Goal: Task Accomplishment & Management: Manage account settings

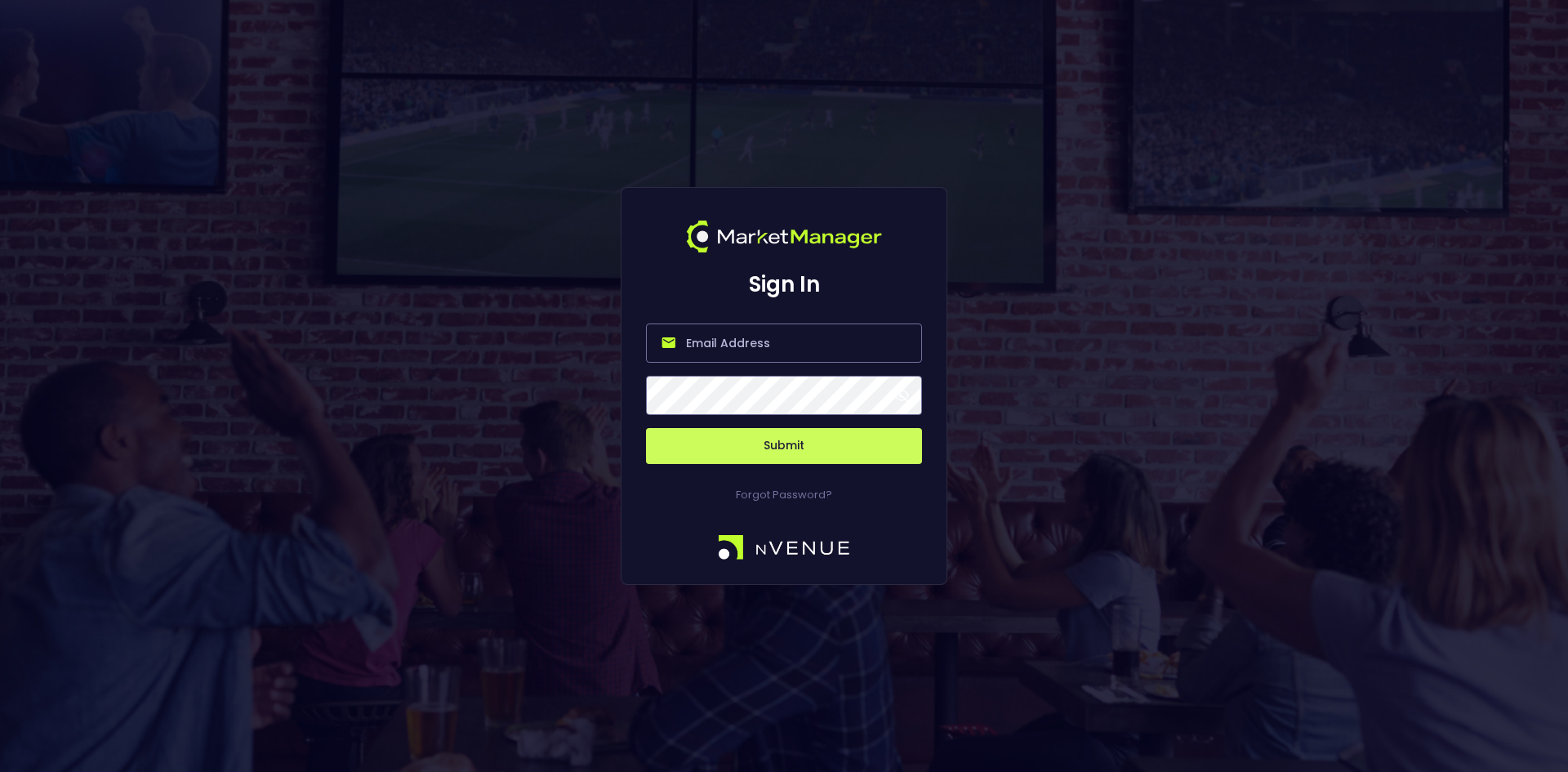
click at [740, 341] on input "email" at bounding box center [784, 343] width 276 height 40
click at [428, 197] on div "Sign In Submit Forgot Password?" at bounding box center [784, 386] width 1568 height 772
click at [747, 340] on input "email" at bounding box center [784, 343] width 276 height 40
click at [810, 341] on input "nvenue" at bounding box center [784, 343] width 276 height 40
type input "[EMAIL_ADDRESS][DOMAIN_NAME]"
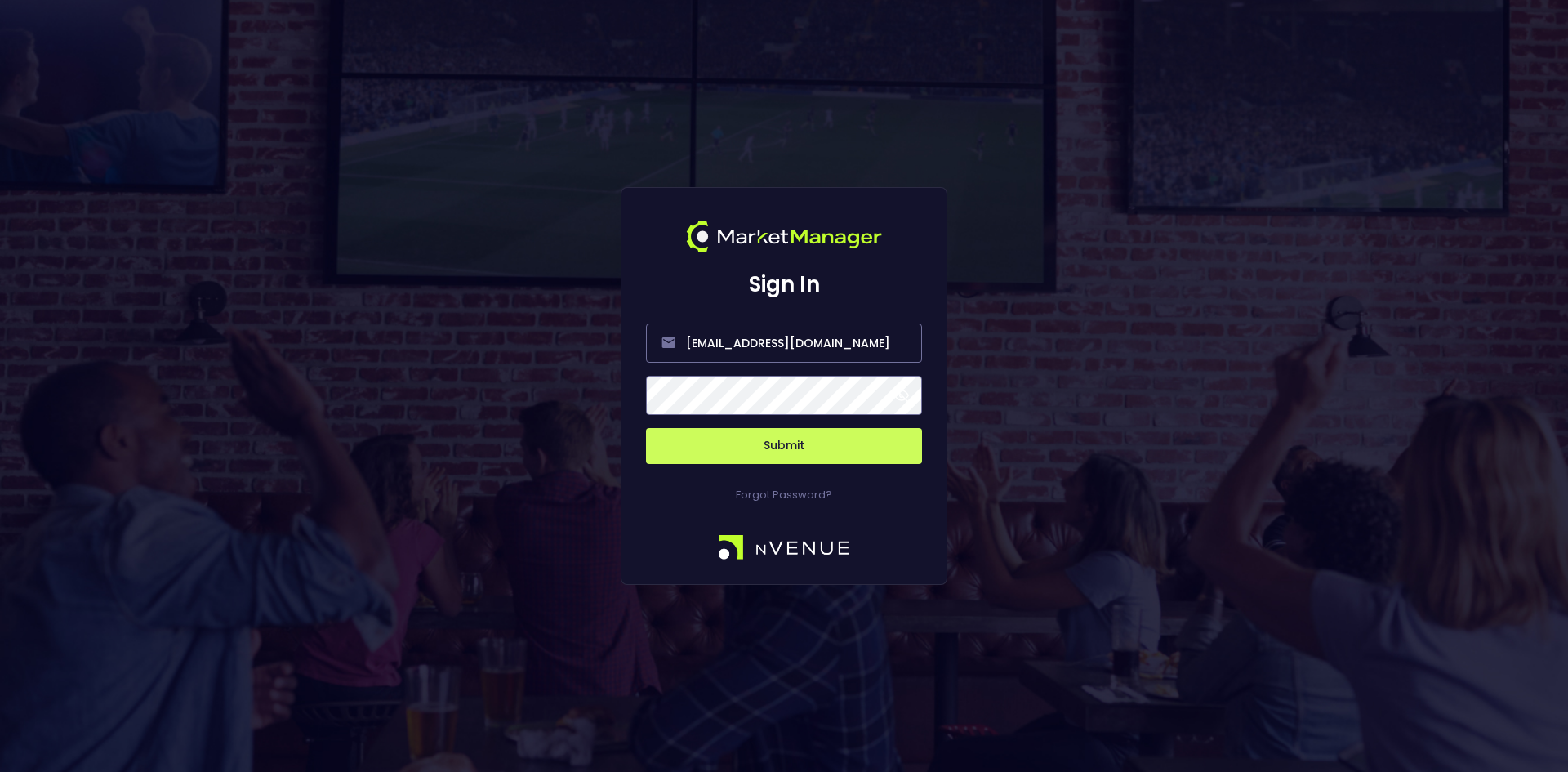
click at [646, 428] on button "Submit" at bounding box center [784, 445] width 276 height 36
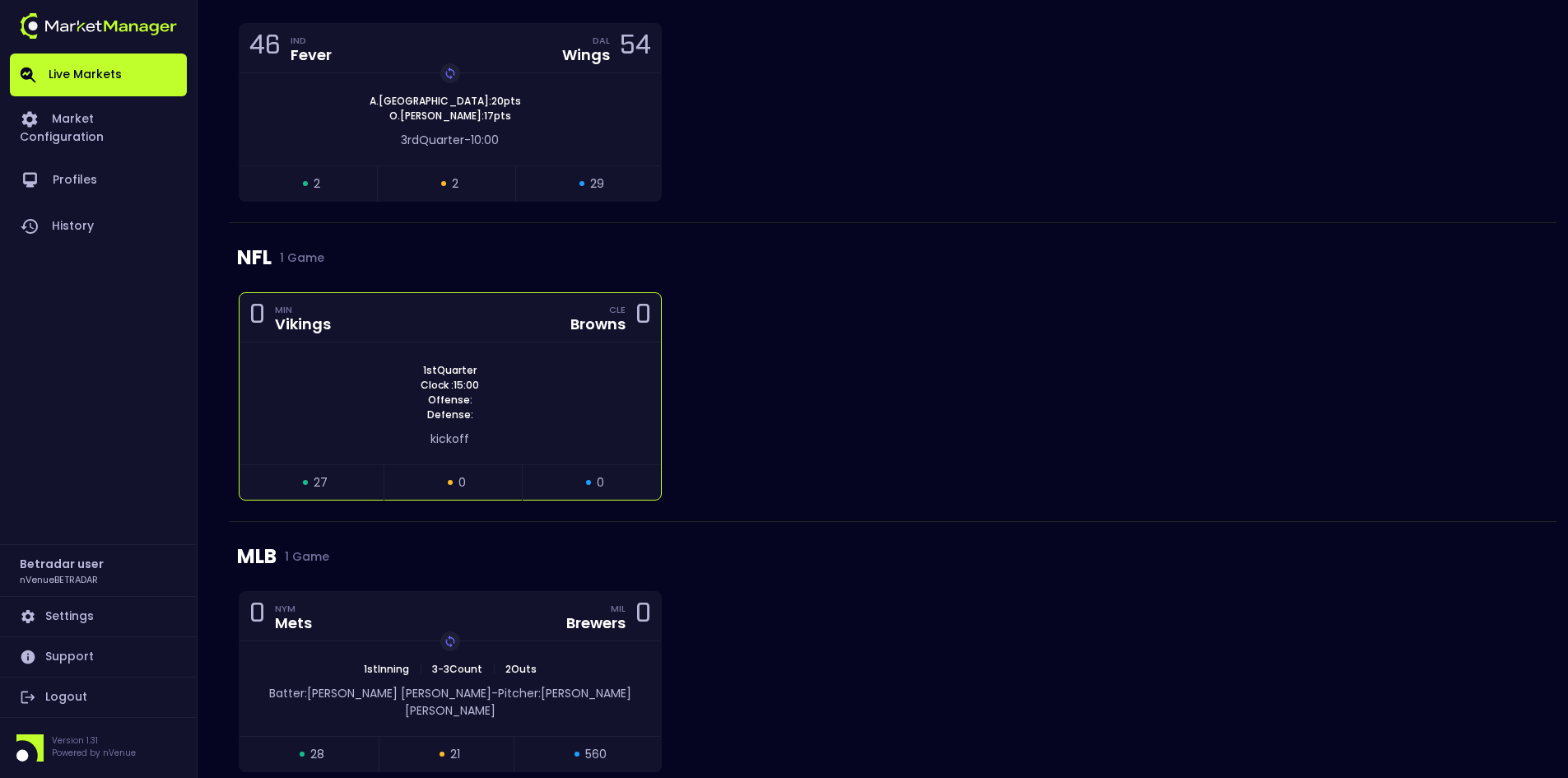
scroll to position [530, 0]
click at [493, 376] on div "1st Quarter Clock : 15:00 Offense: Defense:" at bounding box center [450, 391] width 421 height 59
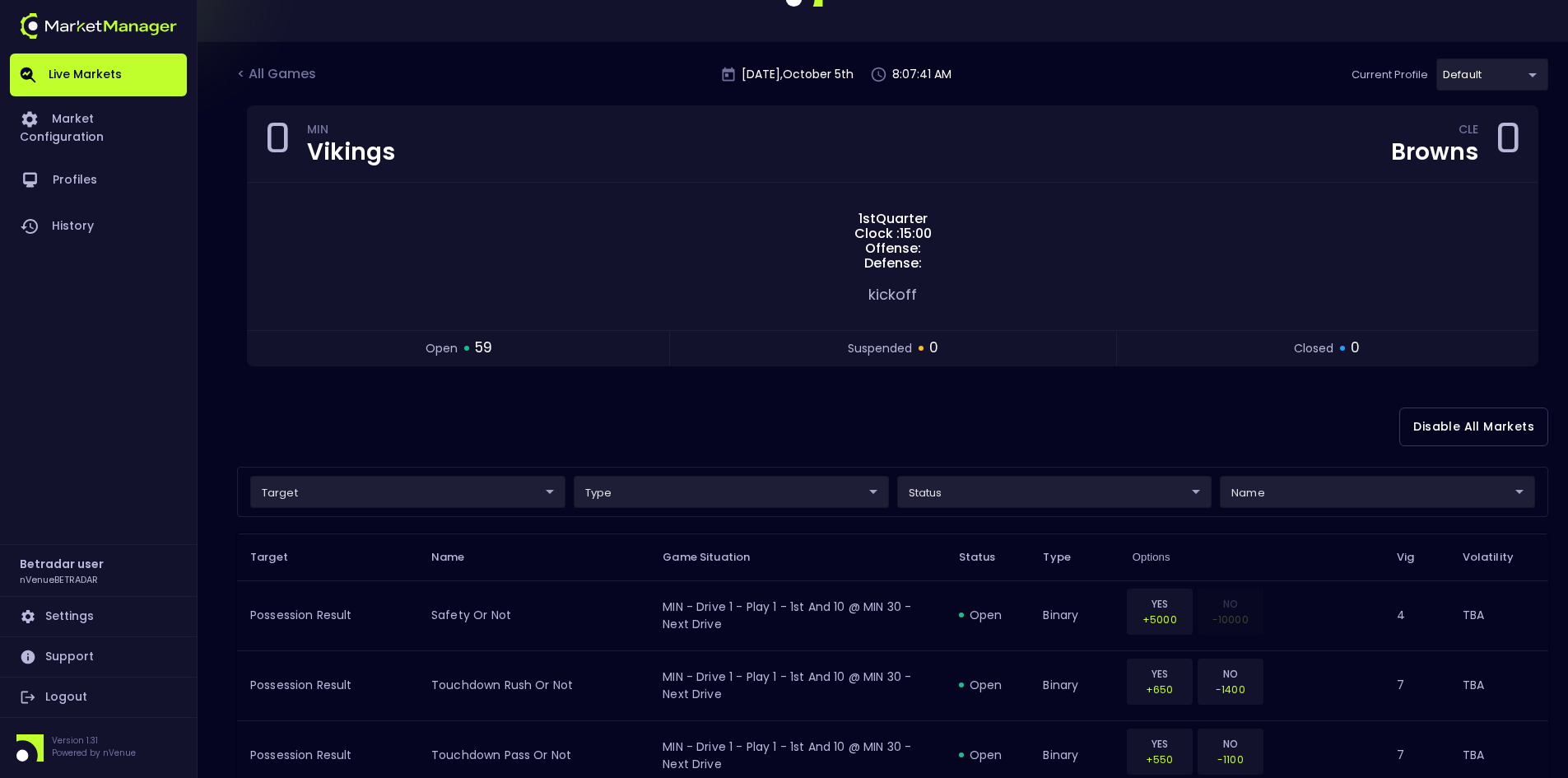
scroll to position [329, 0]
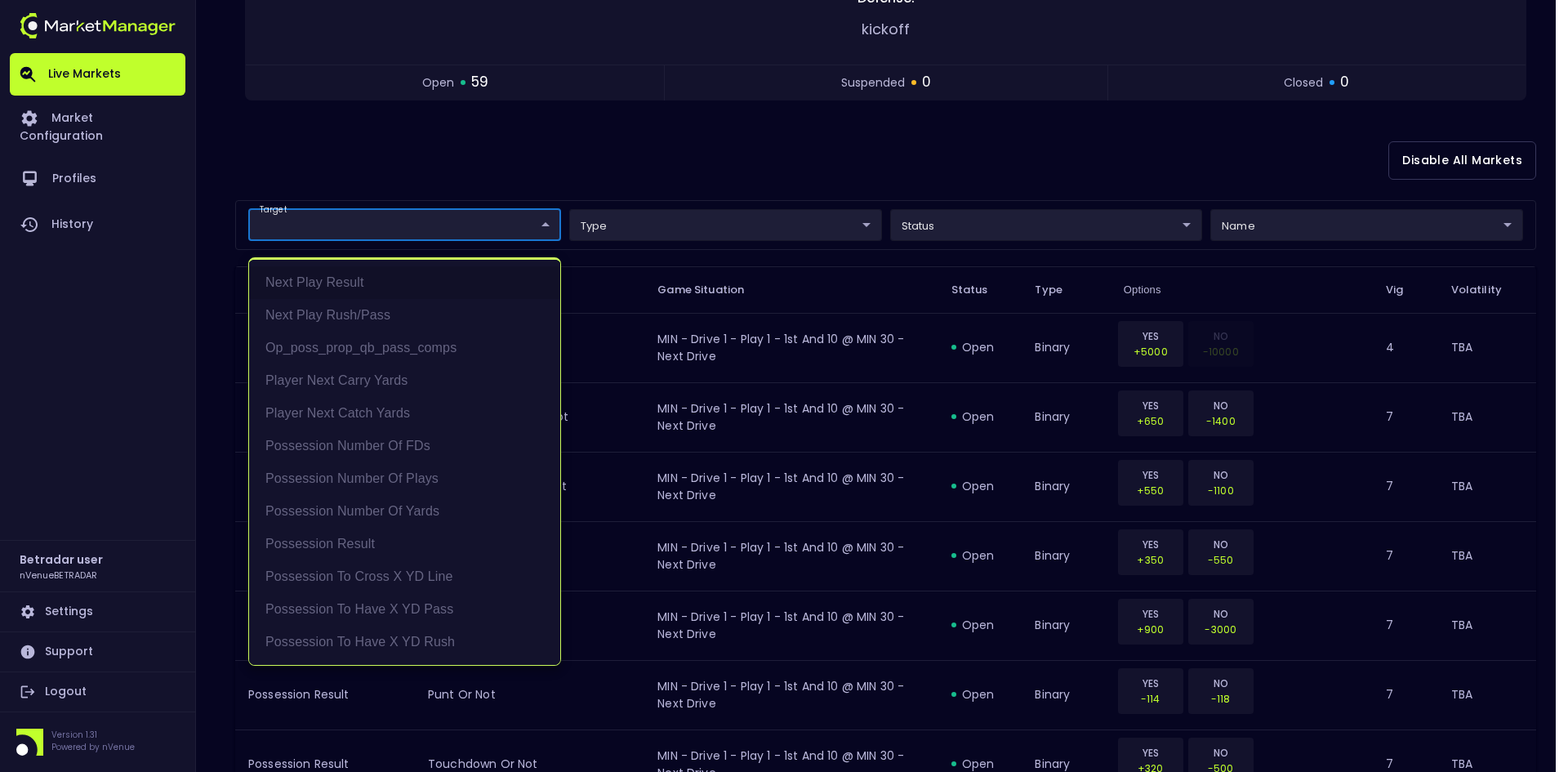
click at [361, 278] on li "Next Play Result" at bounding box center [405, 282] width 311 height 33
type input "Next Play Result"
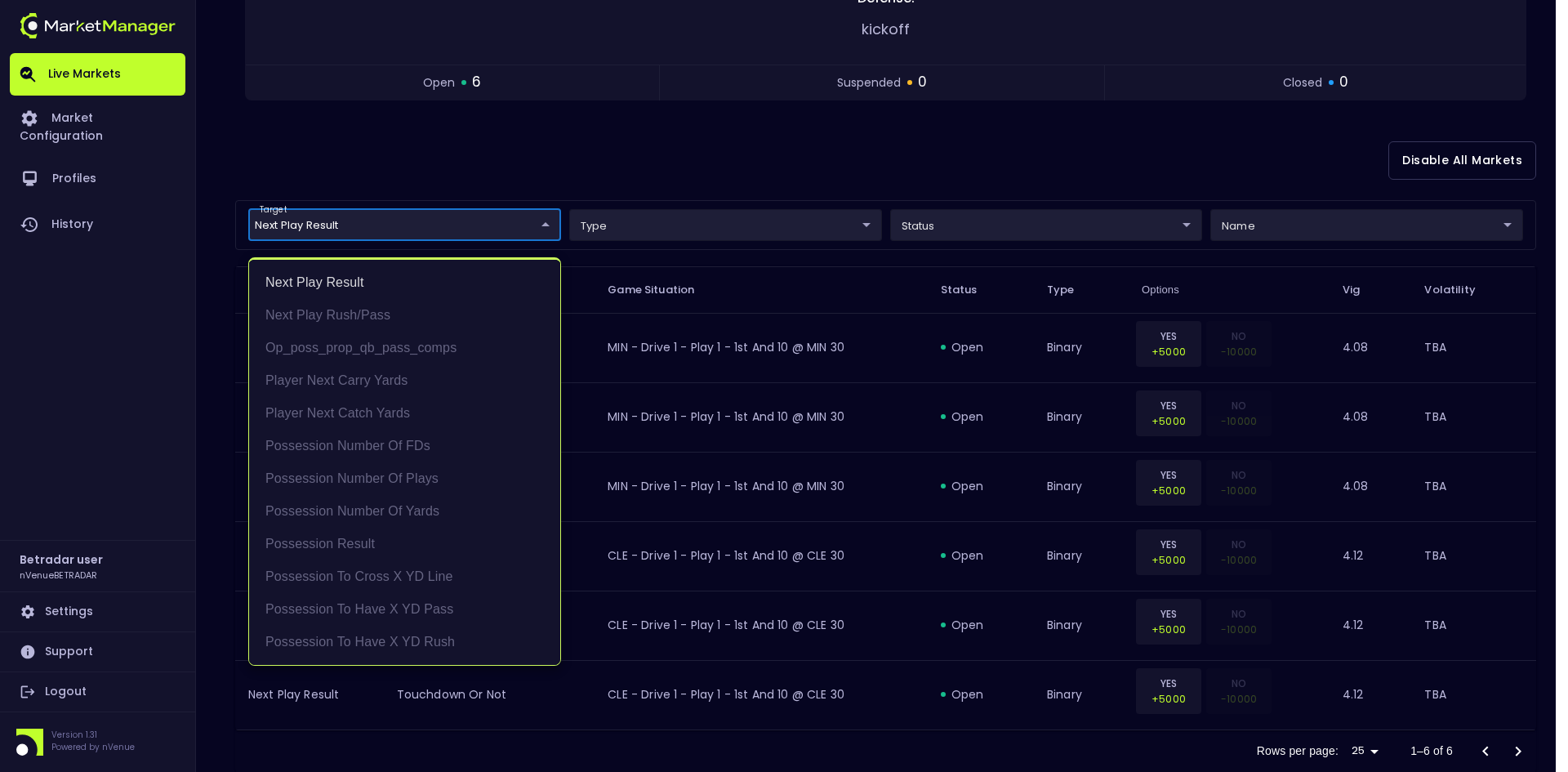
click at [645, 159] on div at bounding box center [784, 386] width 1568 height 772
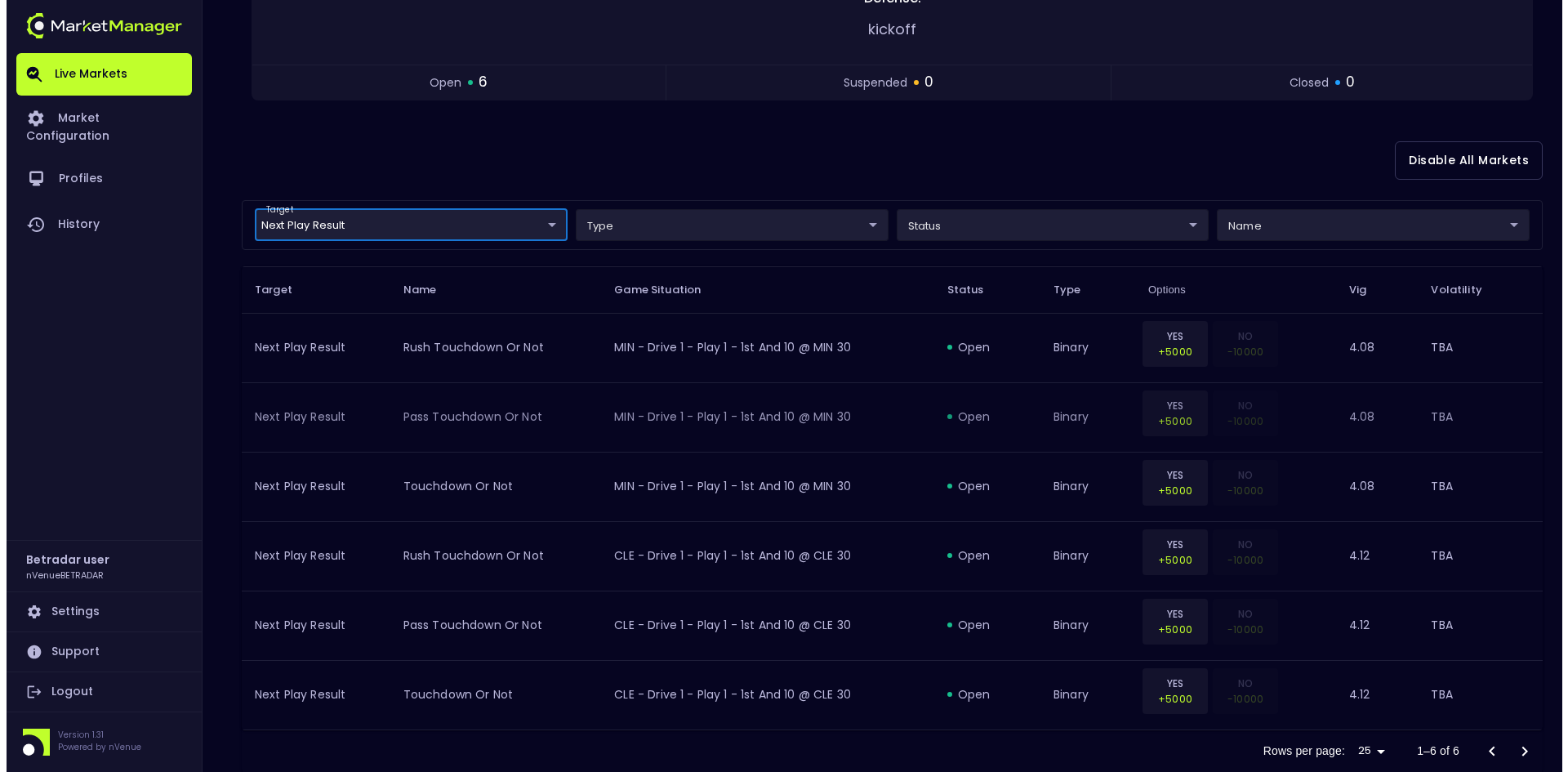
scroll to position [367, 0]
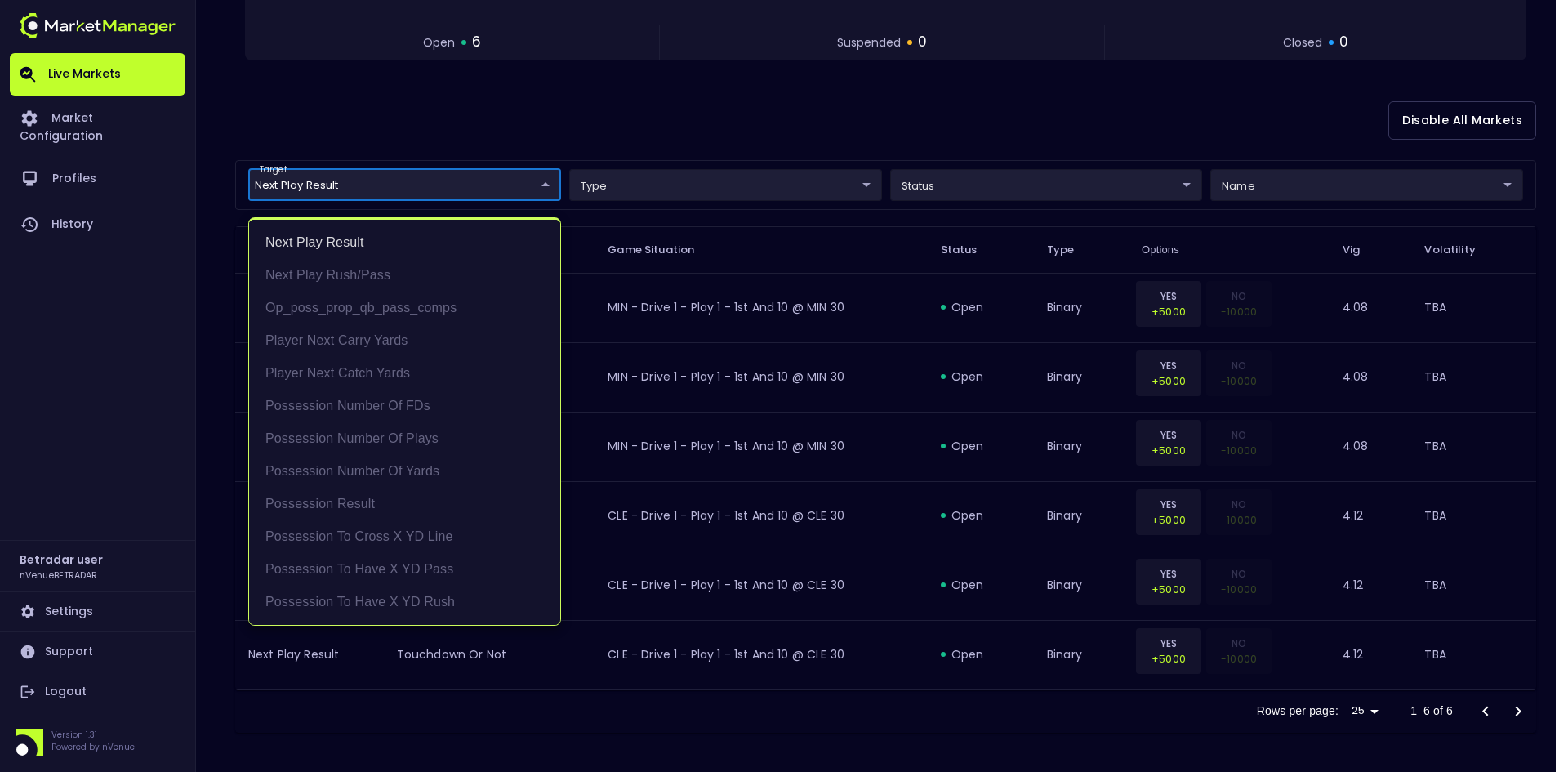
click at [394, 190] on body "Live Markets Market Configuration Profiles History Betradar user nVenueBETRADAR…" at bounding box center [784, 202] width 1568 height 1139
click at [334, 246] on li "Next Play Result" at bounding box center [405, 243] width 311 height 33
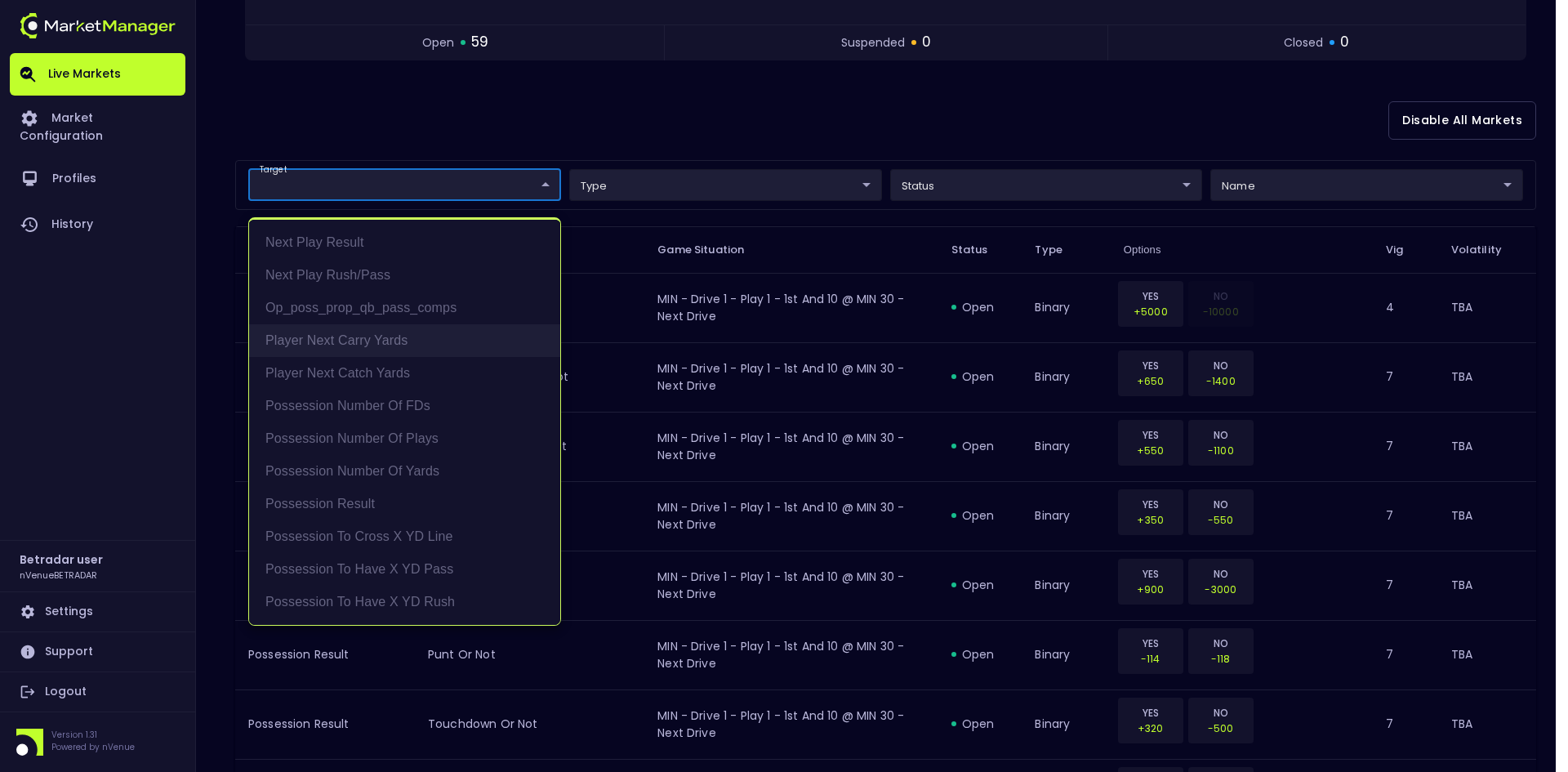
click at [340, 344] on li "Player Next Carry Yards" at bounding box center [405, 340] width 311 height 33
type input "Player Next Carry Yards"
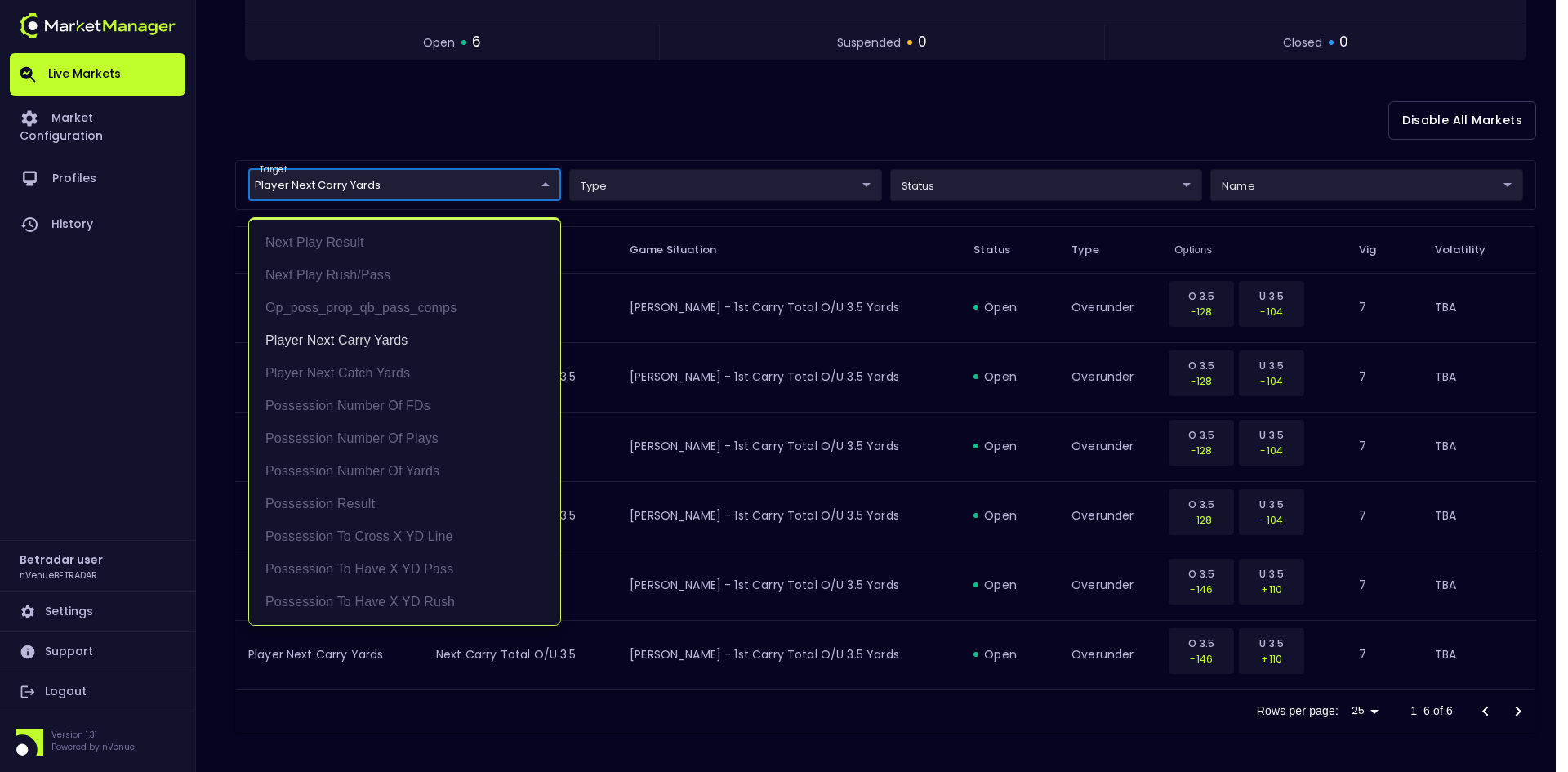
click at [757, 125] on div at bounding box center [784, 386] width 1568 height 772
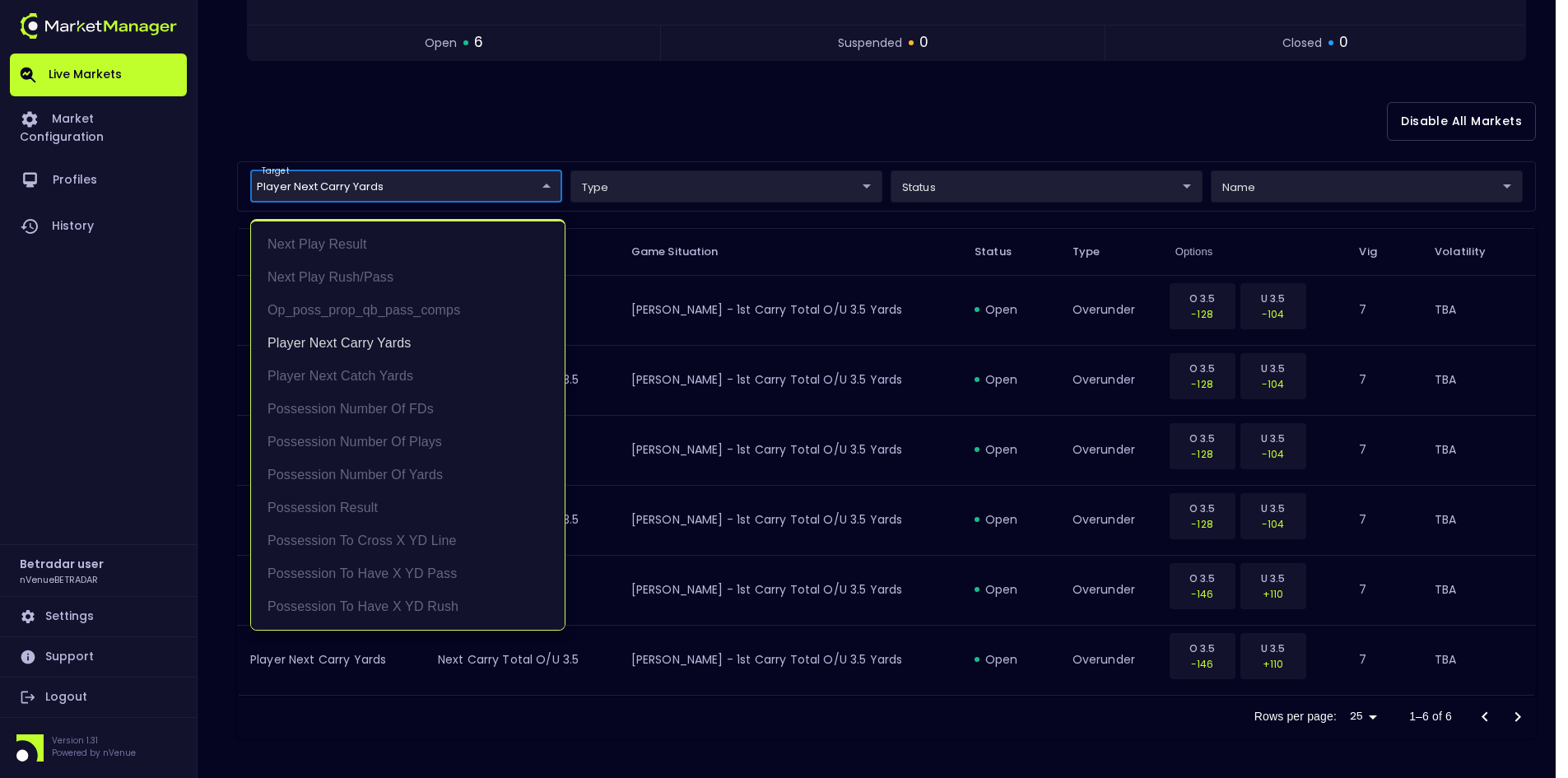
click at [432, 186] on body "Live Markets Market Configuration Profiles History Betradar user nVenueBETRADAR…" at bounding box center [784, 204] width 1568 height 1148
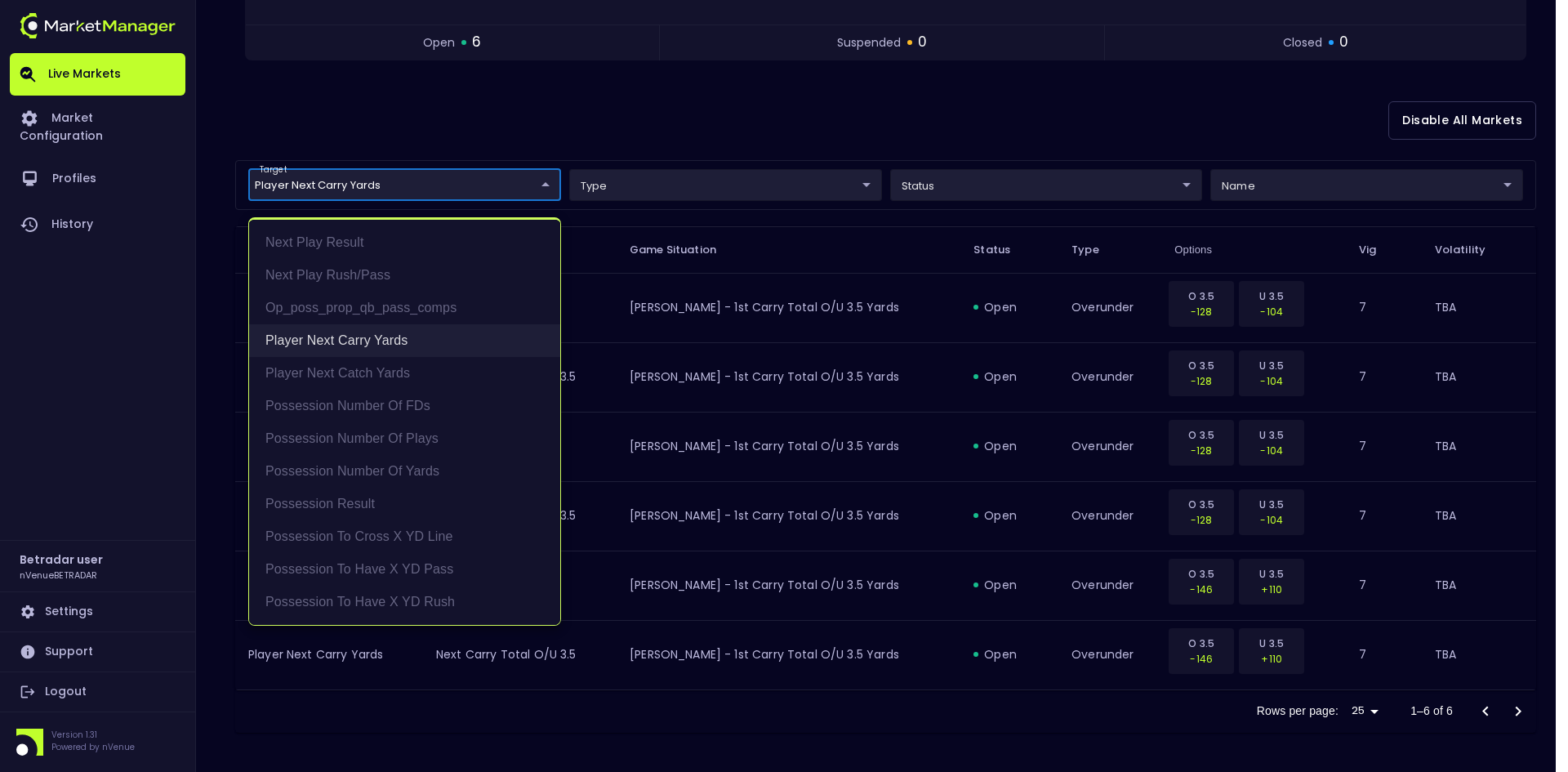
click at [356, 345] on li "Player Next Carry Yards" at bounding box center [405, 340] width 311 height 33
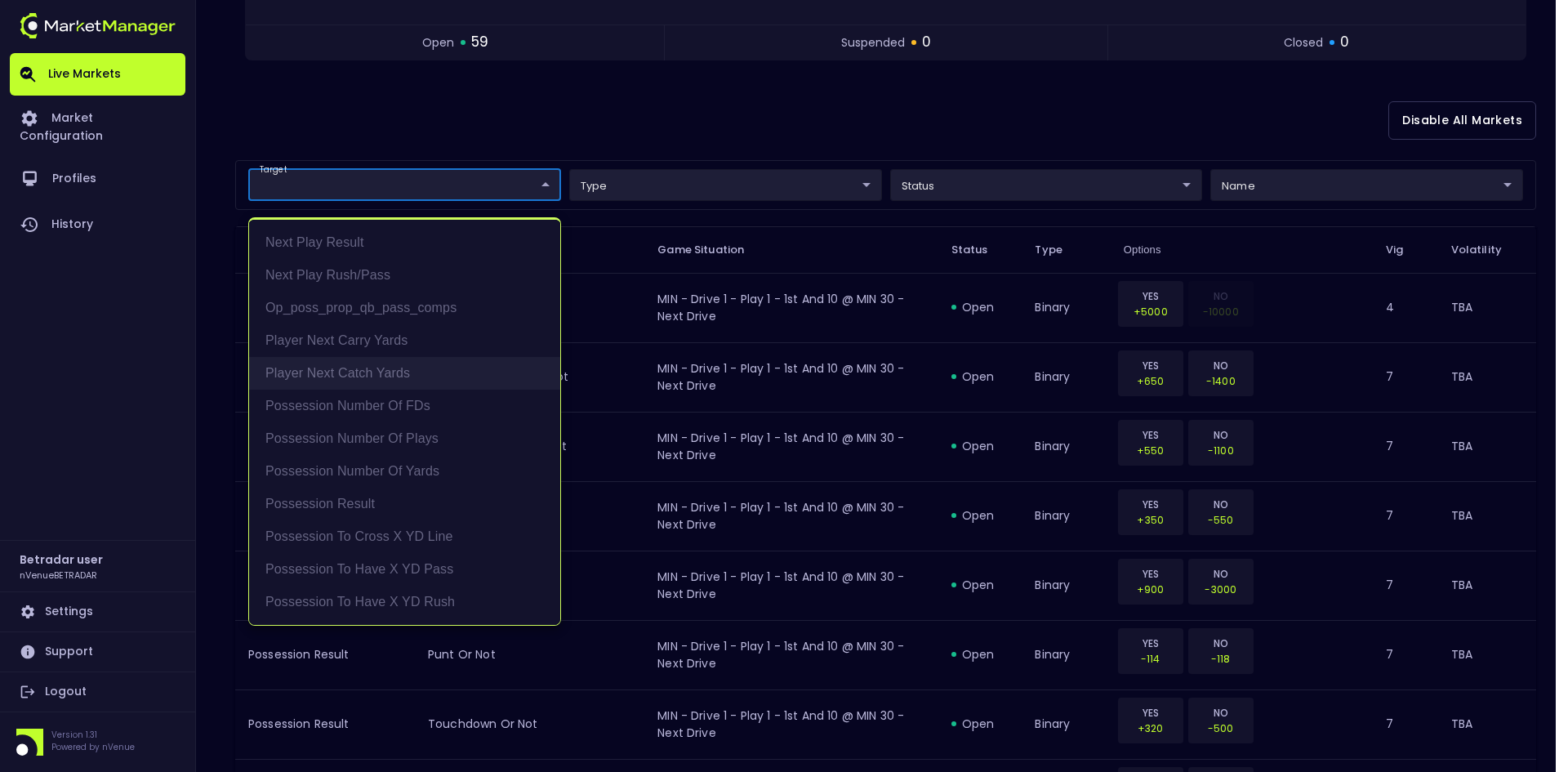
click at [348, 371] on li "Player Next Catch Yards" at bounding box center [405, 373] width 311 height 33
type input "Player Next Catch Yards"
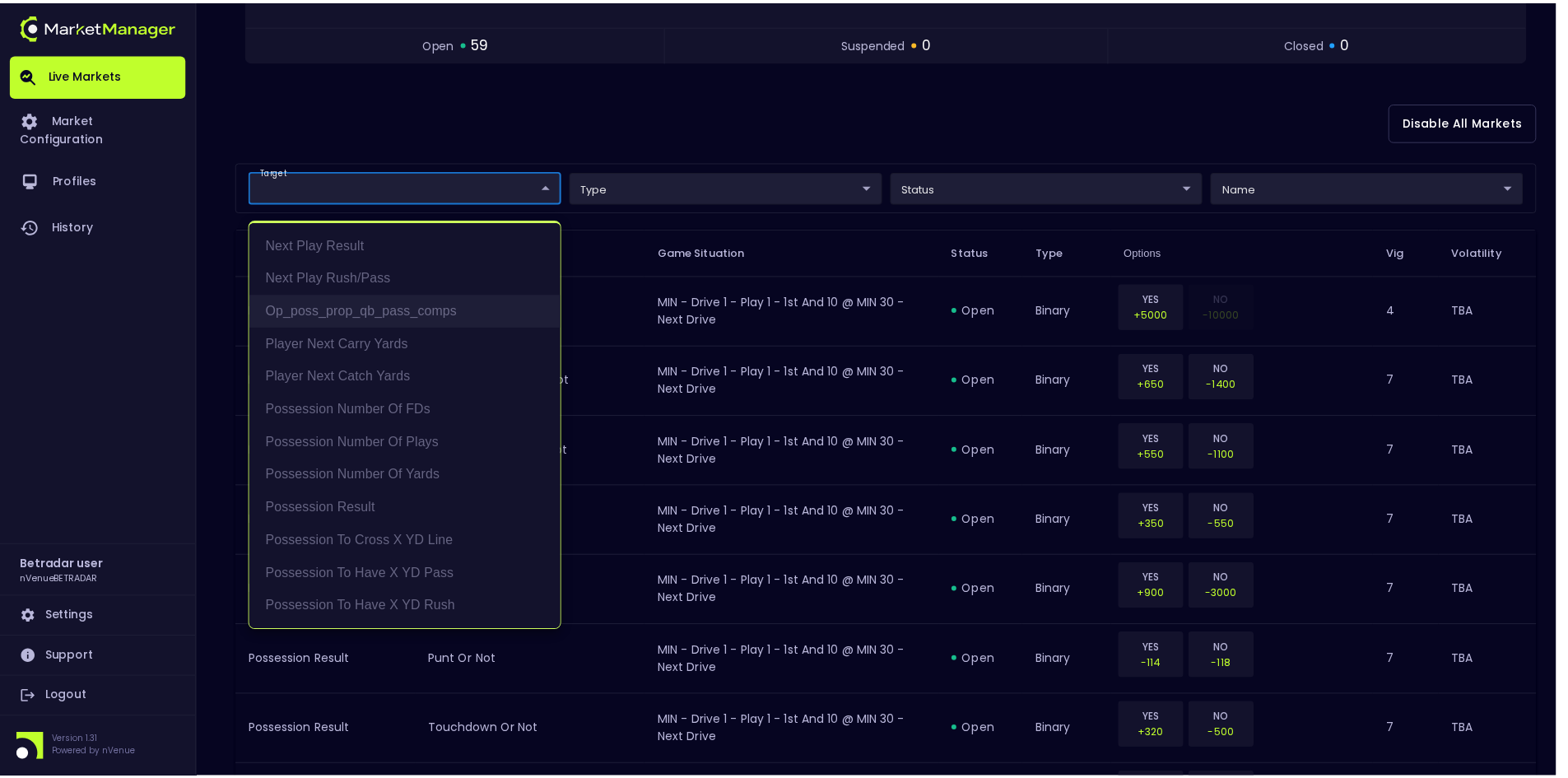
scroll to position [300, 0]
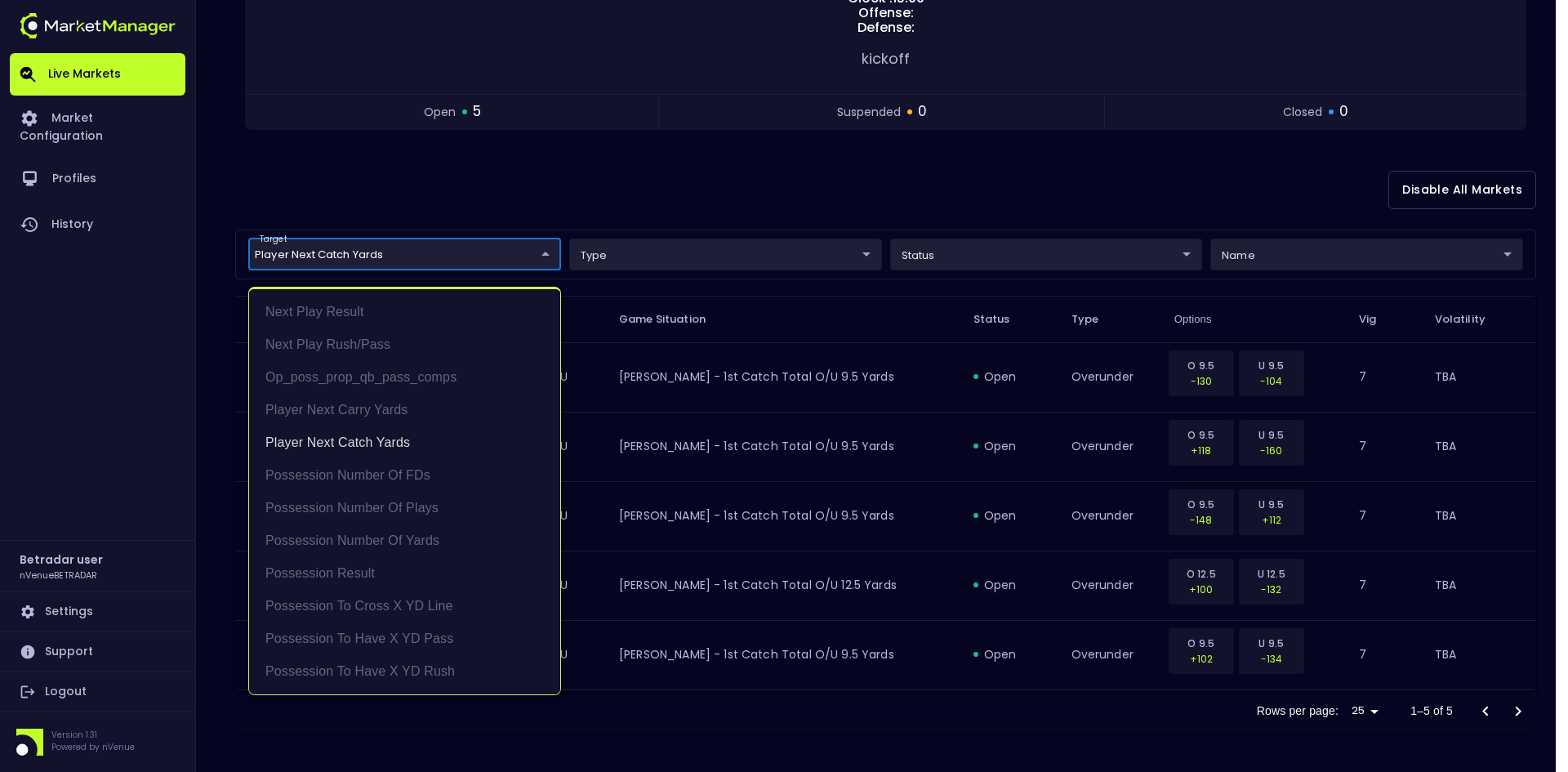
click at [780, 179] on div at bounding box center [784, 386] width 1568 height 772
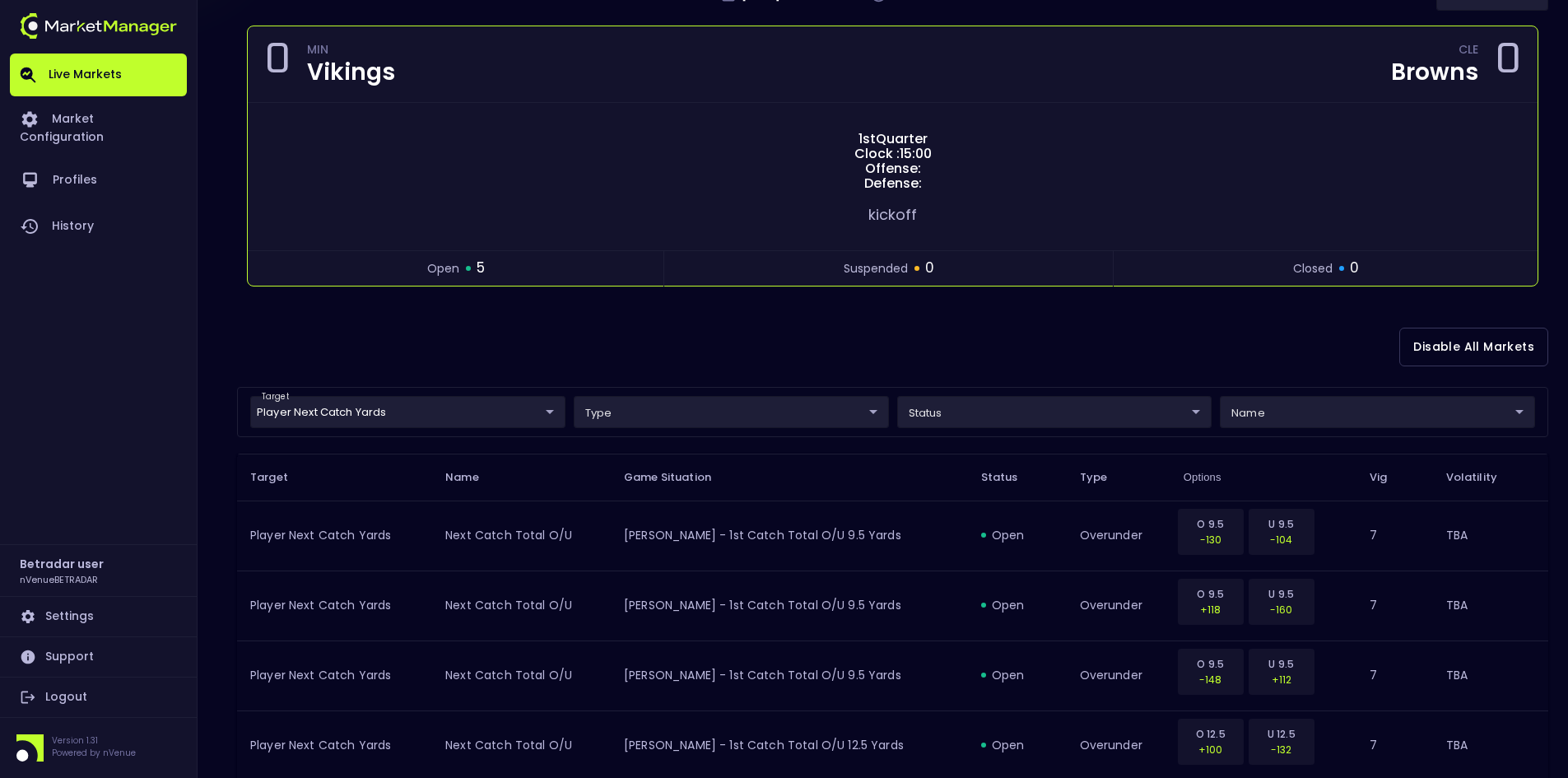
scroll to position [0, 0]
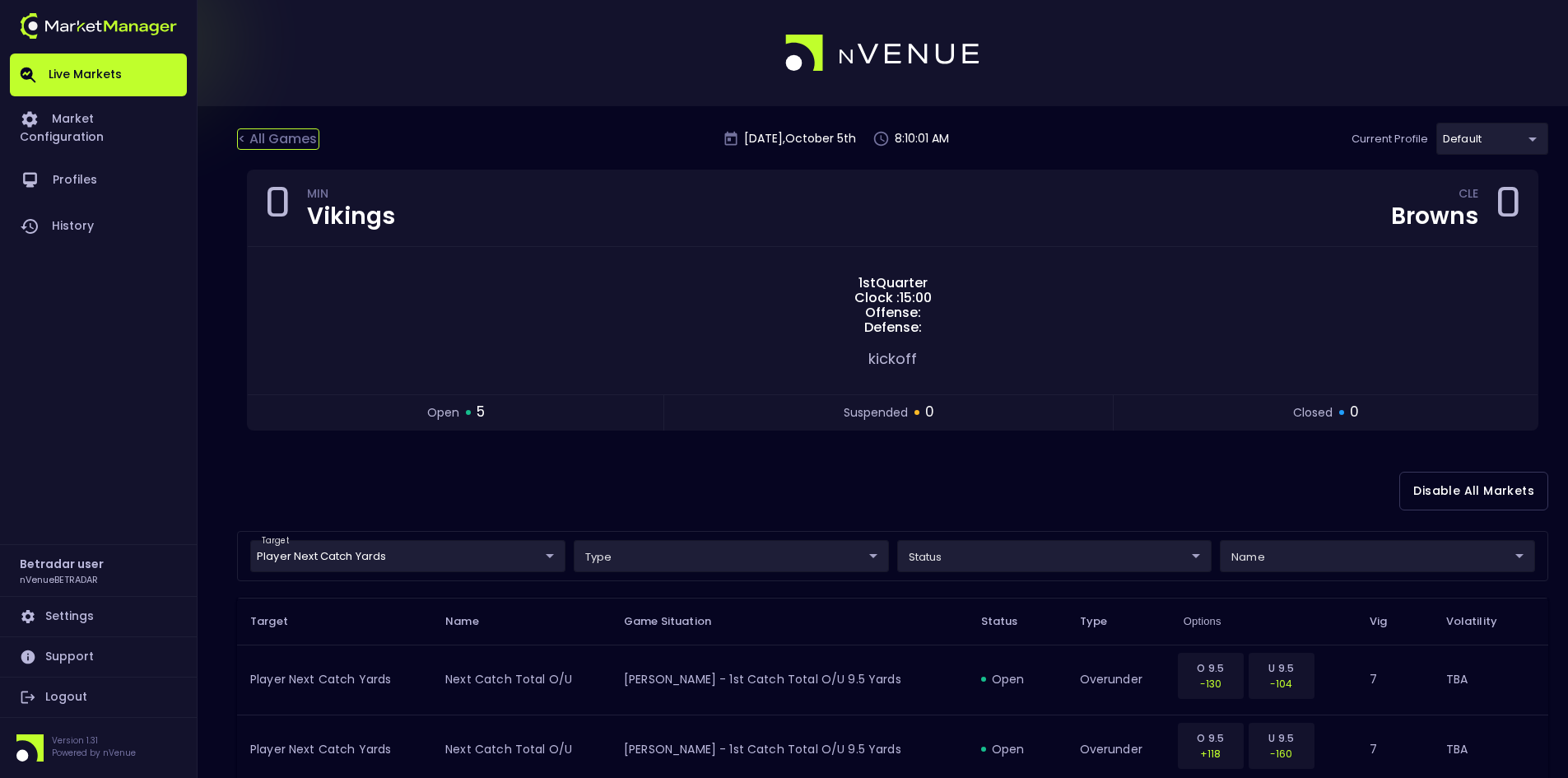
click at [274, 138] on div "< All Games" at bounding box center [278, 139] width 83 height 21
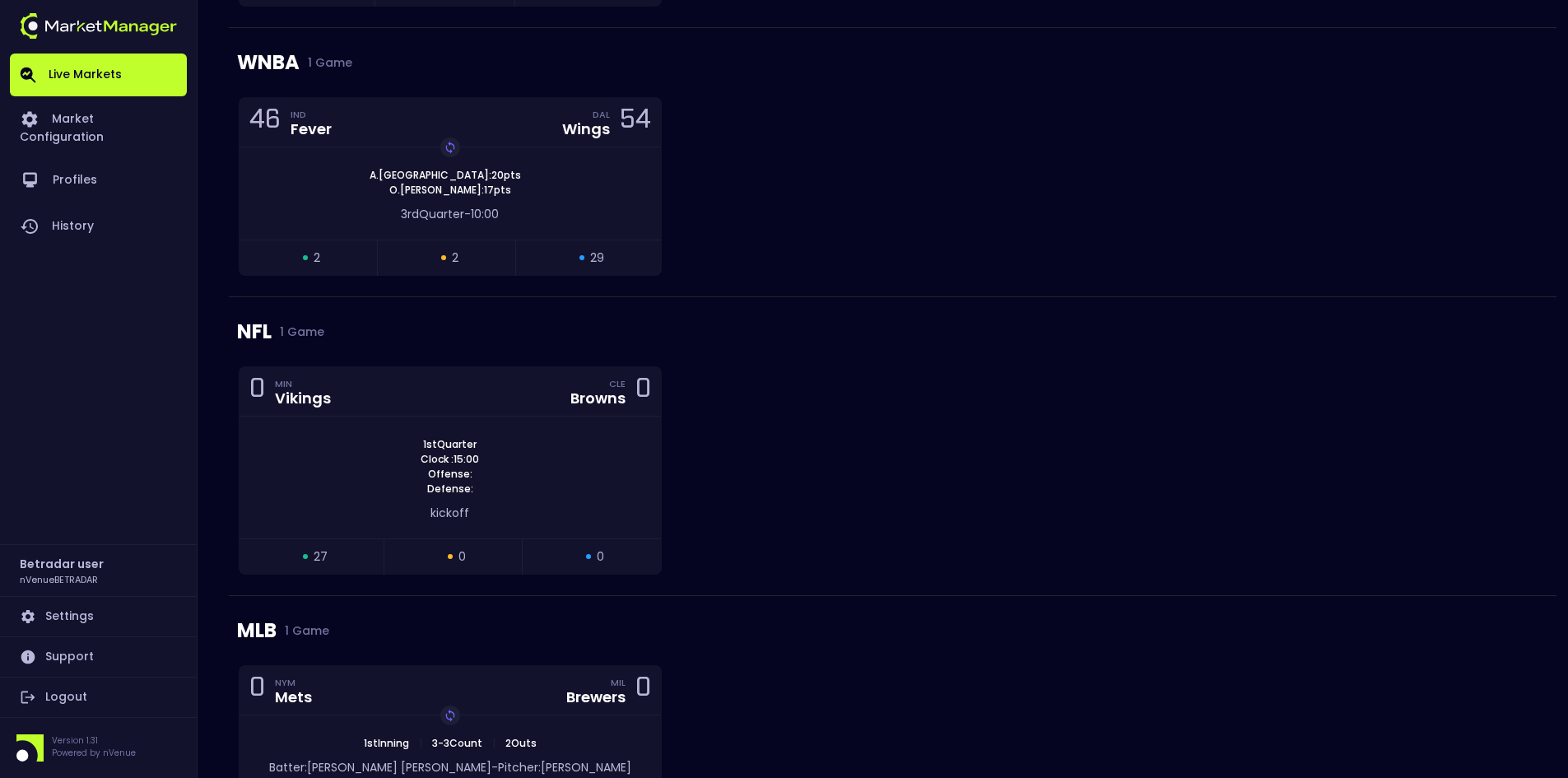
scroll to position [494, 0]
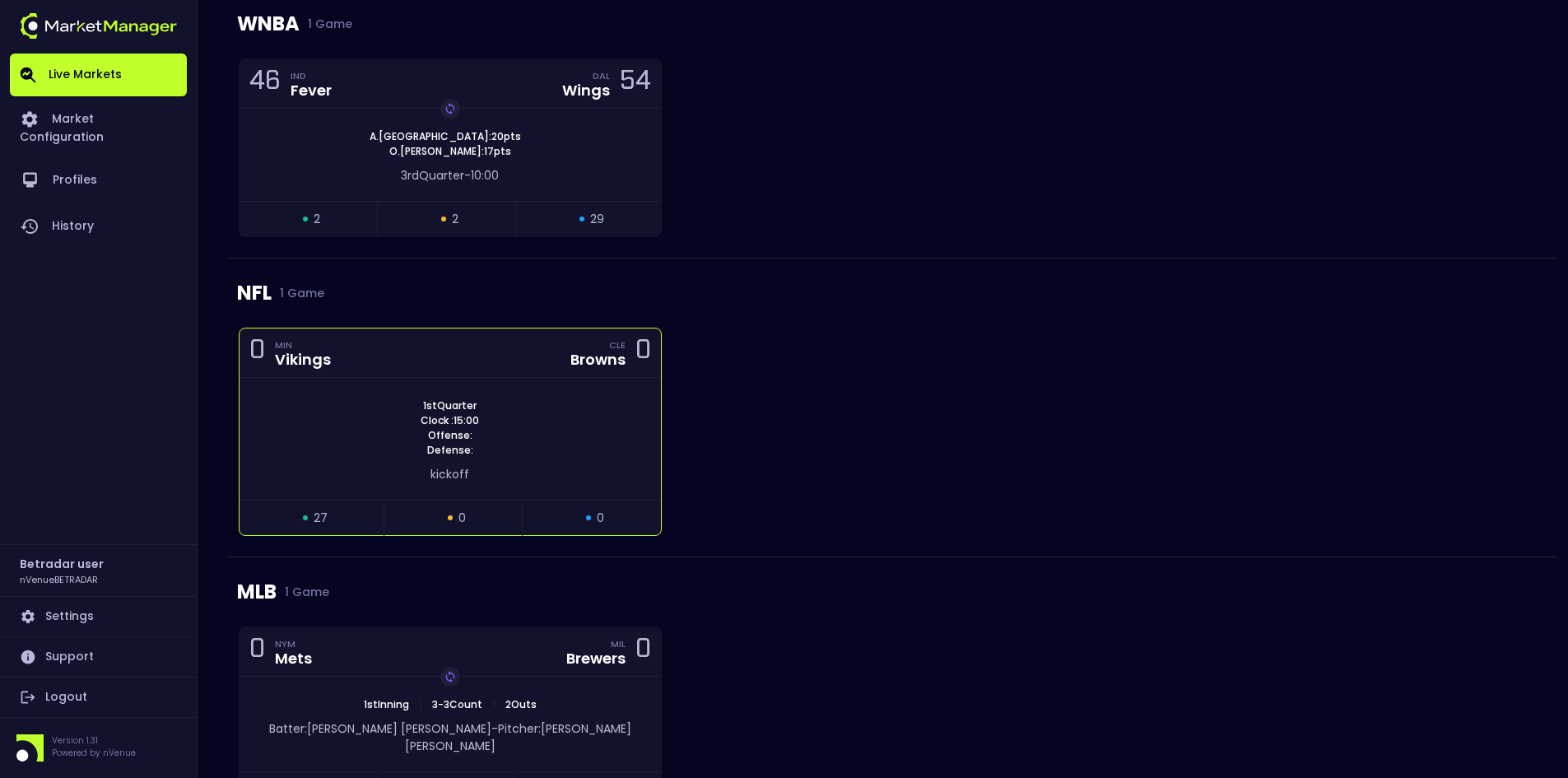
click at [523, 398] on div "1st Quarter Clock : 15:00 Offense: Defense:" at bounding box center [450, 427] width 421 height 59
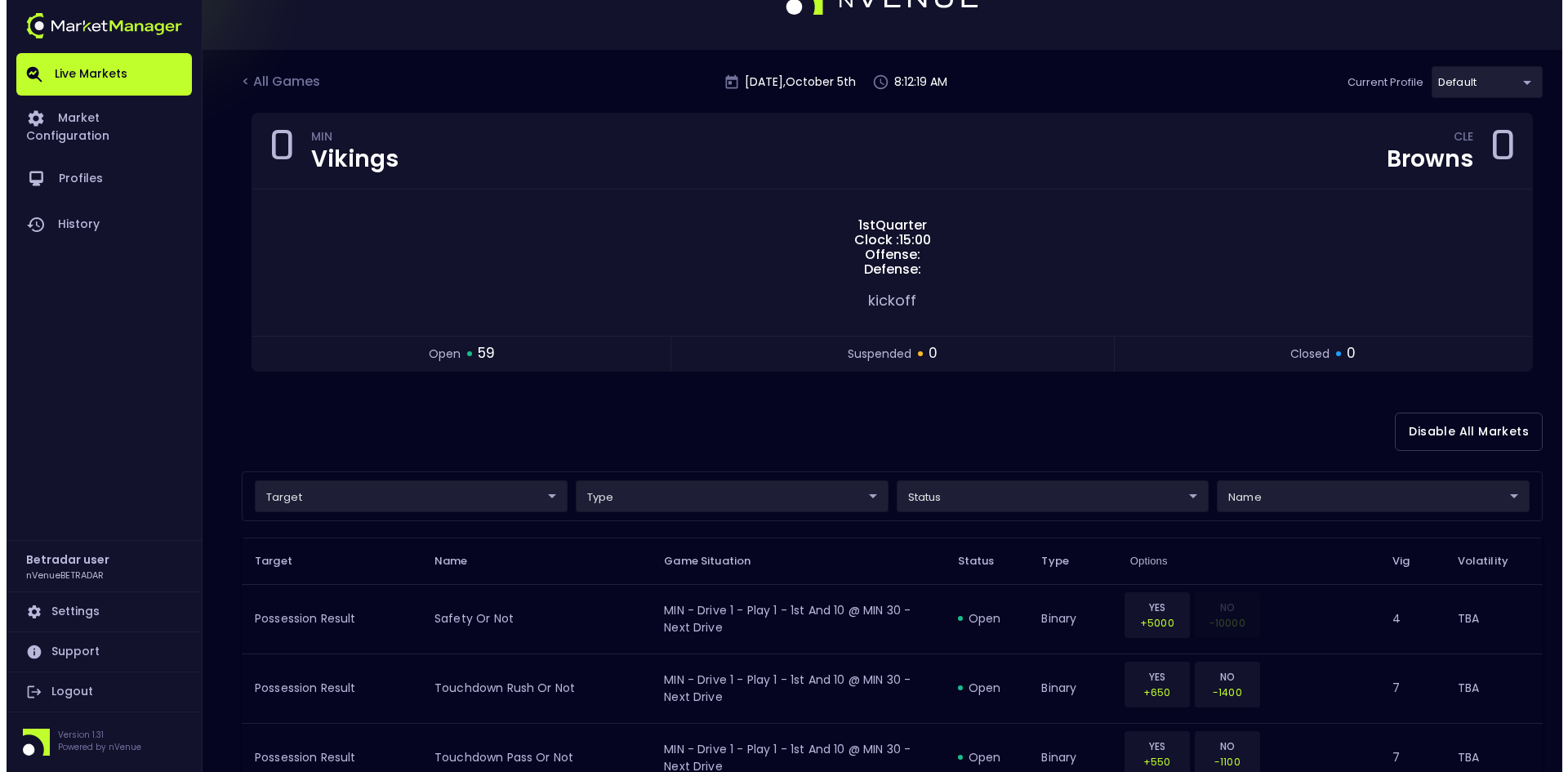
scroll to position [82, 0]
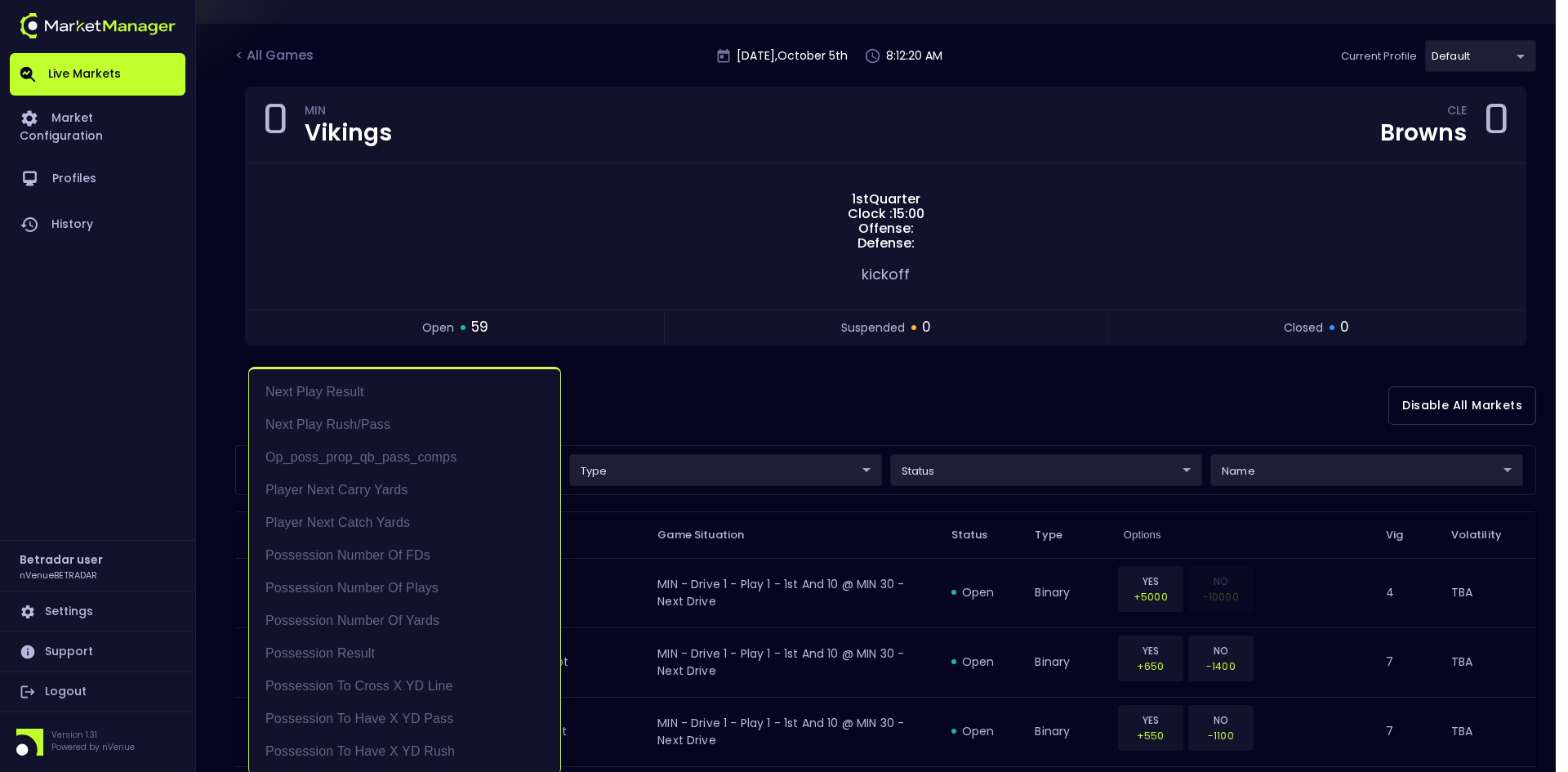
click at [324, 393] on li "Next Play Result" at bounding box center [405, 392] width 311 height 33
type input "Next Play Result"
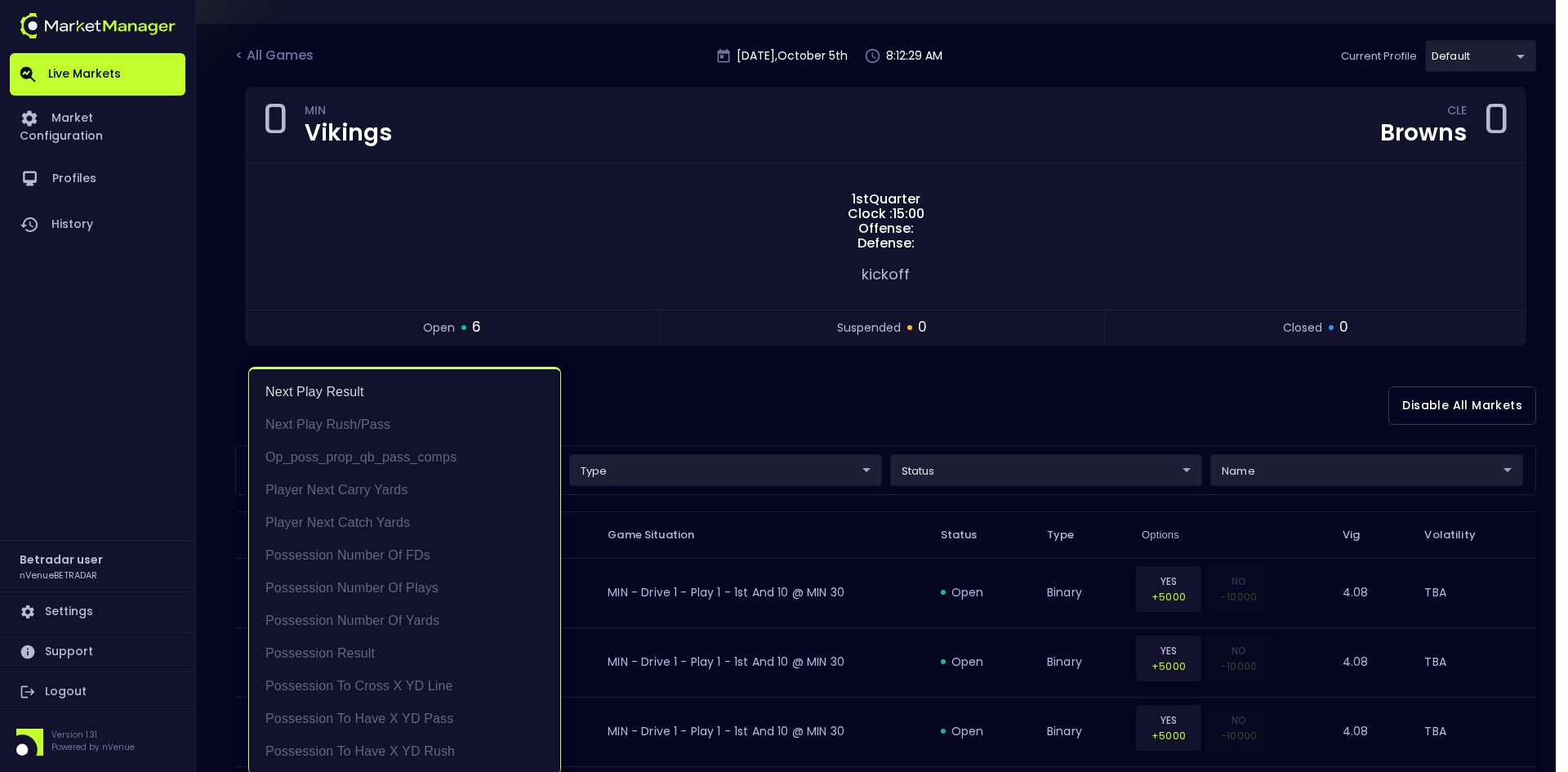
click at [769, 399] on div at bounding box center [784, 386] width 1568 height 772
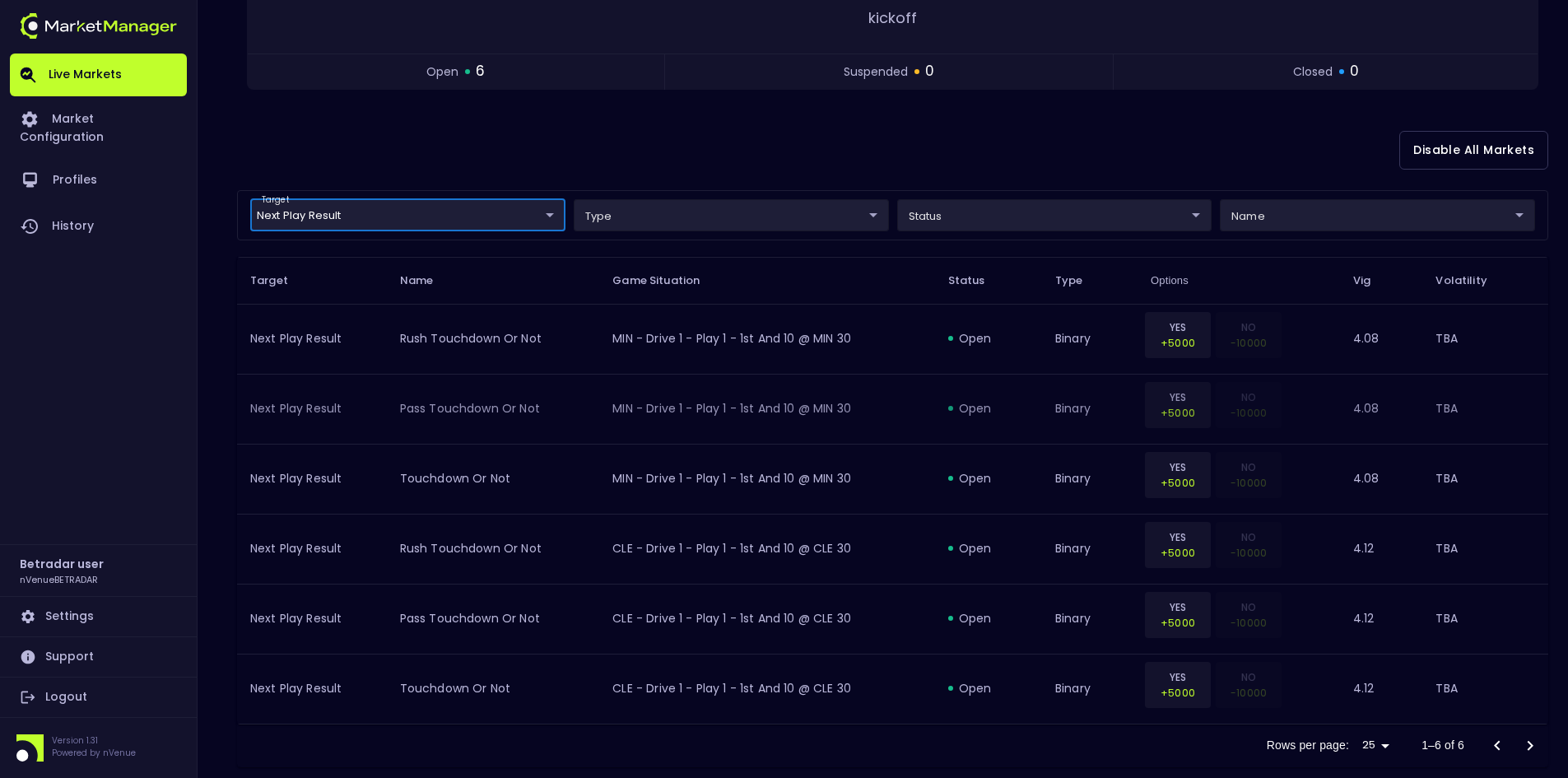
scroll to position [370, 0]
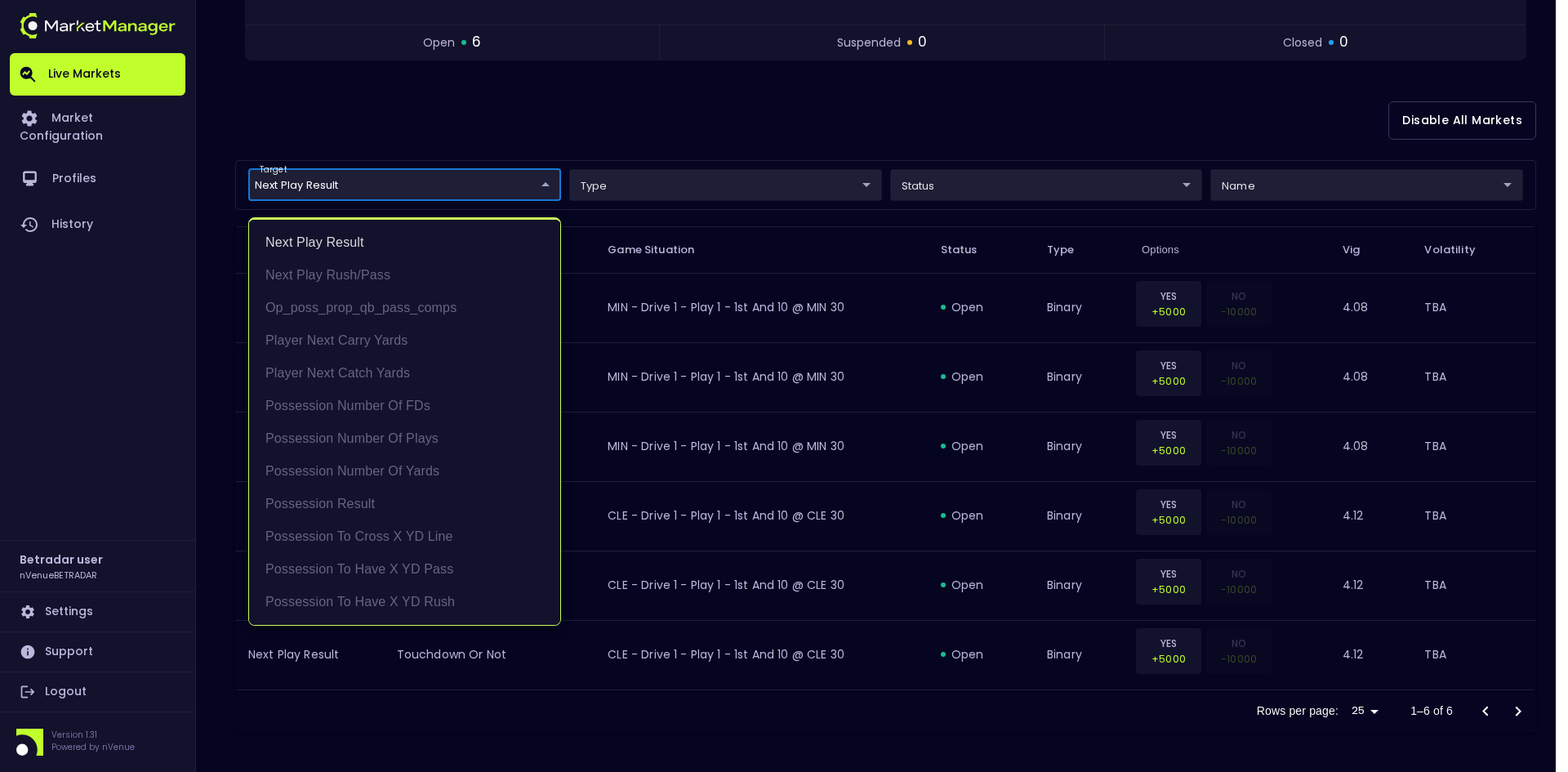
click at [412, 184] on body "Live Markets Market Configuration Profiles History Betradar user nVenueBETRADAR…" at bounding box center [784, 202] width 1568 height 1139
click at [351, 238] on li "Next Play Result" at bounding box center [405, 243] width 311 height 33
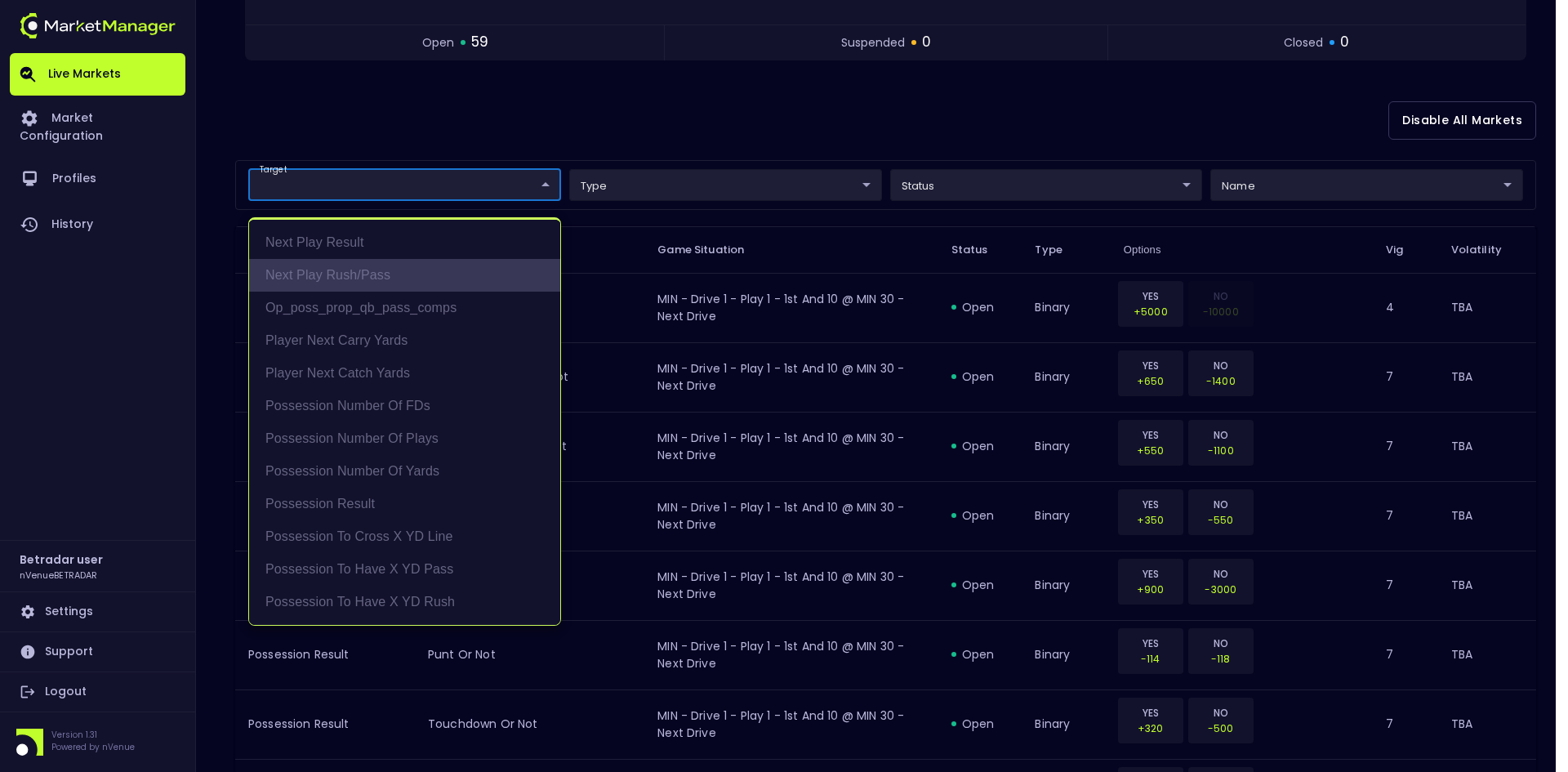
click at [340, 266] on li "Next Play Rush/Pass" at bounding box center [405, 276] width 311 height 33
type input "Next Play Rush/Pass"
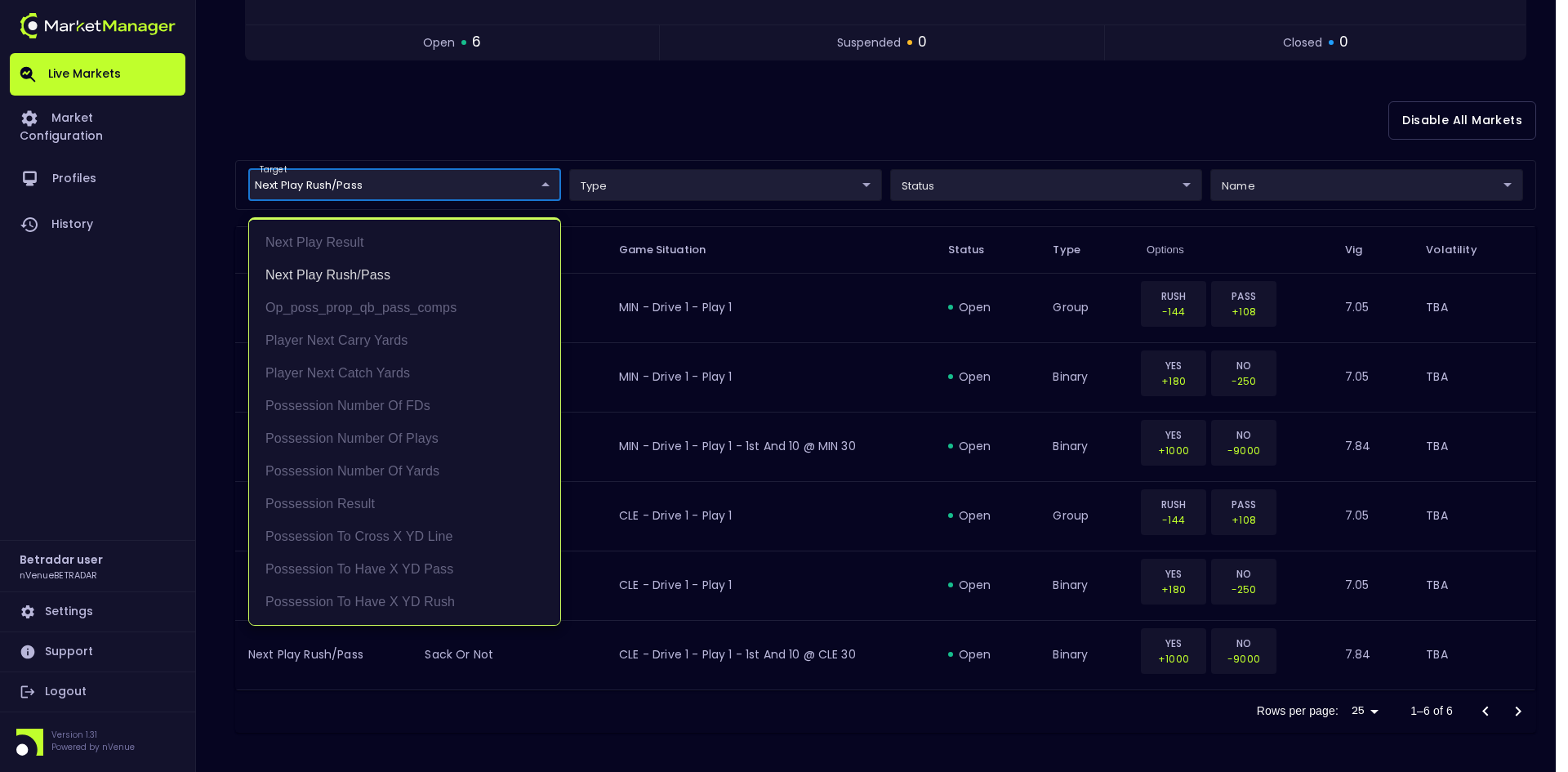
click at [812, 116] on div at bounding box center [784, 386] width 1568 height 772
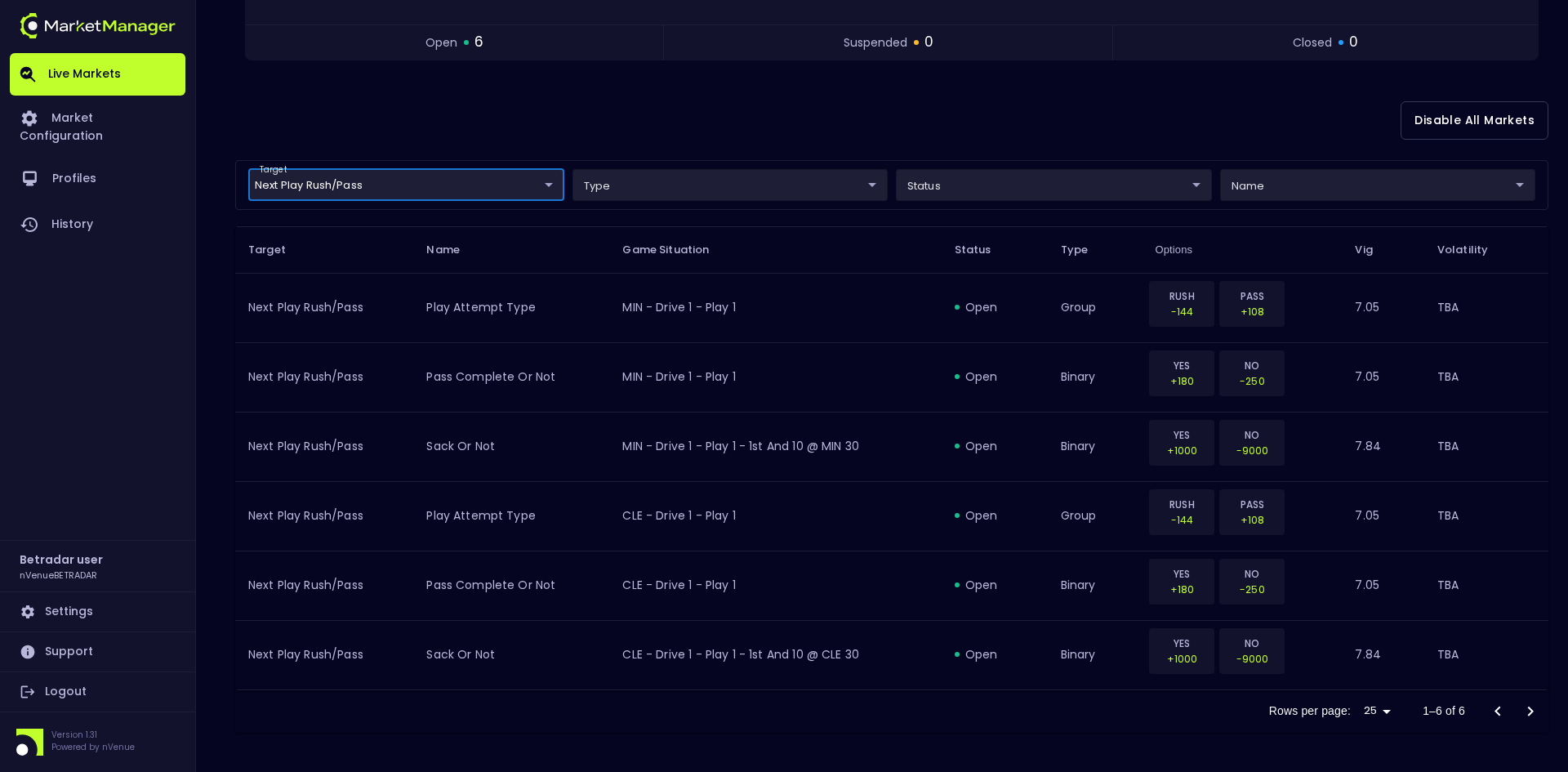
click at [343, 177] on body "Live Markets Market Configuration Profiles History Betradar user nVenueBETRADAR…" at bounding box center [784, 202] width 1568 height 1139
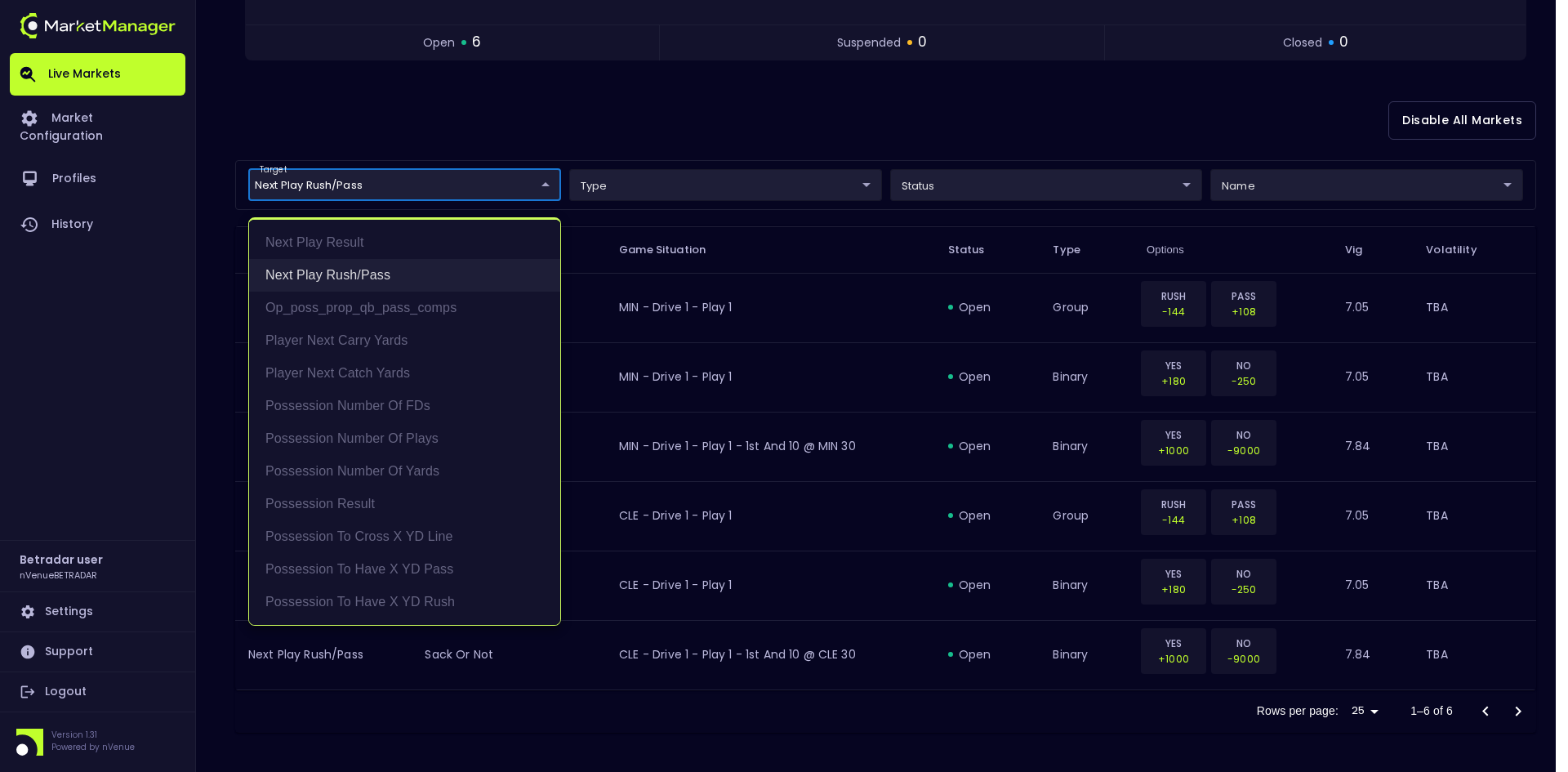
click at [336, 271] on li "Next Play Rush/Pass" at bounding box center [405, 276] width 311 height 33
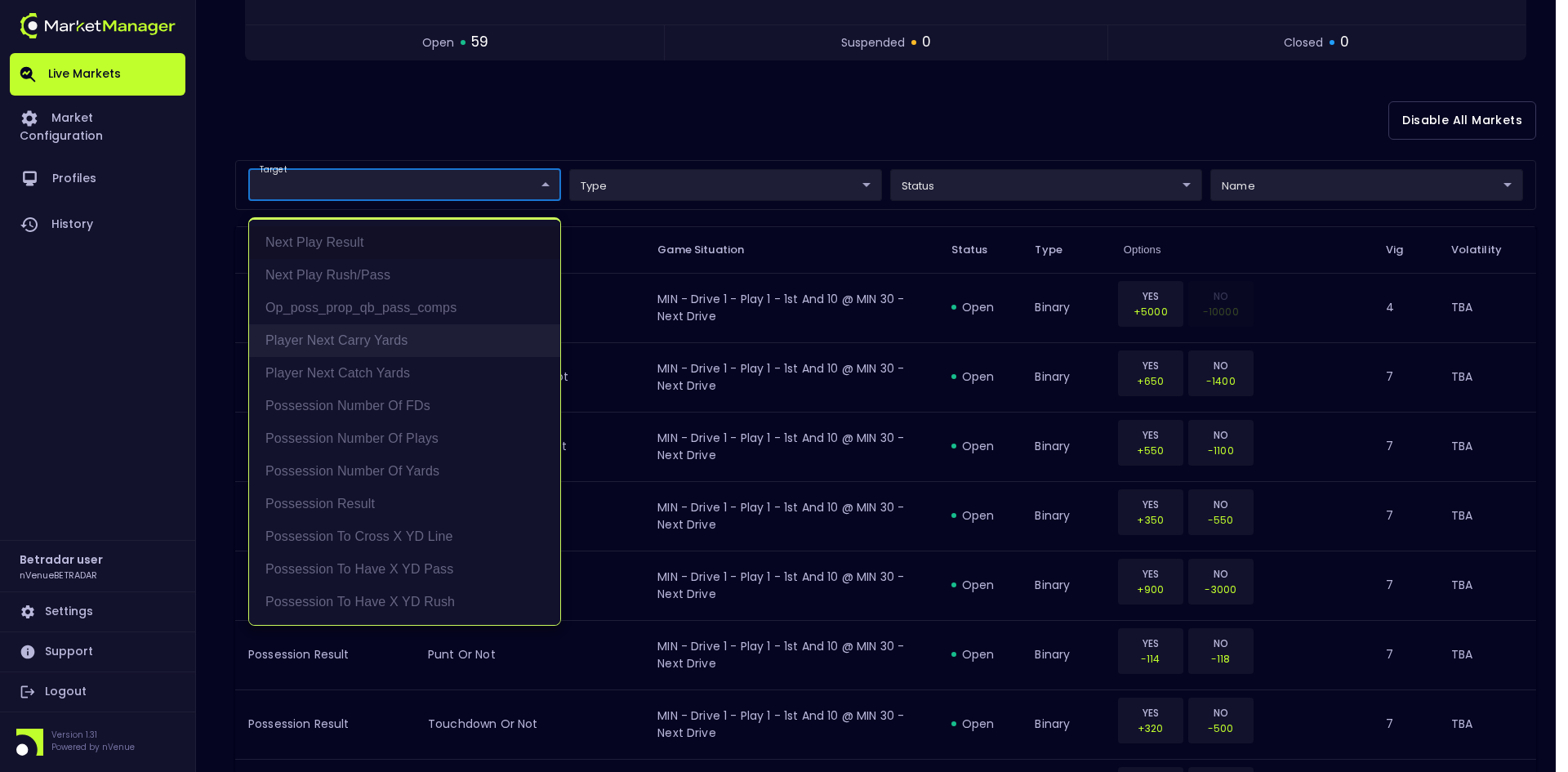
click at [335, 337] on li "Player Next Carry Yards" at bounding box center [405, 340] width 311 height 33
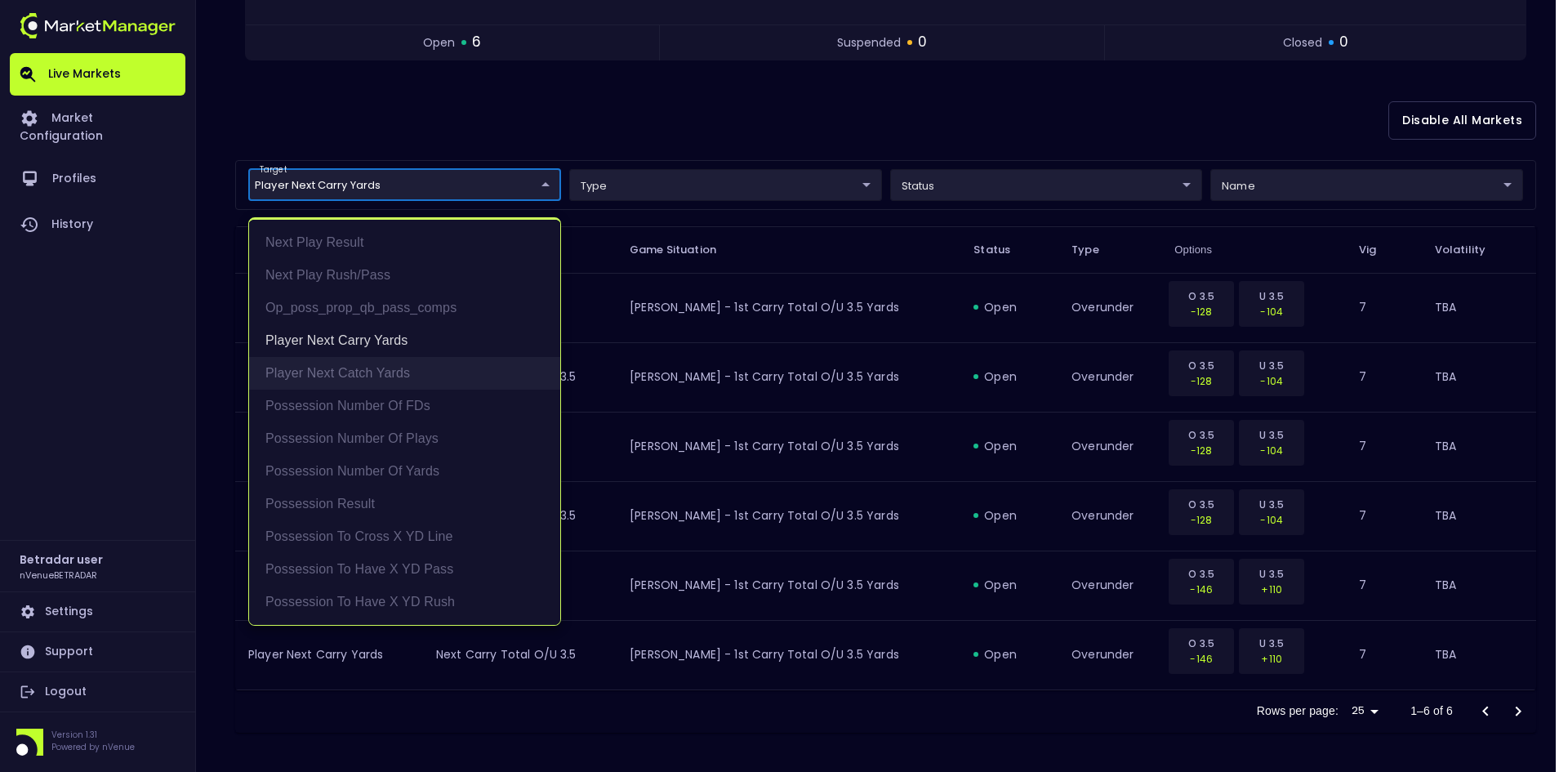
click at [335, 367] on li "Player Next Catch Yards" at bounding box center [405, 373] width 311 height 33
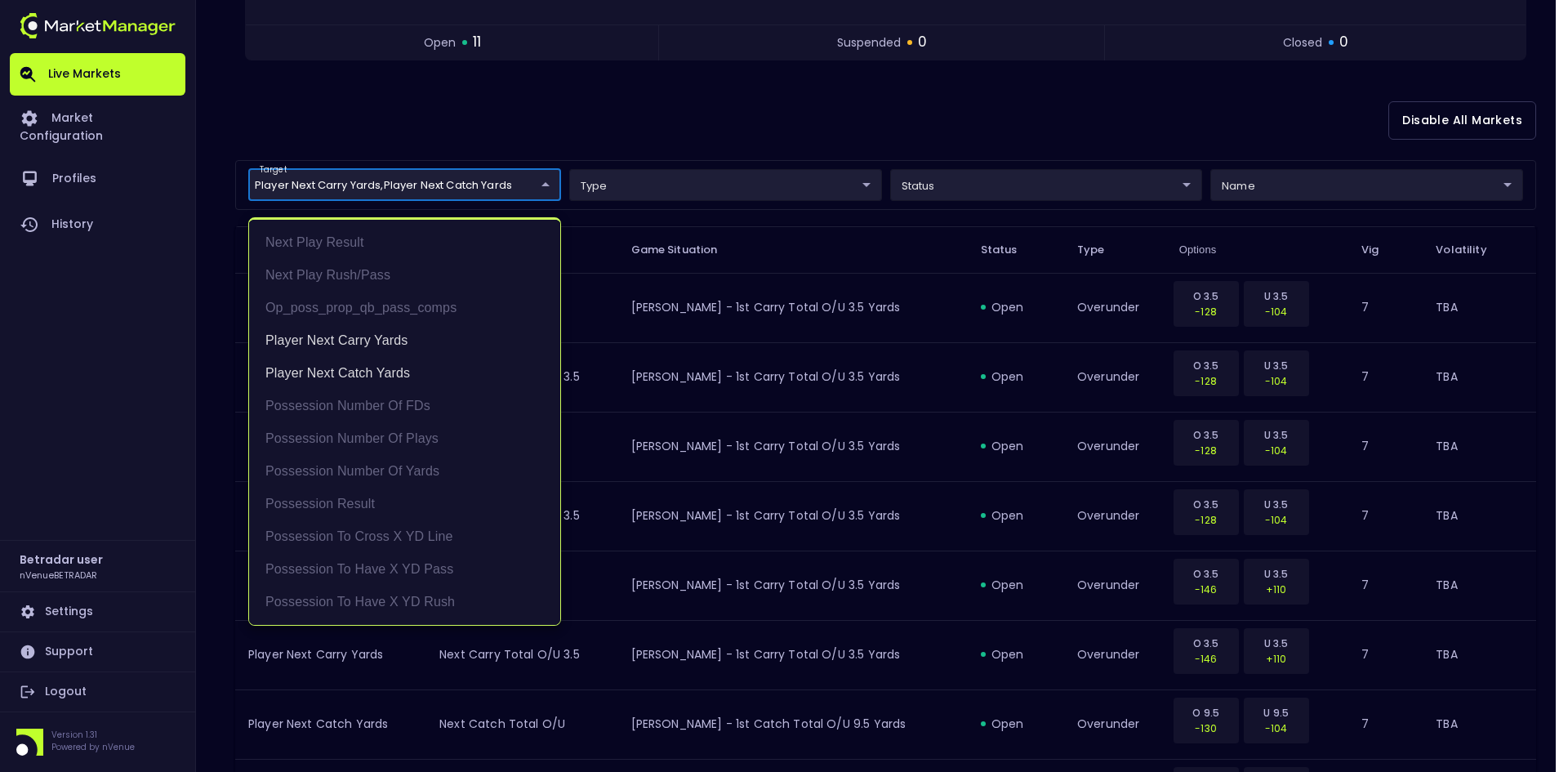
click at [801, 96] on div at bounding box center [784, 386] width 1568 height 772
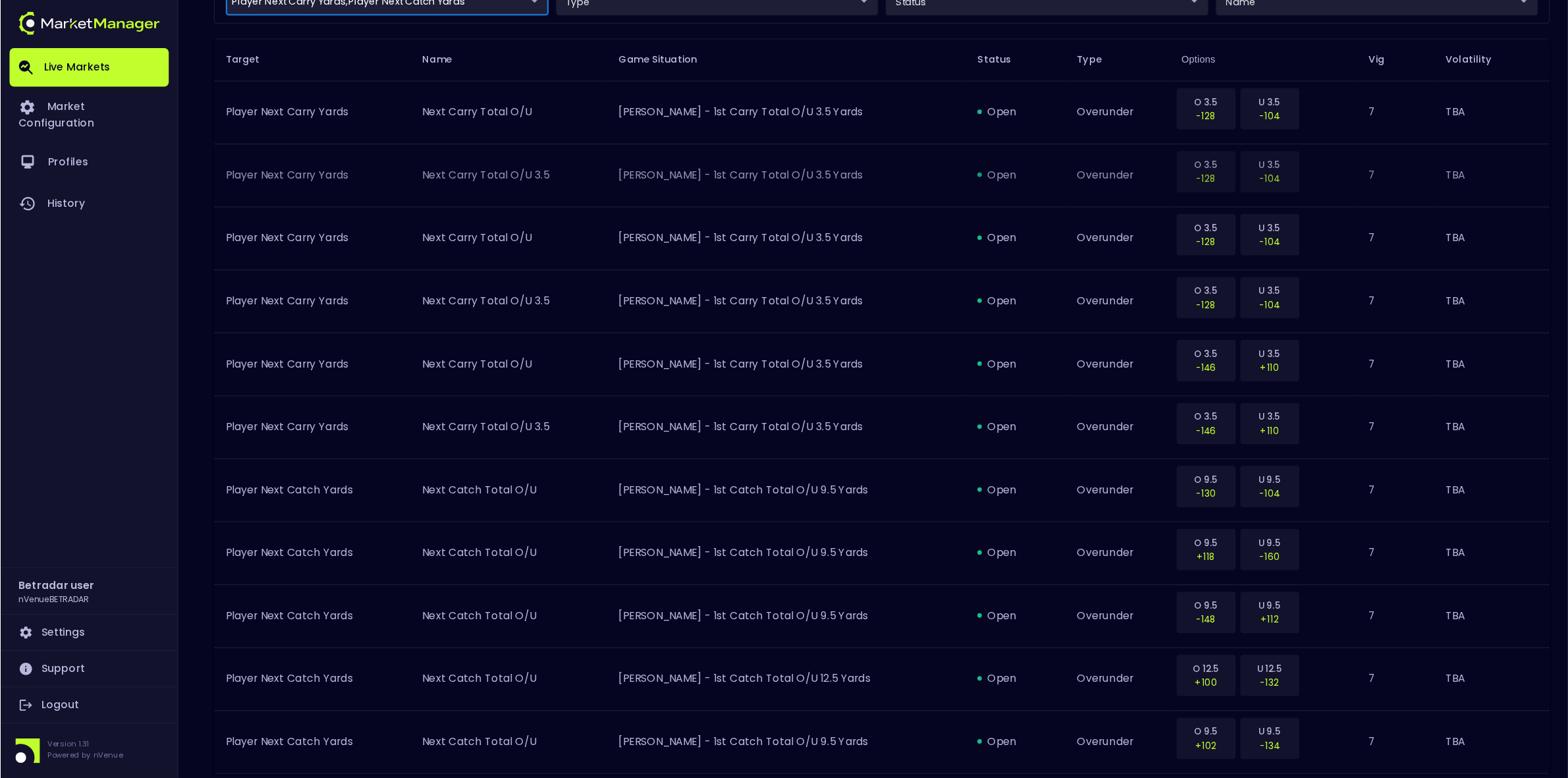
scroll to position [422, 0]
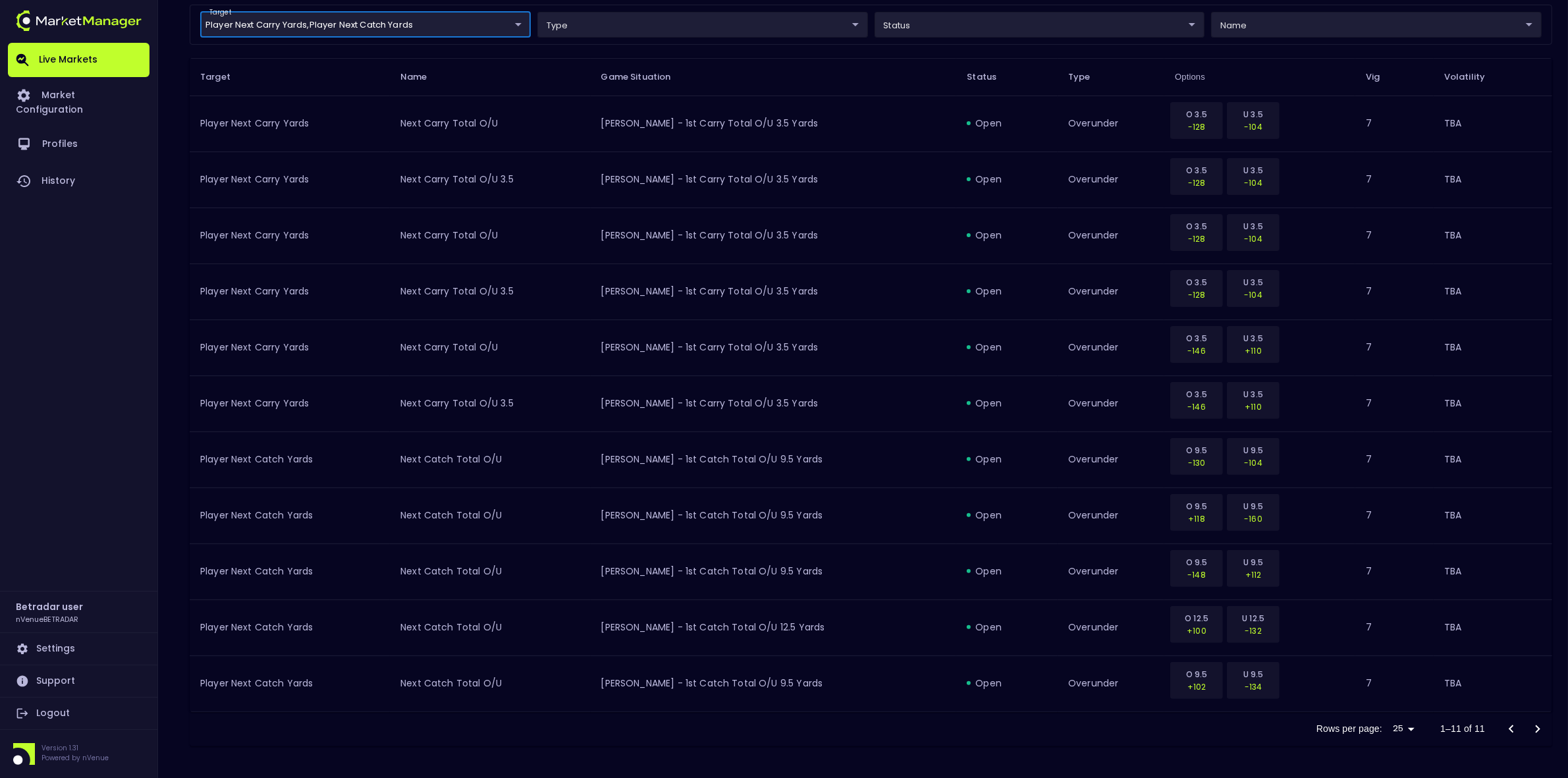
click at [733, 599] on div "Rows per page: 25 25 1–11 of 11" at bounding box center [871, 729] width 1363 height 34
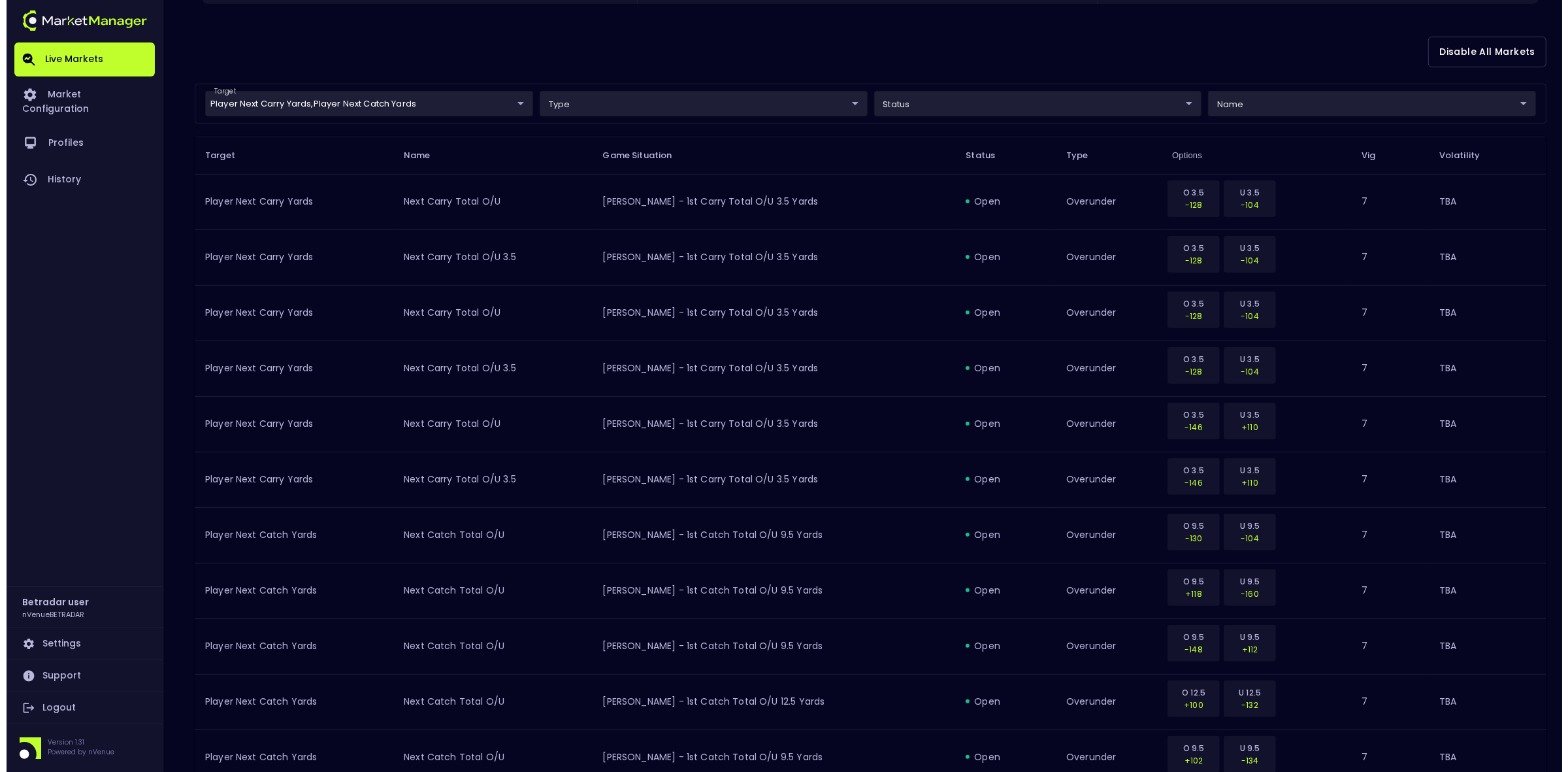
scroll to position [337, 0]
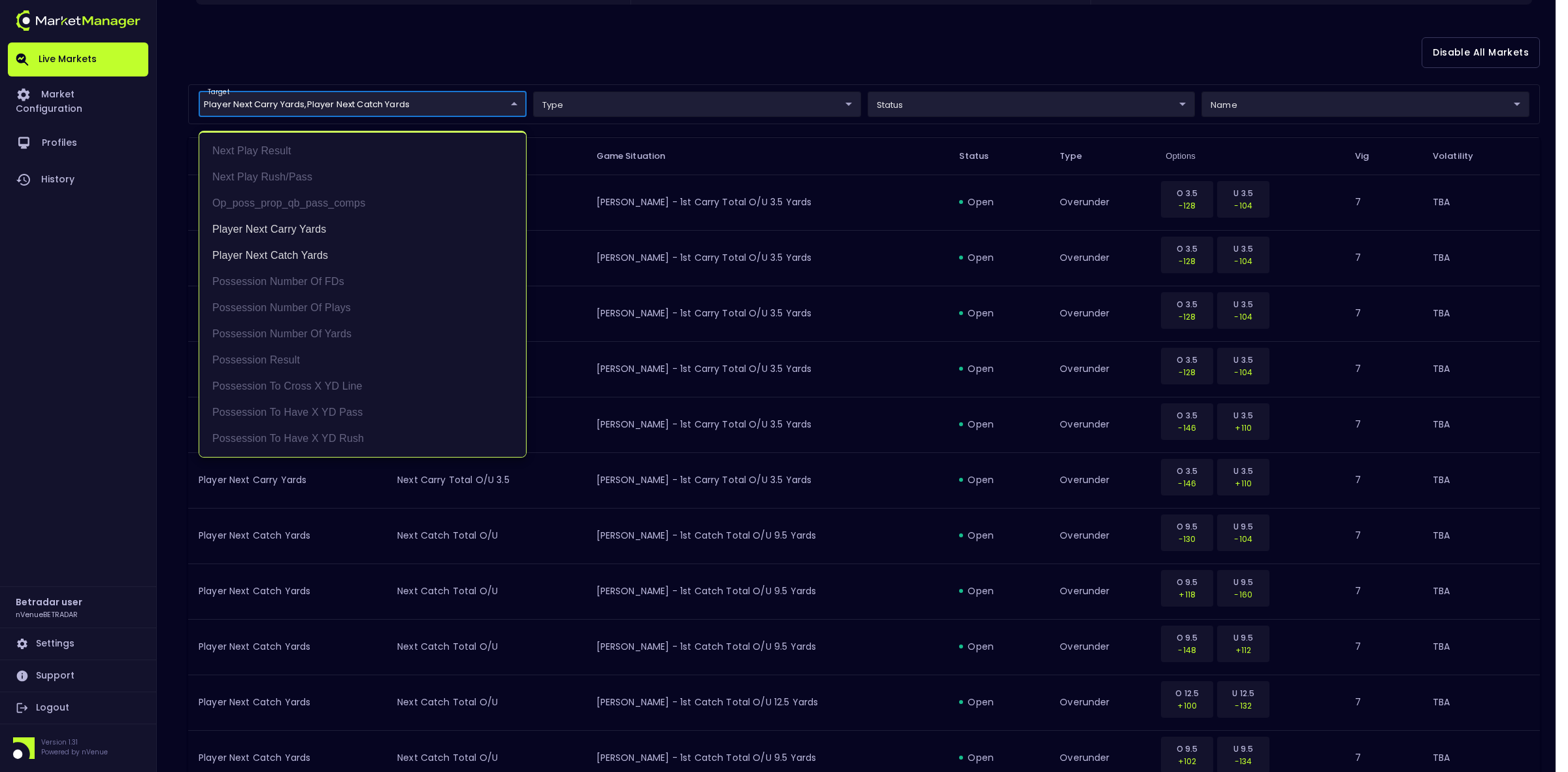
click at [362, 96] on body "Live Markets Market Configuration Profiles History Betradar user nVenueBETRADAR…" at bounding box center [784, 258] width 1568 height 1189
click at [270, 233] on li "Player Next Carry Yards" at bounding box center [363, 230] width 327 height 26
type input "Player Next Catch Yards"
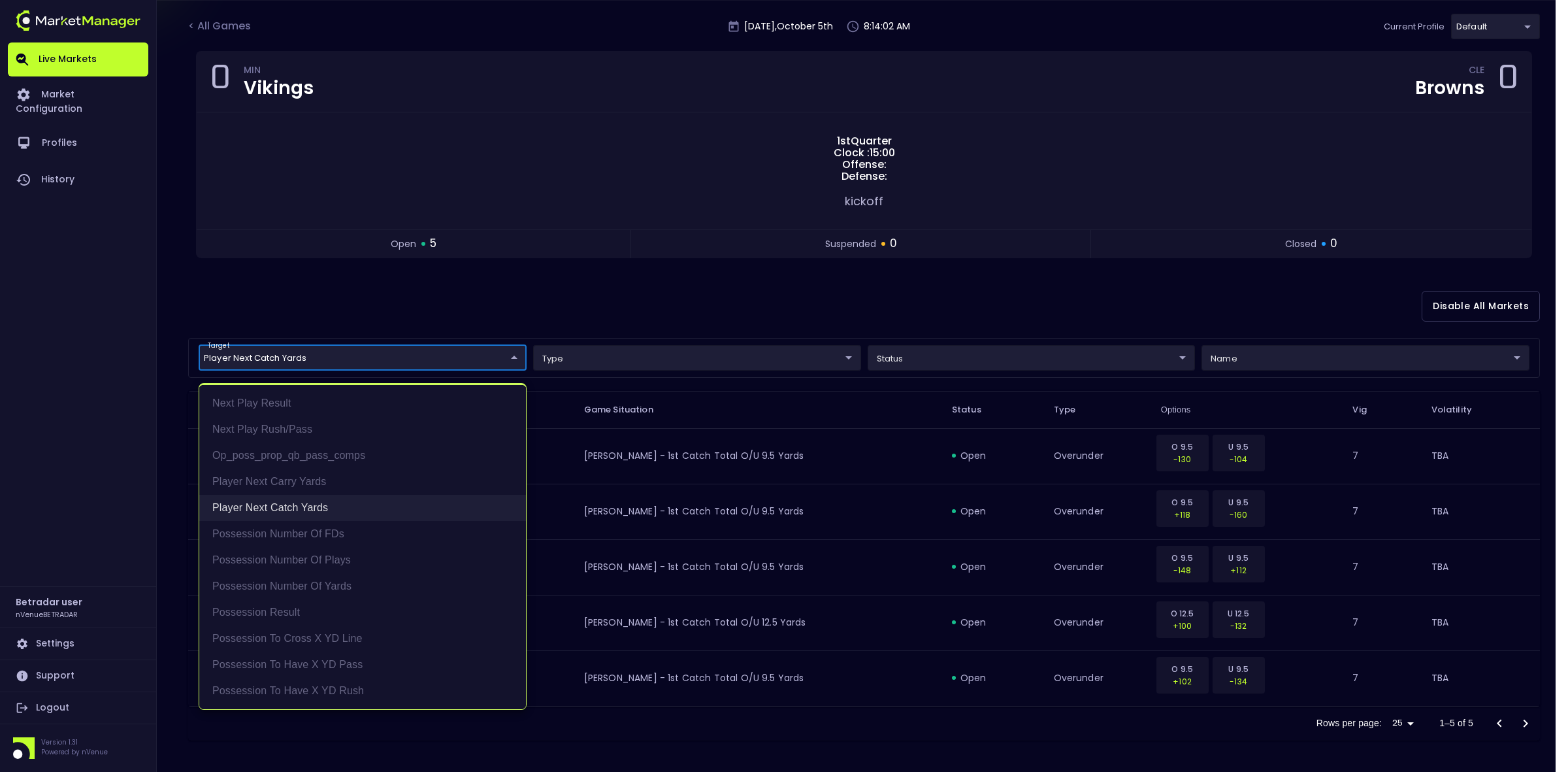
click at [275, 504] on li "Player Next Catch Yards" at bounding box center [363, 508] width 327 height 26
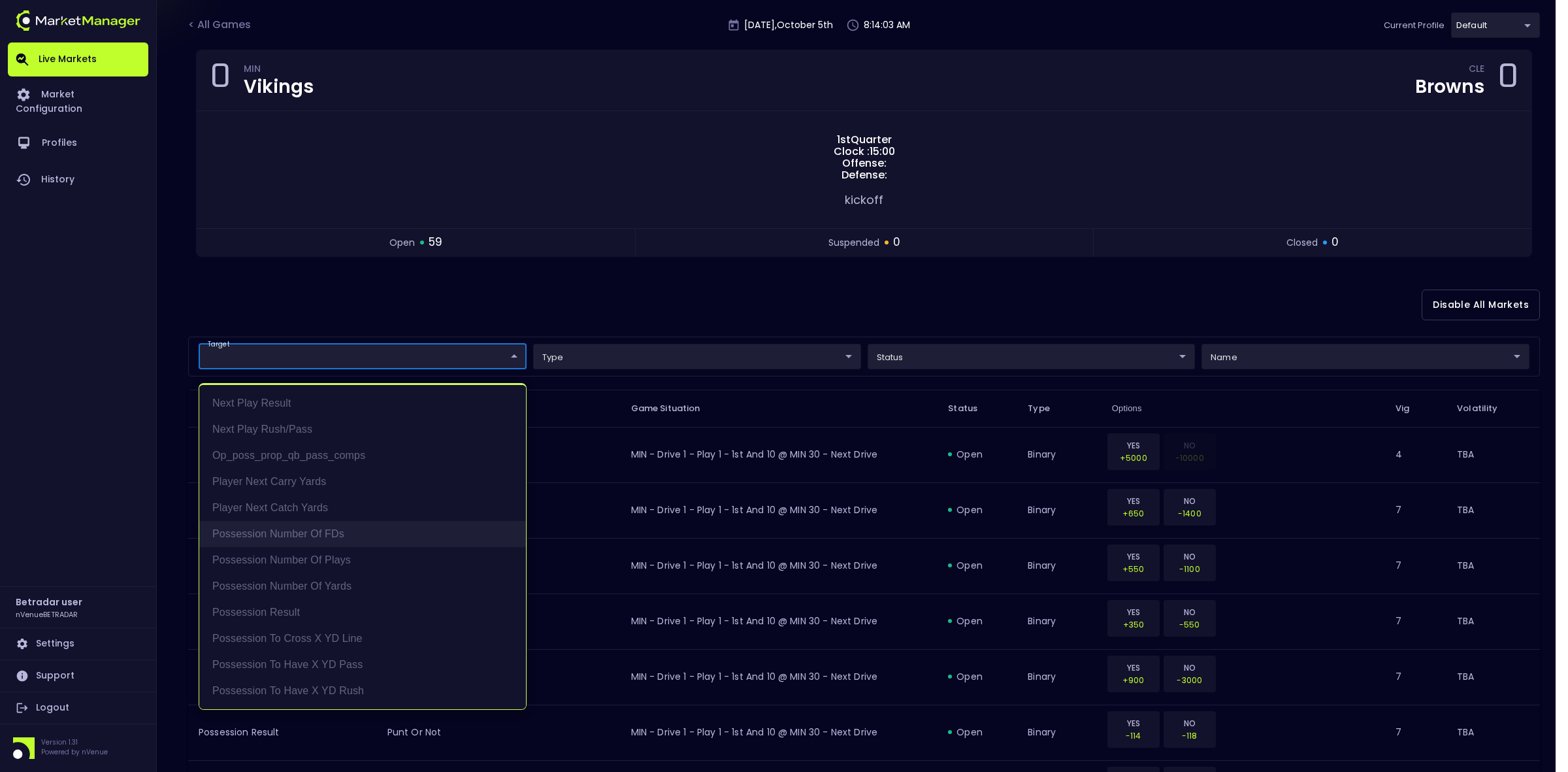
click at [283, 539] on li "Possession Number of FDs" at bounding box center [363, 534] width 327 height 26
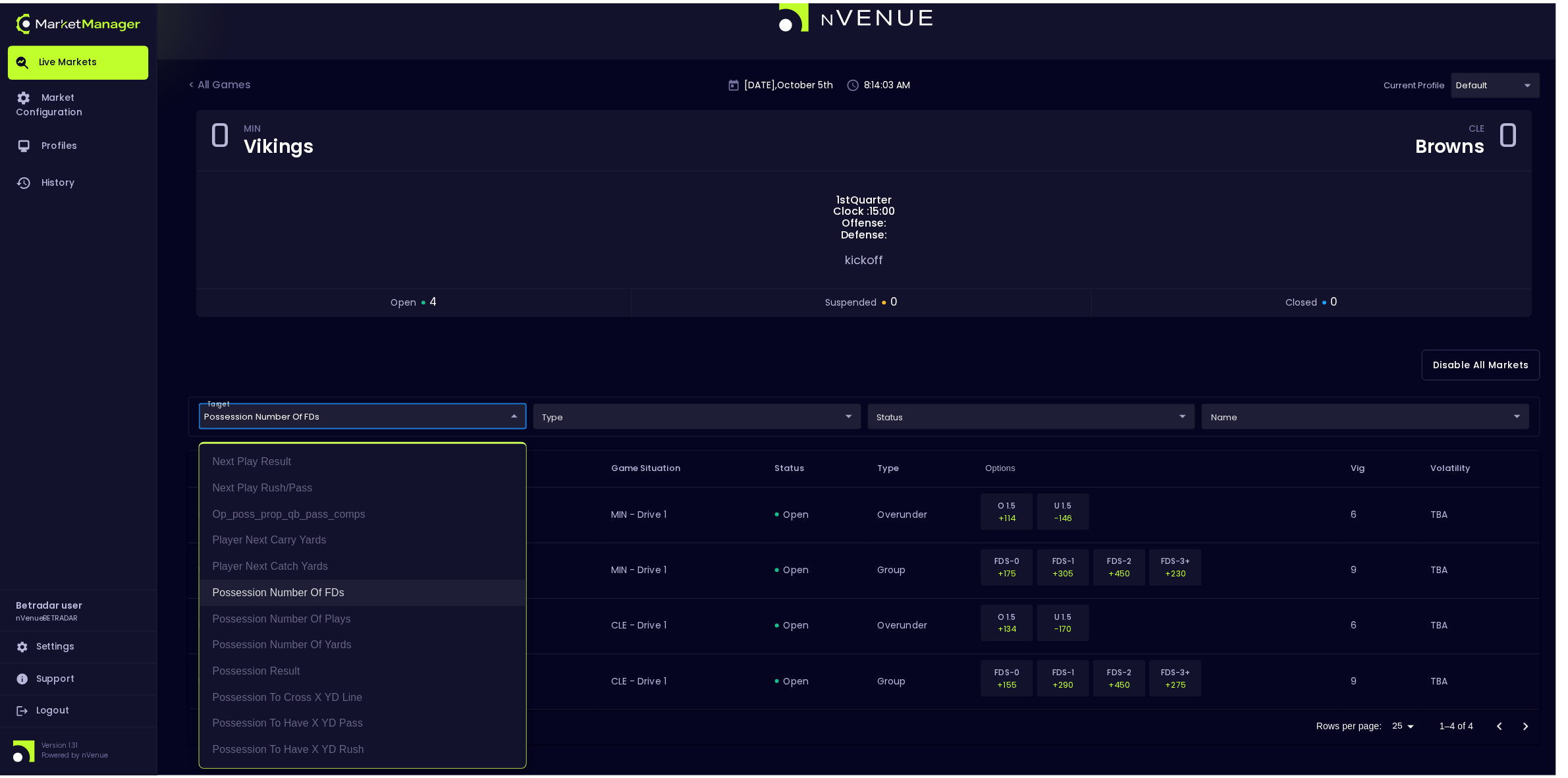
scroll to position [30, 0]
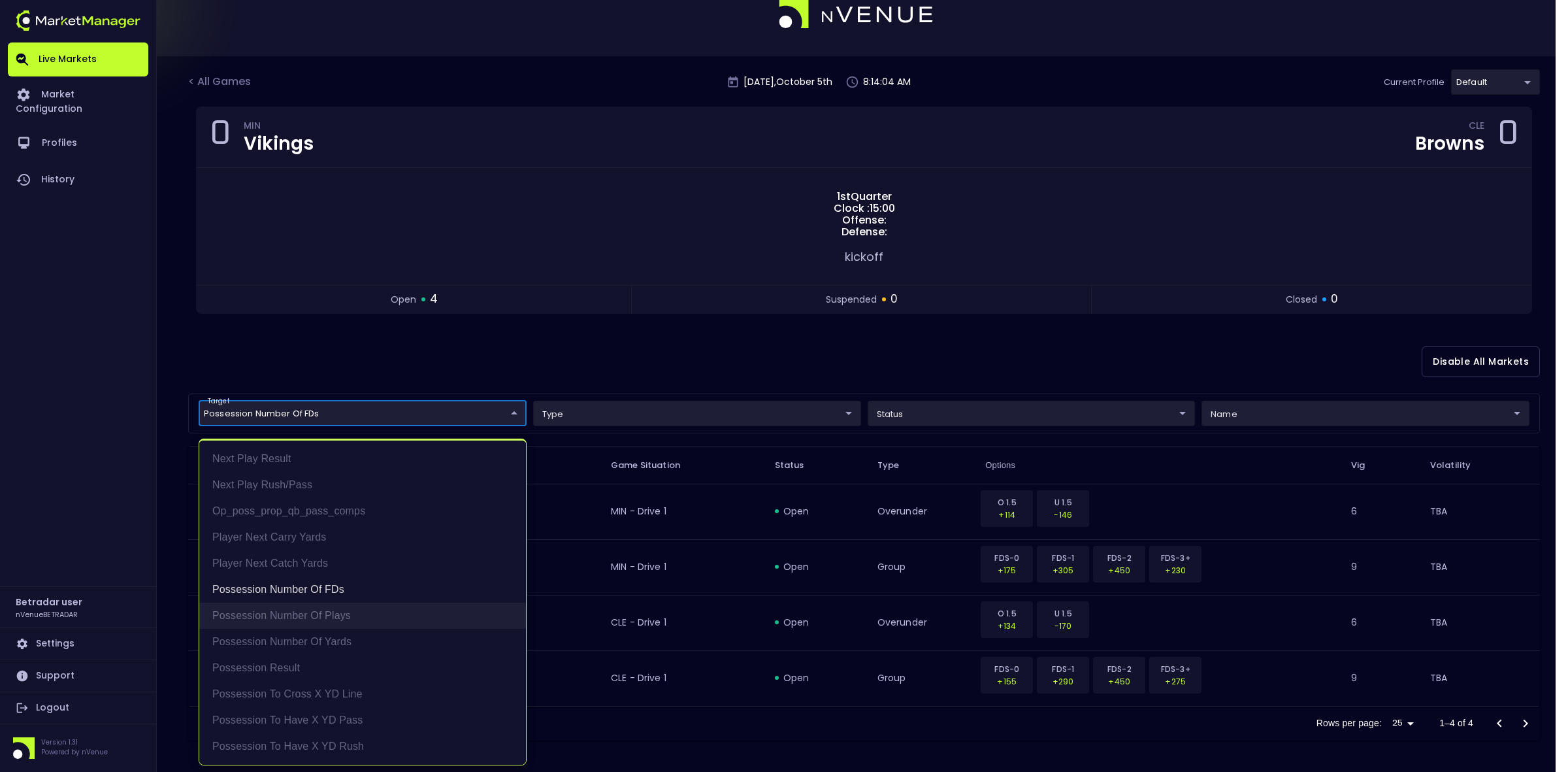
click at [281, 595] on li "Possession Number of Plays" at bounding box center [363, 615] width 327 height 26
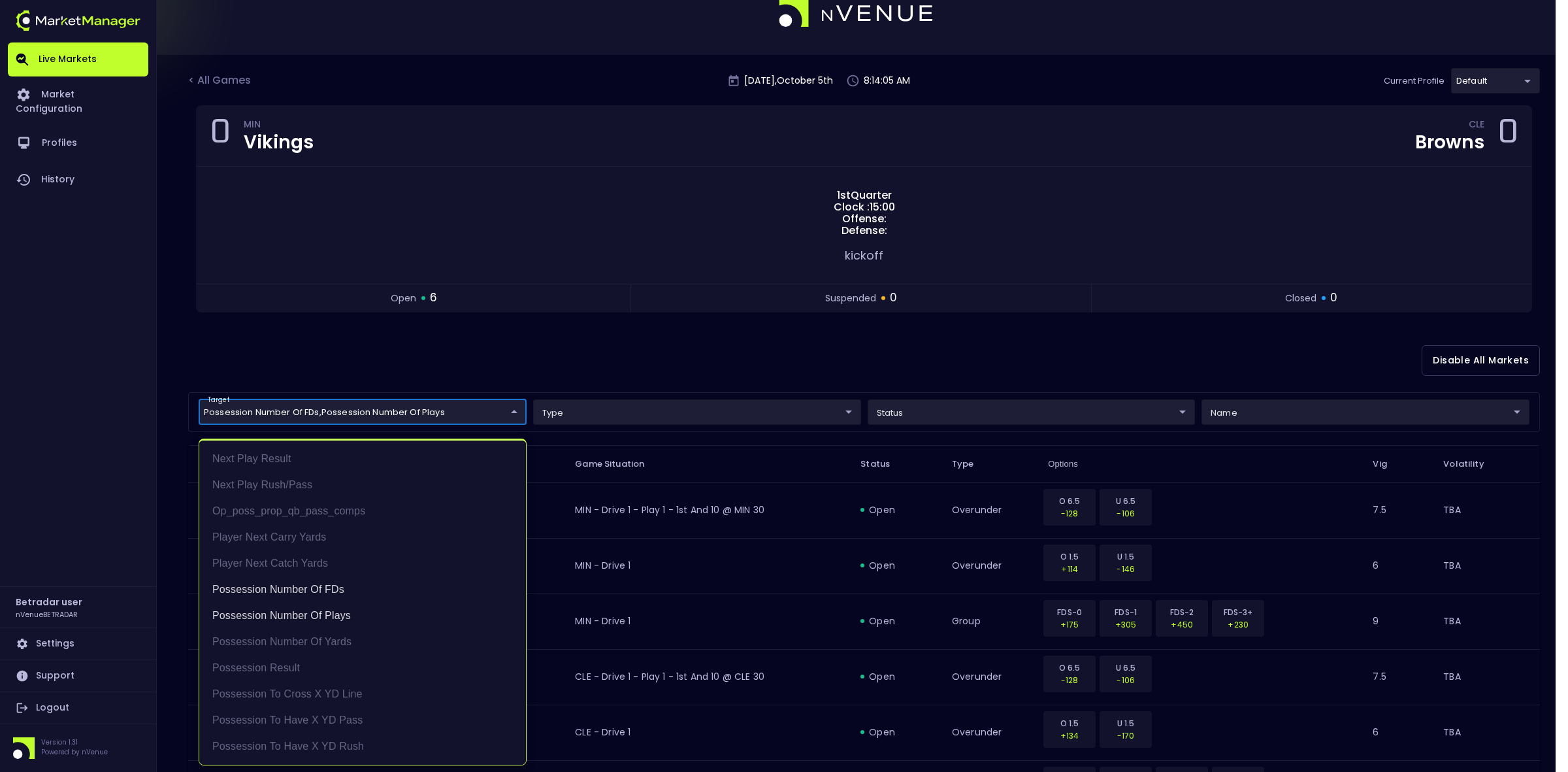
click at [690, 345] on div at bounding box center [784, 386] width 1568 height 772
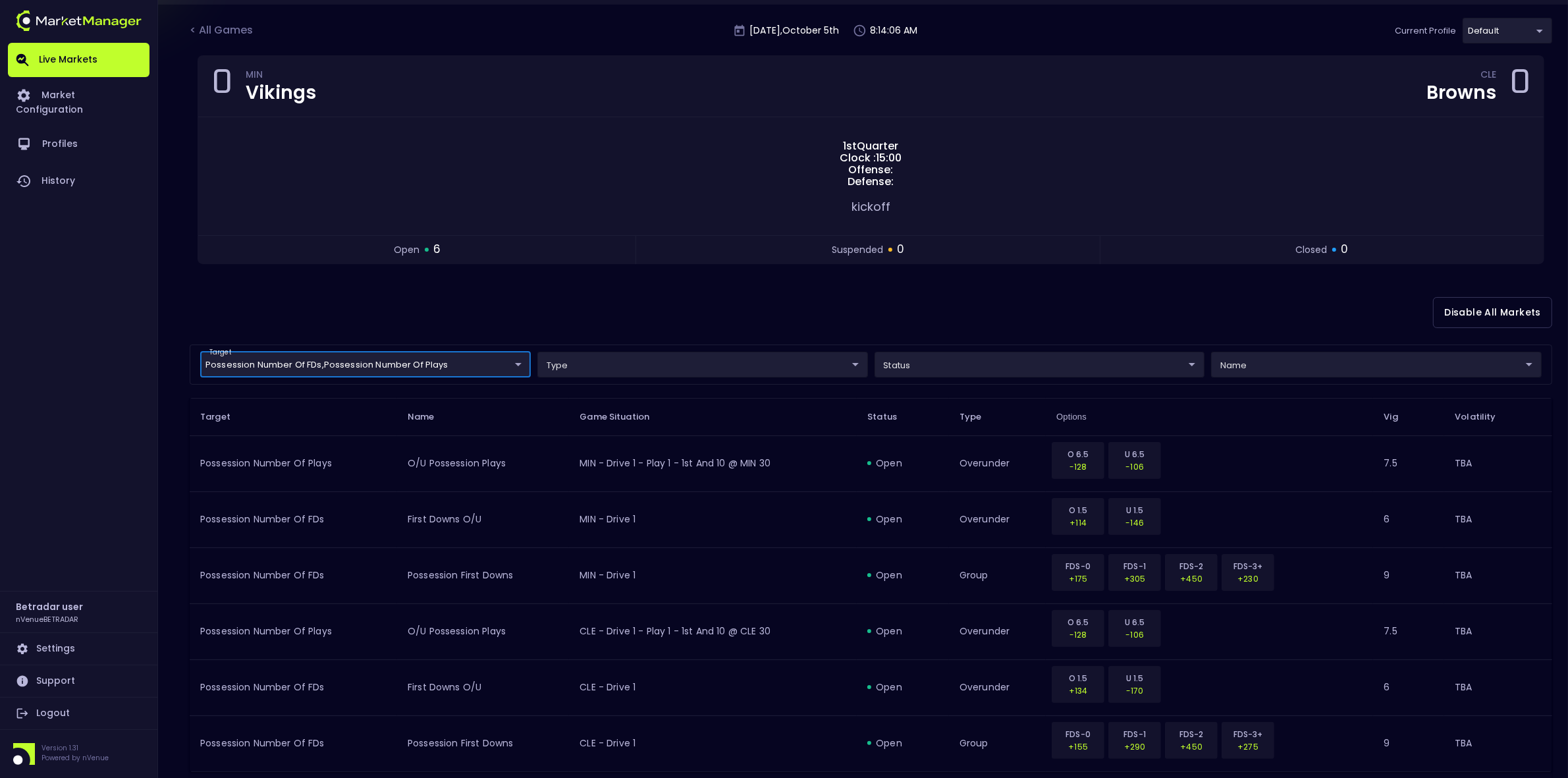
scroll to position [142, 0]
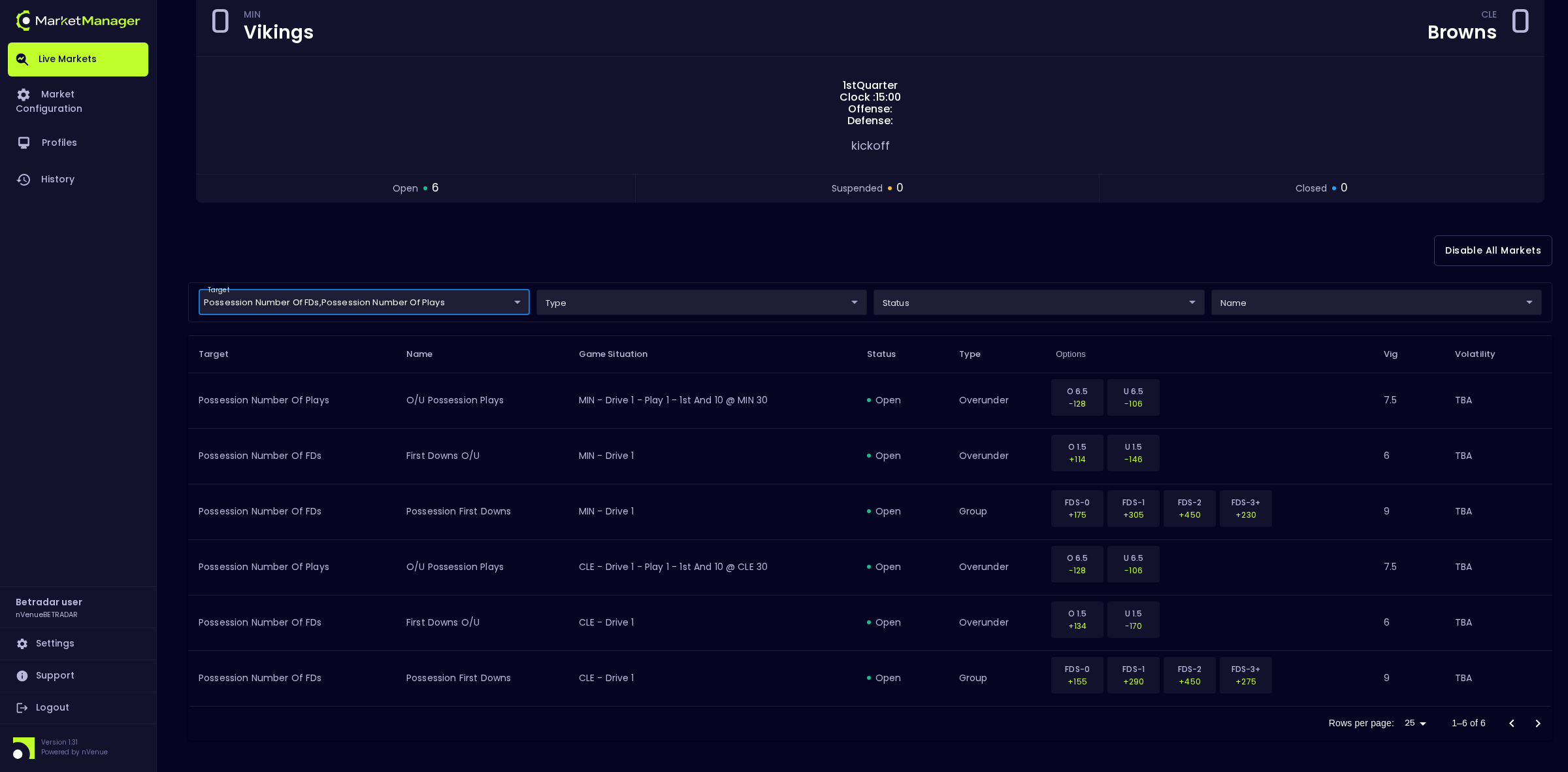
click at [400, 305] on body "Live Markets Market Configuration Profiles History Betradar user nVenueBETRADAR…" at bounding box center [784, 316] width 1568 height 912
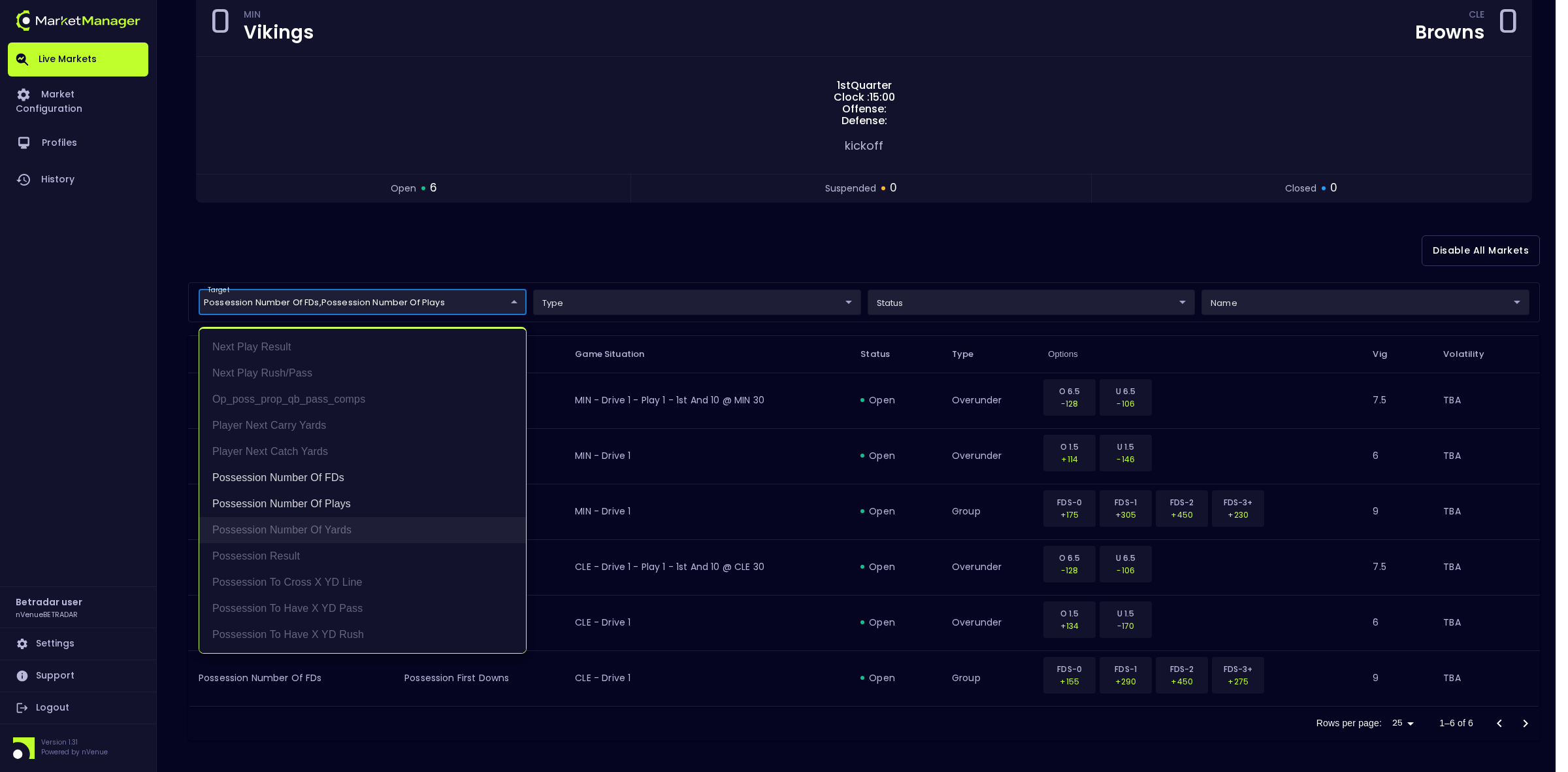
click at [305, 518] on li "Possession Number of Yards" at bounding box center [363, 530] width 327 height 26
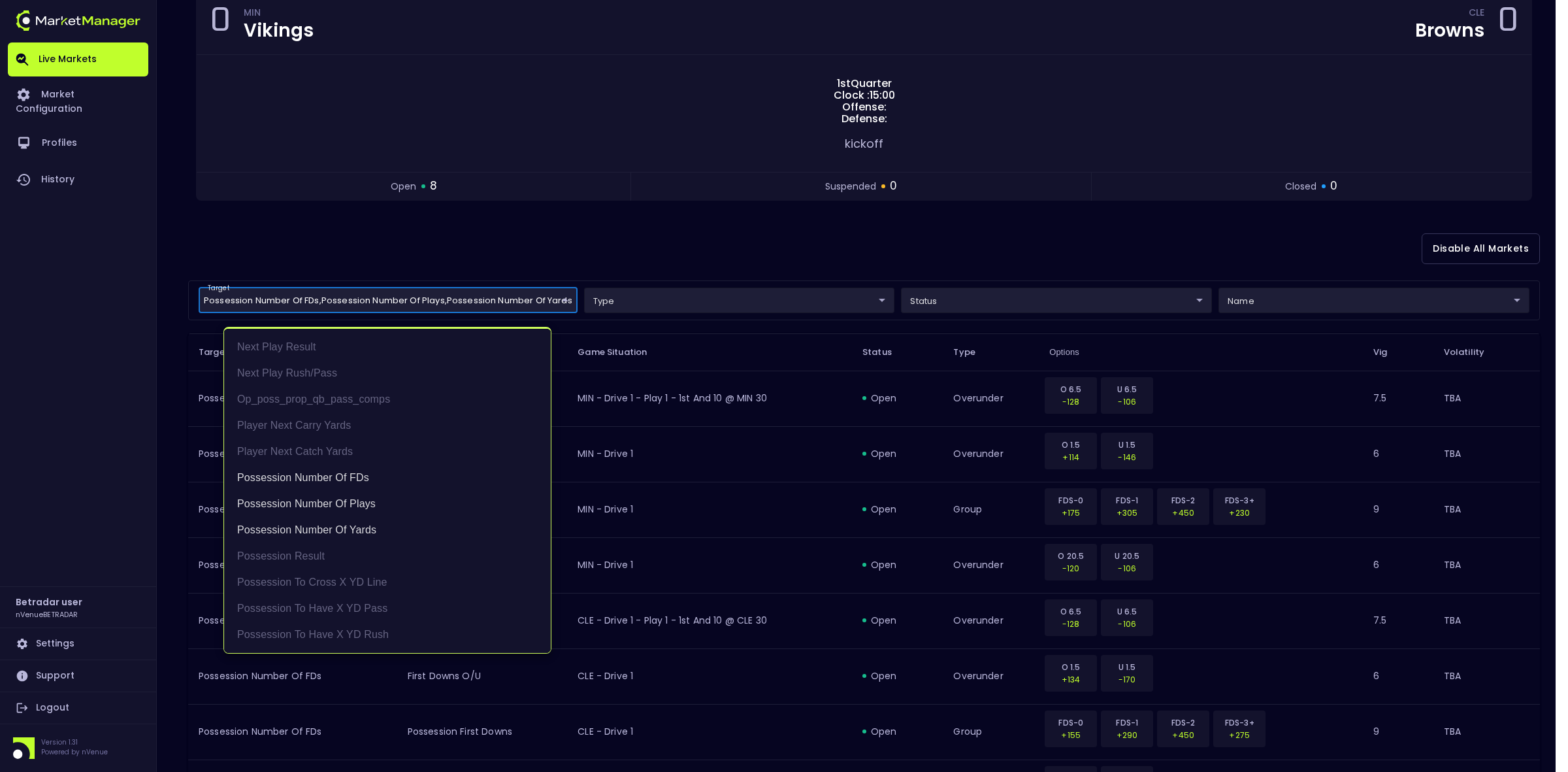
click at [723, 217] on div at bounding box center [784, 386] width 1568 height 772
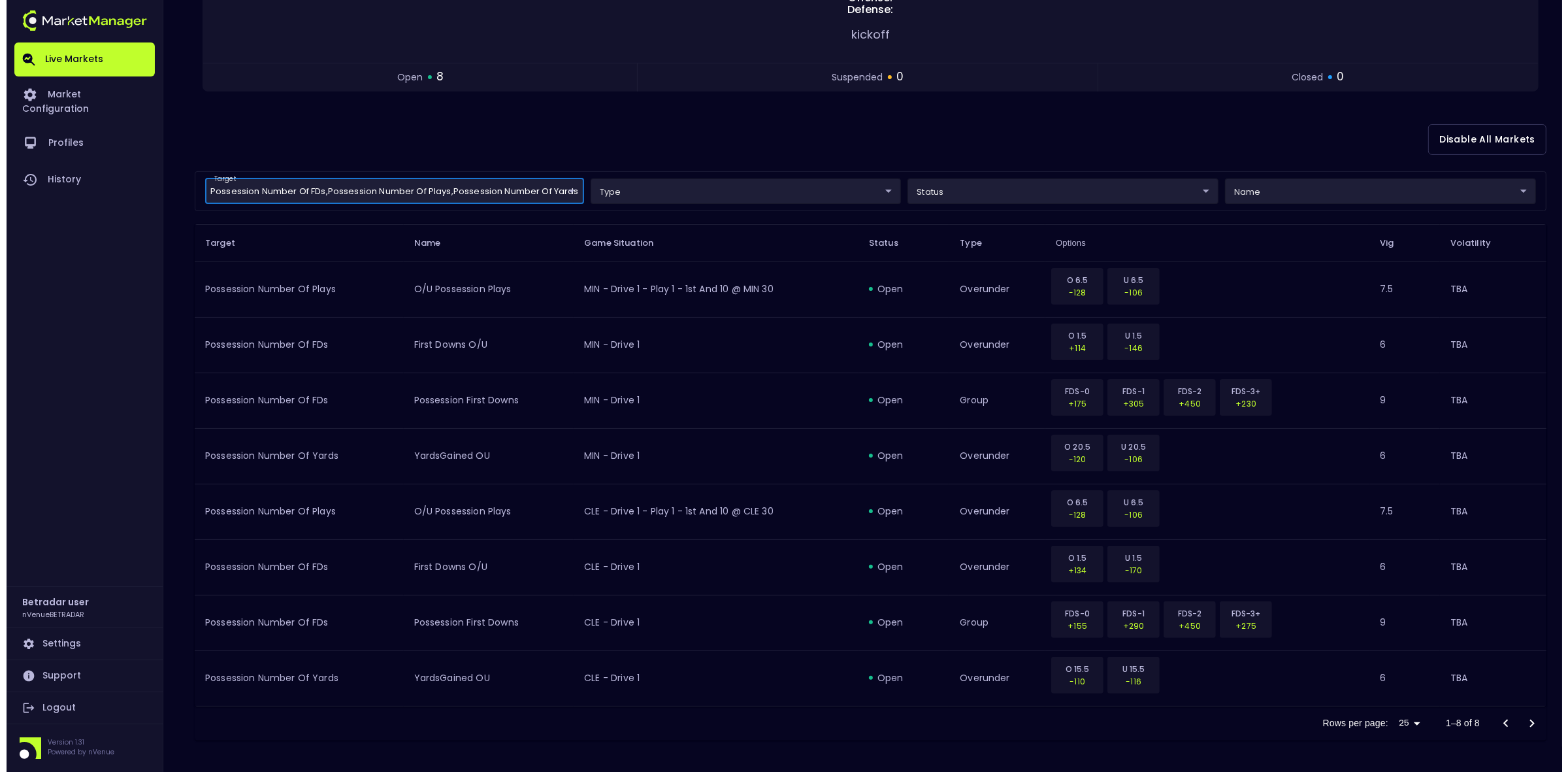
scroll to position [252, 0]
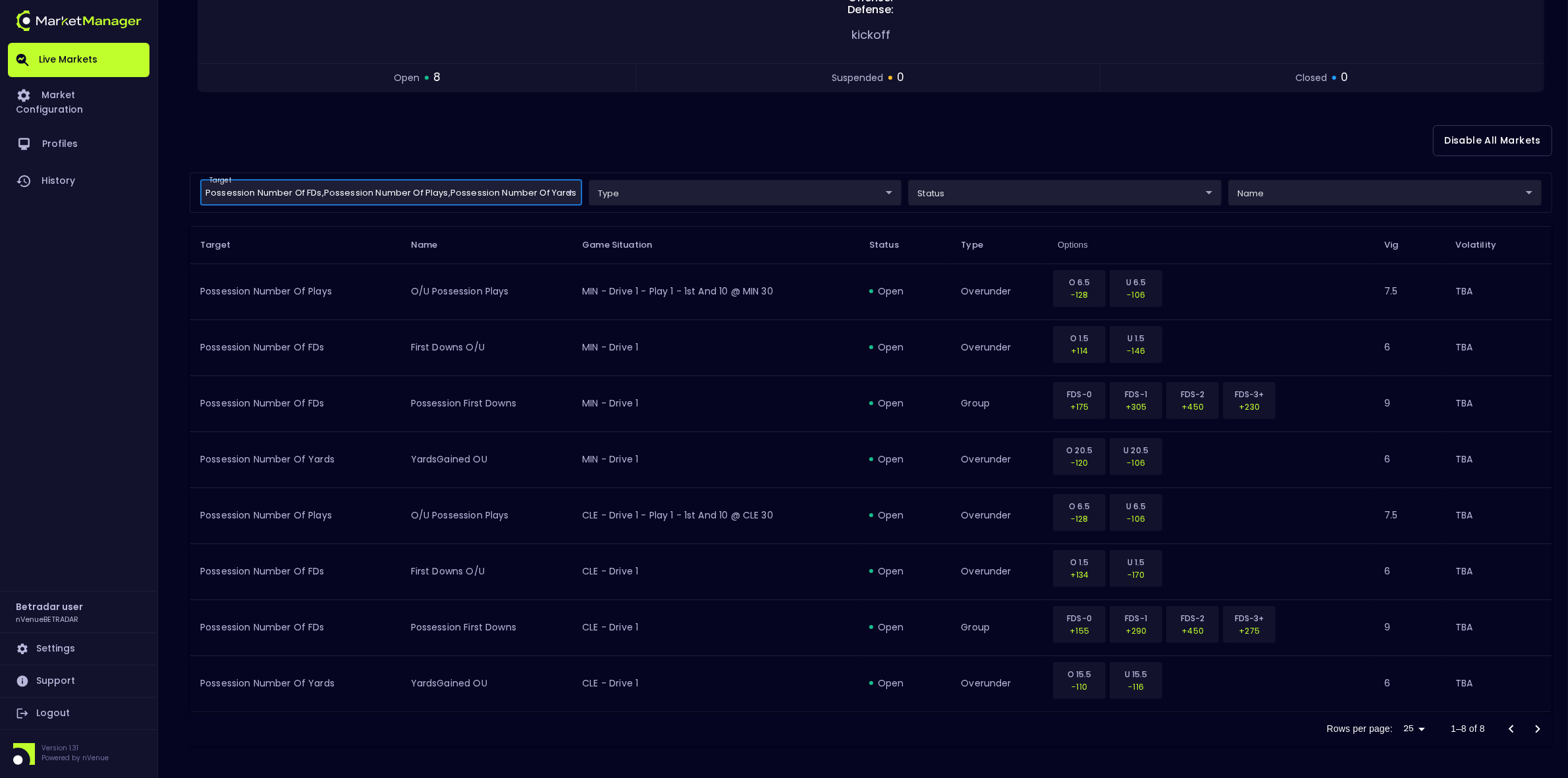
click at [697, 599] on div "Rows per page: 25 25 1–8 of 8" at bounding box center [871, 729] width 1363 height 34
click at [371, 183] on body "Live Markets Market Configuration Profiles History Betradar user nVenueBETRADAR…" at bounding box center [784, 263] width 1568 height 1031
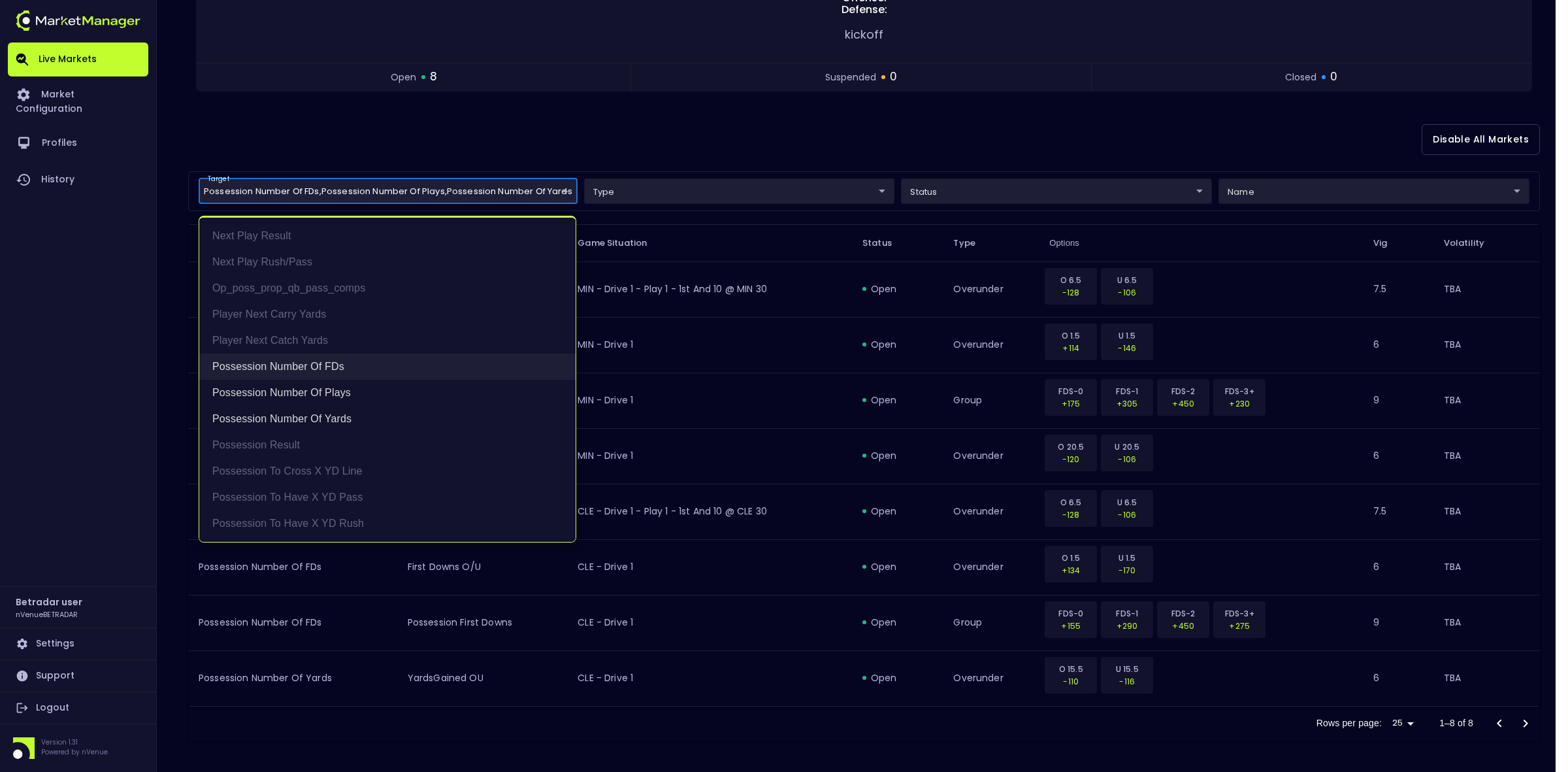
click at [260, 356] on li "Possession Number of FDs" at bounding box center [388, 367] width 376 height 26
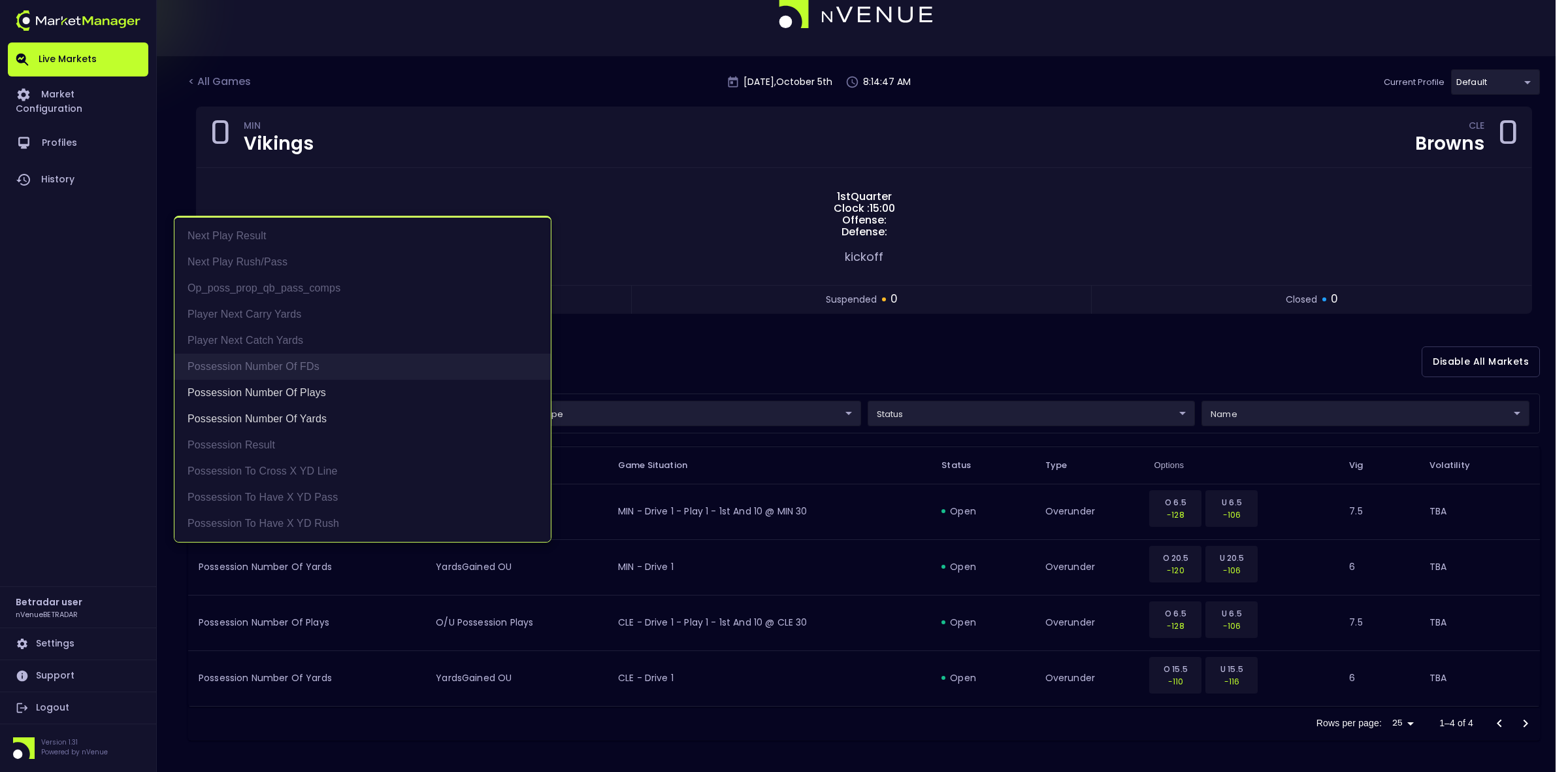
scroll to position [29, 0]
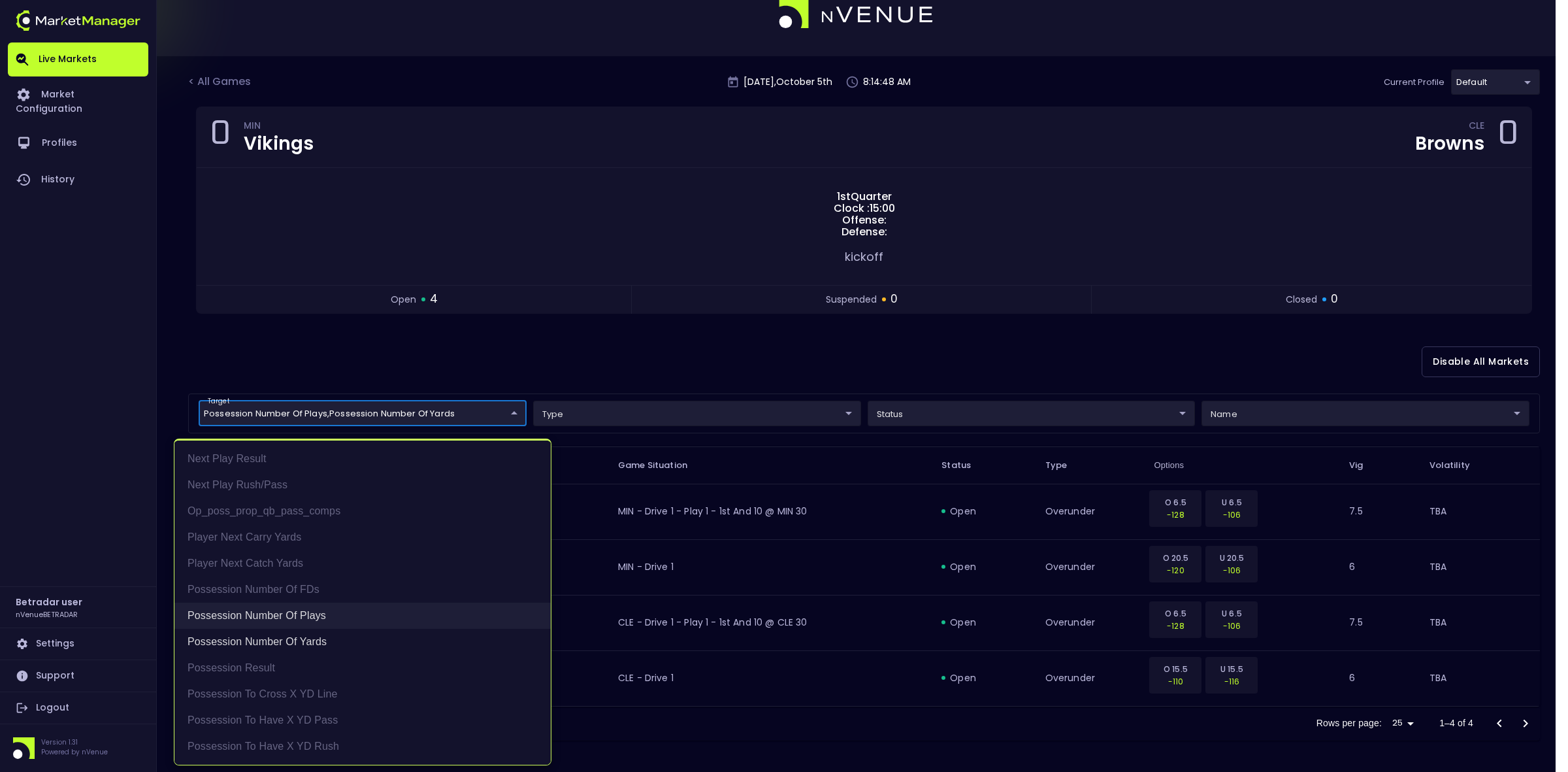
click at [281, 595] on li "Possession Number of Plays" at bounding box center [362, 615] width 376 height 26
type input "Possession Number of Yards"
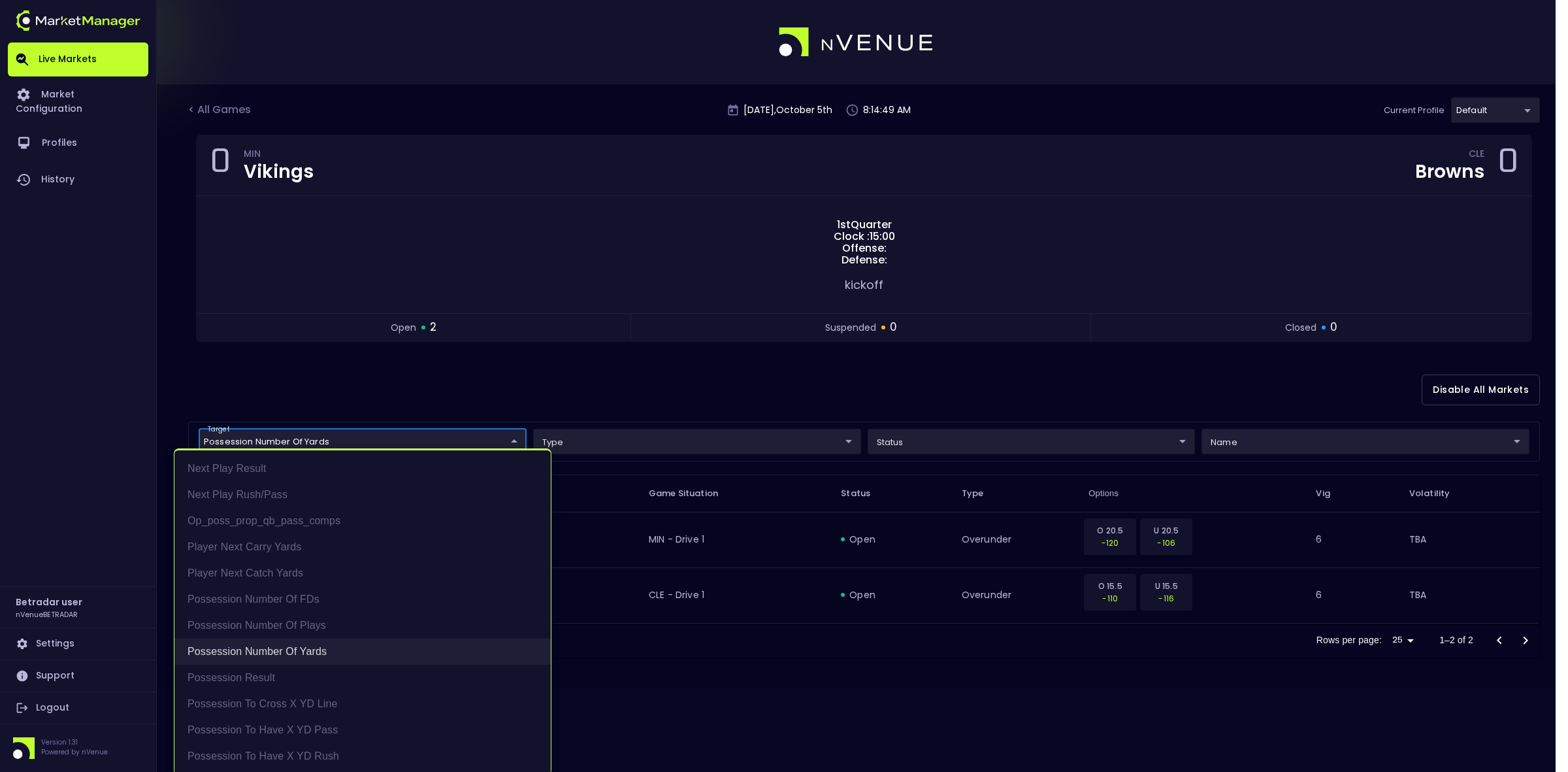
click at [288, 595] on li "Possession Number of Yards" at bounding box center [362, 652] width 376 height 26
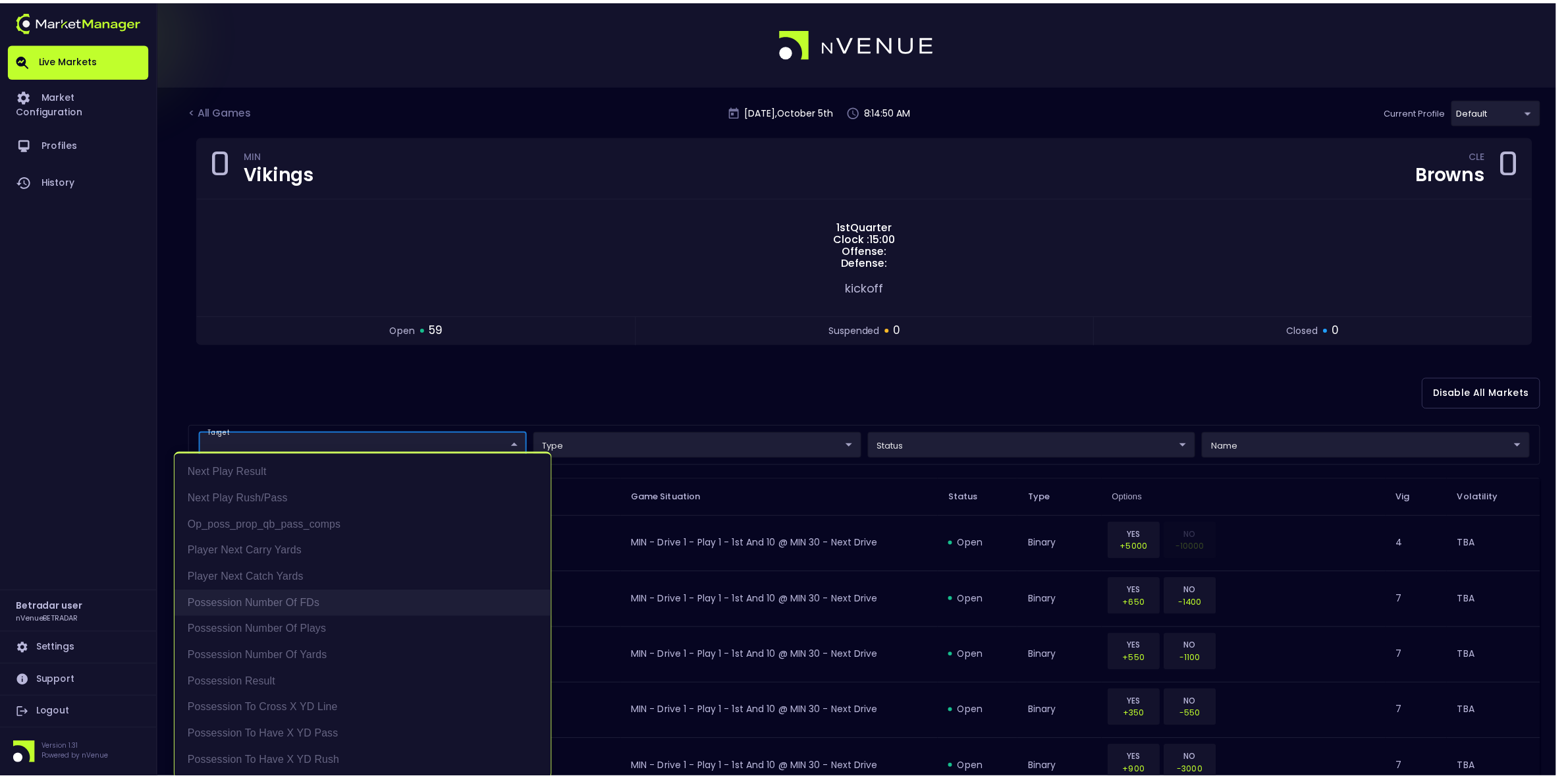
scroll to position [2, 0]
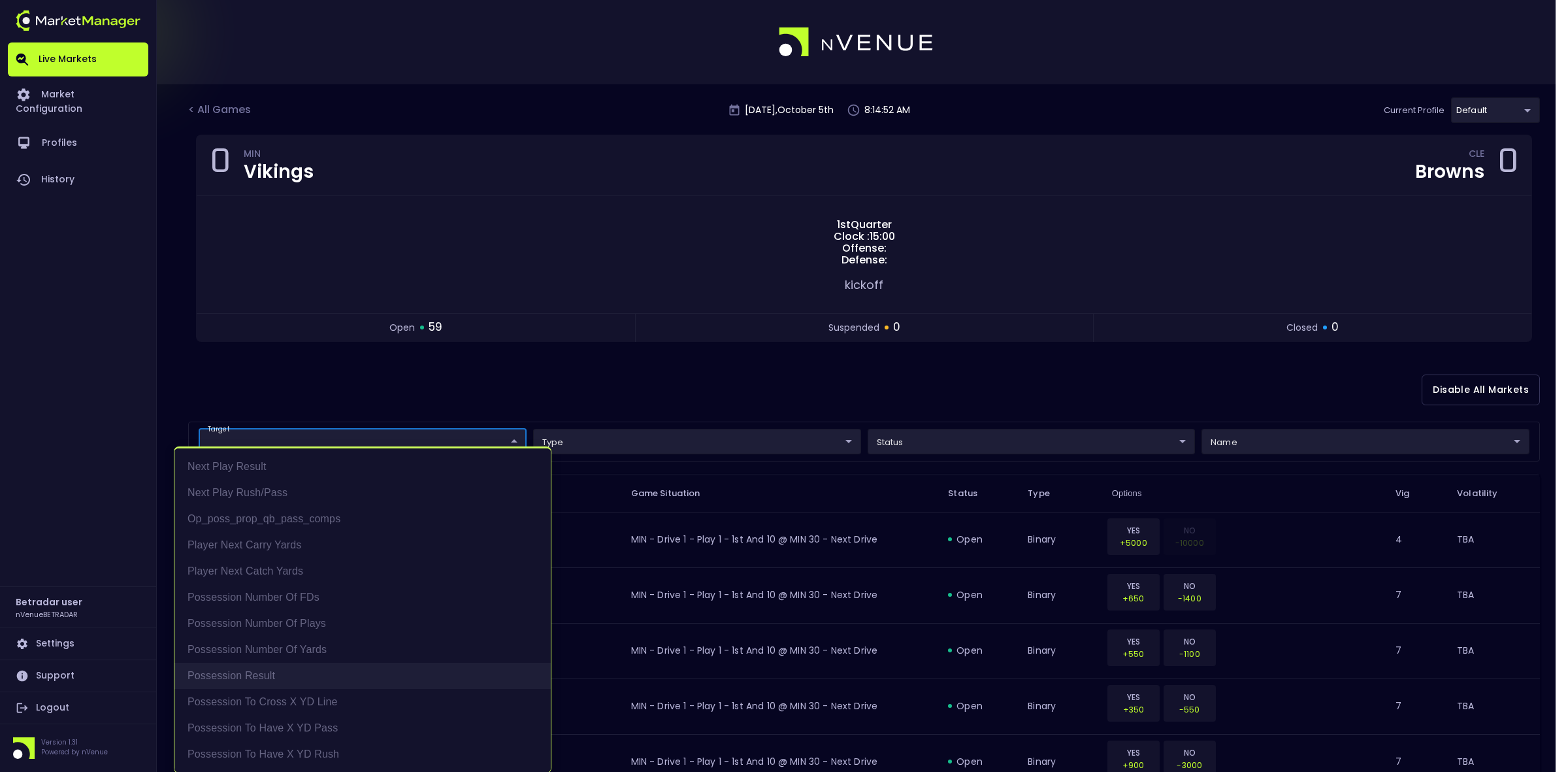
click at [237, 595] on li "Possession Result" at bounding box center [362, 676] width 376 height 26
type input "Possession Result"
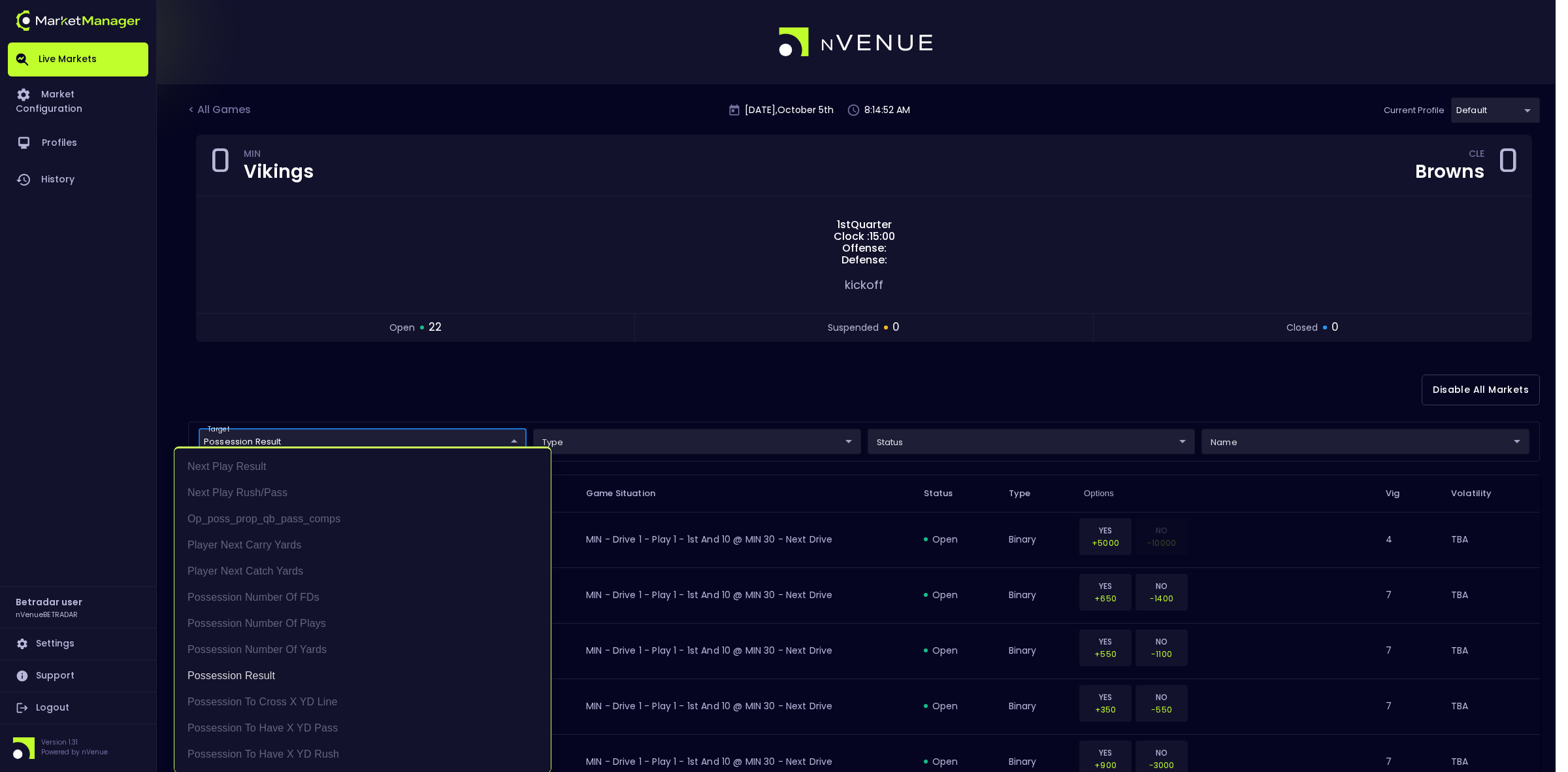
click at [749, 379] on div at bounding box center [784, 386] width 1568 height 772
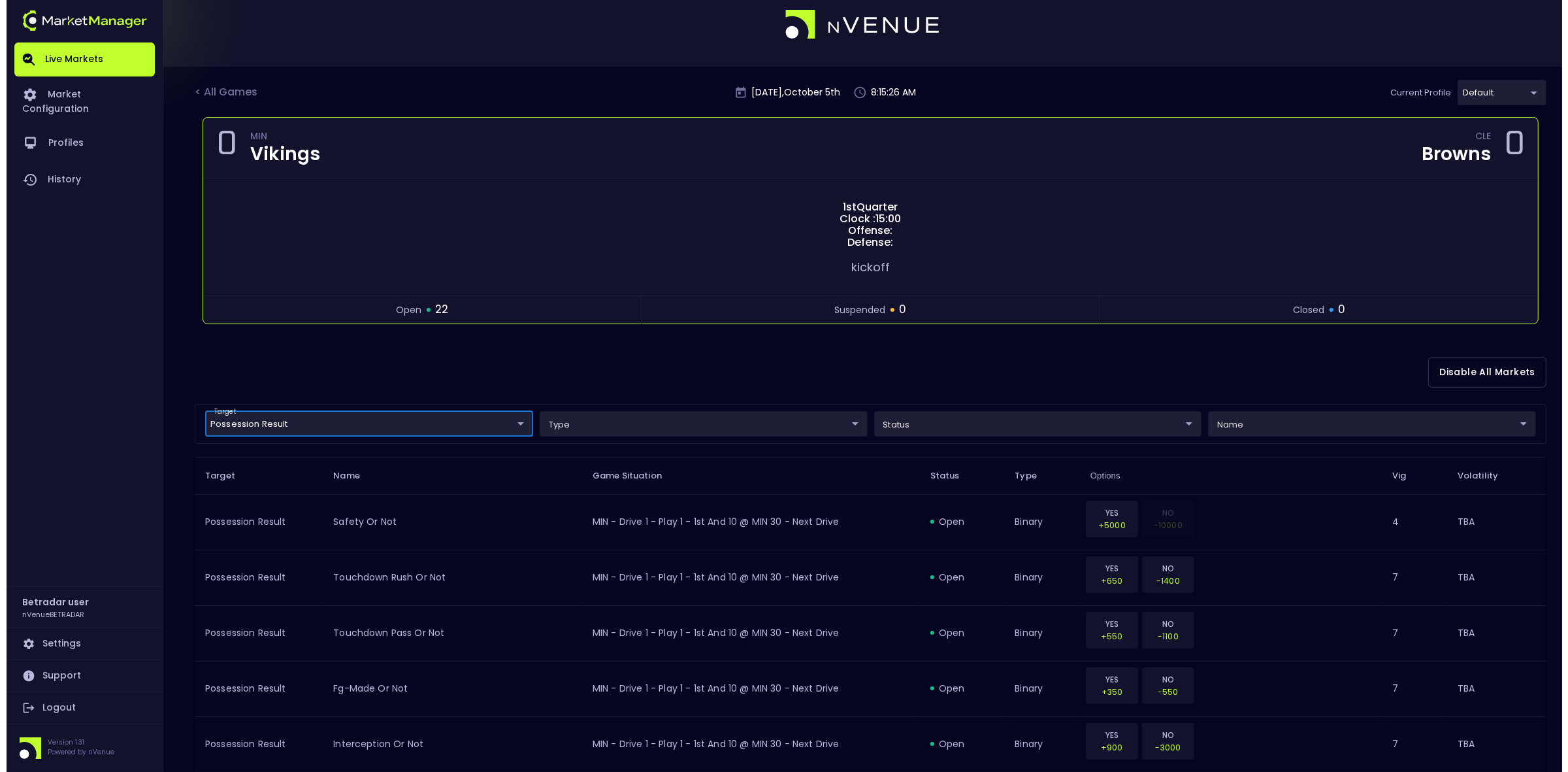
scroll to position [0, 0]
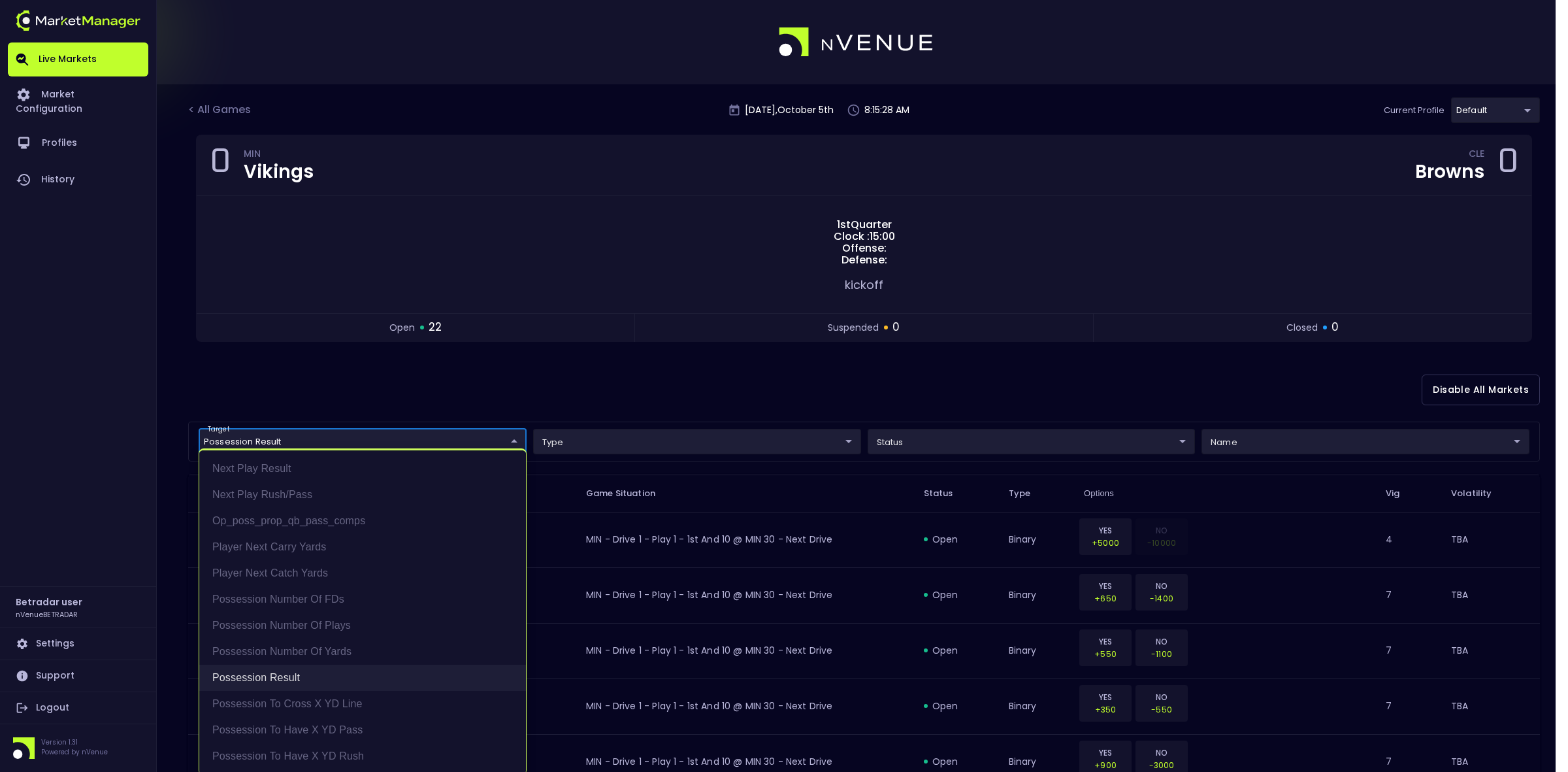
click at [263, 595] on li "Possession Result" at bounding box center [363, 678] width 327 height 26
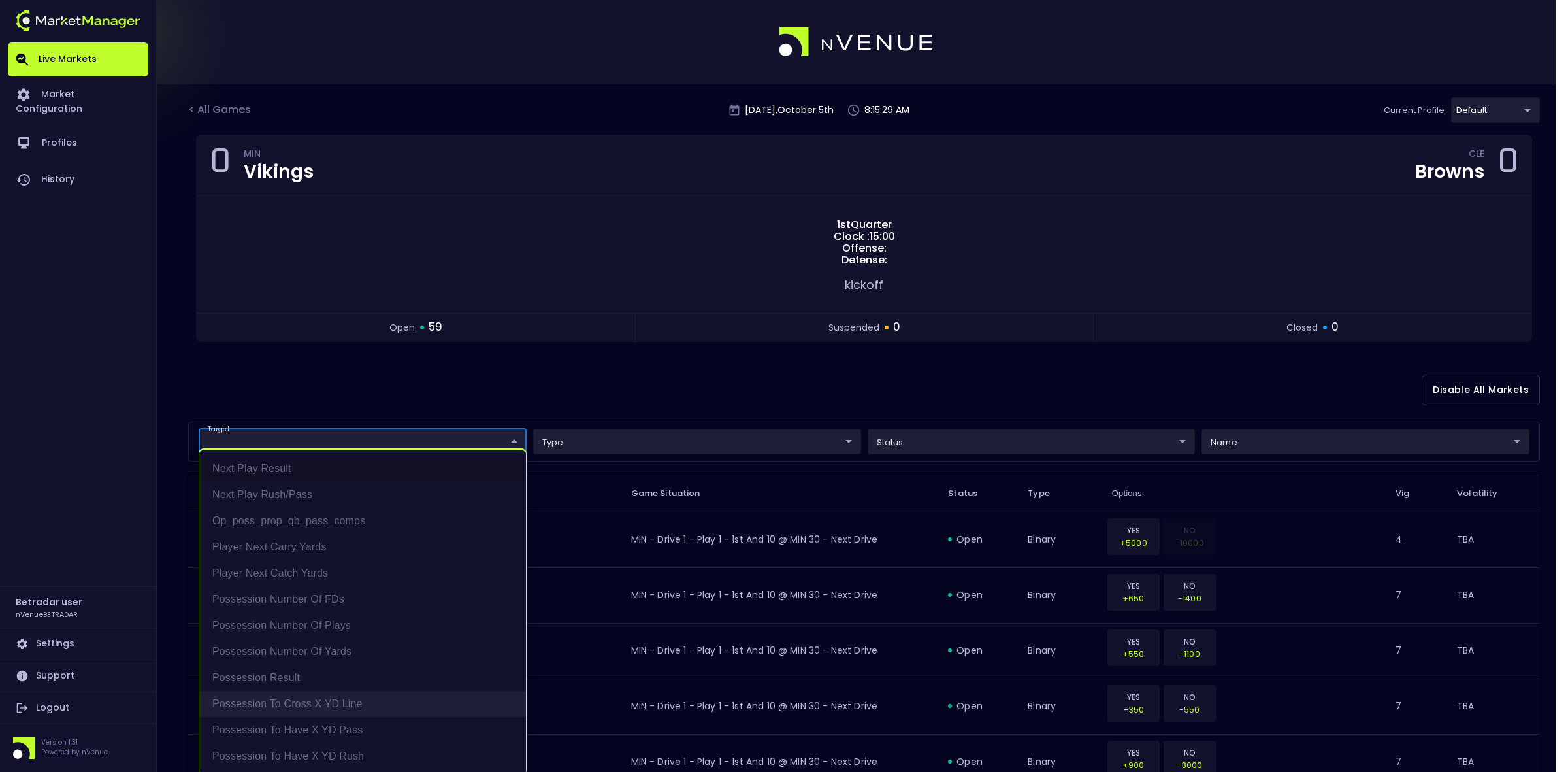
click at [261, 595] on li "Possession to Cross X YD Line" at bounding box center [363, 704] width 327 height 26
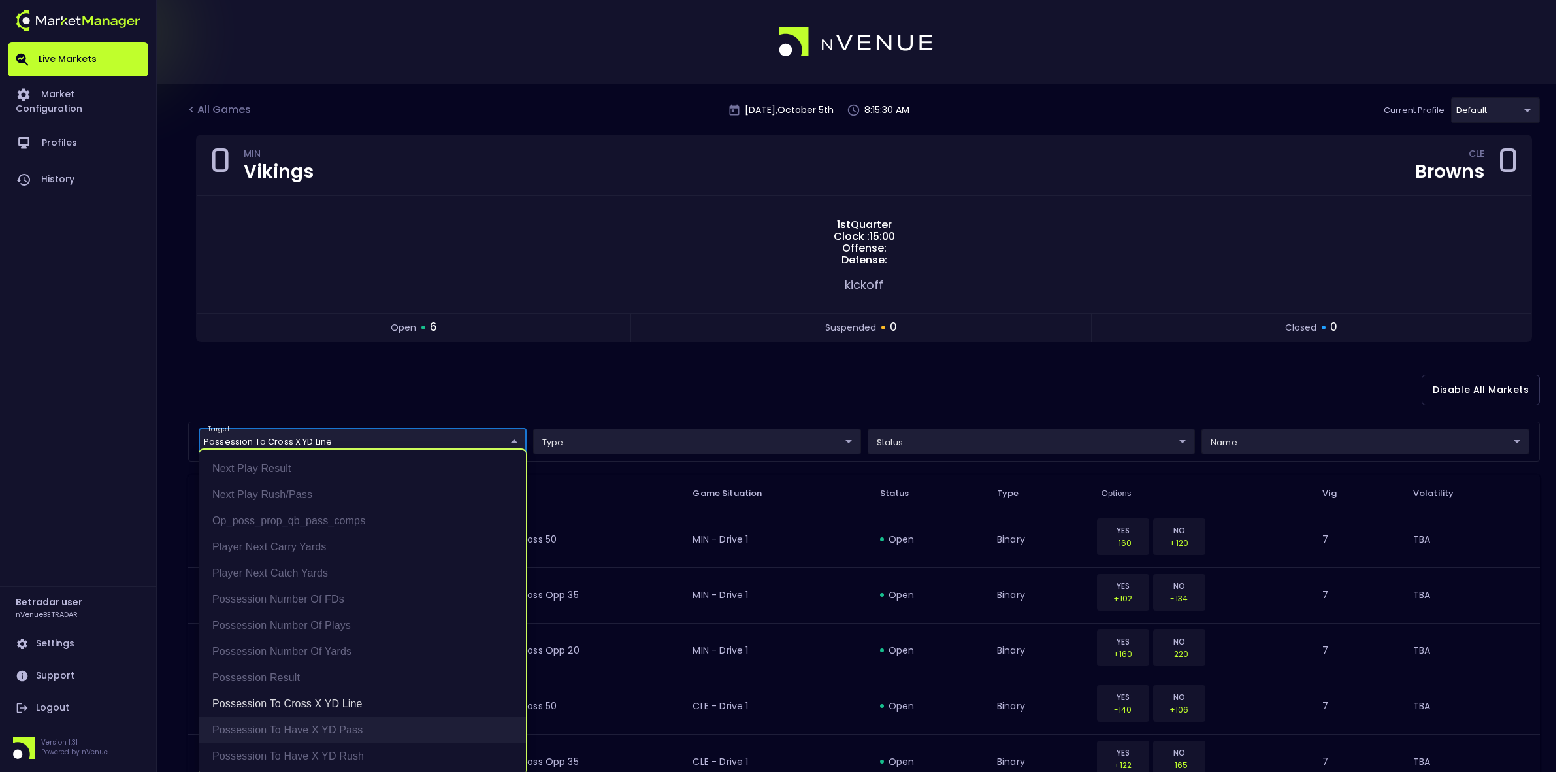
click at [262, 595] on li "Possession to Have X YD Pass" at bounding box center [363, 730] width 327 height 26
click at [267, 595] on li "Possession to Have X YD Rush" at bounding box center [363, 757] width 327 height 26
type input "Possession to Cross X YD Line,Possession to Have X YD Pass,Possession to Have X…"
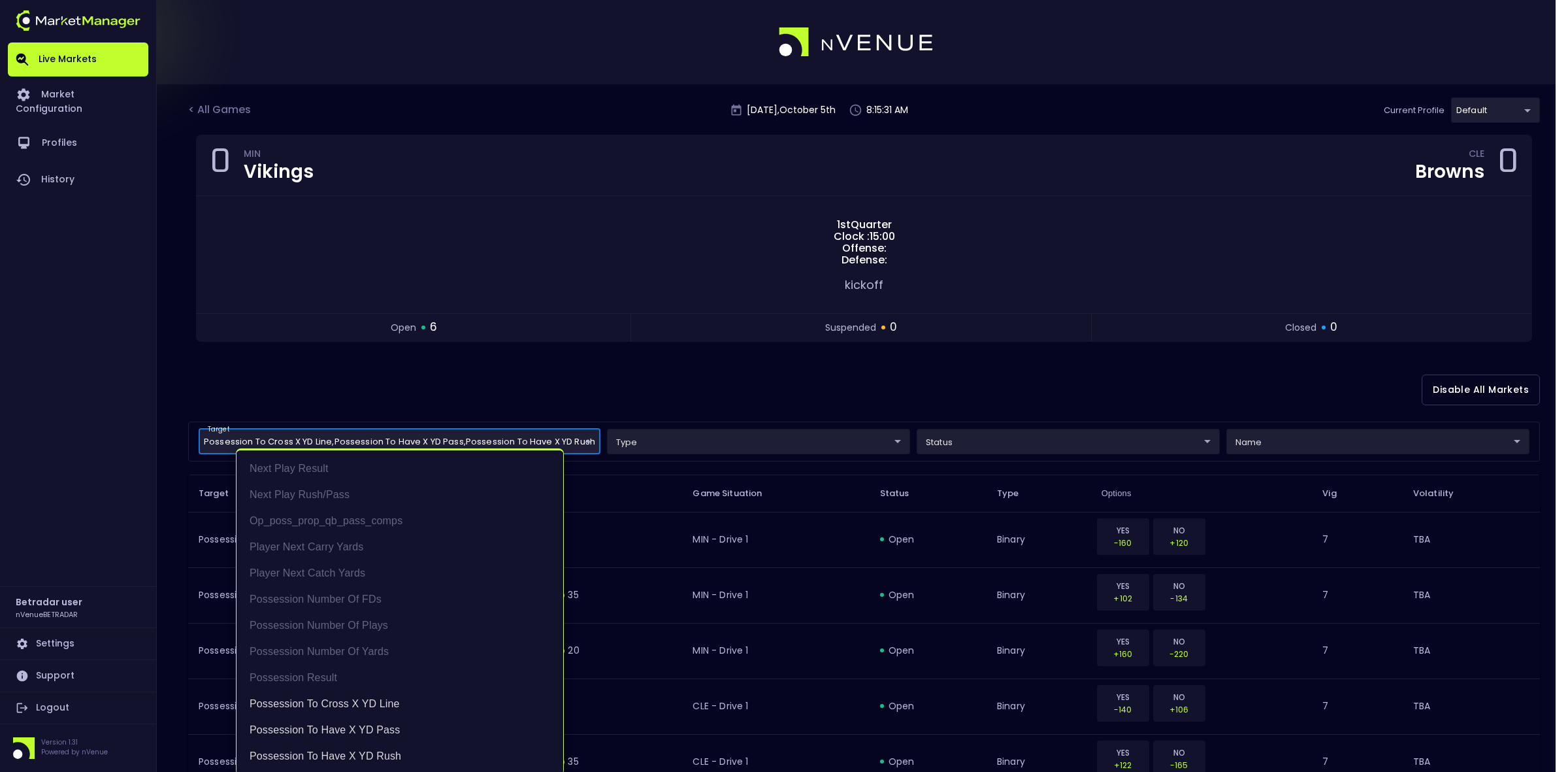
click at [762, 384] on div at bounding box center [784, 386] width 1568 height 772
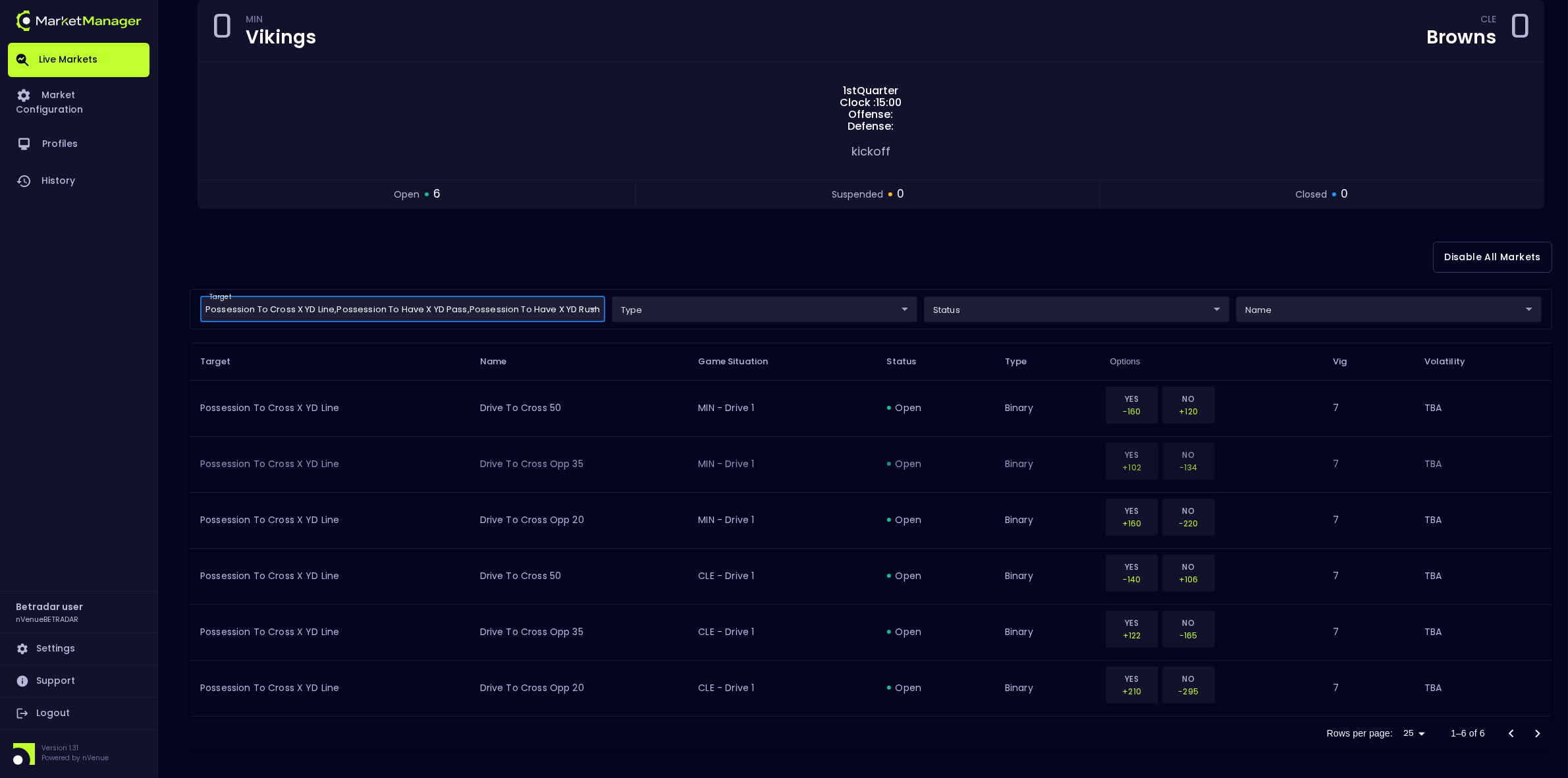
scroll to position [142, 0]
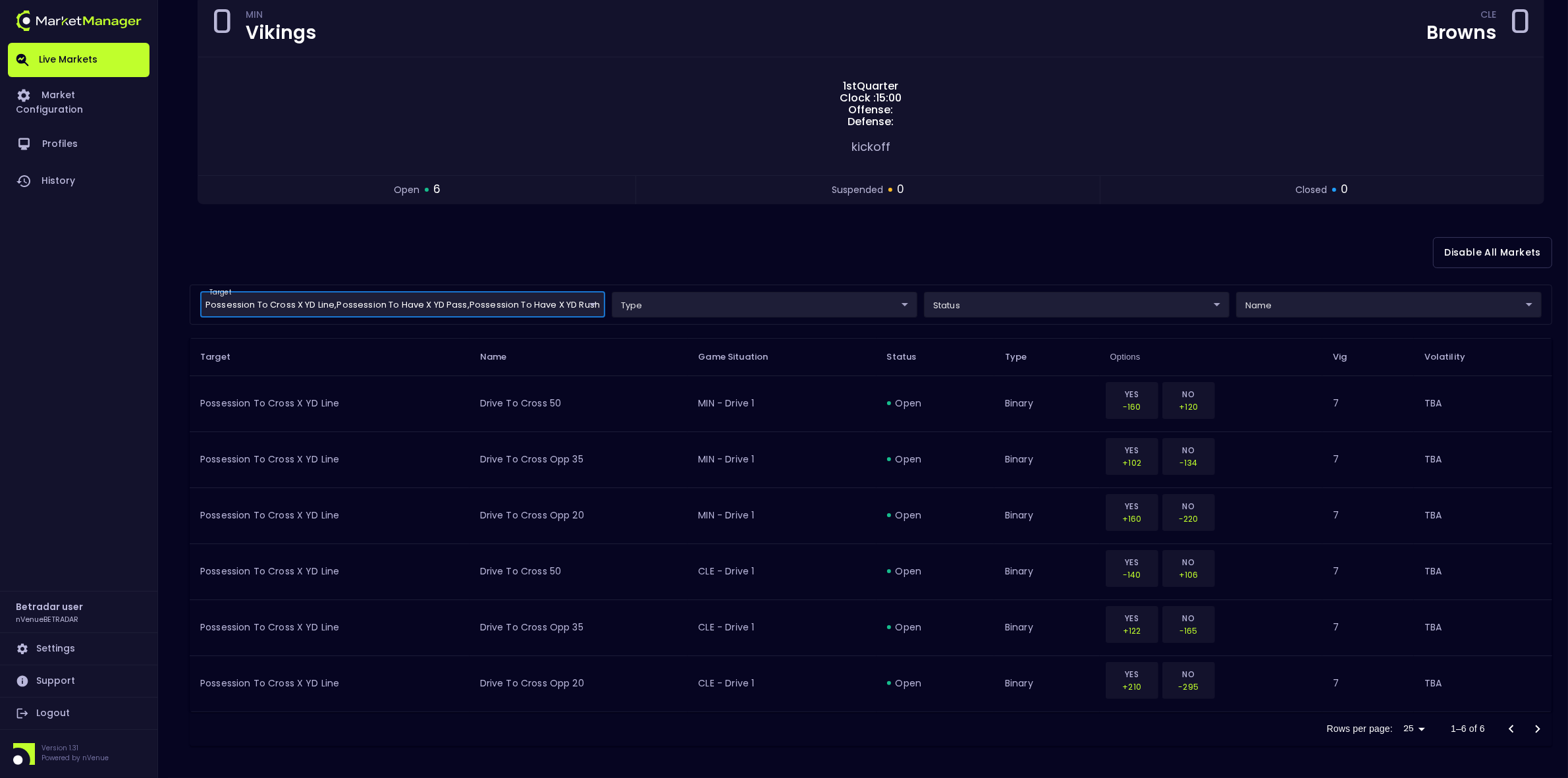
click at [527, 599] on div "Rows per page: 25 25 1–6 of 6" at bounding box center [871, 729] width 1363 height 34
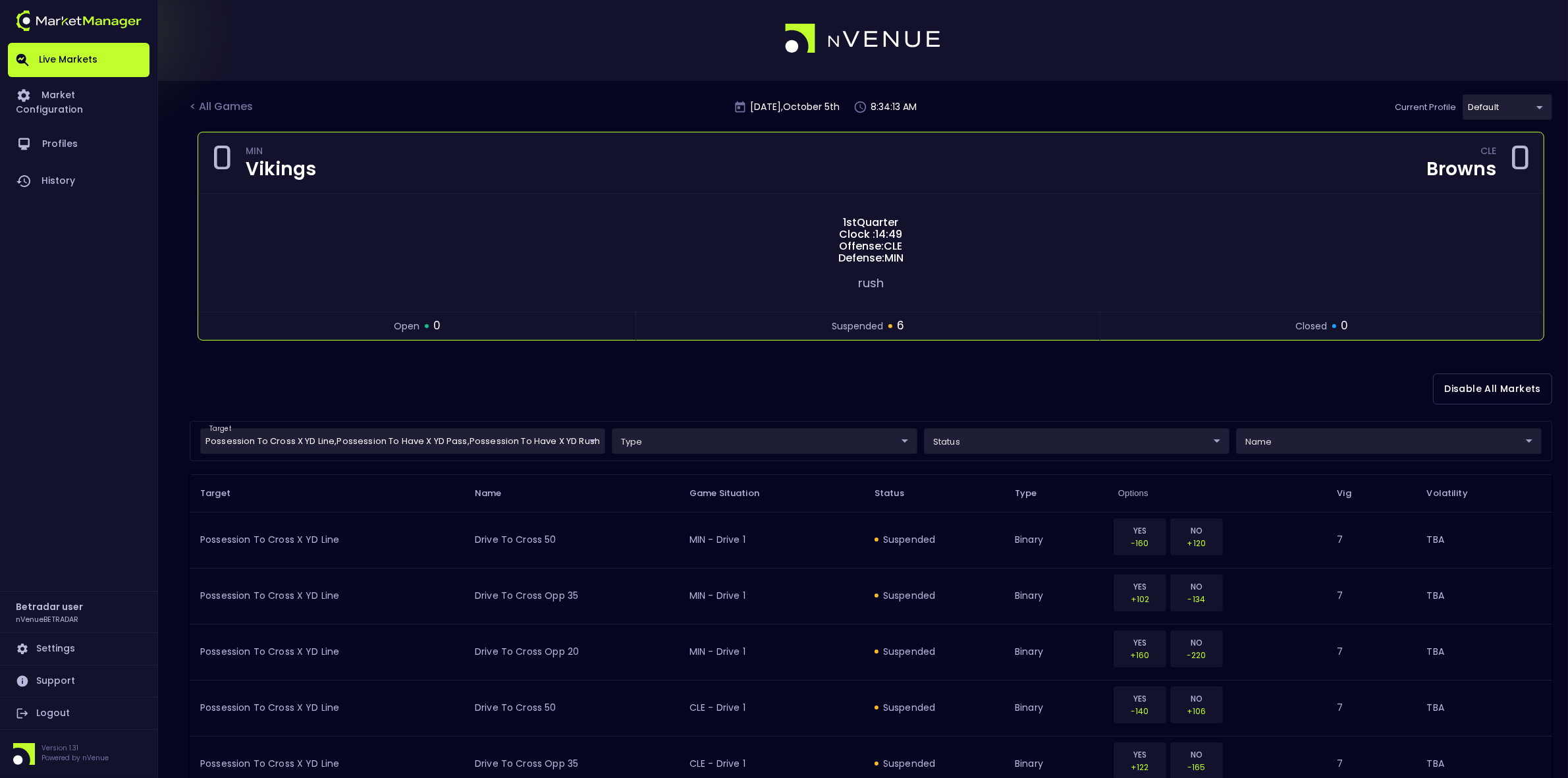
scroll to position [0, 0]
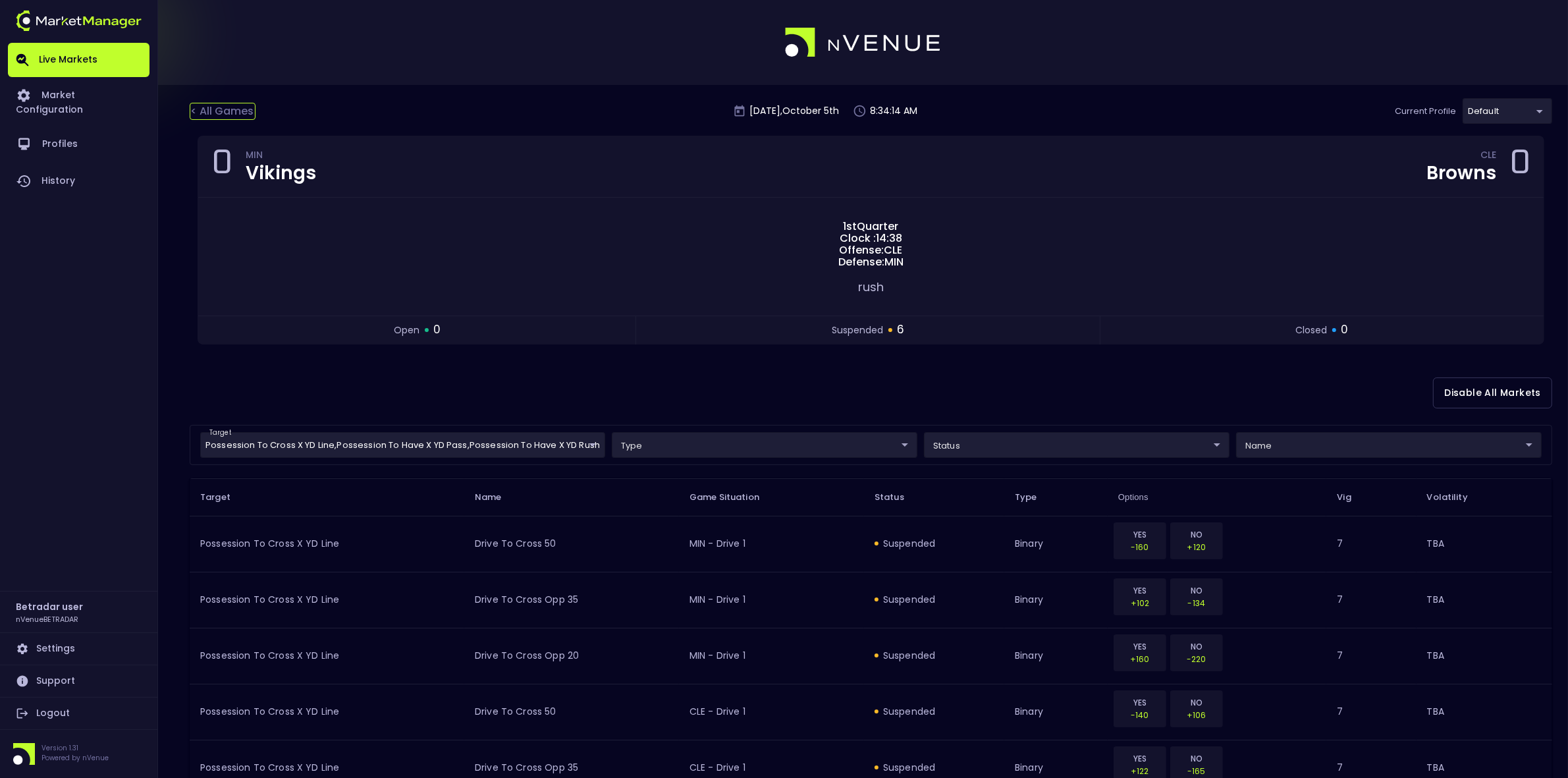
click at [228, 109] on div "< All Games" at bounding box center [222, 111] width 66 height 17
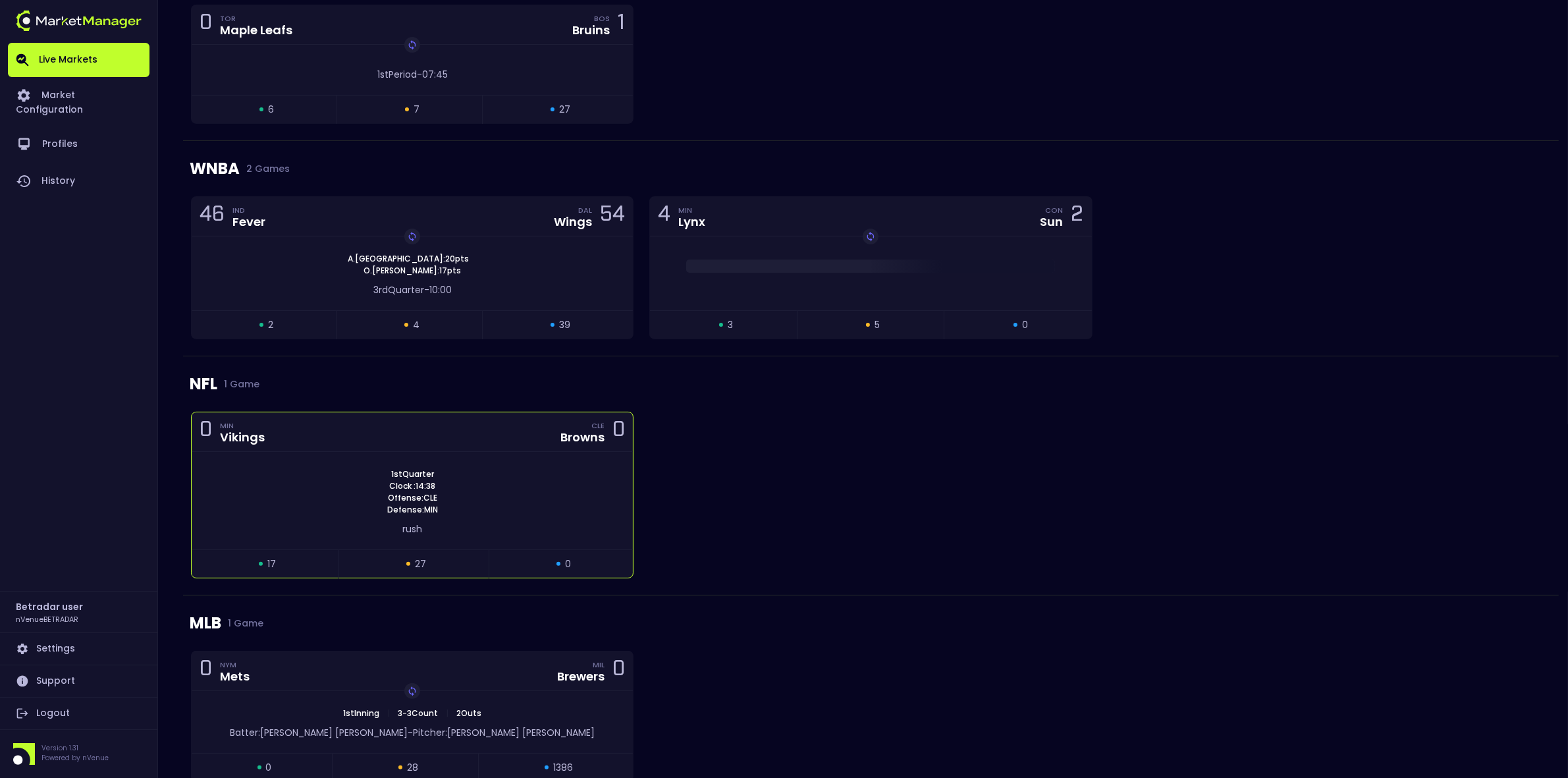
scroll to position [247, 0]
click at [500, 493] on div "1st Quarter Clock : 14:38 Offense: CLE Defense: MIN" at bounding box center [413, 490] width 441 height 47
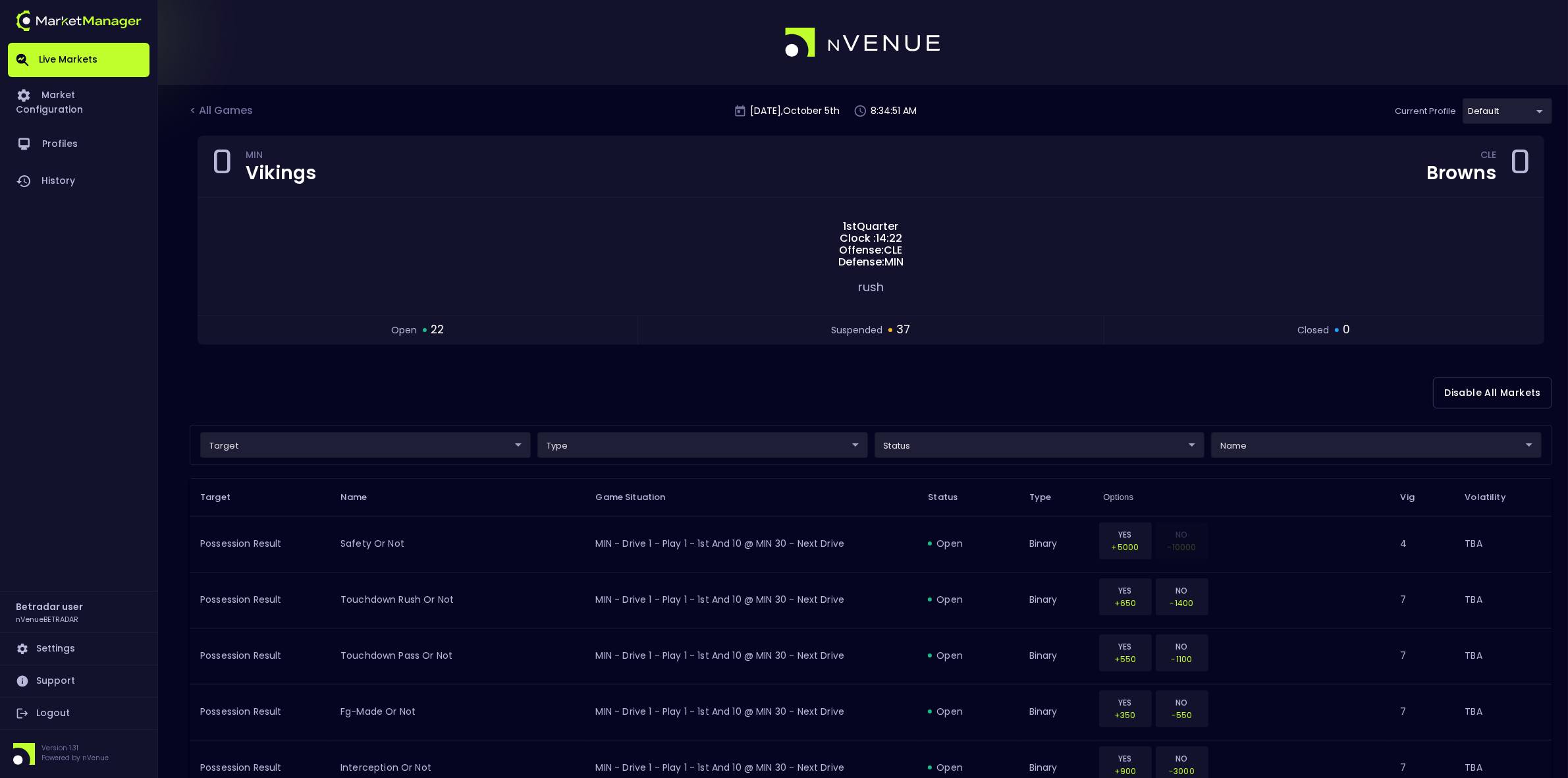
click at [953, 377] on div "Disable All Markets" at bounding box center [871, 392] width 1363 height 64
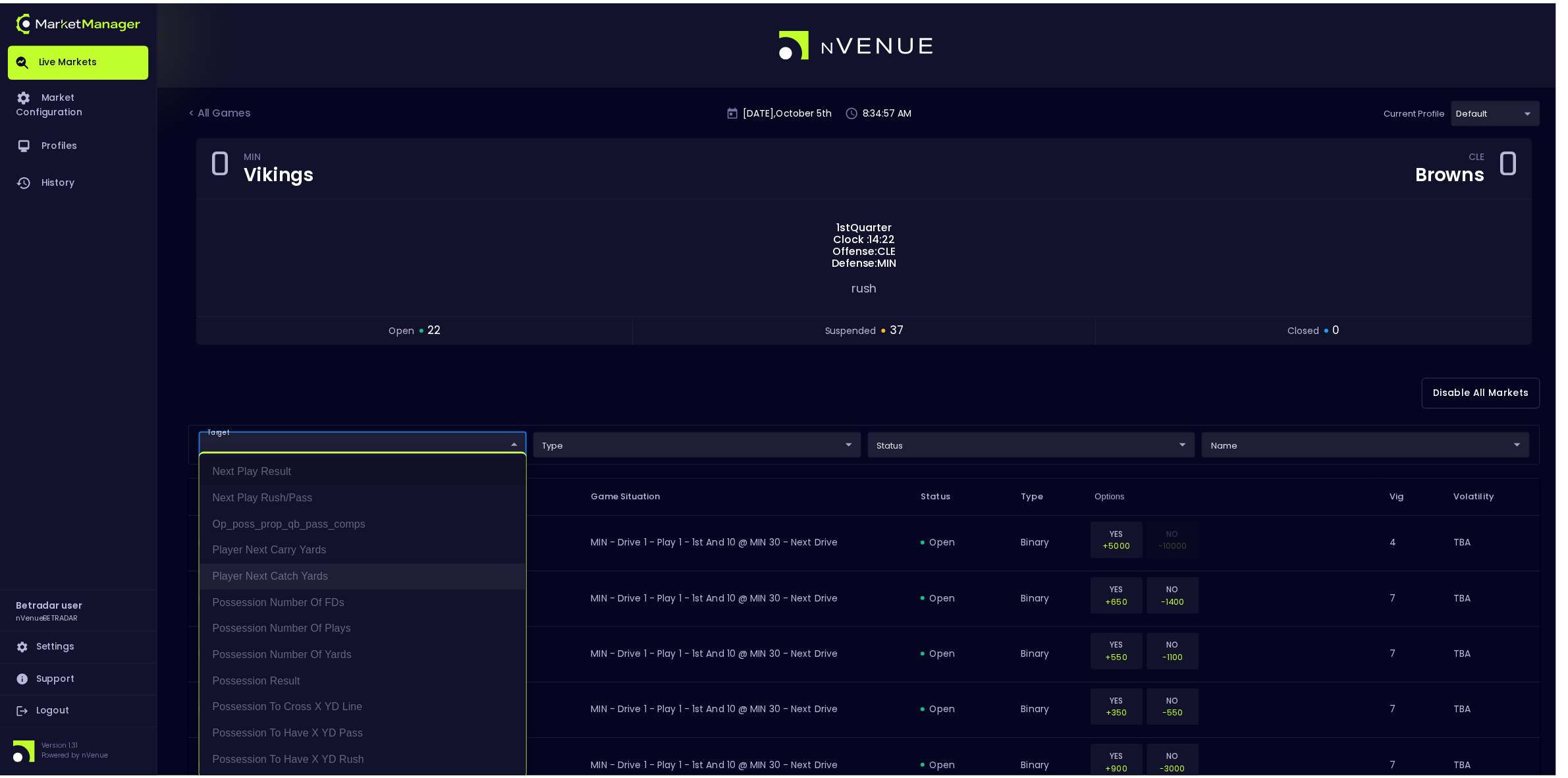
scroll to position [2, 0]
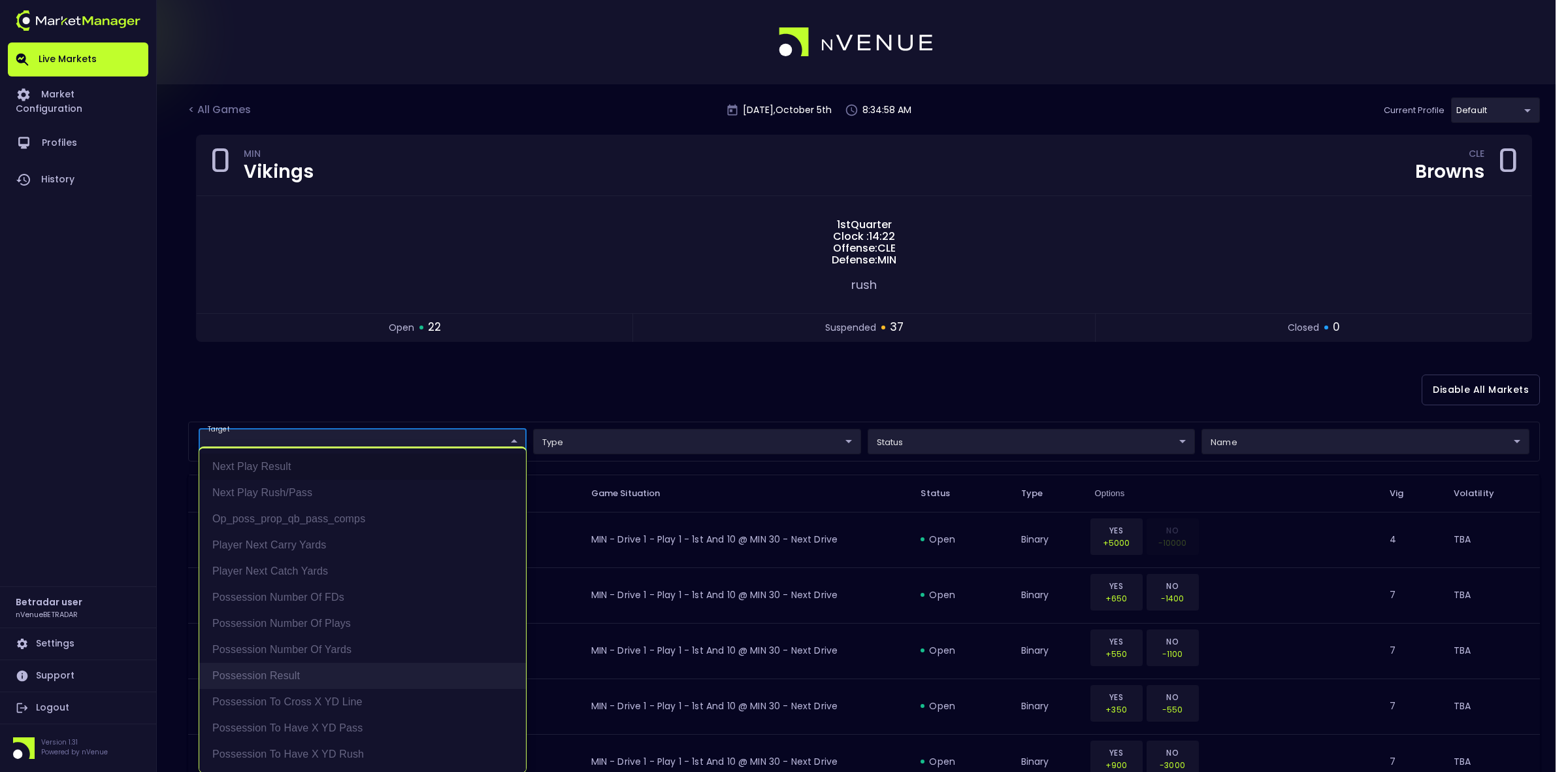
click at [289, 595] on li "Possession Result" at bounding box center [363, 676] width 327 height 26
type input "Possession Result"
click at [670, 393] on div at bounding box center [784, 386] width 1568 height 772
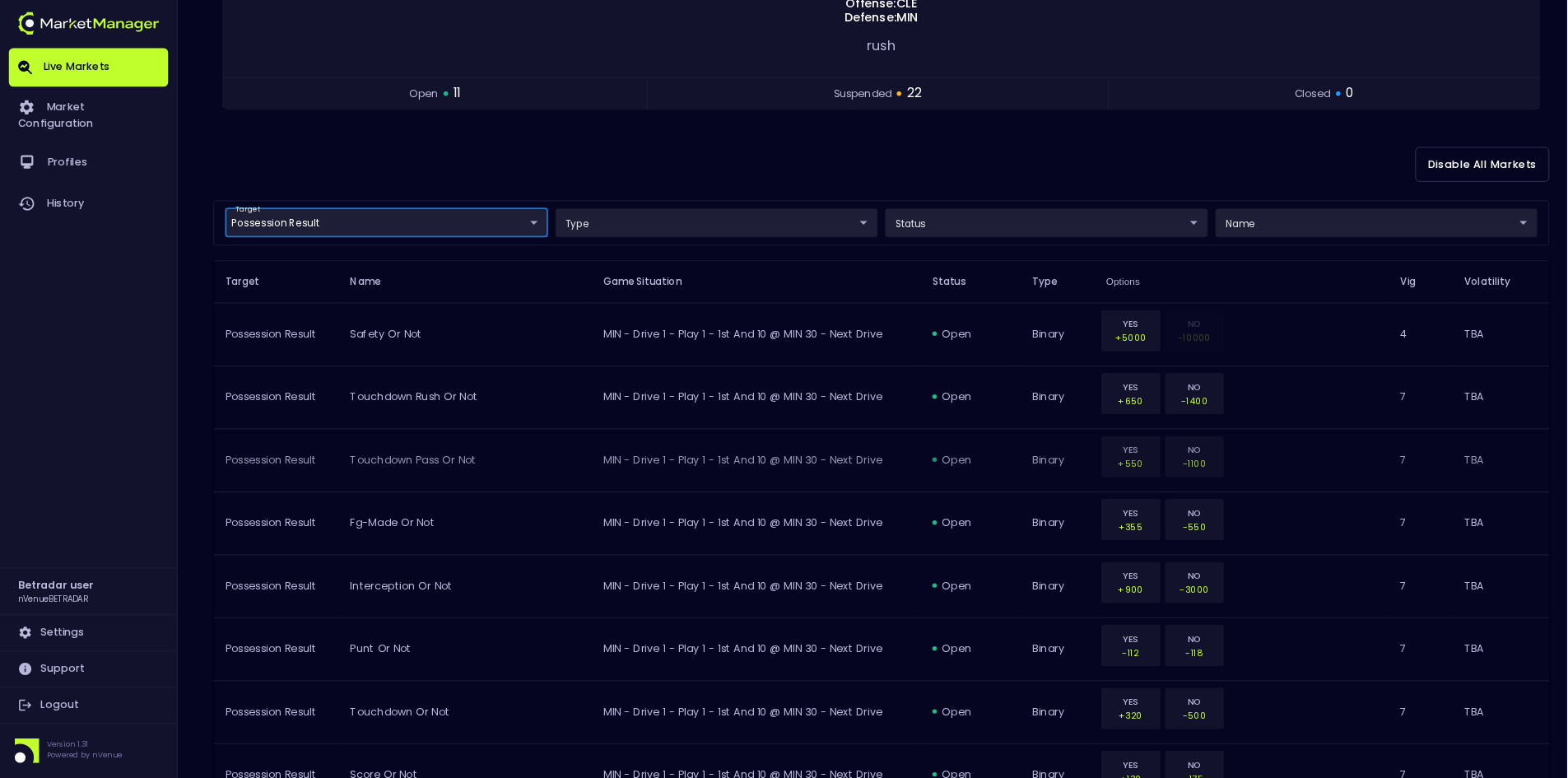
scroll to position [310, 0]
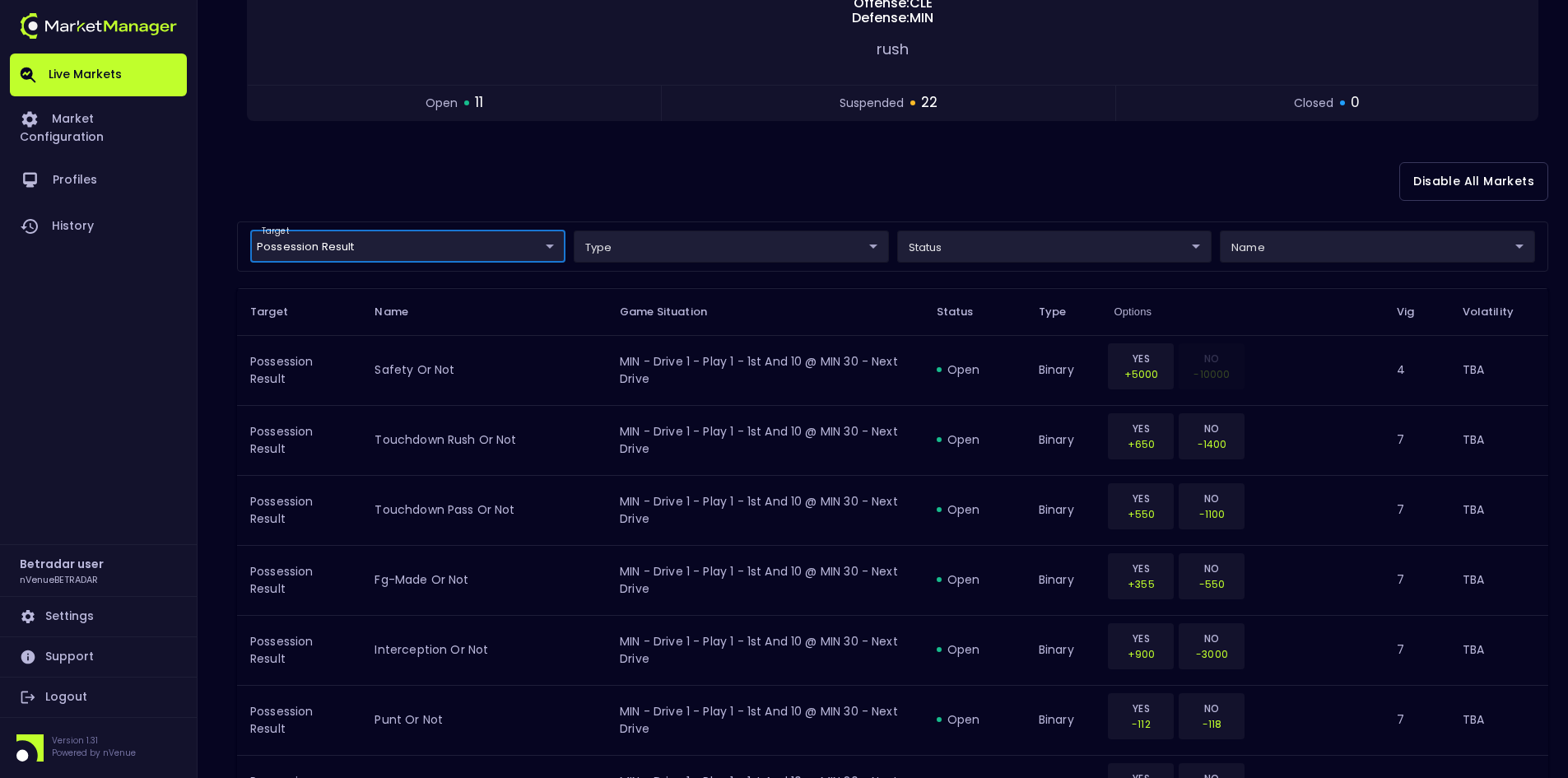
click at [717, 154] on div "Disable All Markets" at bounding box center [892, 182] width 1311 height 80
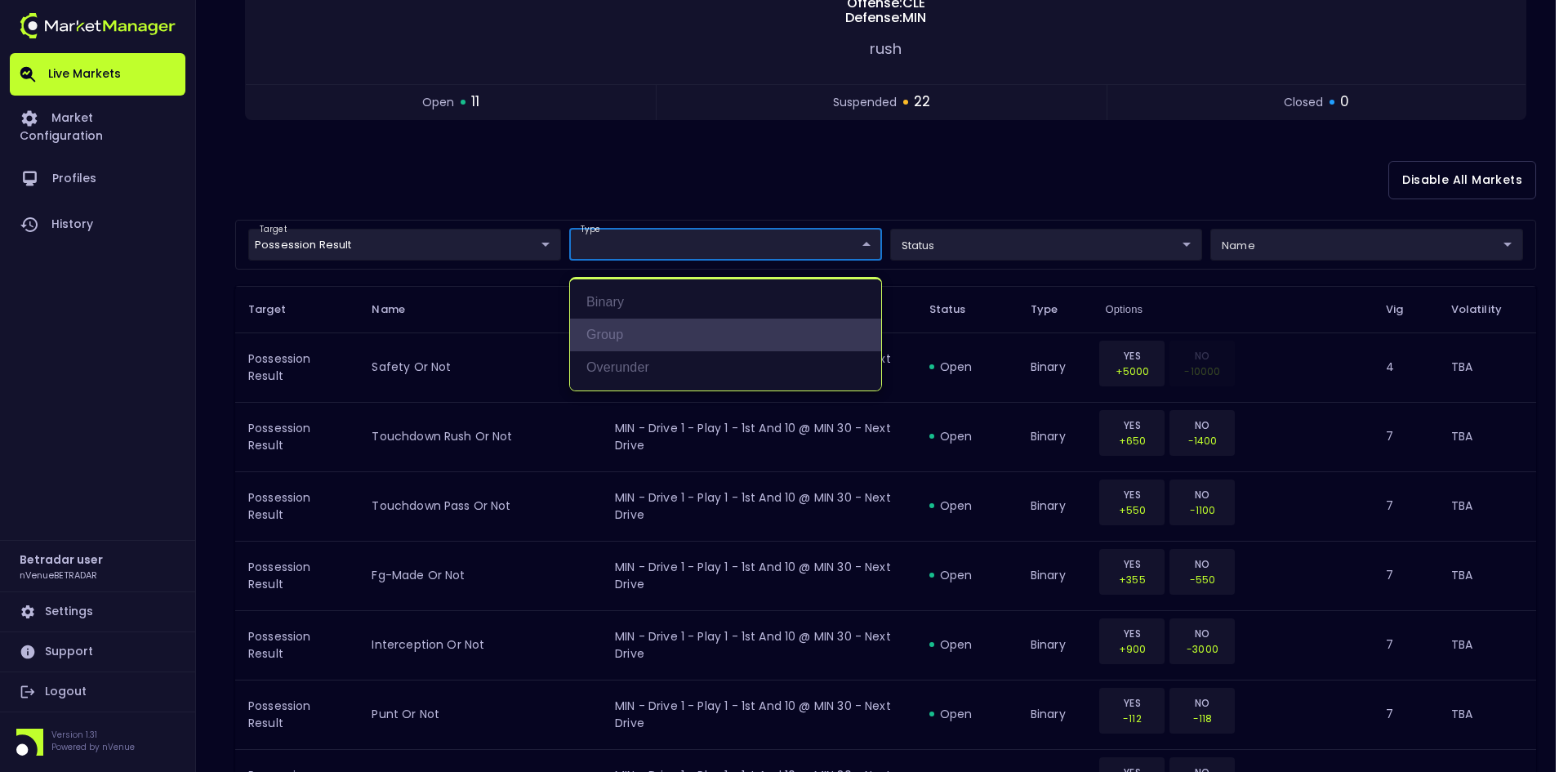
click at [603, 332] on li "group" at bounding box center [726, 335] width 311 height 33
type input "group"
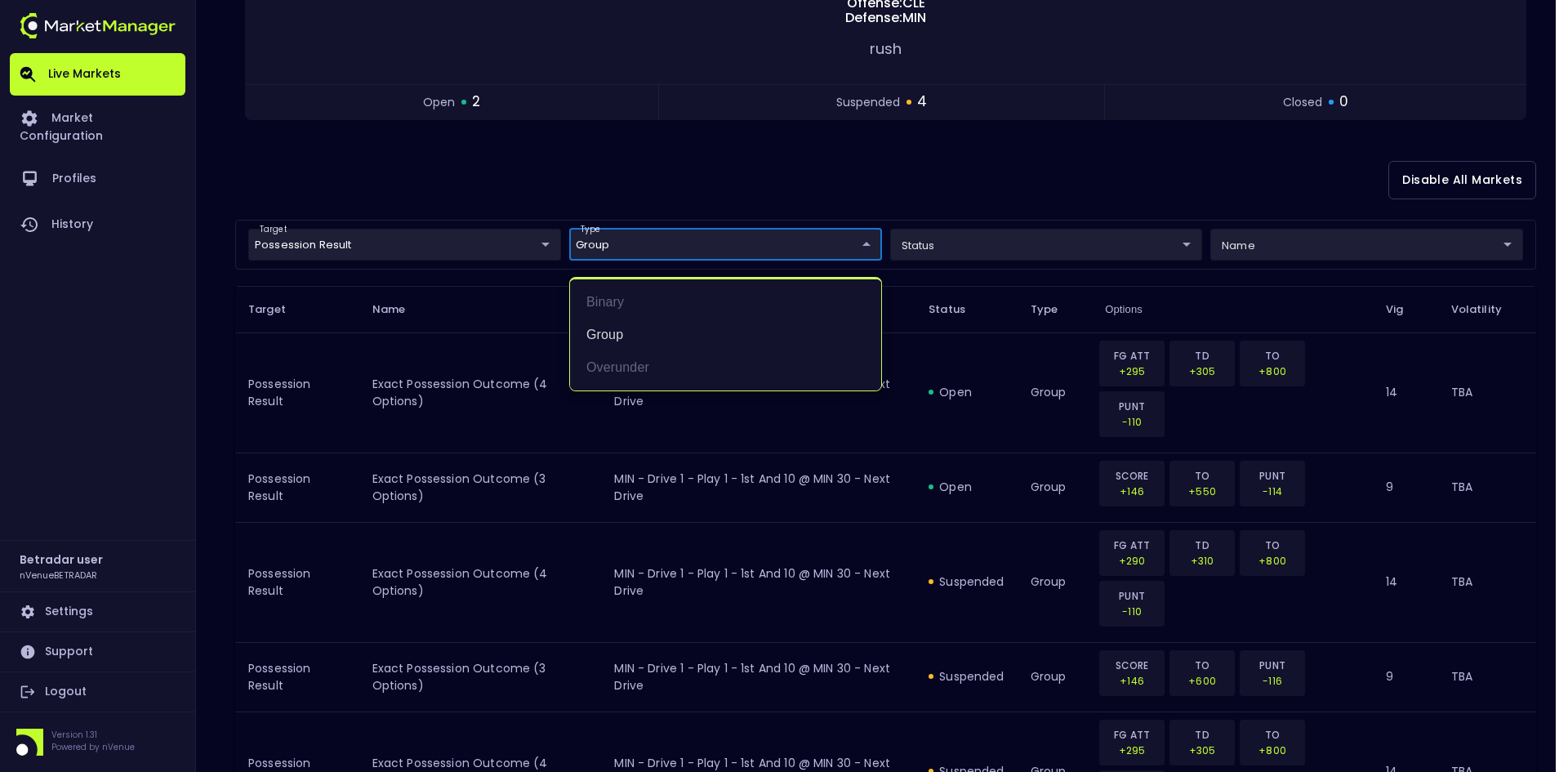
click at [777, 190] on div at bounding box center [784, 386] width 1568 height 772
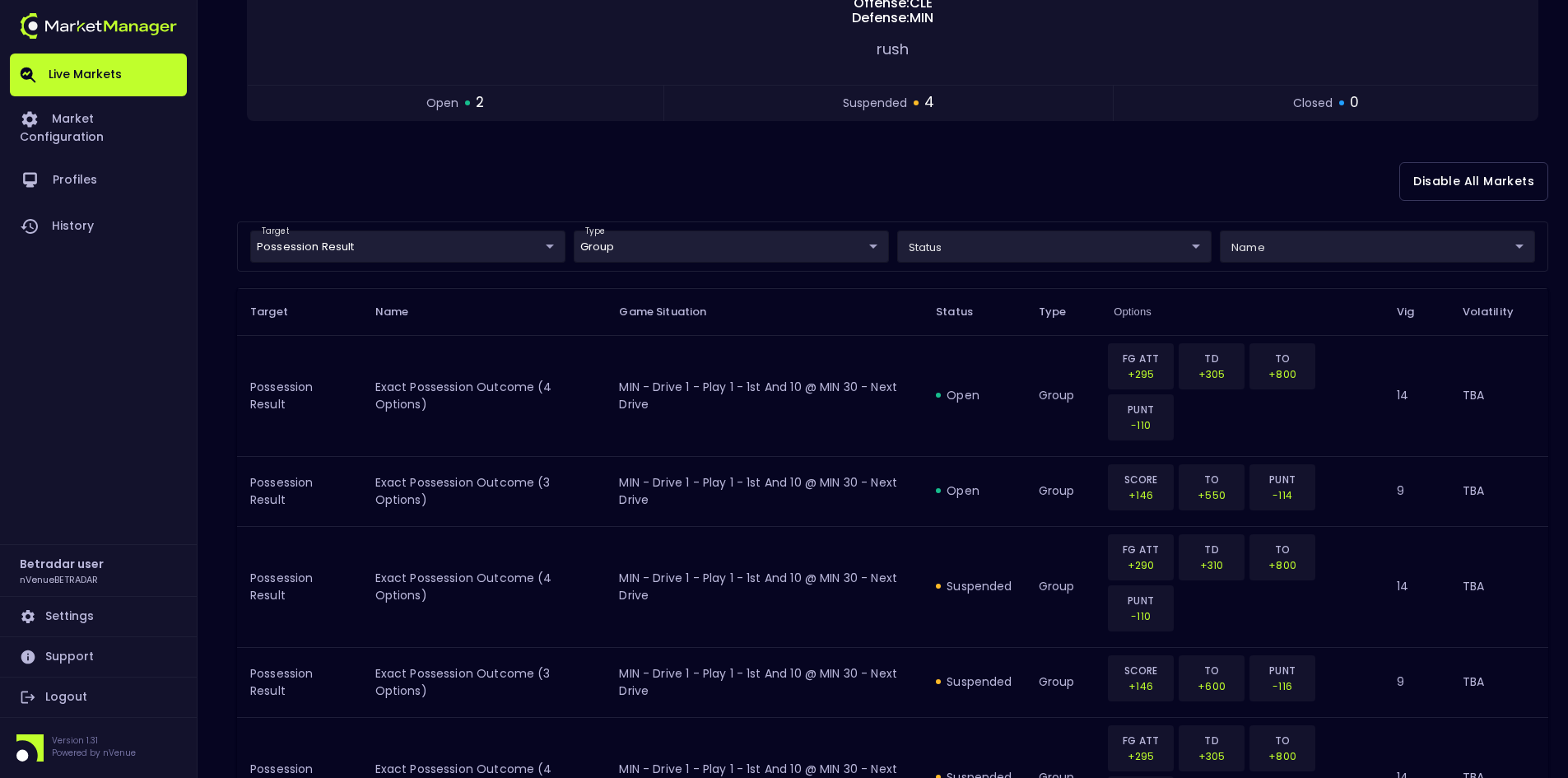
click at [960, 192] on div "Disable All Markets" at bounding box center [892, 182] width 1311 height 80
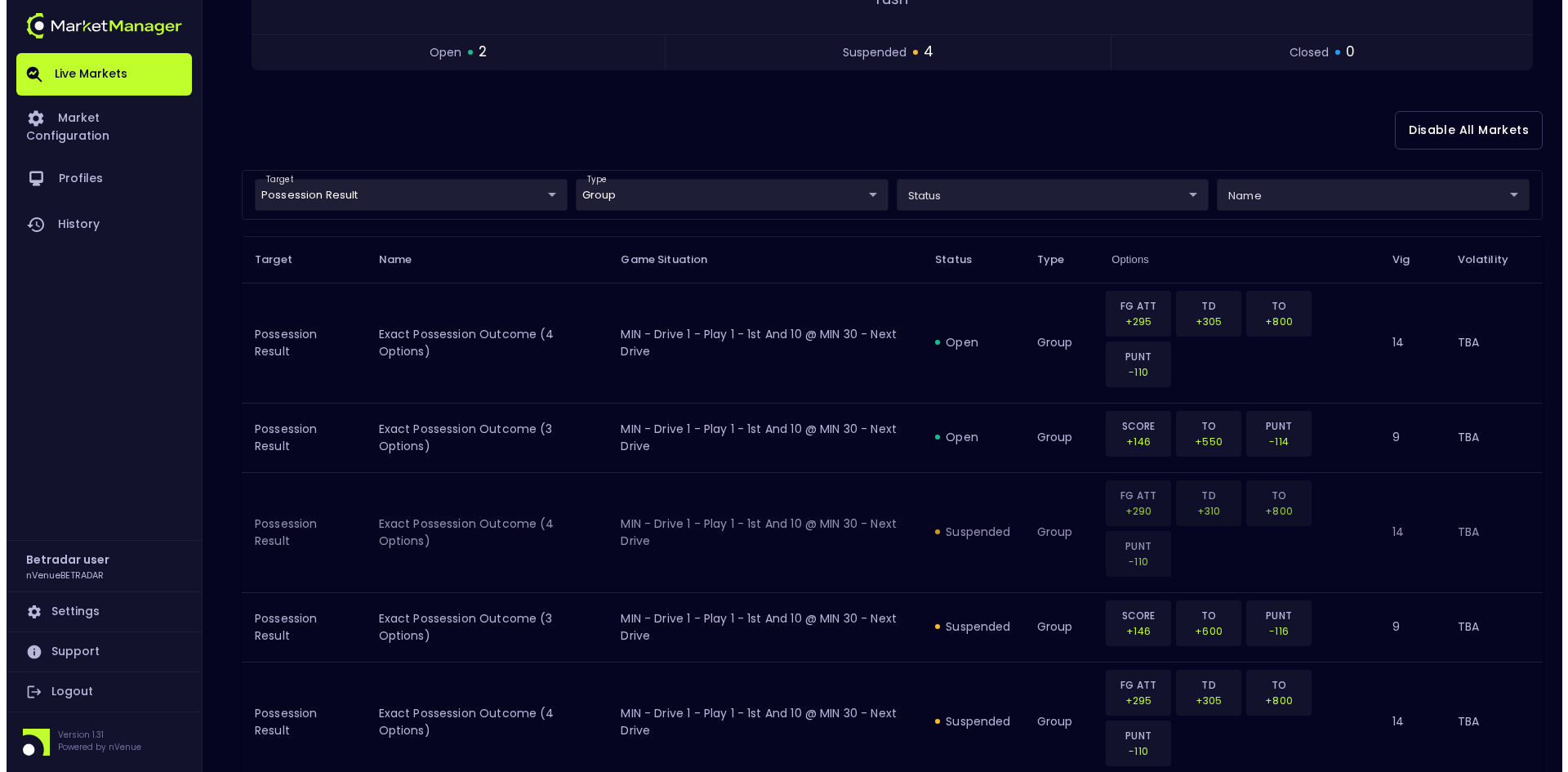
scroll to position [356, 0]
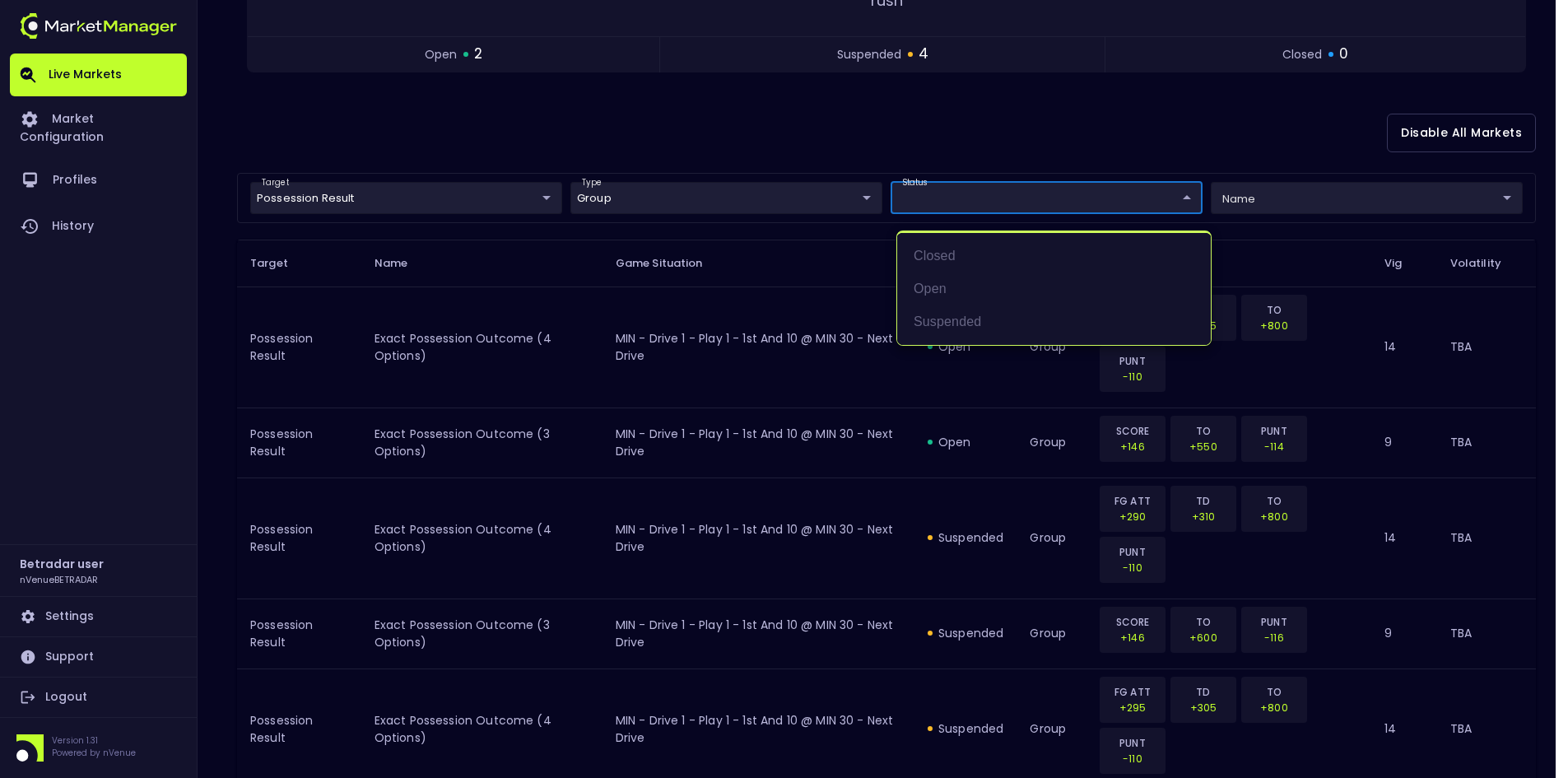
click at [969, 197] on body "Live Markets Market Configuration Profiles History Betradar user nVenueBETRADAR…" at bounding box center [784, 291] width 1568 height 1301
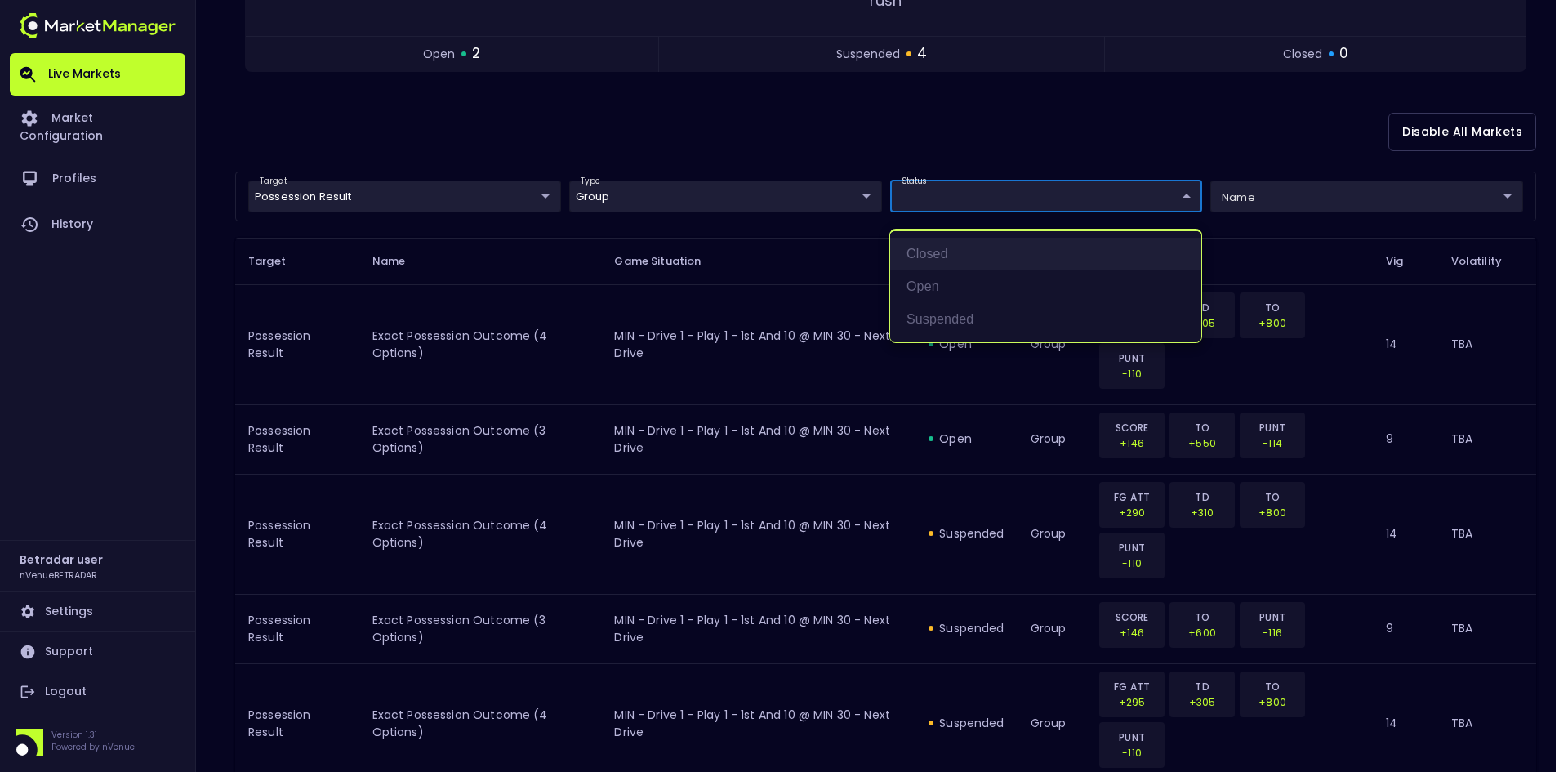
click at [934, 255] on li "closed" at bounding box center [1046, 254] width 311 height 33
type input "closed"
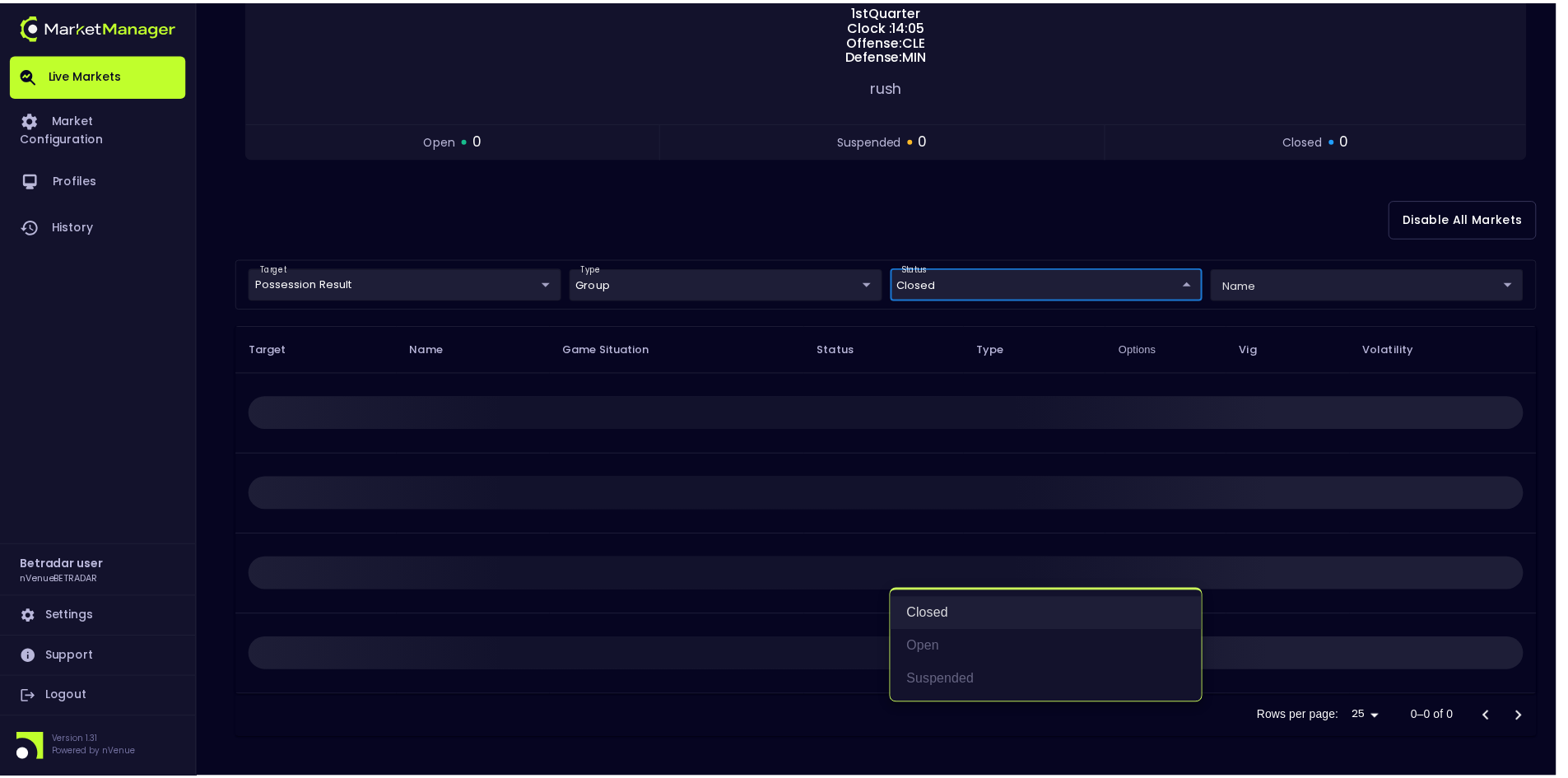
scroll to position [0, 0]
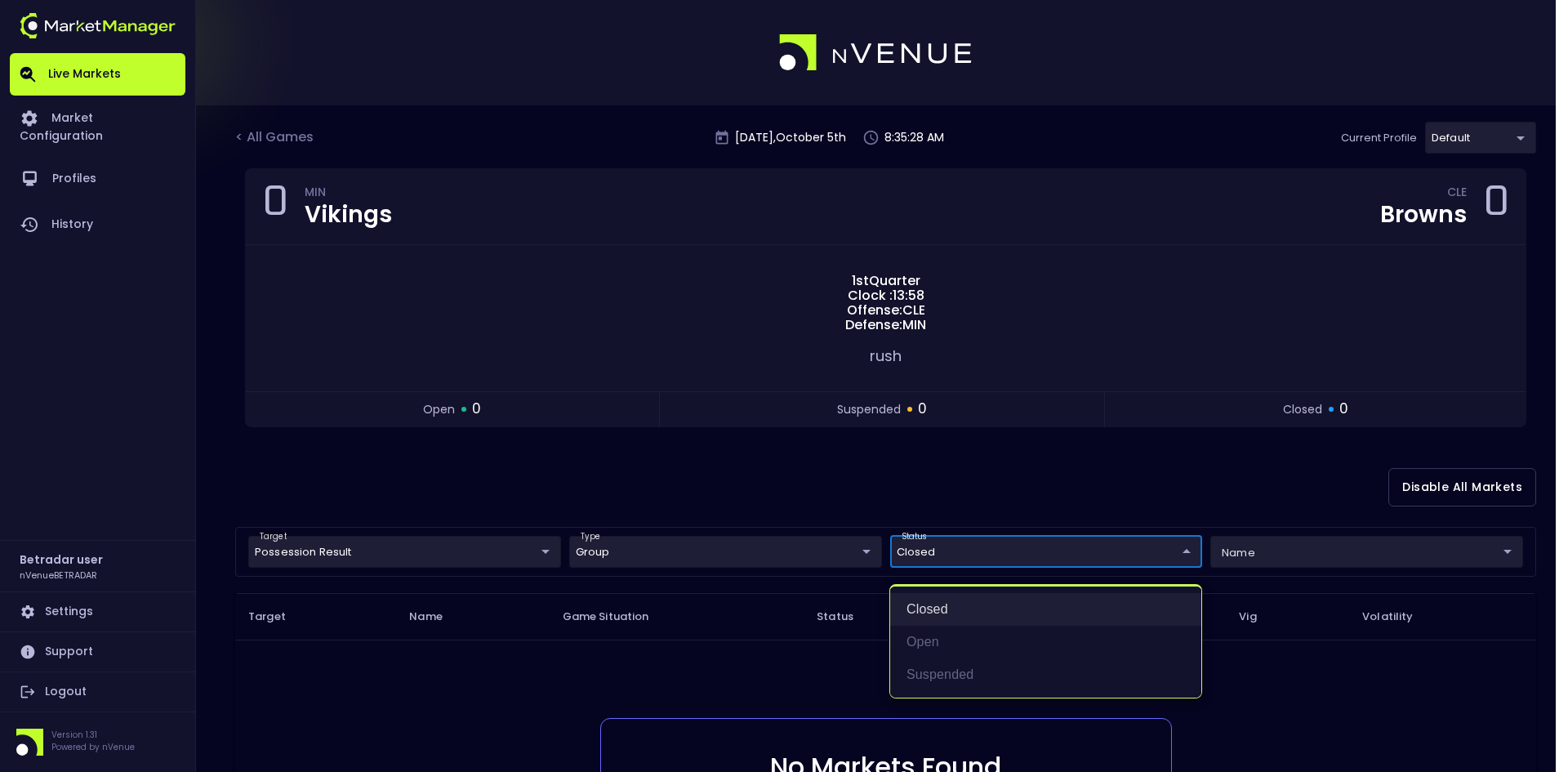
click at [924, 610] on li "closed" at bounding box center [1046, 609] width 311 height 33
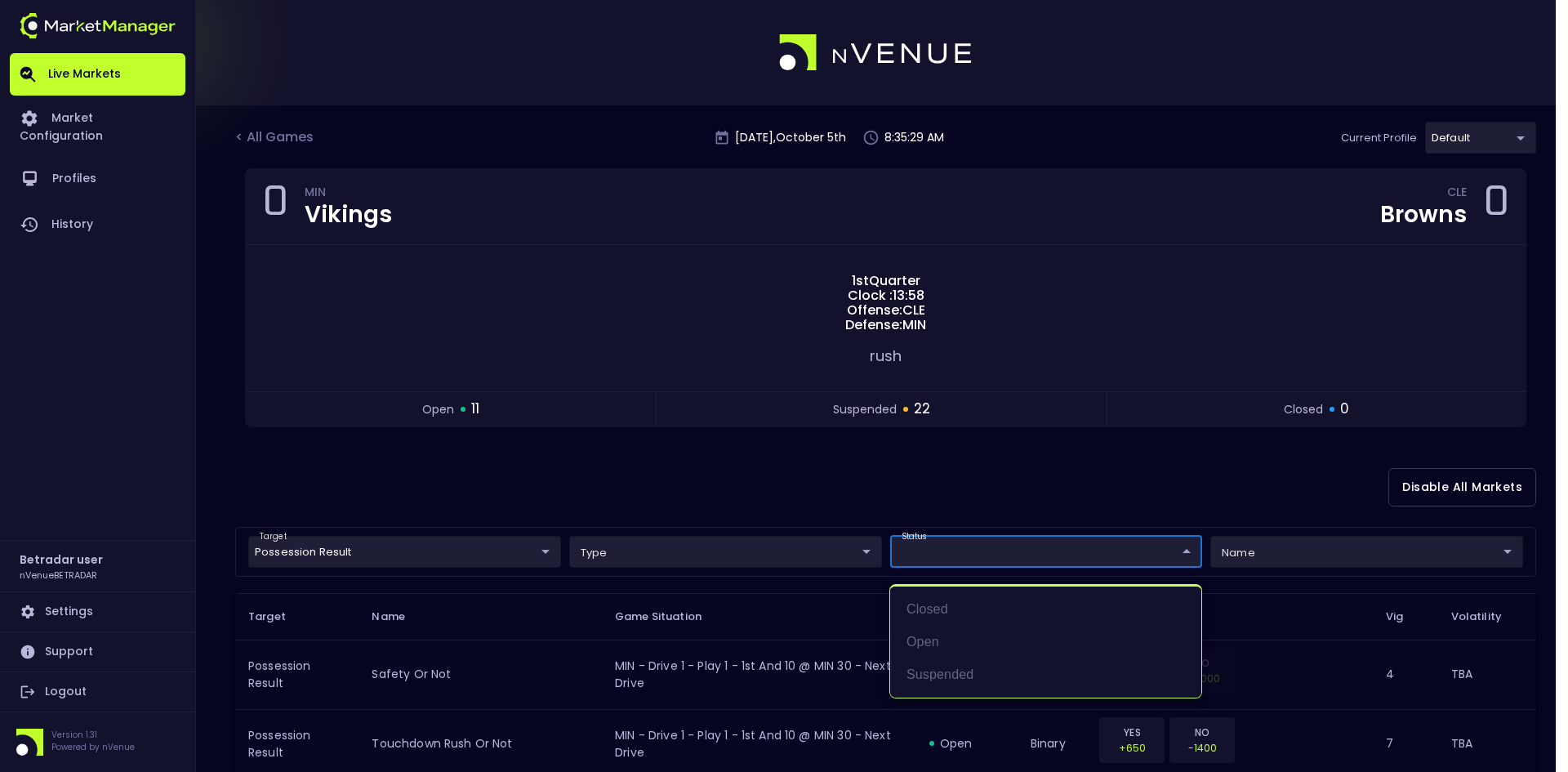
click at [878, 502] on div at bounding box center [784, 386] width 1568 height 772
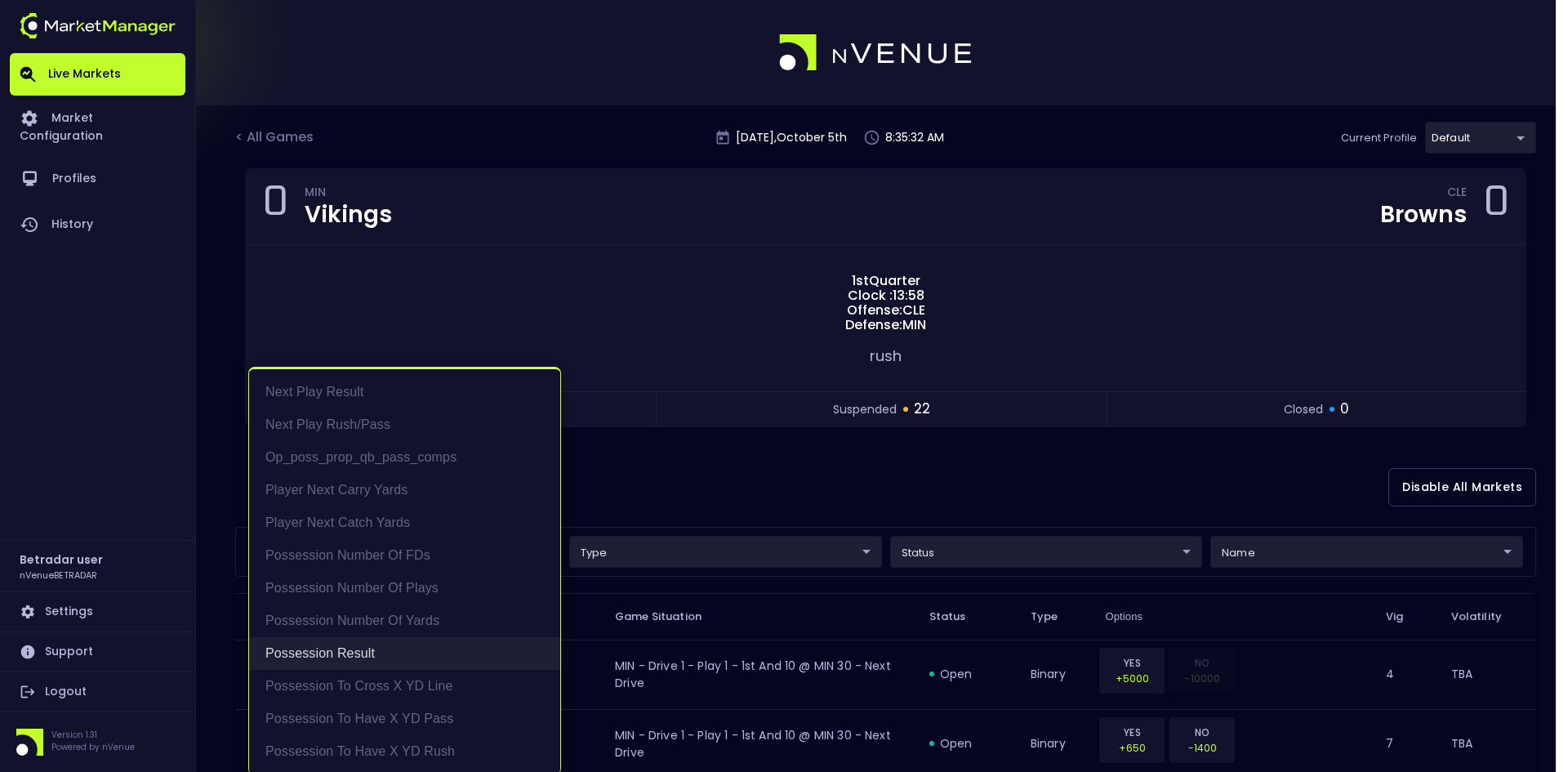
click at [331, 644] on li "Possession Result" at bounding box center [405, 653] width 311 height 33
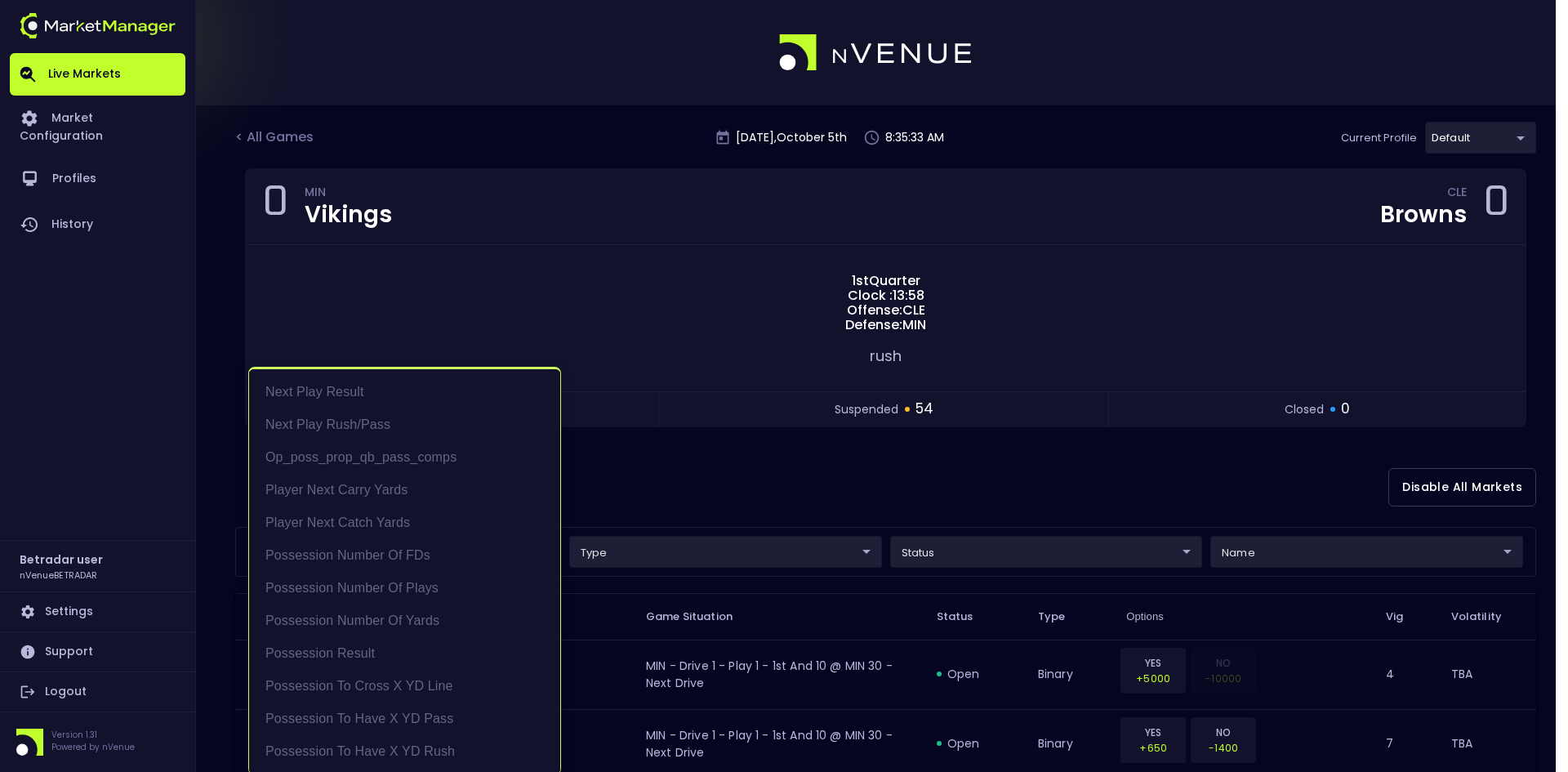
click at [779, 476] on div at bounding box center [784, 386] width 1568 height 772
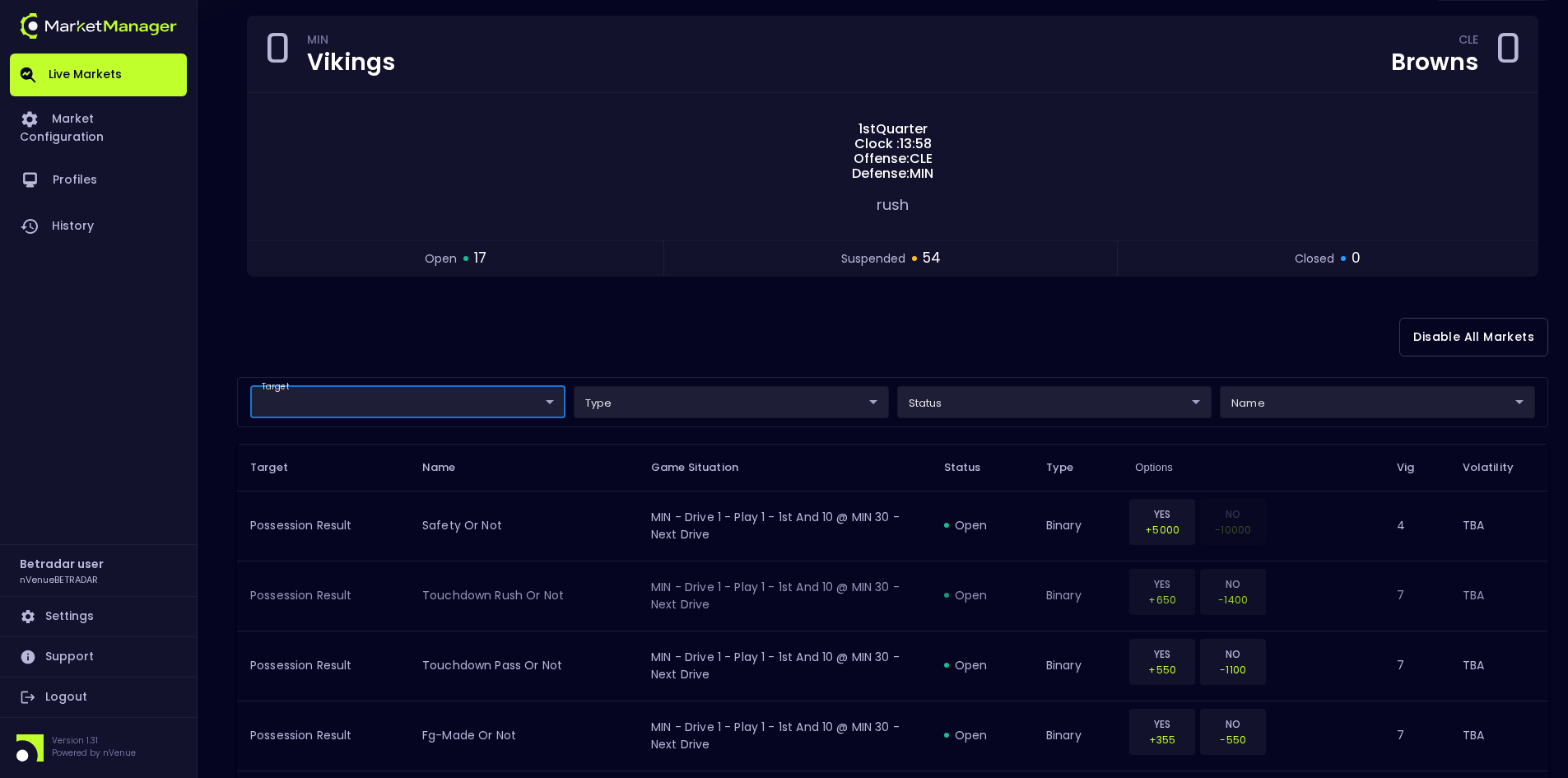
scroll to position [329, 0]
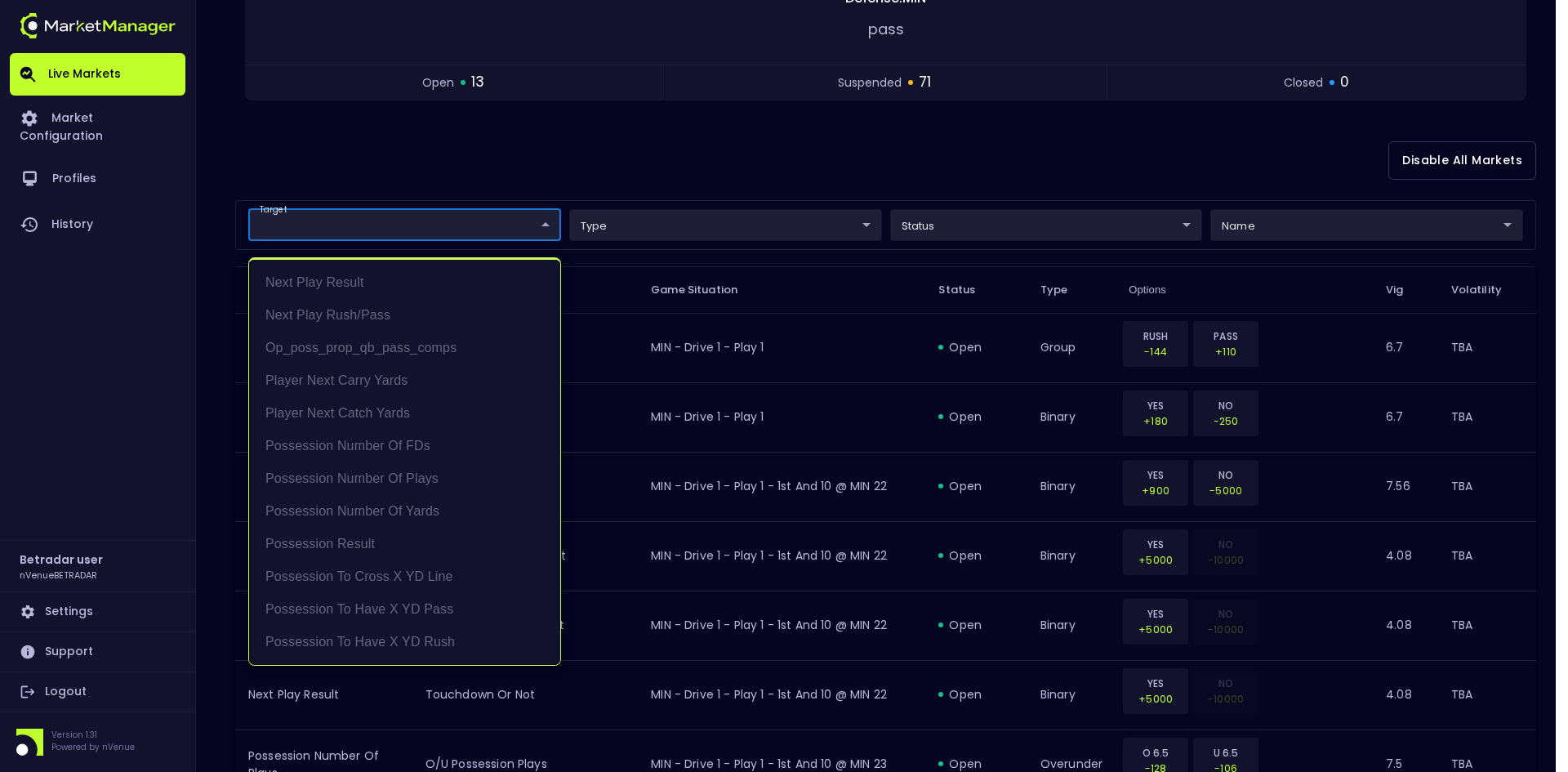
click at [698, 173] on div at bounding box center [784, 386] width 1568 height 772
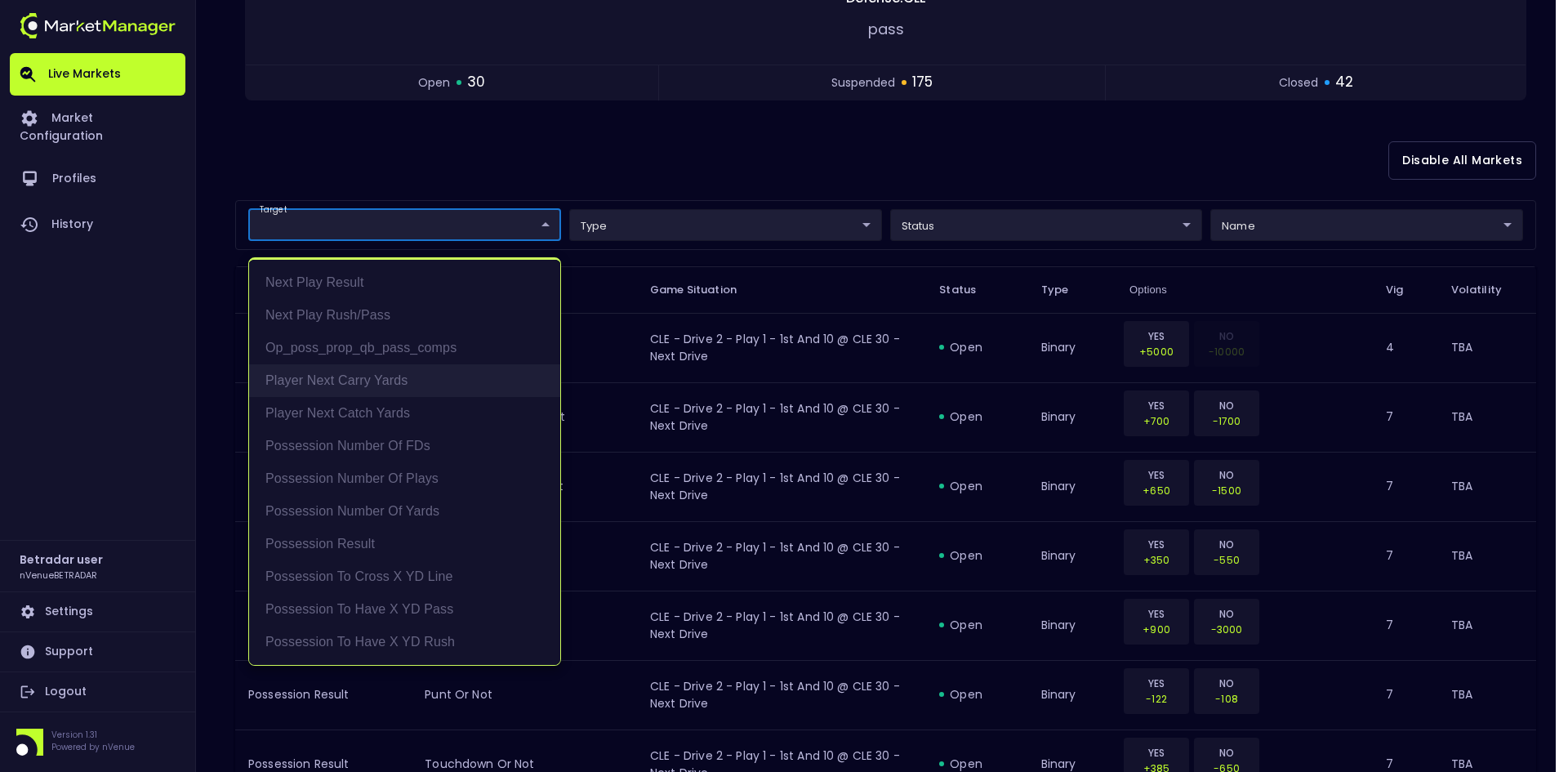
click at [361, 373] on li "Player Next Carry Yards" at bounding box center [405, 381] width 311 height 33
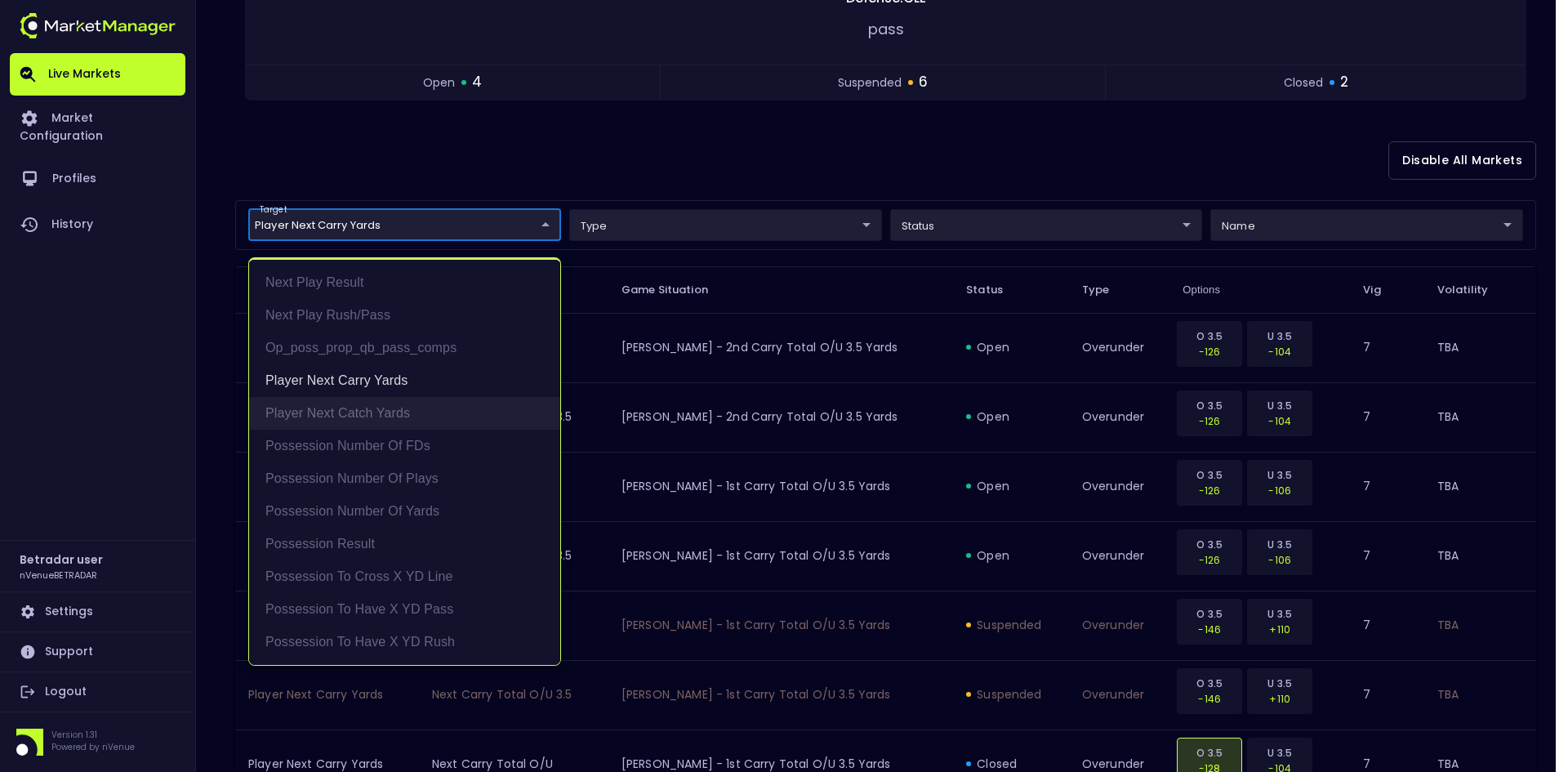
click at [359, 406] on li "Player Next Catch Yards" at bounding box center [405, 413] width 311 height 33
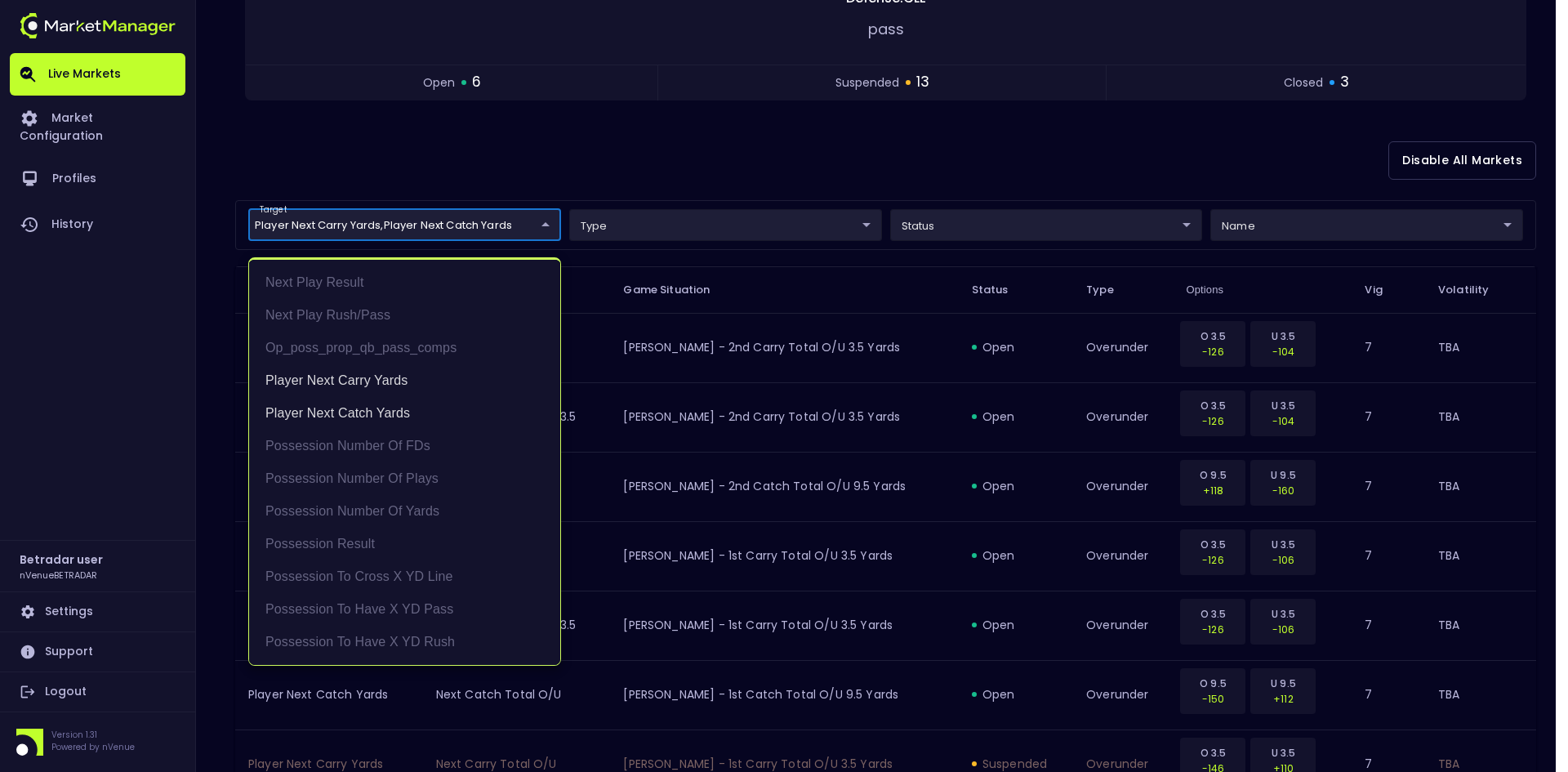
click at [782, 154] on div at bounding box center [784, 386] width 1568 height 772
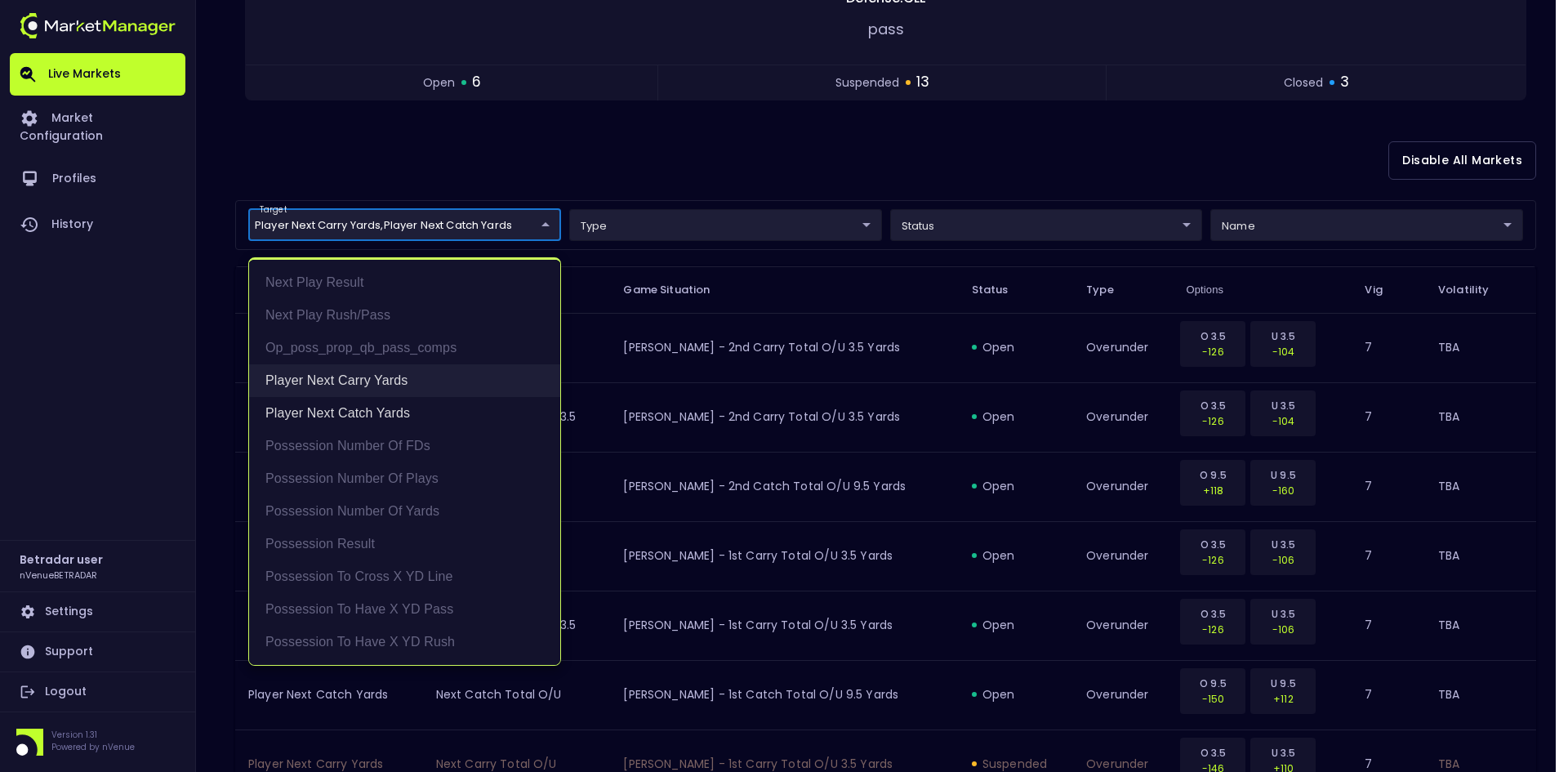
click at [336, 382] on li "Player Next Carry Yards" at bounding box center [405, 381] width 311 height 33
type input "Player Next Catch Yards"
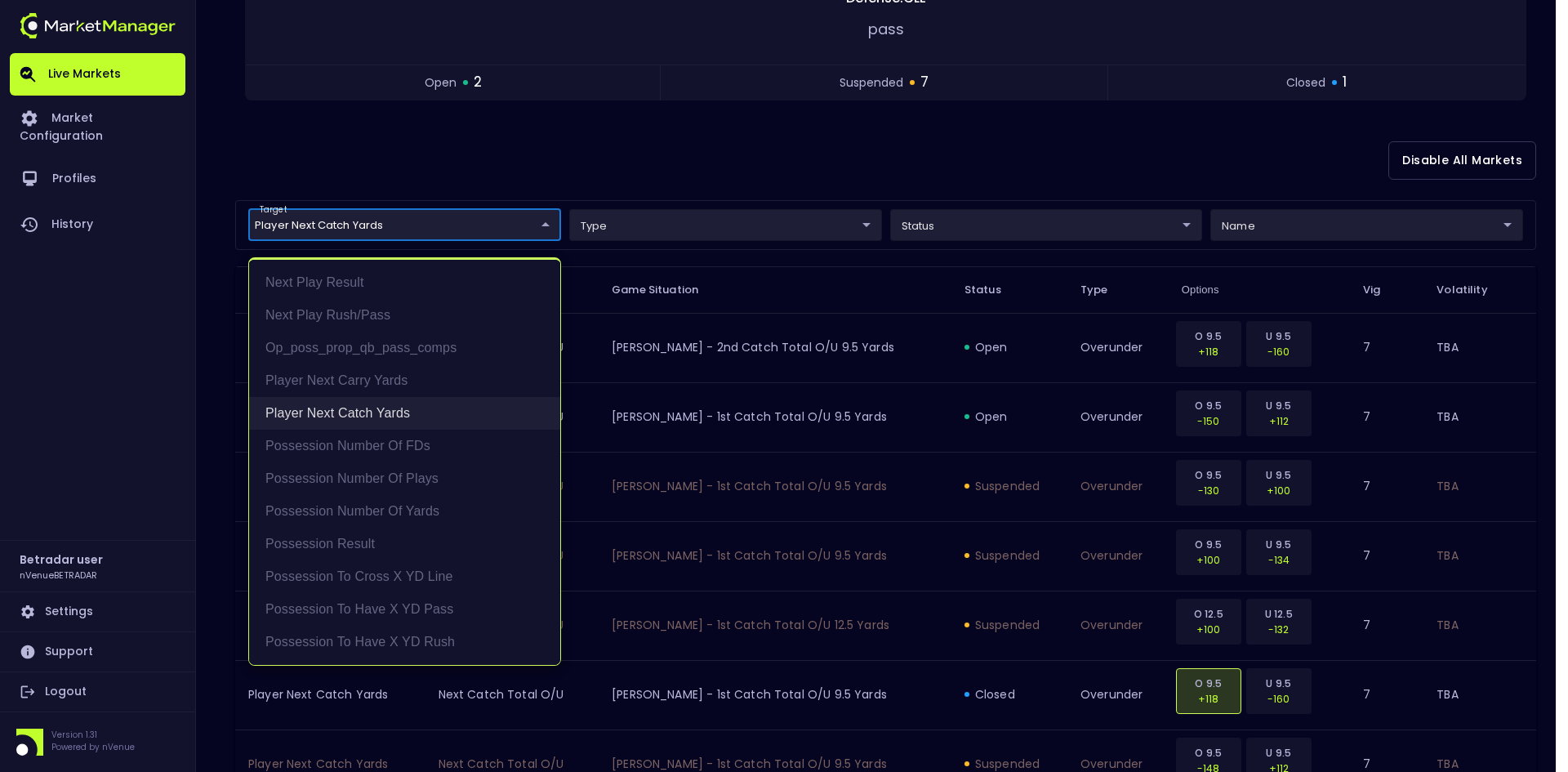
click at [335, 406] on li "Player Next Catch Yards" at bounding box center [405, 413] width 311 height 33
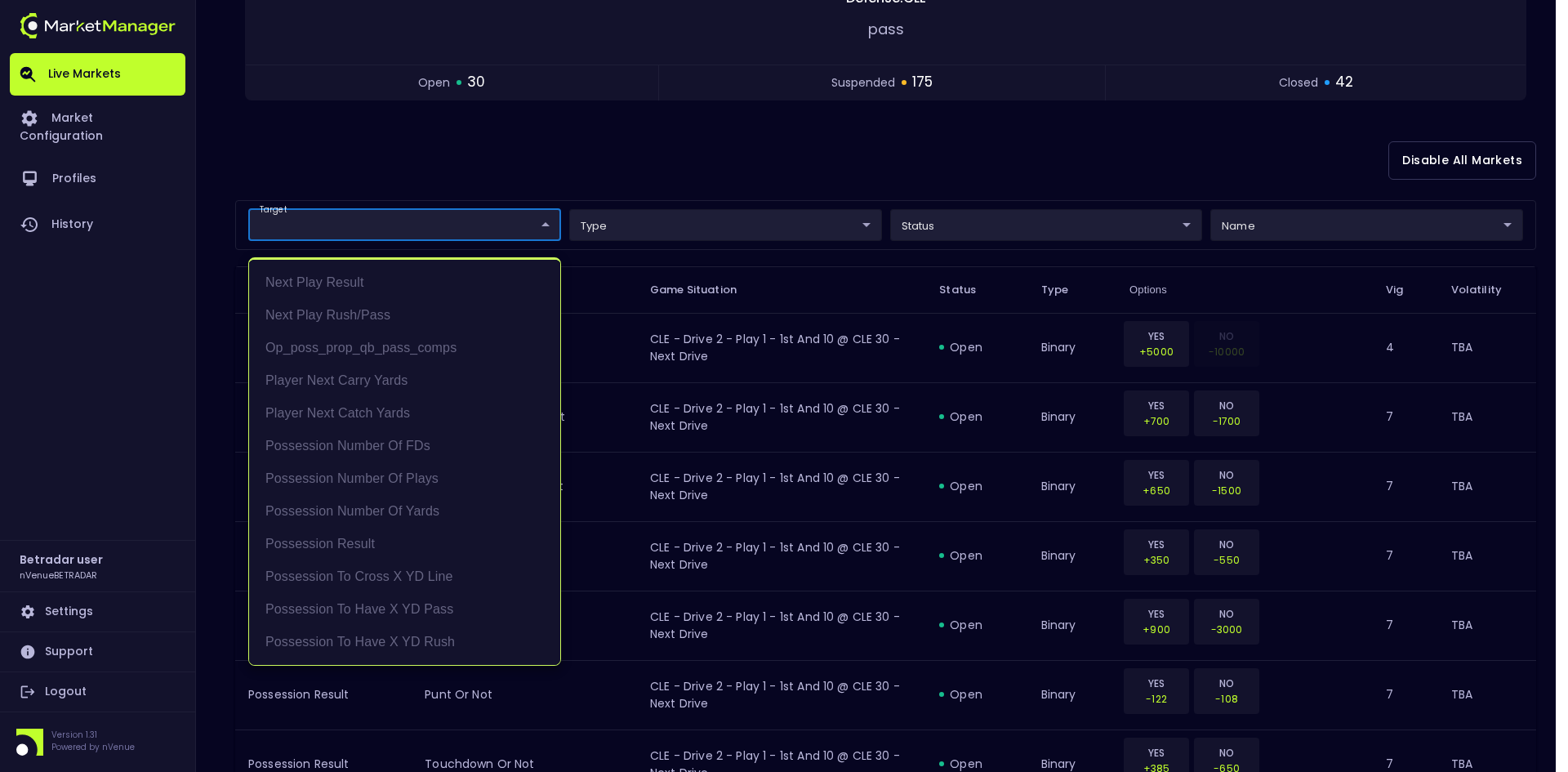
click at [769, 164] on div at bounding box center [784, 386] width 1568 height 772
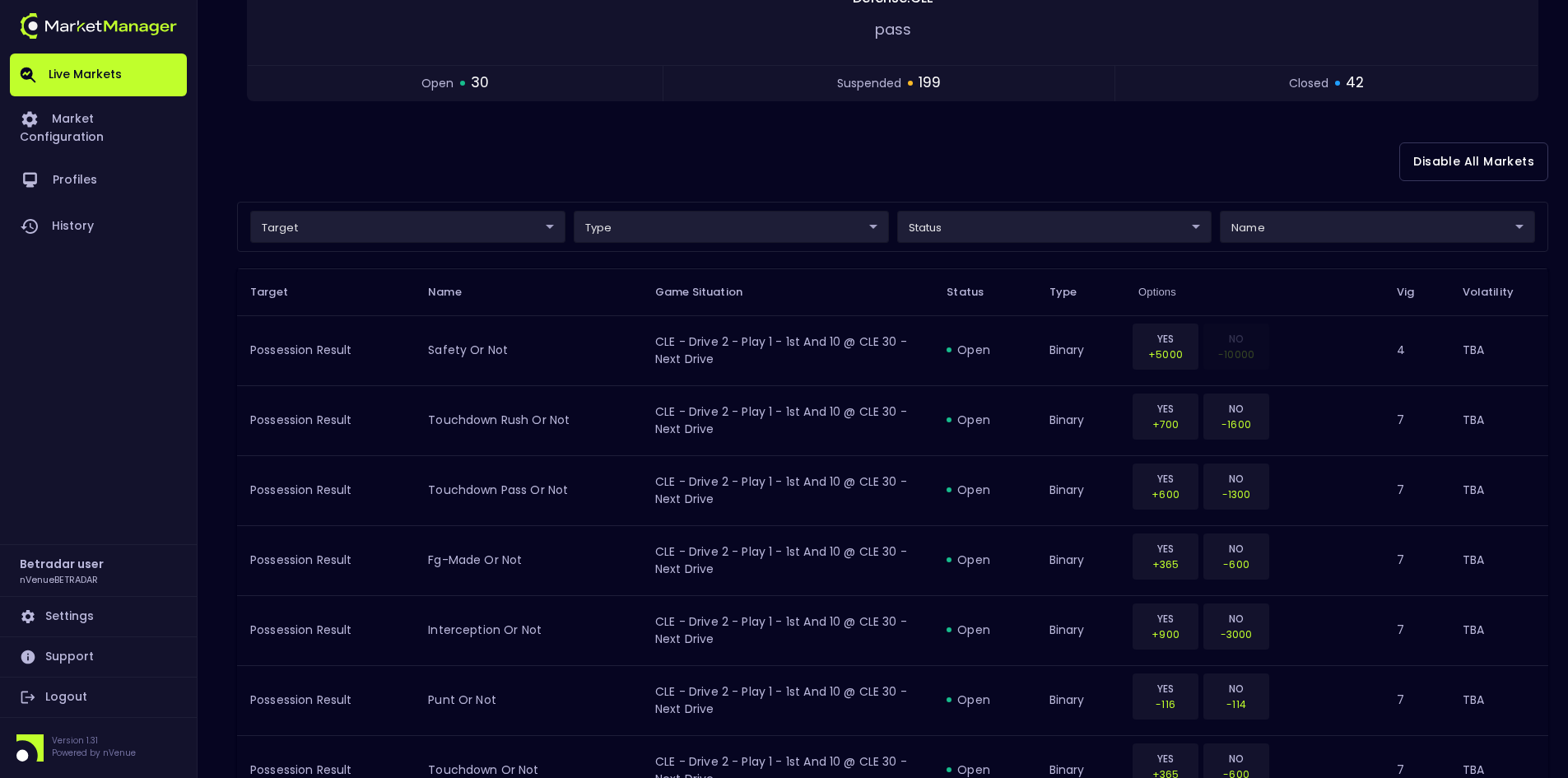
click at [777, 143] on div "Disable All Markets" at bounding box center [892, 161] width 1311 height 80
click at [786, 149] on div "Disable All Markets" at bounding box center [892, 161] width 1311 height 80
click at [1141, 153] on div "Disable All Markets" at bounding box center [892, 161] width 1311 height 80
click at [1045, 143] on div "Disable All Markets" at bounding box center [892, 161] width 1311 height 80
click at [927, 141] on div "Disable All Markets" at bounding box center [892, 161] width 1311 height 80
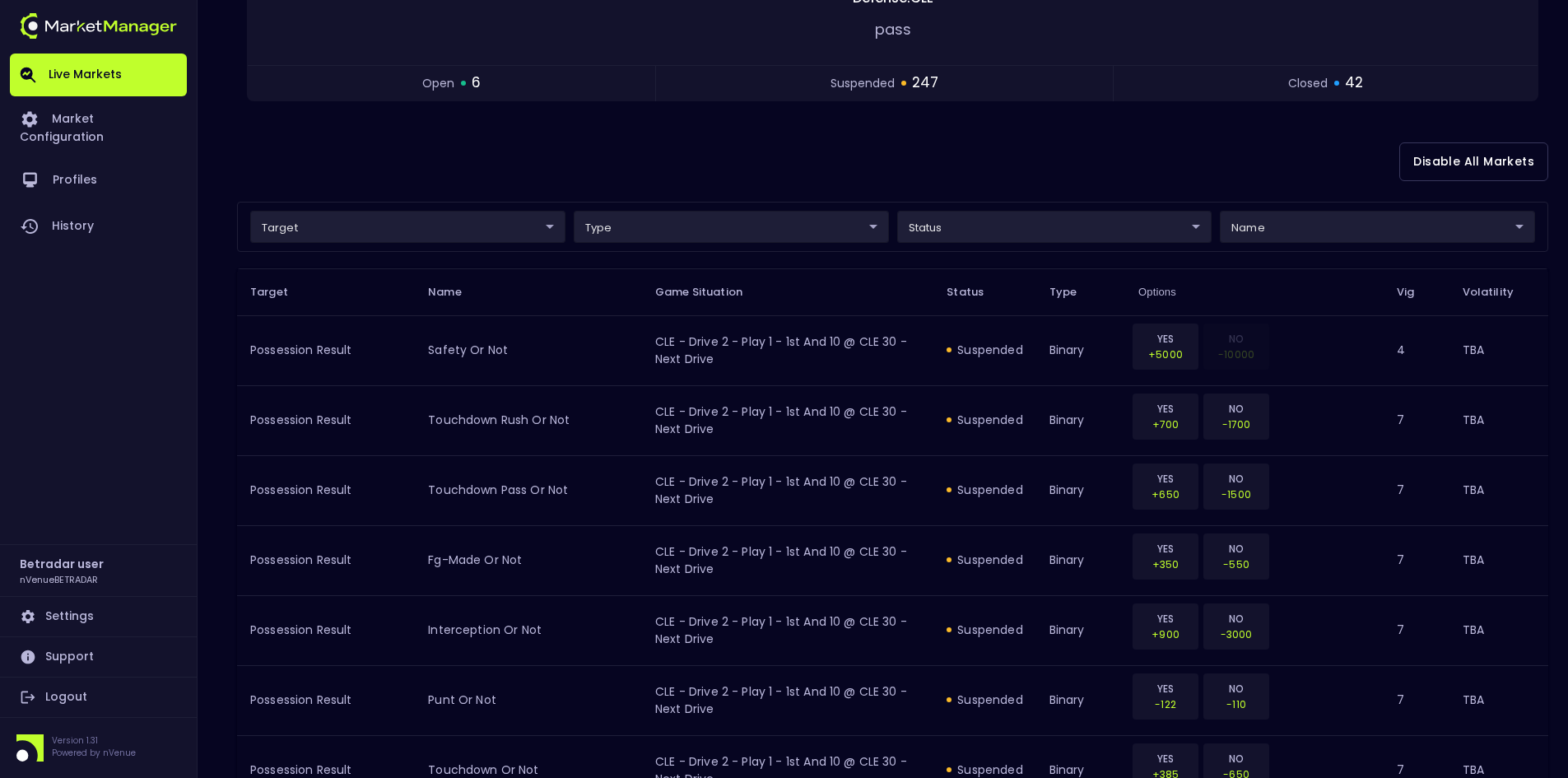
click at [822, 153] on div "Disable All Markets" at bounding box center [892, 161] width 1311 height 80
click at [760, 151] on div "Disable All Markets" at bounding box center [892, 161] width 1311 height 80
click at [843, 144] on div "Disable All Markets" at bounding box center [892, 161] width 1311 height 80
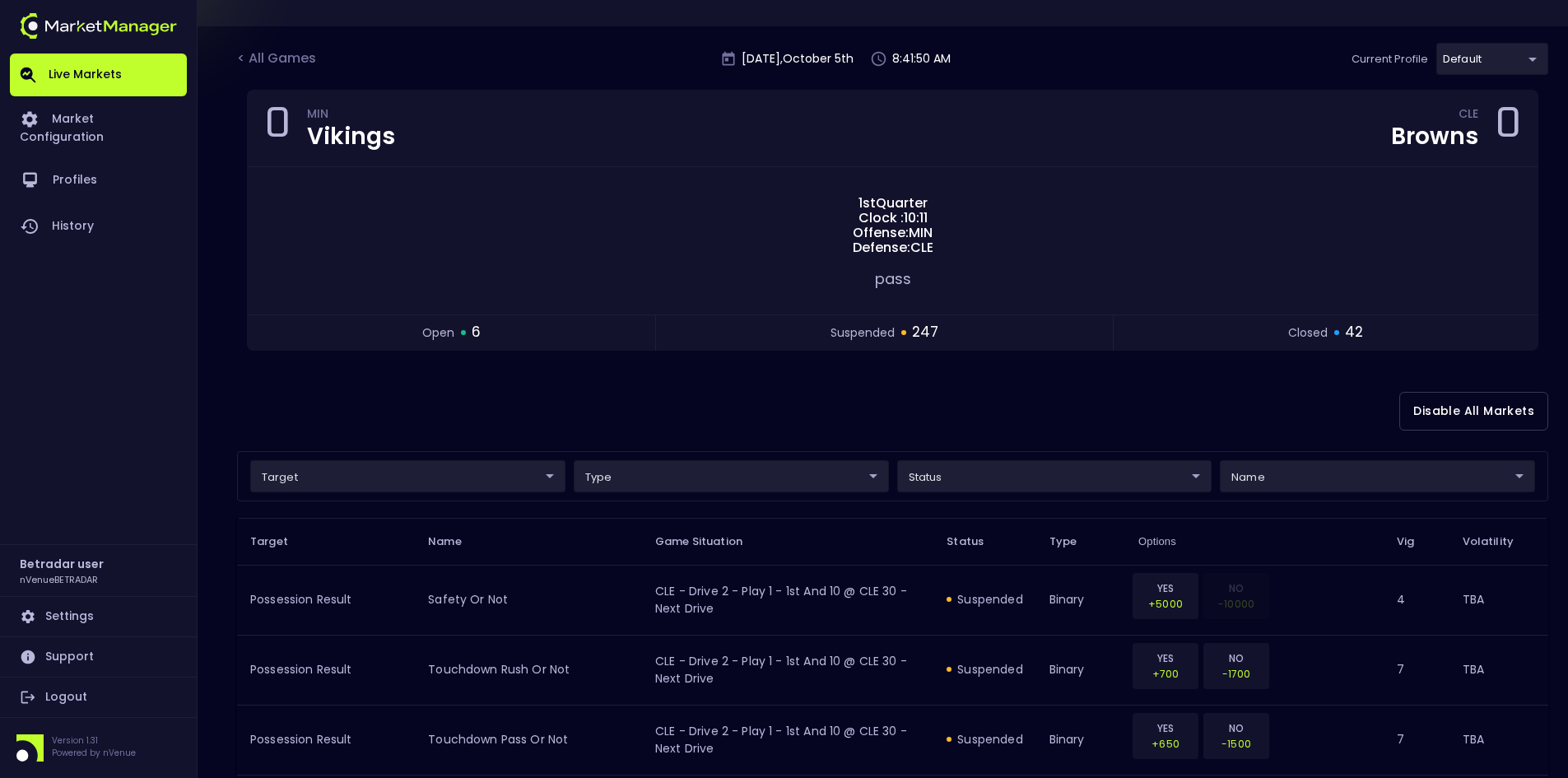
scroll to position [0, 0]
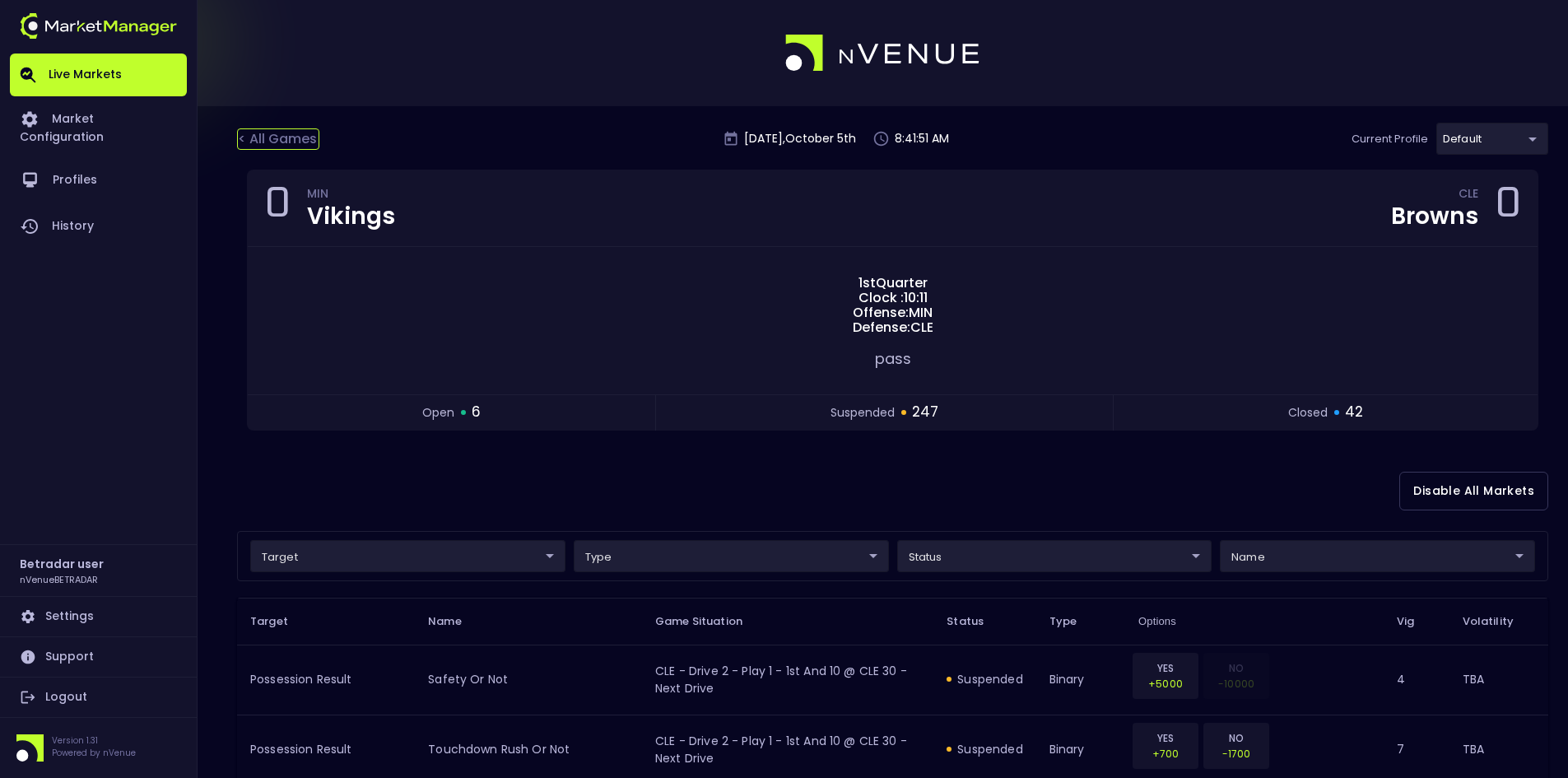
click at [258, 138] on div "< All Games" at bounding box center [278, 139] width 83 height 21
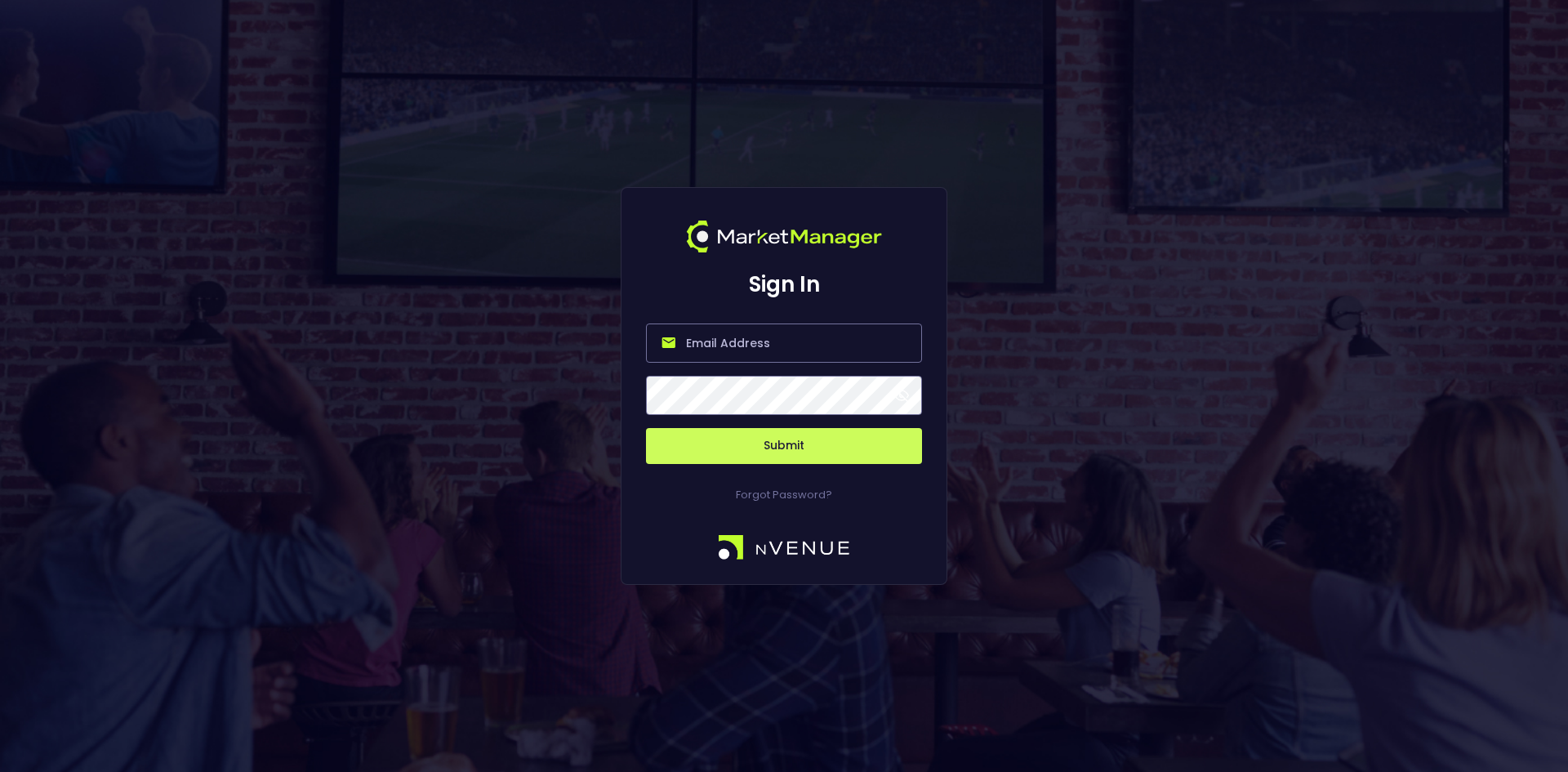
click at [735, 346] on input "email" at bounding box center [784, 343] width 276 height 40
type input "[EMAIL_ADDRESS][DOMAIN_NAME]"
click at [646, 428] on button "Submit" at bounding box center [784, 445] width 276 height 36
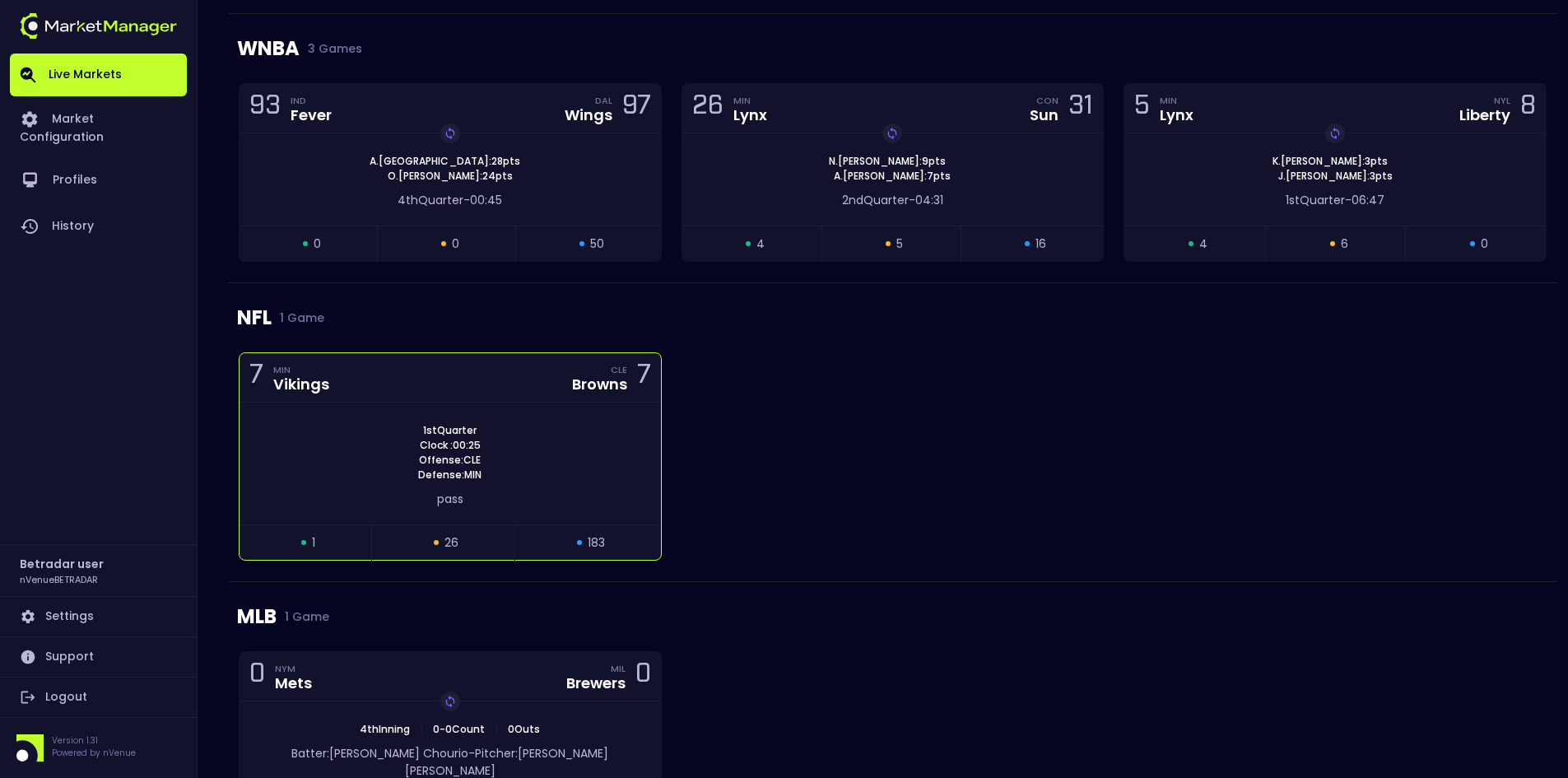
scroll to position [576, 0]
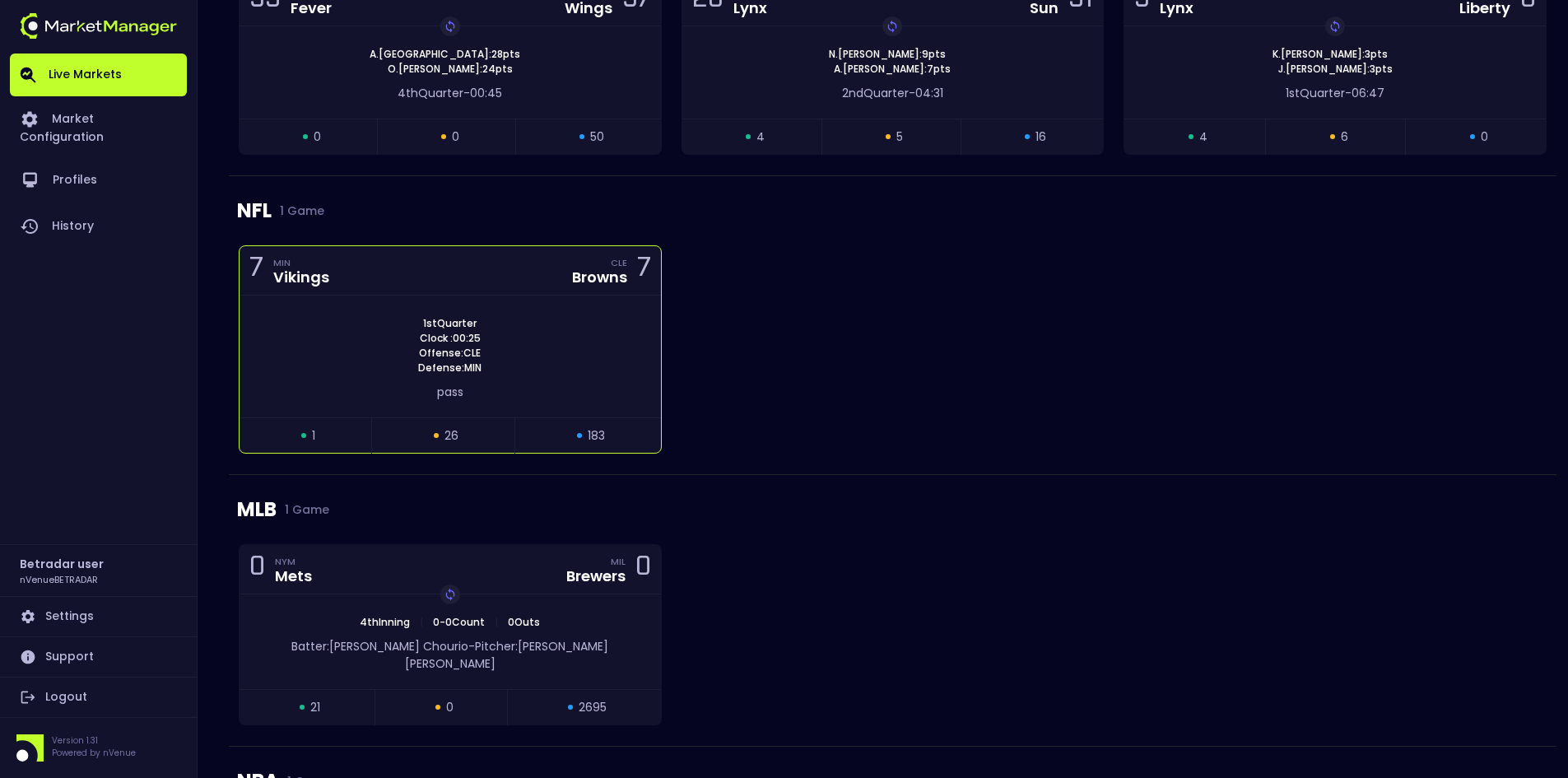
click at [584, 326] on div "1st Quarter Clock : 00:25 Offense: CLE Defense: MIN" at bounding box center [450, 345] width 421 height 59
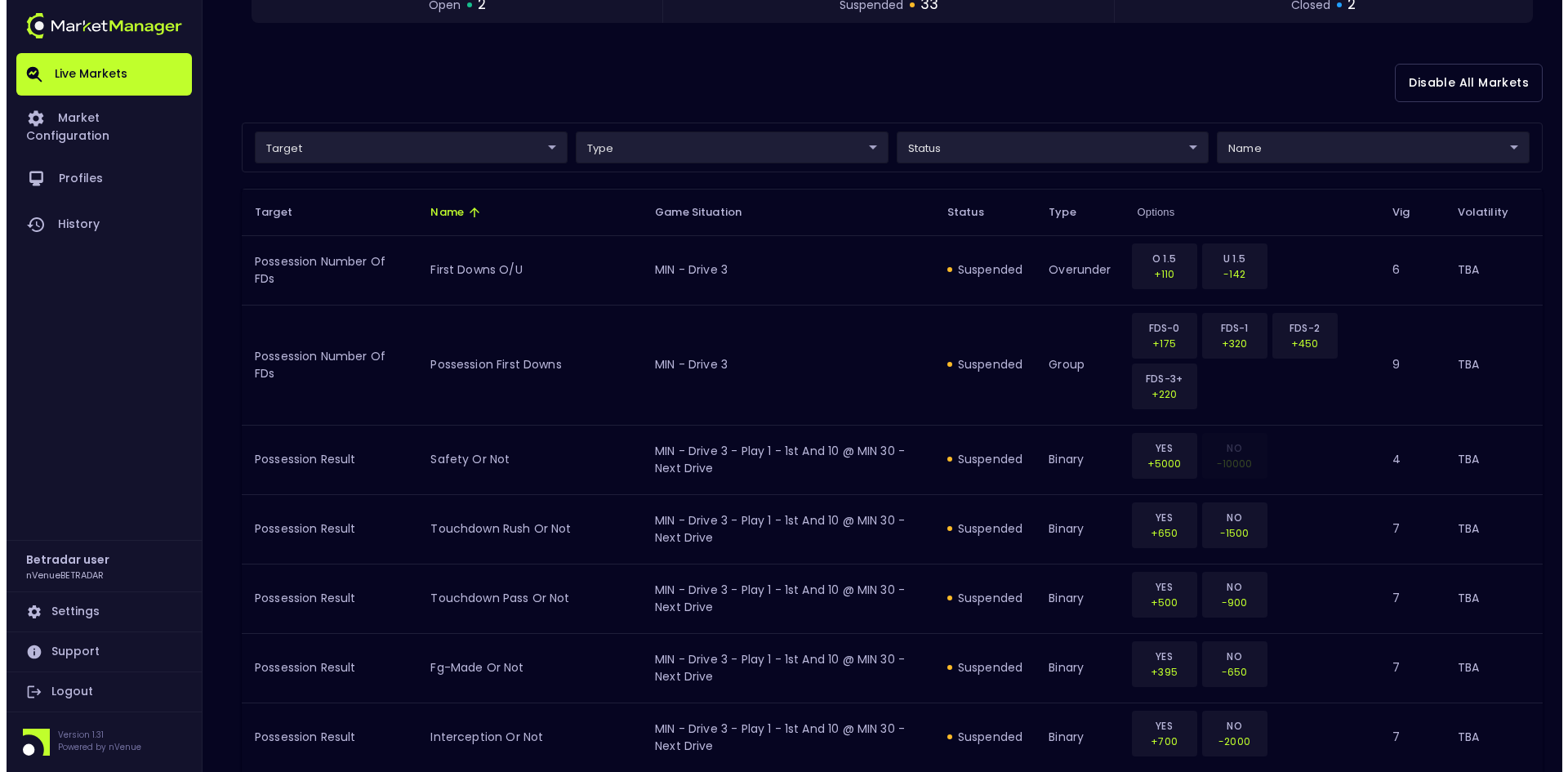
scroll to position [409, 0]
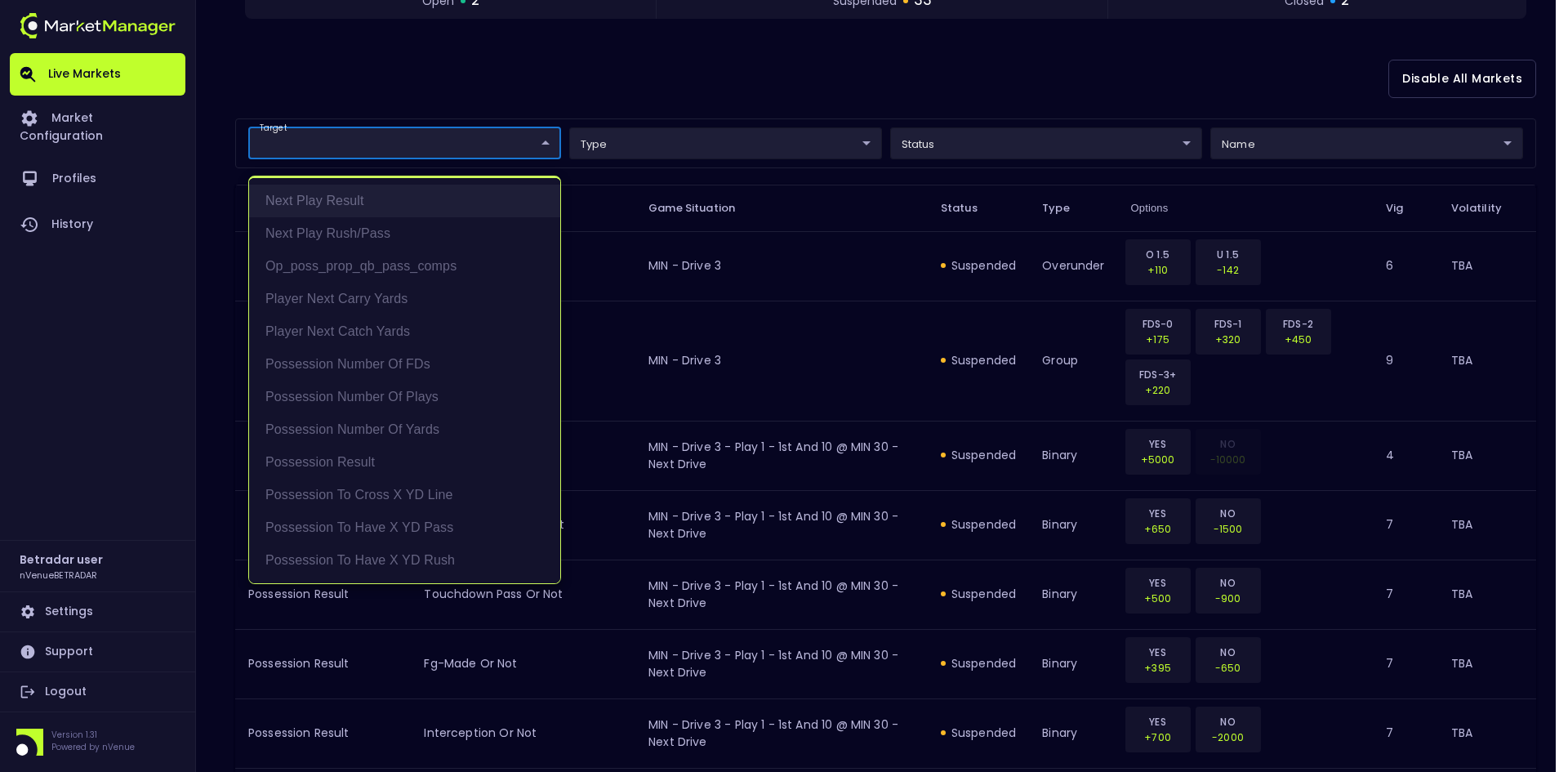
click at [355, 200] on li "Next Play Result" at bounding box center [405, 201] width 311 height 33
type input "Next Play Result"
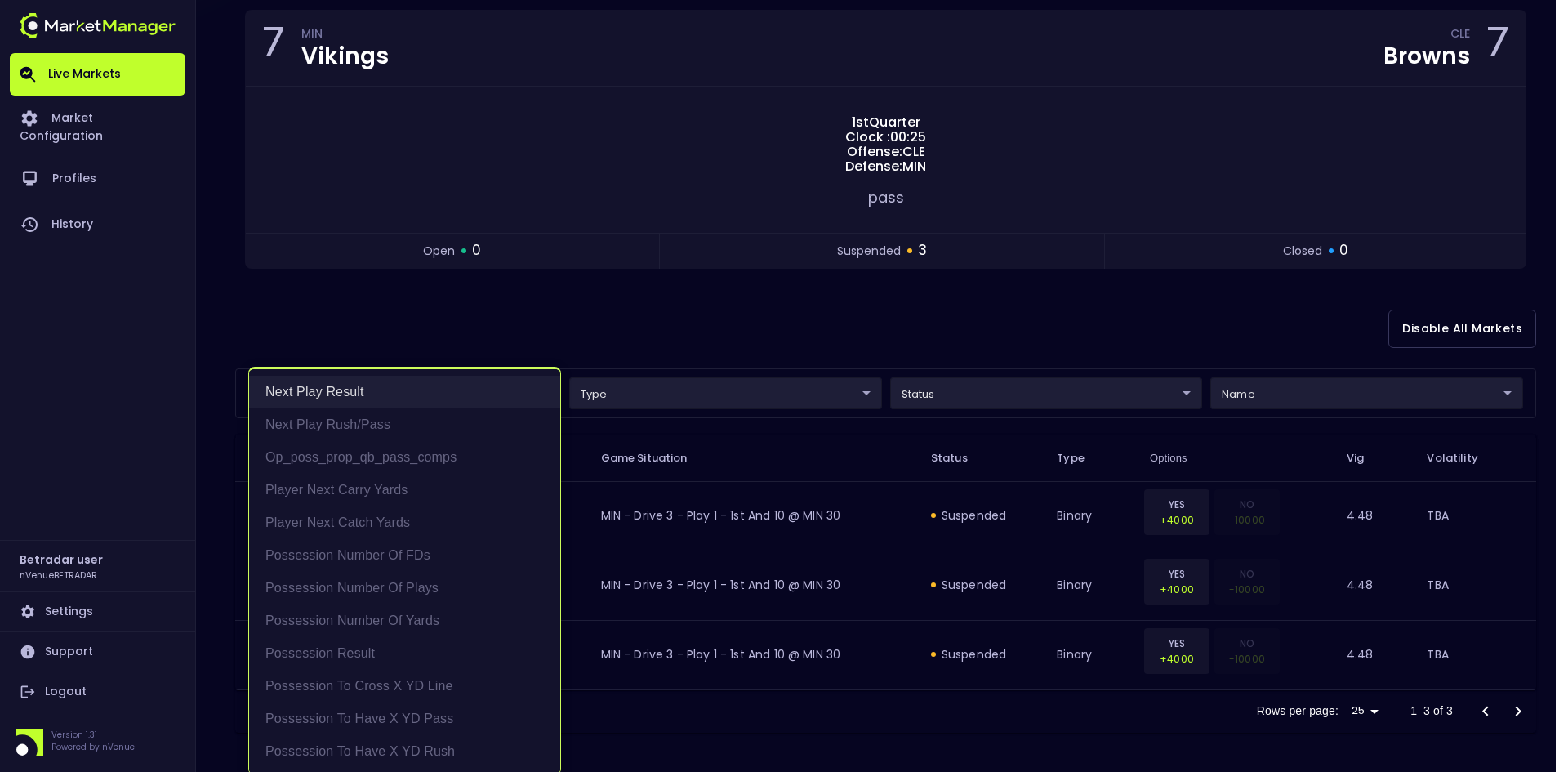
scroll to position [158, 0]
click at [907, 331] on div at bounding box center [784, 386] width 1568 height 772
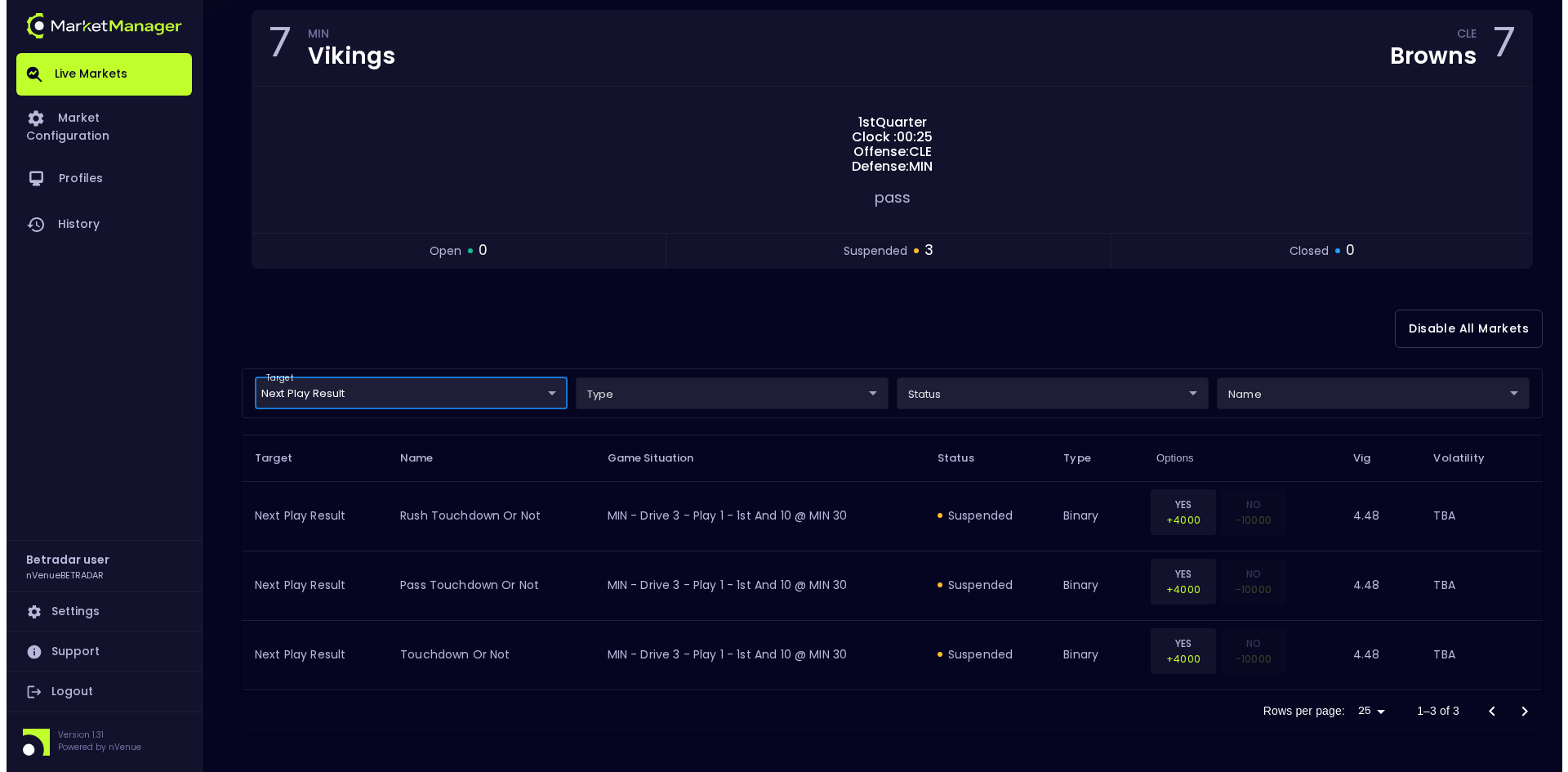
scroll to position [0, 0]
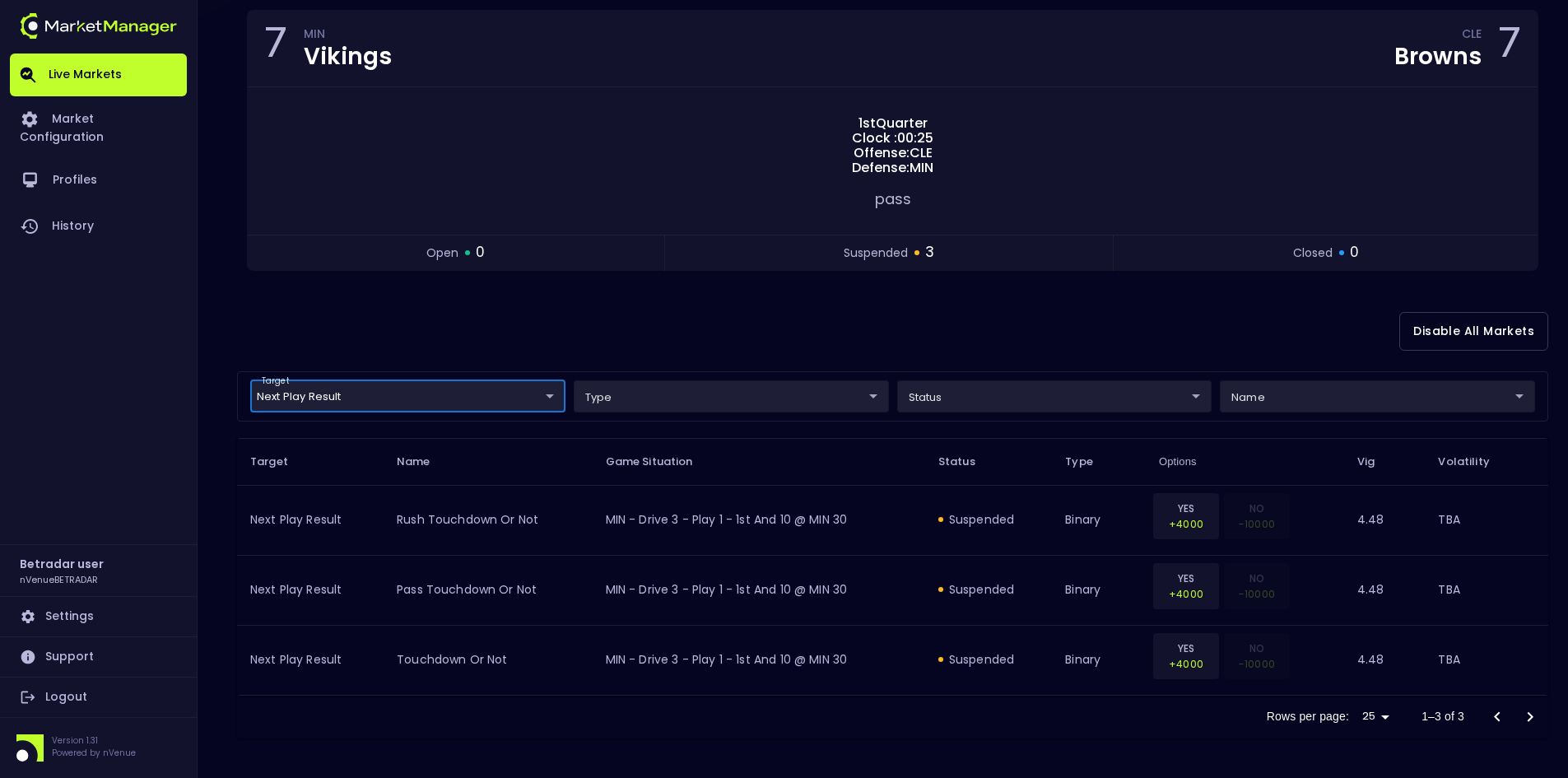
click at [474, 394] on body "Live Markets Market Configuration Profiles History Betradar user nVenueBETRADAR…" at bounding box center [784, 309] width 1568 height 937
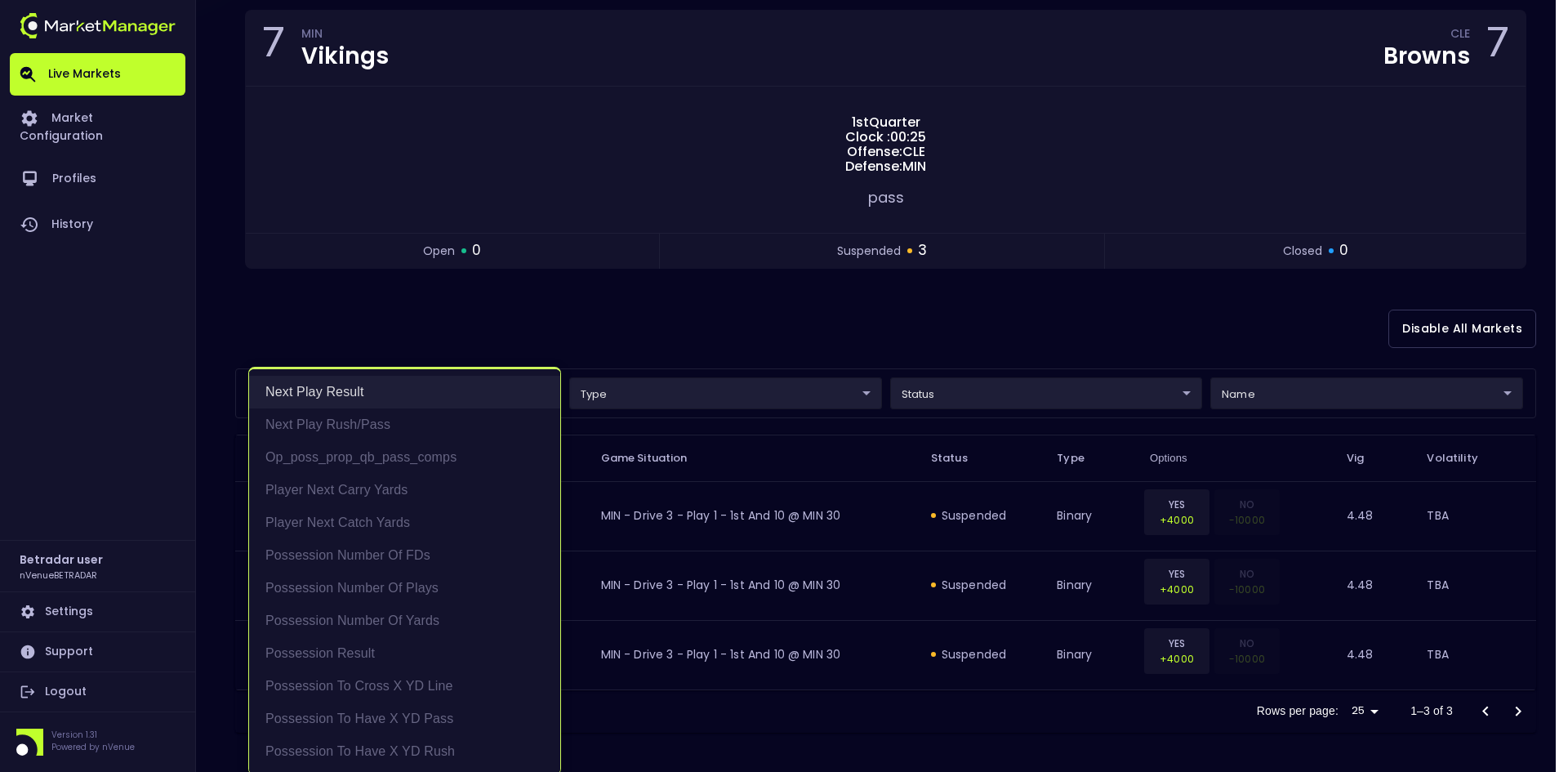
click at [343, 394] on li "Next Play Result" at bounding box center [405, 392] width 311 height 33
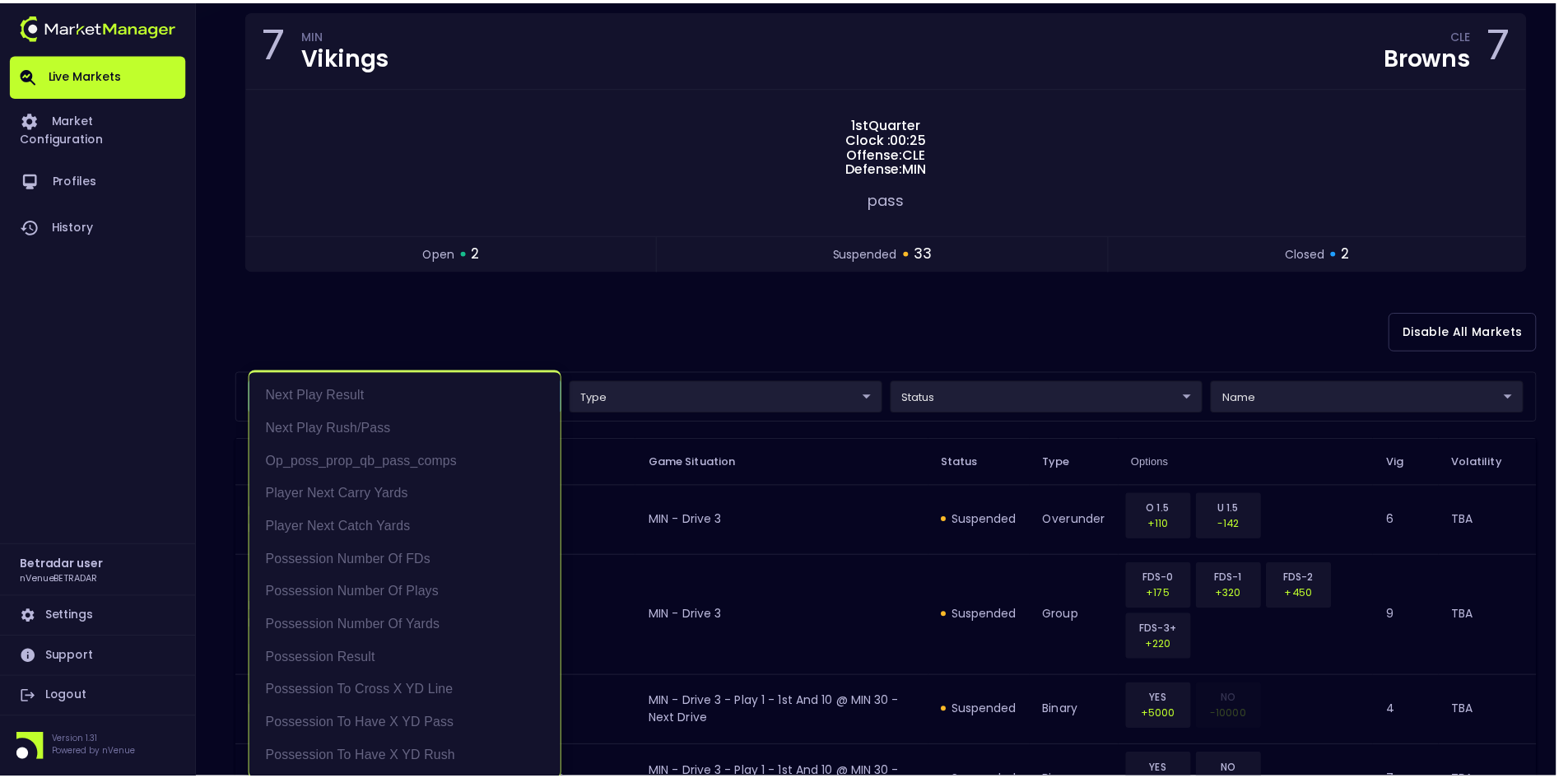
scroll to position [3, 0]
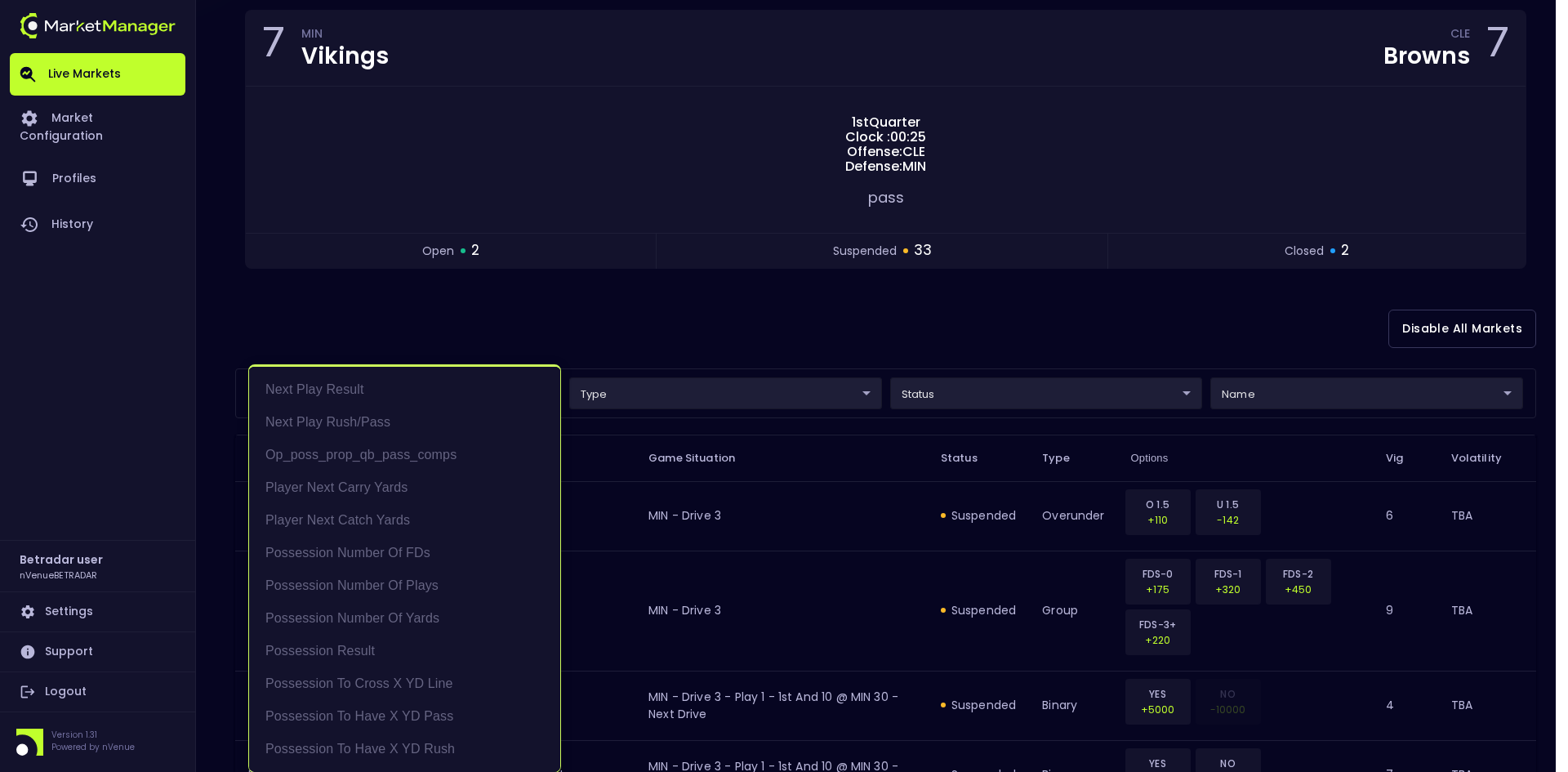
click at [899, 316] on div at bounding box center [784, 386] width 1568 height 772
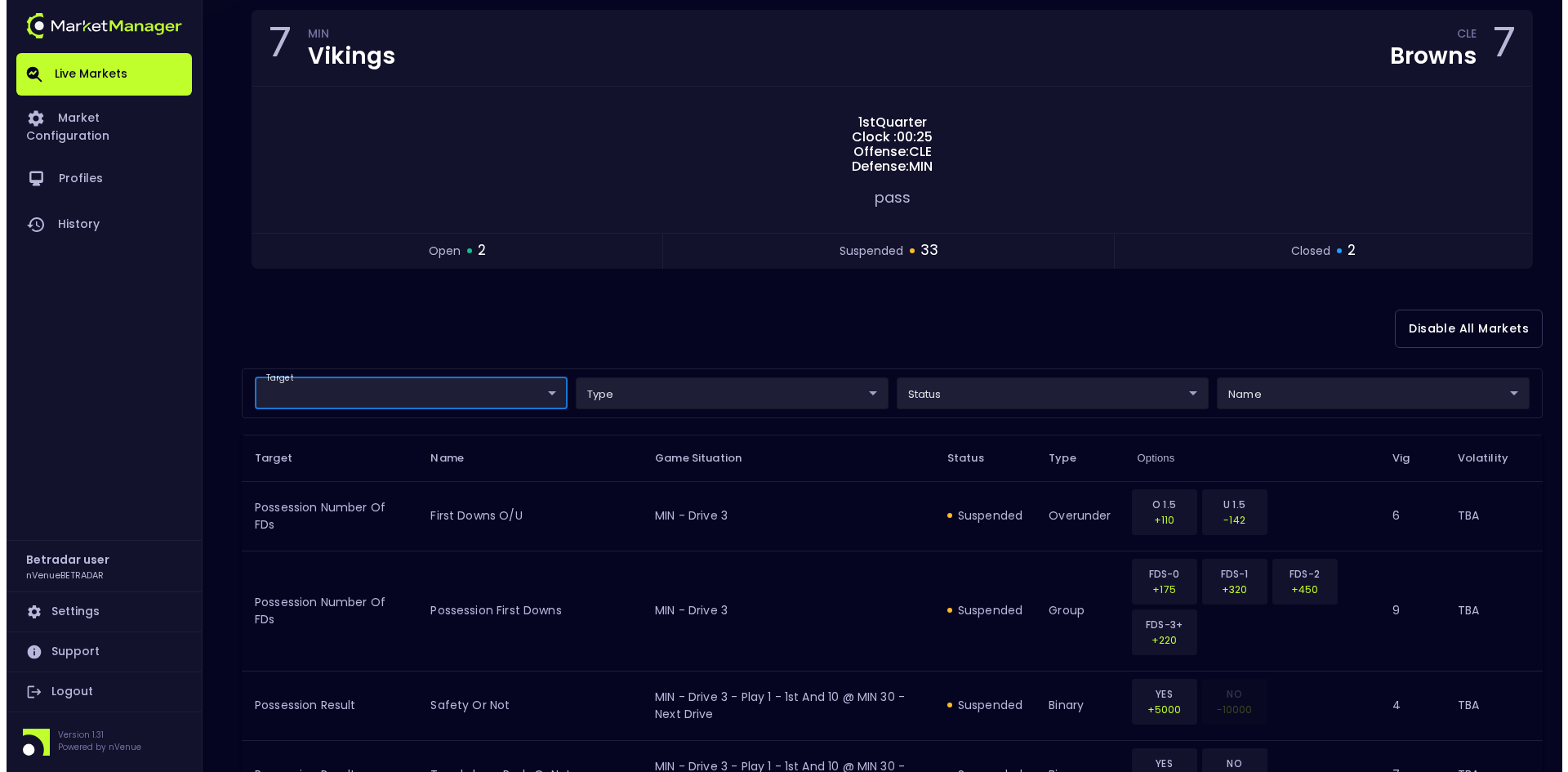
scroll to position [0, 0]
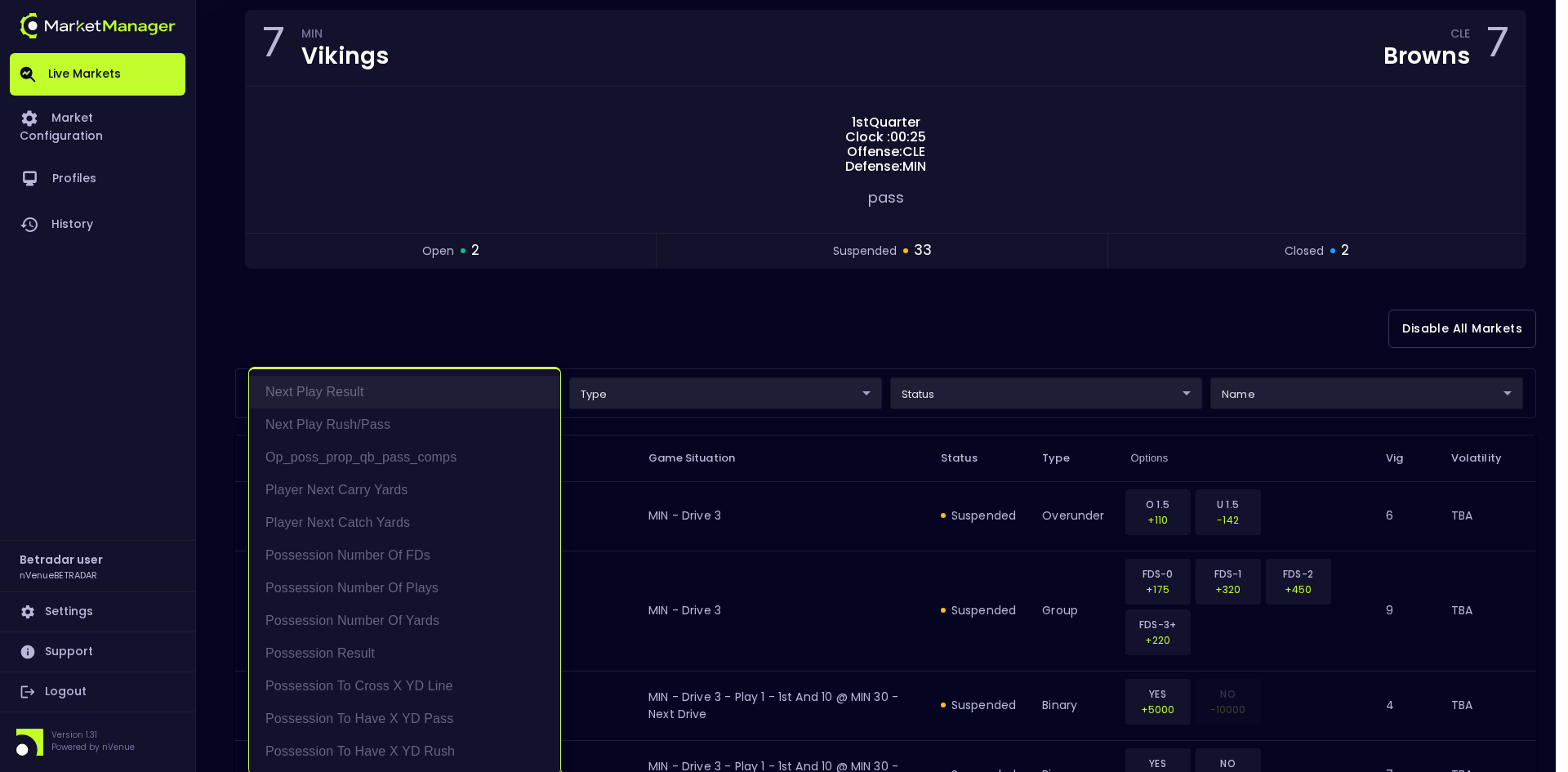
click at [346, 393] on li "Next Play Result" at bounding box center [405, 392] width 311 height 33
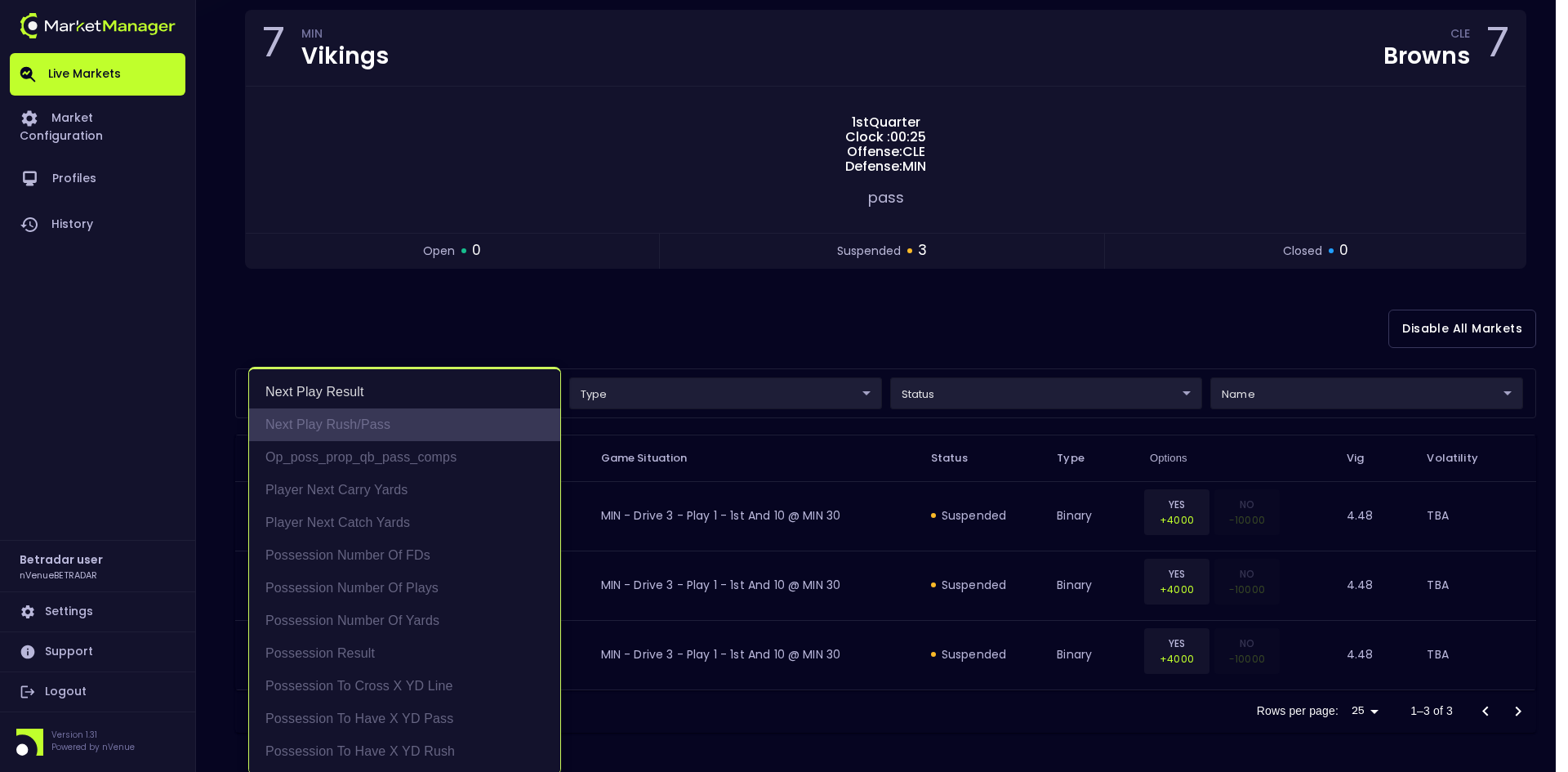
click at [350, 420] on li "Next Play Rush/Pass" at bounding box center [405, 425] width 311 height 33
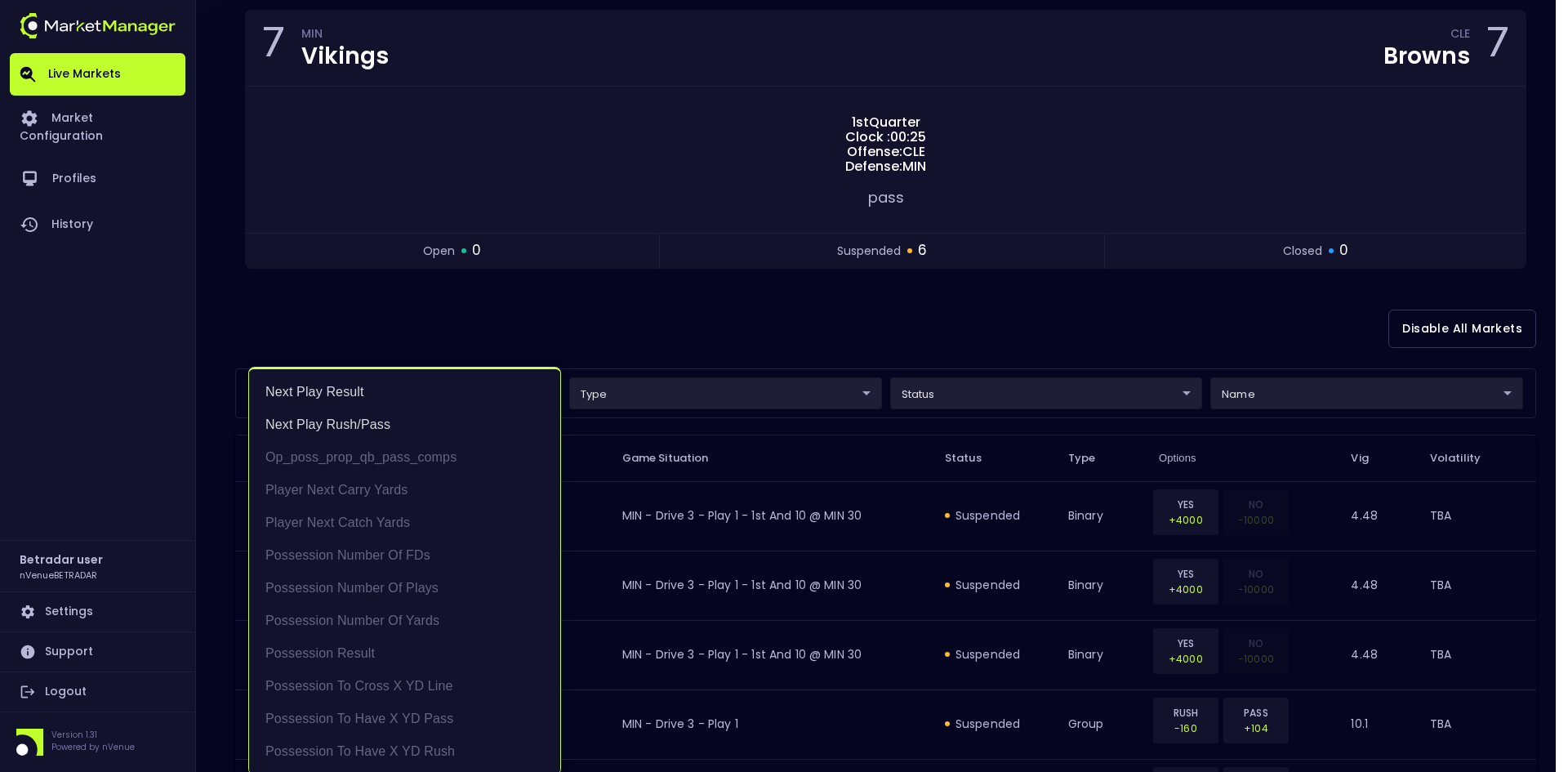
click at [802, 350] on div at bounding box center [784, 386] width 1568 height 772
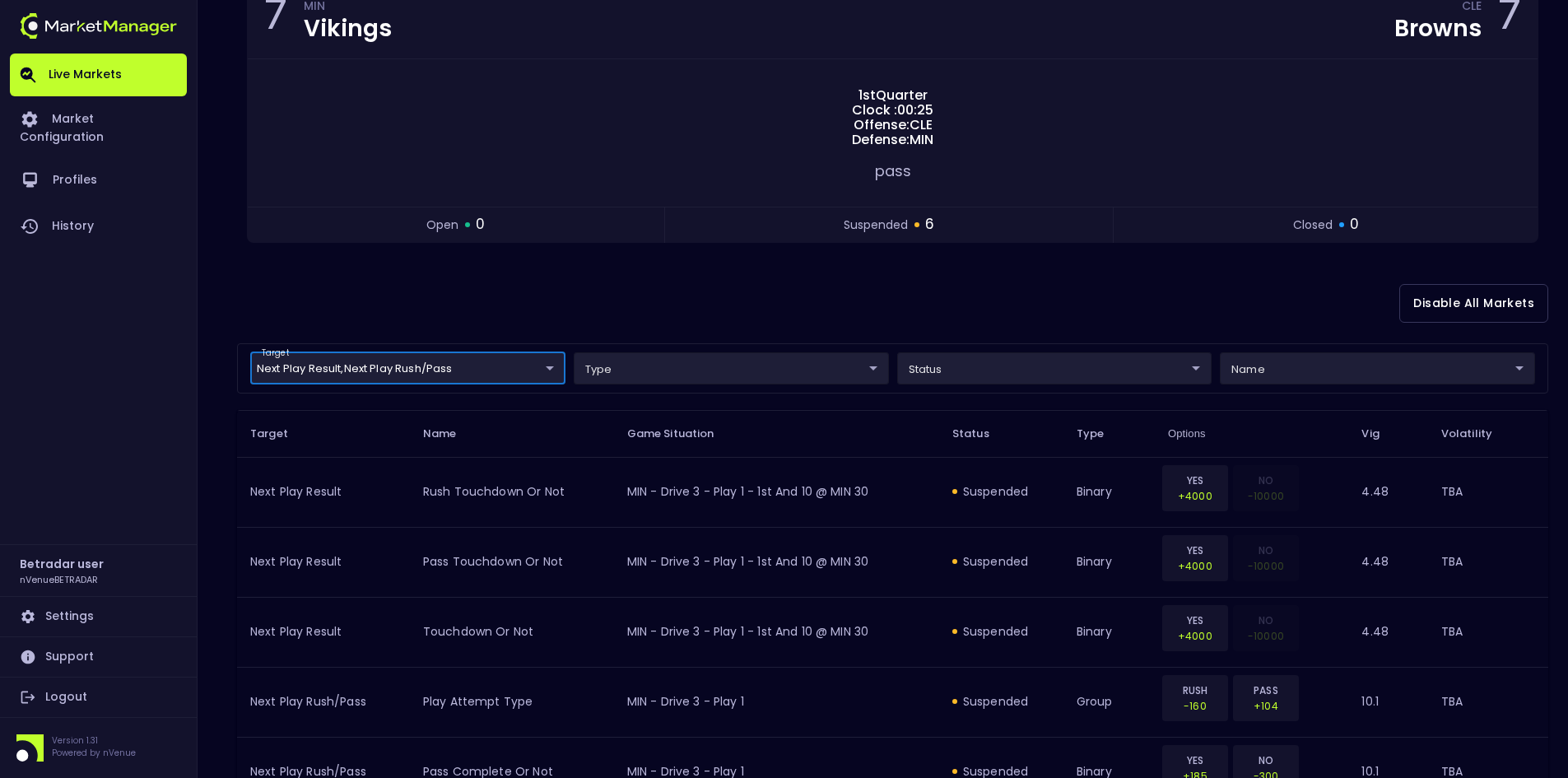
scroll to position [288, 0]
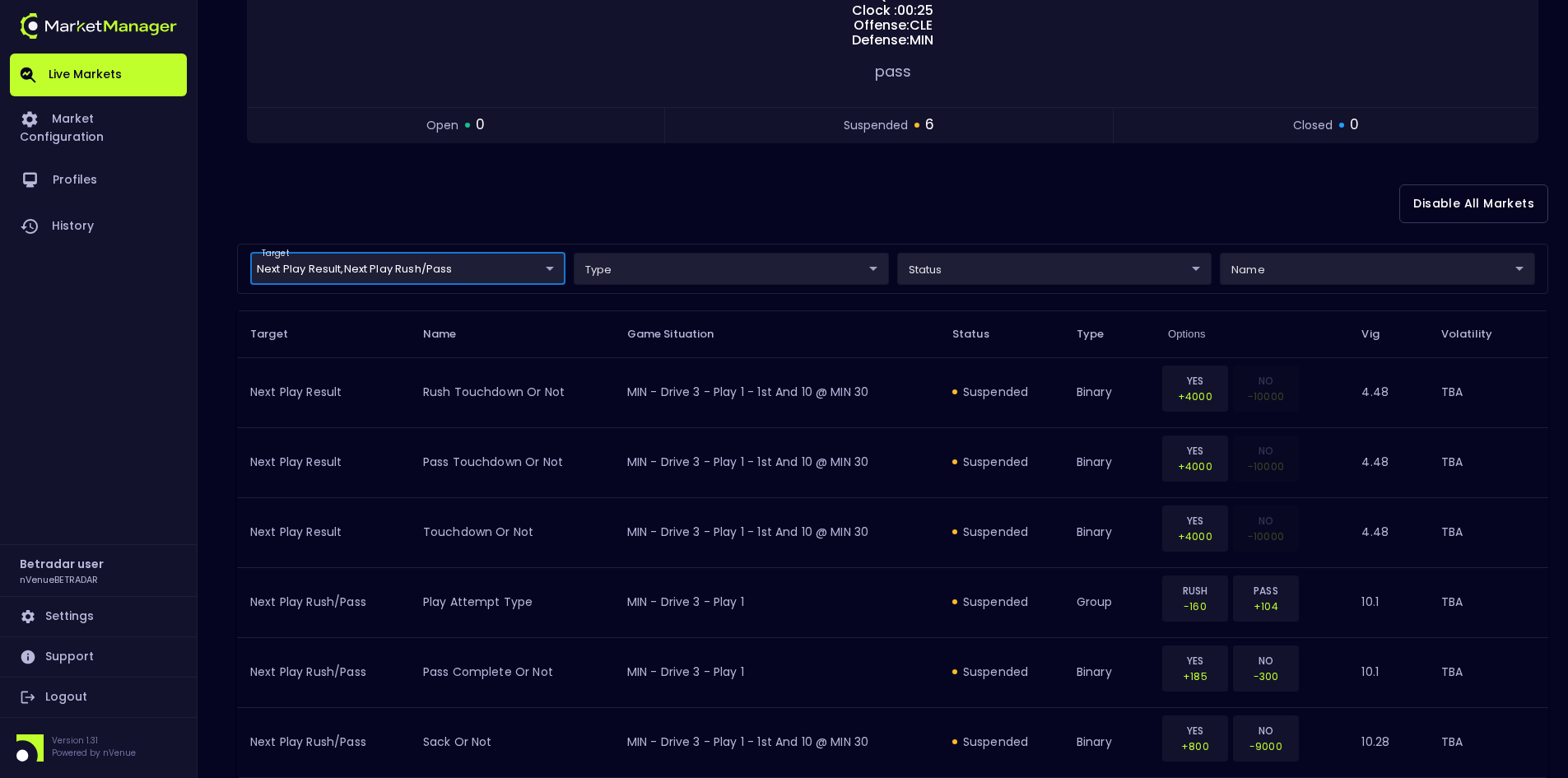
click at [761, 189] on div "Disable All Markets" at bounding box center [892, 204] width 1311 height 80
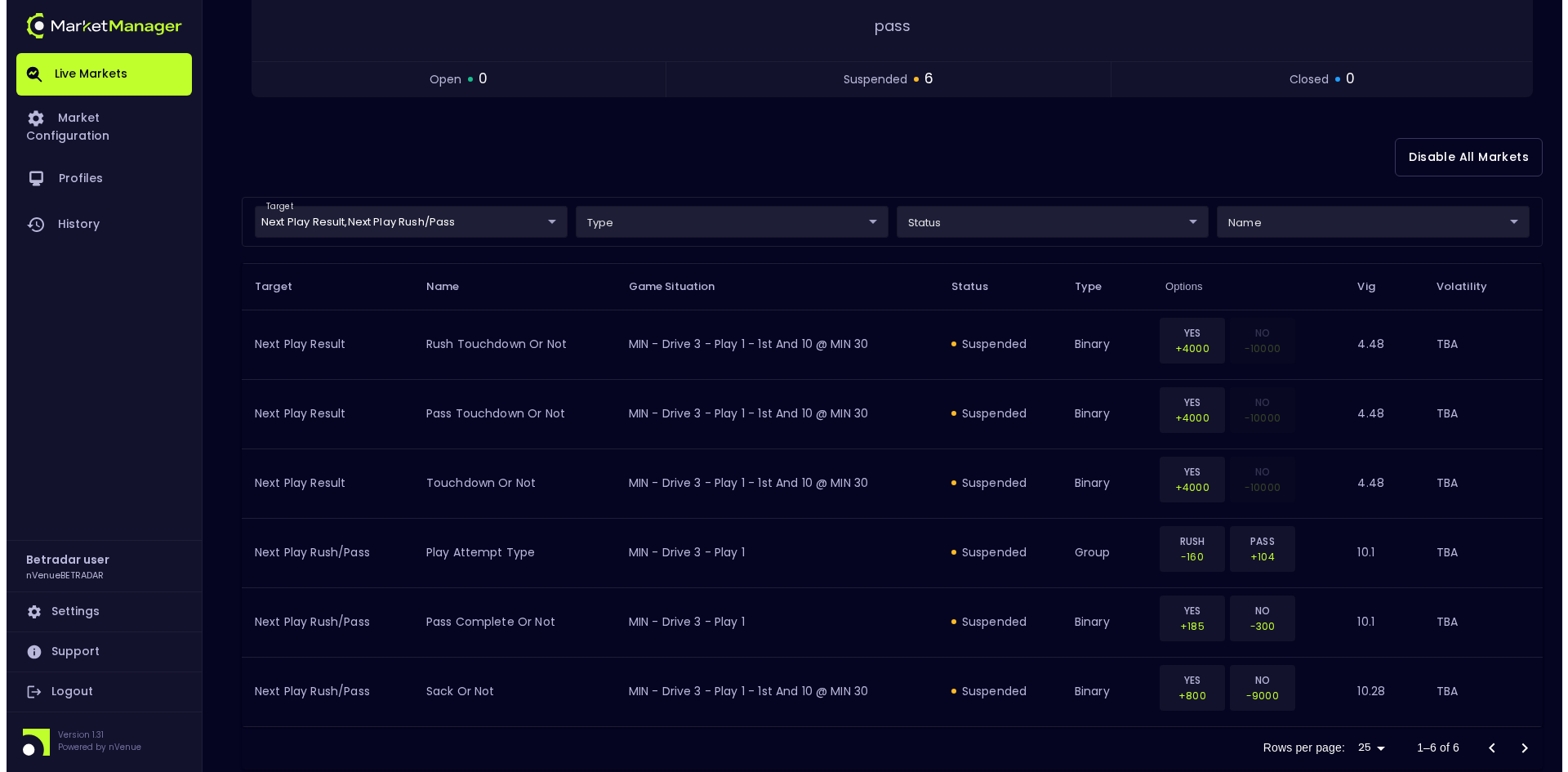
scroll to position [367, 0]
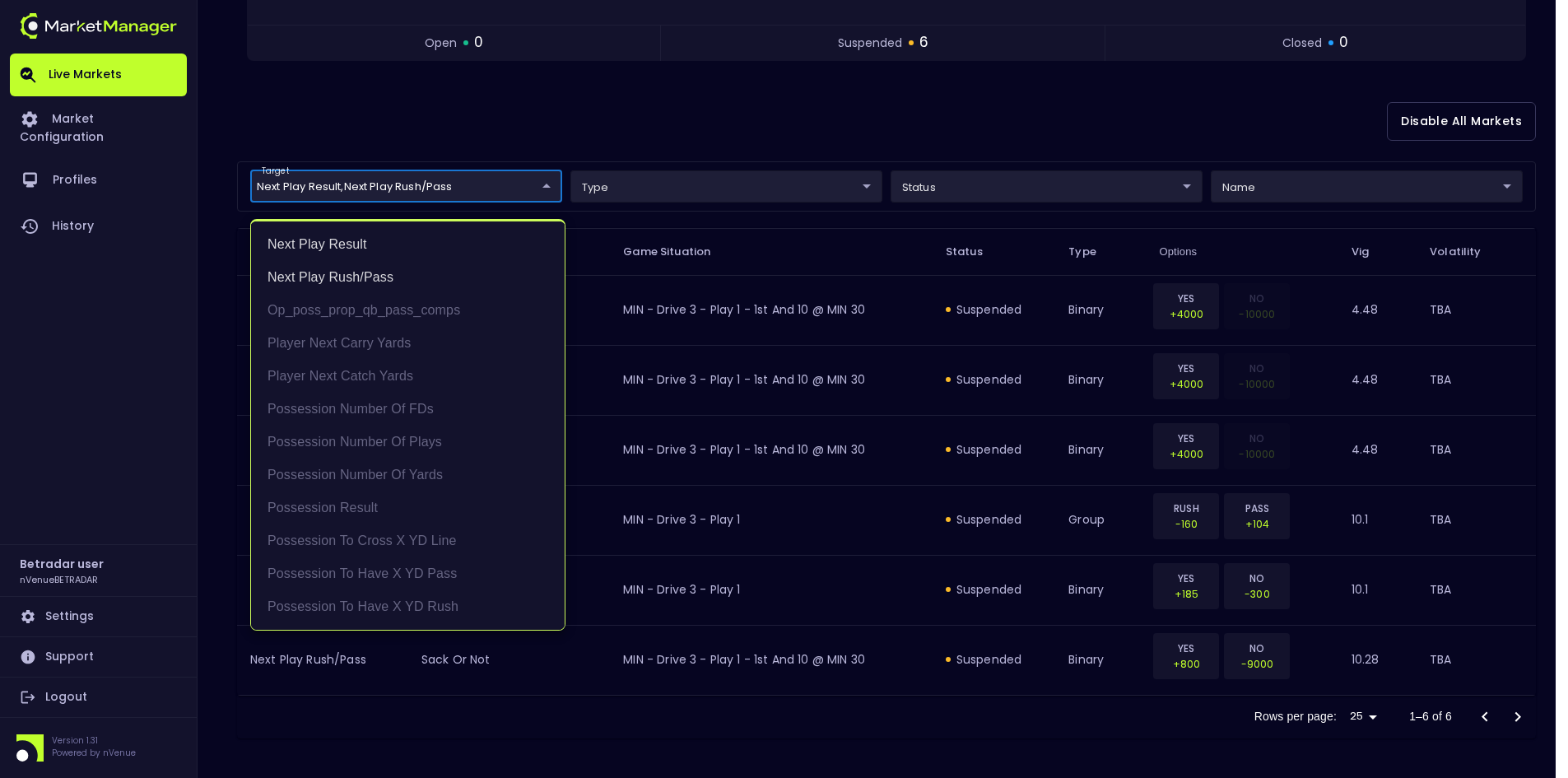
click at [491, 189] on body "Live Markets Market Configuration Profiles History Betradar user nVenueBETRADAR…" at bounding box center [784, 204] width 1568 height 1148
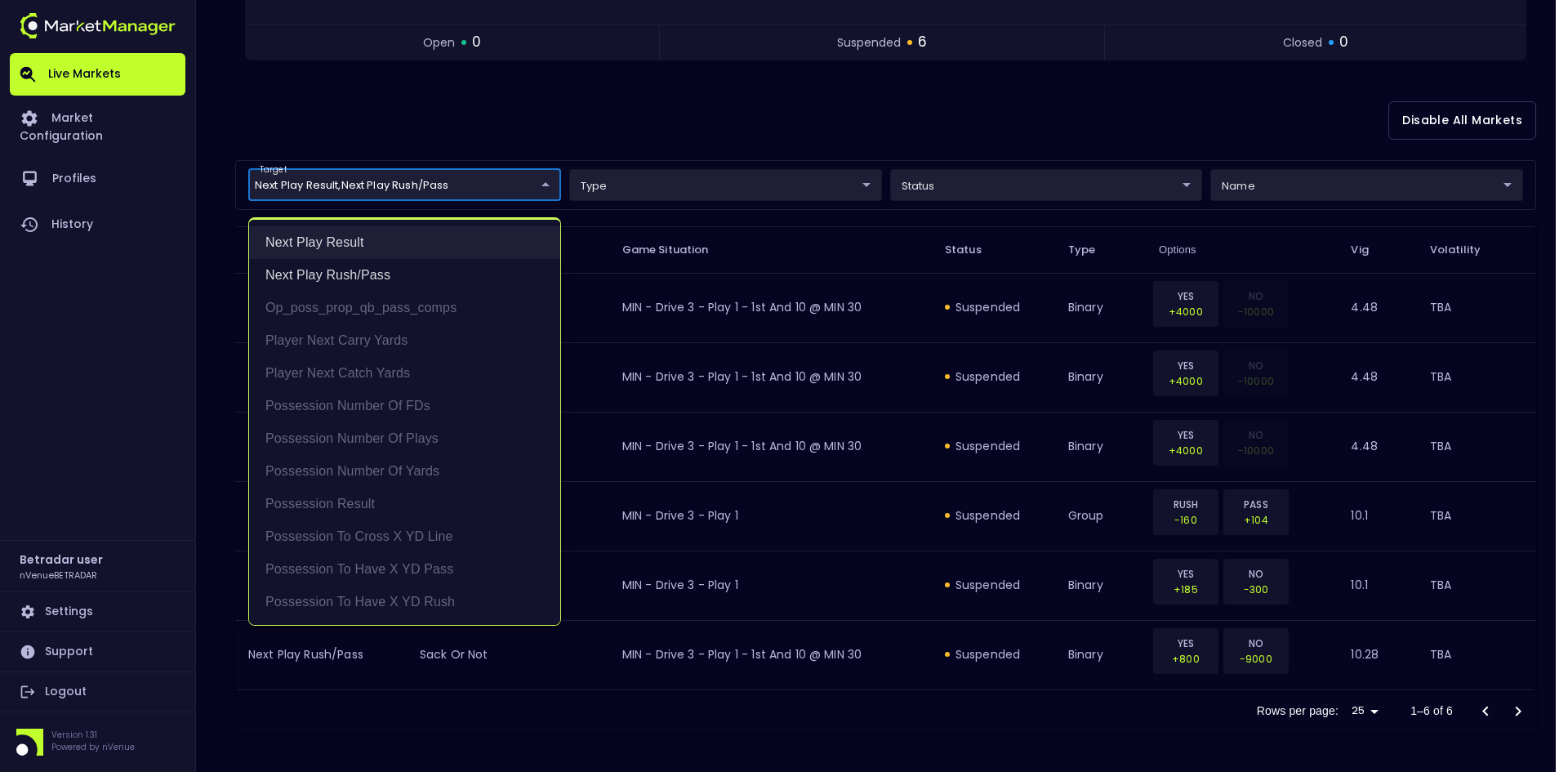
click at [346, 244] on li "Next Play Result" at bounding box center [405, 243] width 311 height 33
type input "Next Play Rush/Pass"
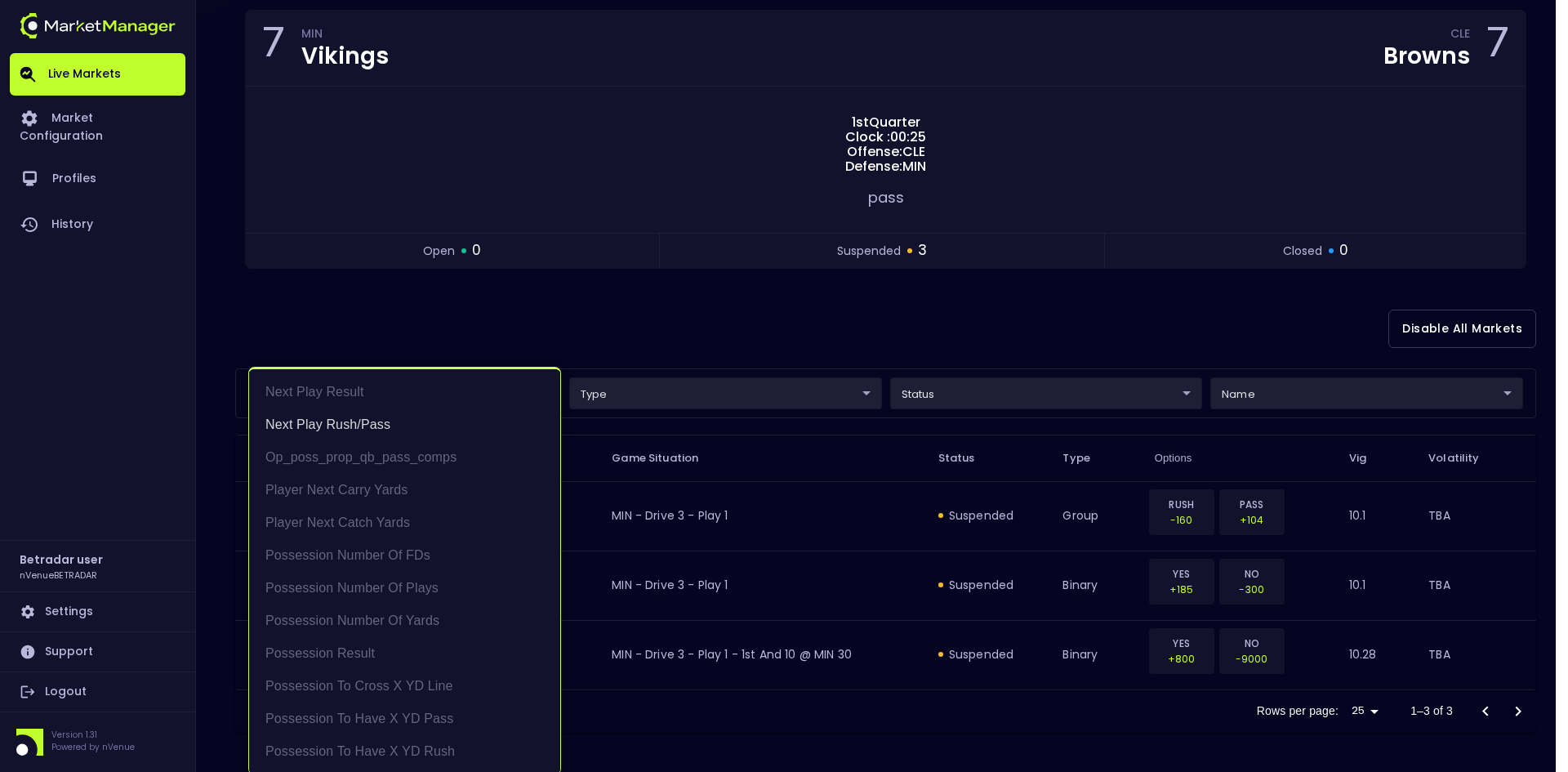
scroll to position [158, 0]
click at [371, 418] on li "Next Play Rush/Pass" at bounding box center [405, 425] width 311 height 33
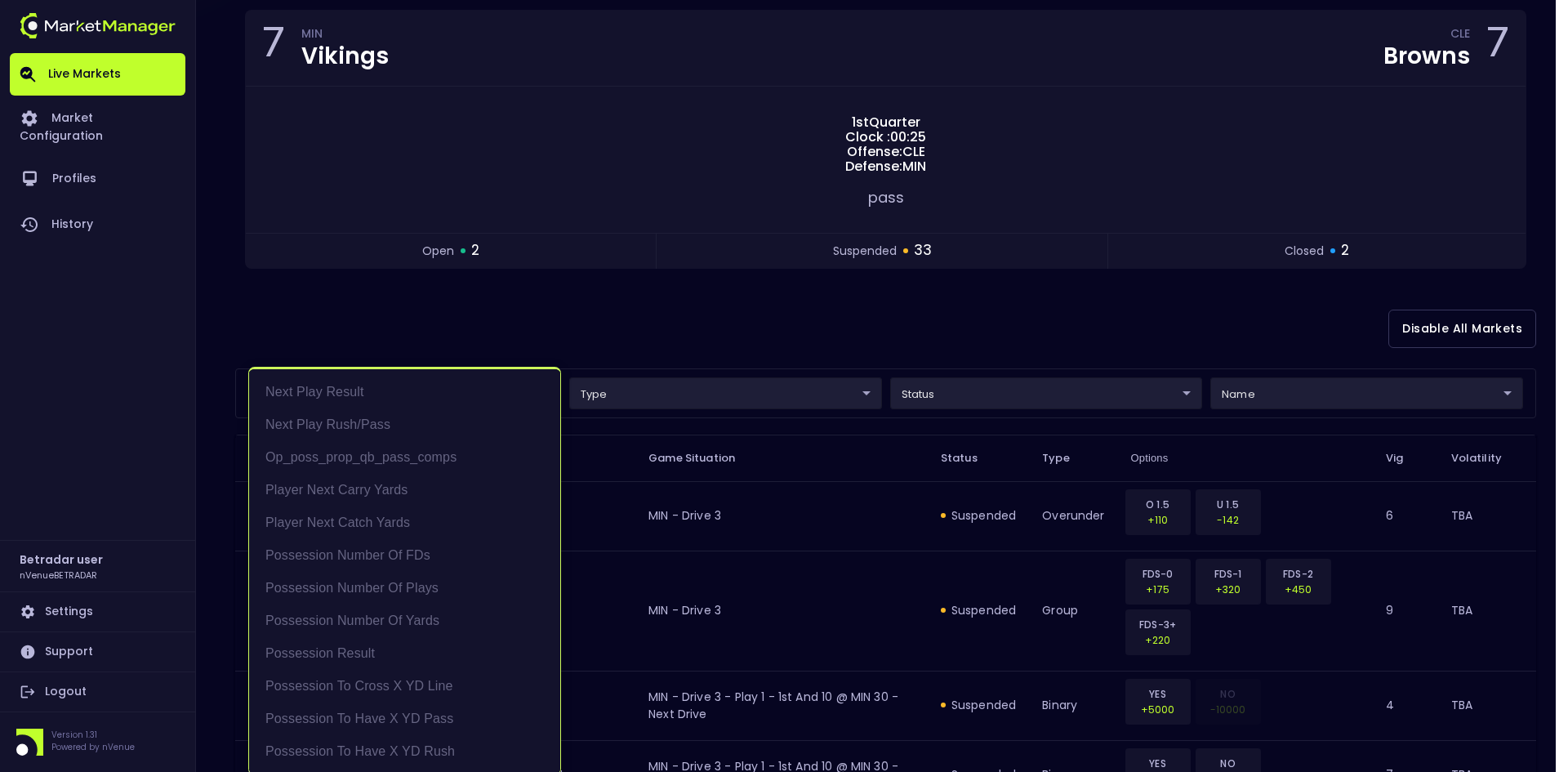
click at [867, 312] on div at bounding box center [784, 386] width 1568 height 772
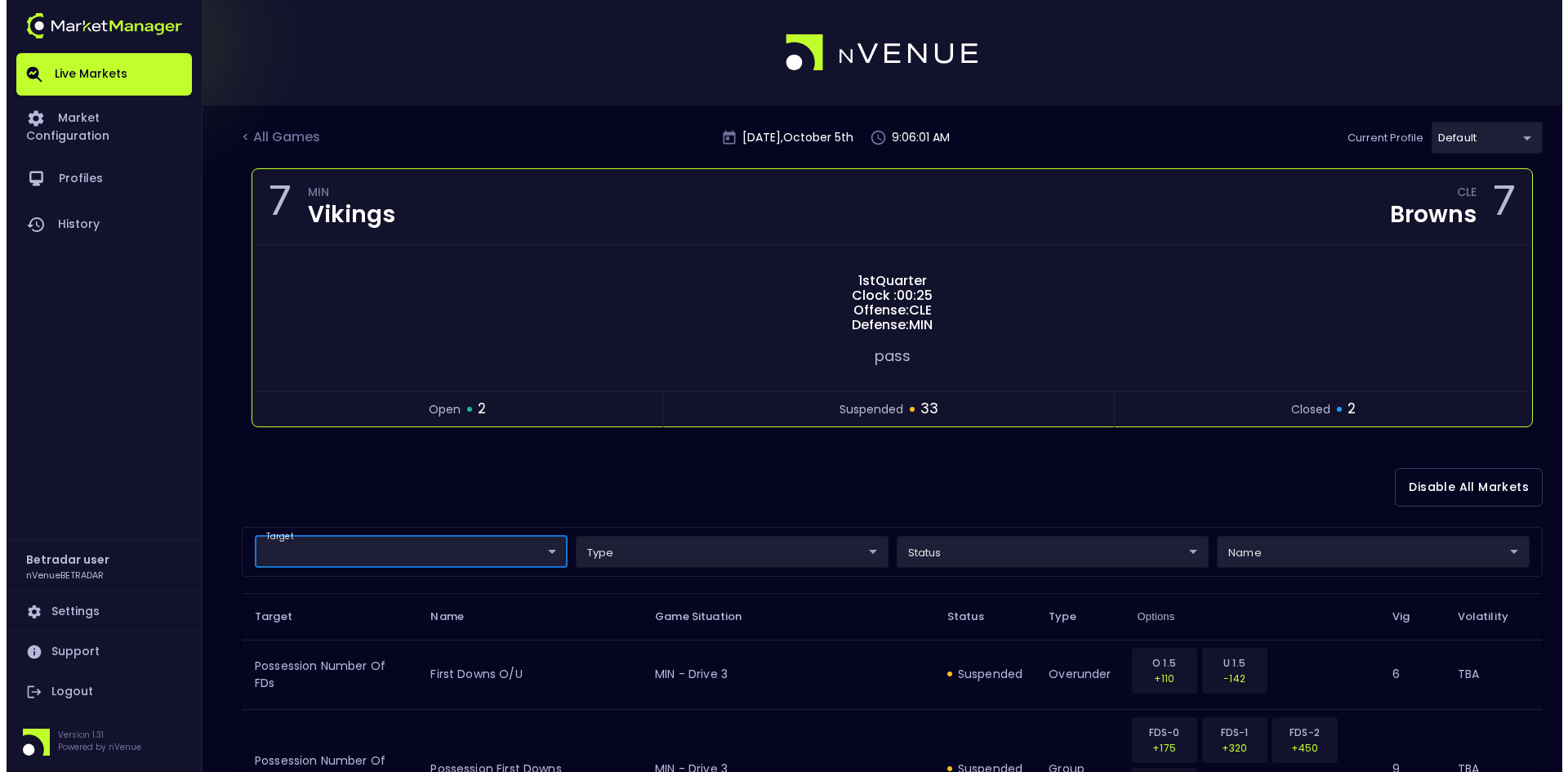
scroll to position [164, 0]
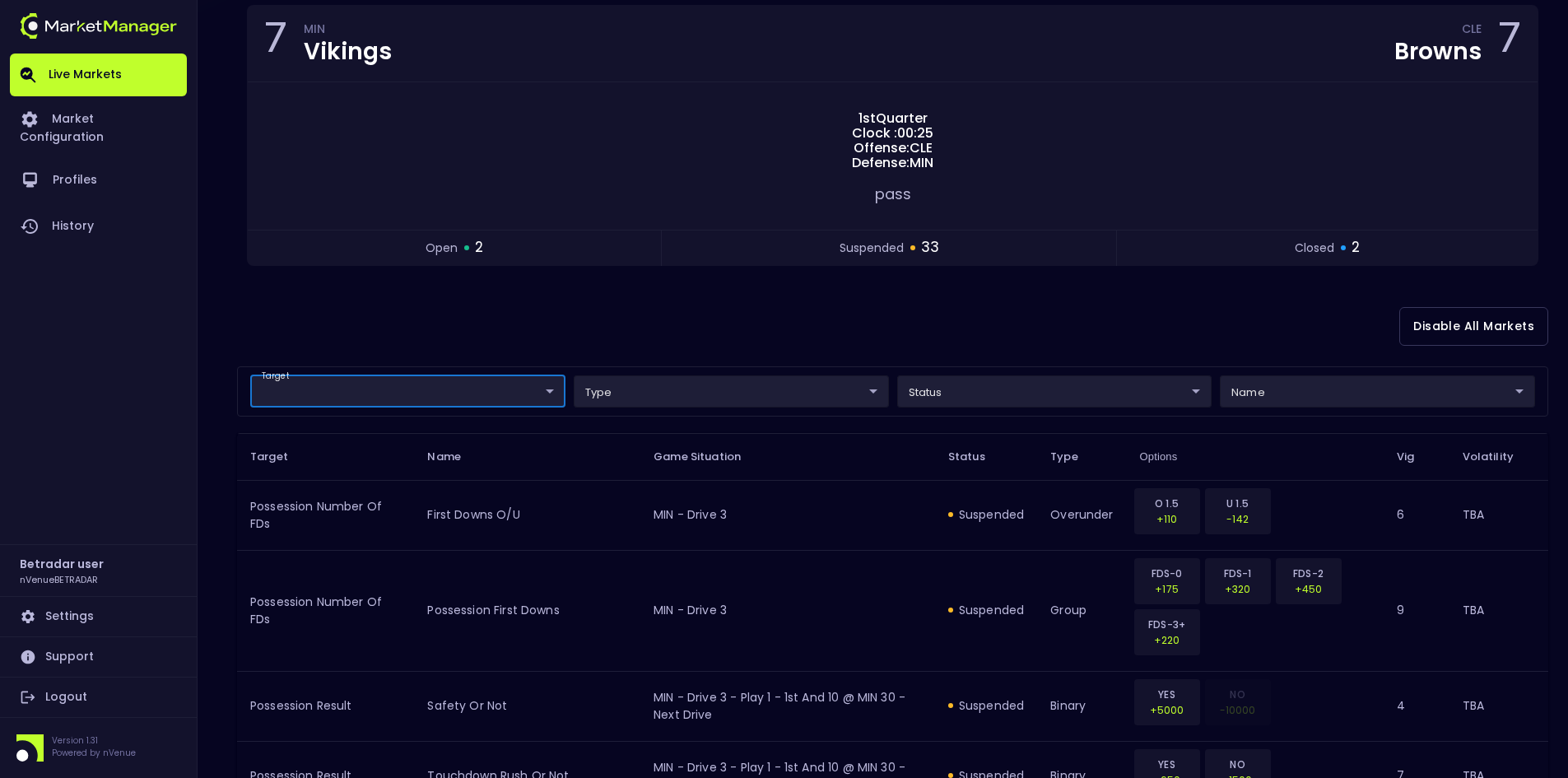
click at [915, 341] on div "Disable All Markets" at bounding box center [892, 326] width 1311 height 80
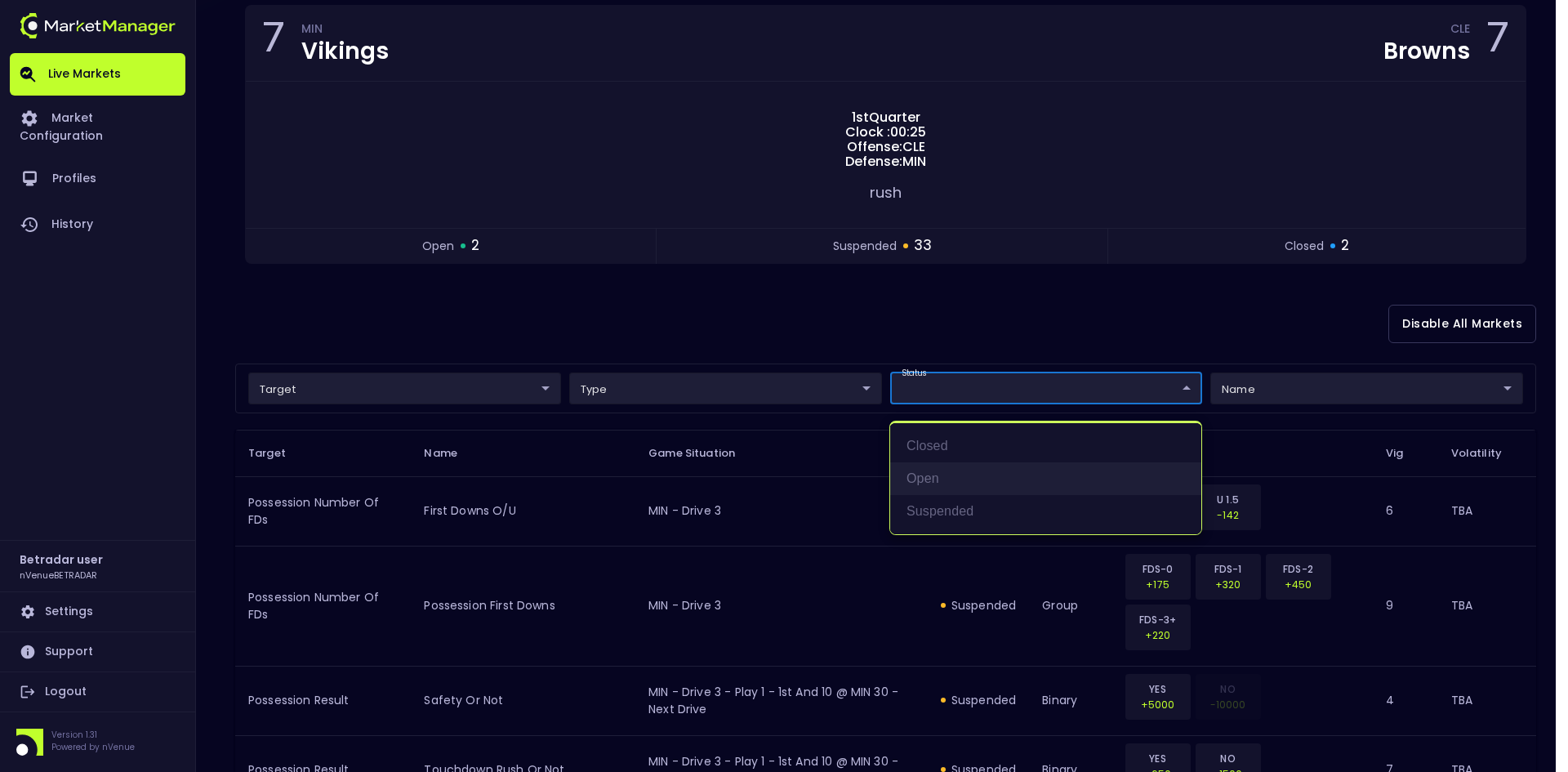
click at [924, 467] on li "open" at bounding box center [1046, 479] width 311 height 33
type input "open"
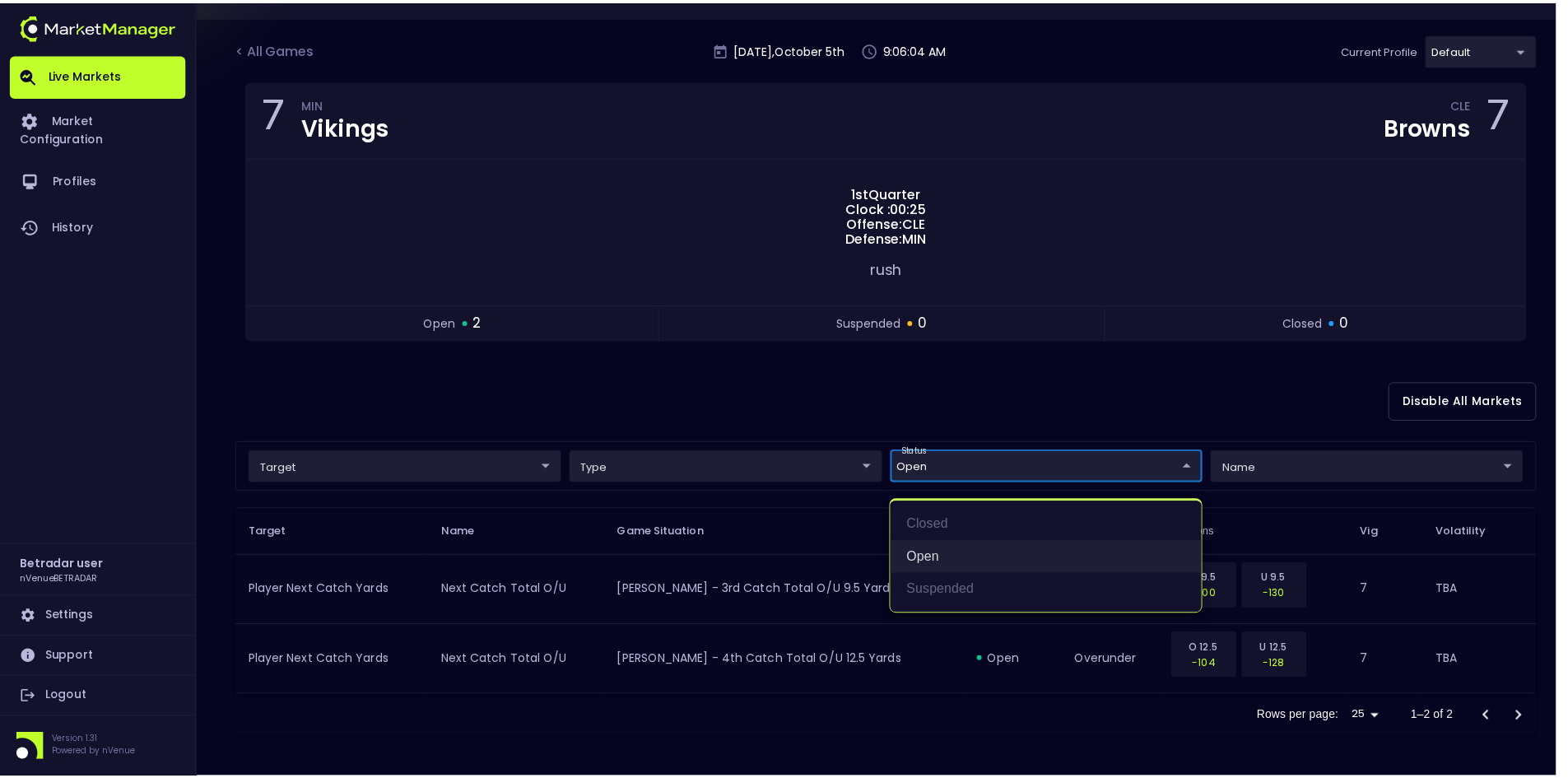
scroll to position [89, 0]
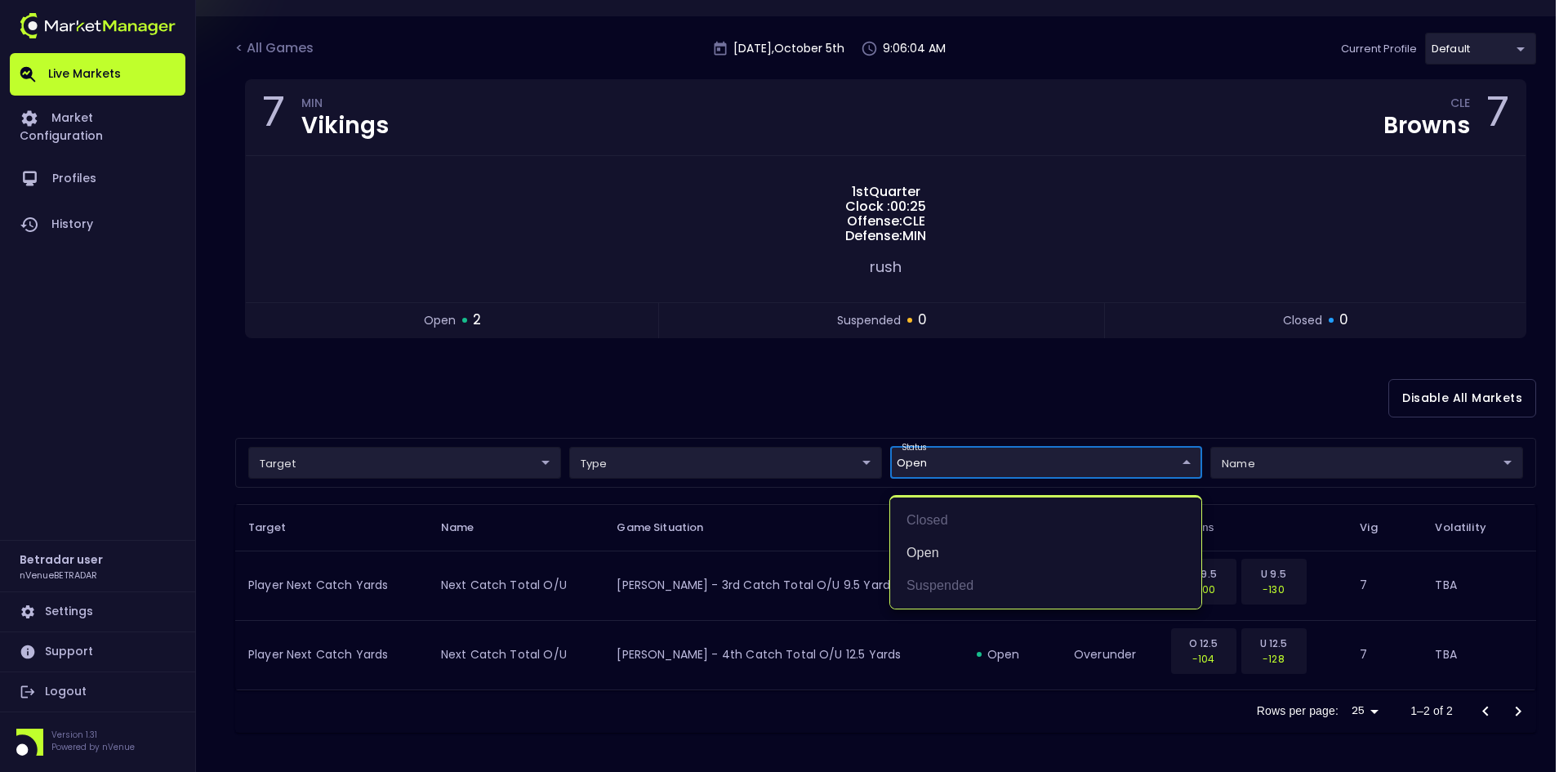
click at [831, 393] on div at bounding box center [784, 386] width 1568 height 772
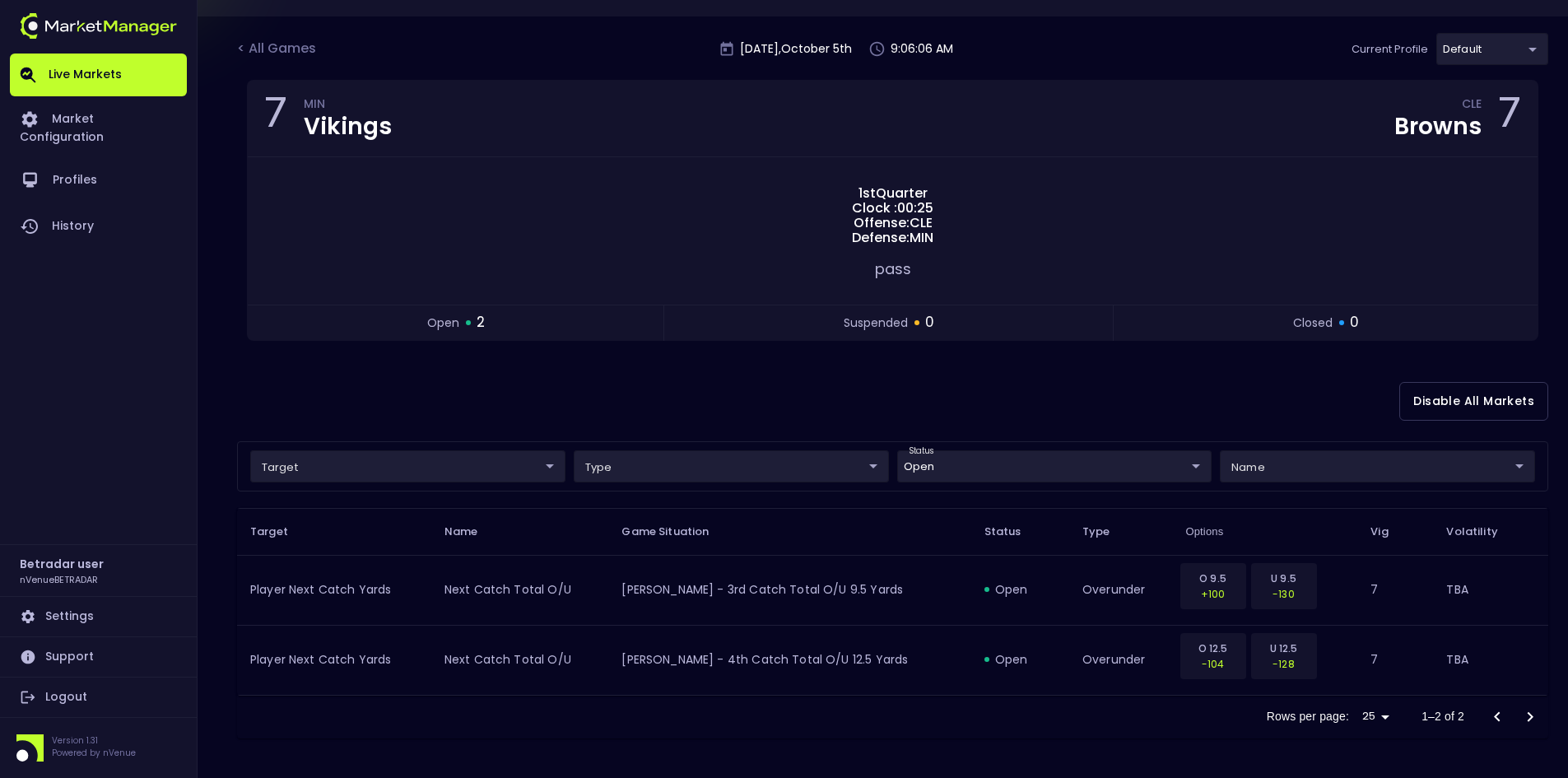
click at [776, 402] on div "Disable All Markets" at bounding box center [892, 401] width 1311 height 80
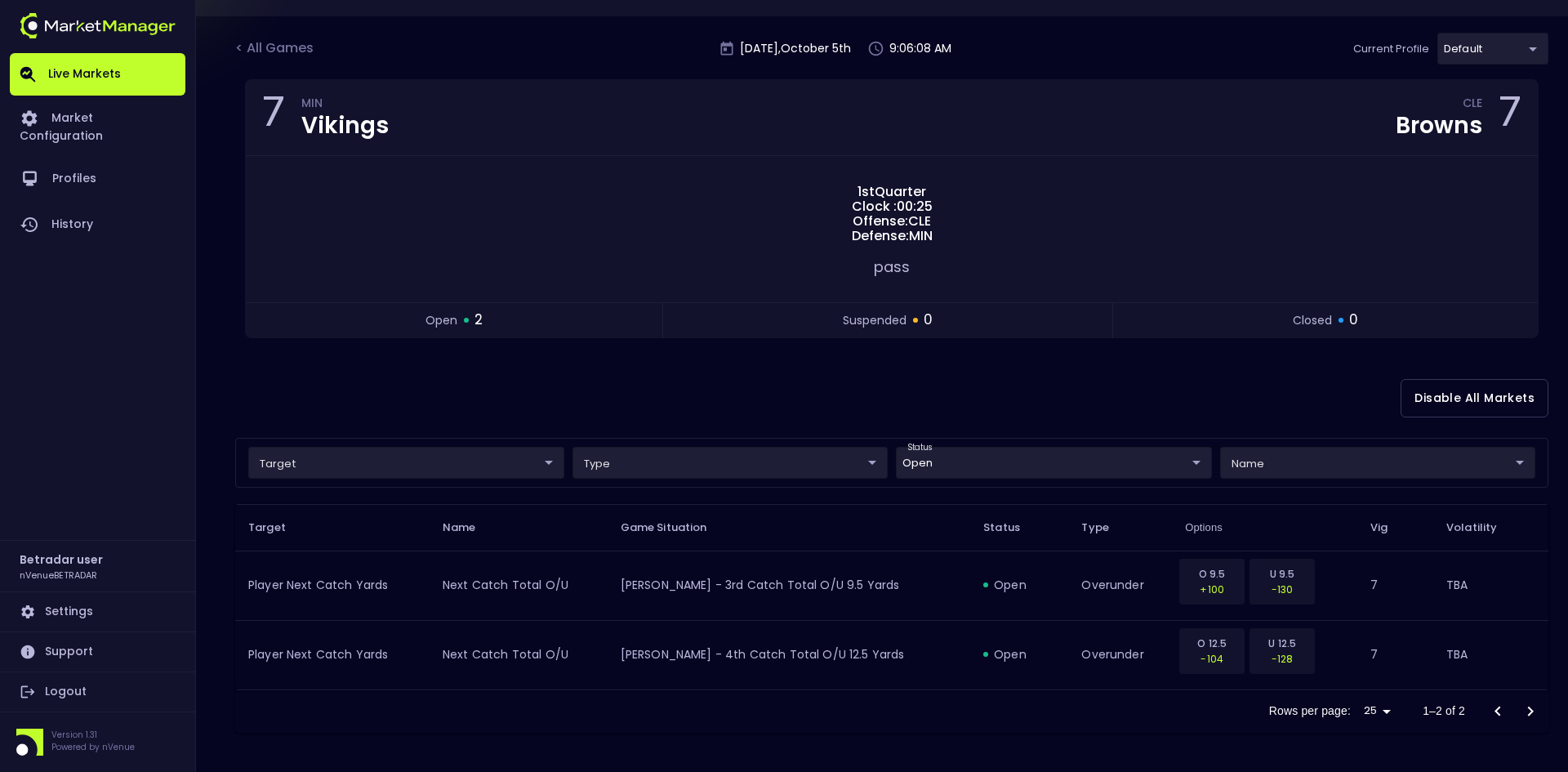
click at [924, 463] on body "Live Markets Market Configuration Profiles History Betradar user nVenueBETRADAR…" at bounding box center [784, 341] width 1568 height 861
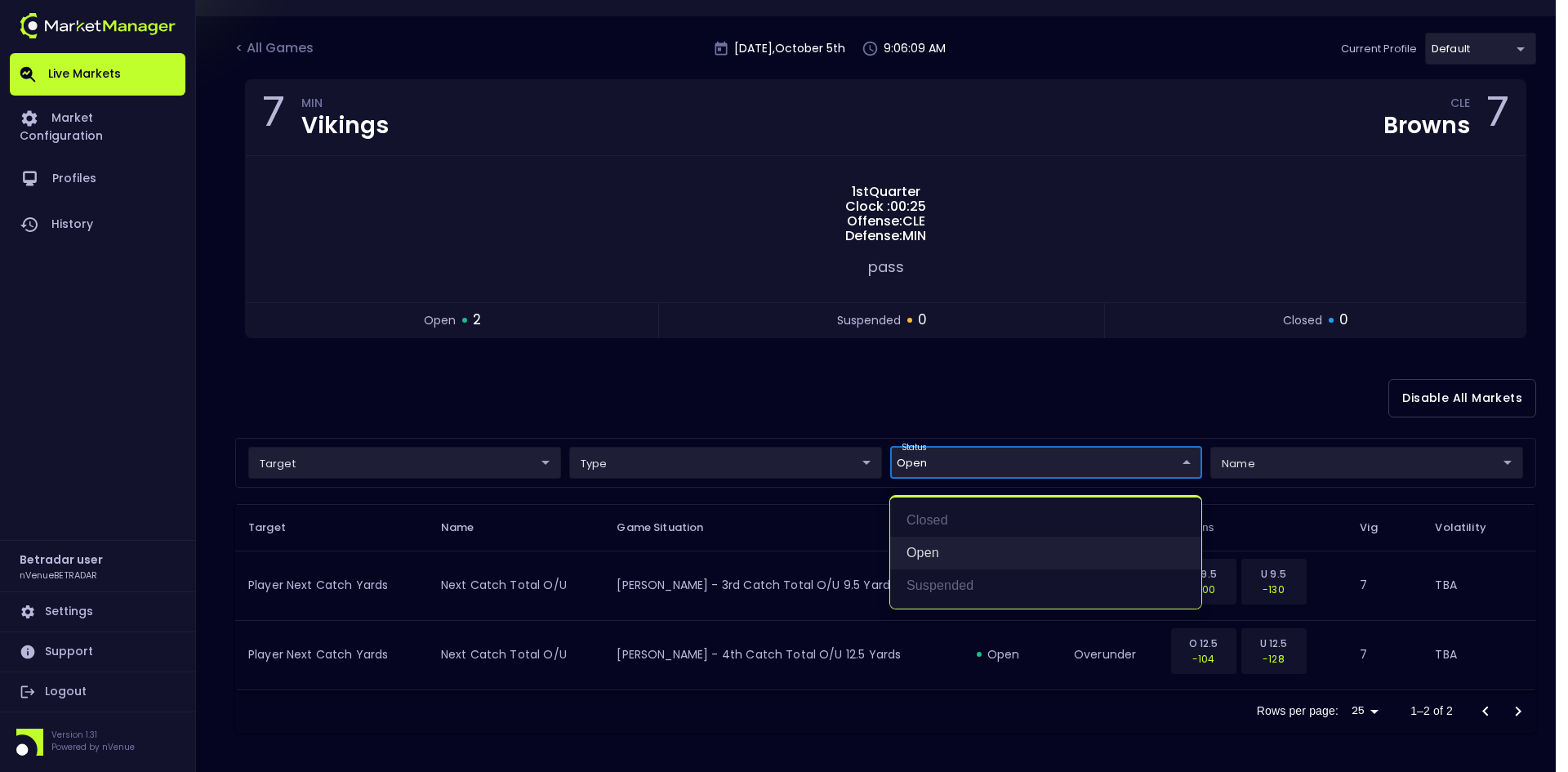
click at [916, 543] on li "open" at bounding box center [1046, 553] width 311 height 33
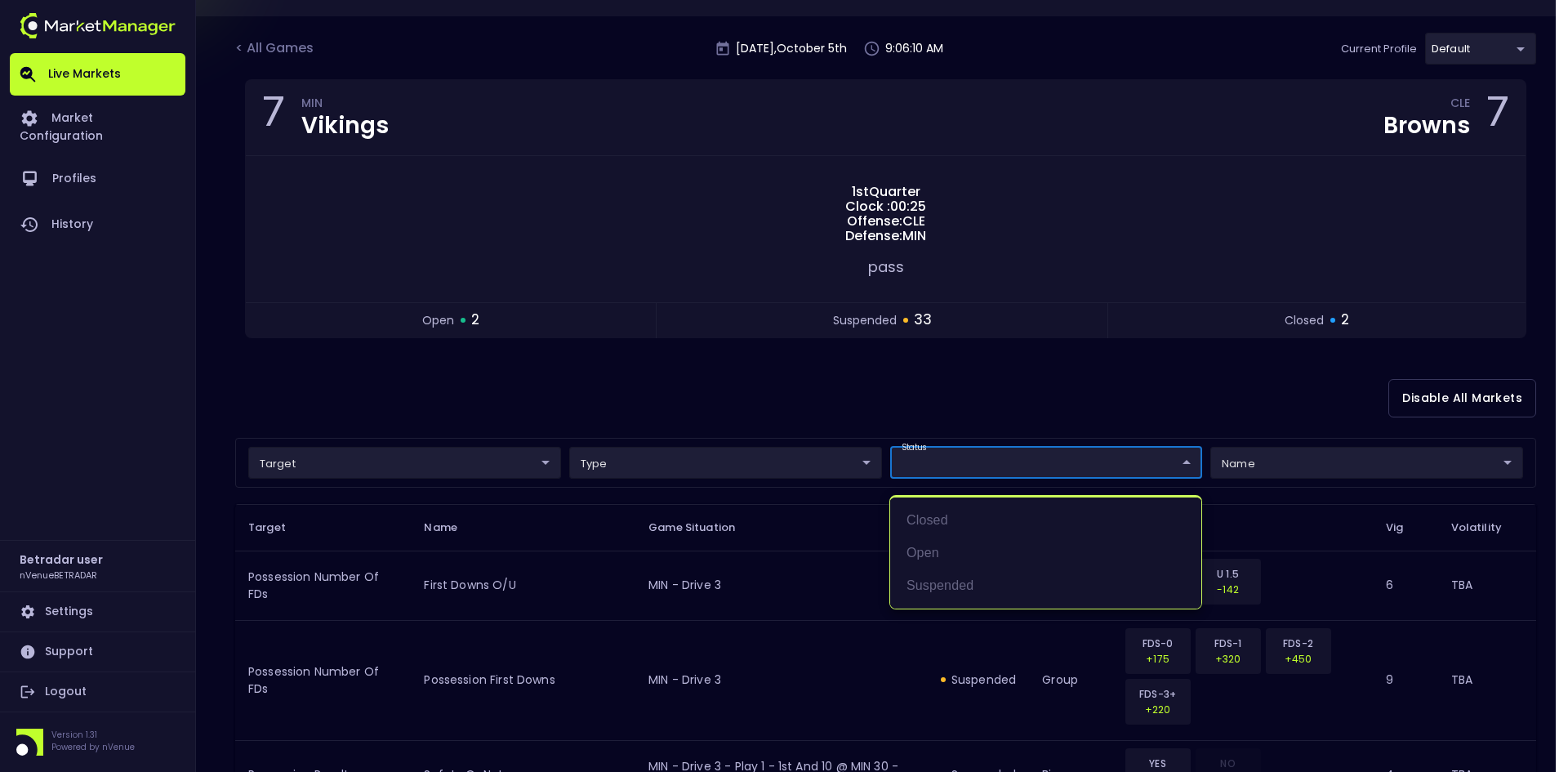
click at [915, 402] on div at bounding box center [784, 386] width 1568 height 772
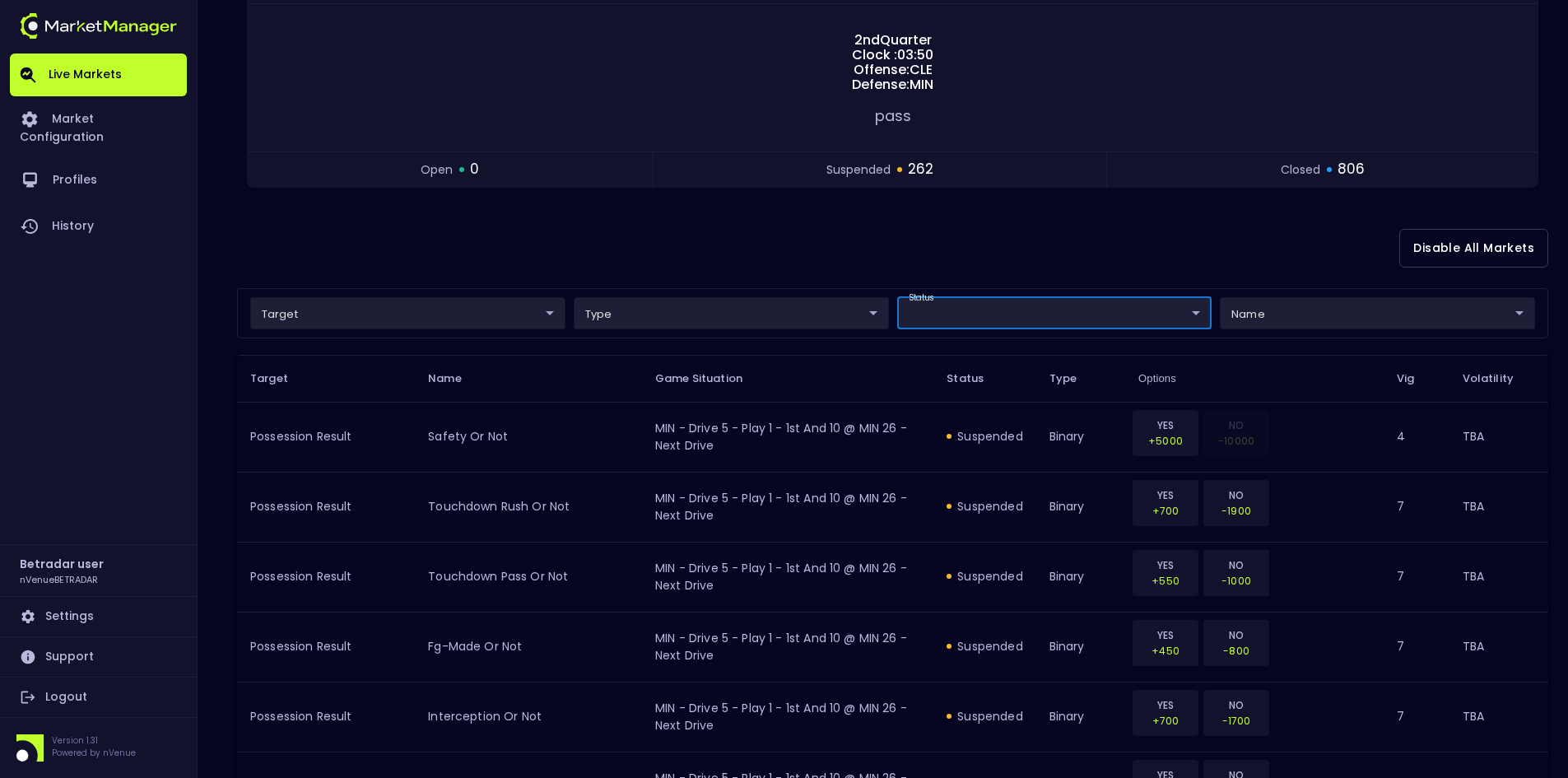
scroll to position [254, 0]
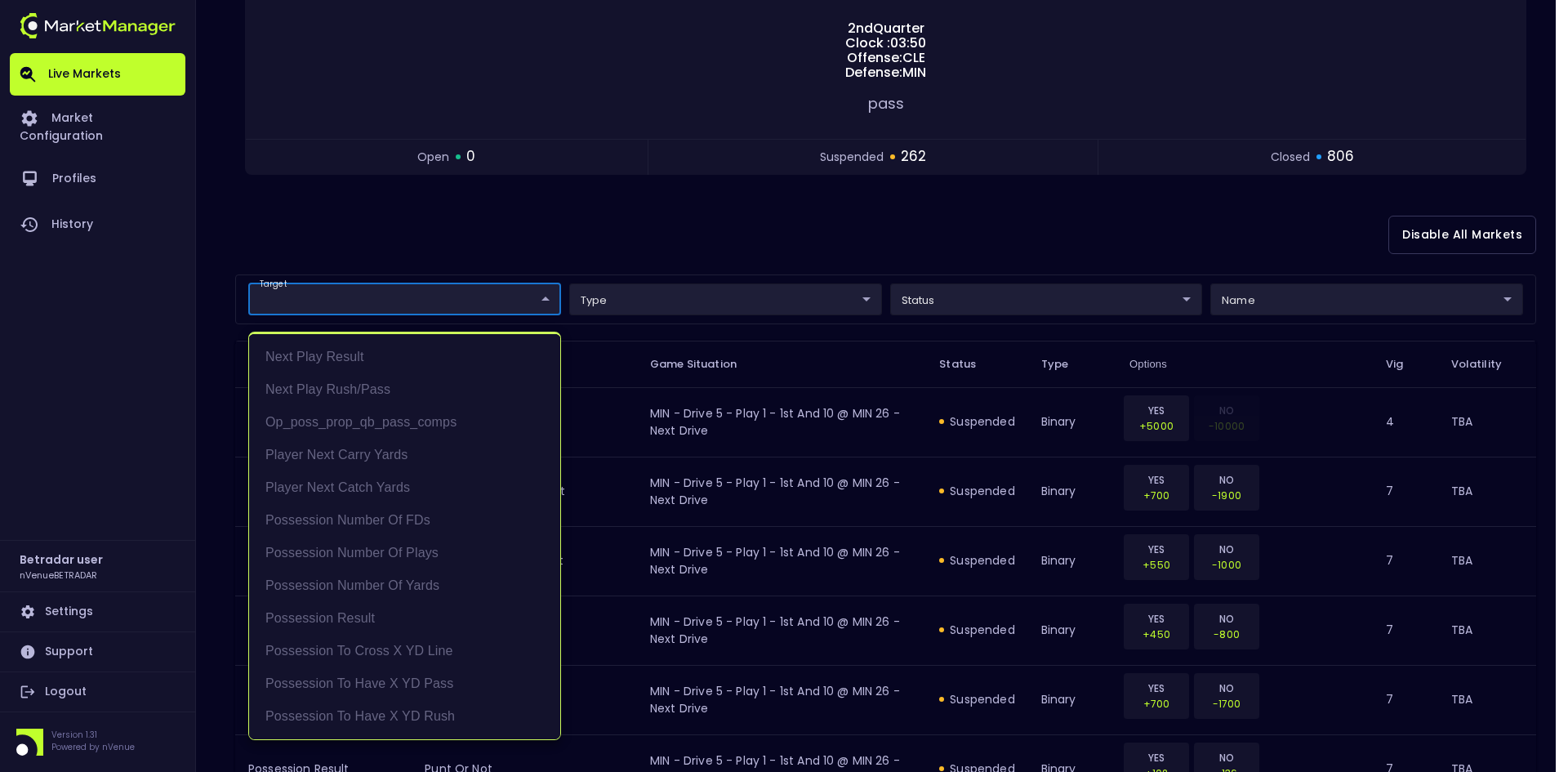
click at [333, 522] on li "Possession Number of FDs" at bounding box center [405, 520] width 311 height 33
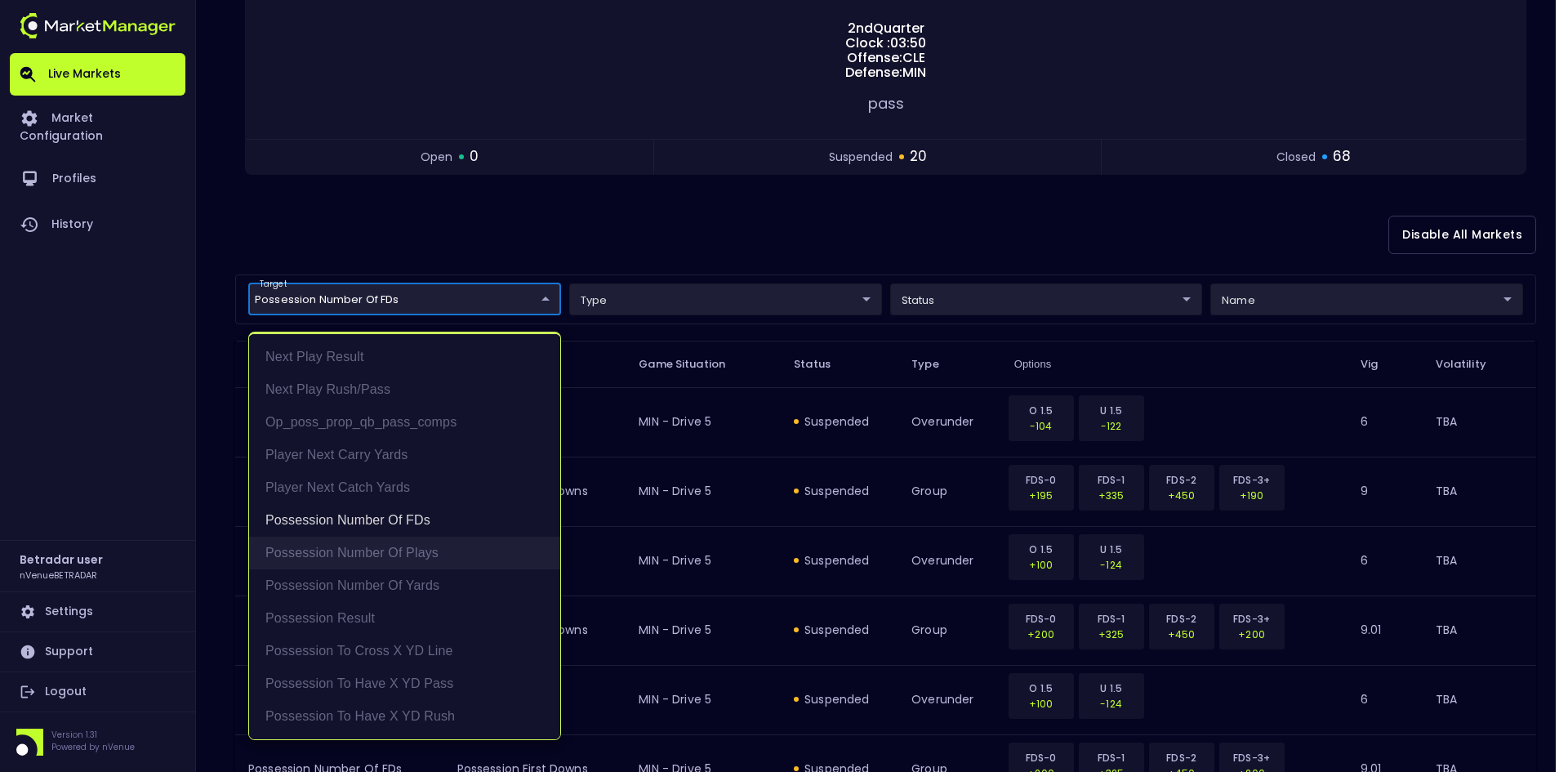
click at [346, 549] on li "Possession Number of Plays" at bounding box center [405, 553] width 311 height 33
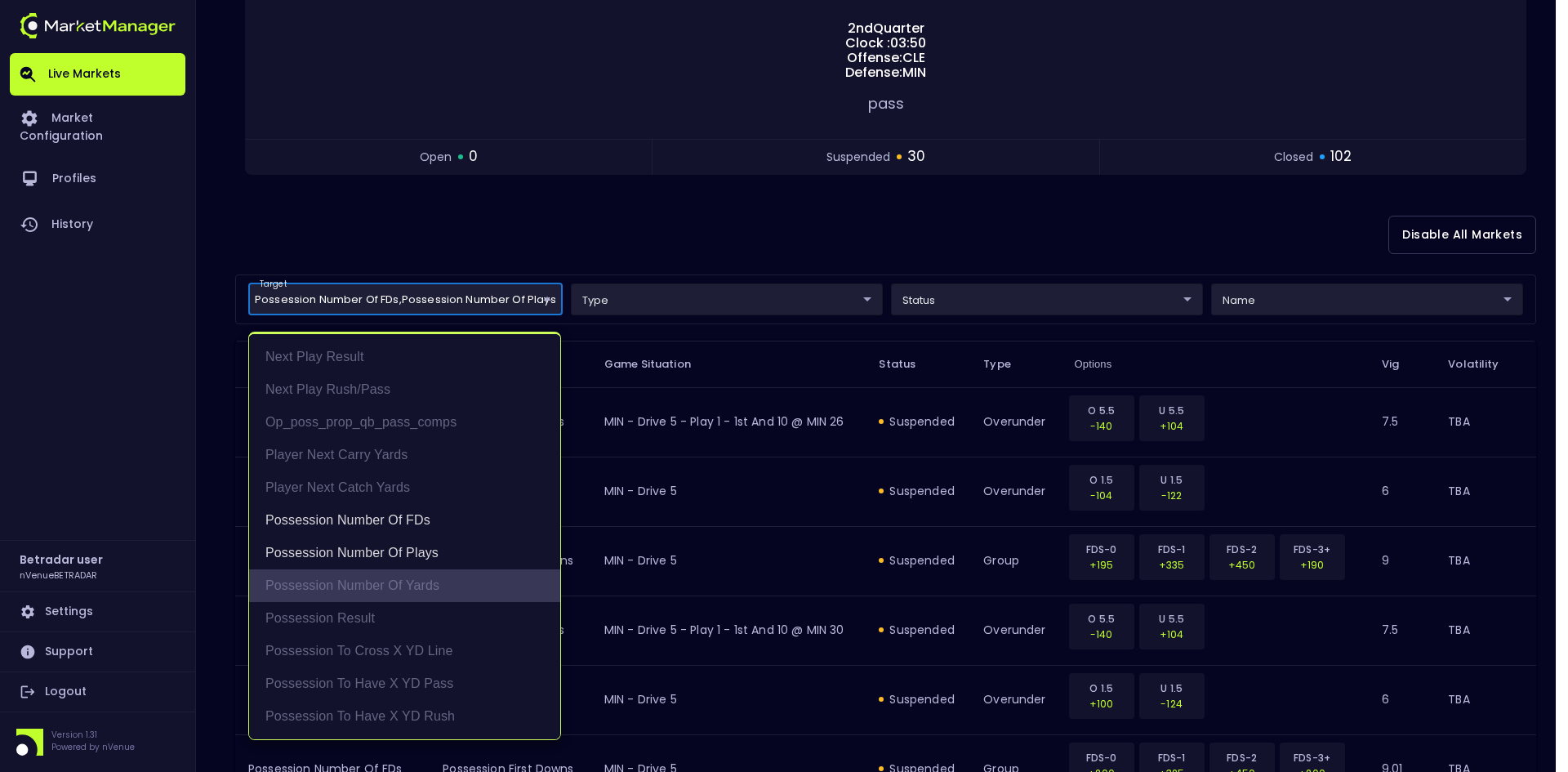
click at [351, 572] on li "Possession Number of Yards" at bounding box center [405, 586] width 311 height 33
type input "Possession Number of FDs,Possession Number of Plays,Possession Number of Yards"
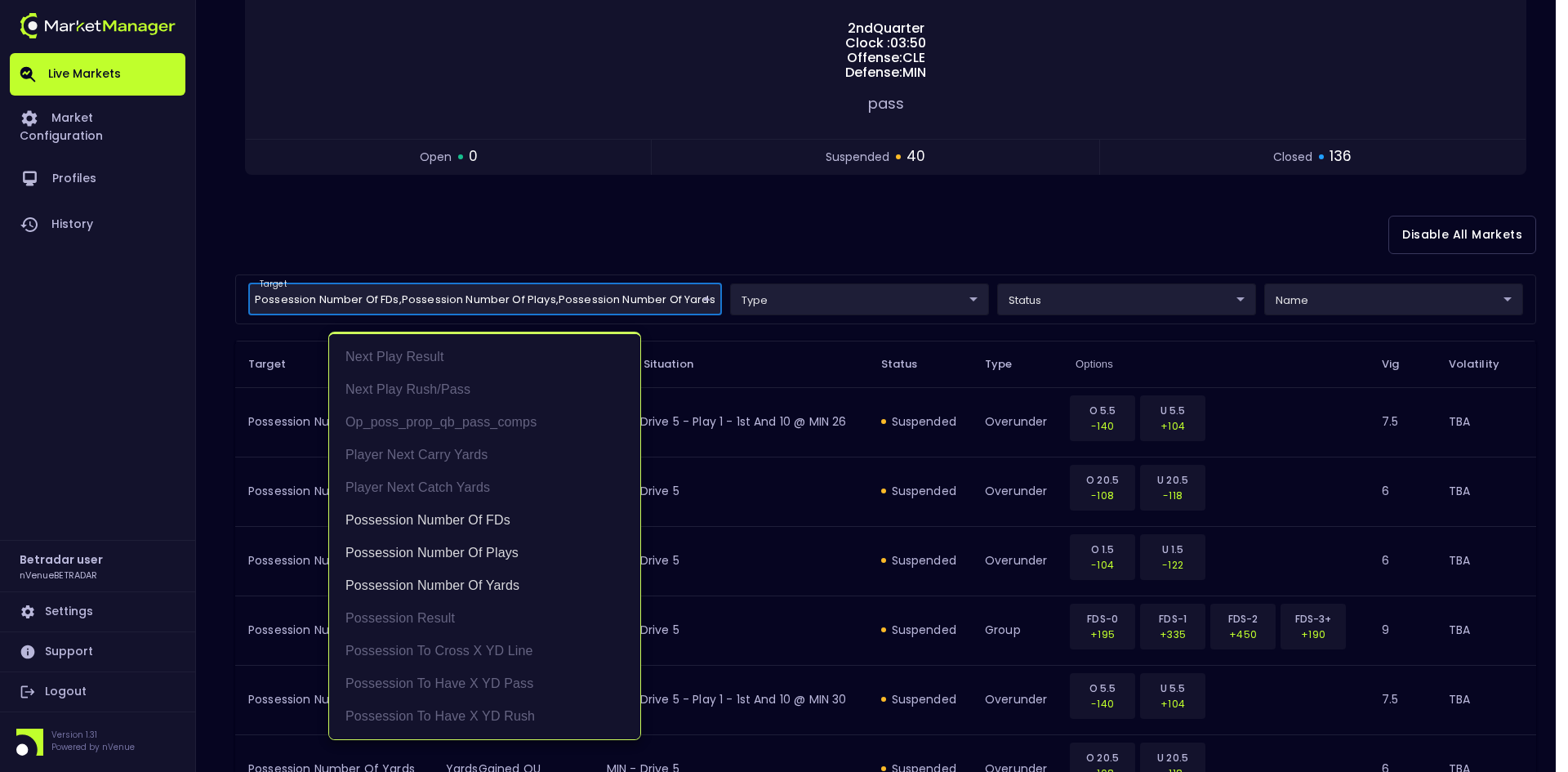
click at [847, 202] on div at bounding box center [784, 386] width 1568 height 772
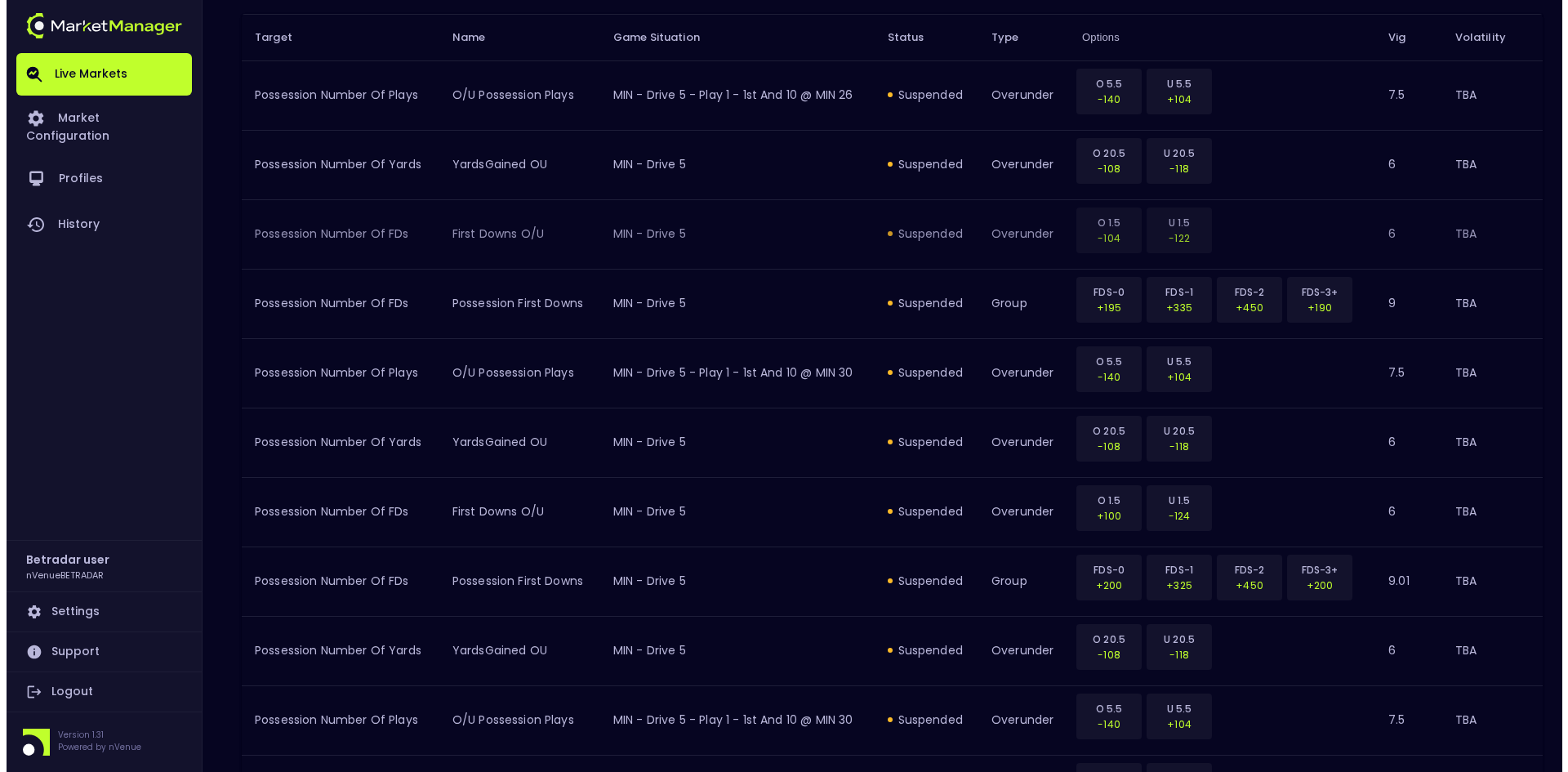
scroll to position [89, 0]
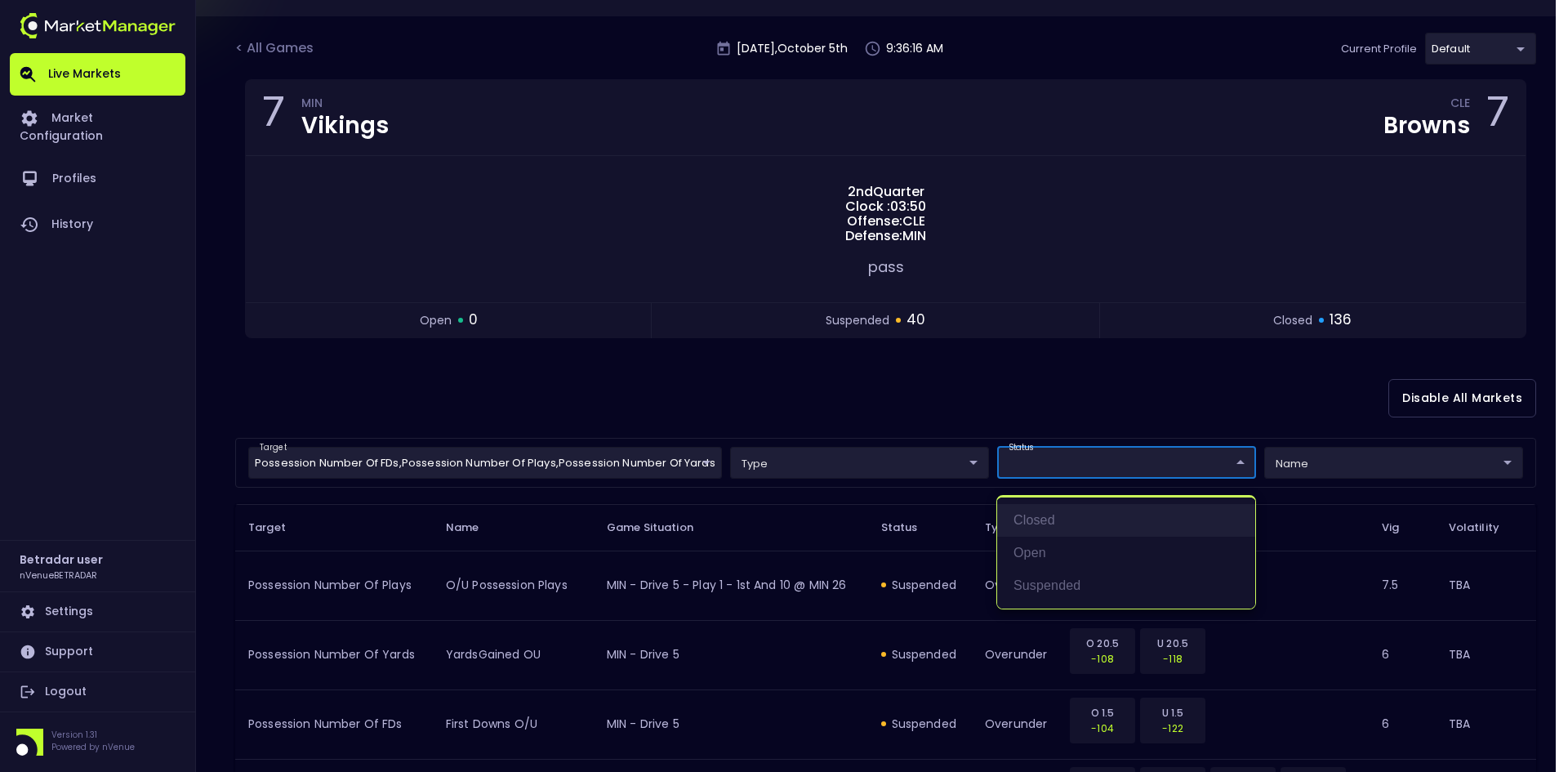
click at [1032, 521] on li "closed" at bounding box center [1127, 520] width 258 height 33
type input "closed"
click at [1032, 518] on li "closed" at bounding box center [1127, 520] width 258 height 33
drag, startPoint x: 1026, startPoint y: 545, endPoint x: 1027, endPoint y: 533, distance: 12.0
click at [1026, 534] on ul "closed open suspended" at bounding box center [1127, 552] width 258 height 111
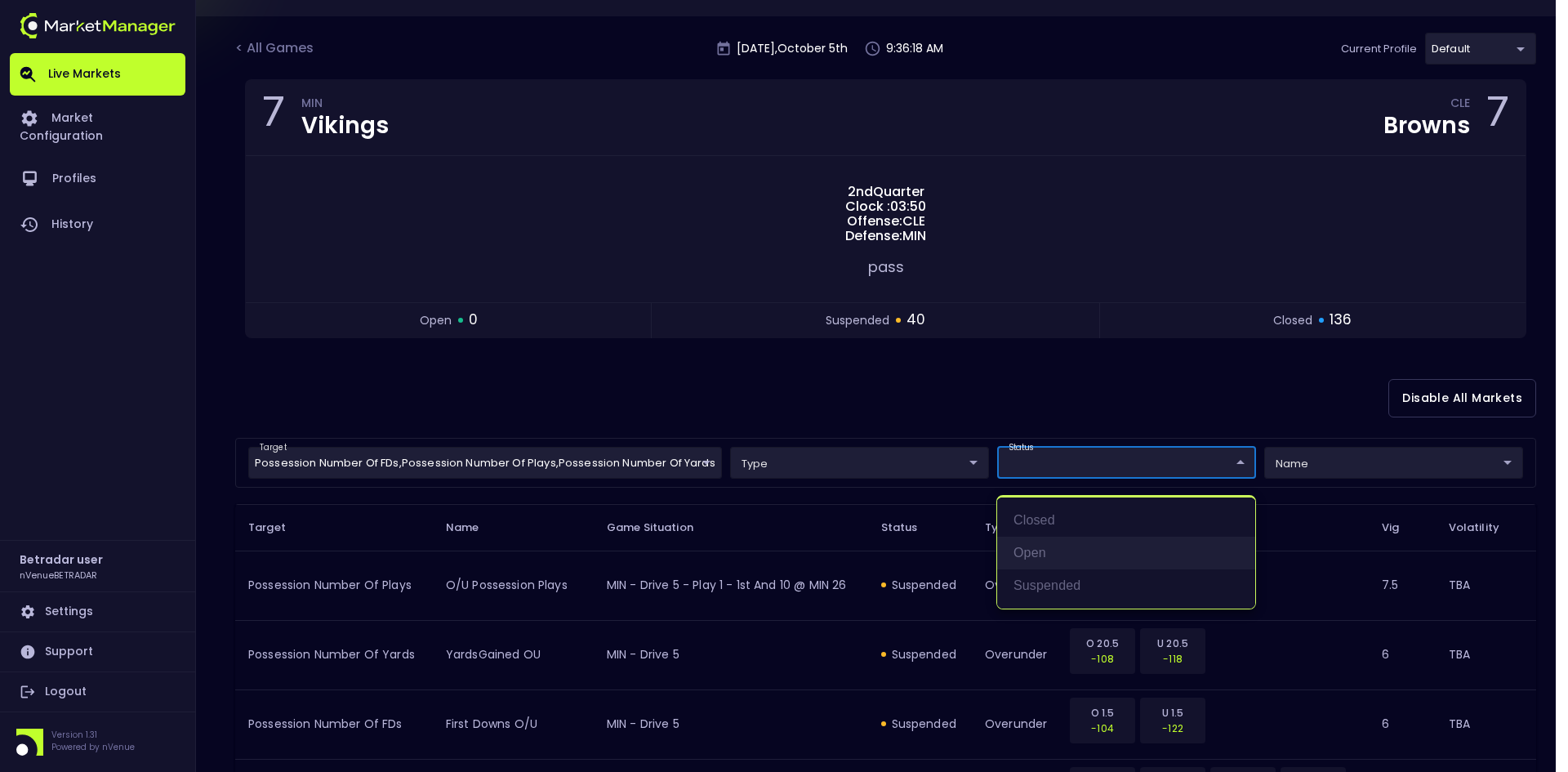
click at [1033, 560] on li "open" at bounding box center [1127, 553] width 258 height 33
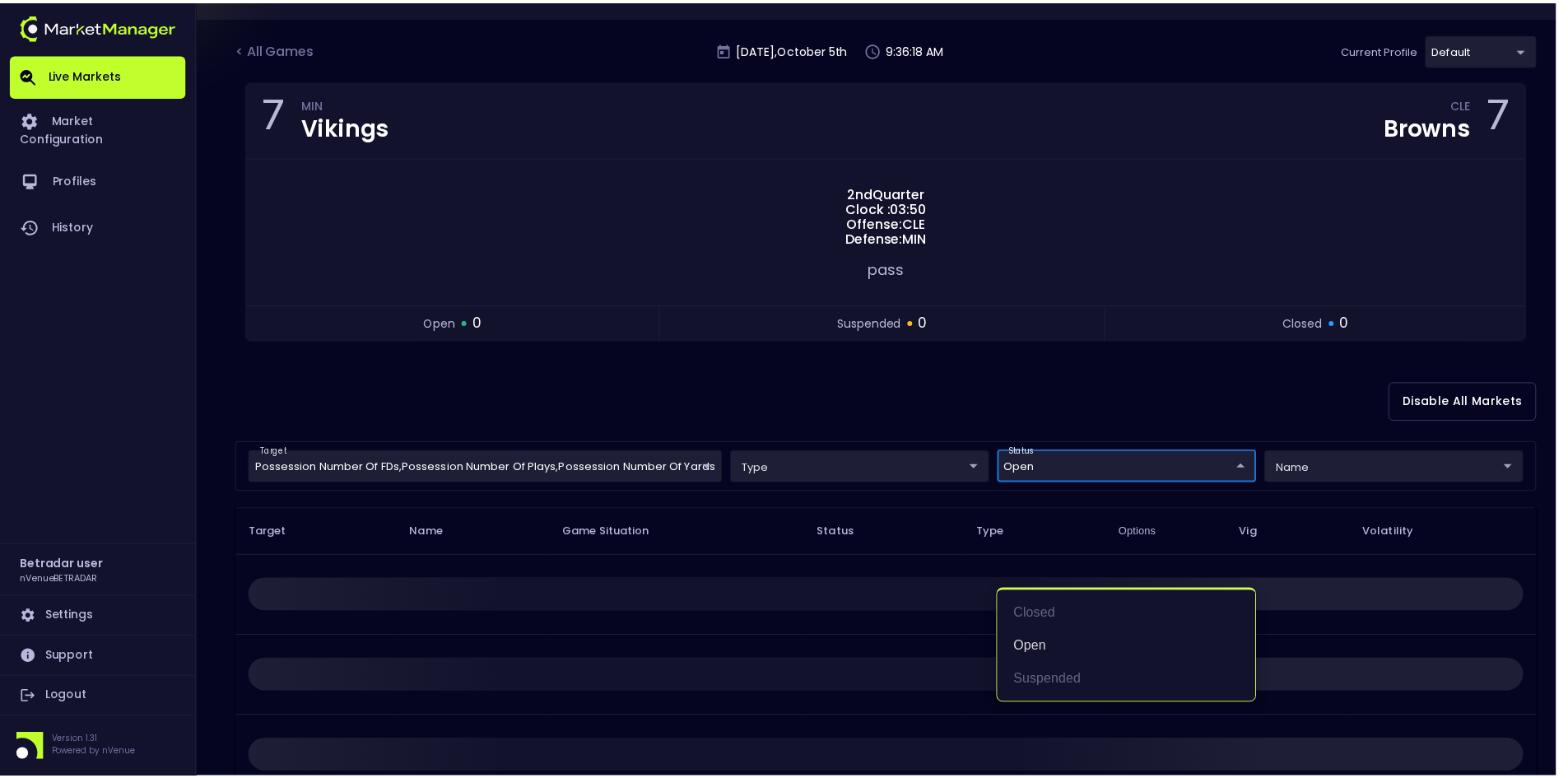
scroll to position [0, 0]
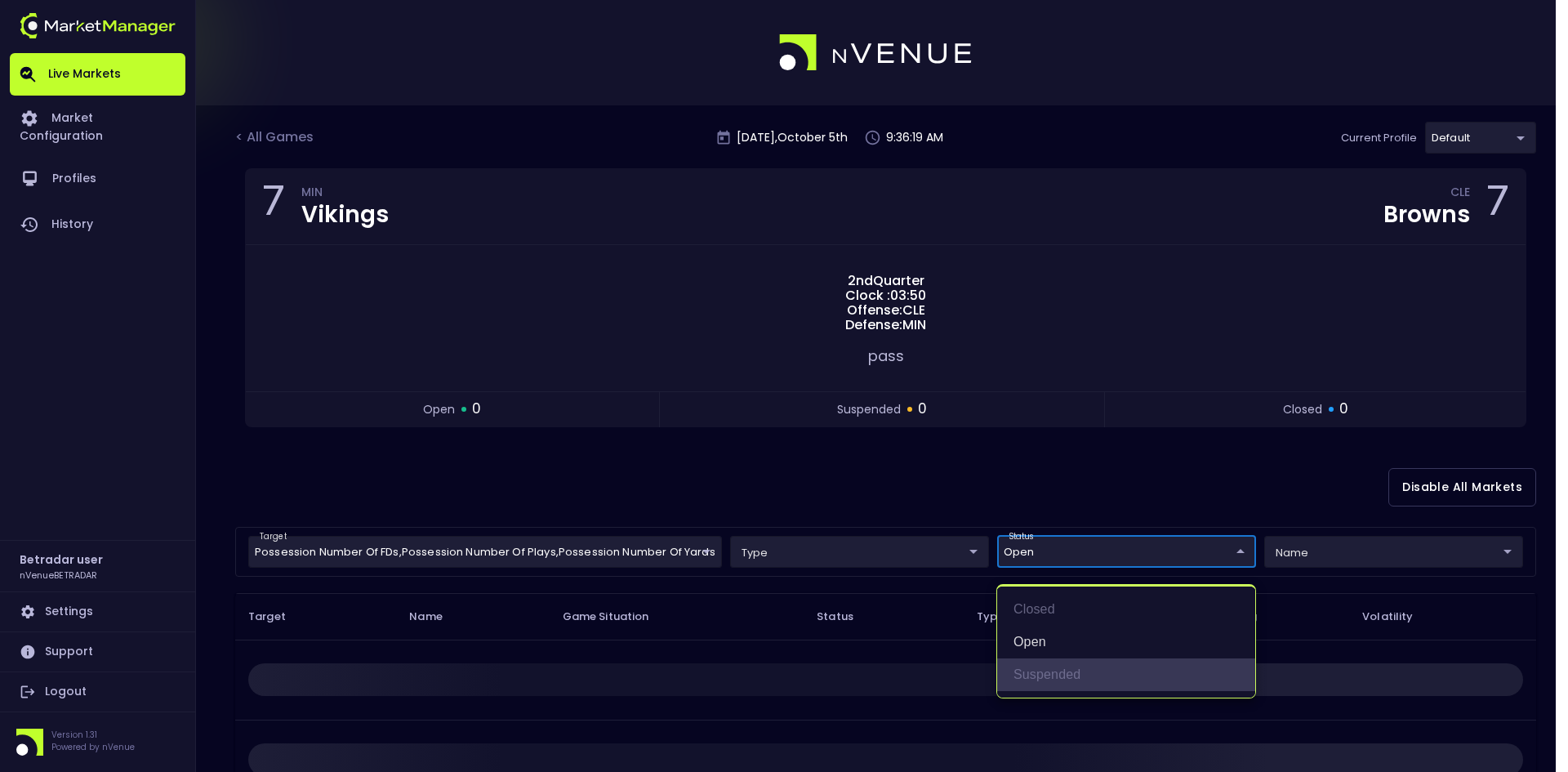
click at [1037, 672] on li "suspended" at bounding box center [1127, 675] width 258 height 33
type input "open,suspended"
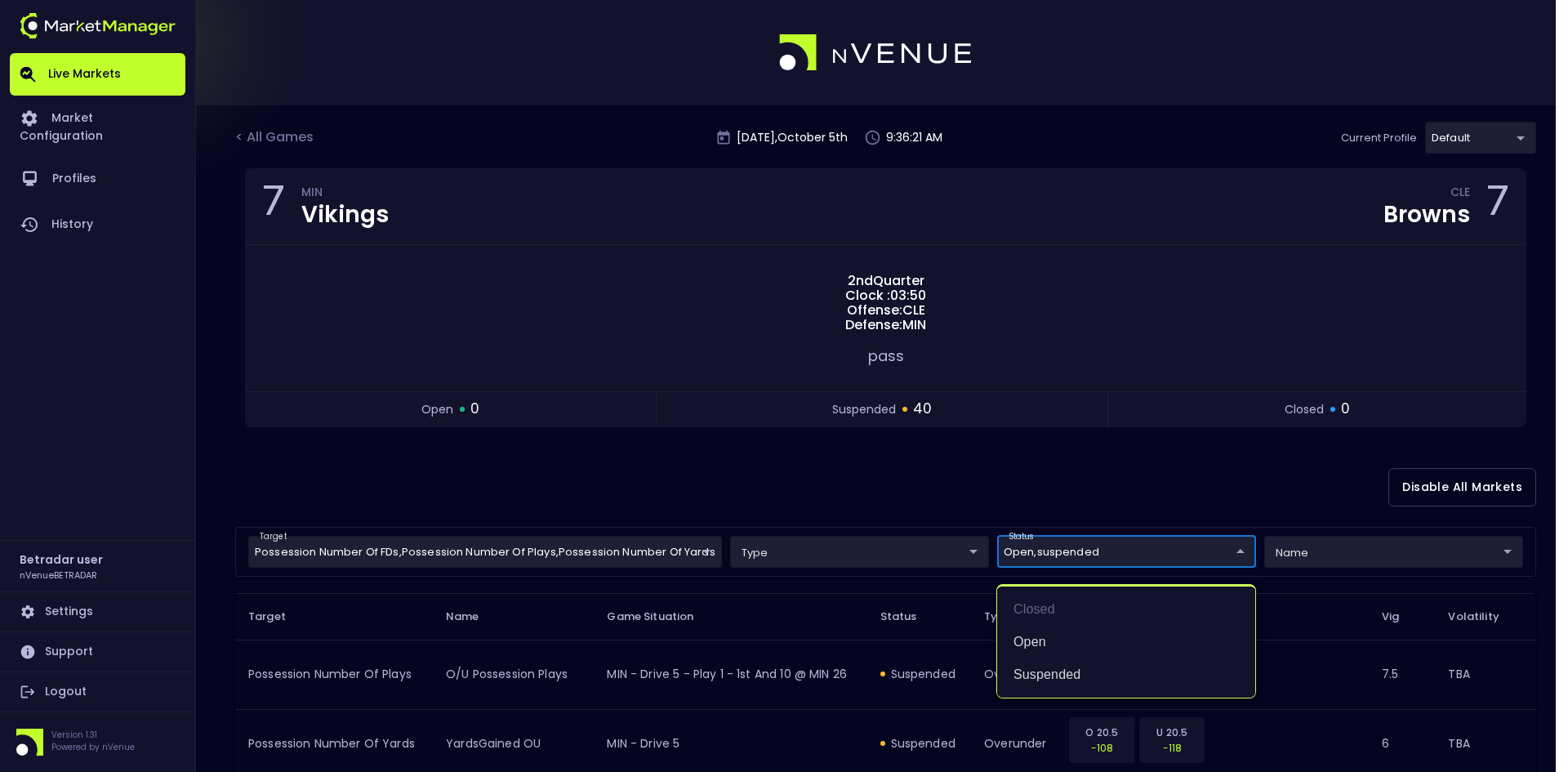
click at [861, 464] on div at bounding box center [784, 386] width 1568 height 772
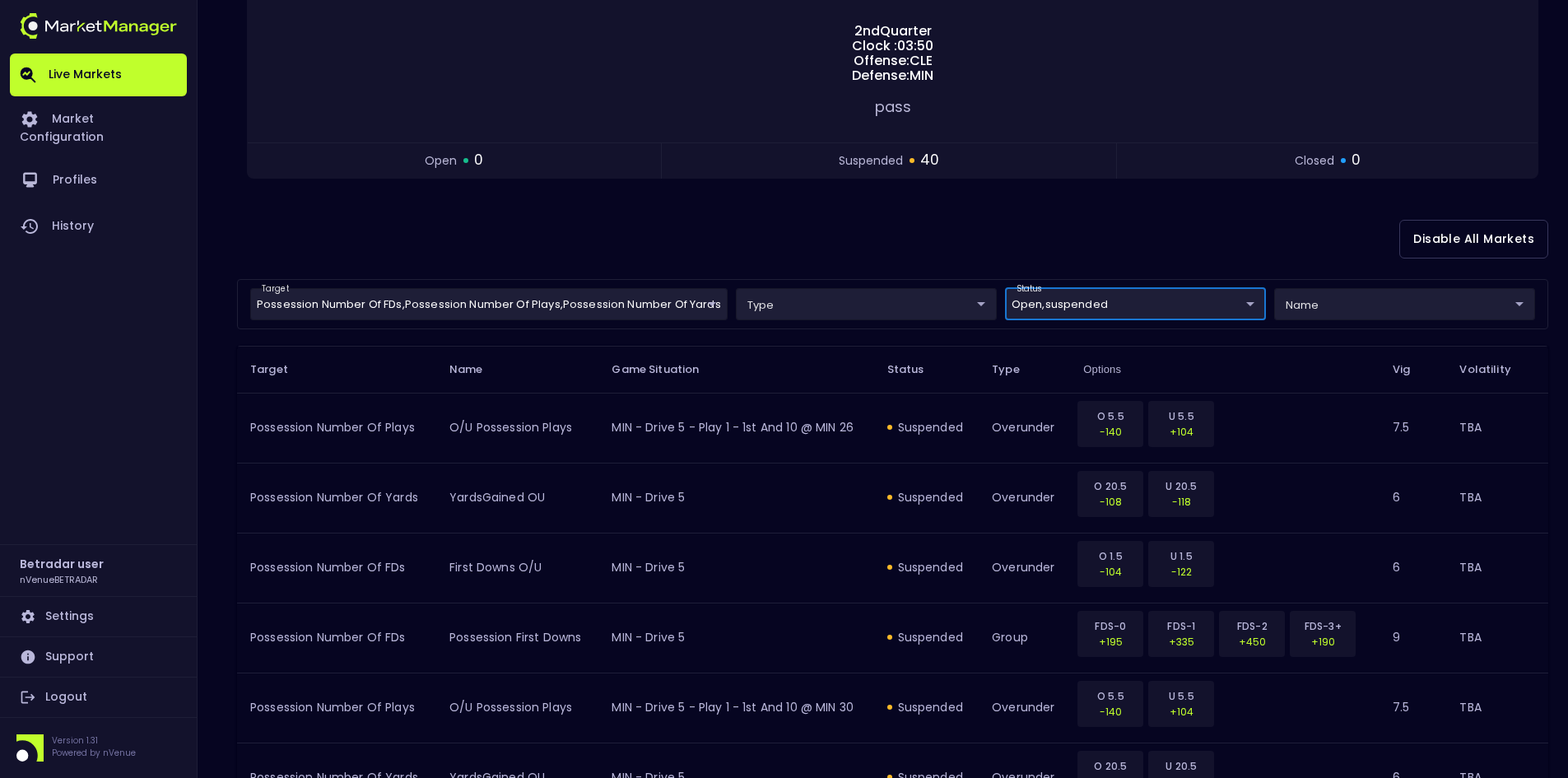
scroll to position [247, 0]
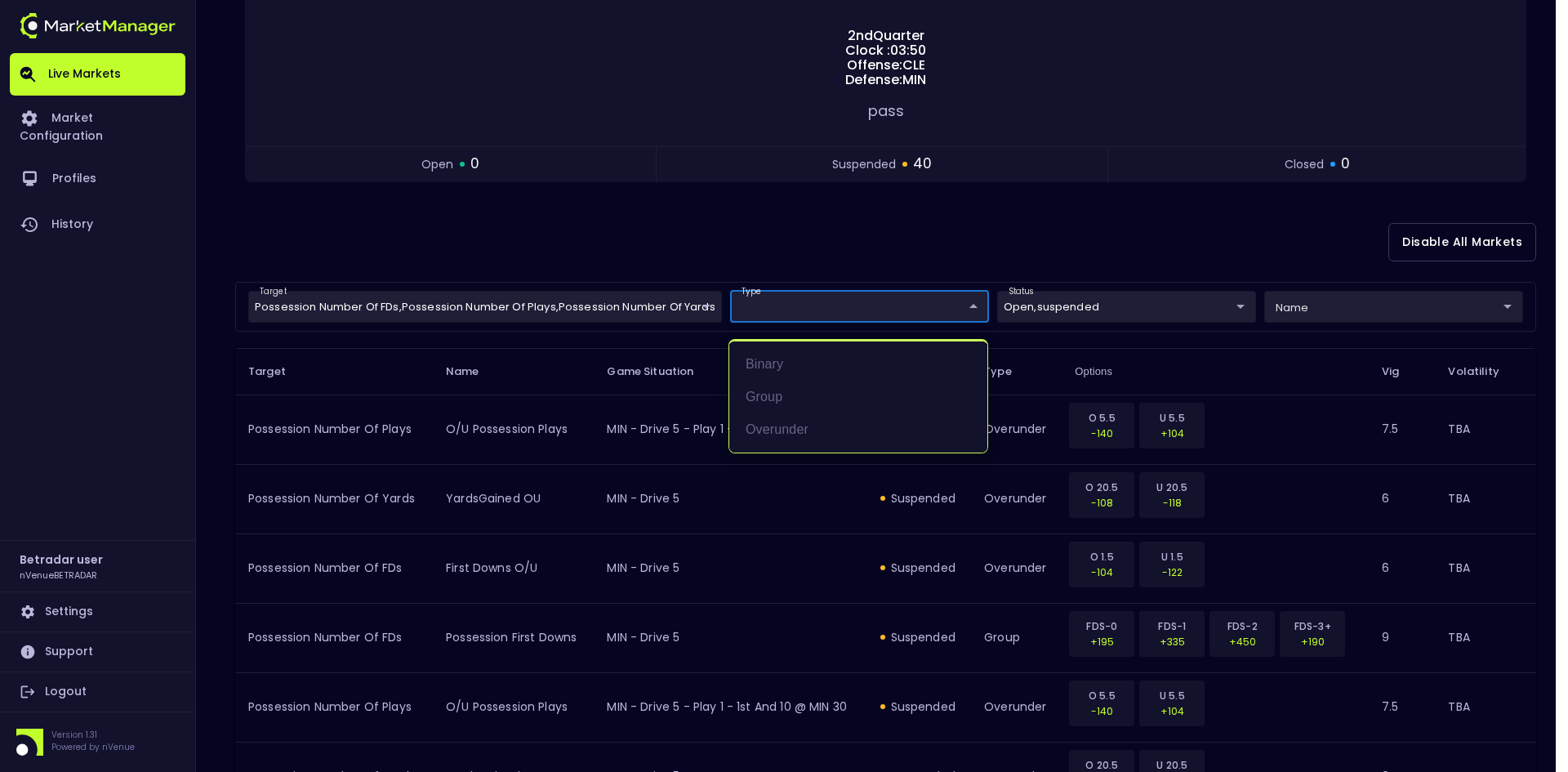
drag, startPoint x: 807, startPoint y: 244, endPoint x: 798, endPoint y: 250, distance: 10.8
click at [805, 244] on div at bounding box center [784, 386] width 1568 height 772
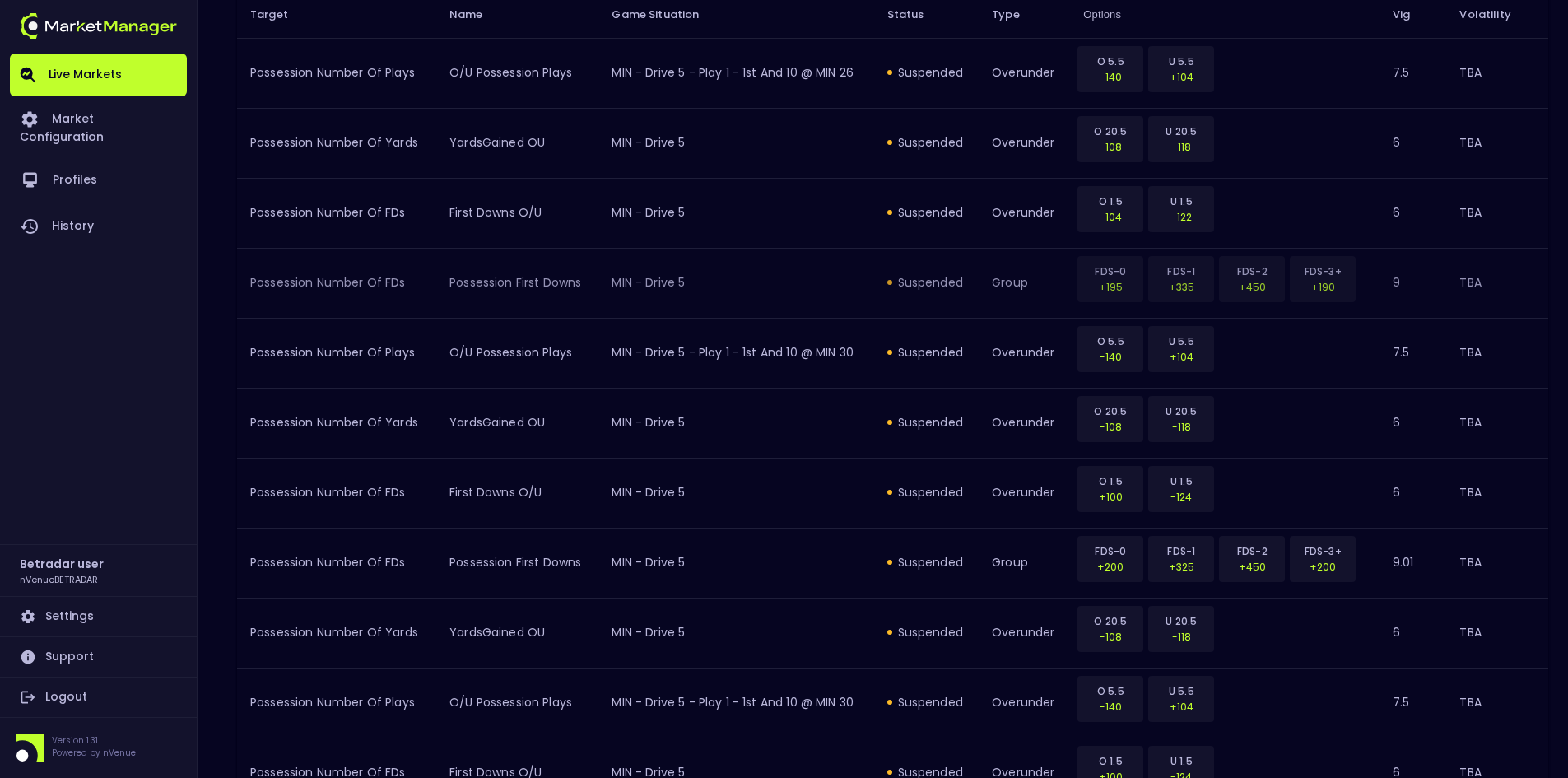
scroll to position [494, 0]
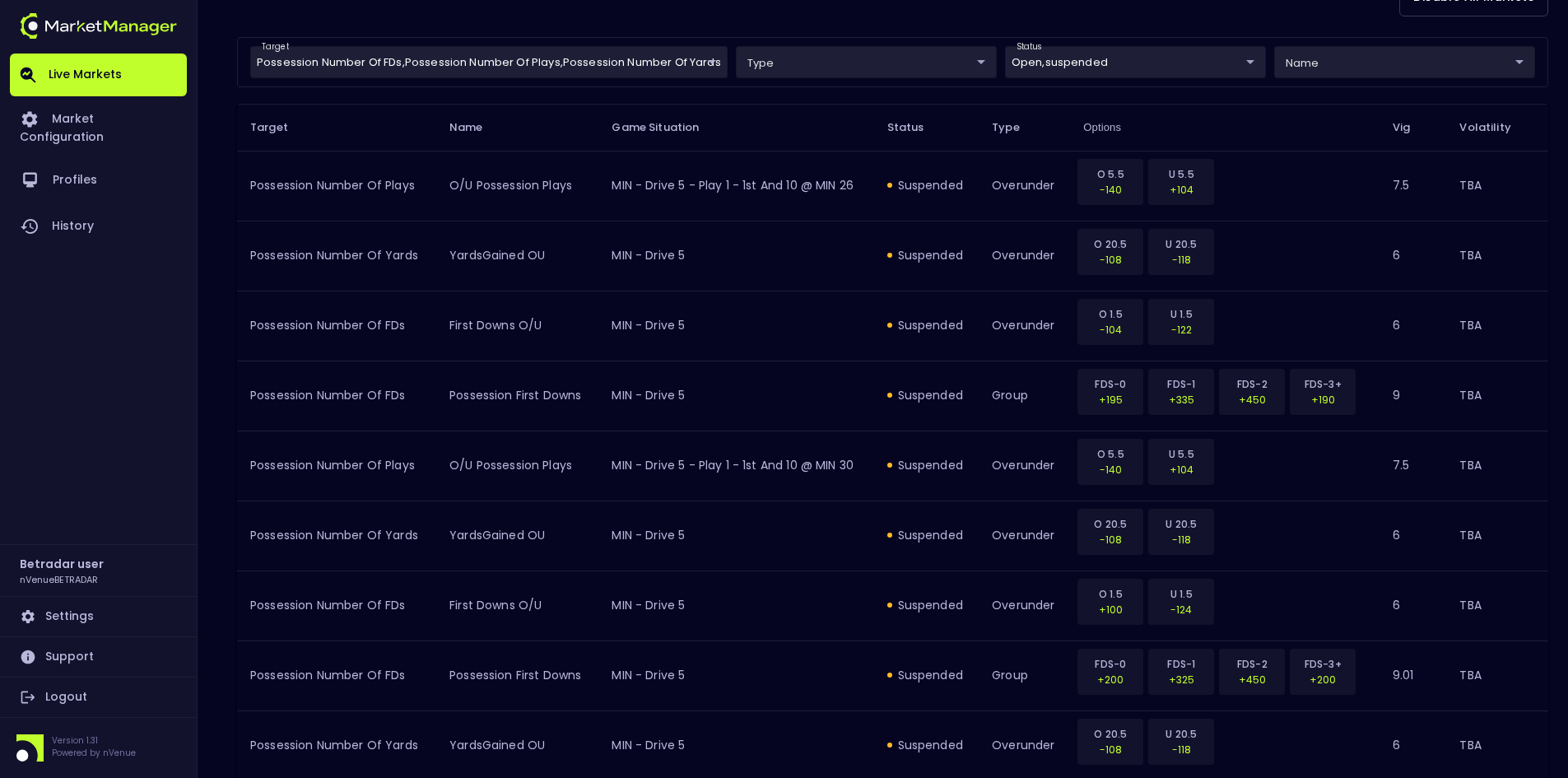
click at [183, 397] on div "Live Markets Market Configuration Profiles History" at bounding box center [98, 298] width 177 height 490
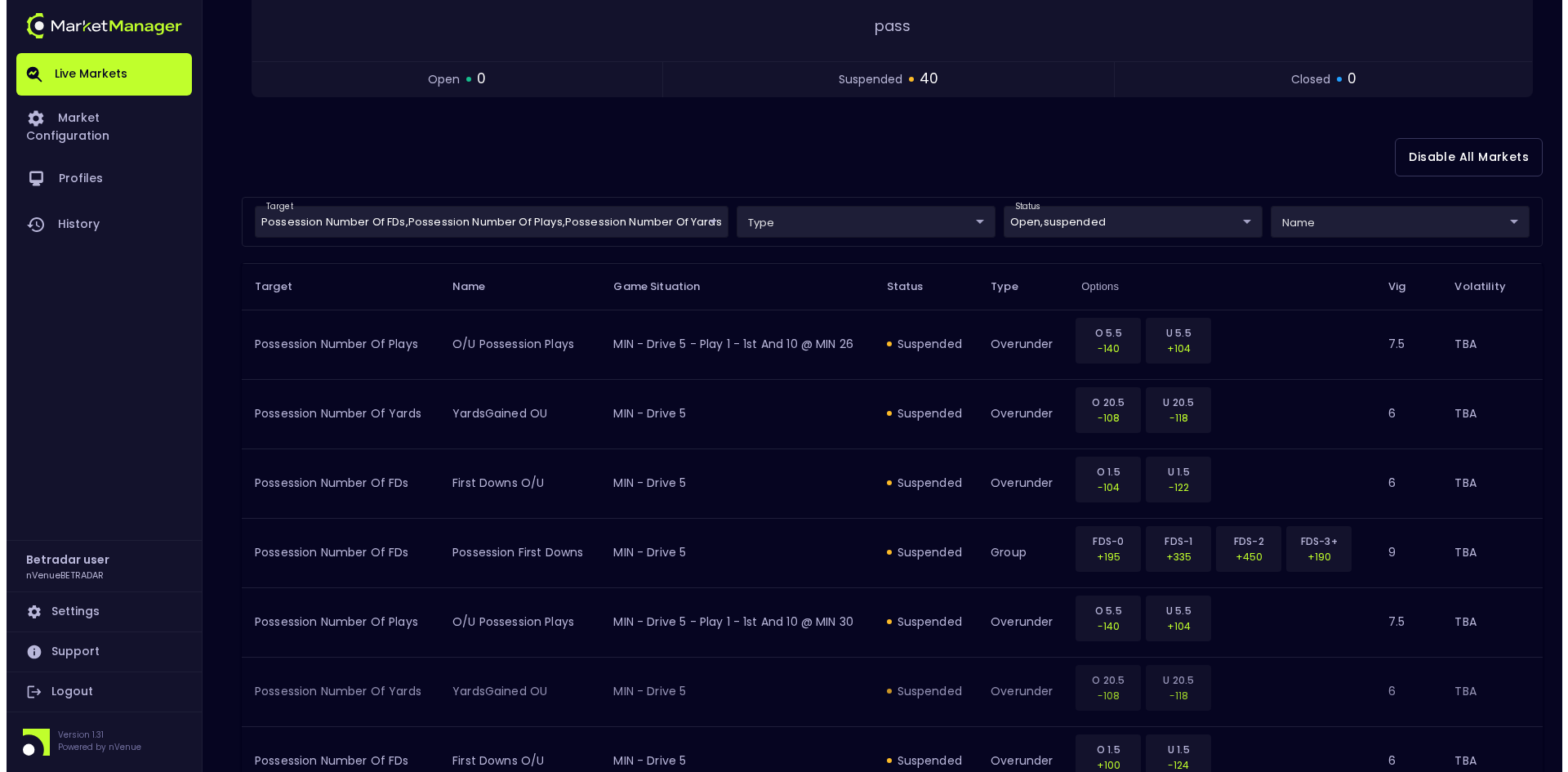
scroll to position [0, 0]
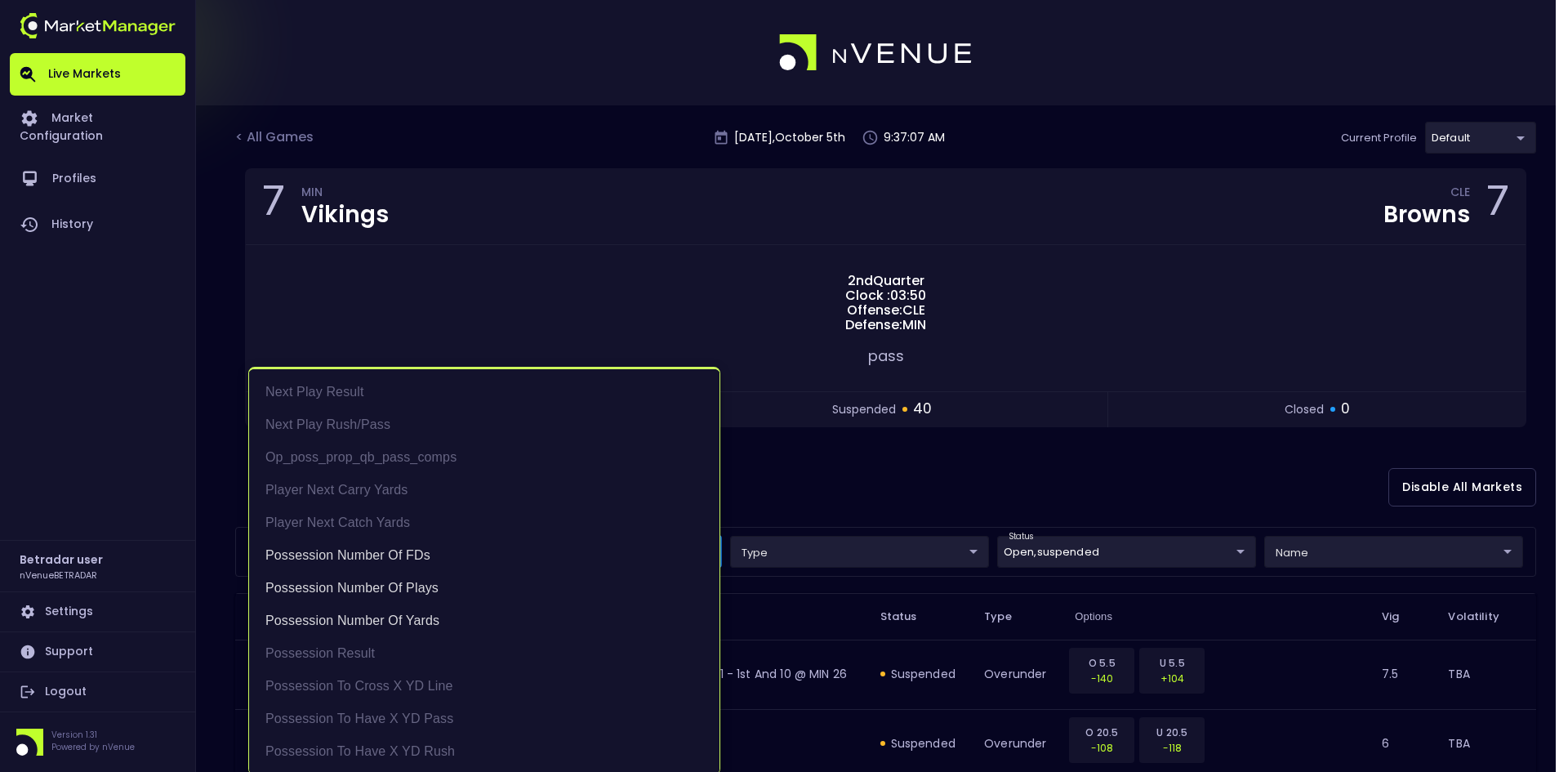
click at [373, 618] on li "Possession Number of Yards" at bounding box center [485, 621] width 470 height 33
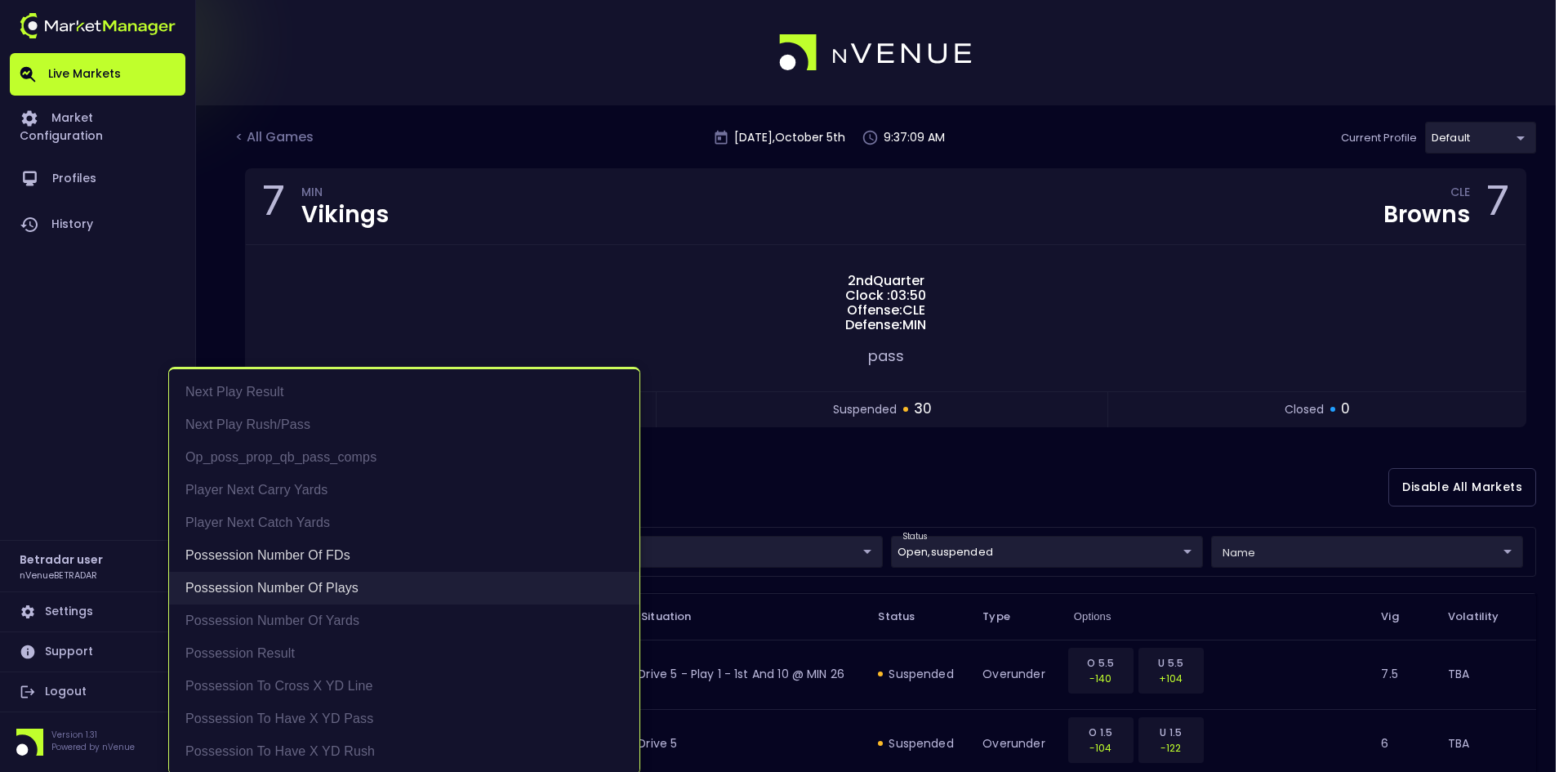
click at [333, 593] on li "Possession Number of Plays" at bounding box center [404, 588] width 470 height 33
type input "Possession Number of FDs"
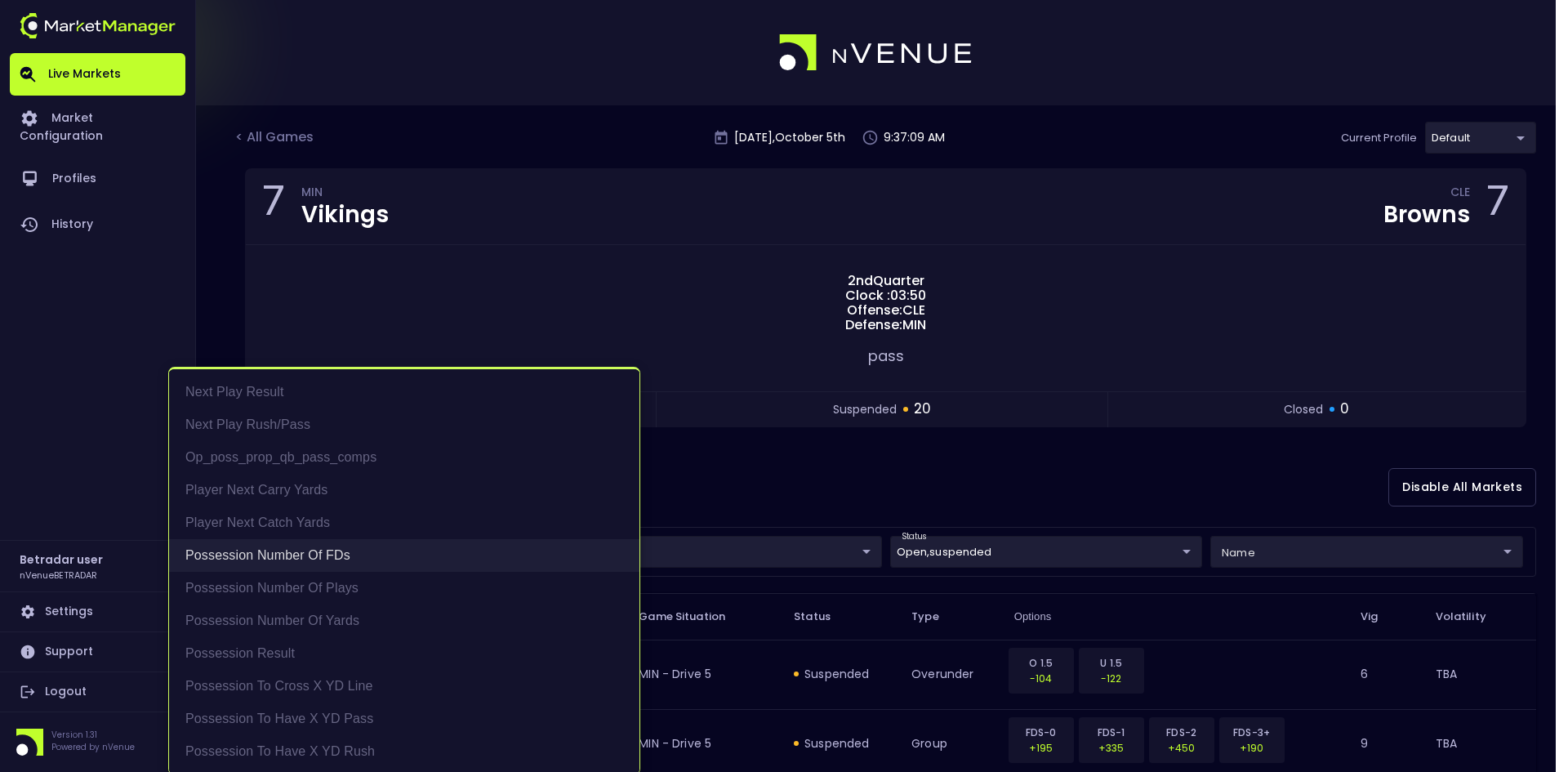
click at [302, 558] on li "Possession Number of FDs" at bounding box center [404, 555] width 470 height 33
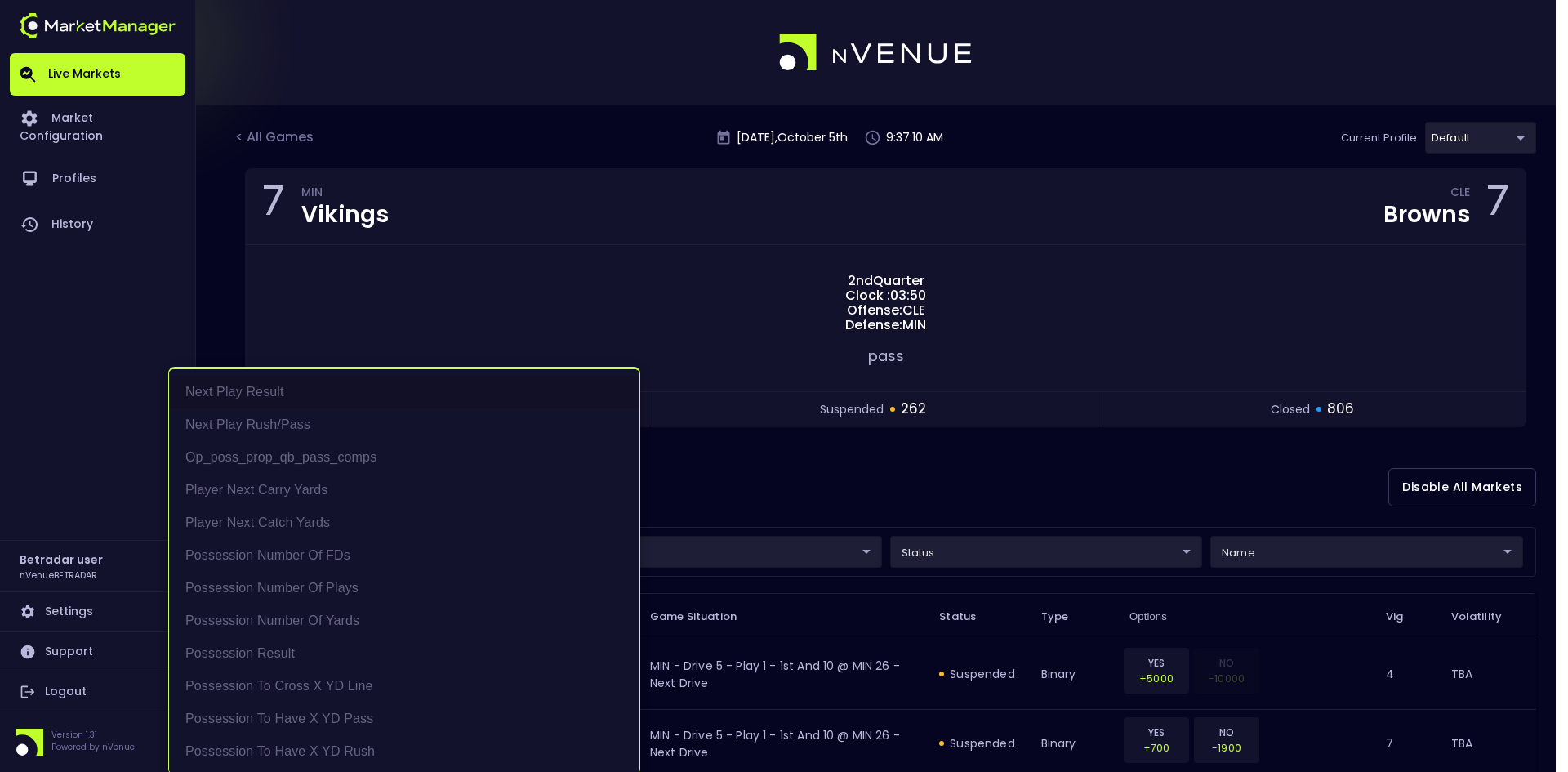
click at [751, 487] on div at bounding box center [784, 386] width 1568 height 772
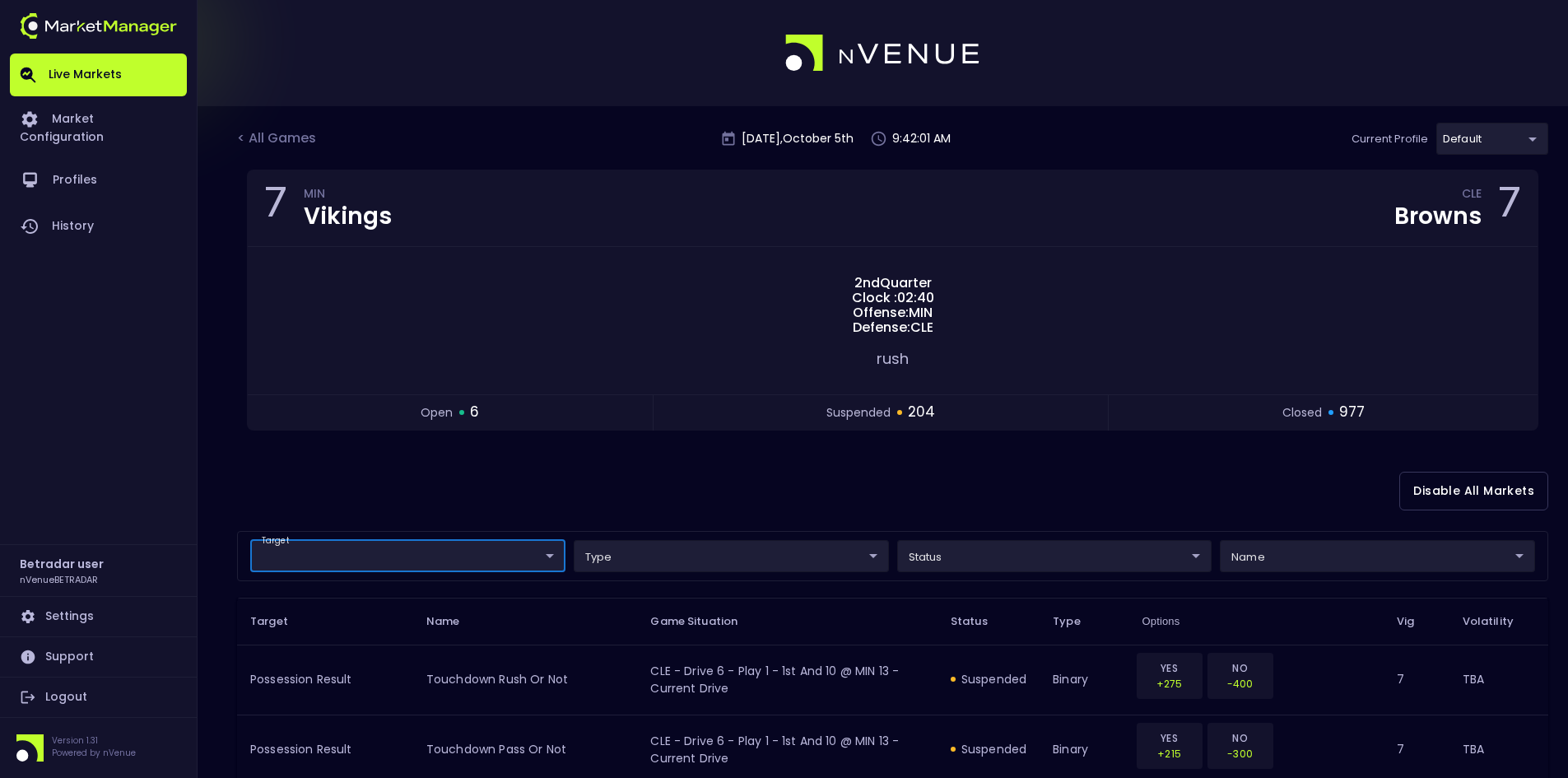
click at [533, 475] on div "Disable All Markets" at bounding box center [892, 490] width 1311 height 80
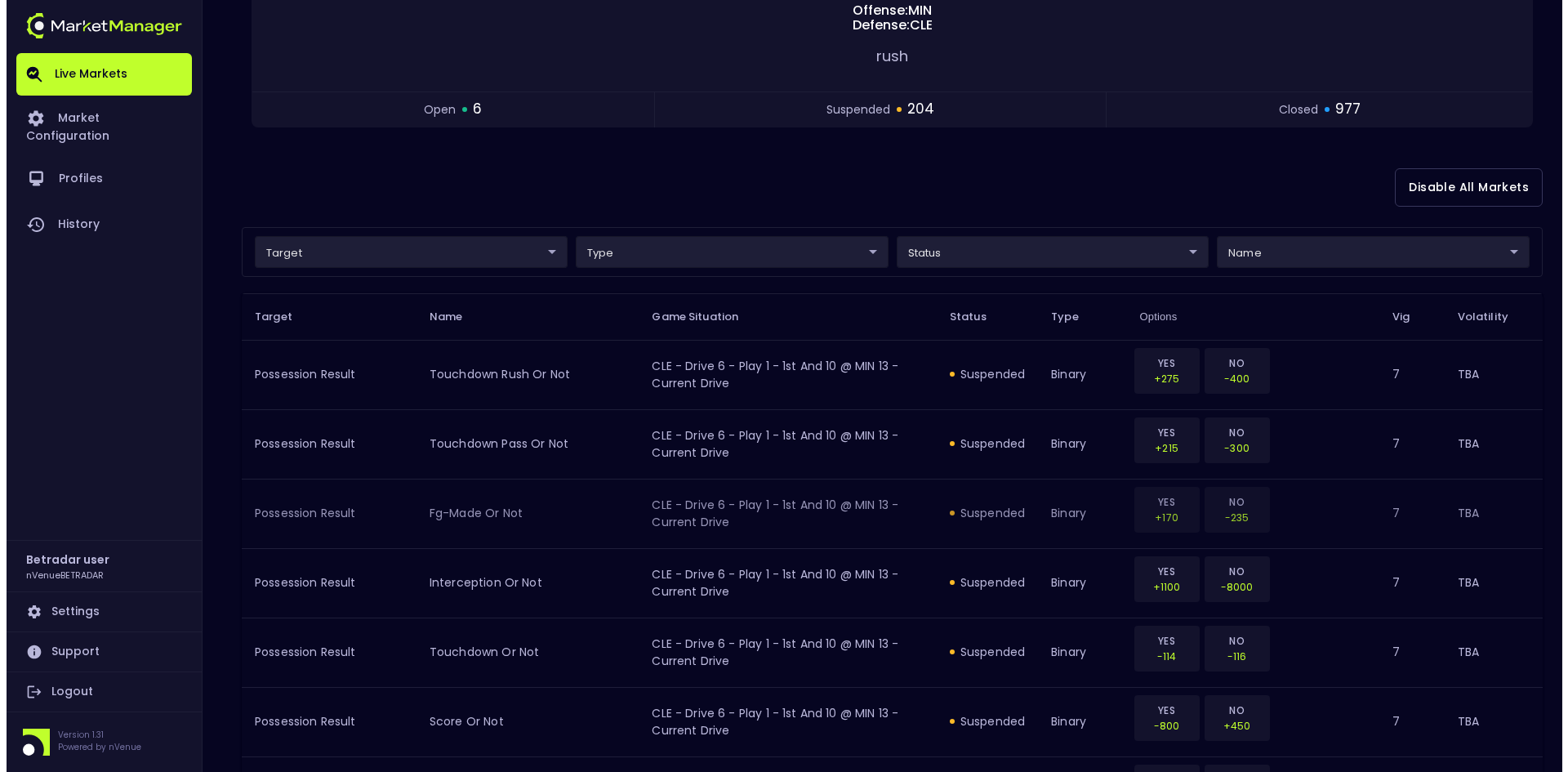
scroll to position [164, 0]
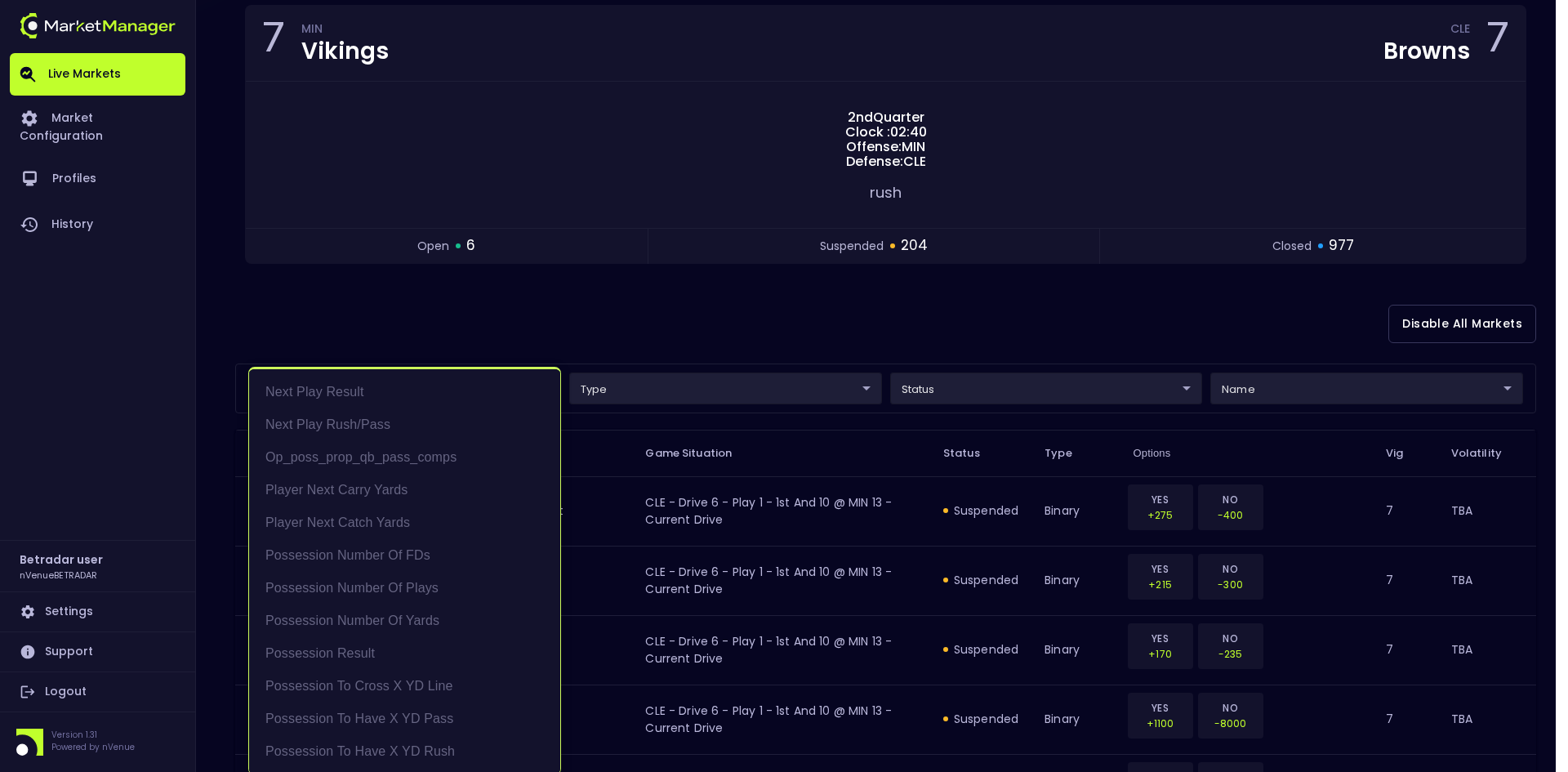
click at [963, 332] on div at bounding box center [784, 386] width 1568 height 772
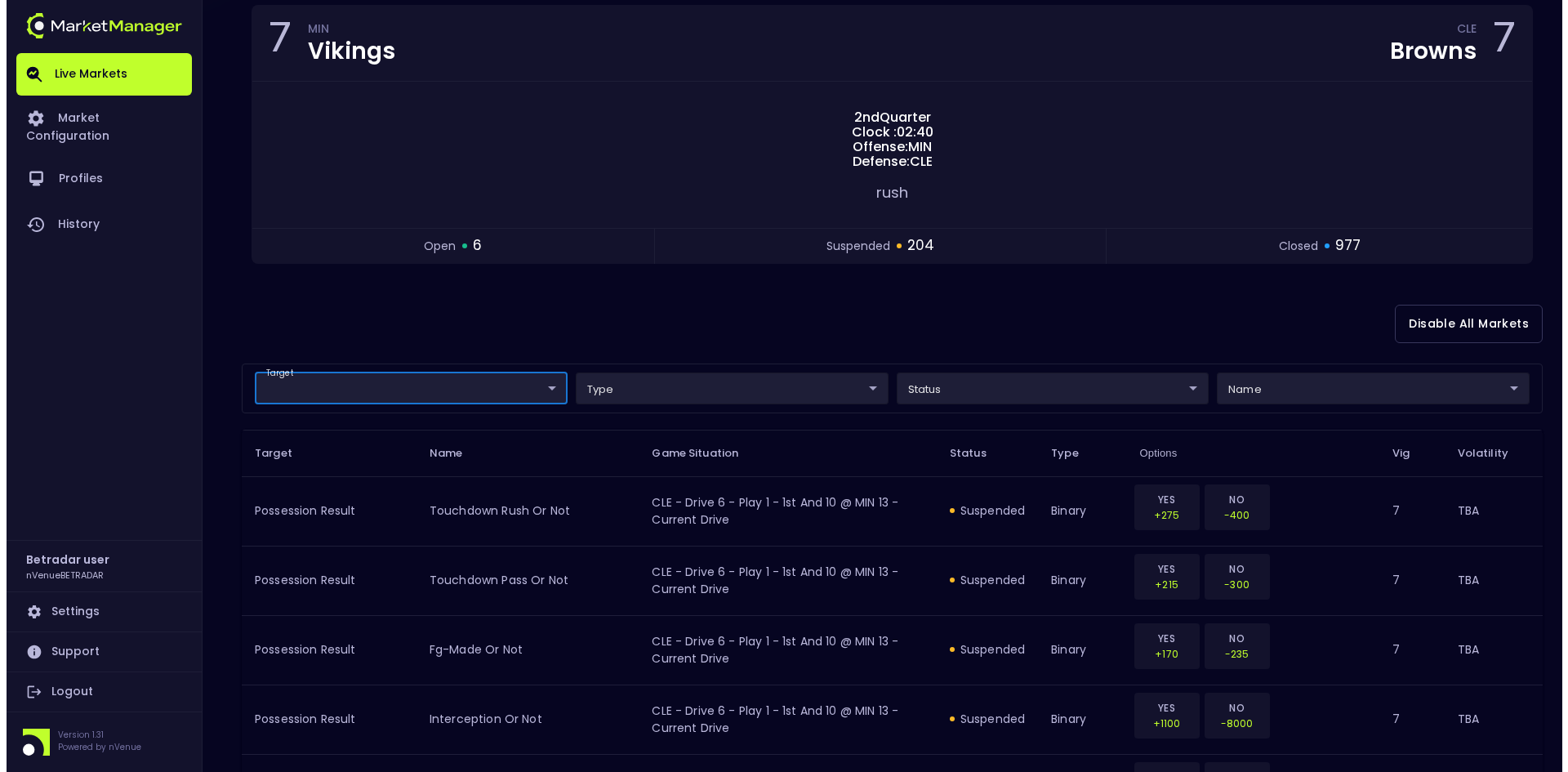
scroll to position [0, 0]
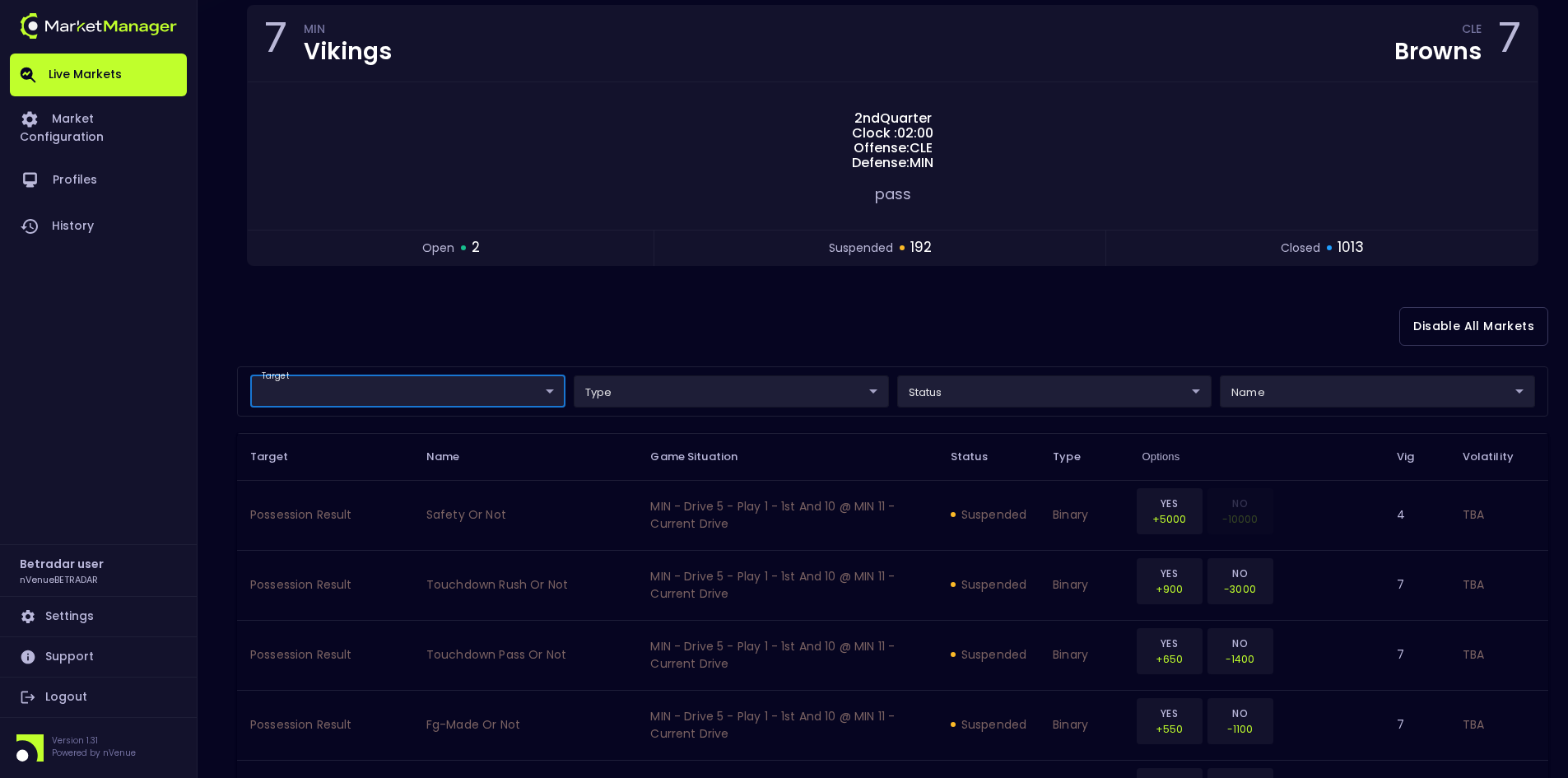
click at [843, 344] on div "Disable All Markets" at bounding box center [892, 326] width 1311 height 80
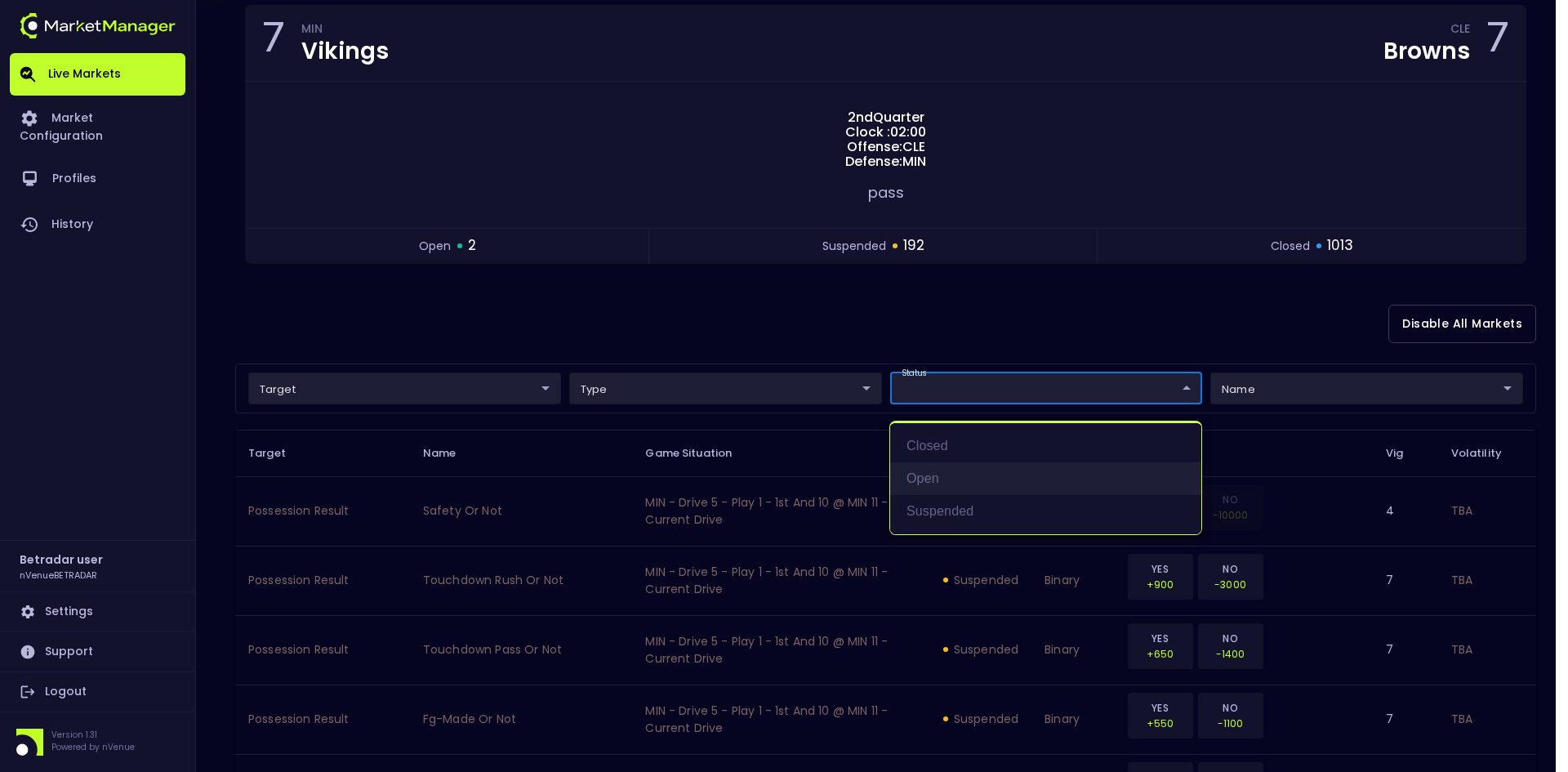
click at [931, 469] on li "open" at bounding box center [1046, 479] width 311 height 33
type input "open"
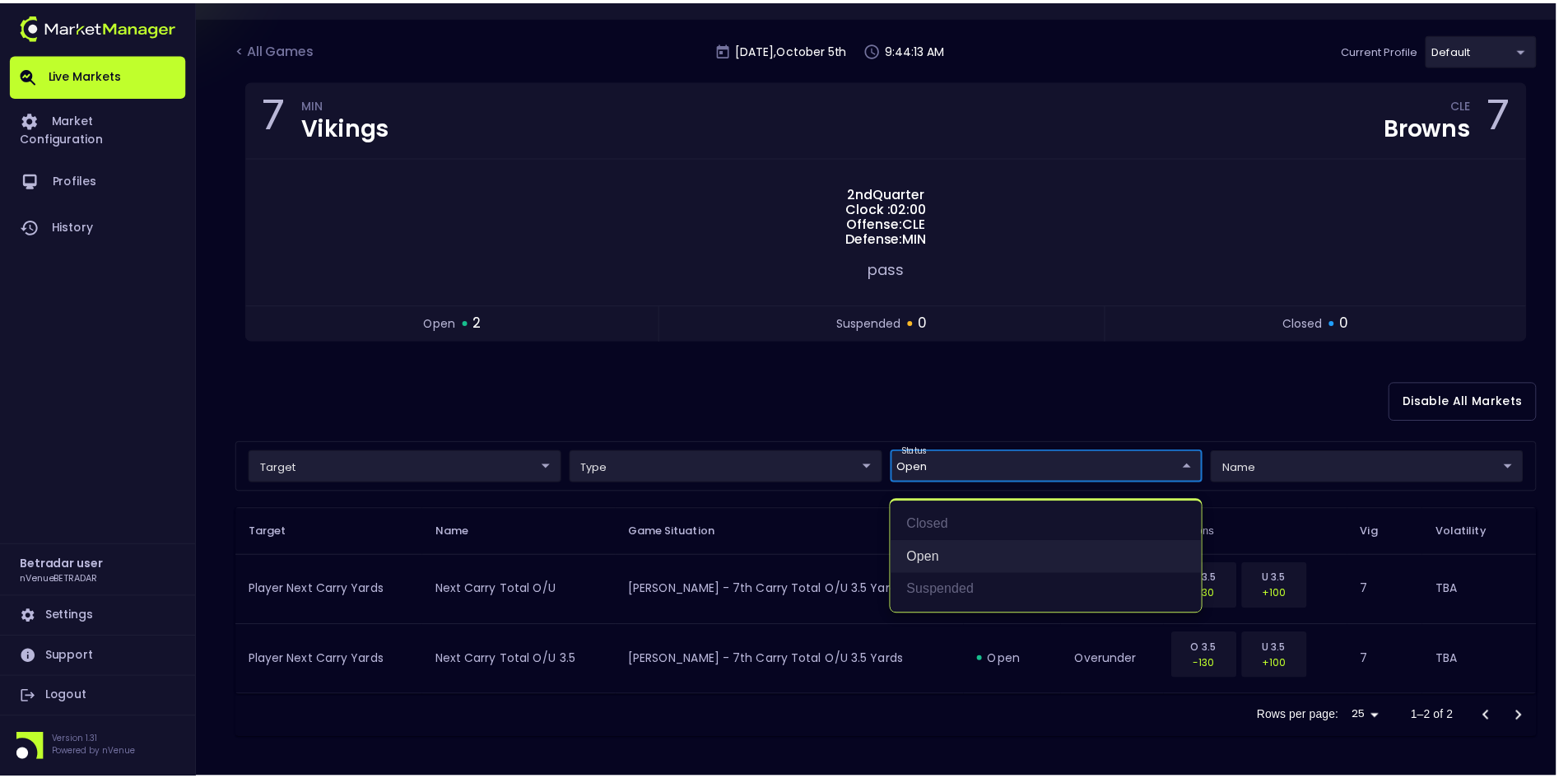
scroll to position [89, 0]
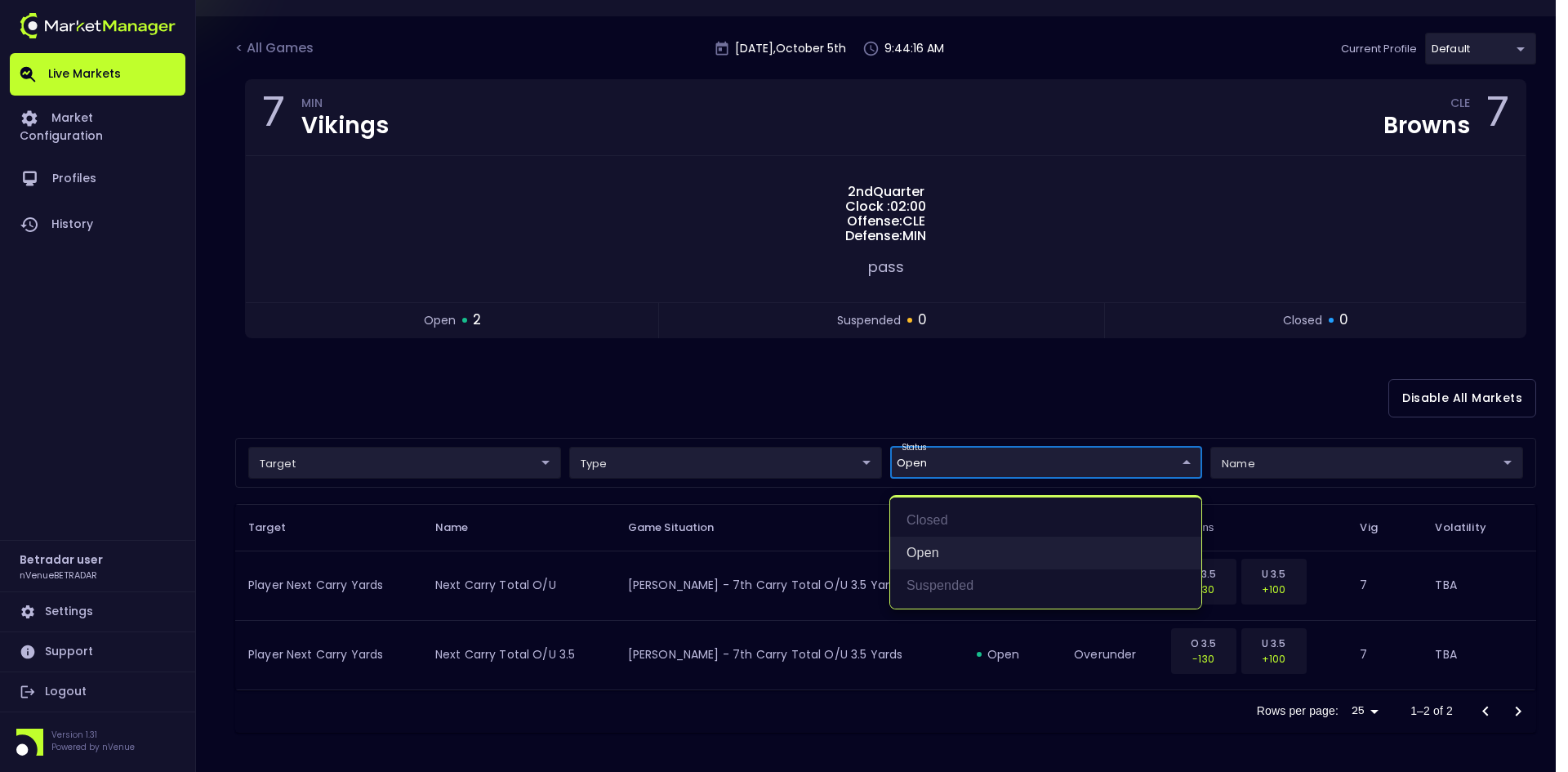
click at [951, 546] on li "open" at bounding box center [1046, 553] width 311 height 33
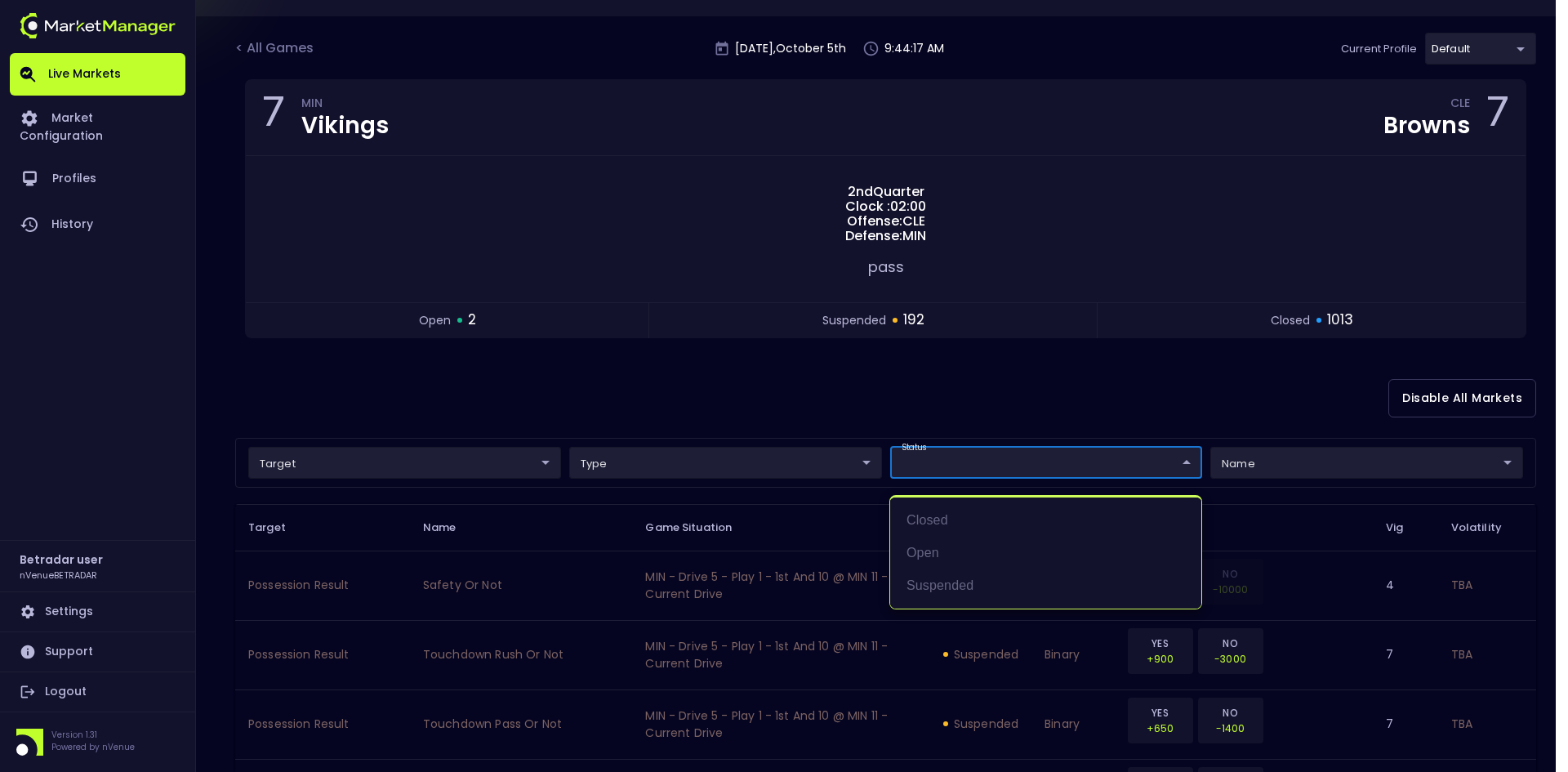
click at [967, 406] on div at bounding box center [784, 386] width 1568 height 772
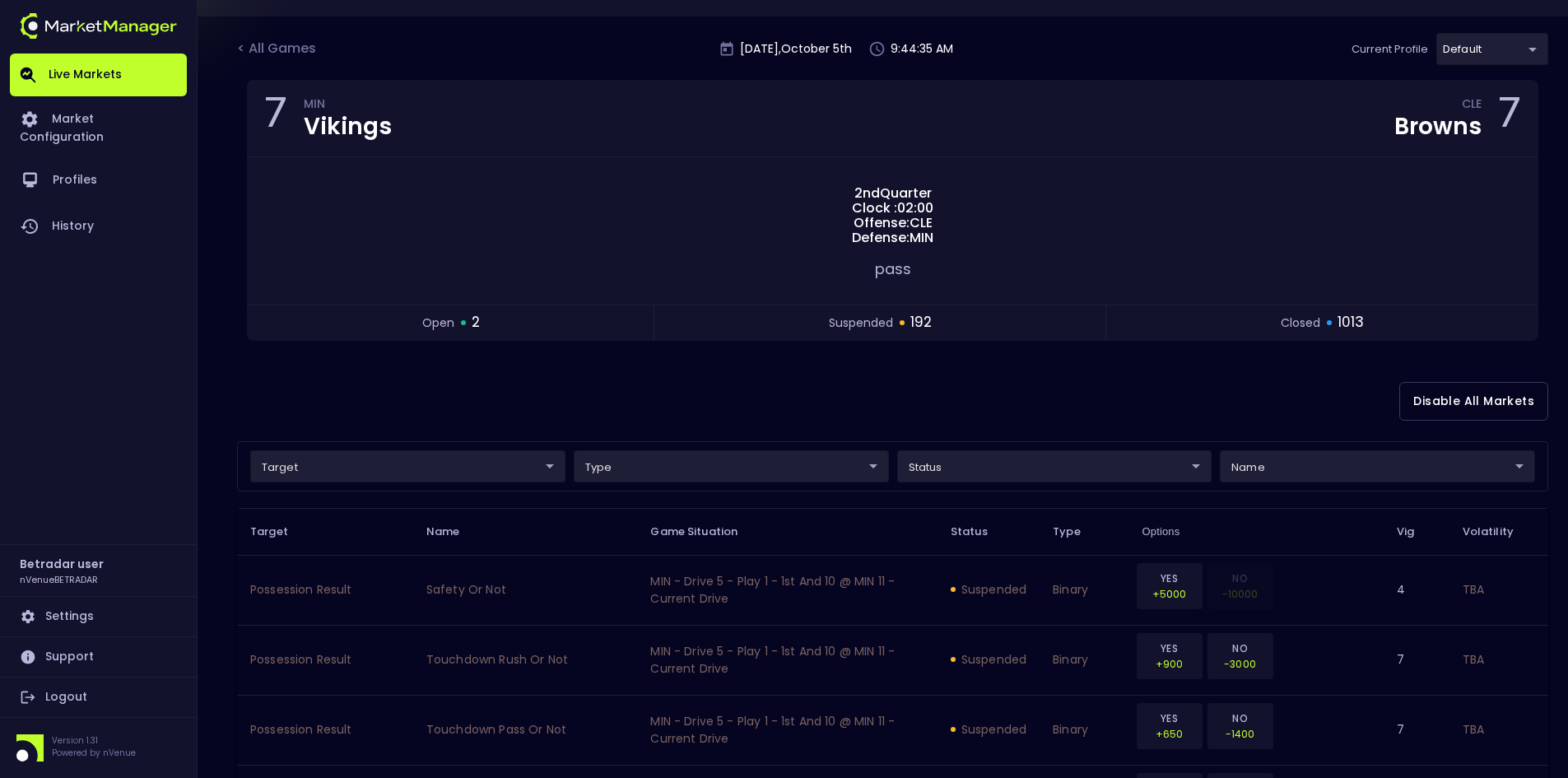
click at [958, 385] on div "Disable All Markets" at bounding box center [892, 401] width 1311 height 80
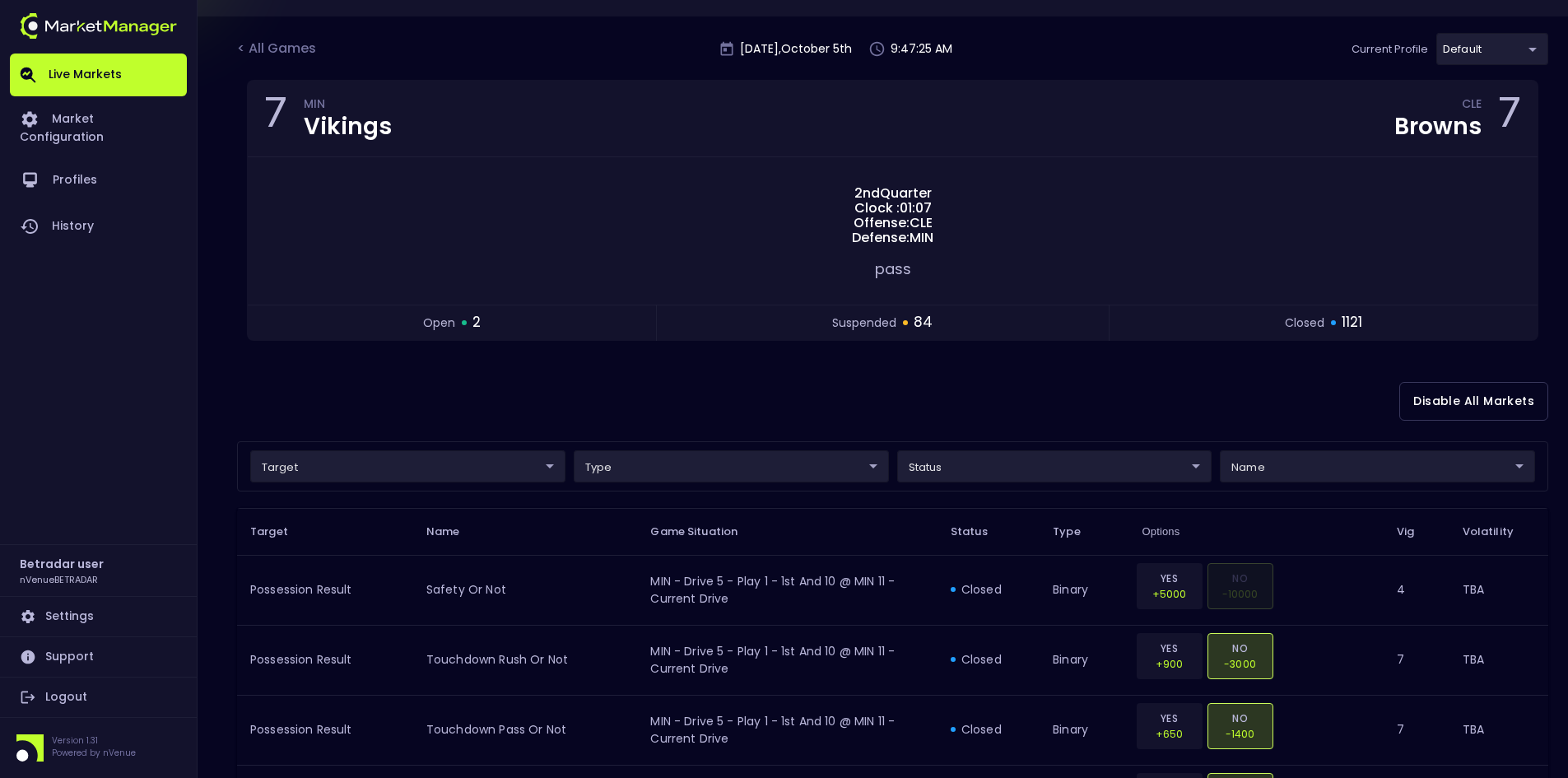
click at [1210, 392] on div "Disable All Markets" at bounding box center [892, 401] width 1311 height 80
click at [759, 390] on div "Disable All Markets" at bounding box center [892, 401] width 1311 height 80
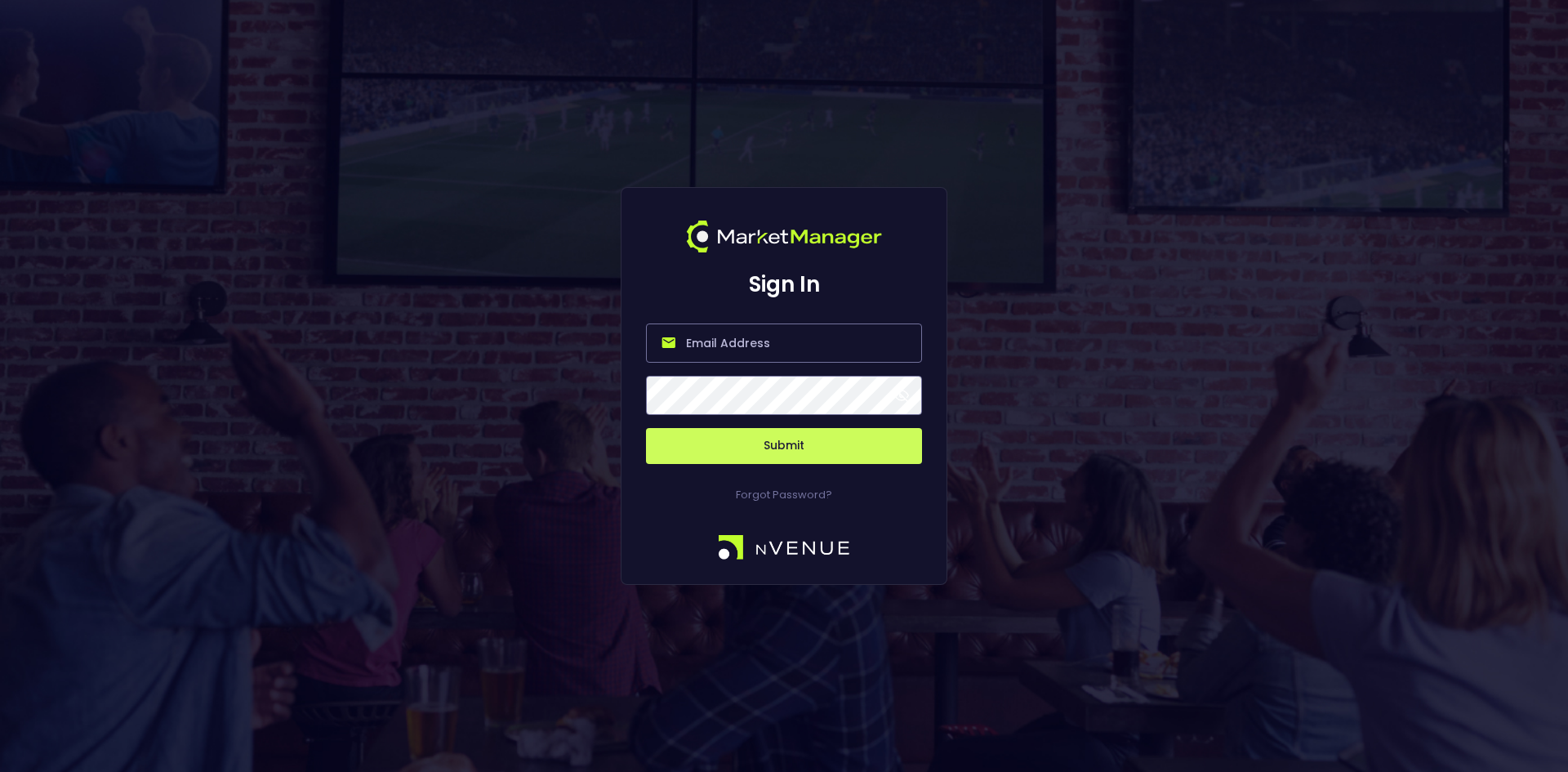
click at [747, 351] on input "email" at bounding box center [784, 343] width 276 height 40
click at [760, 346] on input "nvenue@" at bounding box center [784, 343] width 276 height 40
type input "[EMAIL_ADDRESS][DOMAIN_NAME]"
click at [646, 428] on button "Submit" at bounding box center [784, 445] width 276 height 36
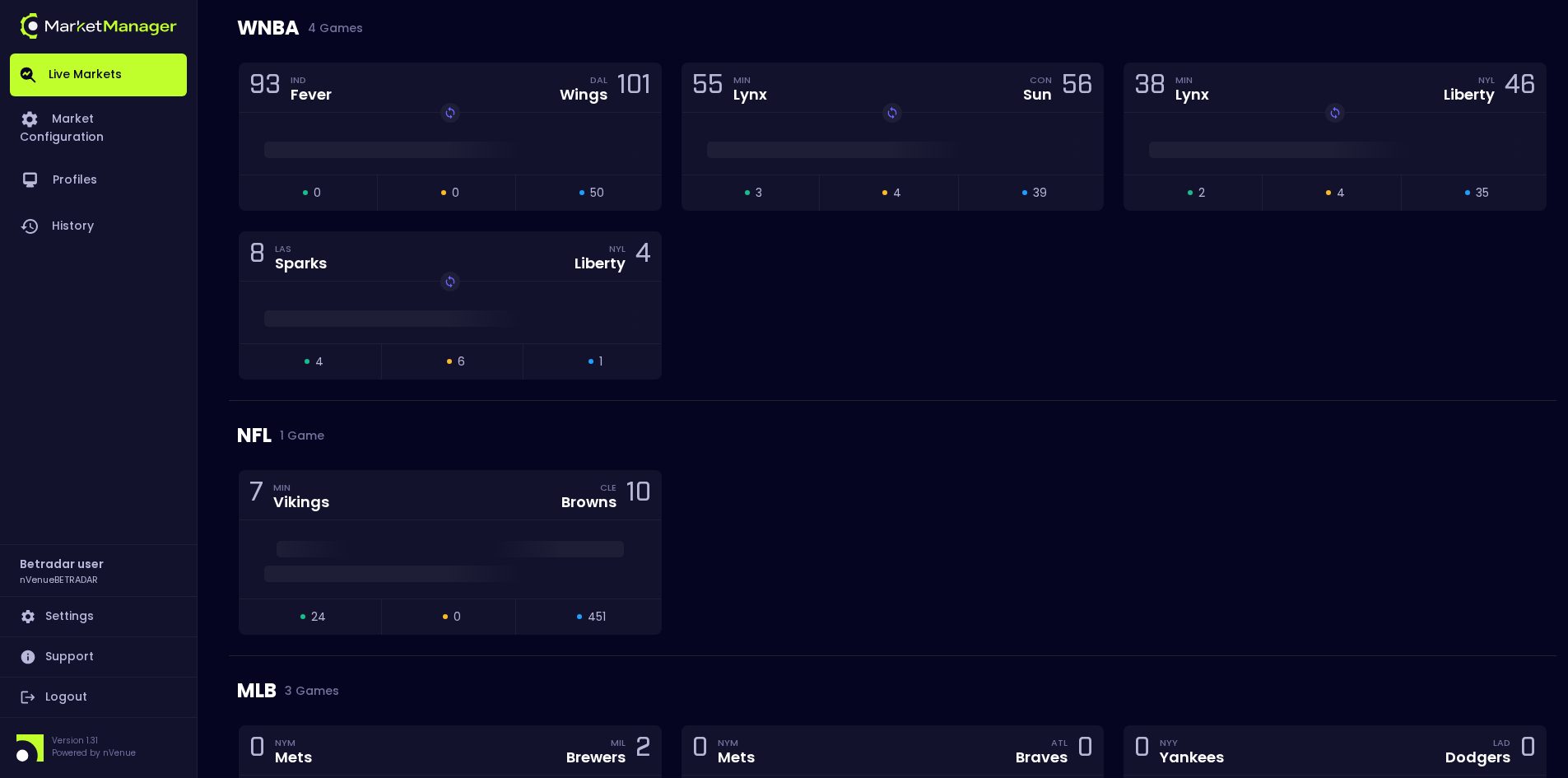
scroll to position [494, 0]
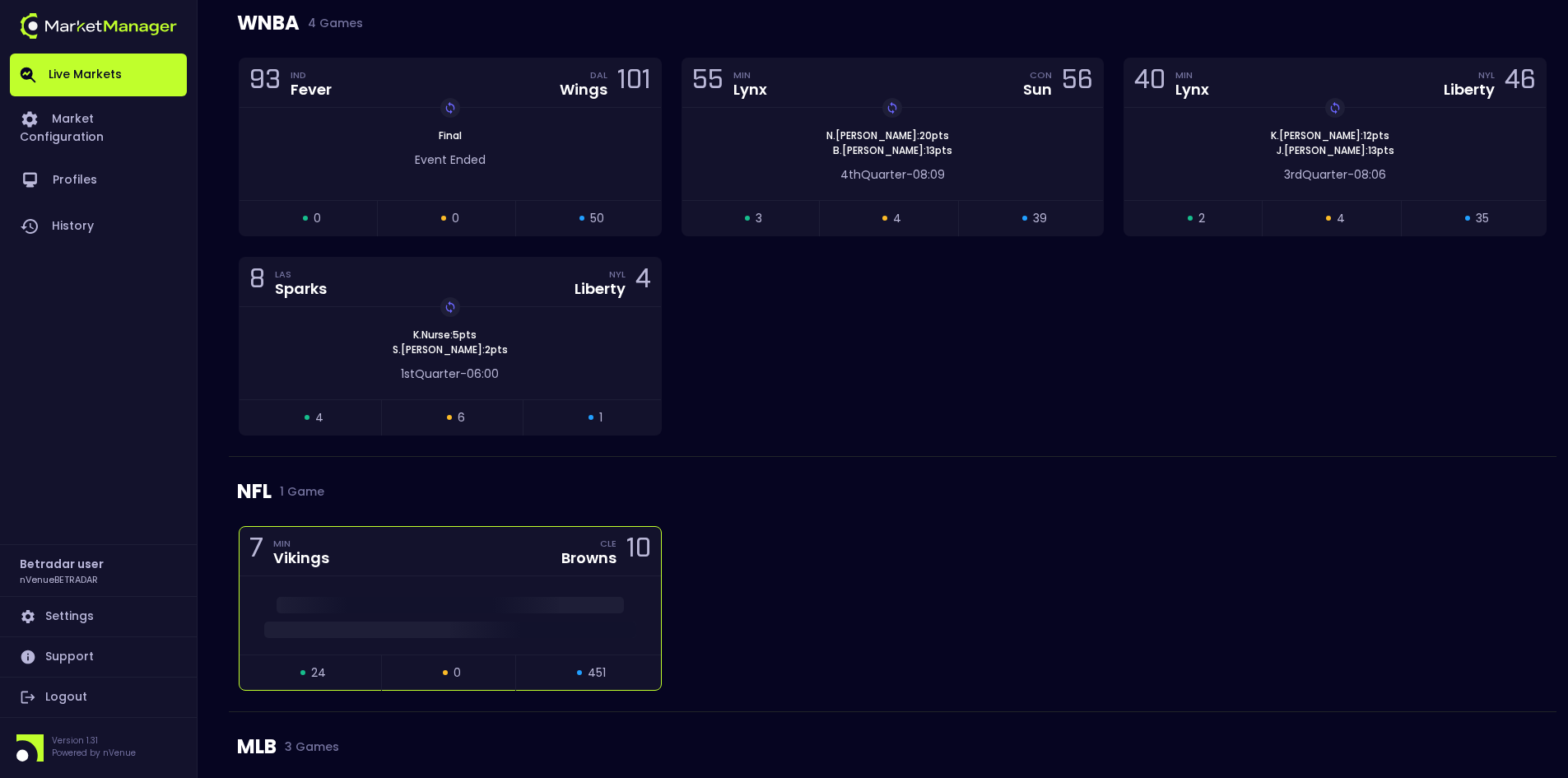
click at [496, 585] on div at bounding box center [450, 615] width 421 height 79
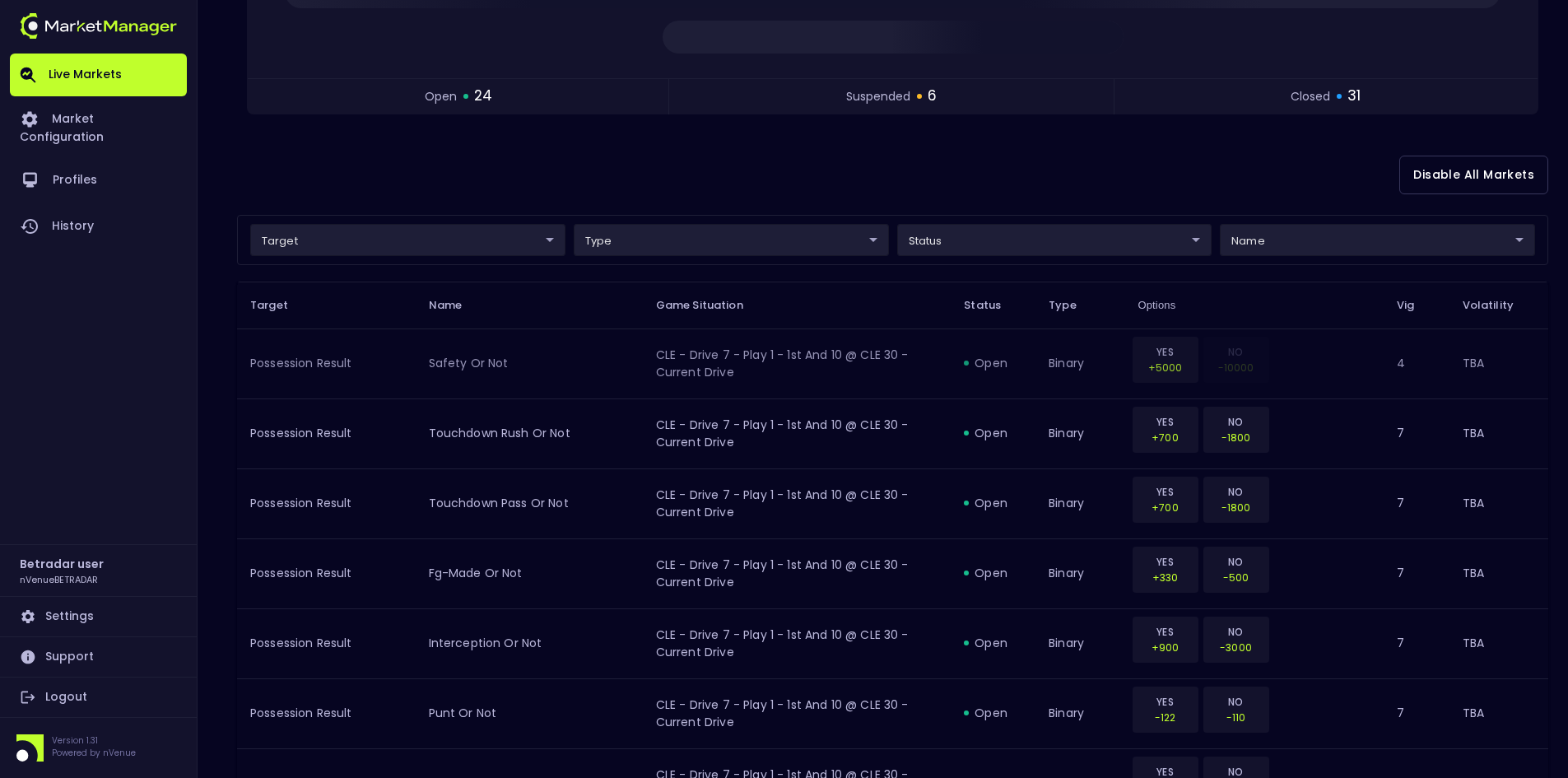
scroll to position [329, 0]
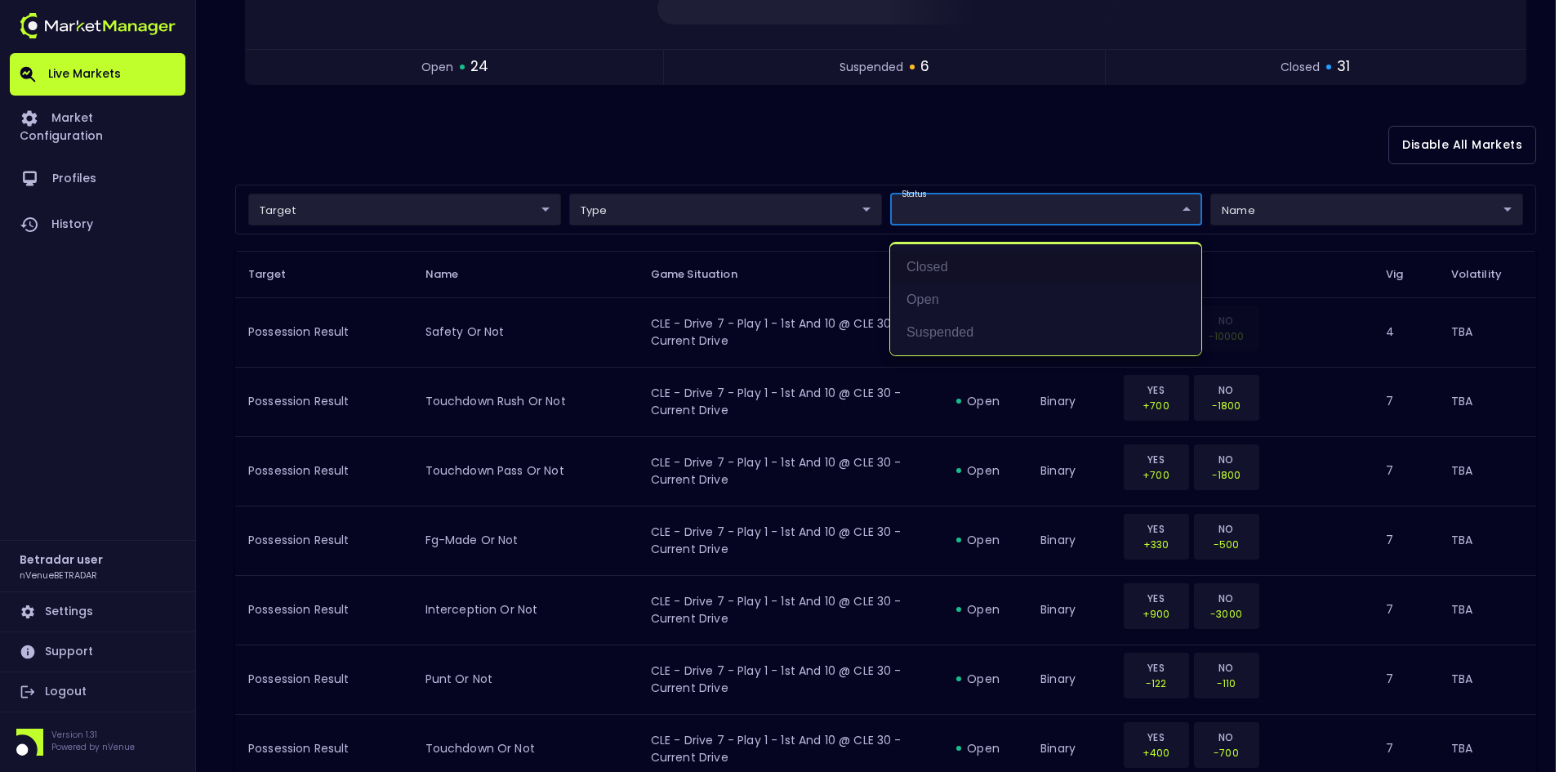
click at [921, 308] on li "open" at bounding box center [1046, 300] width 311 height 33
type input "open"
click at [815, 158] on div at bounding box center [784, 386] width 1568 height 772
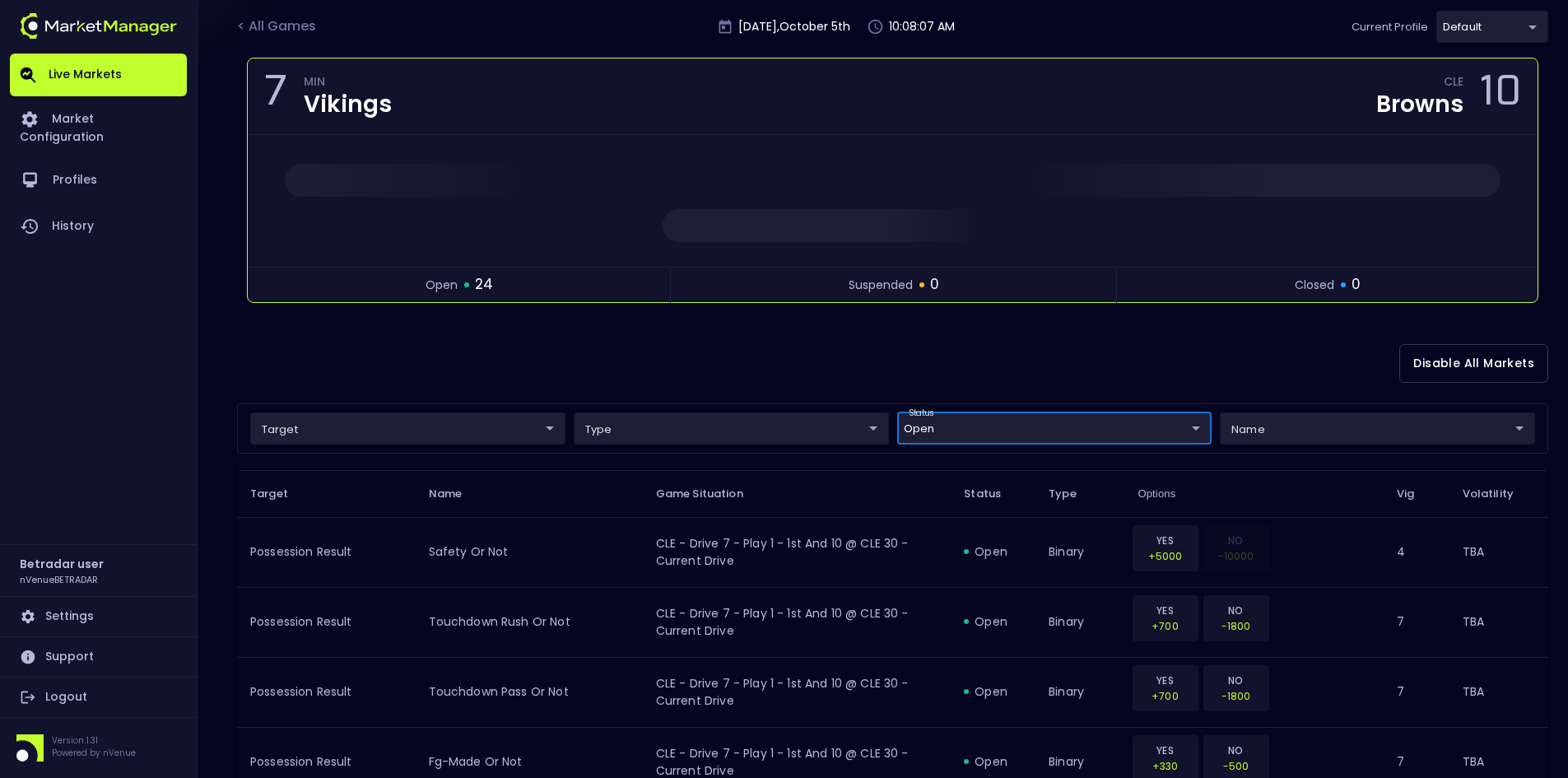
scroll to position [0, 0]
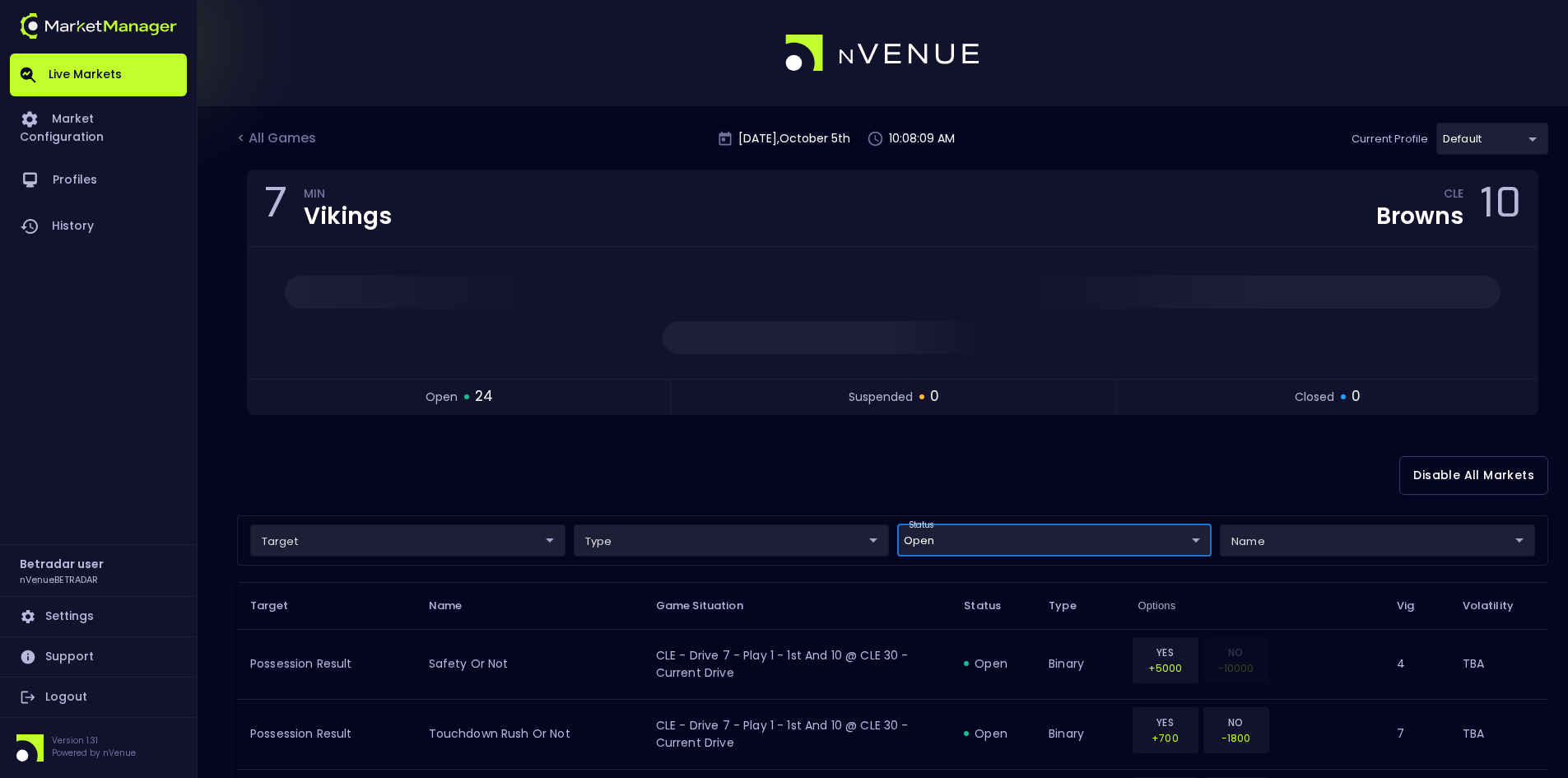
click at [759, 456] on div "Disable All Markets" at bounding box center [892, 475] width 1311 height 80
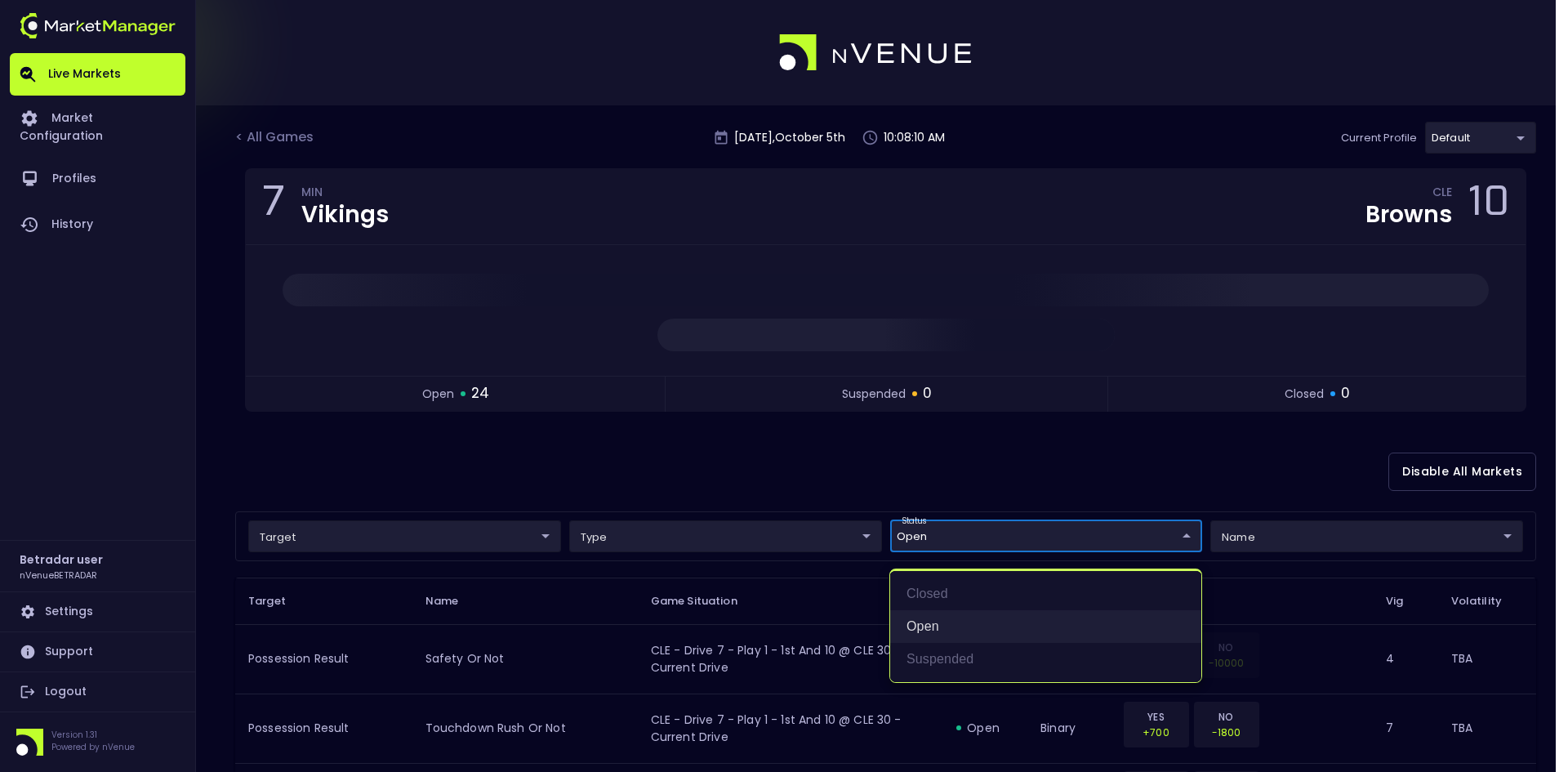
click at [924, 635] on li "open" at bounding box center [1046, 626] width 311 height 33
click at [776, 463] on div at bounding box center [784, 386] width 1568 height 772
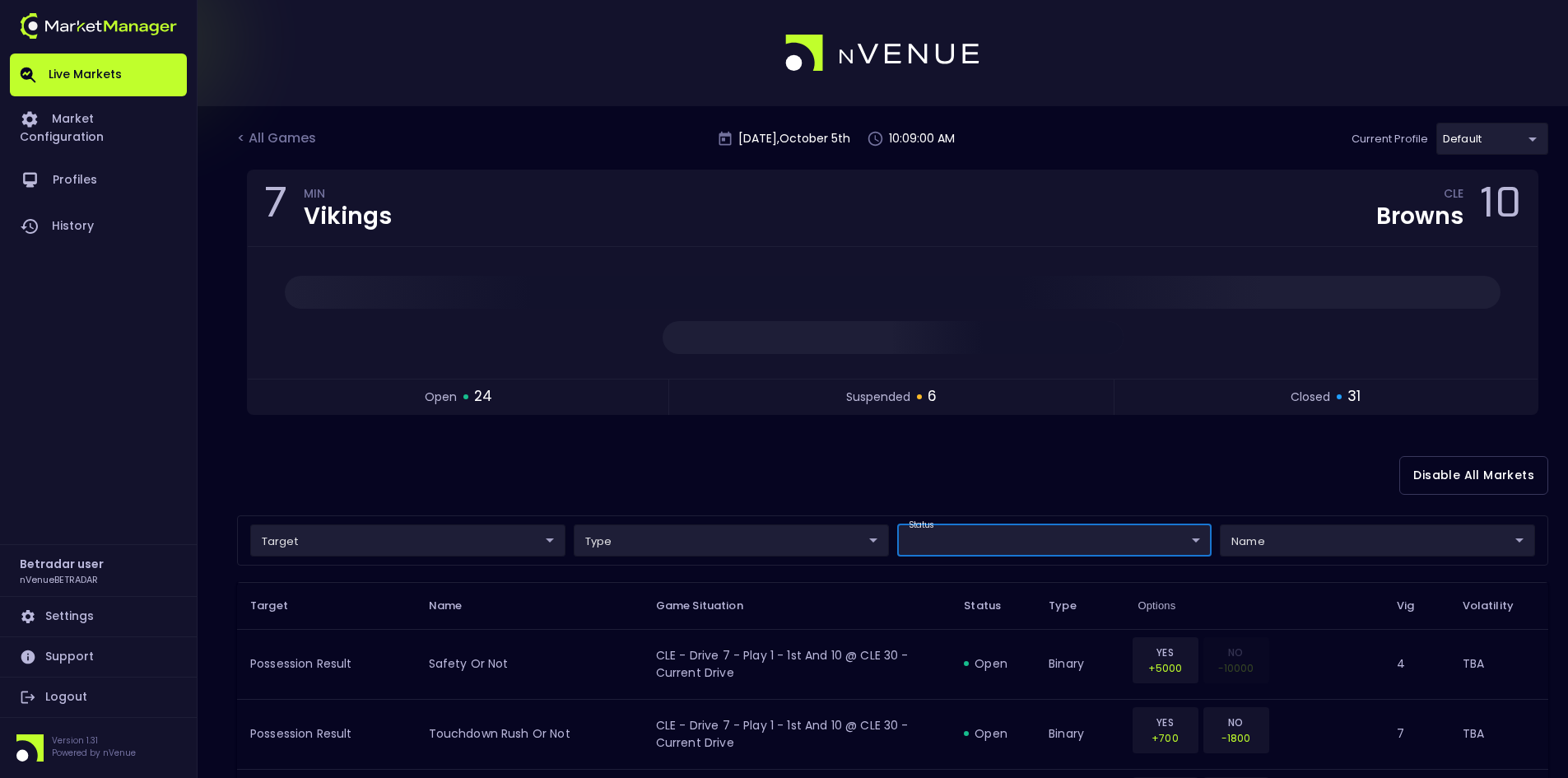
click at [820, 461] on div "Disable All Markets" at bounding box center [892, 475] width 1311 height 80
click at [1042, 454] on div "Disable All Markets" at bounding box center [892, 475] width 1311 height 80
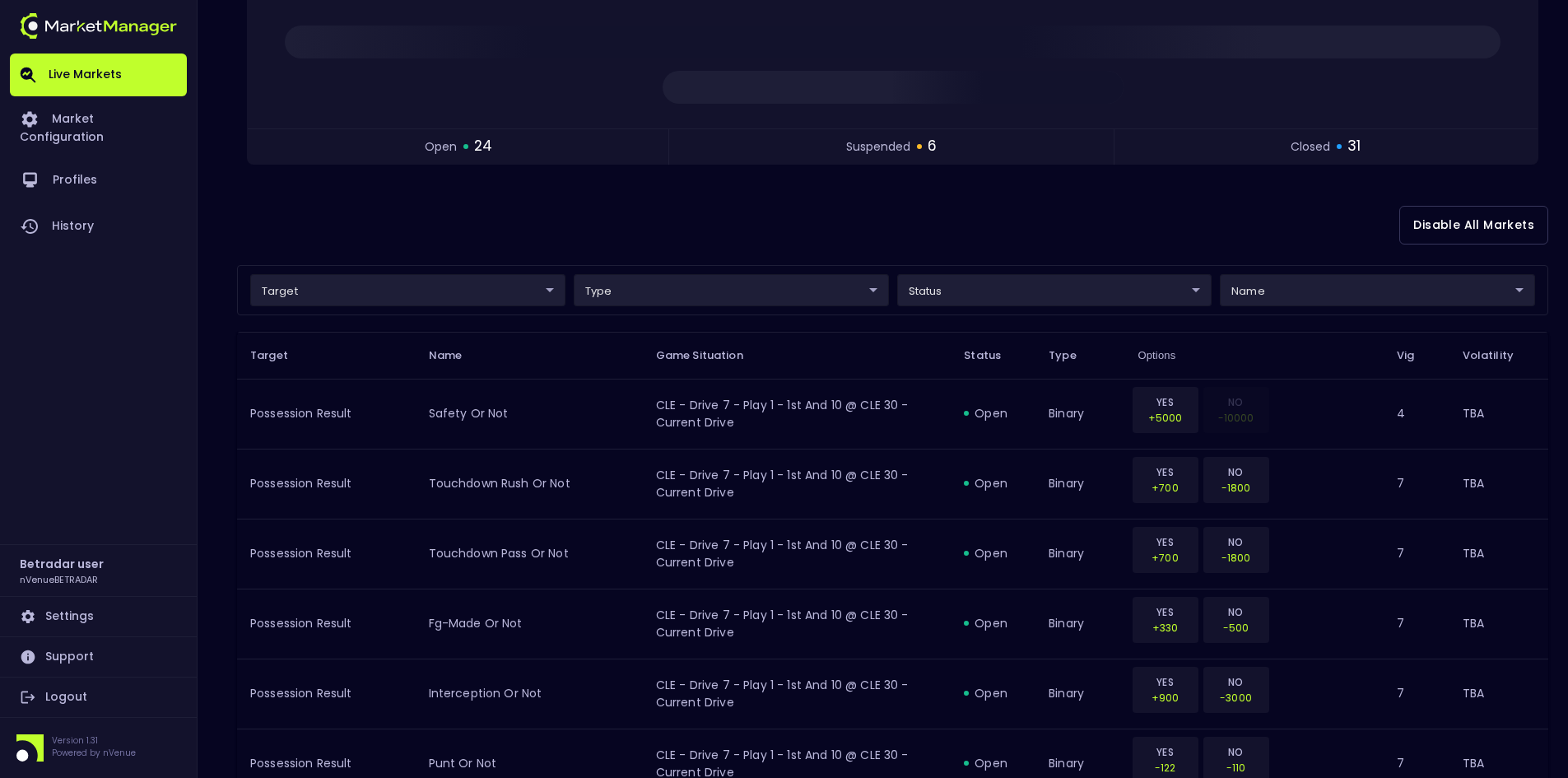
scroll to position [221, 0]
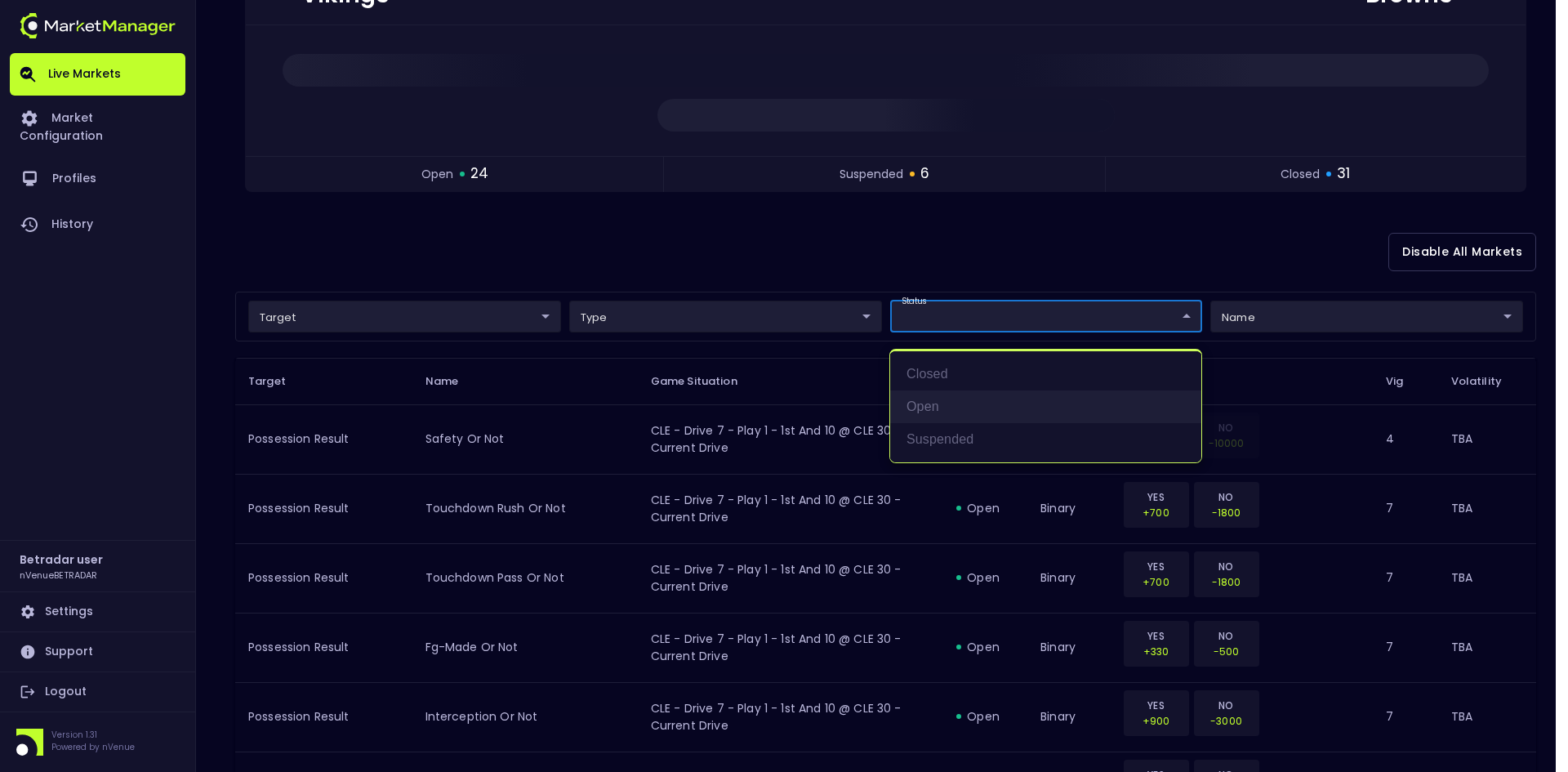
click at [926, 407] on li "open" at bounding box center [1046, 407] width 311 height 33
type input "open"
click at [906, 213] on div at bounding box center [784, 386] width 1568 height 772
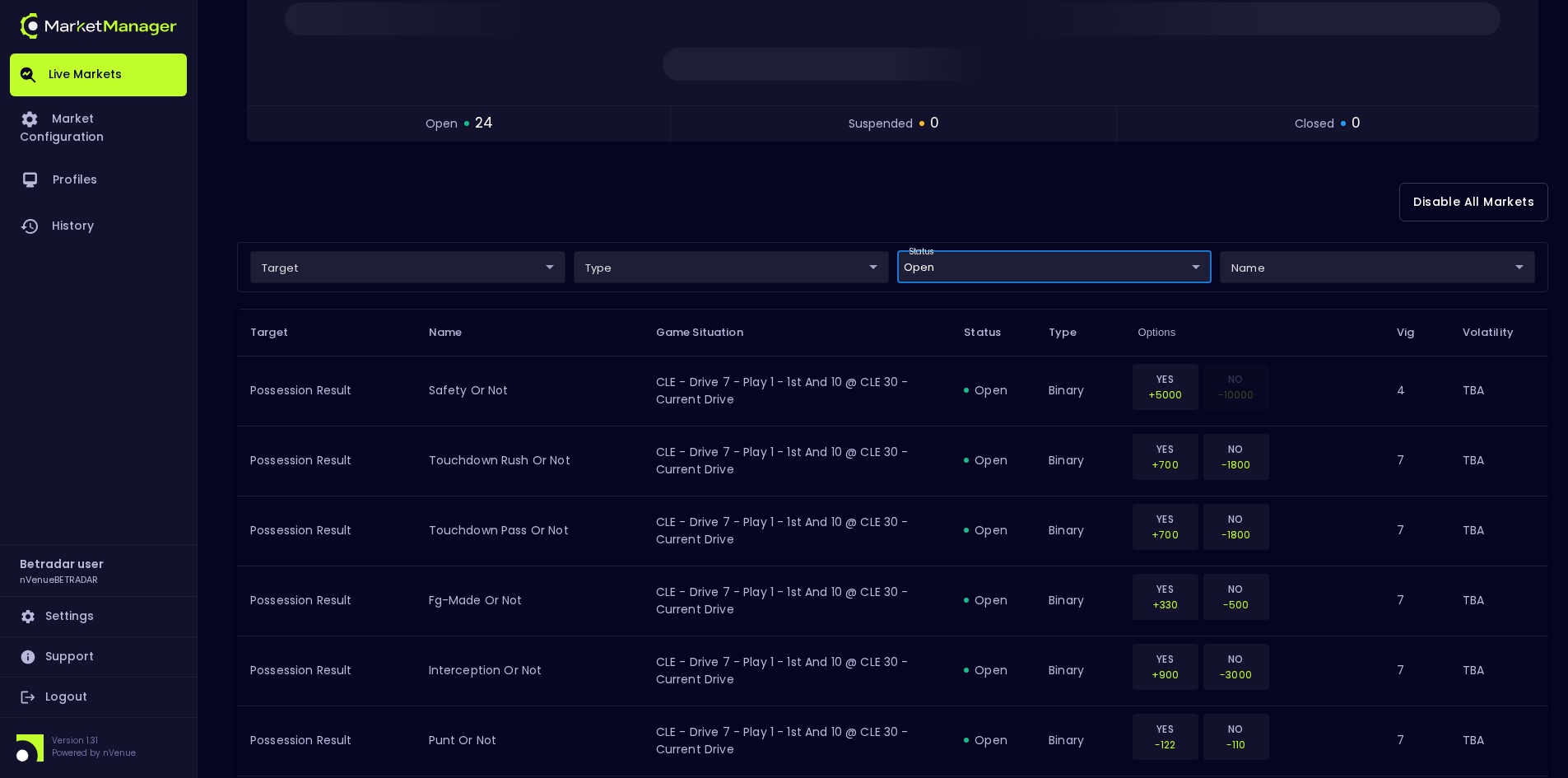
scroll to position [234, 0]
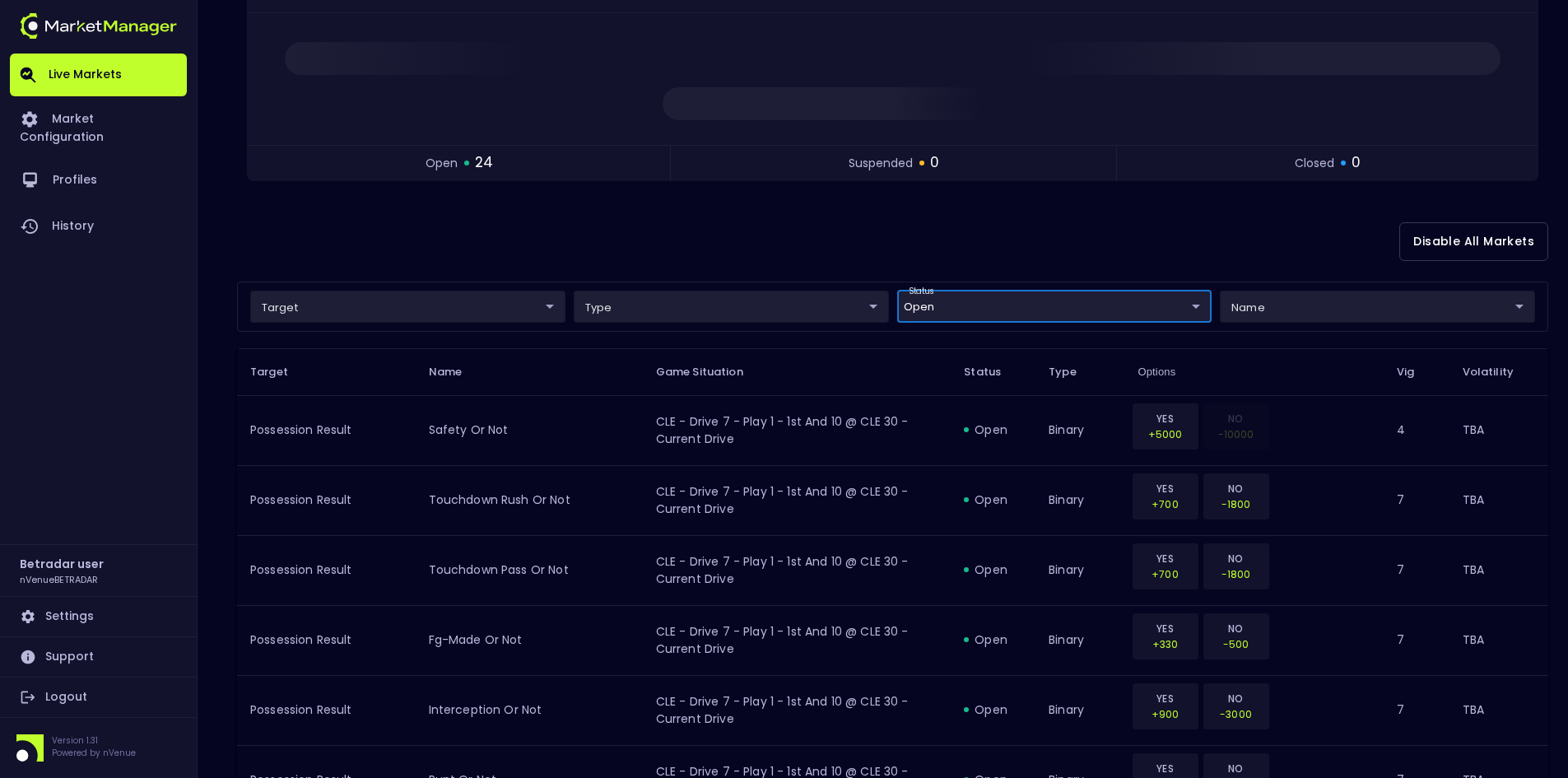
click at [715, 245] on div "Disable All Markets" at bounding box center [892, 242] width 1311 height 80
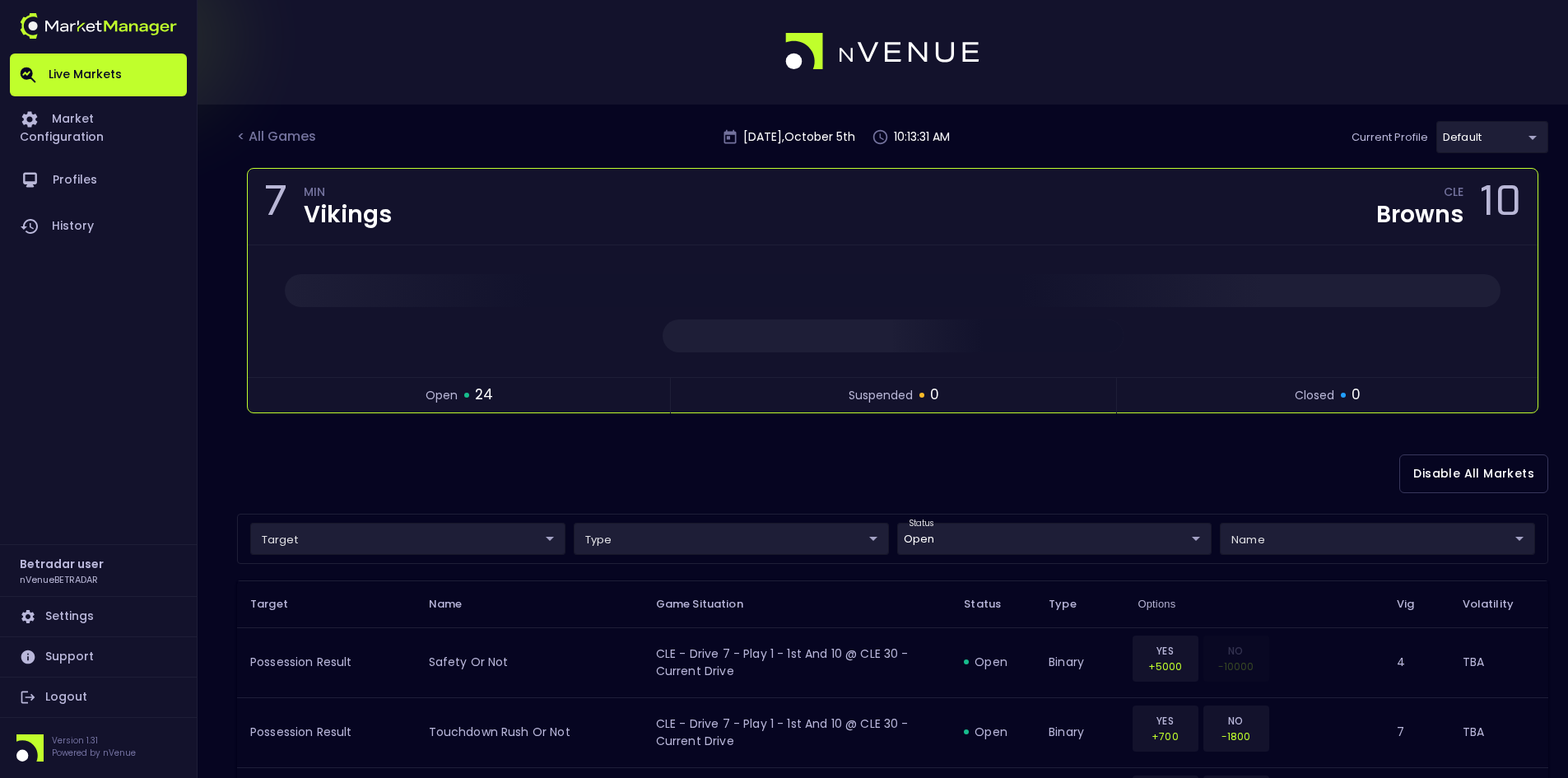
scroll to position [0, 0]
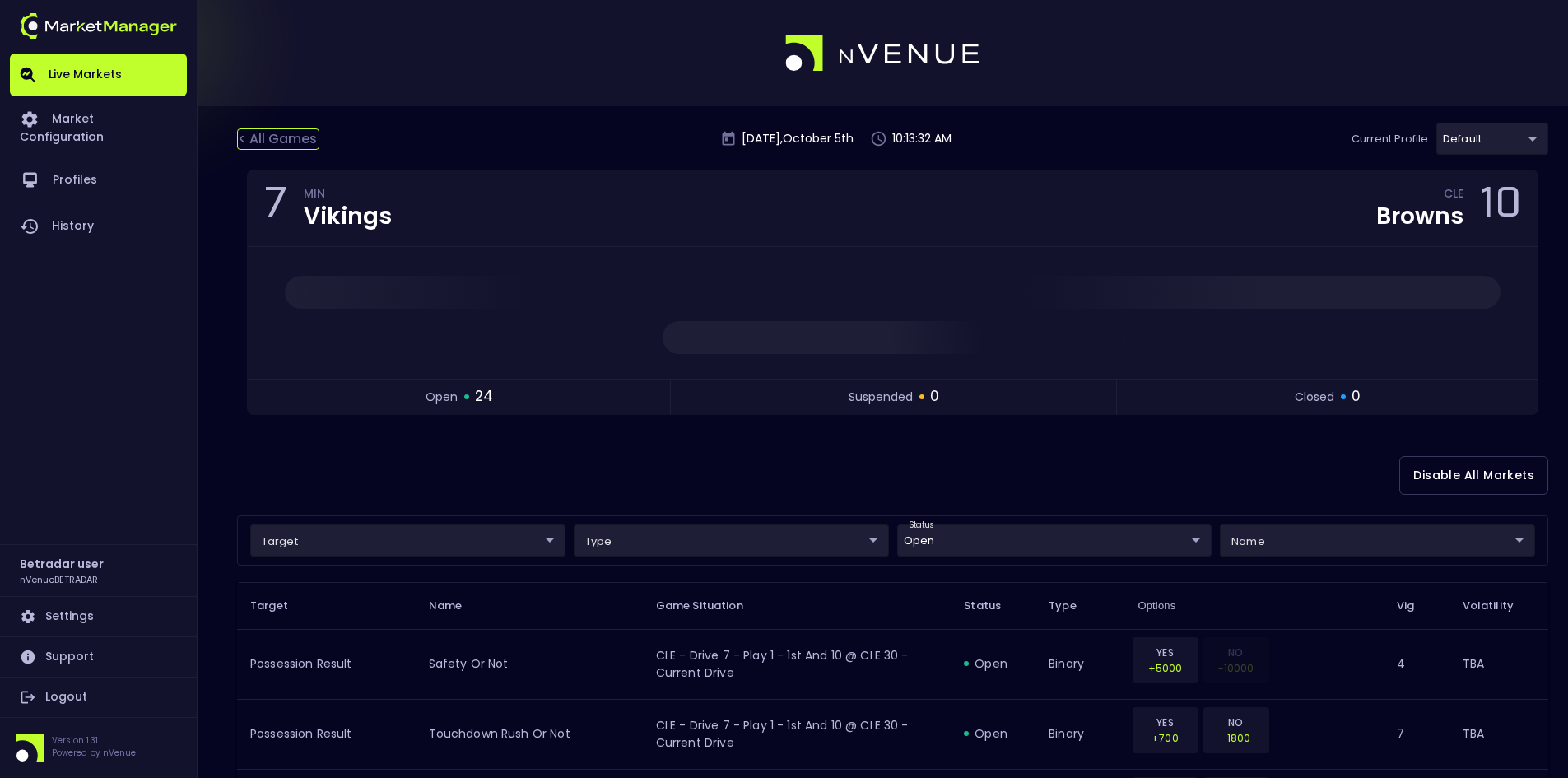
click at [292, 139] on div "< All Games" at bounding box center [278, 139] width 83 height 21
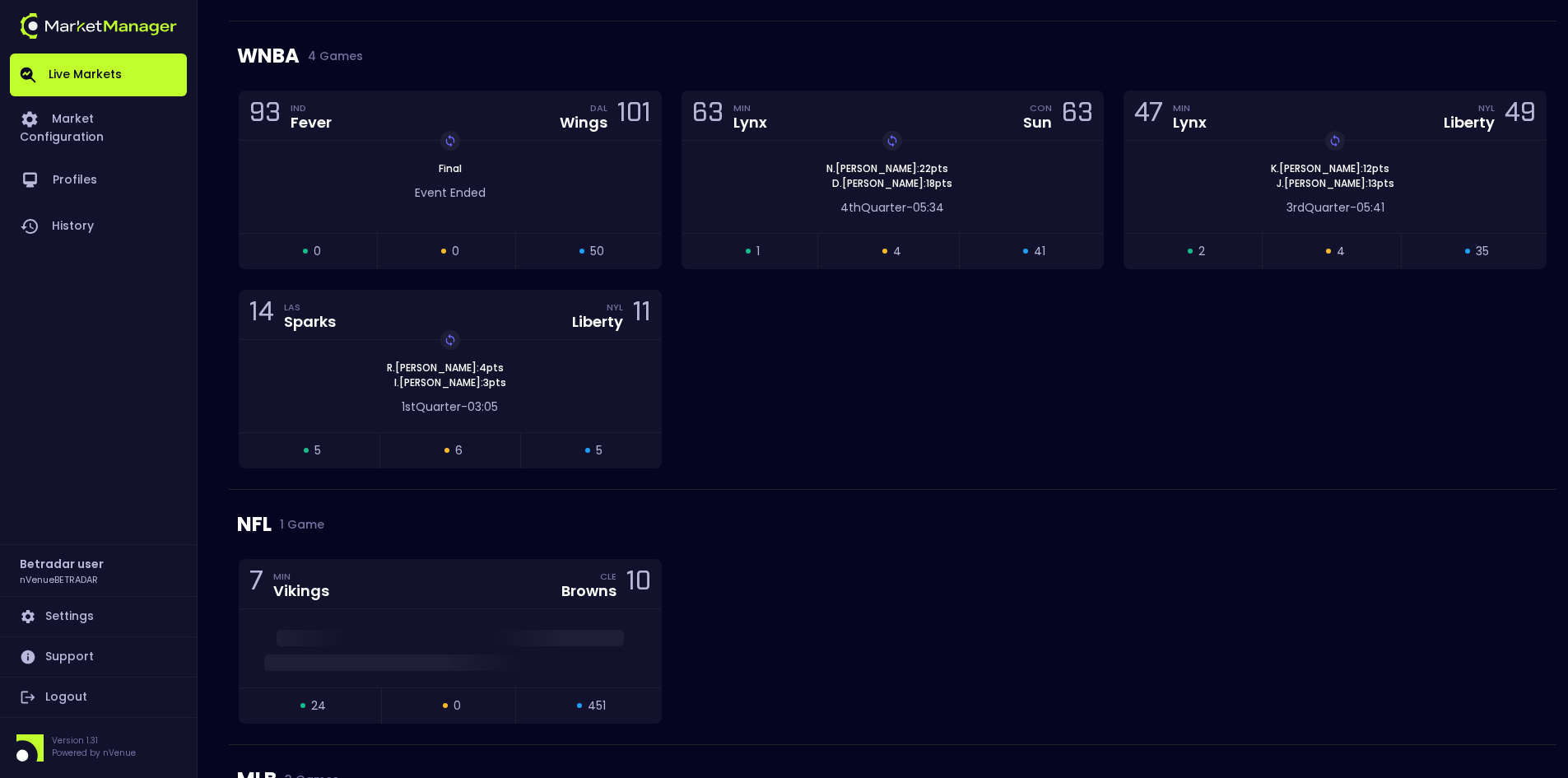
scroll to position [494, 0]
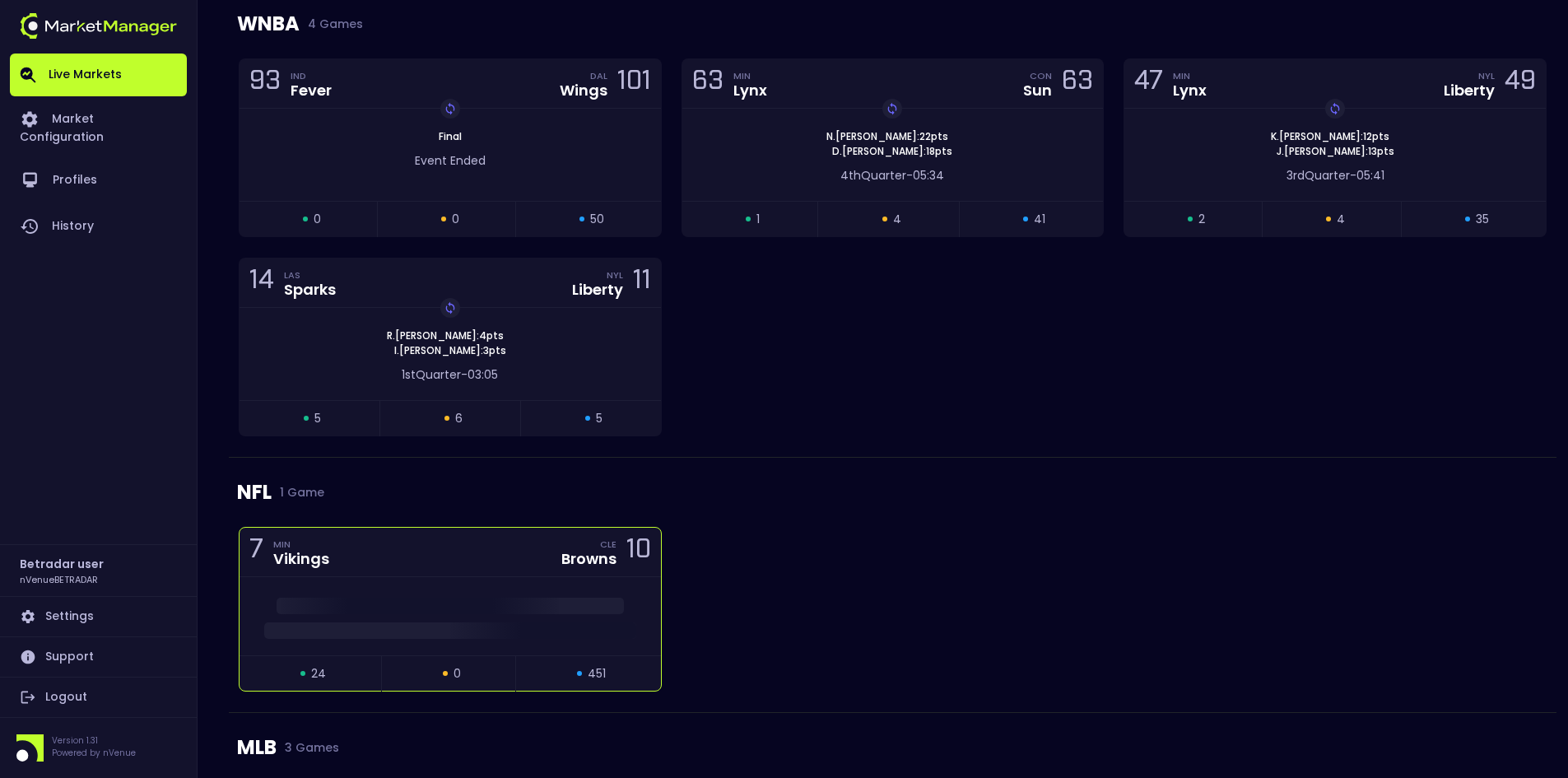
click at [409, 597] on div at bounding box center [450, 616] width 421 height 79
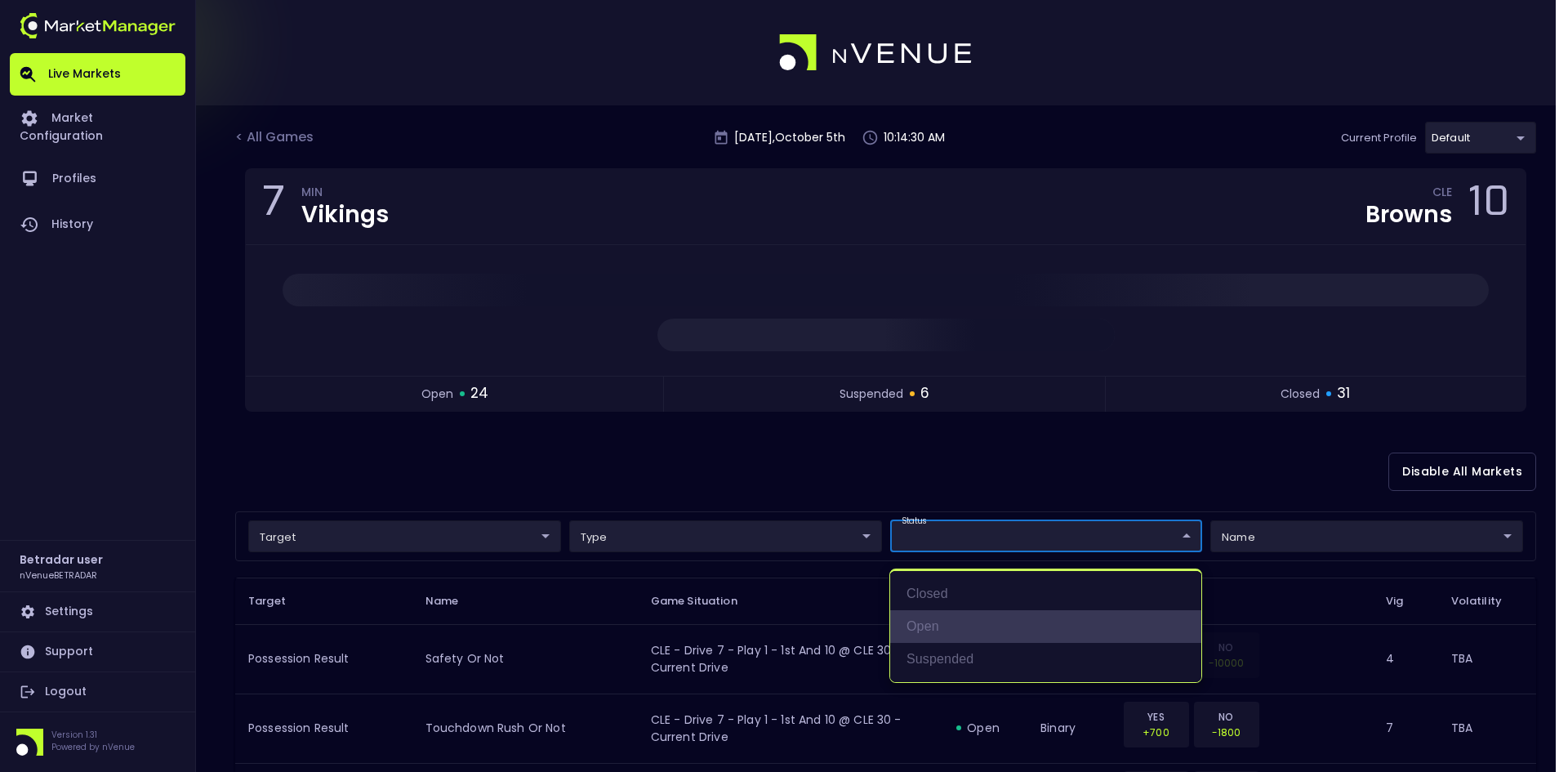
click at [926, 626] on li "open" at bounding box center [1046, 626] width 311 height 33
type input "open"
click at [884, 480] on div at bounding box center [784, 386] width 1568 height 772
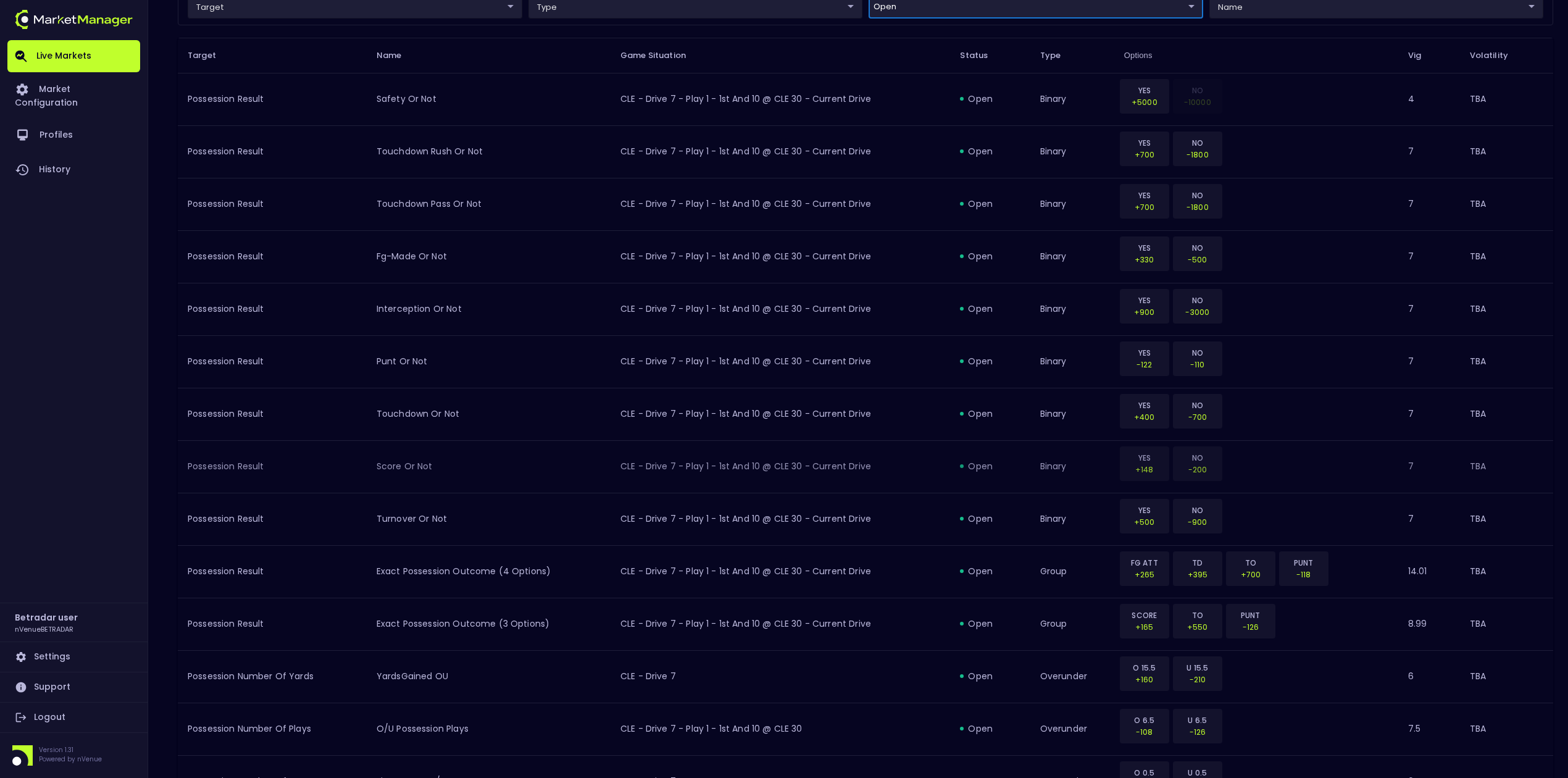
scroll to position [371, 0]
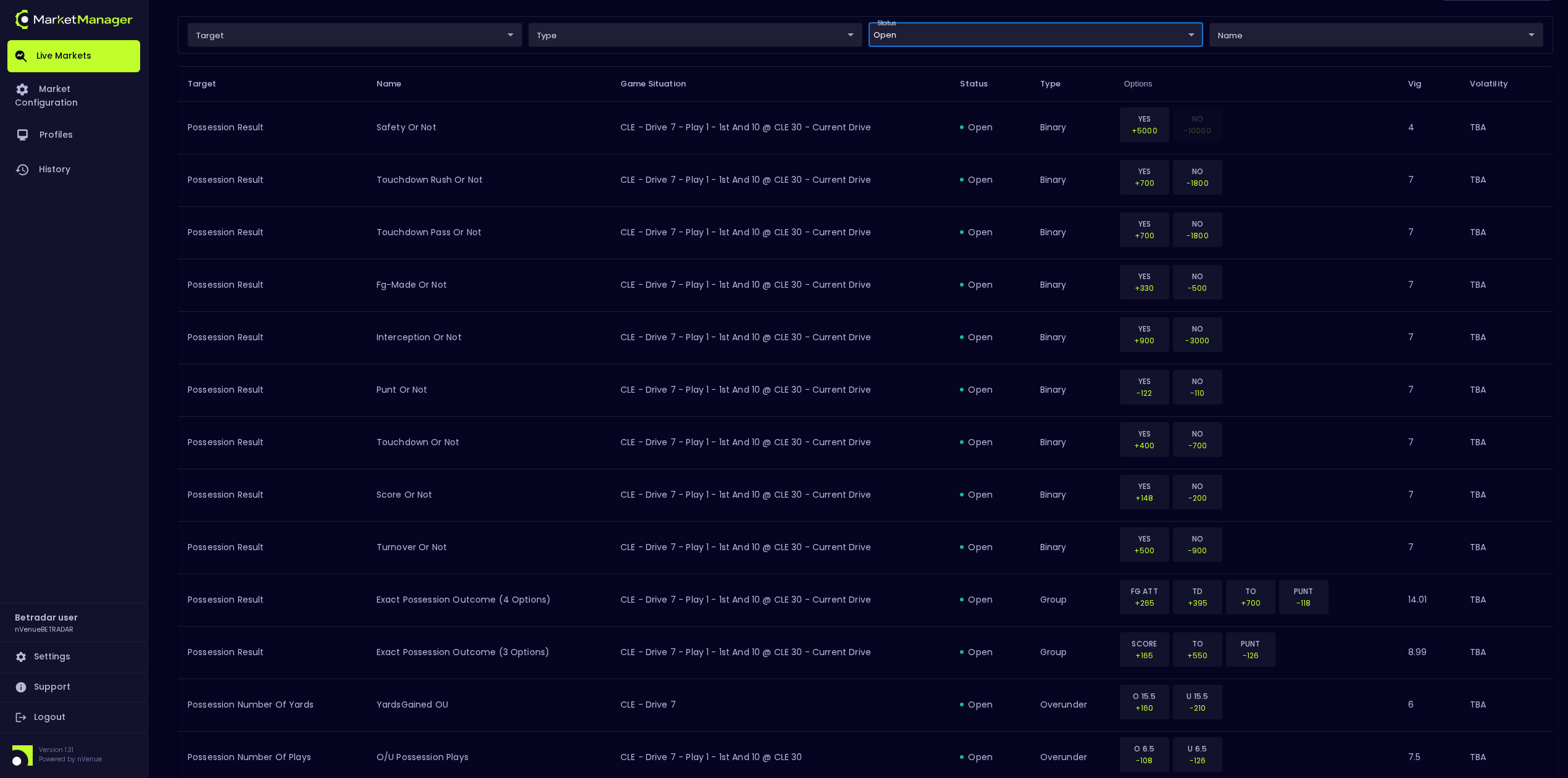
click at [119, 492] on div "Live Markets Market Configuration Profiles History" at bounding box center [74, 321] width 133 height 562
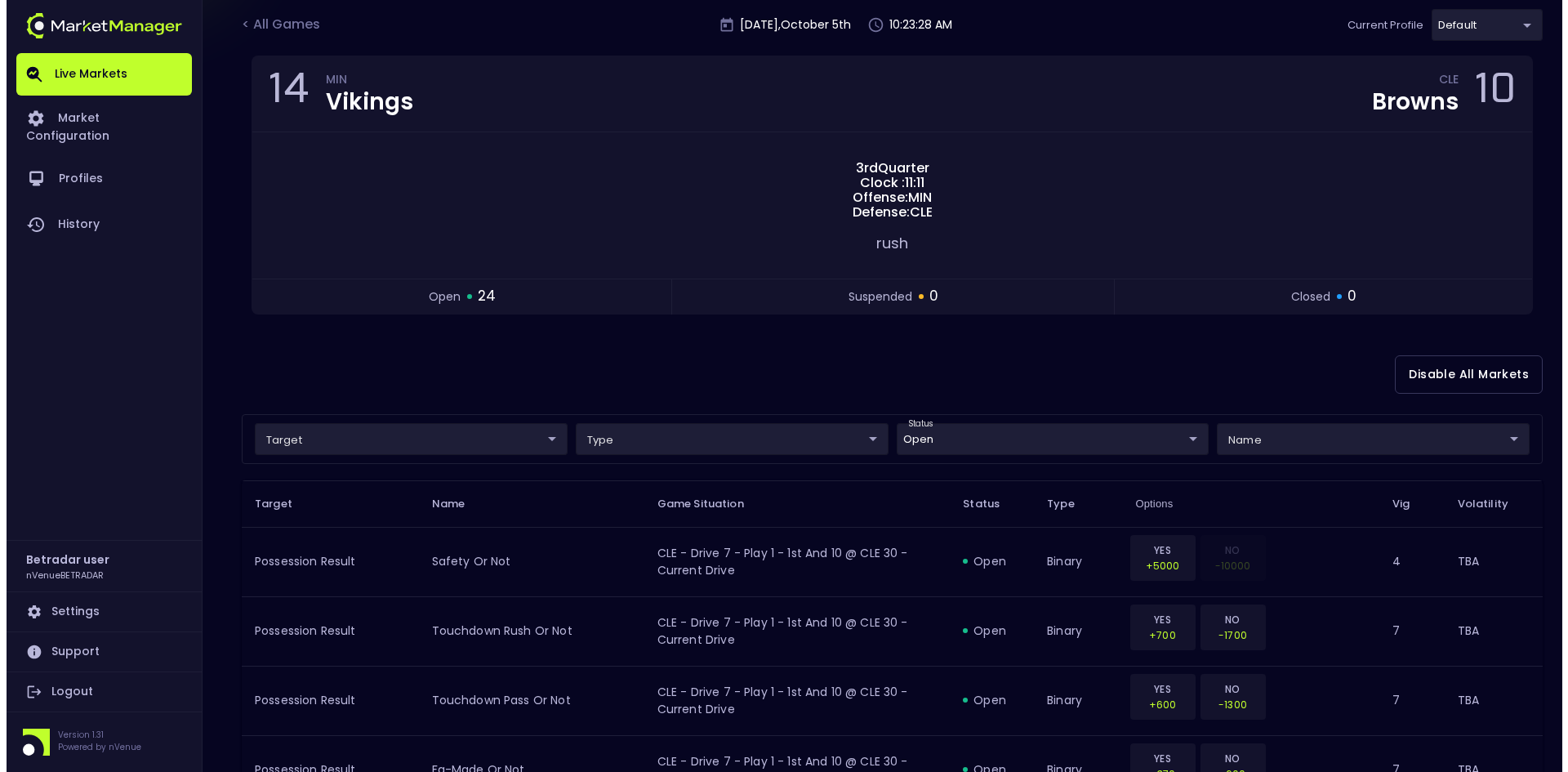
scroll to position [164, 0]
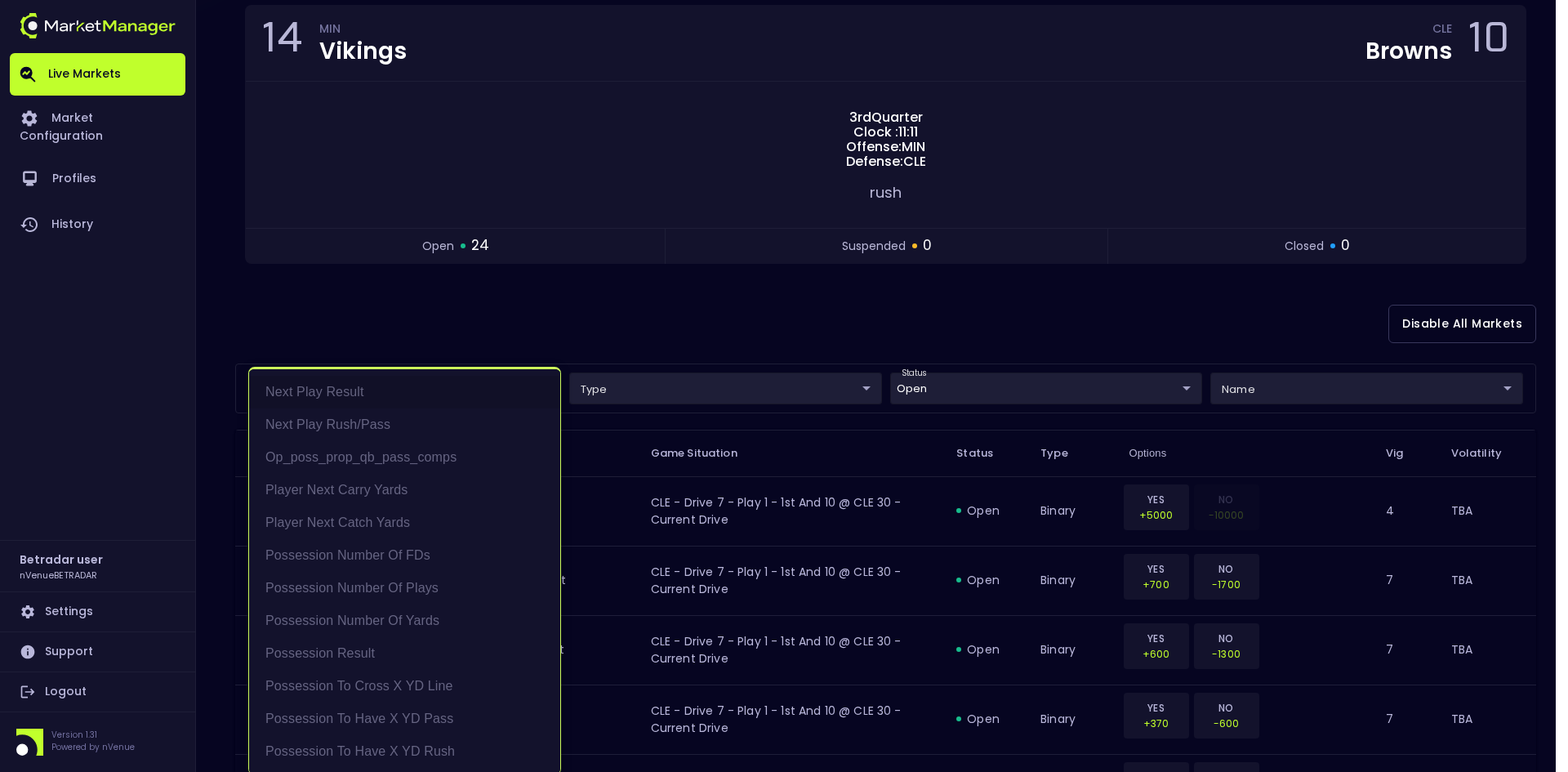
click at [356, 487] on li "Player Next Carry Yards" at bounding box center [405, 491] width 311 height 33
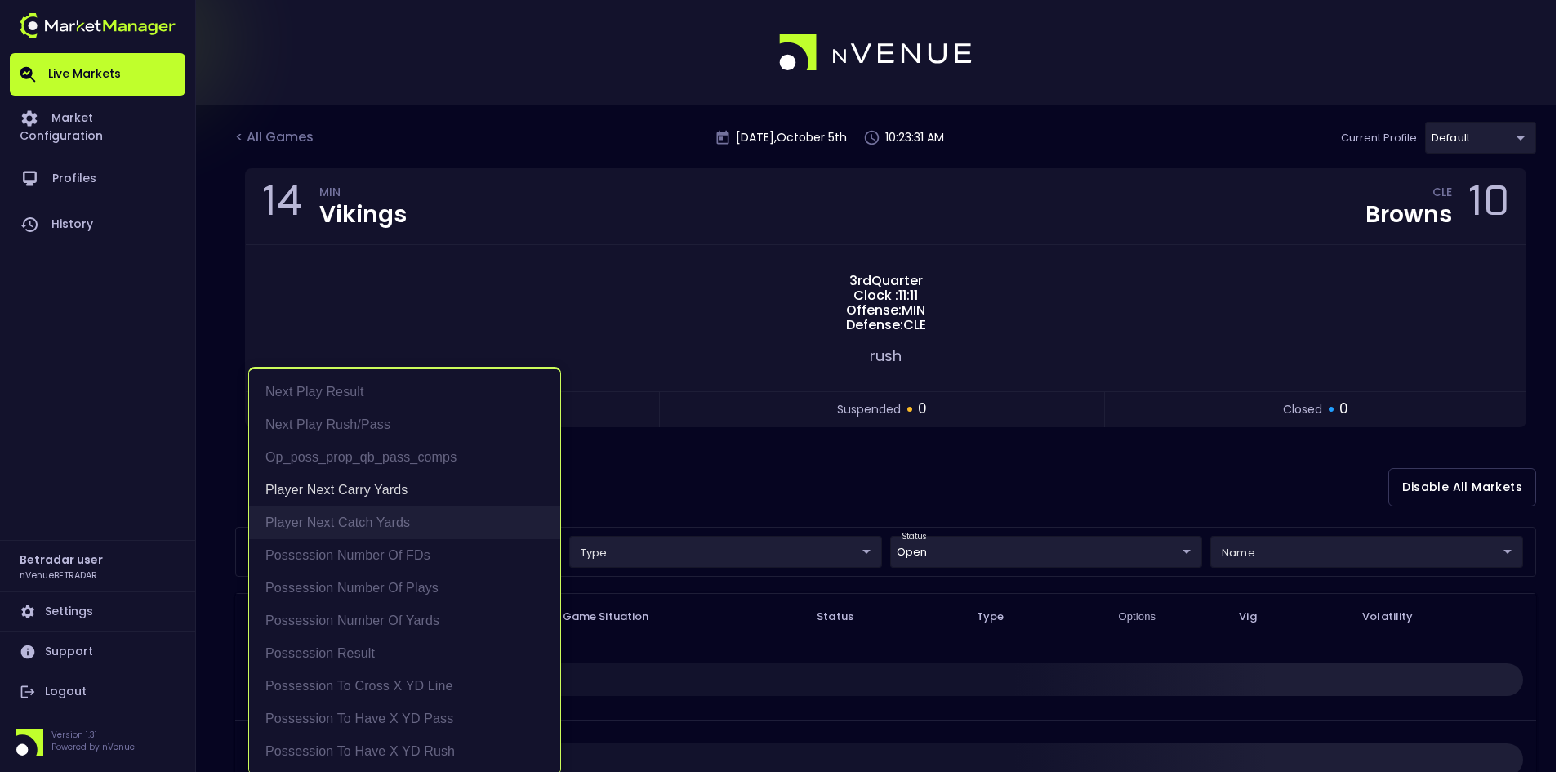
click at [355, 518] on li "Player Next Catch Yards" at bounding box center [405, 523] width 311 height 33
type input "Player Next Carry Yards,Player Next Catch Yards"
drag, startPoint x: 749, startPoint y: 481, endPoint x: 838, endPoint y: 513, distance: 94.6
click at [750, 481] on div at bounding box center [784, 386] width 1568 height 772
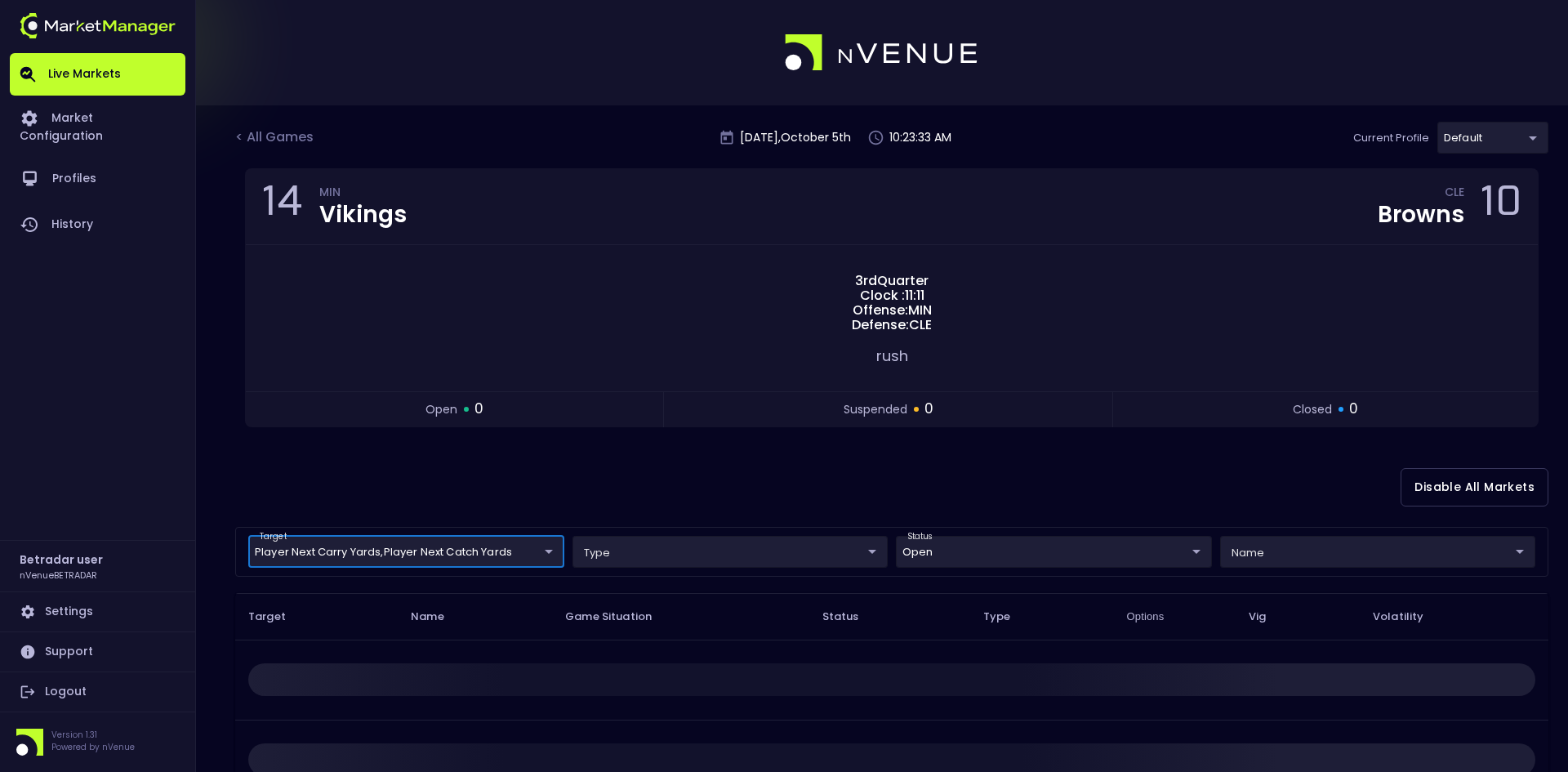
click at [940, 549] on body "Live Markets Market Configuration Profiles History Betradar user nVenueBETRADAR…" at bounding box center [784, 521] width 1568 height 1043
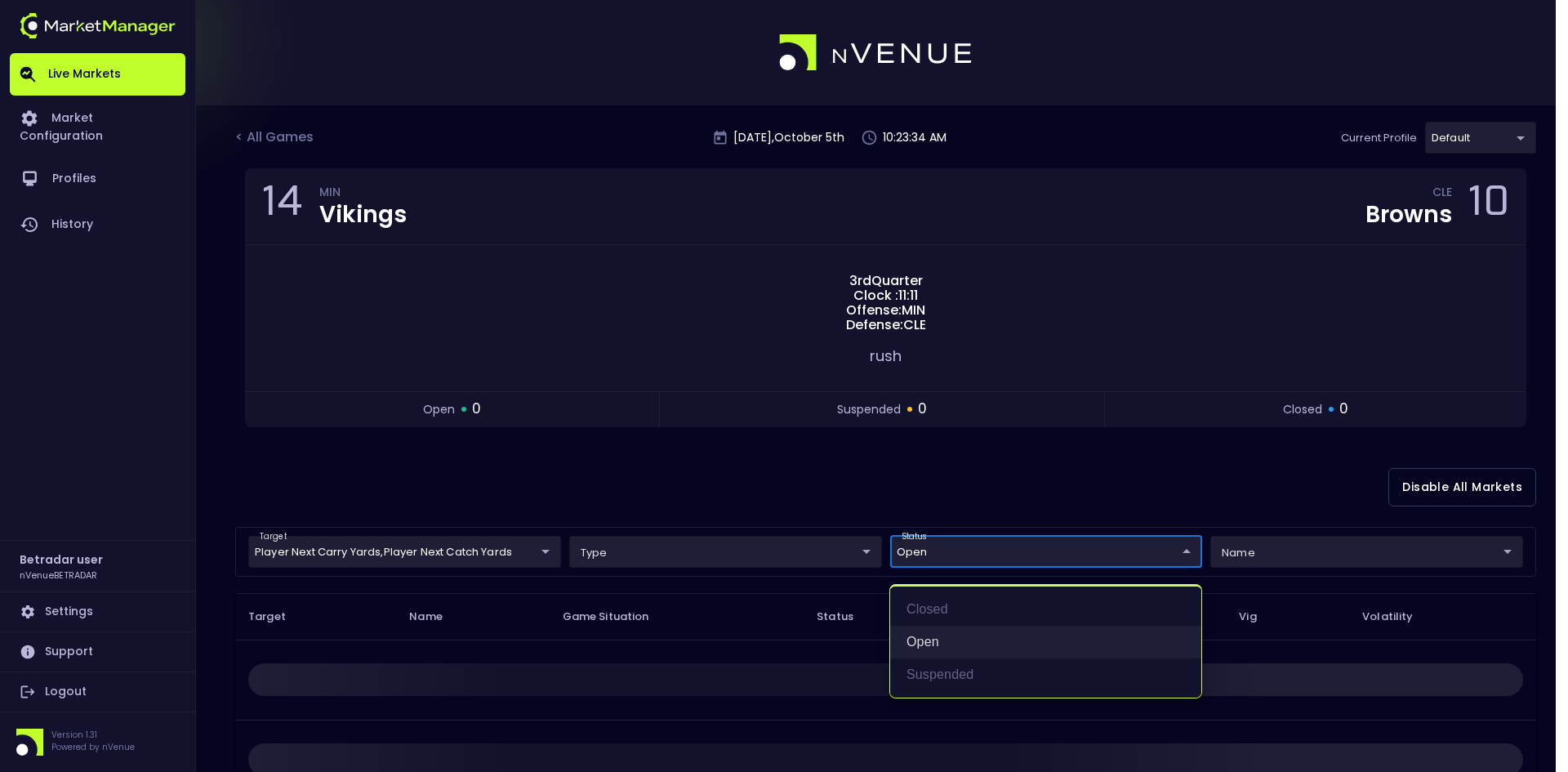
click at [920, 641] on li "open" at bounding box center [1046, 642] width 311 height 33
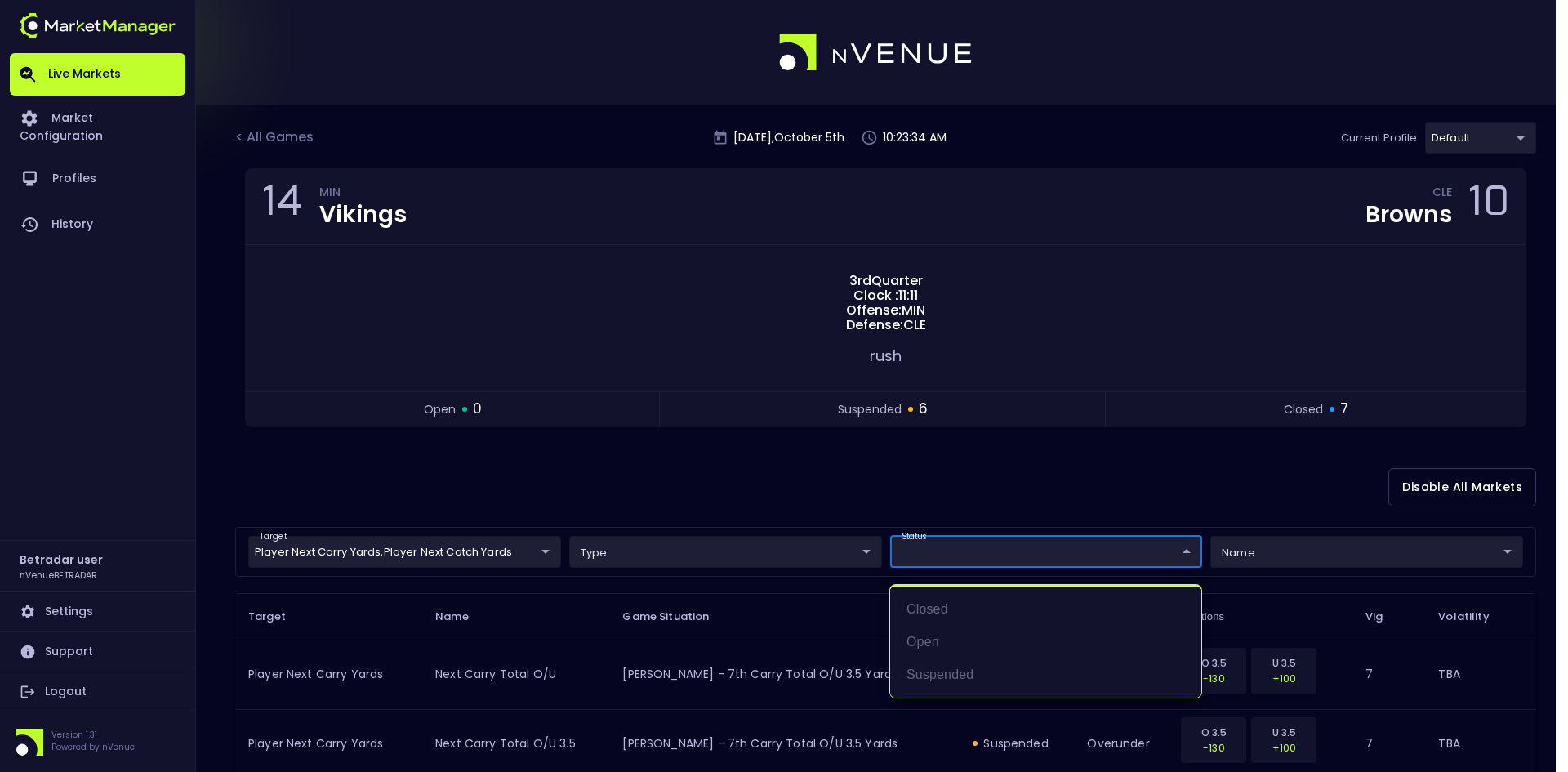
click at [815, 481] on div at bounding box center [784, 386] width 1568 height 772
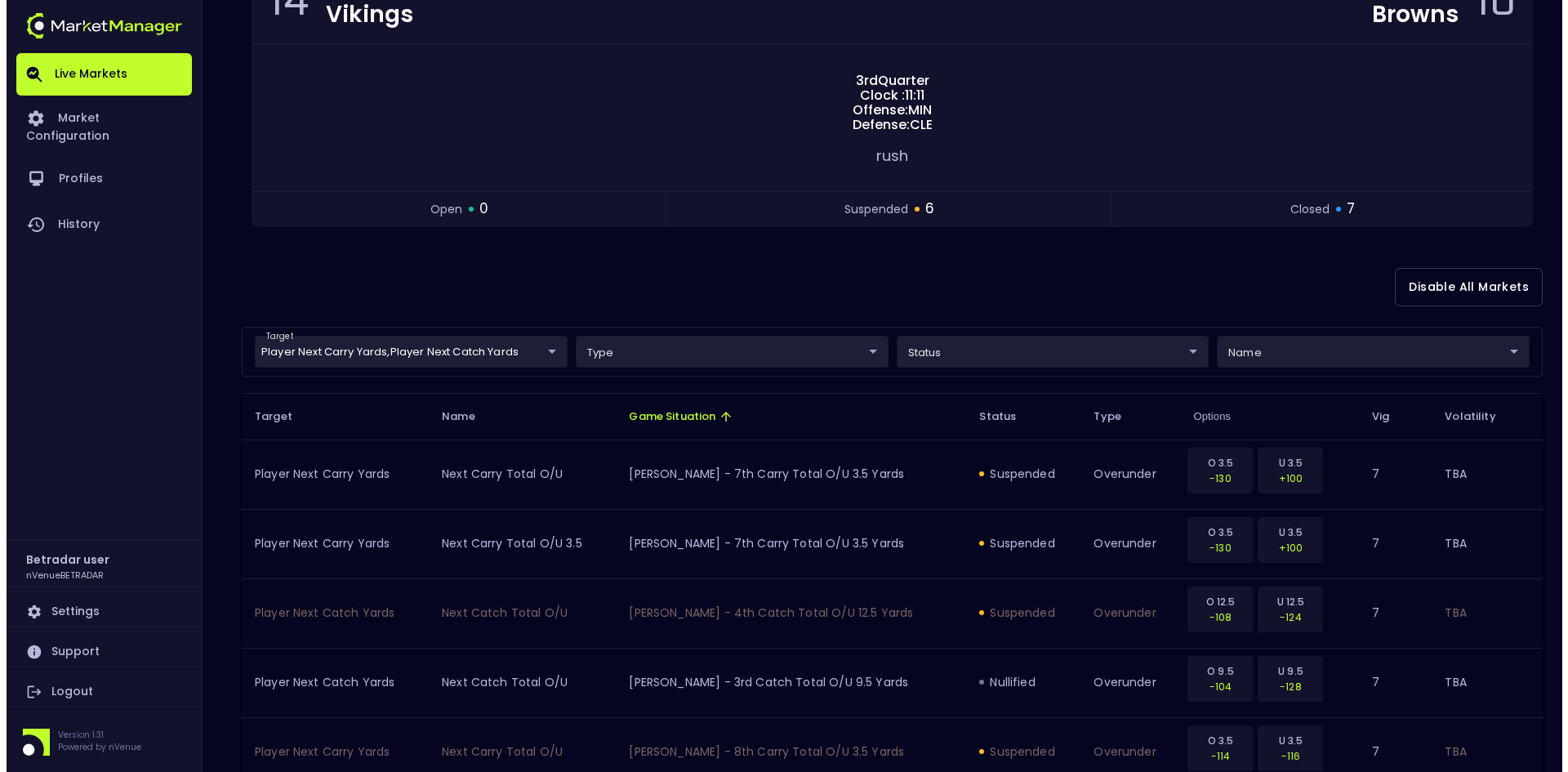
scroll to position [164, 0]
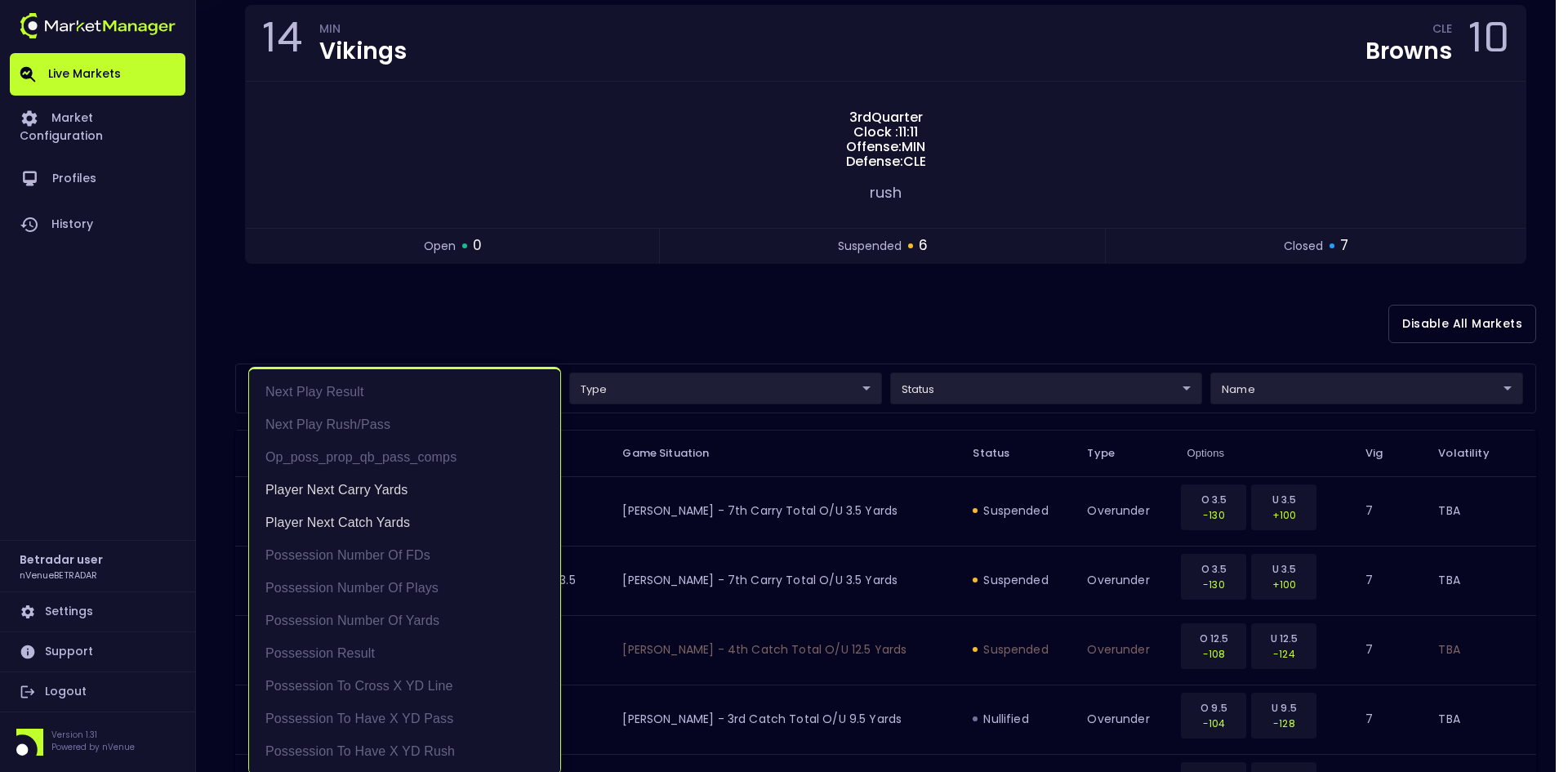
click at [437, 386] on body "Live Markets Market Configuration Profiles History Betradar user nVenueBETRADAR…" at bounding box center [784, 683] width 1568 height 1694
click at [399, 489] on li "Player Next Carry Yards" at bounding box center [405, 491] width 311 height 33
type input "Player Next Catch Yards"
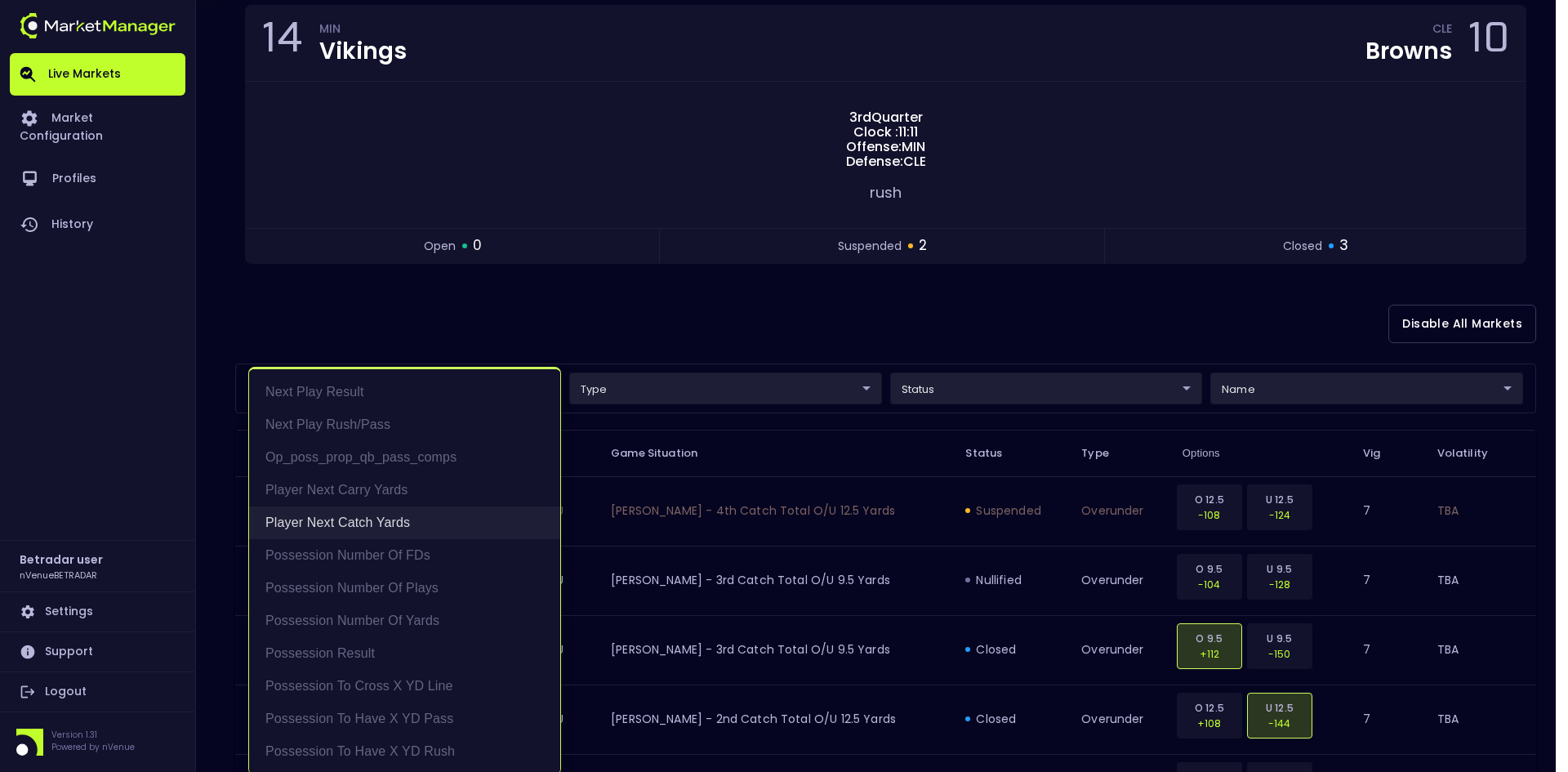
click at [384, 511] on li "Player Next Catch Yards" at bounding box center [405, 523] width 311 height 33
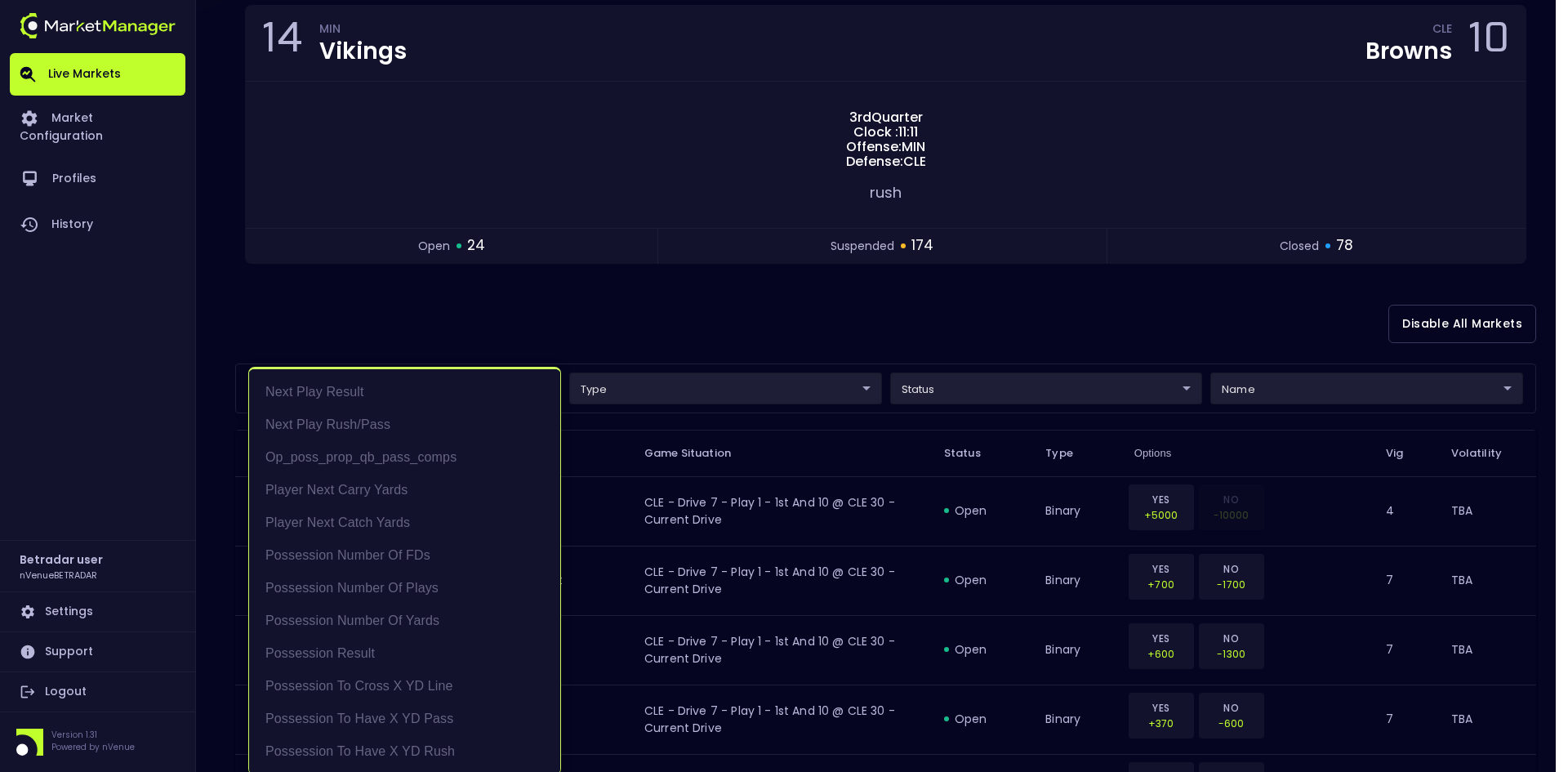
click at [811, 331] on div at bounding box center [784, 386] width 1568 height 772
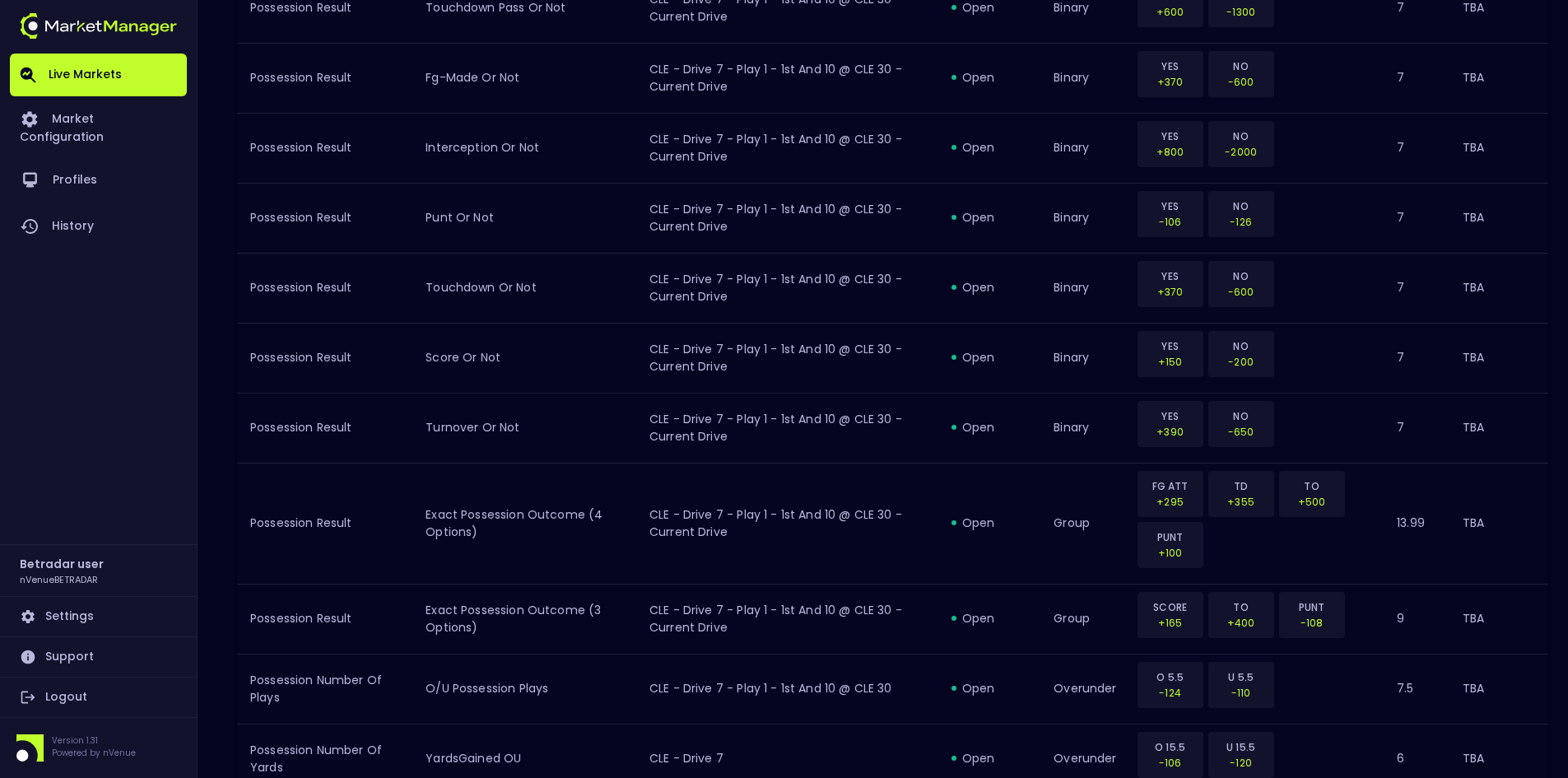
scroll to position [329, 0]
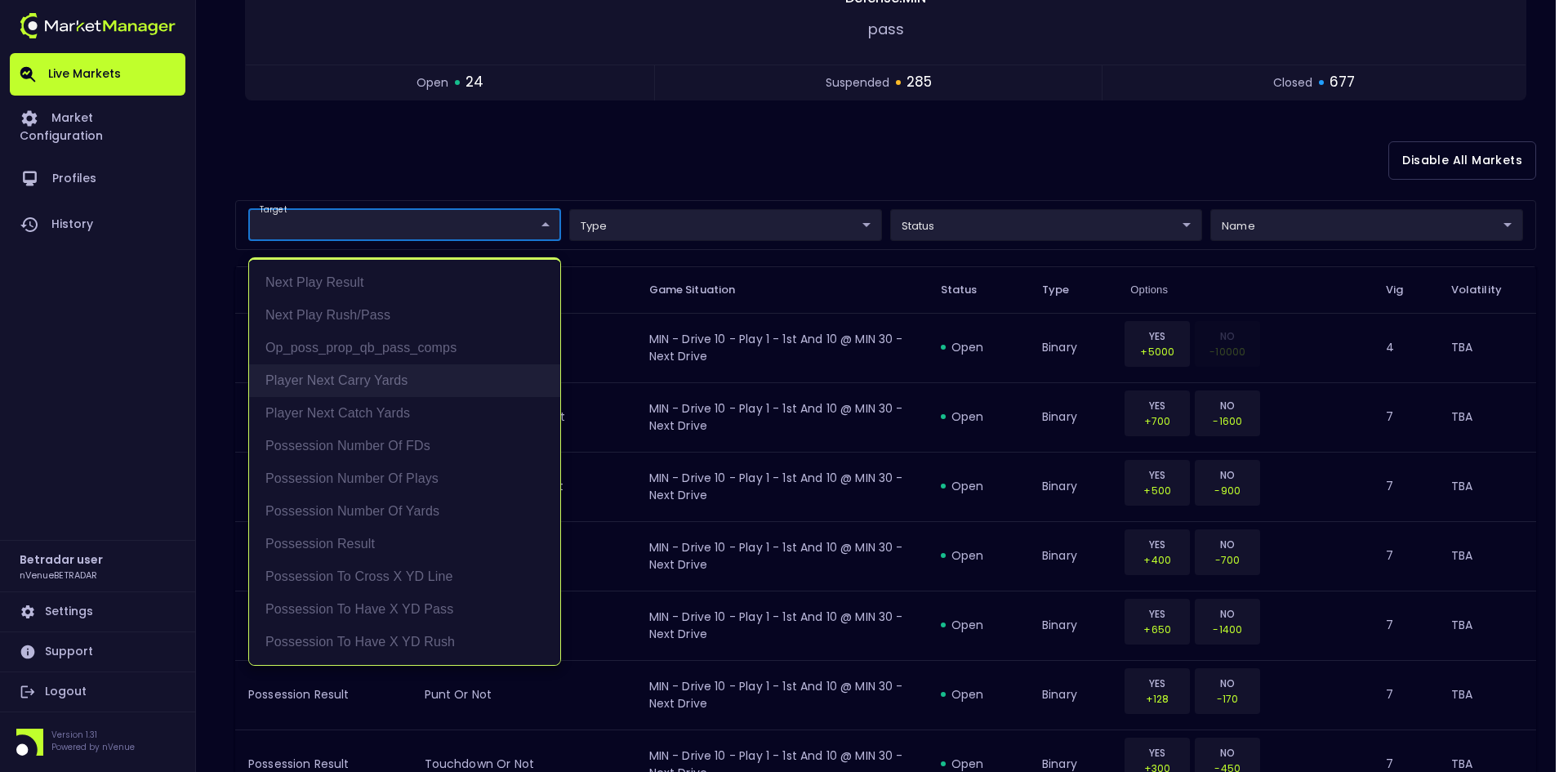
click at [334, 382] on li "Player Next Carry Yards" at bounding box center [405, 381] width 311 height 33
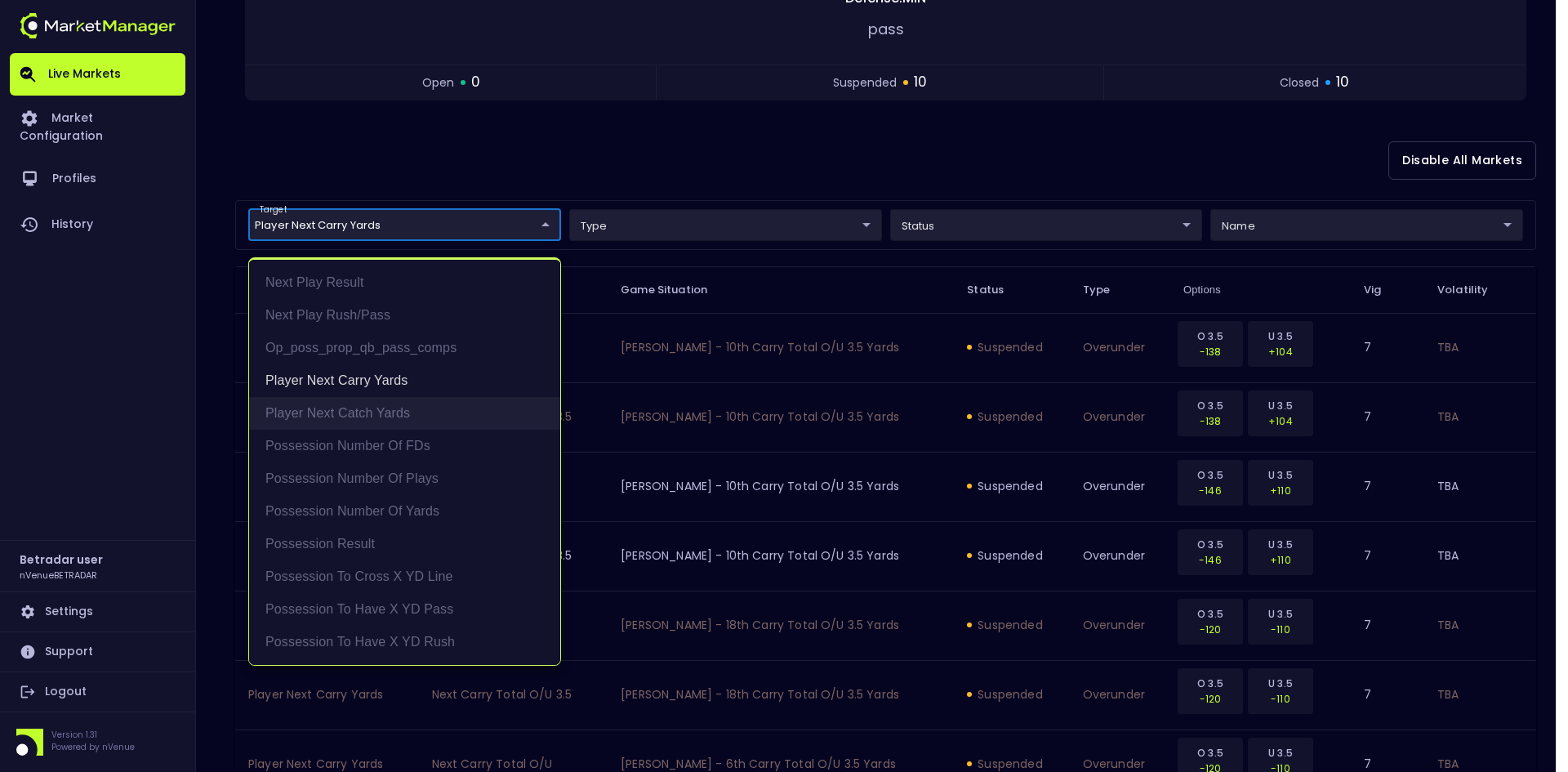
click at [338, 420] on li "Player Next Catch Yards" at bounding box center [405, 413] width 311 height 33
type input "Player Next Carry Yards,Player Next Catch Yards"
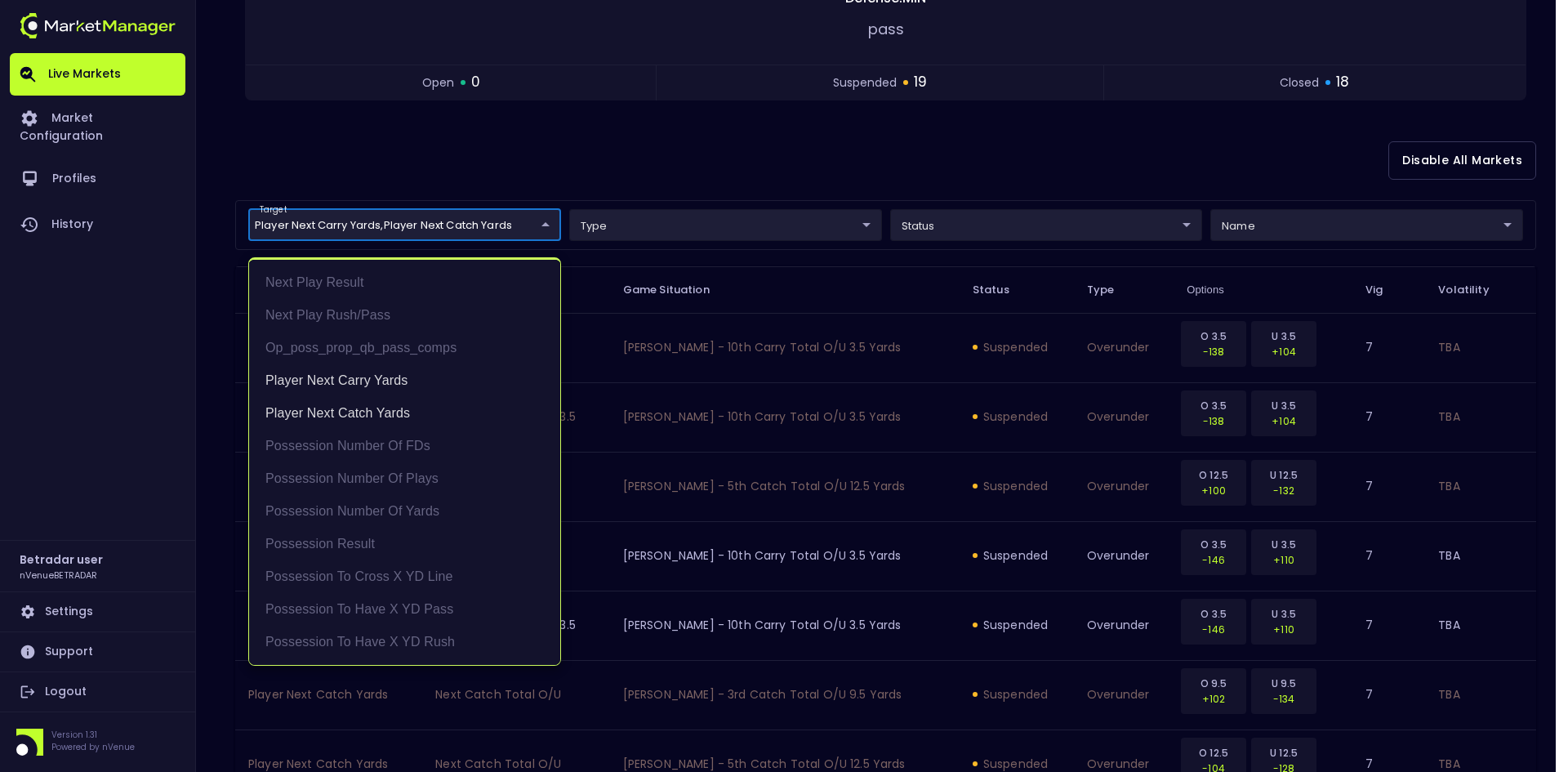
click at [853, 154] on div at bounding box center [784, 386] width 1568 height 772
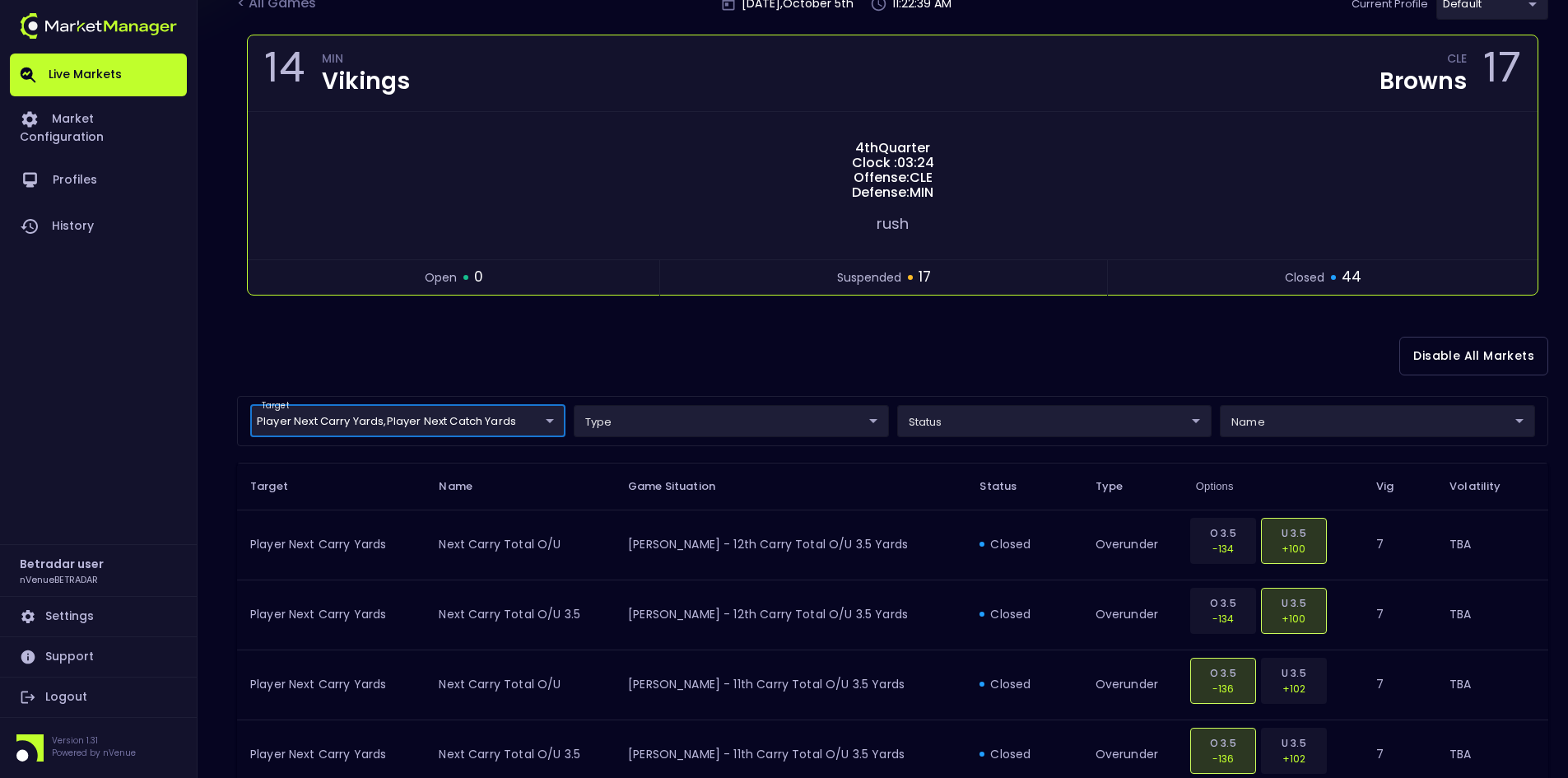
scroll to position [0, 0]
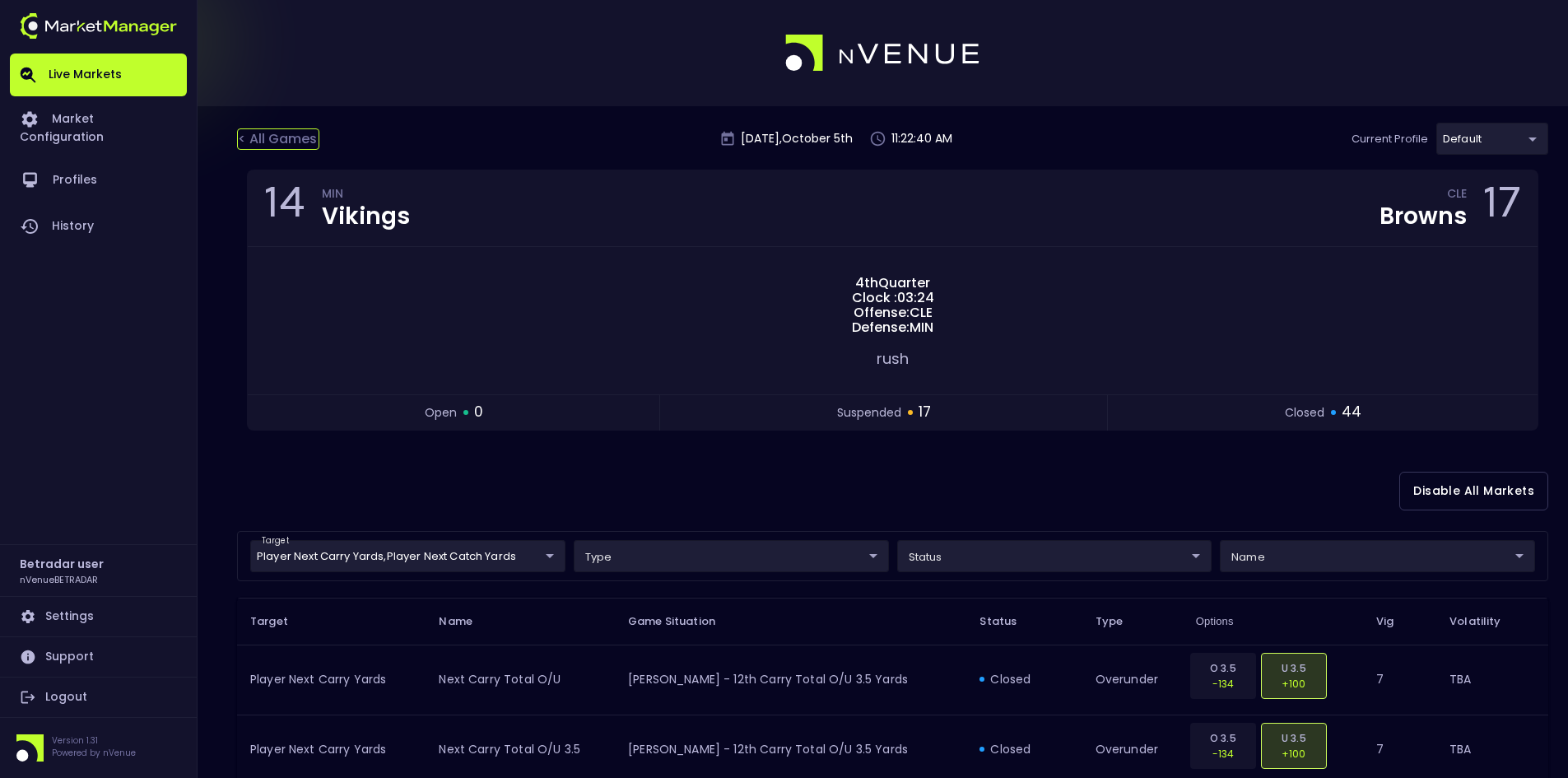
click at [297, 133] on div "< All Games" at bounding box center [278, 139] width 83 height 21
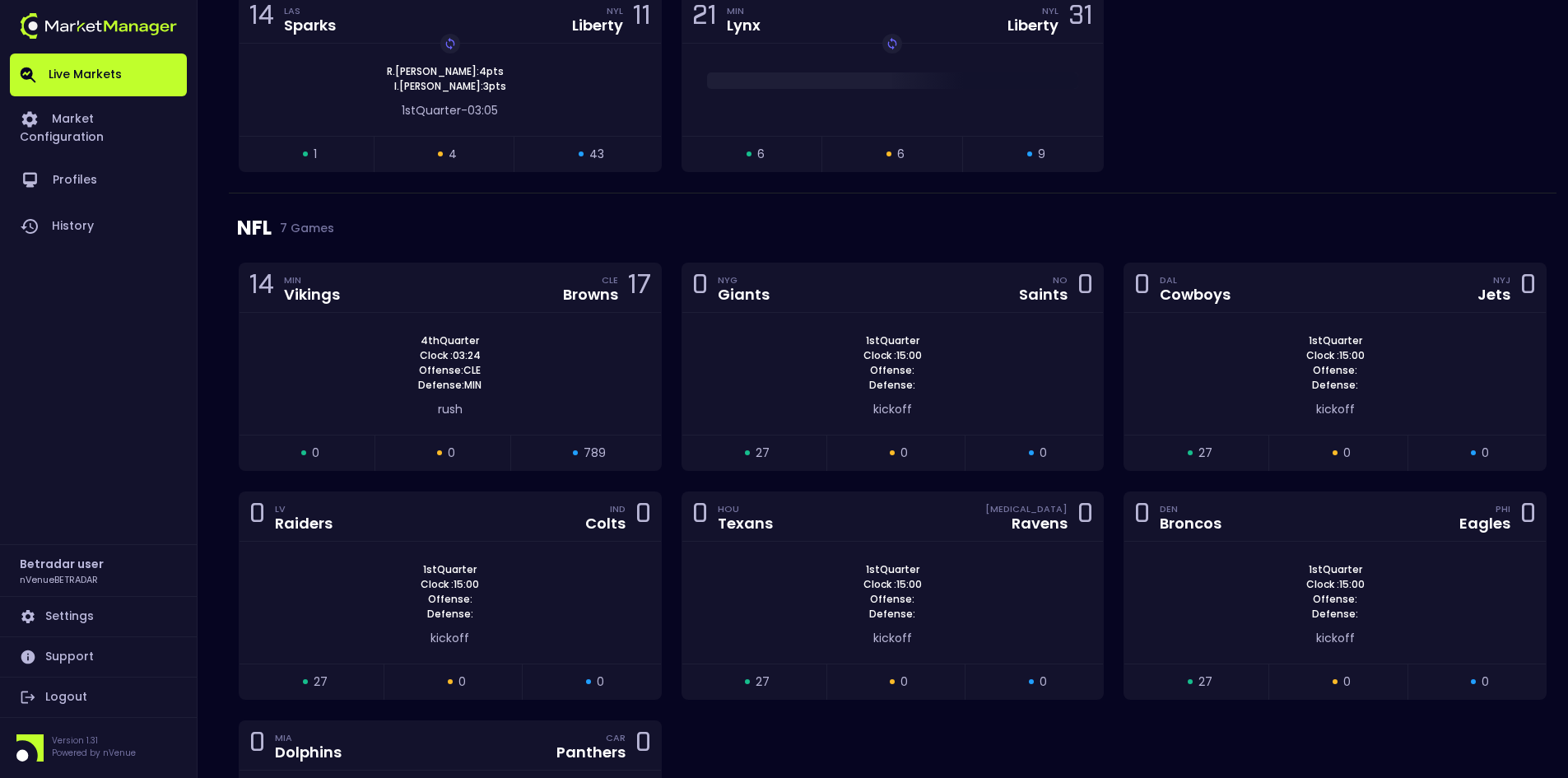
scroll to position [824, 0]
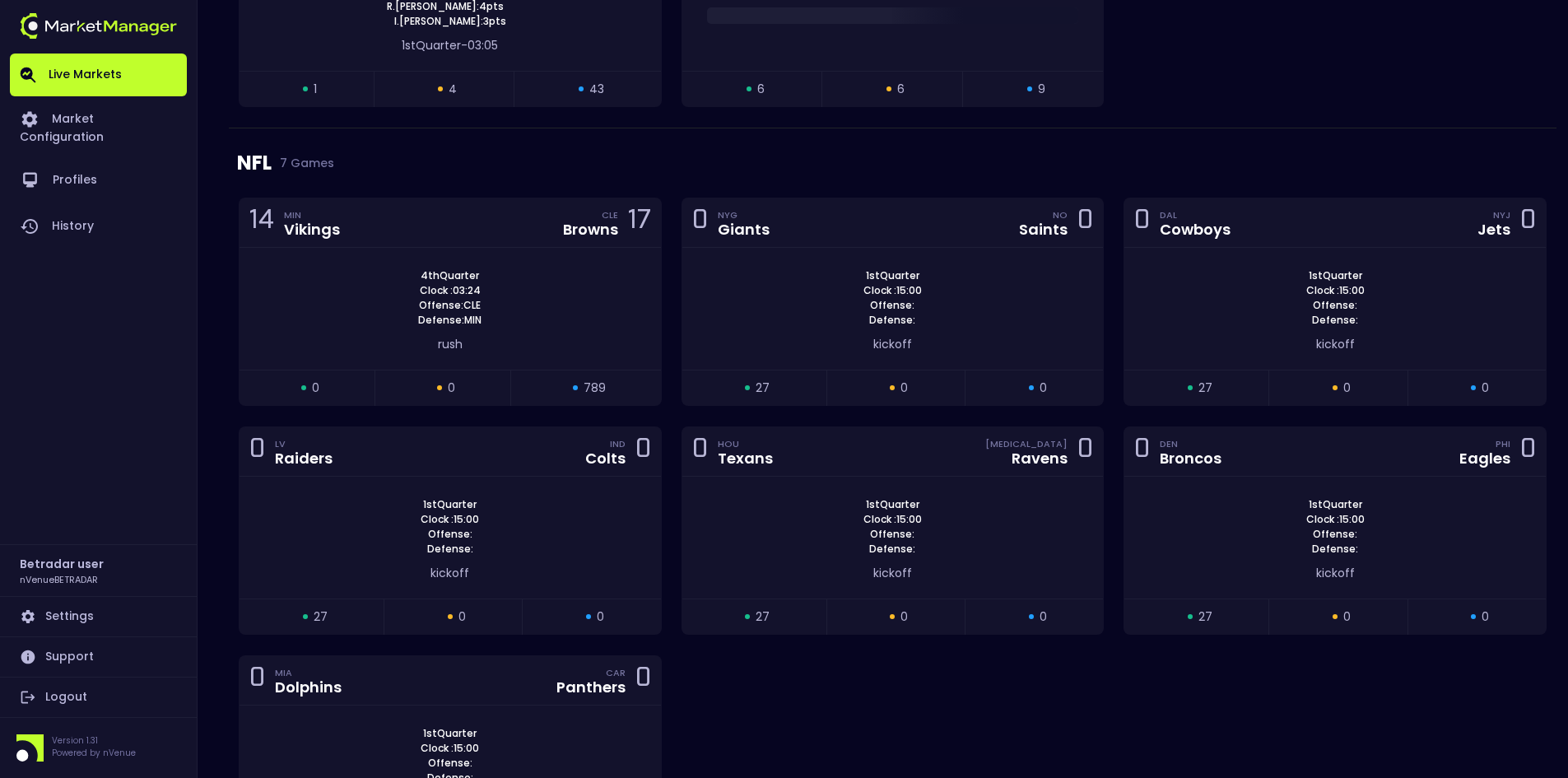
click at [697, 158] on div "NFL 7 Games" at bounding box center [892, 162] width 1311 height 69
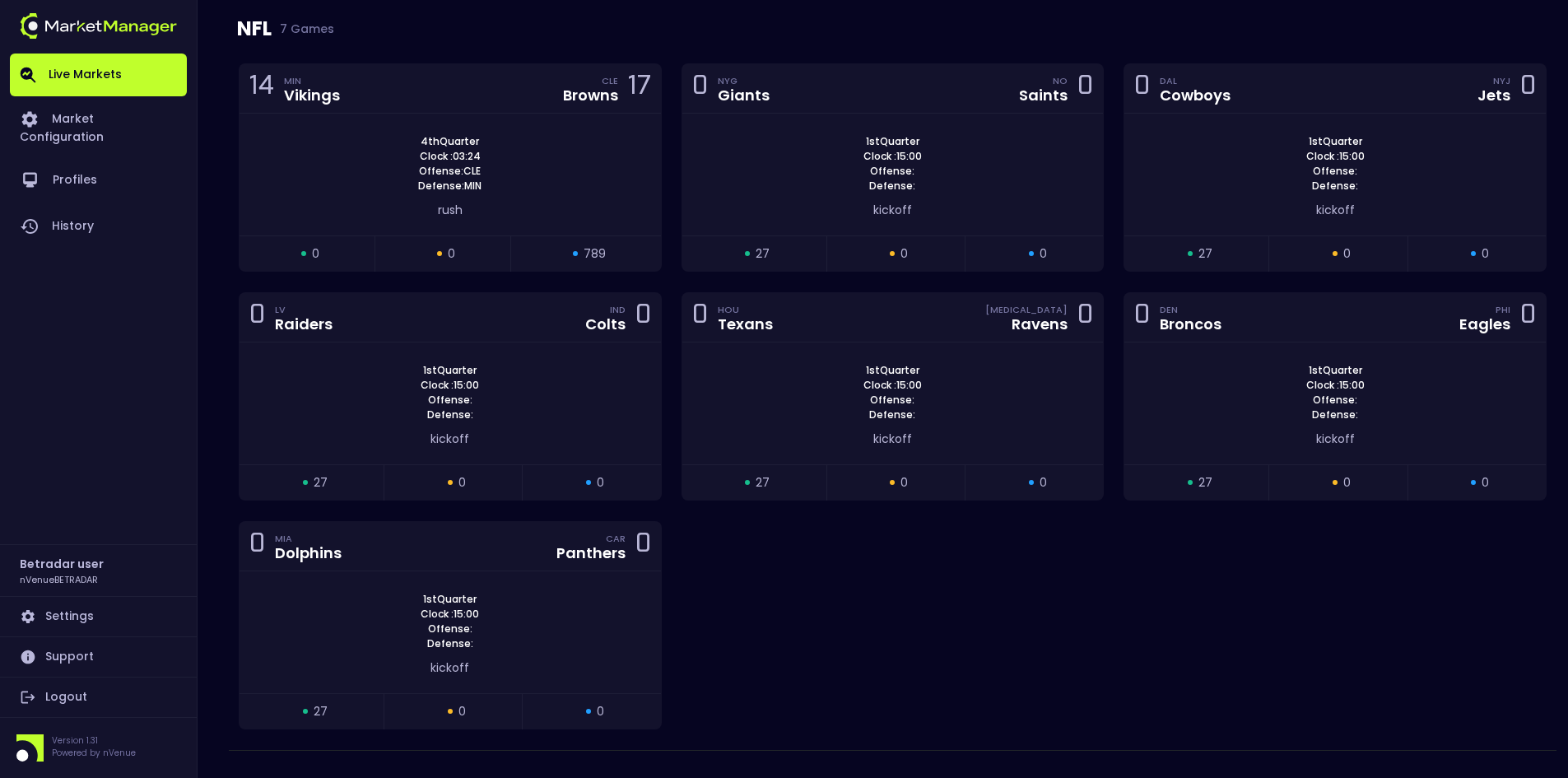
scroll to position [905, 0]
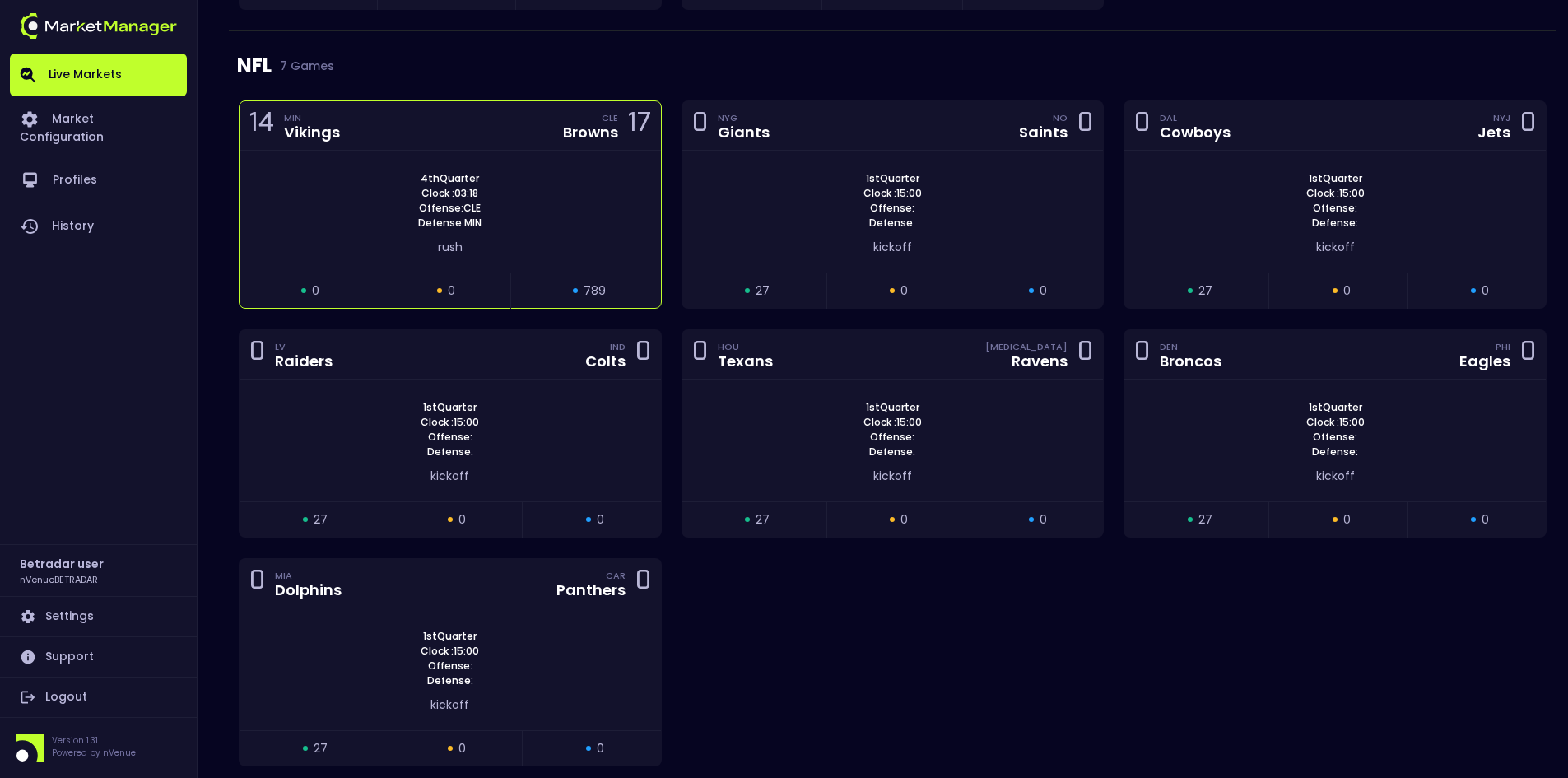
click at [530, 182] on div "4th Quarter Clock : 03:18 Offense: CLE Defense: MIN" at bounding box center [450, 200] width 421 height 59
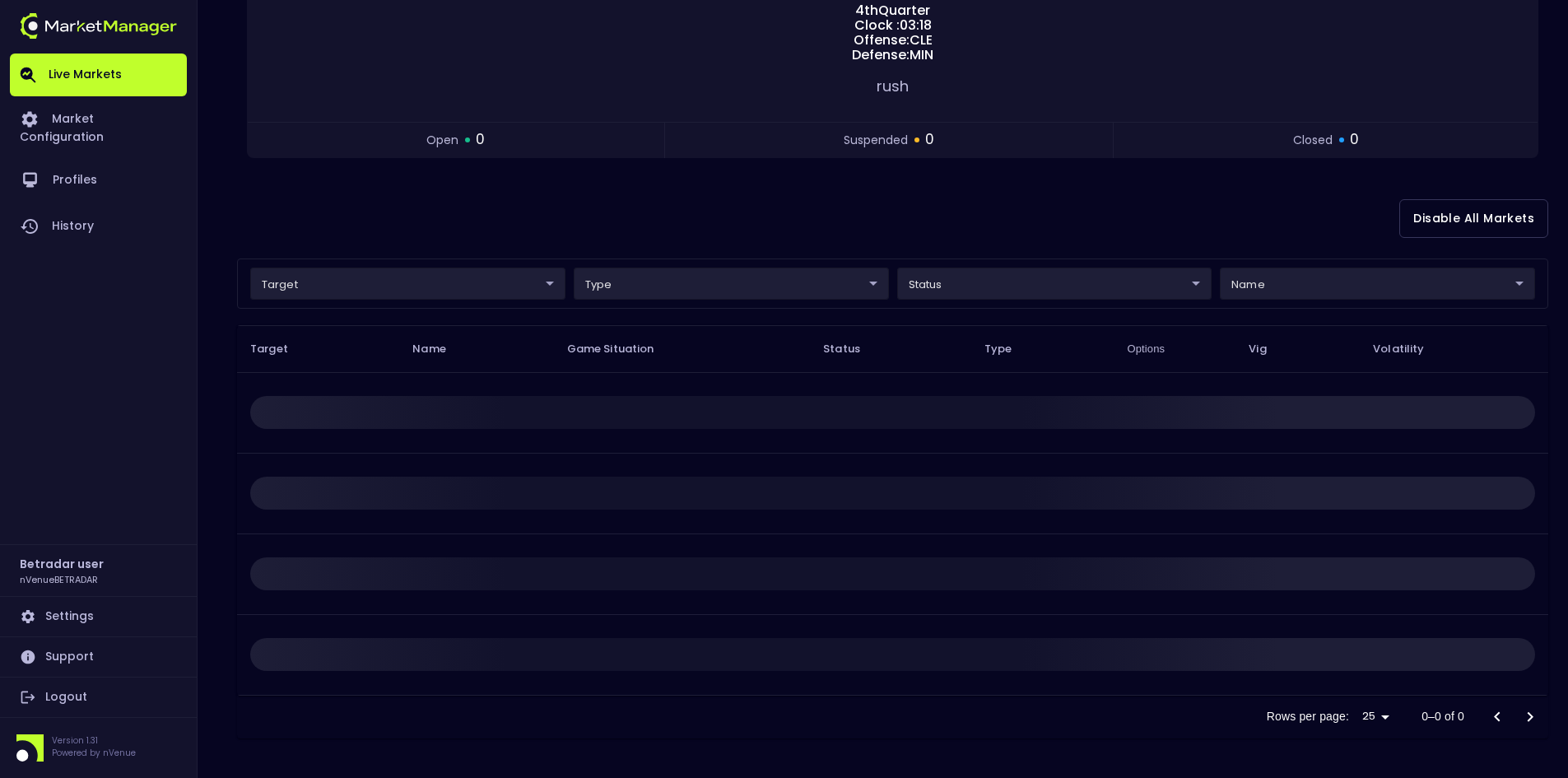
scroll to position [0, 0]
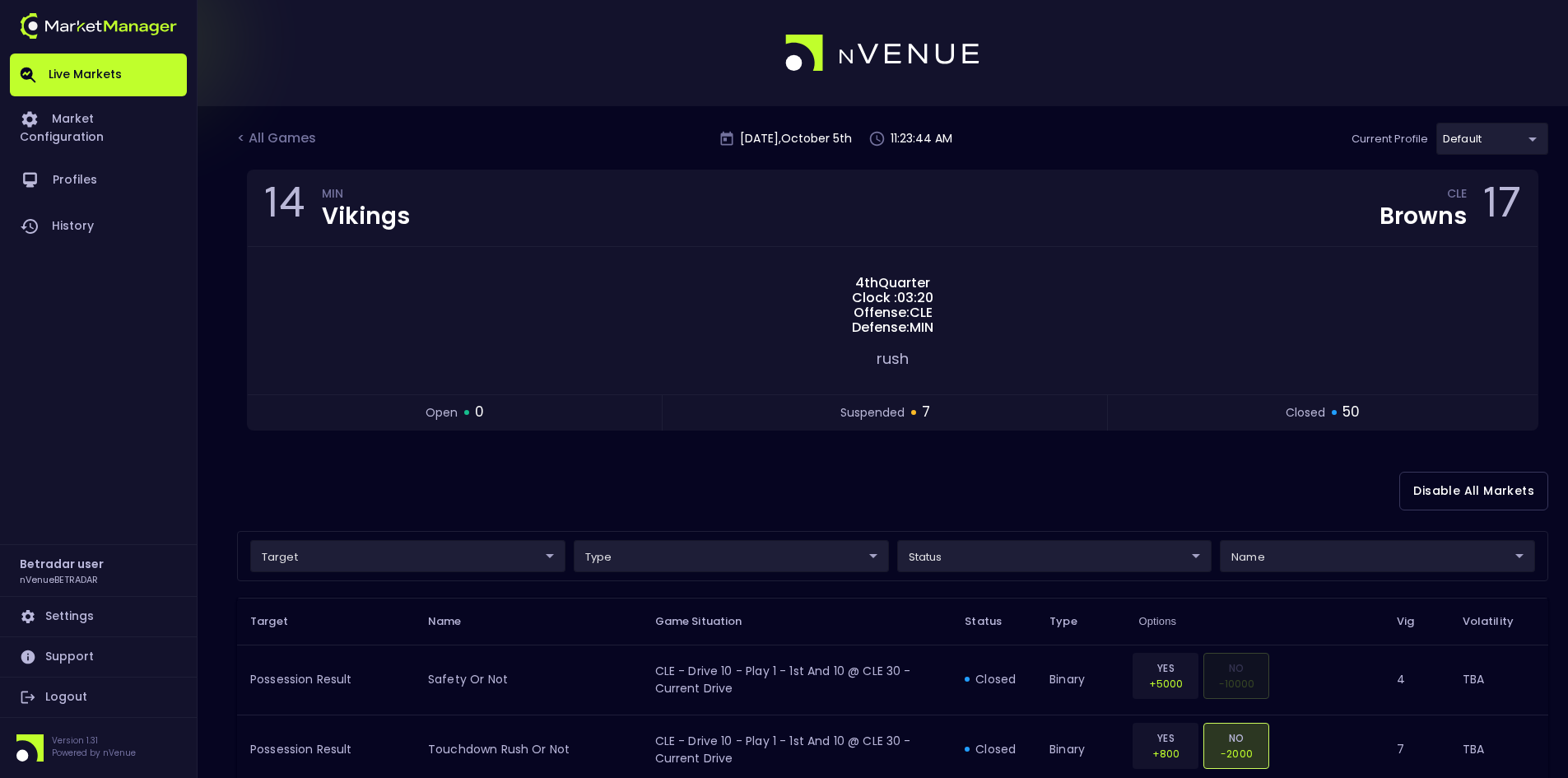
click at [856, 474] on div "Disable All Markets" at bounding box center [892, 490] width 1311 height 80
click at [710, 479] on div "Disable All Markets" at bounding box center [892, 490] width 1311 height 80
click at [271, 125] on div "< All Games [DATE] 11:36:12 AM Current Profile default 2aa9daef-f03c-4b05-aaf3-…" at bounding box center [892, 146] width 1311 height 47
click at [273, 131] on div "< All Games" at bounding box center [278, 139] width 83 height 21
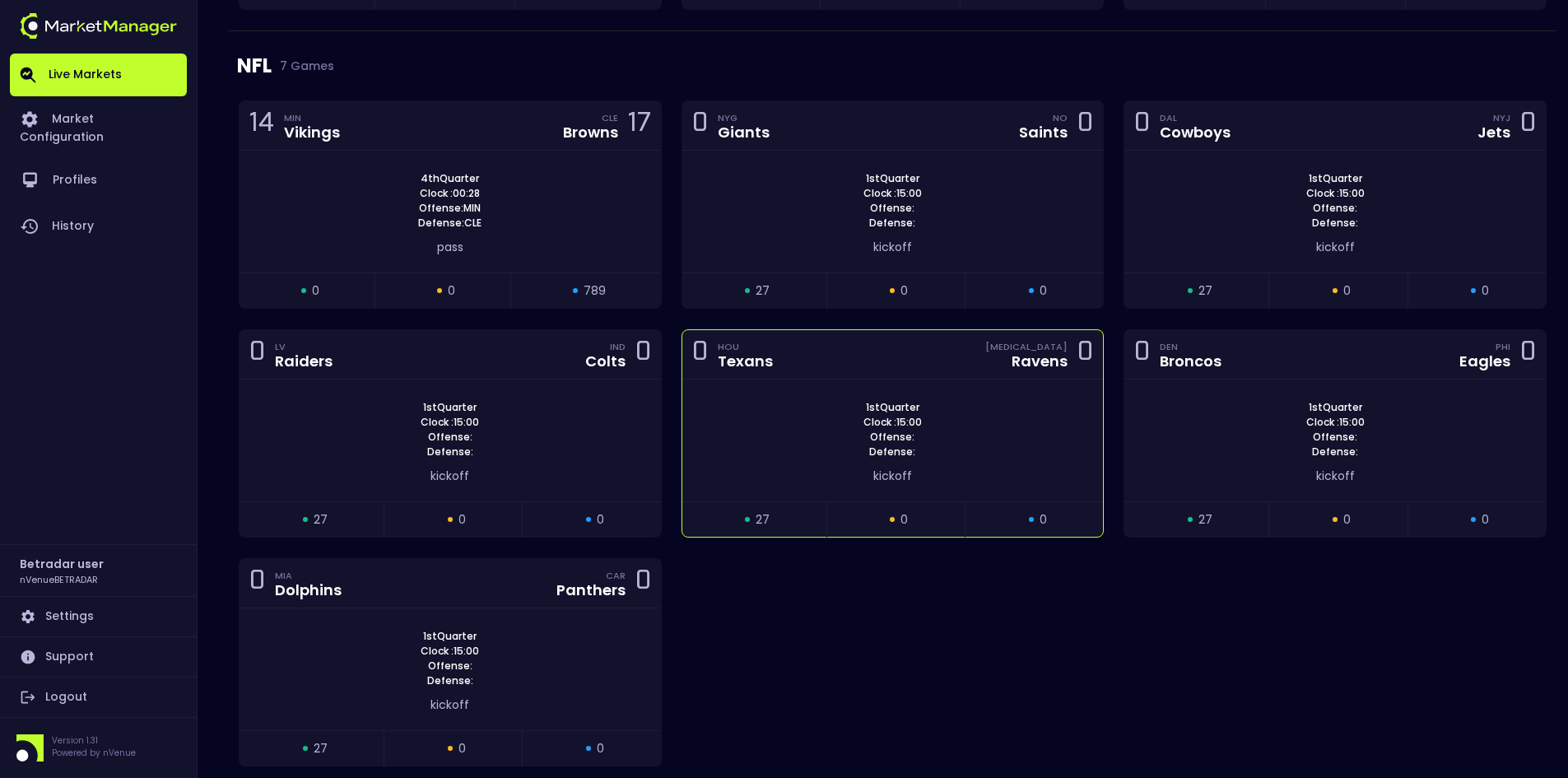
scroll to position [824, 0]
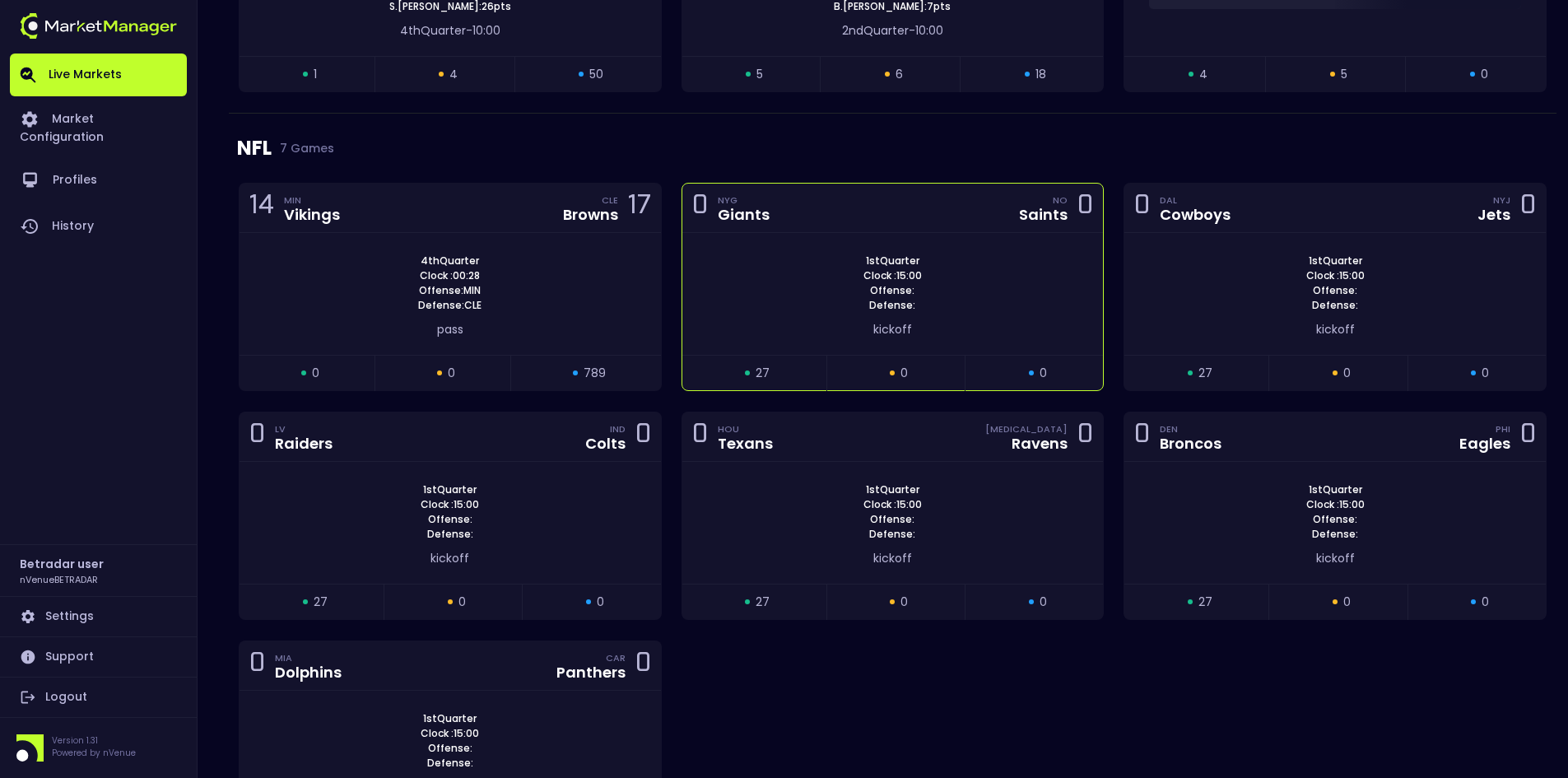
click at [802, 310] on div "1st Quarter Clock : 15:00 Offense: Defense:" at bounding box center [893, 283] width 421 height 59
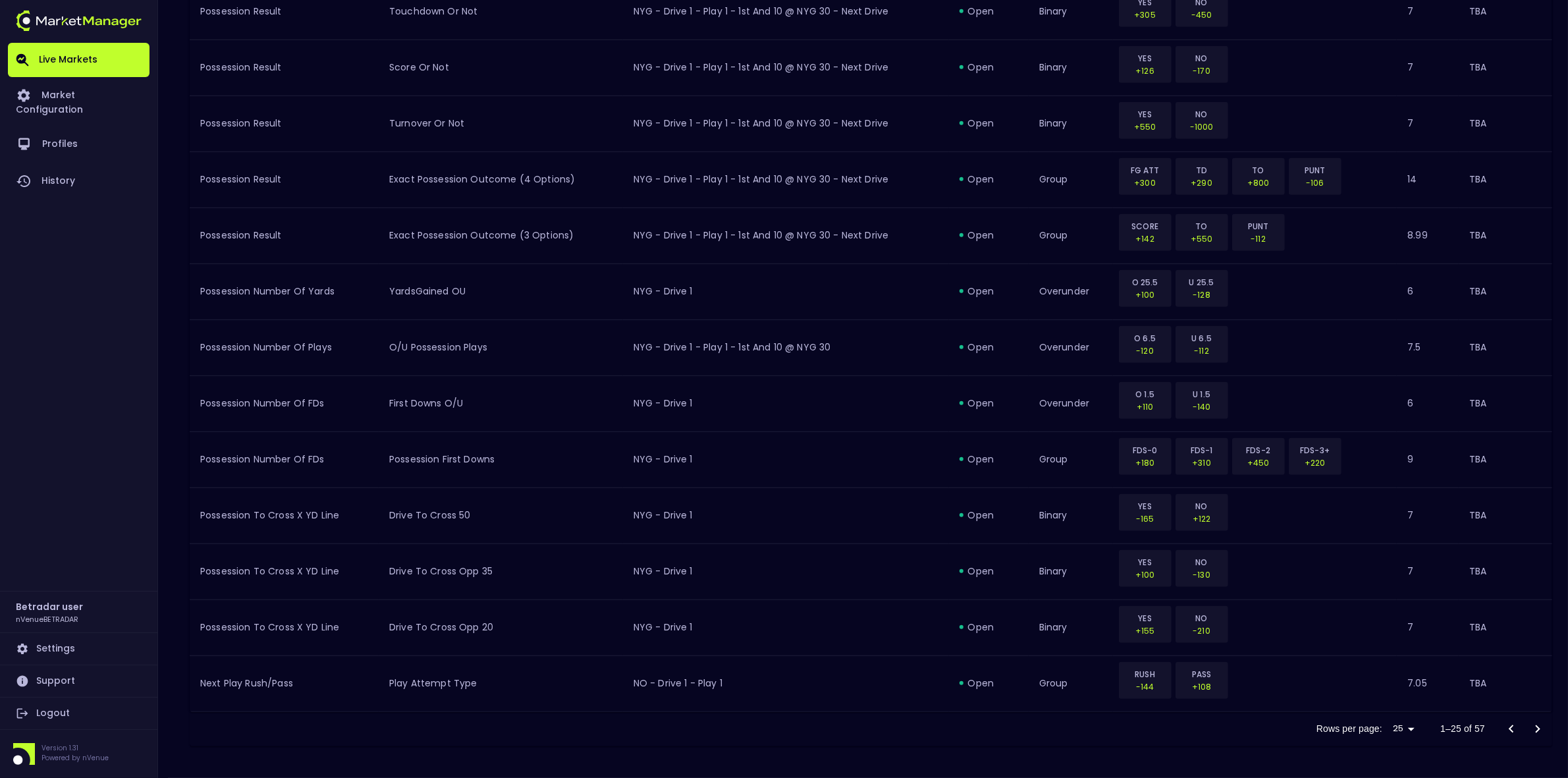
scroll to position [1209, 0]
click at [1264, 599] on icon "Go to next page" at bounding box center [1538, 729] width 16 height 16
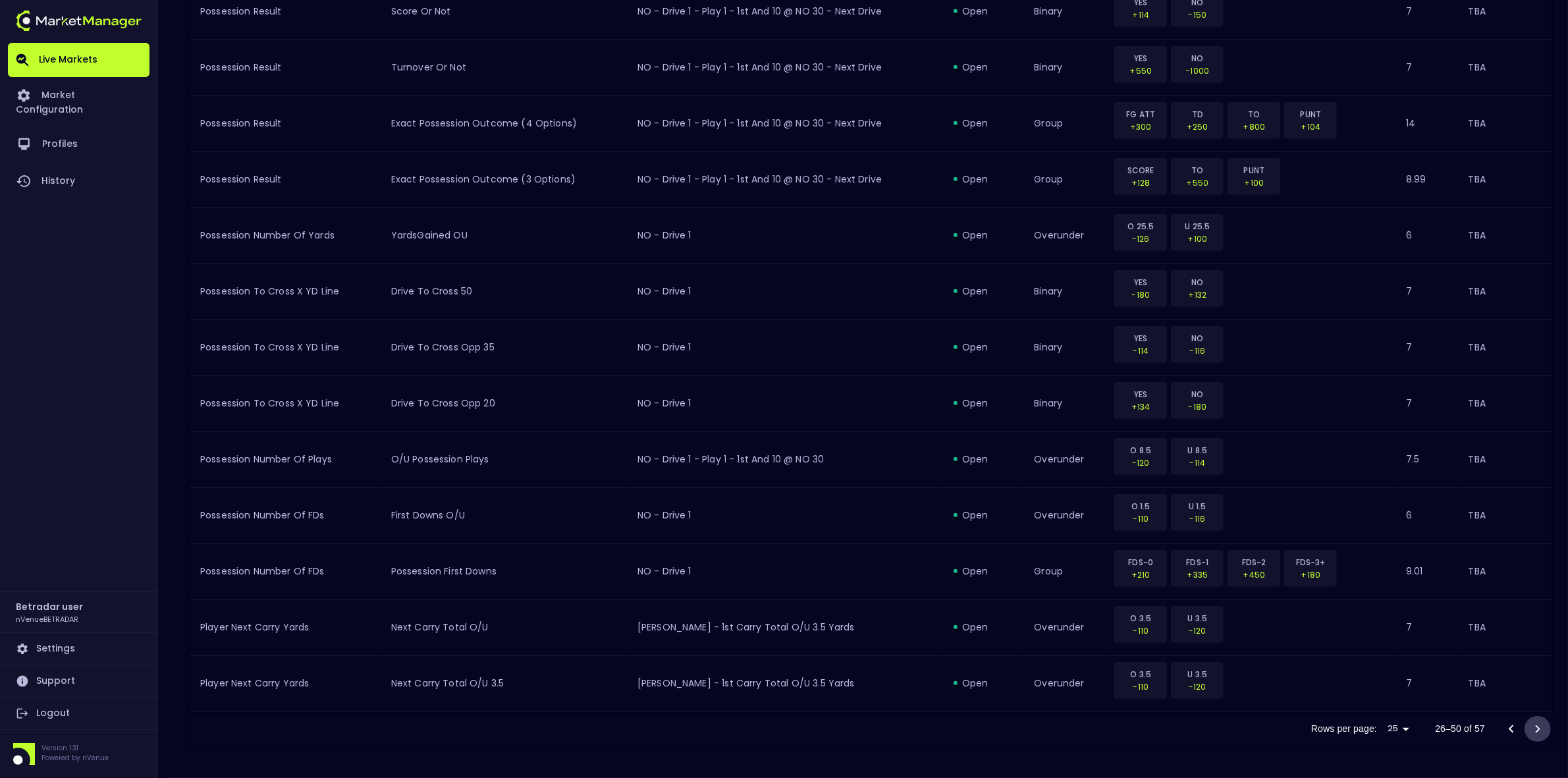
click at [1264, 599] on icon "Go to next page" at bounding box center [1538, 729] width 16 height 16
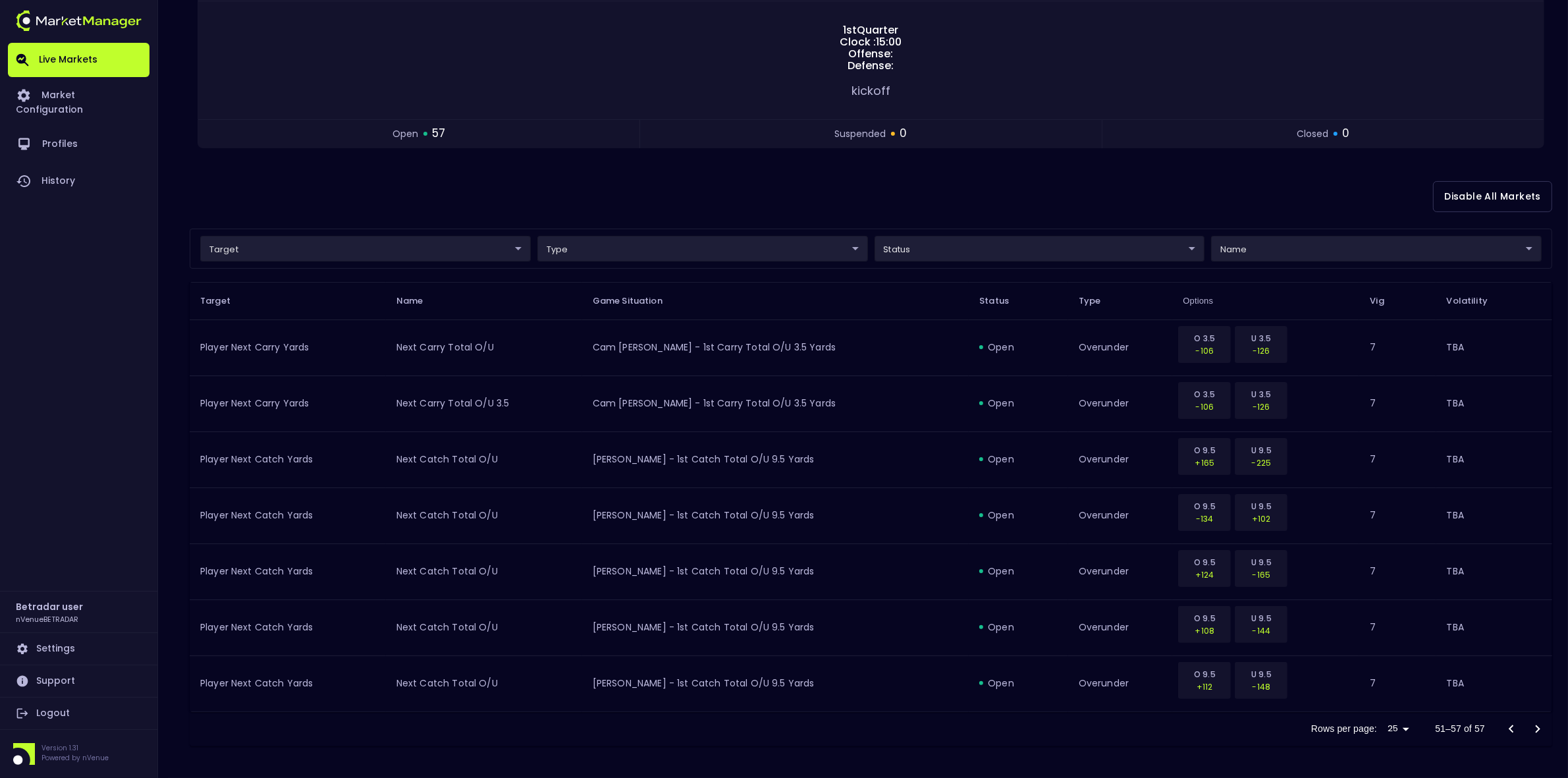
click at [1264, 599] on icon "Go to previous page" at bounding box center [1511, 728] width 5 height 8
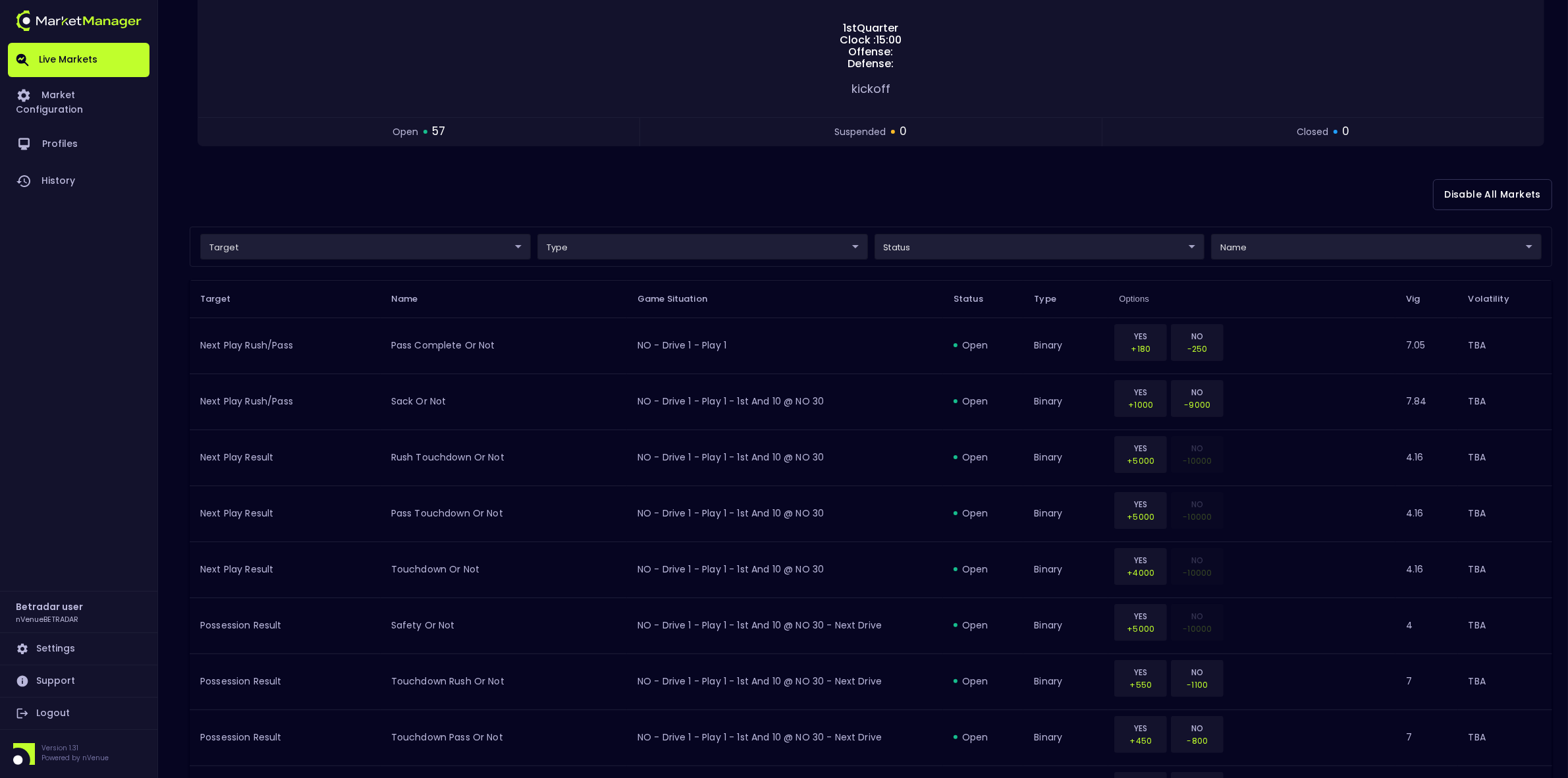
click at [1264, 599] on td "TBA" at bounding box center [1505, 738] width 94 height 56
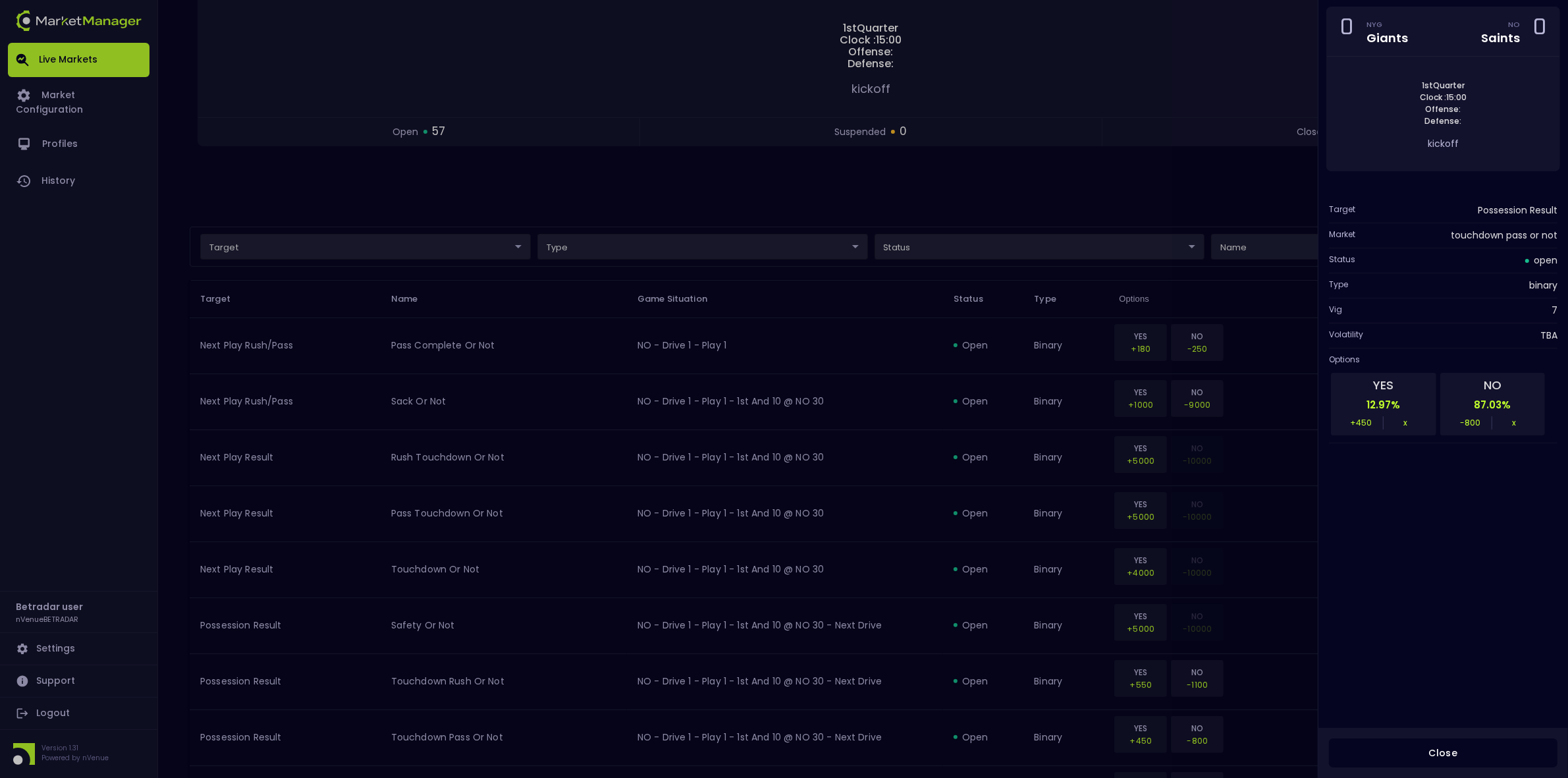
click at [1264, 599] on div "Close" at bounding box center [1443, 753] width 249 height 51
click at [1264, 599] on button "Close" at bounding box center [1443, 753] width 228 height 30
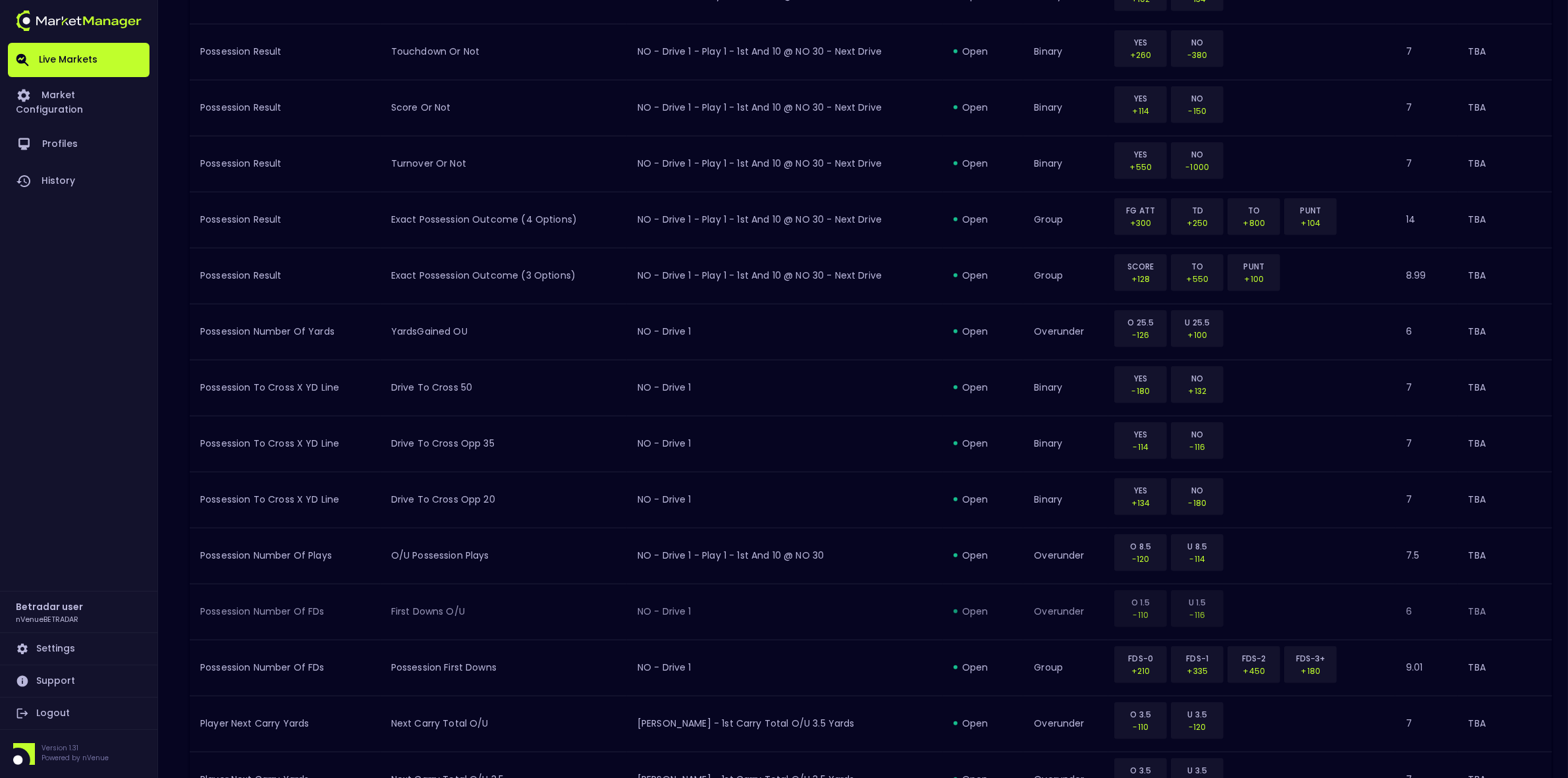
scroll to position [1209, 0]
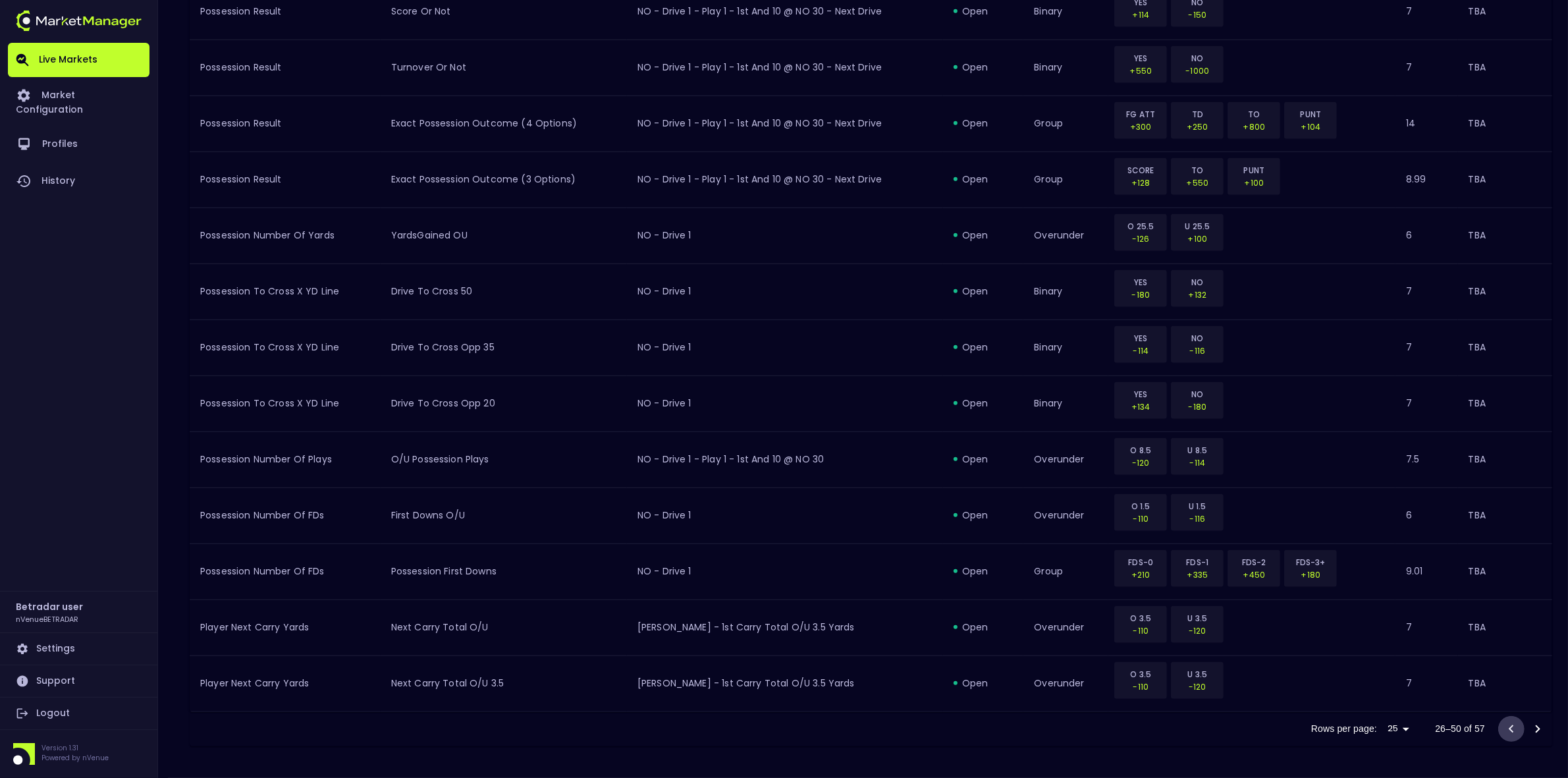
click at [1264, 599] on icon "Go to previous page" at bounding box center [1511, 729] width 16 height 16
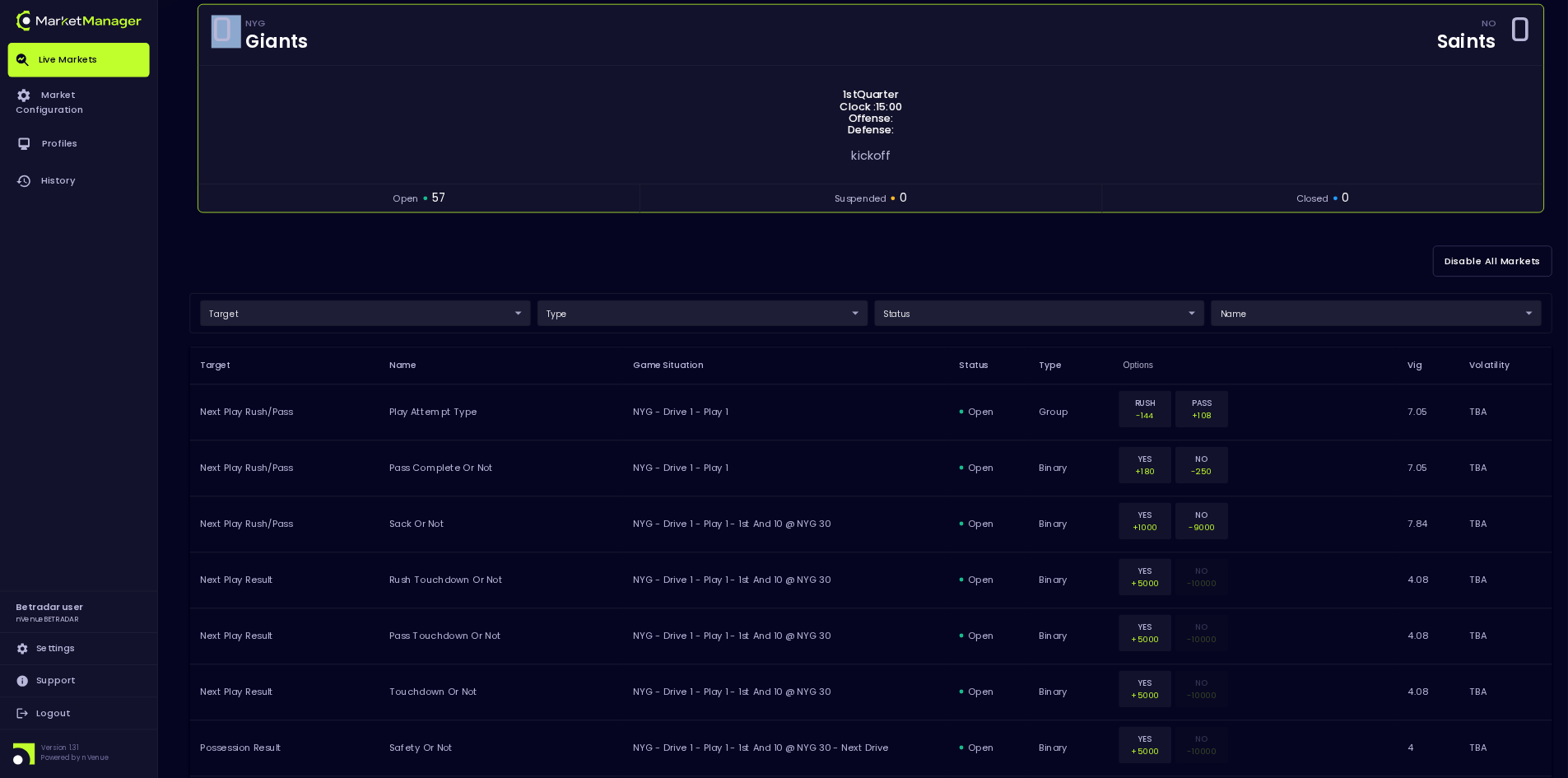
scroll to position [0, 0]
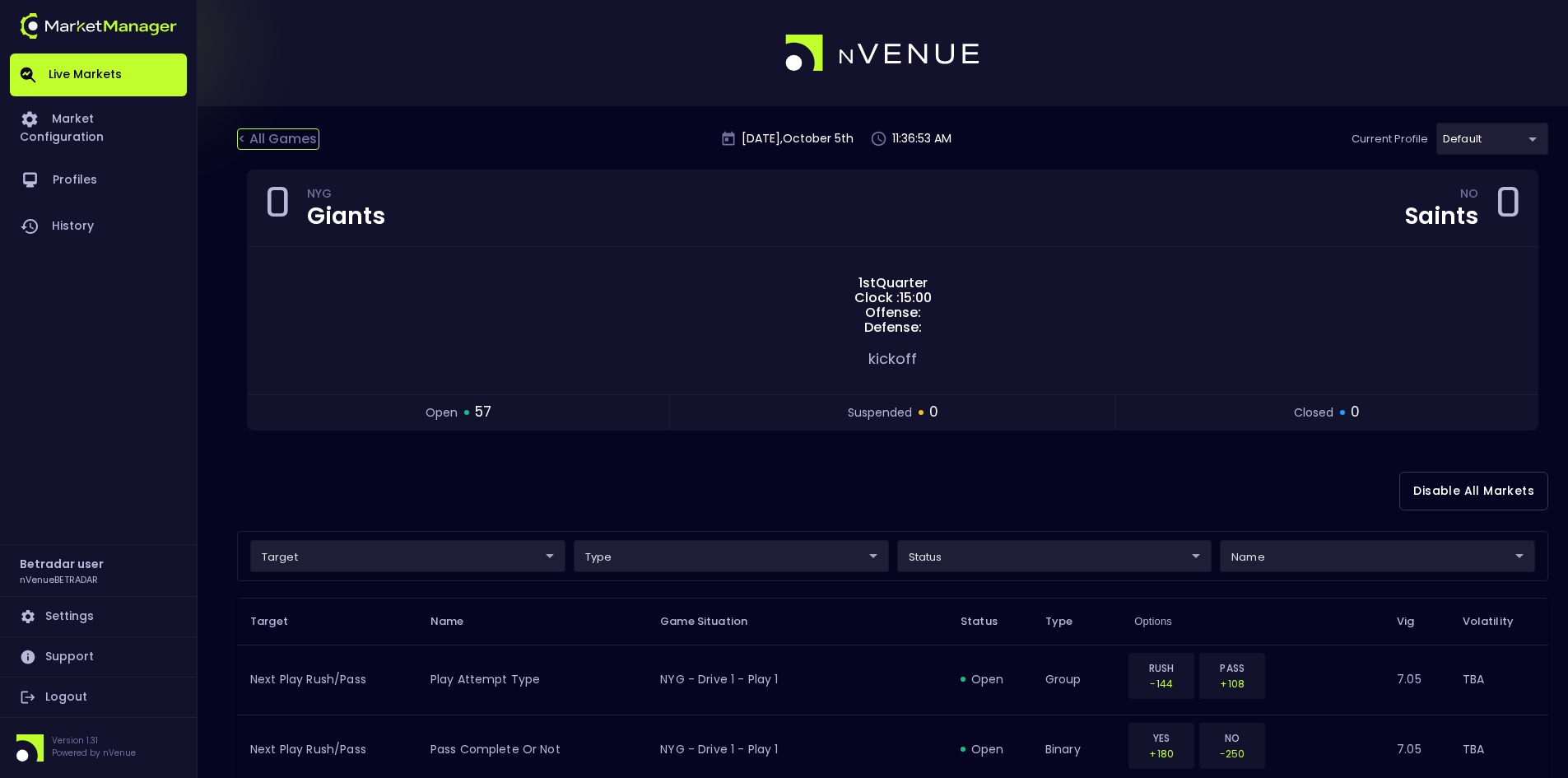
click at [294, 140] on div "< All Games" at bounding box center [278, 139] width 83 height 21
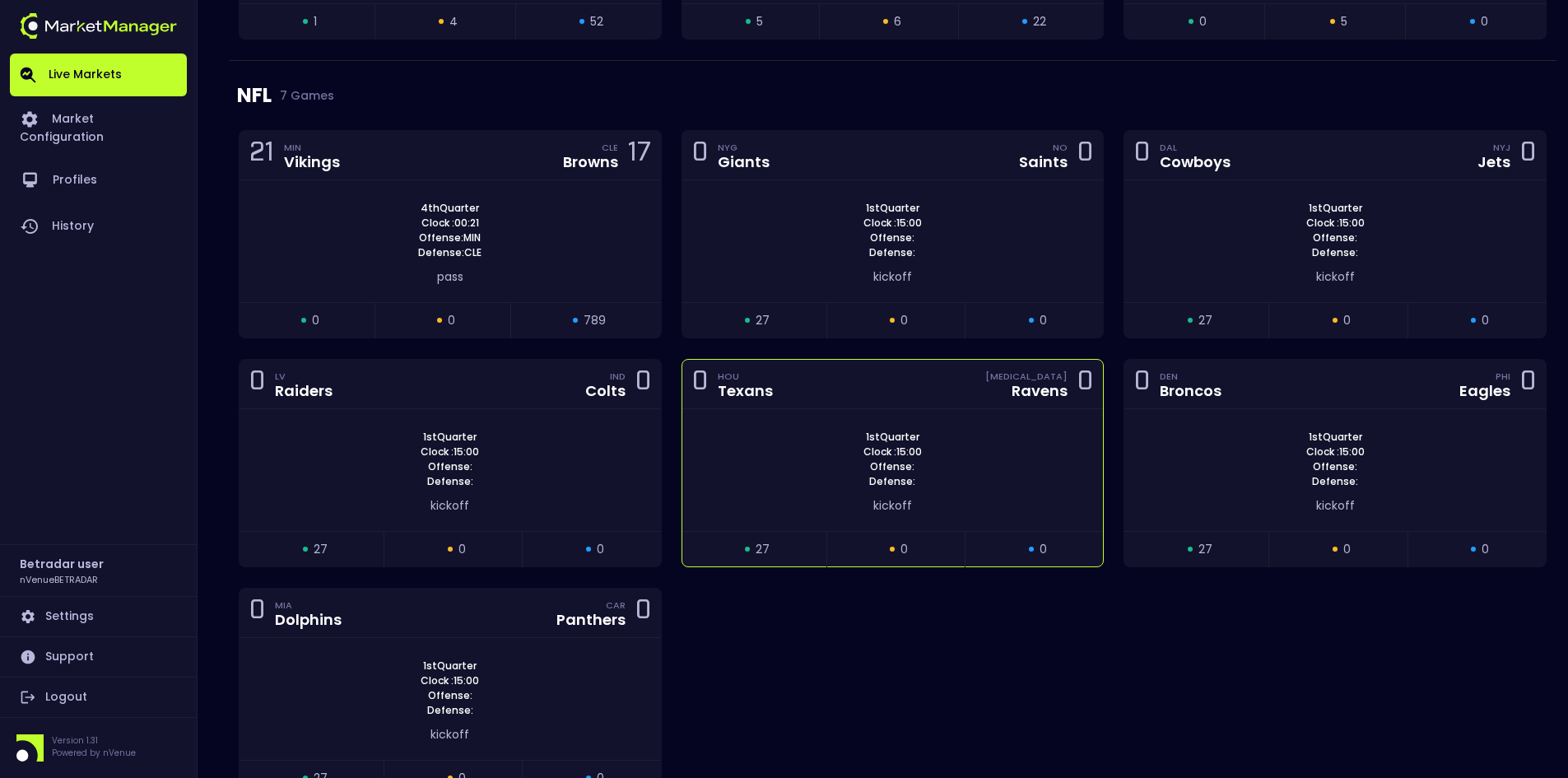
scroll to position [905, 0]
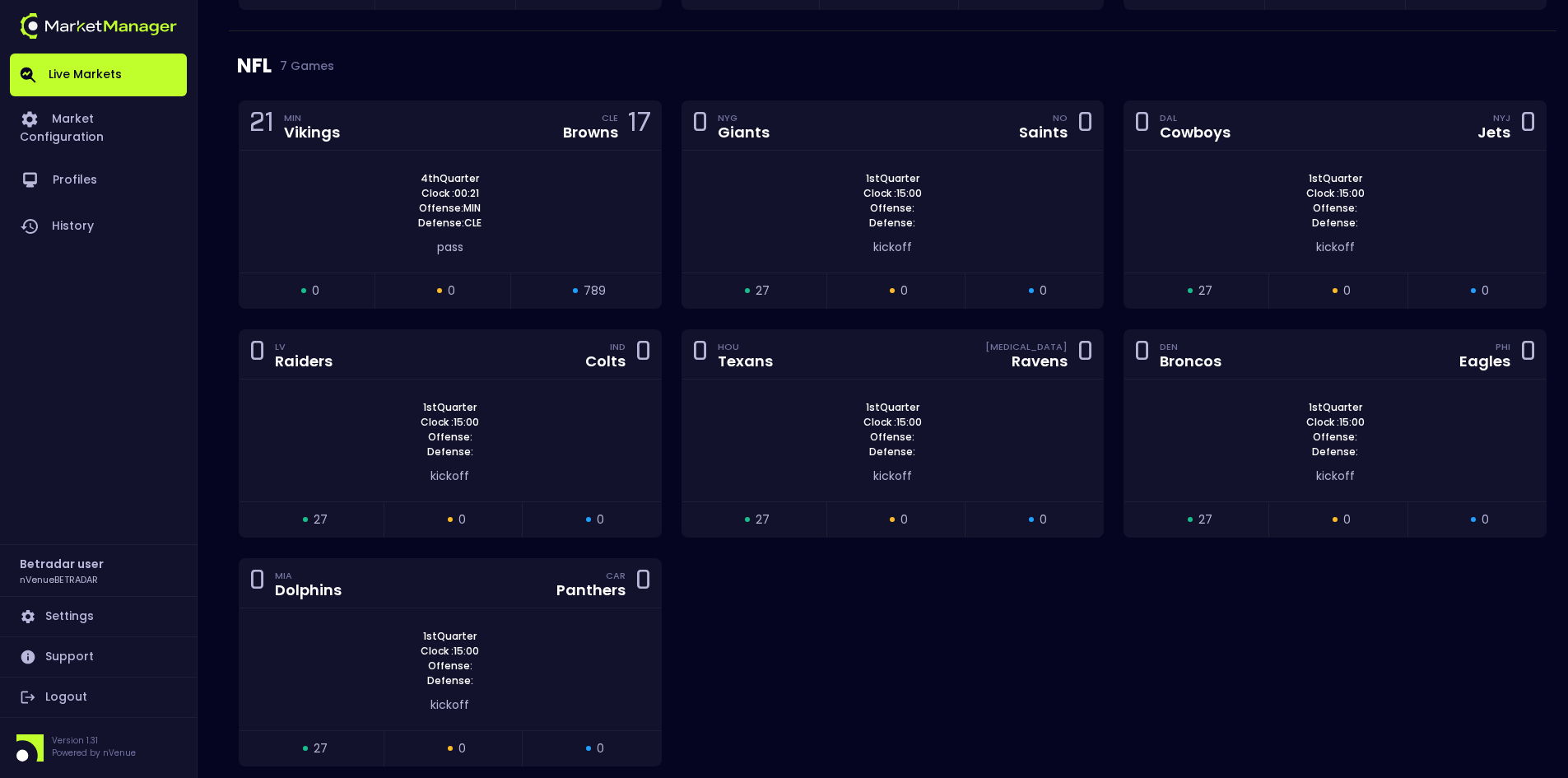
click at [975, 643] on div "21 MIN Vikings CLE Browns 17 4th Quarter Clock : 00:21 Offense: MIN Defense: CL…" at bounding box center [892, 443] width 1327 height 687
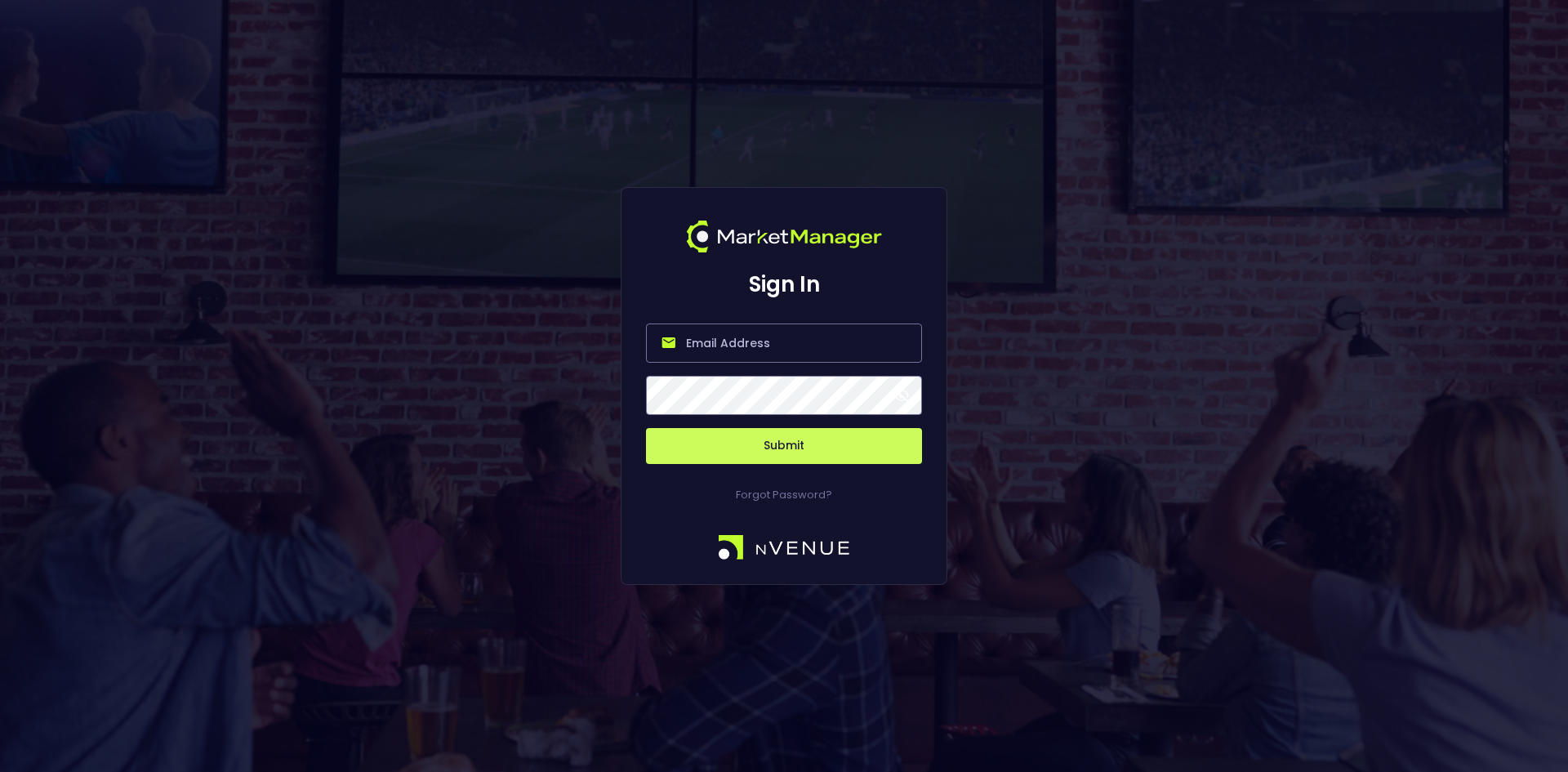
click at [714, 349] on input "email" at bounding box center [784, 343] width 276 height 40
type input "[EMAIL_ADDRESS][DOMAIN_NAME]"
click at [646, 428] on button "Submit" at bounding box center [784, 445] width 276 height 36
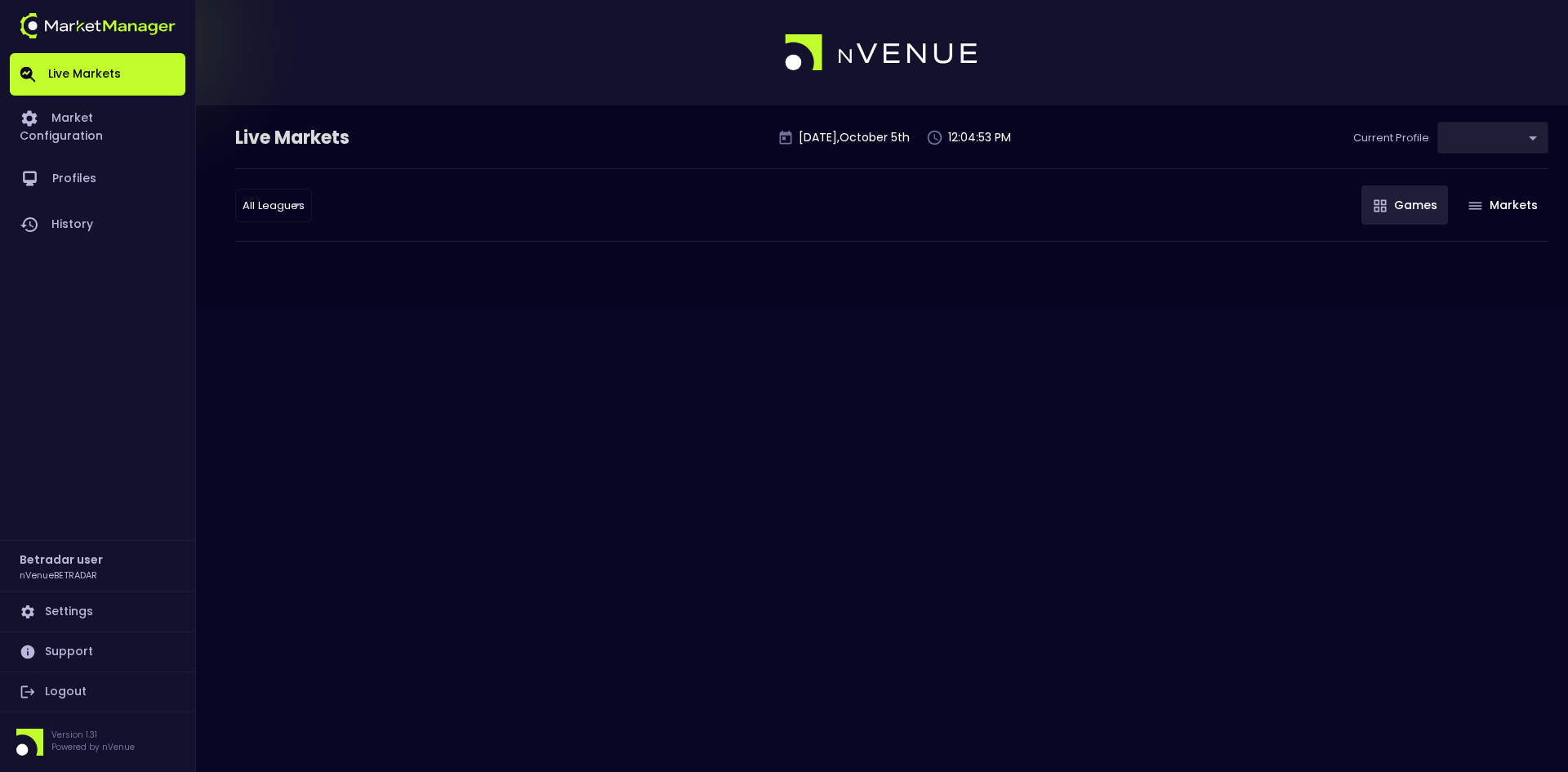
type input "2aa9daef-f03c-4b05-aaf3-b77c512ca207"
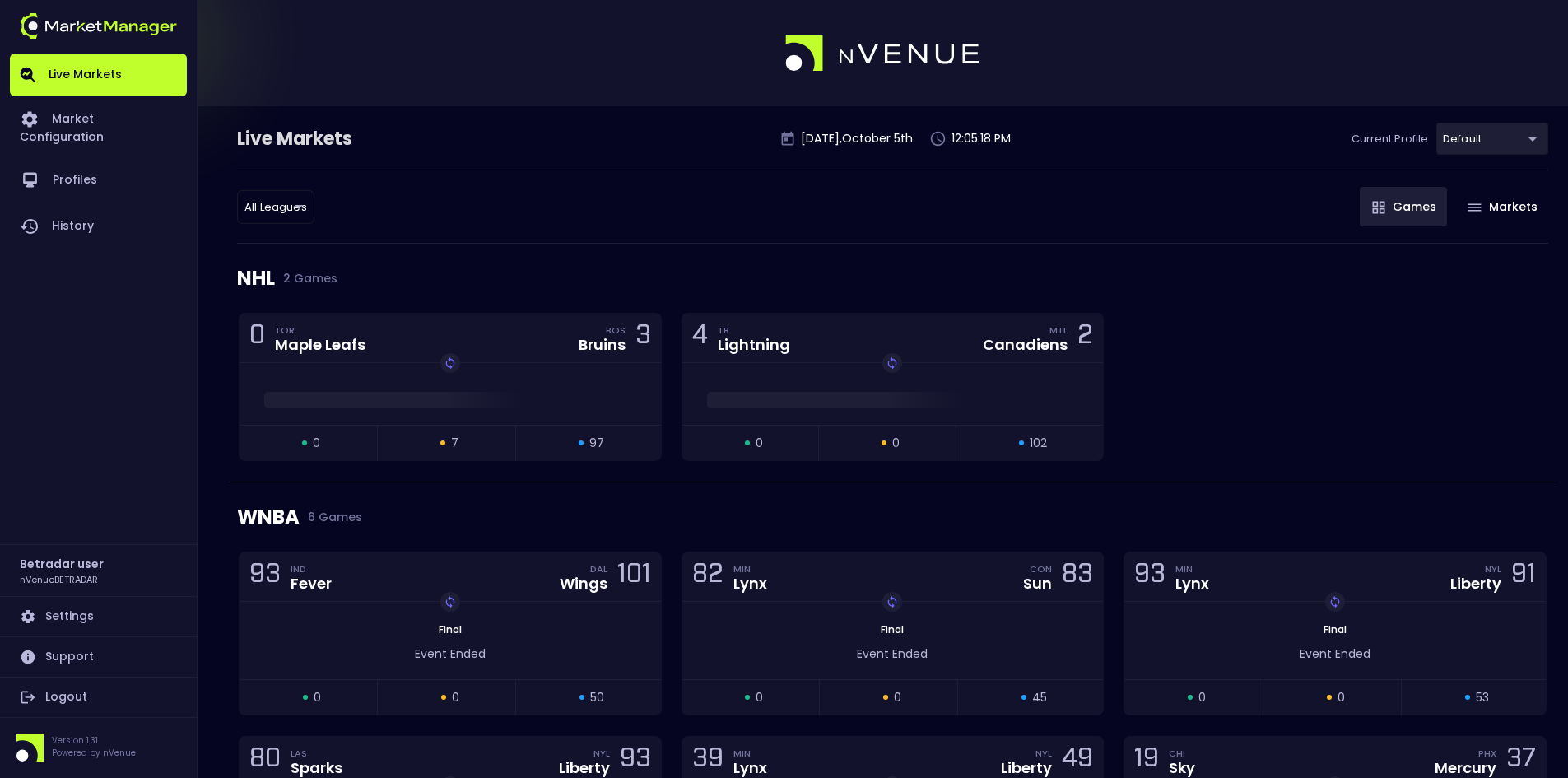
click at [1298, 339] on div "0 TOR Maple Leafs BOS Bruins 3 Replay Game open 0 suspended 7 closed 97 4 TB Li…" at bounding box center [892, 397] width 1327 height 169
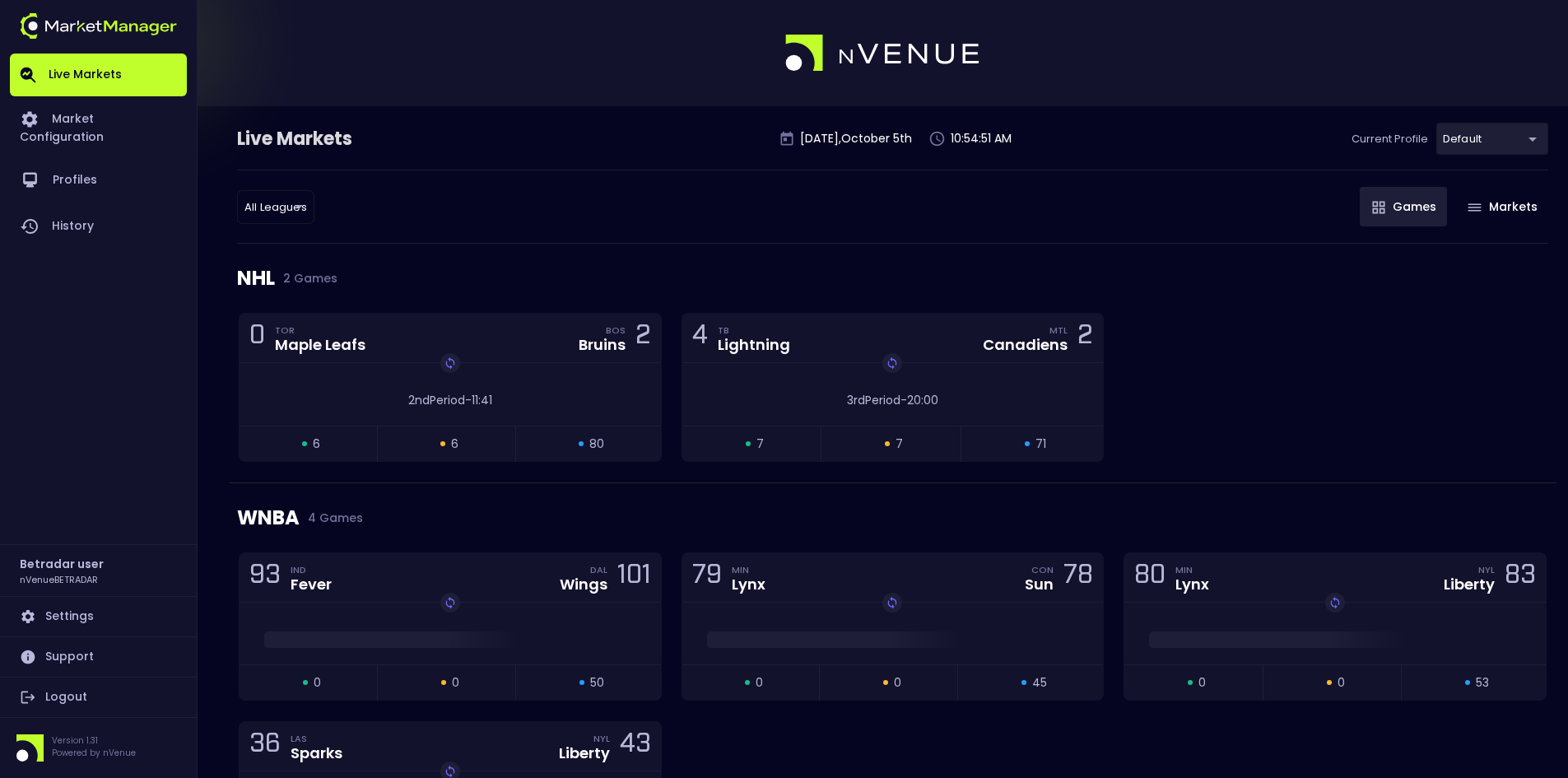
click at [55, 696] on link "Logout" at bounding box center [98, 697] width 177 height 40
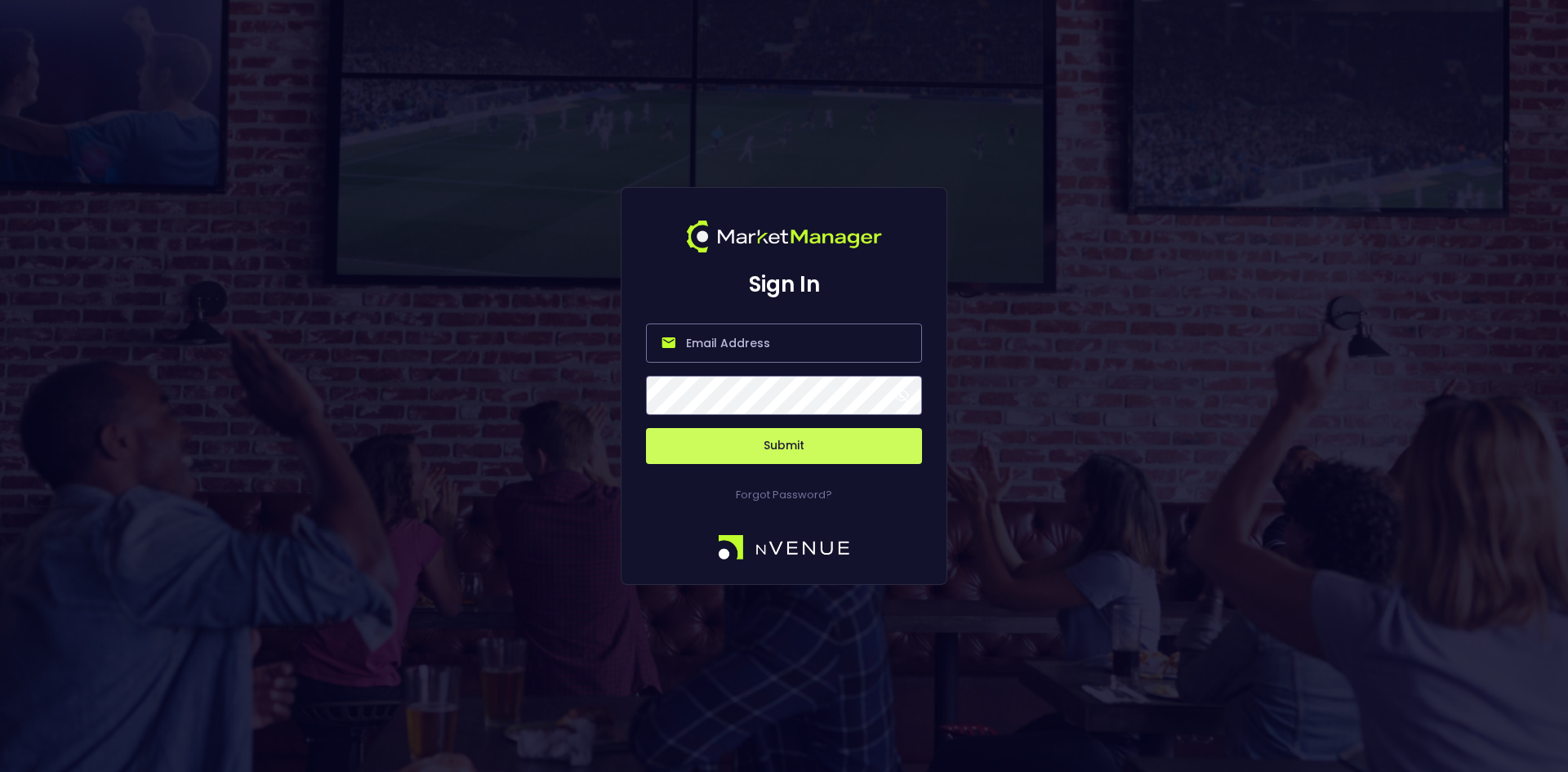
click at [719, 344] on input "email" at bounding box center [784, 343] width 276 height 40
type input "everymatrix-mm-admin@nvenue.com"
click at [646, 428] on button "Submit" at bounding box center [784, 445] width 276 height 36
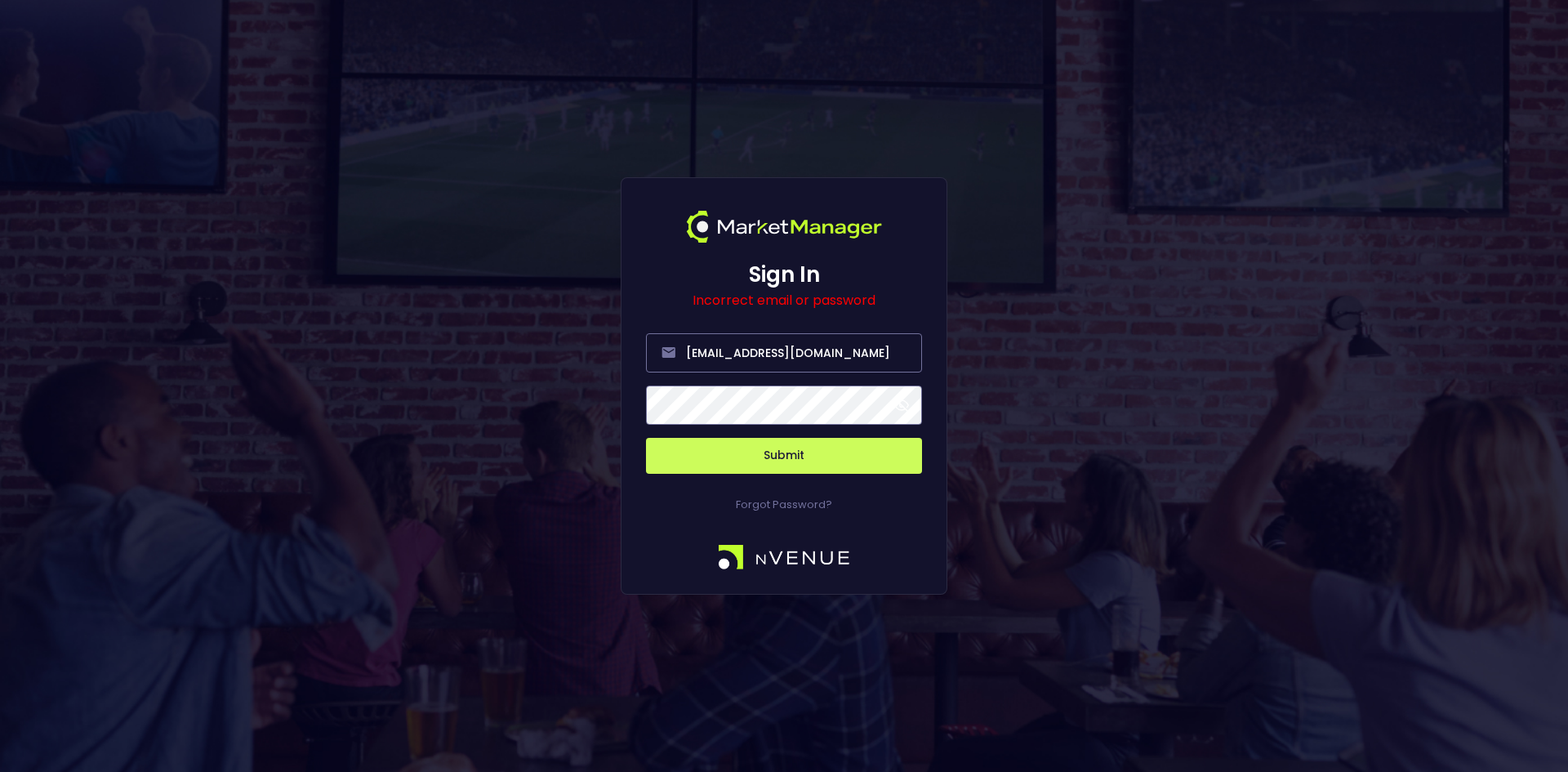
click at [1209, 426] on div "Sign In Incorrect email or password everymatrix-mm-admin@nvenue.com Submit Forg…" at bounding box center [784, 386] width 1568 height 772
click at [761, 454] on button "Submit" at bounding box center [784, 455] width 276 height 36
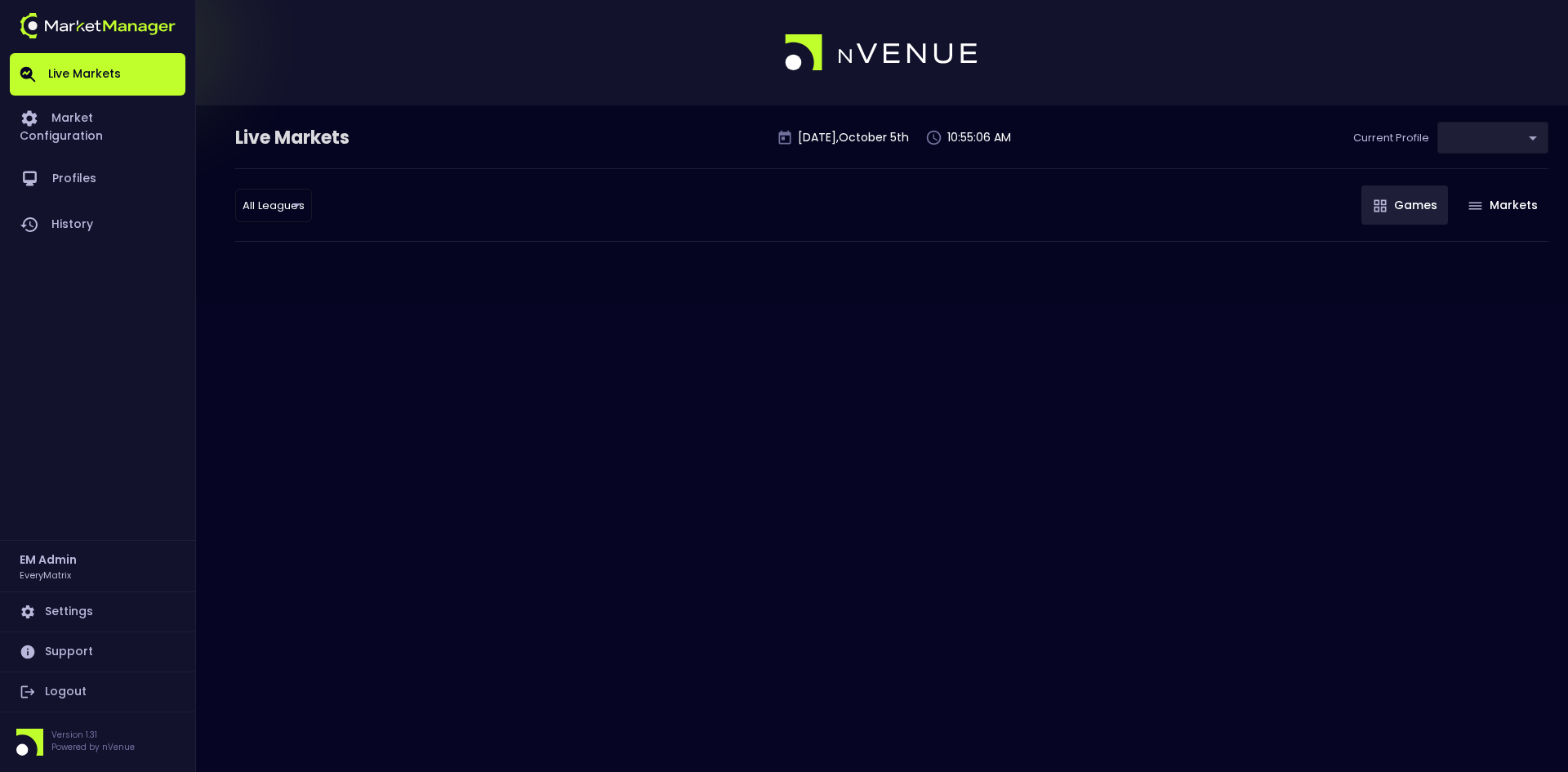
type input "41a1a02b-08cb-4a84-b265-6477bb6fe087"
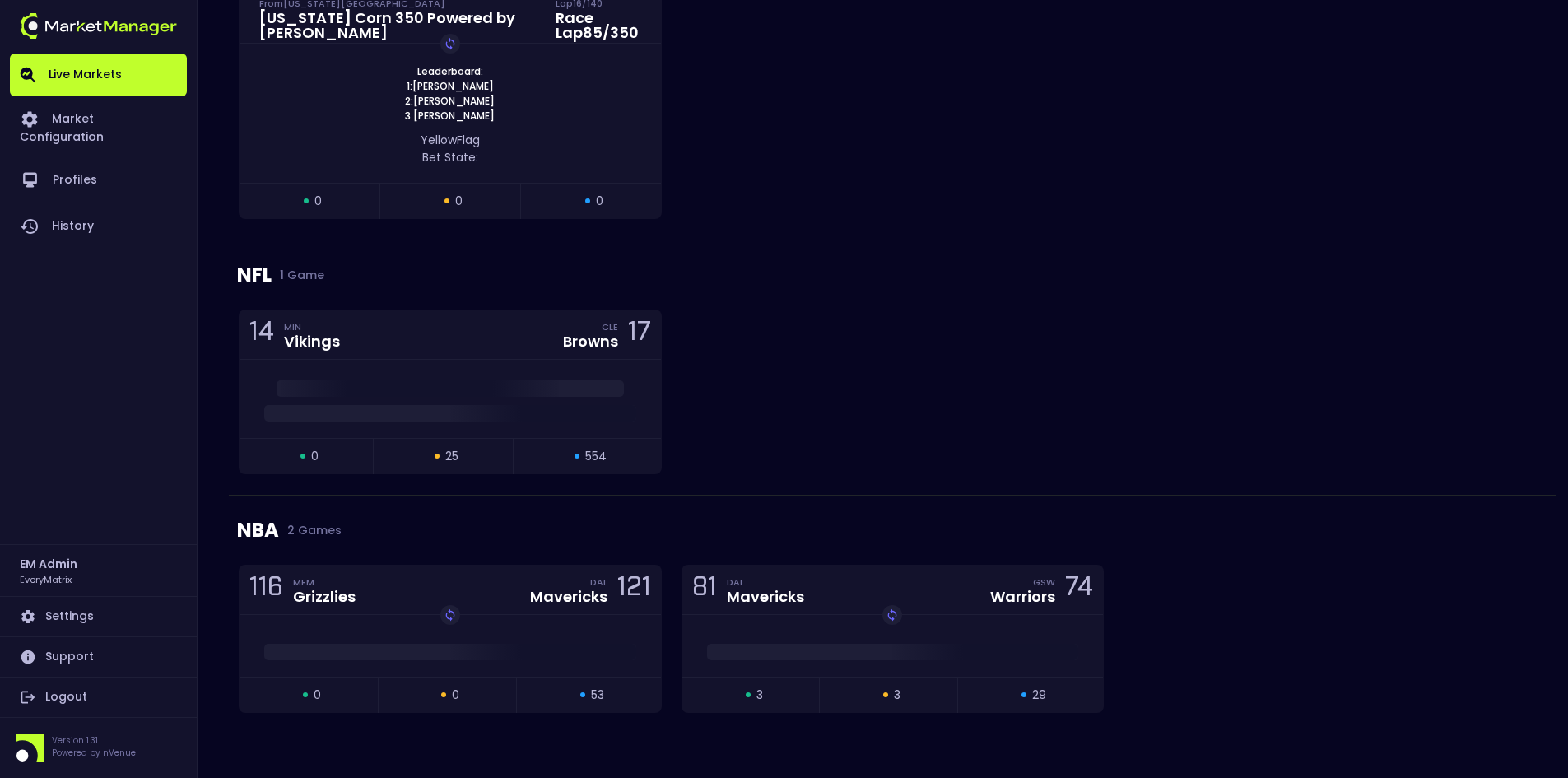
scroll to position [584, 0]
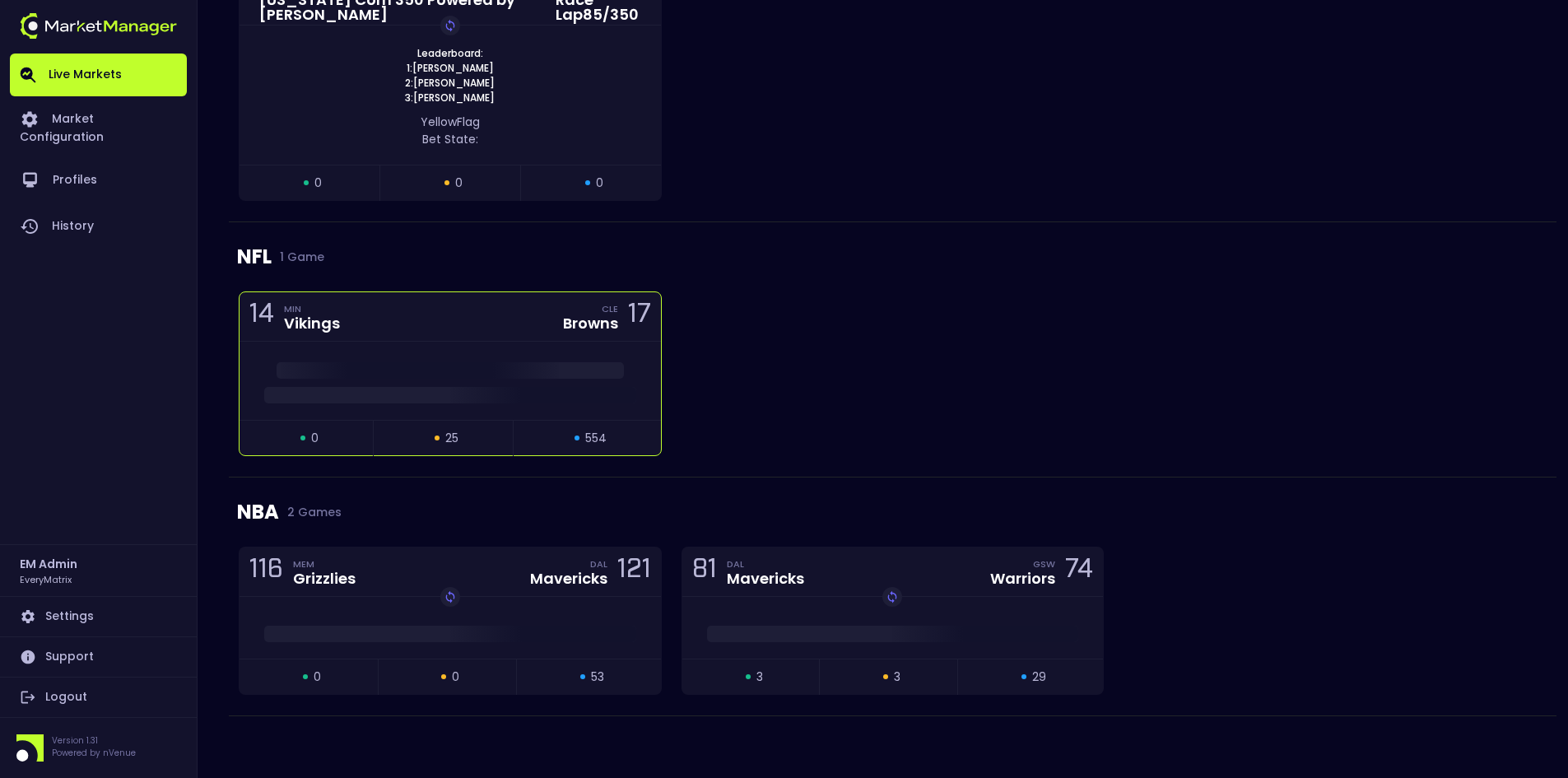
click at [485, 348] on div at bounding box center [450, 381] width 421 height 79
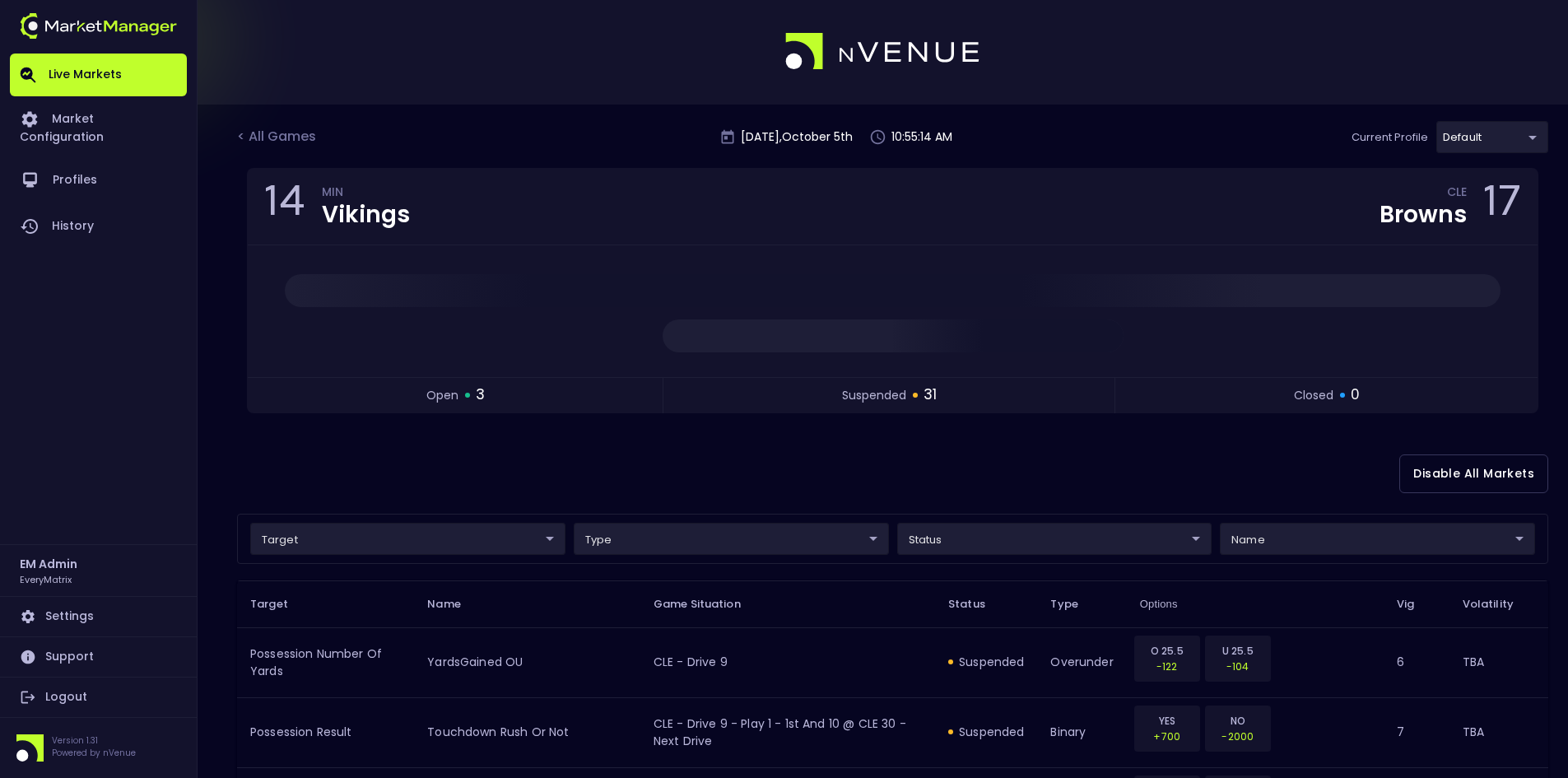
scroll to position [0, 0]
click at [146, 126] on link "Market Configuration" at bounding box center [98, 126] width 177 height 61
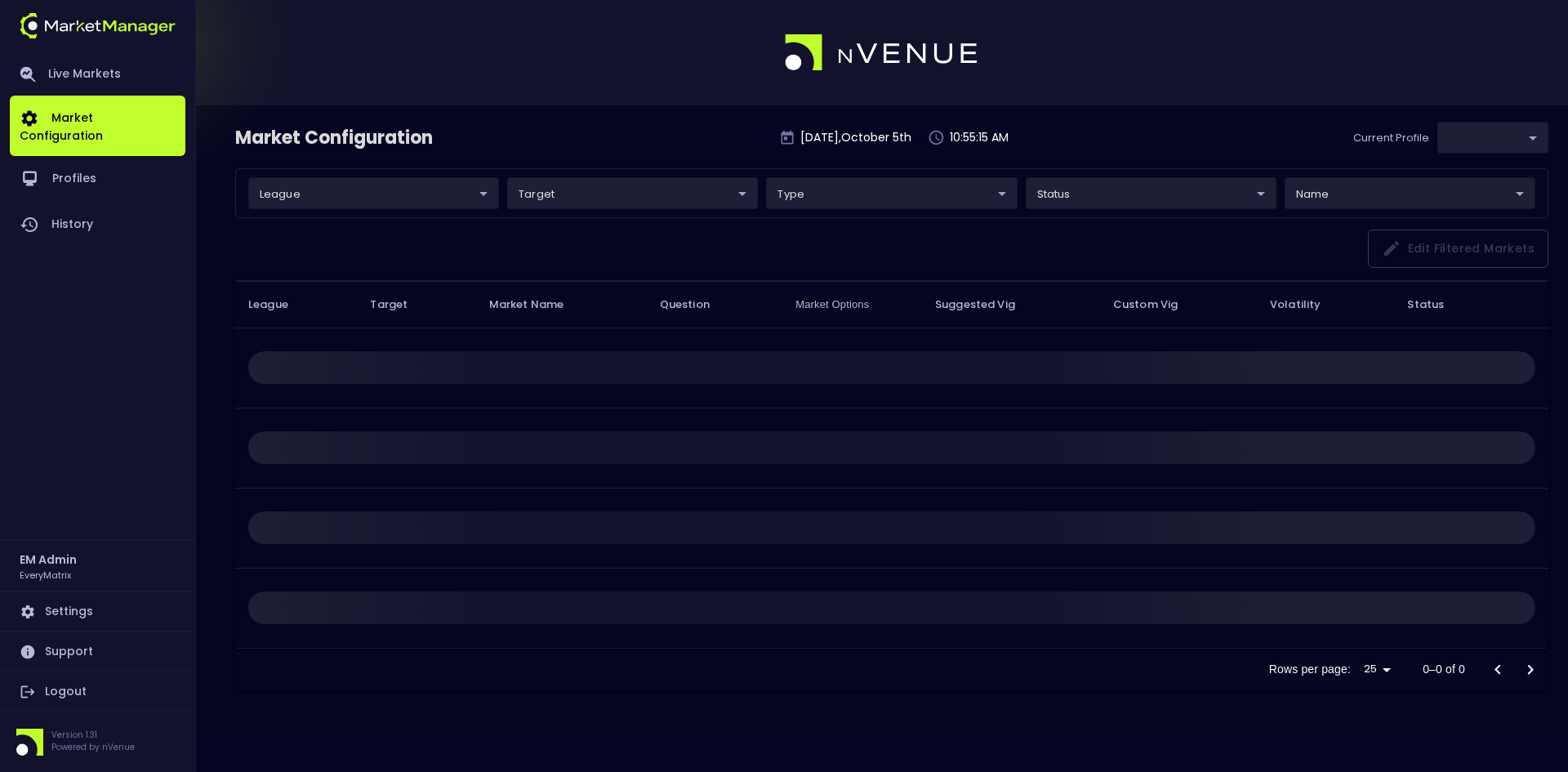
type input "41a1a02b-08cb-4a84-b265-6477bb6fe087"
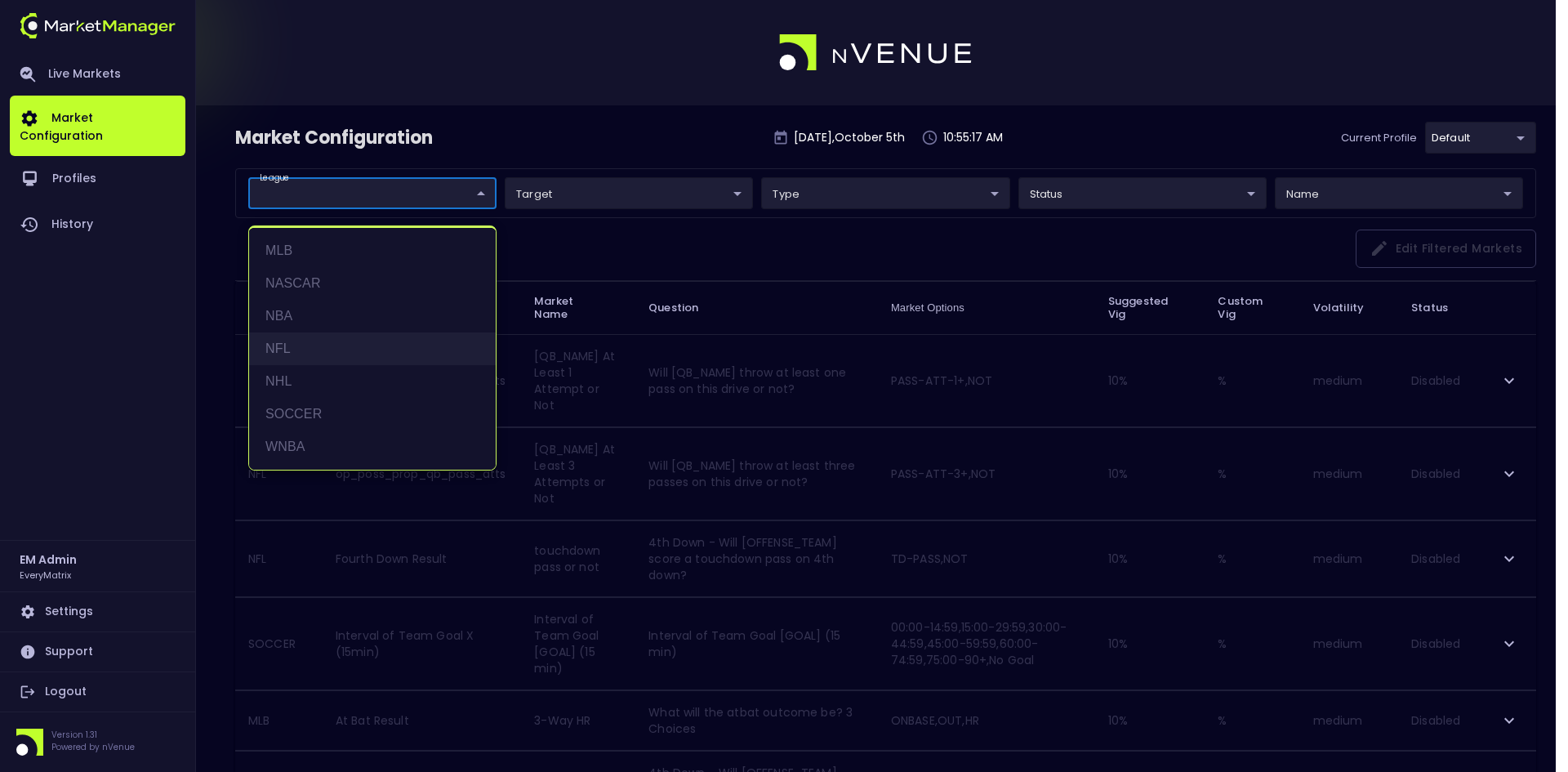
click at [288, 336] on li "NFL" at bounding box center [373, 349] width 247 height 33
type input "NFL"
click at [589, 245] on div at bounding box center [784, 386] width 1568 height 772
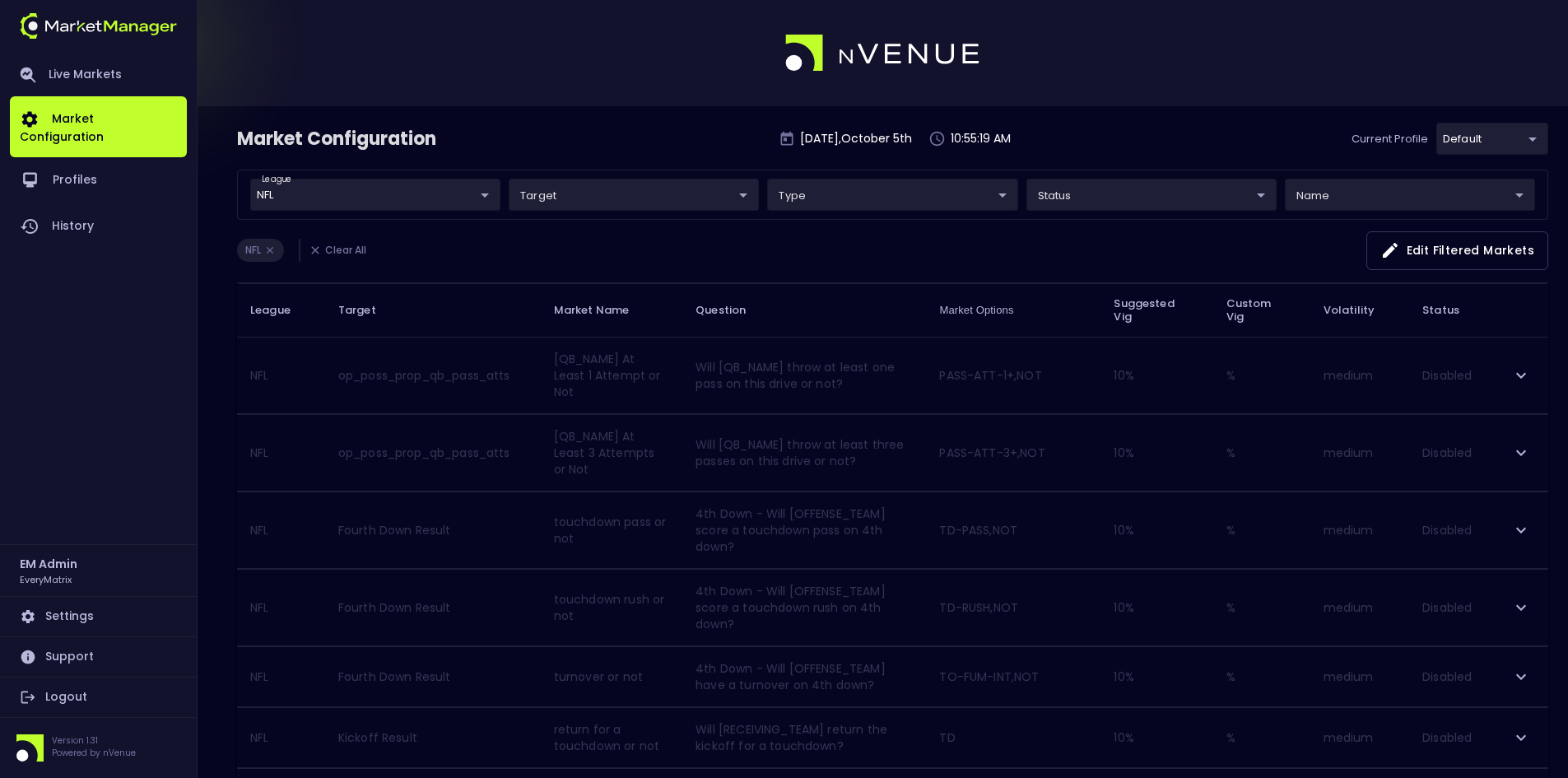
click at [606, 252] on div "NFL Clear All Edit filtered markets" at bounding box center [892, 256] width 1311 height 51
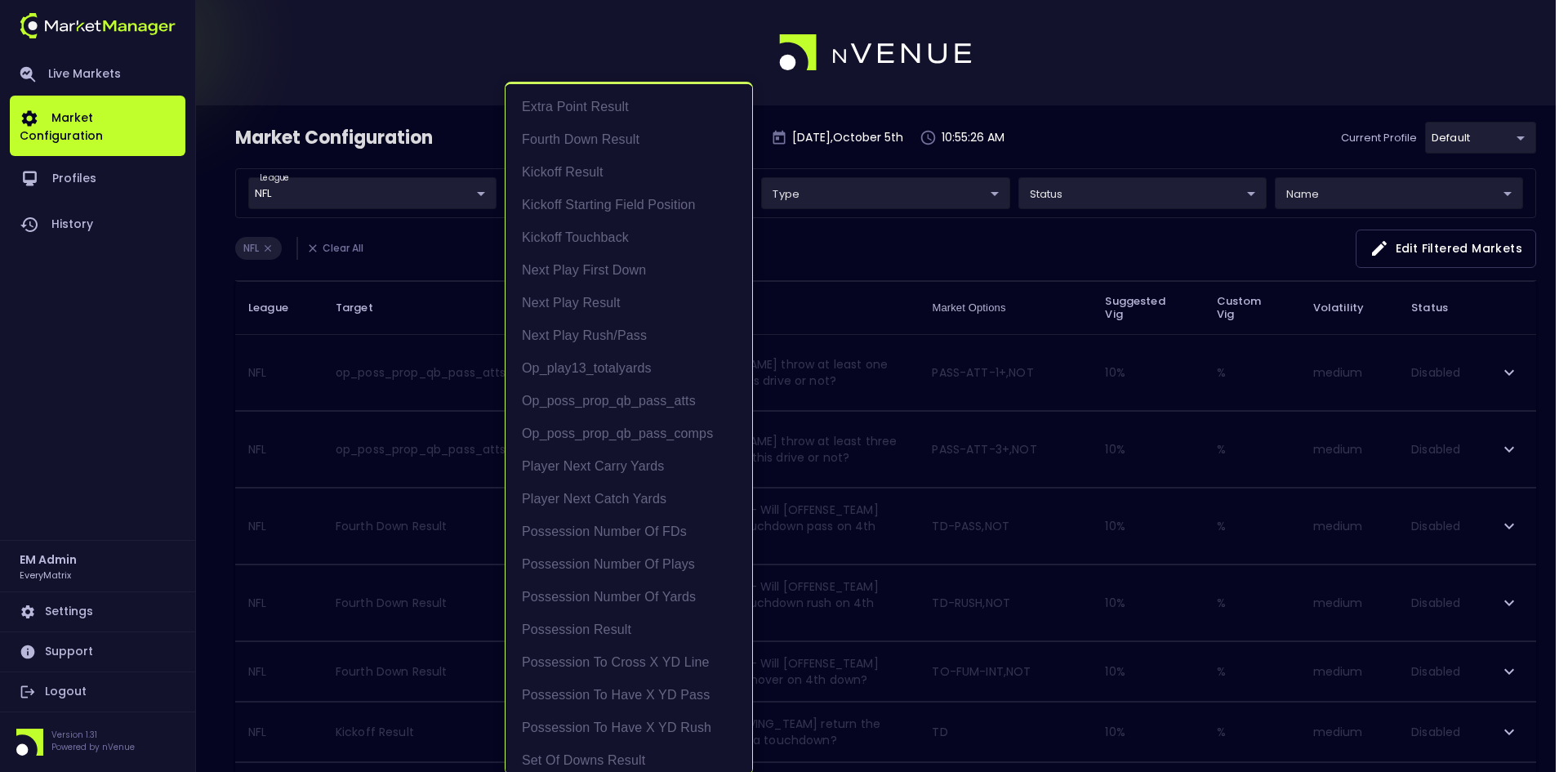
click at [592, 521] on li "Possession Number of FDs" at bounding box center [629, 532] width 247 height 33
type input "Possession Number of FDs"
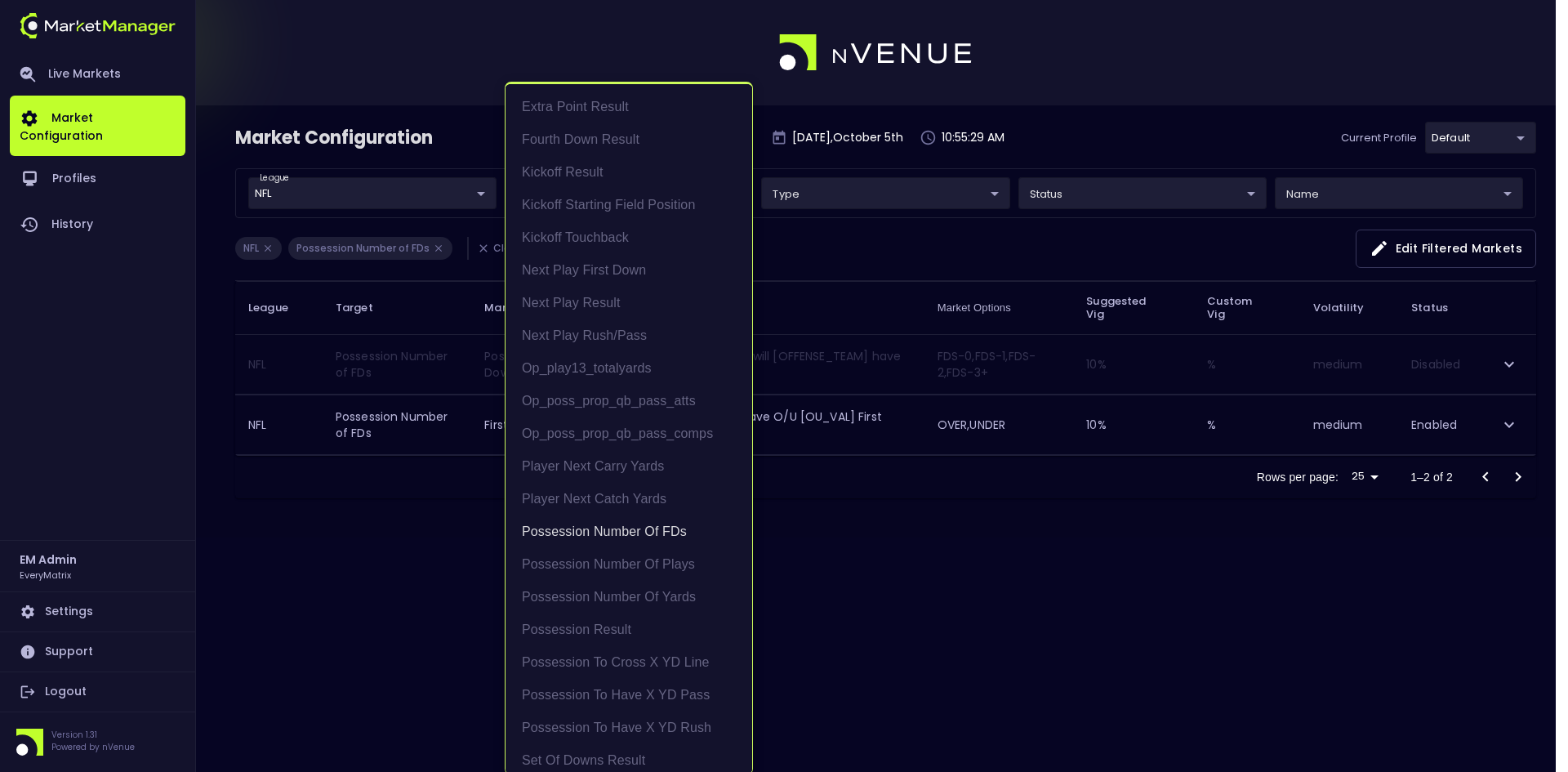
scroll to position [3, 0]
click at [877, 228] on div at bounding box center [784, 386] width 1568 height 772
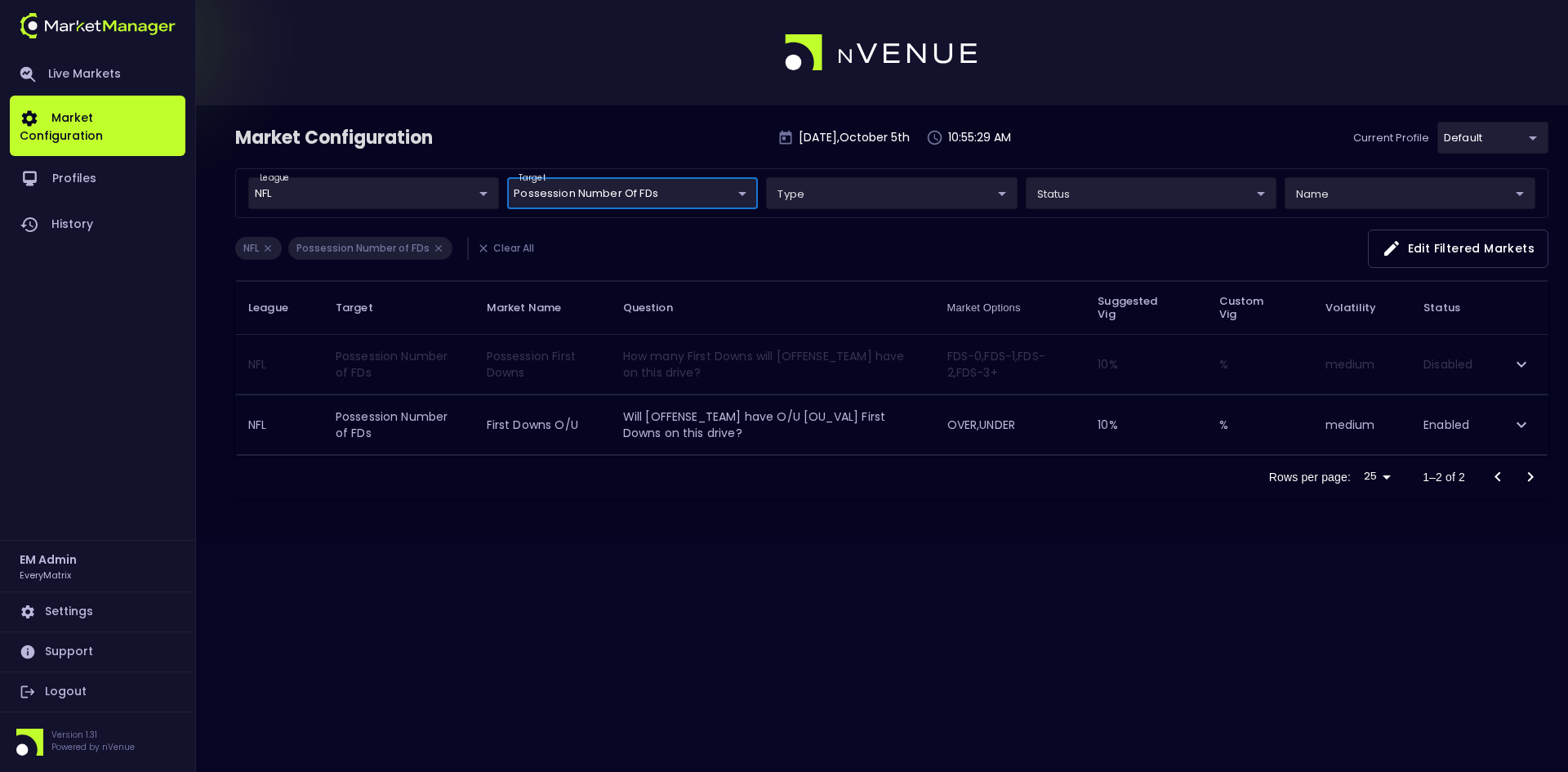
scroll to position [0, 0]
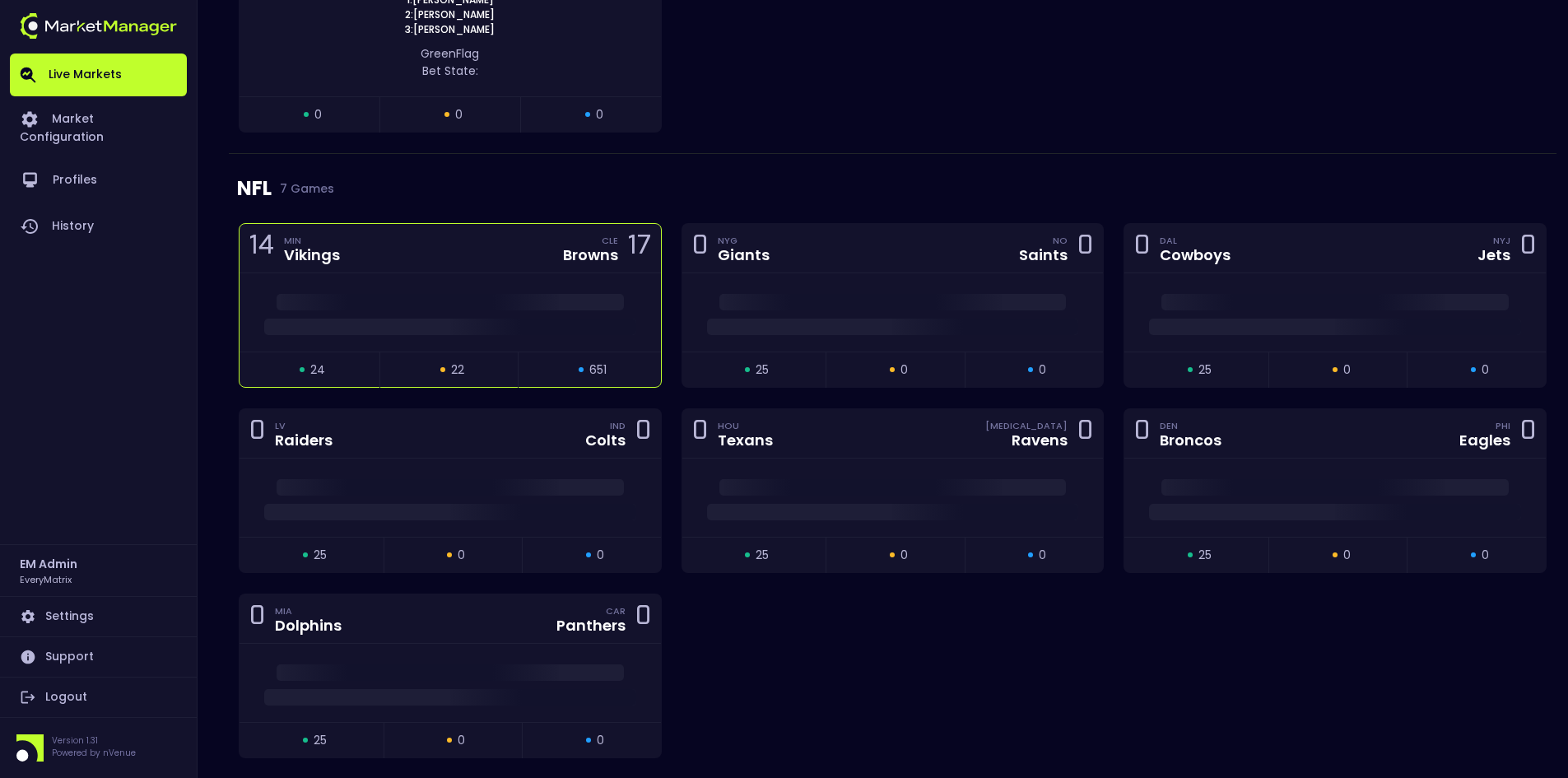
scroll to position [741, 0]
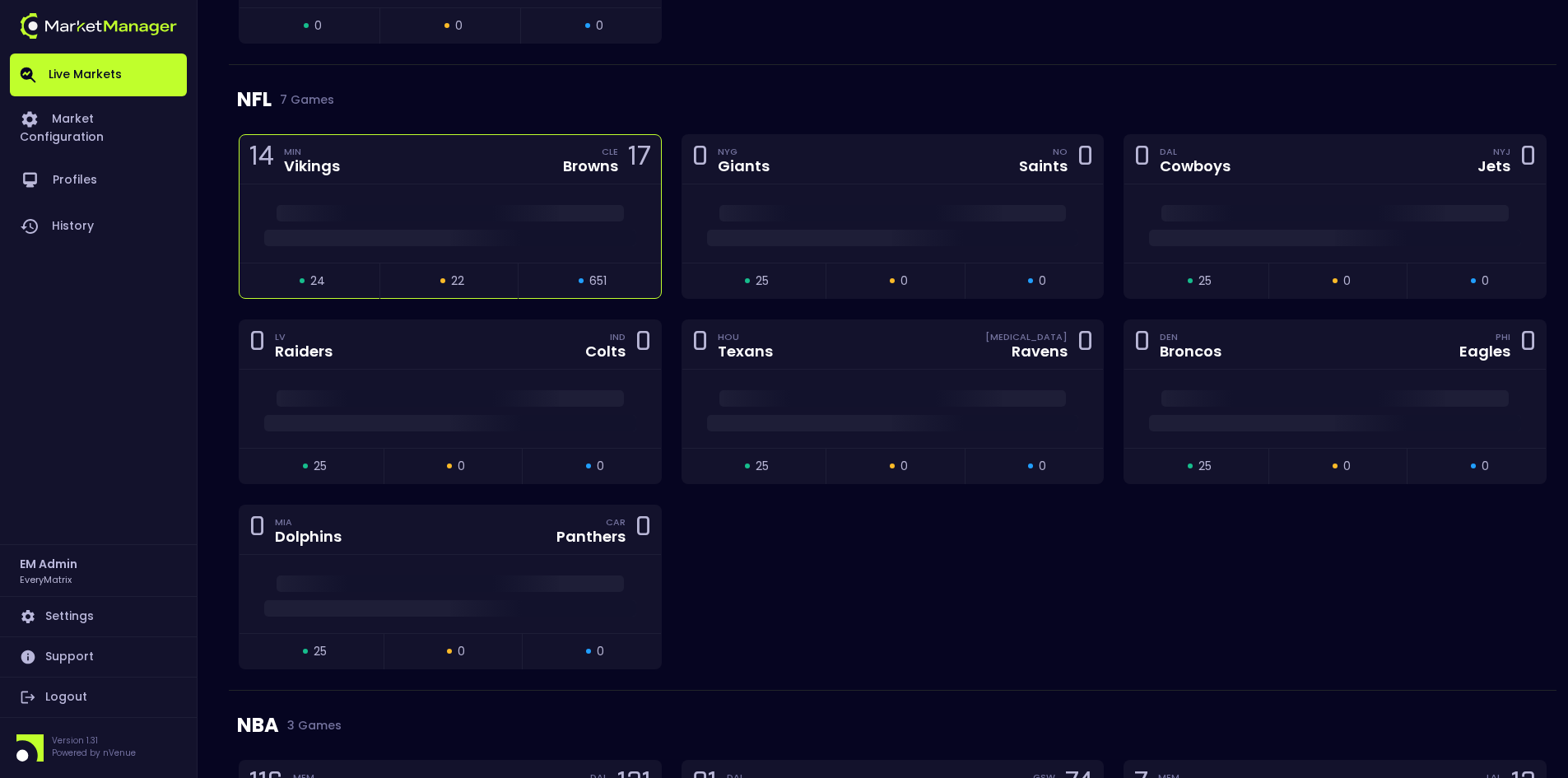
click at [484, 203] on div at bounding box center [450, 223] width 421 height 79
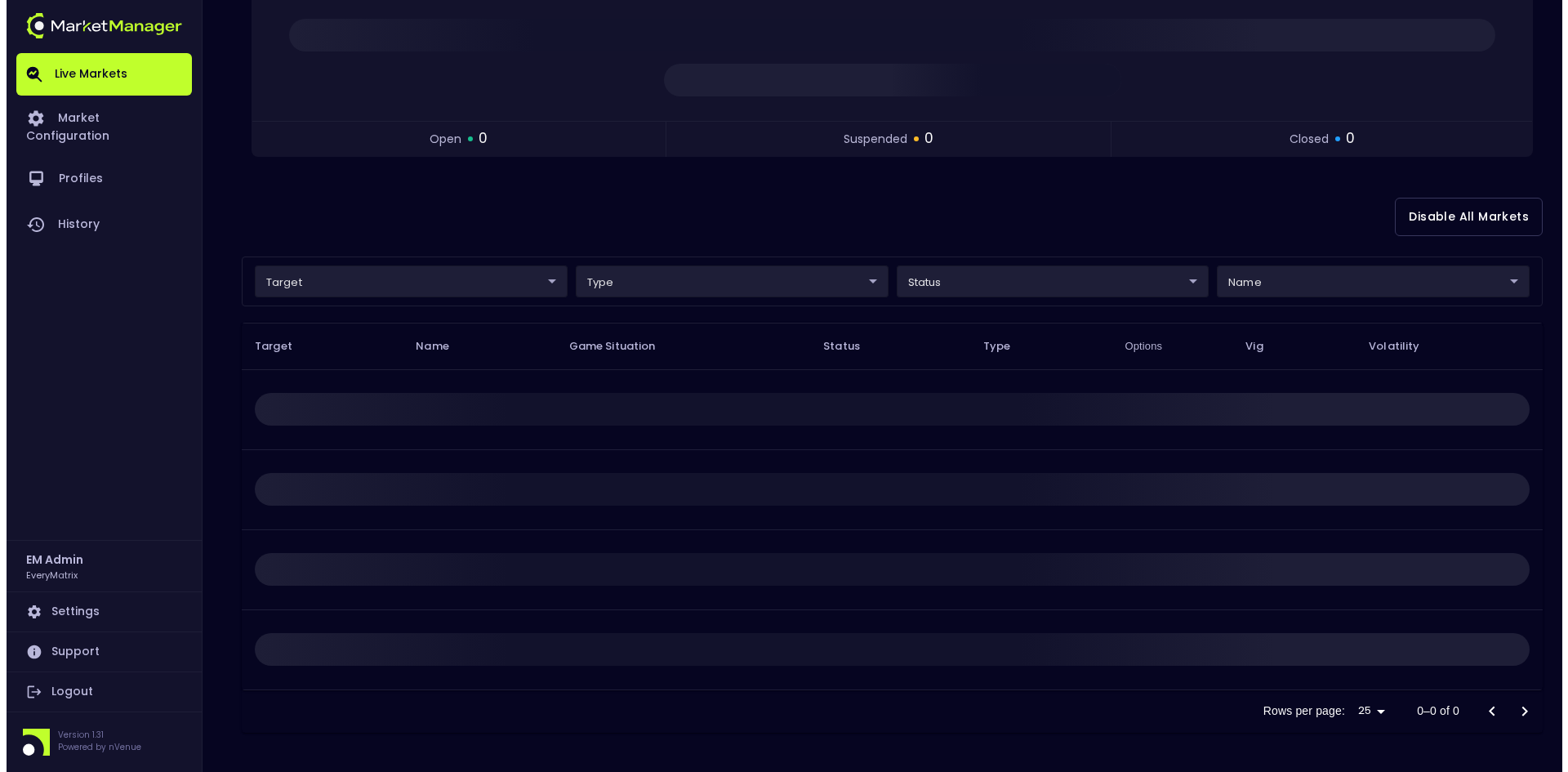
scroll to position [0, 0]
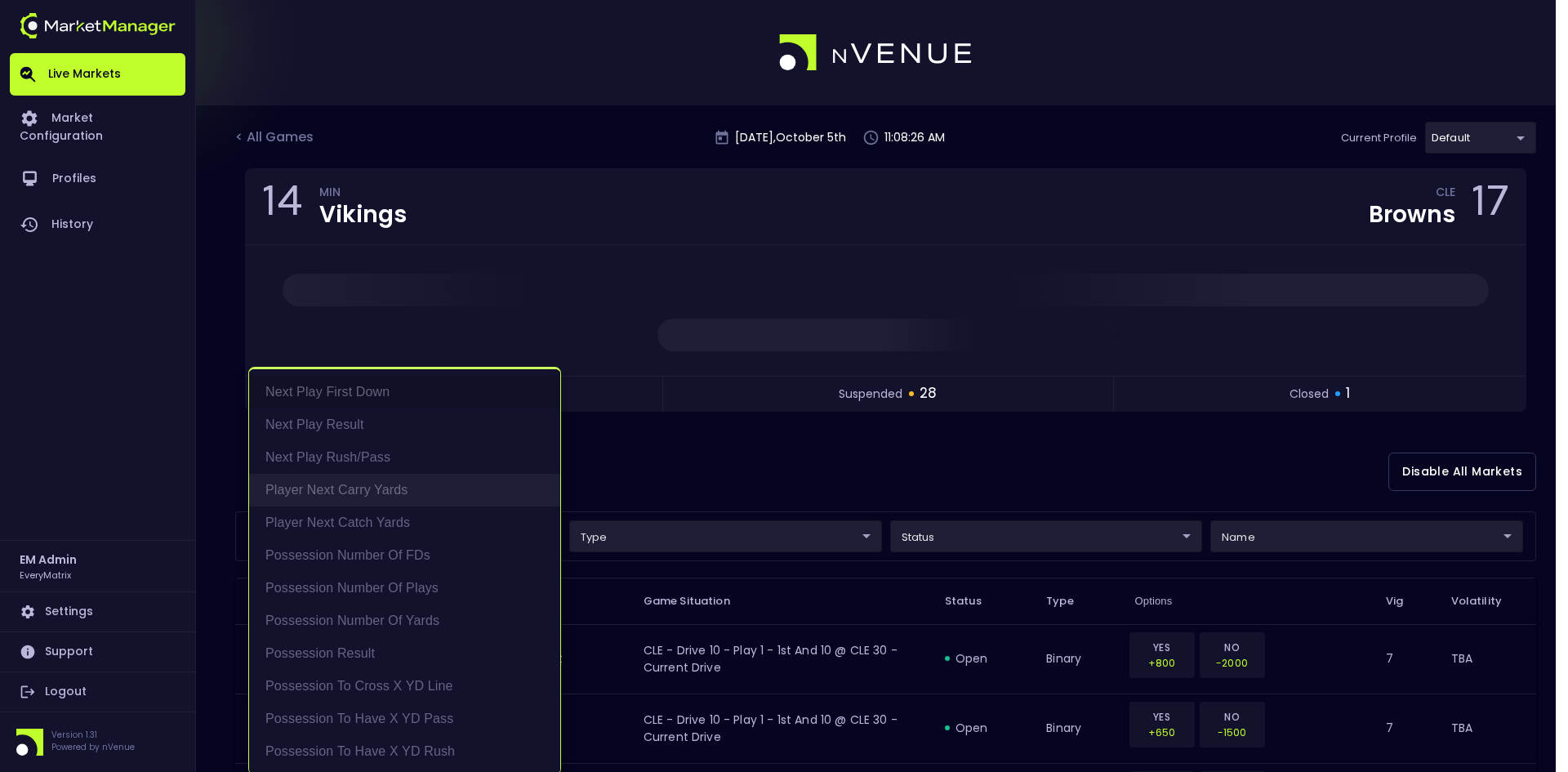
click at [356, 480] on li "Player Next Carry Yards" at bounding box center [405, 491] width 311 height 33
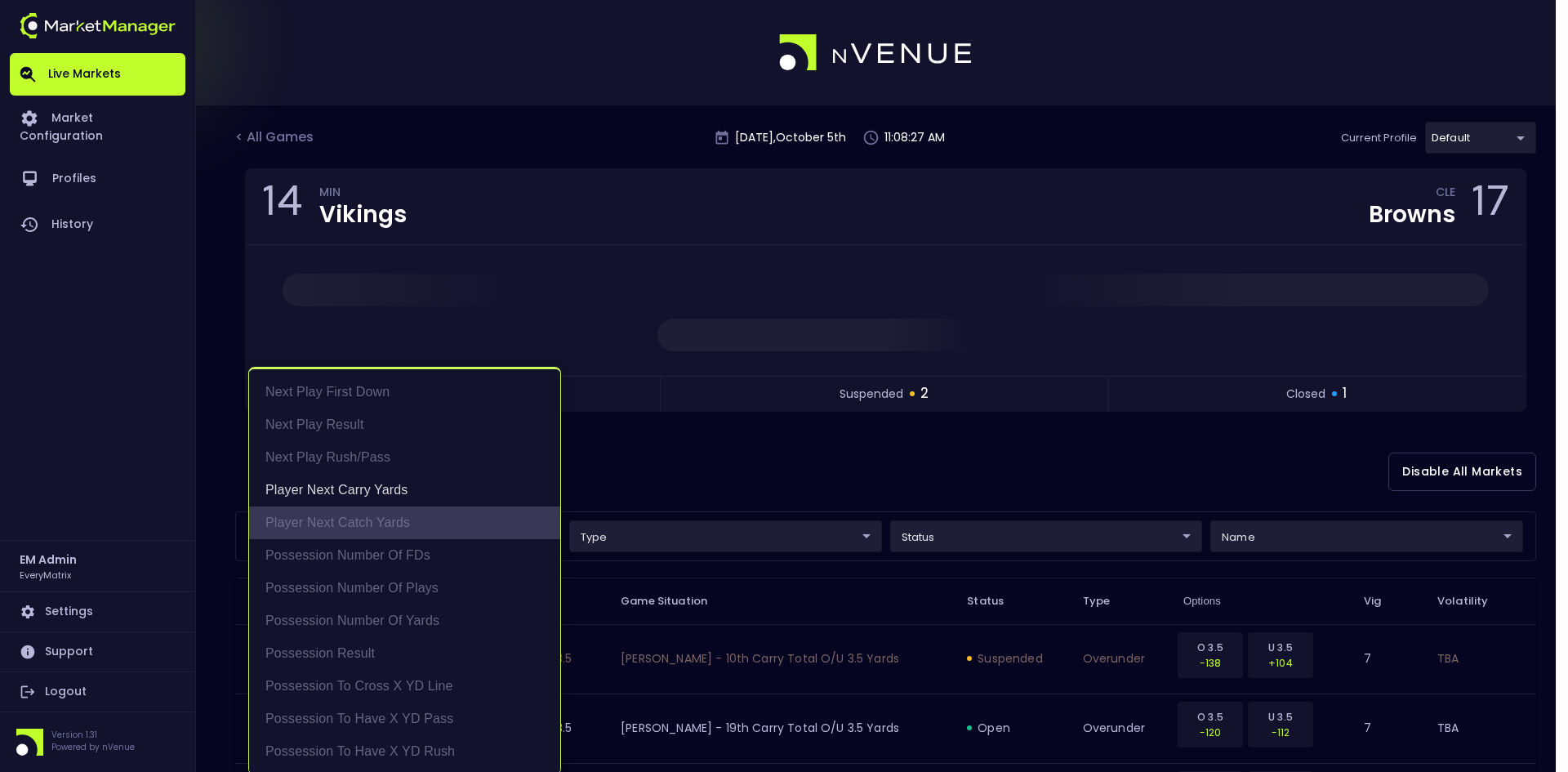
click at [355, 514] on li "Player Next Catch Yards" at bounding box center [405, 523] width 311 height 33
type input "Player Next Carry Yards,Player Next Catch Yards"
click at [770, 469] on div at bounding box center [784, 386] width 1568 height 772
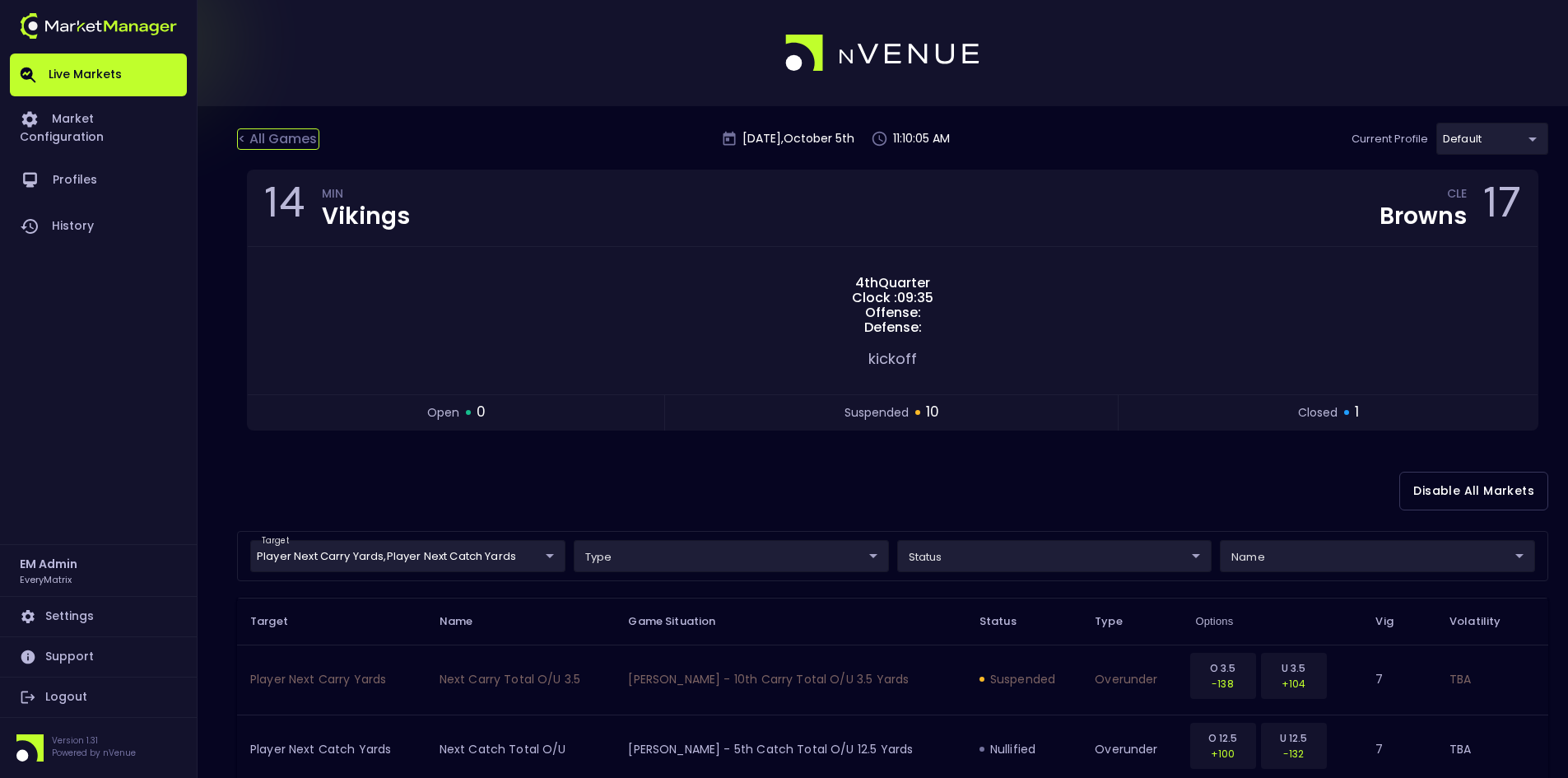
click at [303, 137] on div "< All Games" at bounding box center [278, 139] width 83 height 21
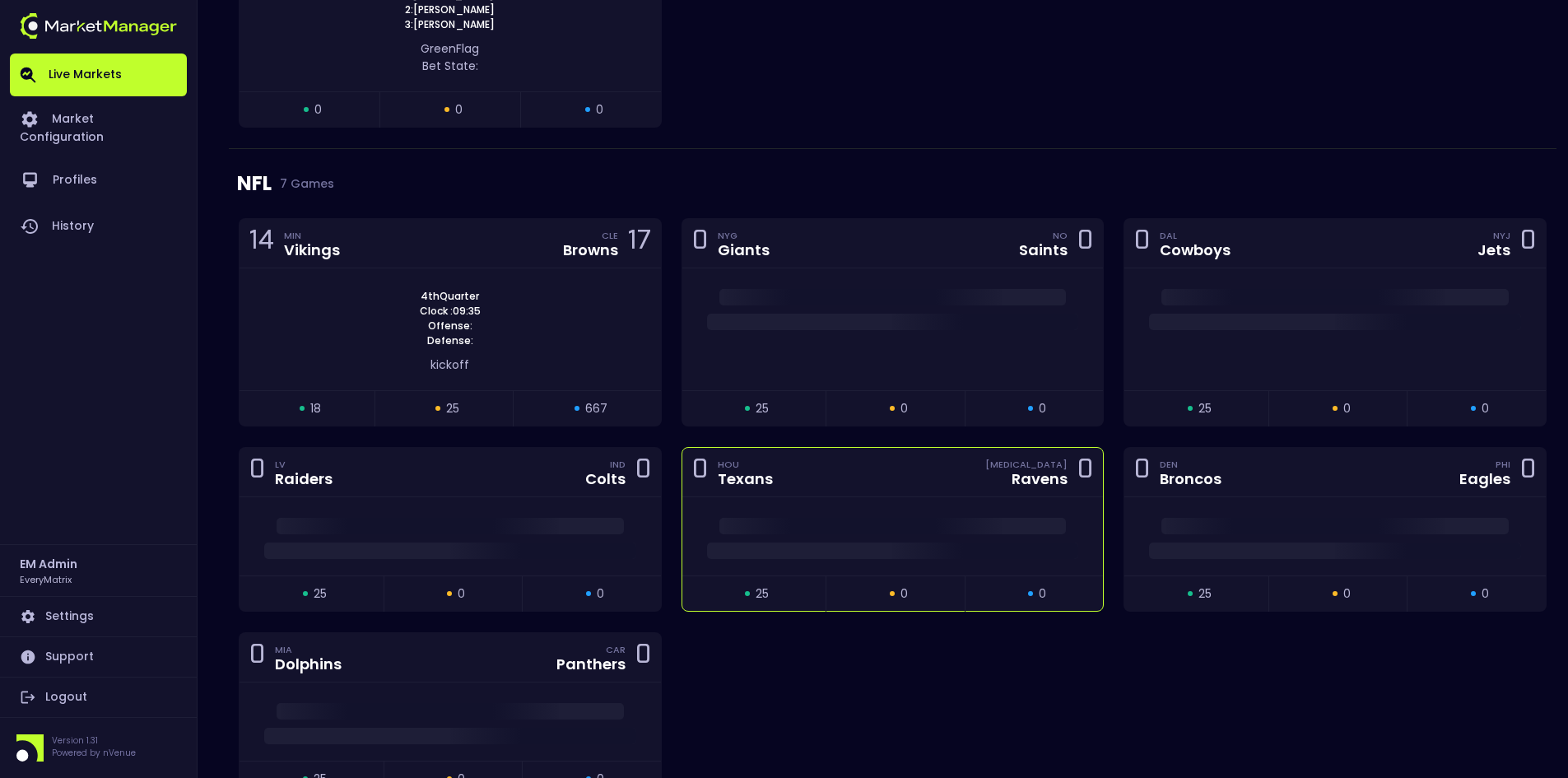
scroll to position [659, 0]
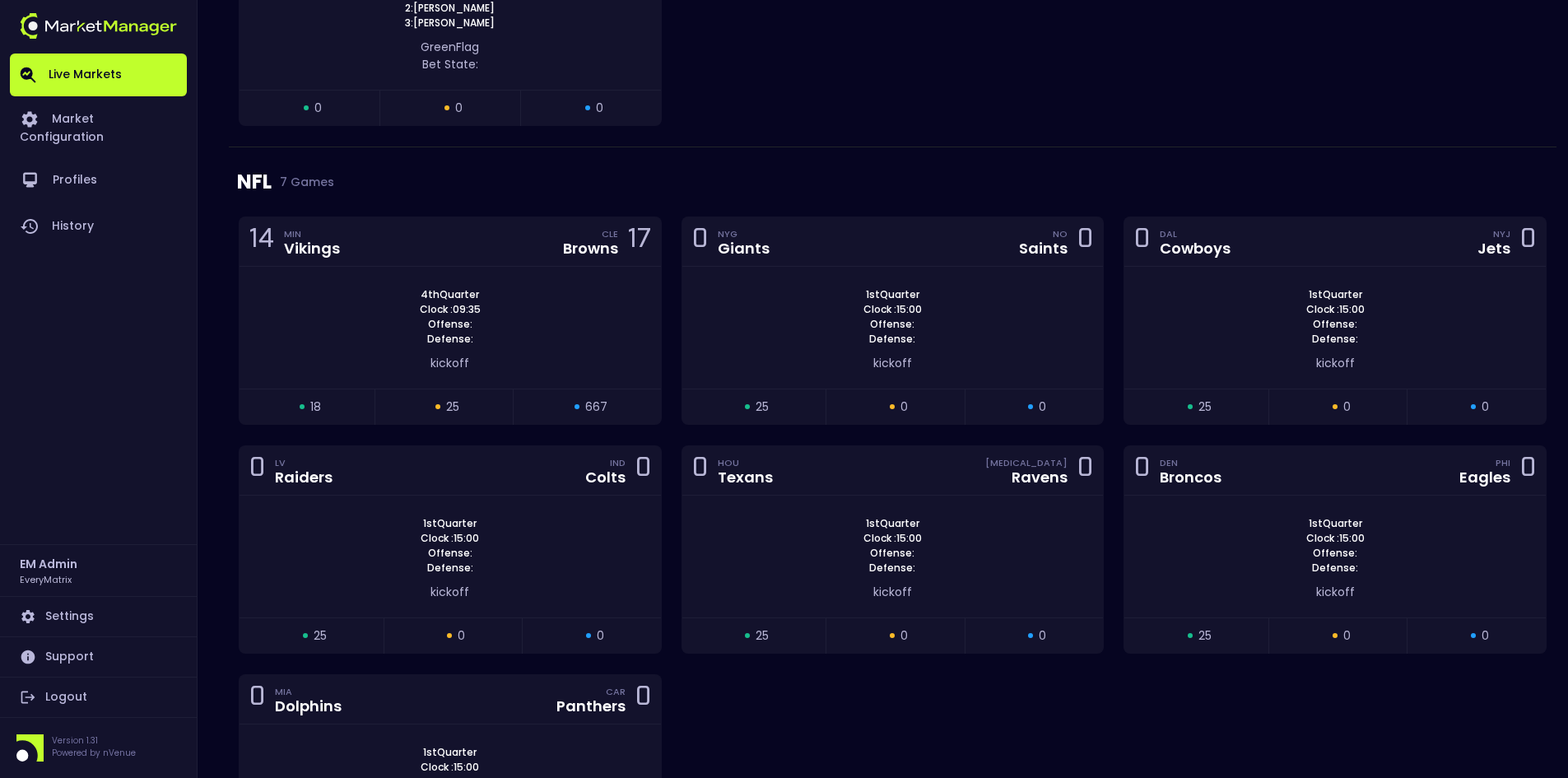
click at [1002, 152] on div "NFL 7 Games" at bounding box center [892, 182] width 1311 height 69
